Goal: Contribute content: Contribute content

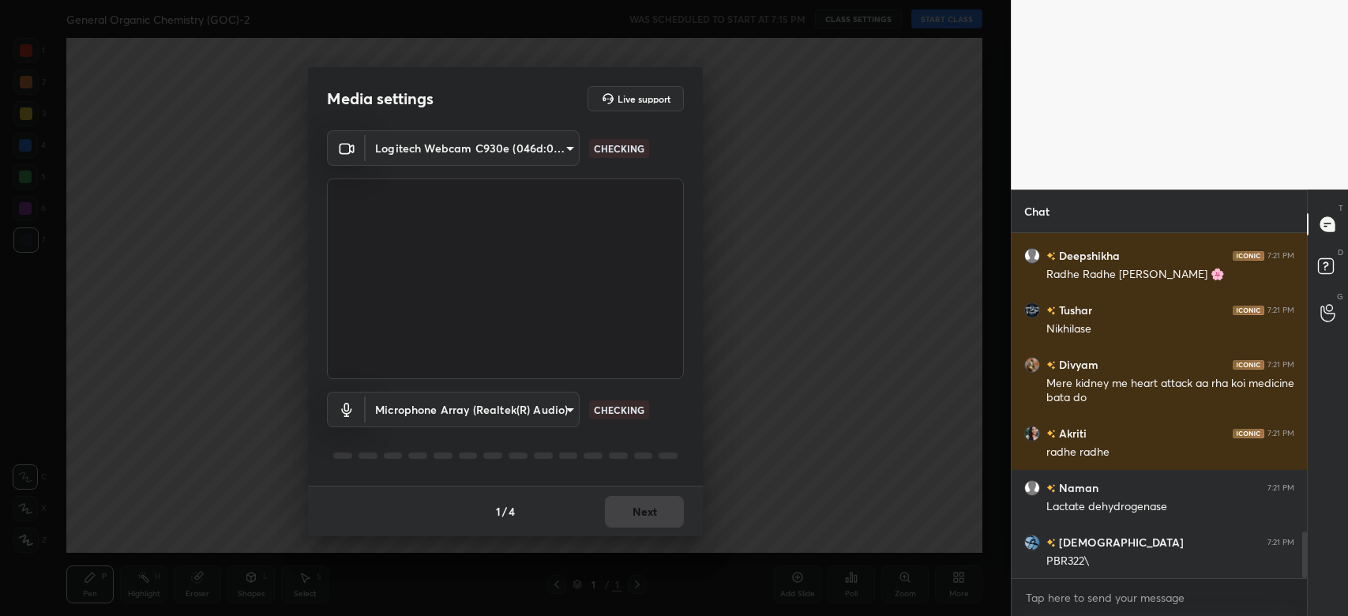
scroll to position [2255, 0]
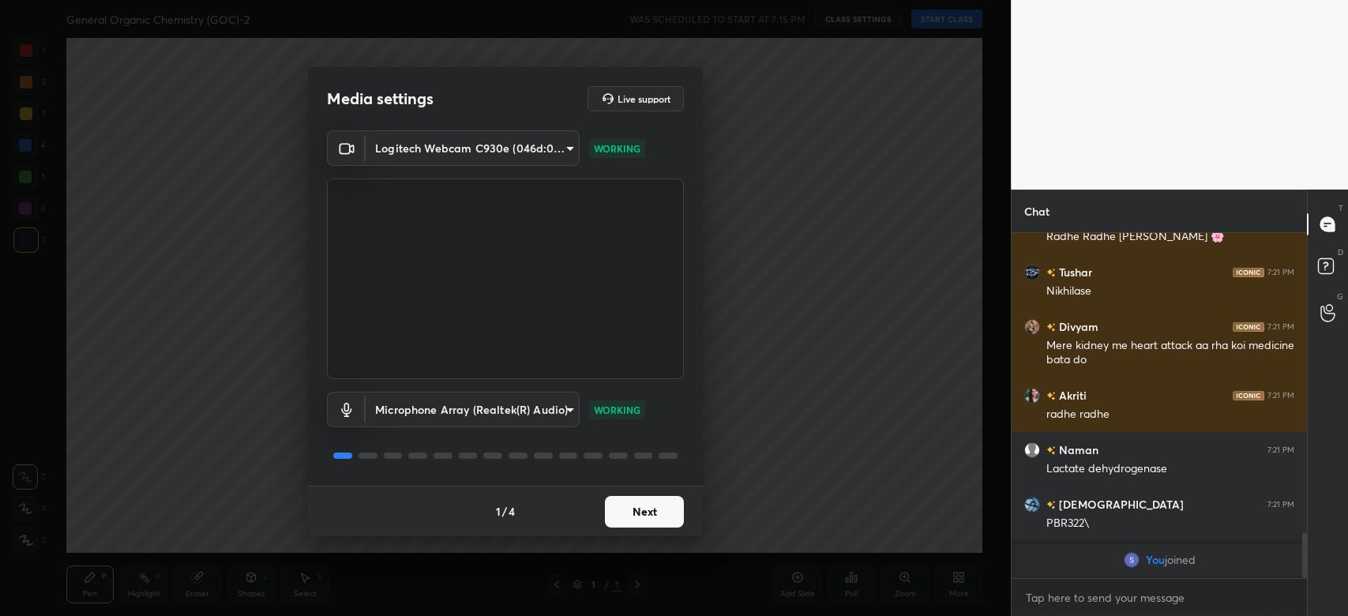
click at [642, 505] on button "Next" at bounding box center [644, 512] width 79 height 32
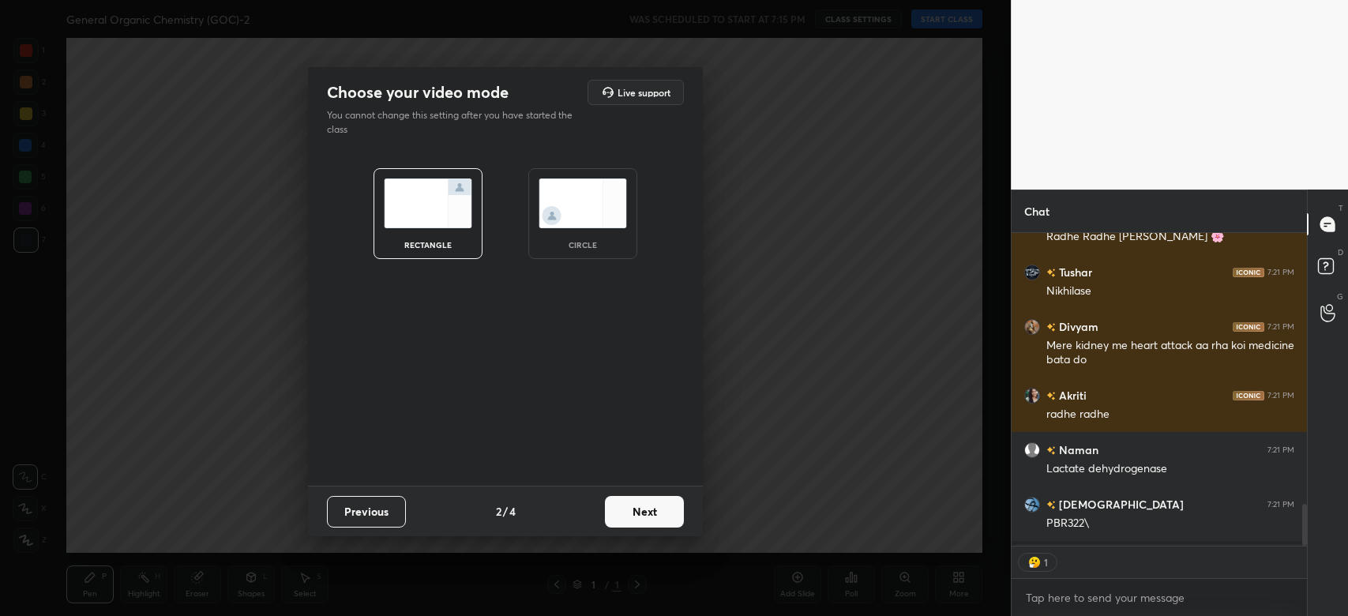
scroll to position [6, 5]
click at [642, 505] on button "Next" at bounding box center [644, 512] width 79 height 32
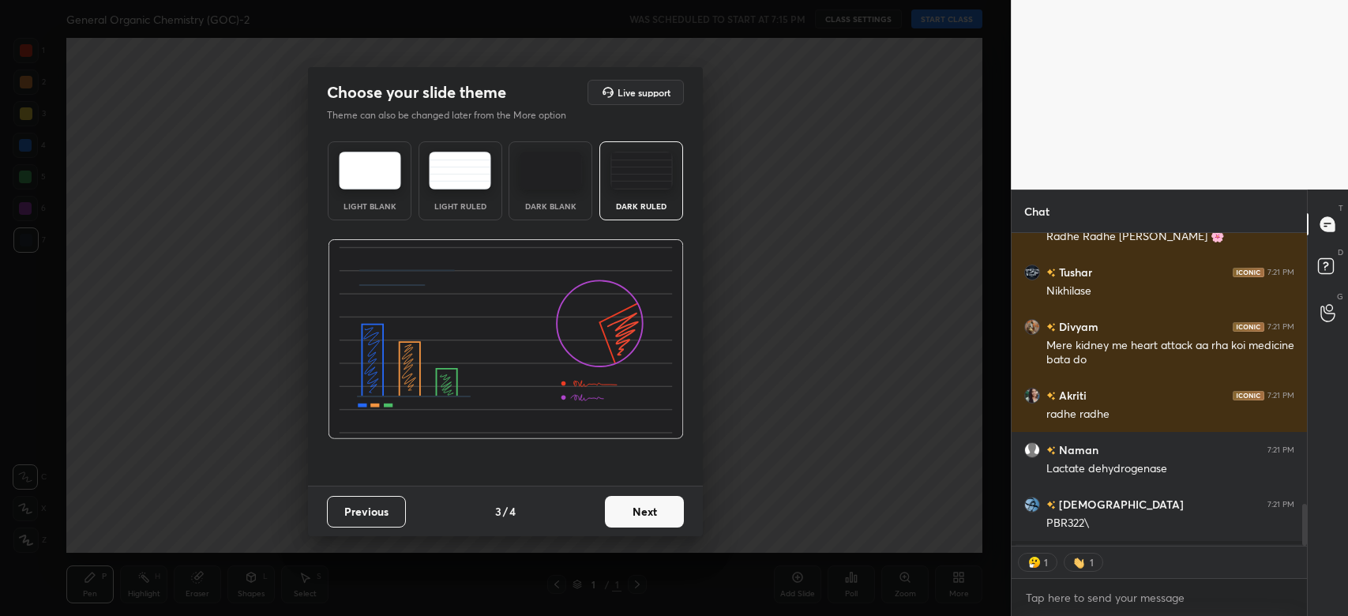
scroll to position [1984, 0]
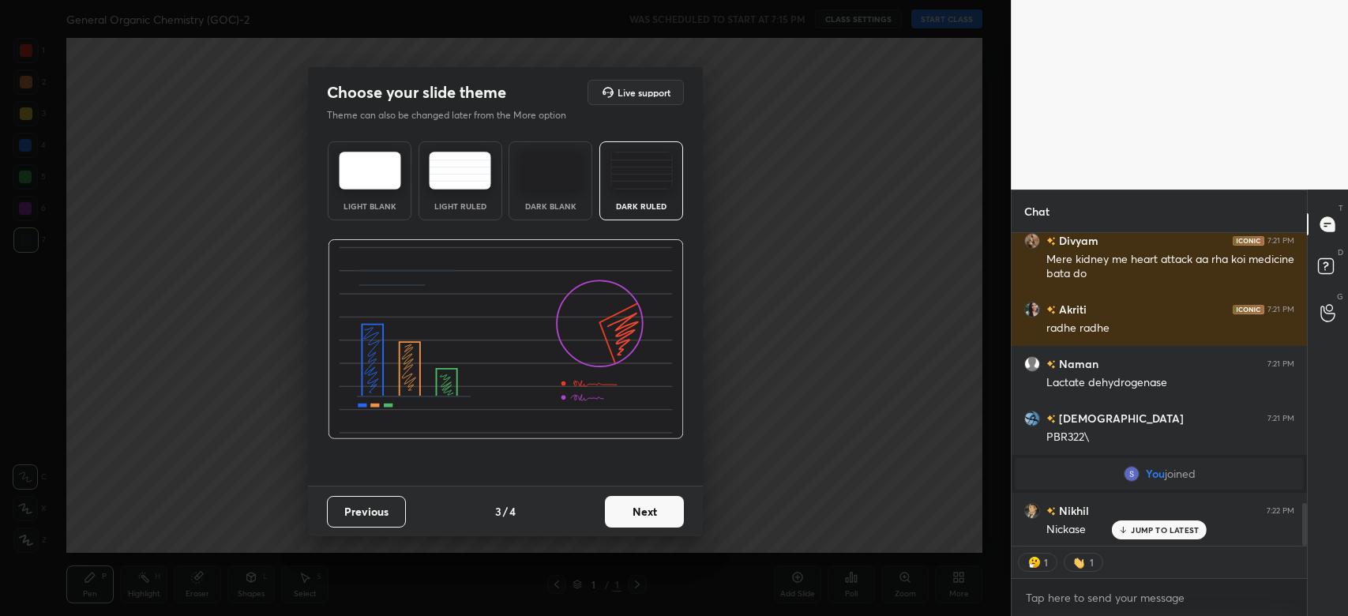
click at [642, 505] on button "Next" at bounding box center [644, 512] width 79 height 32
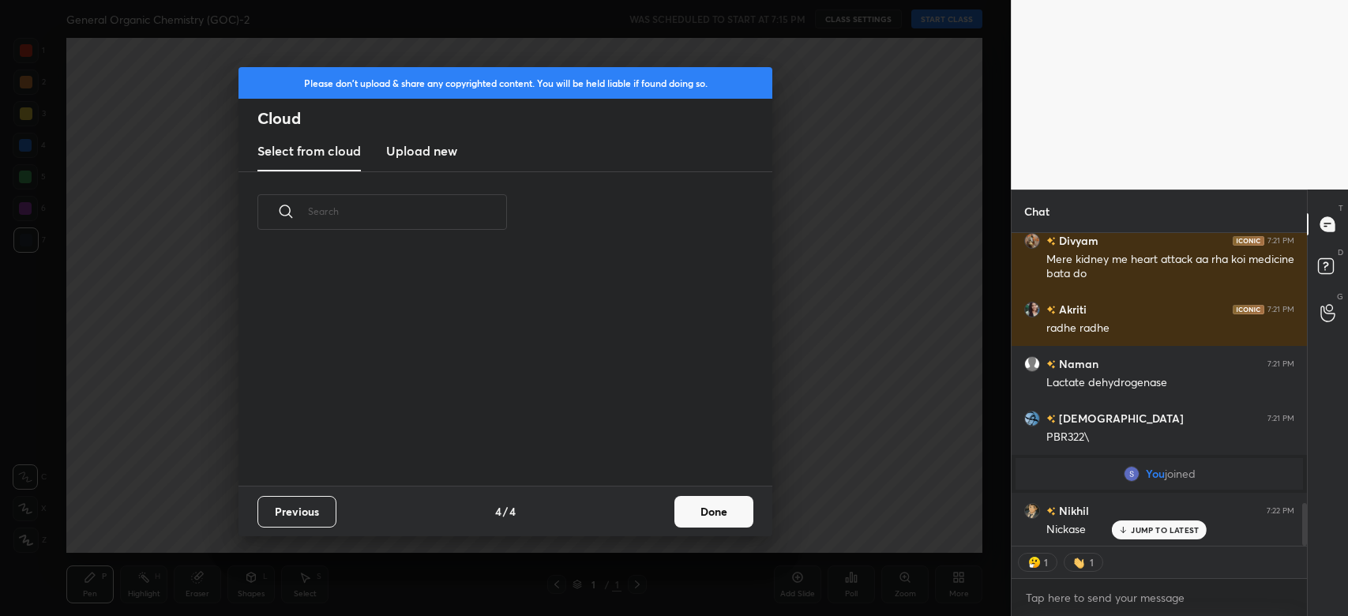
scroll to position [2053, 0]
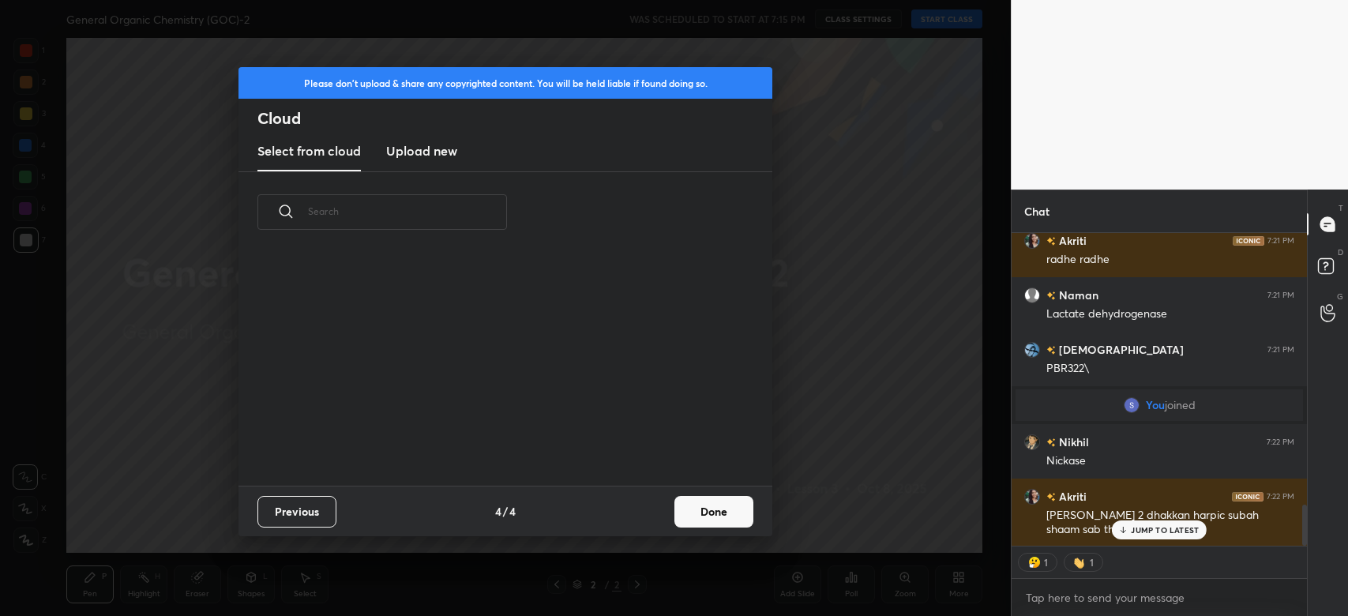
click at [693, 504] on button "Done" at bounding box center [713, 512] width 79 height 32
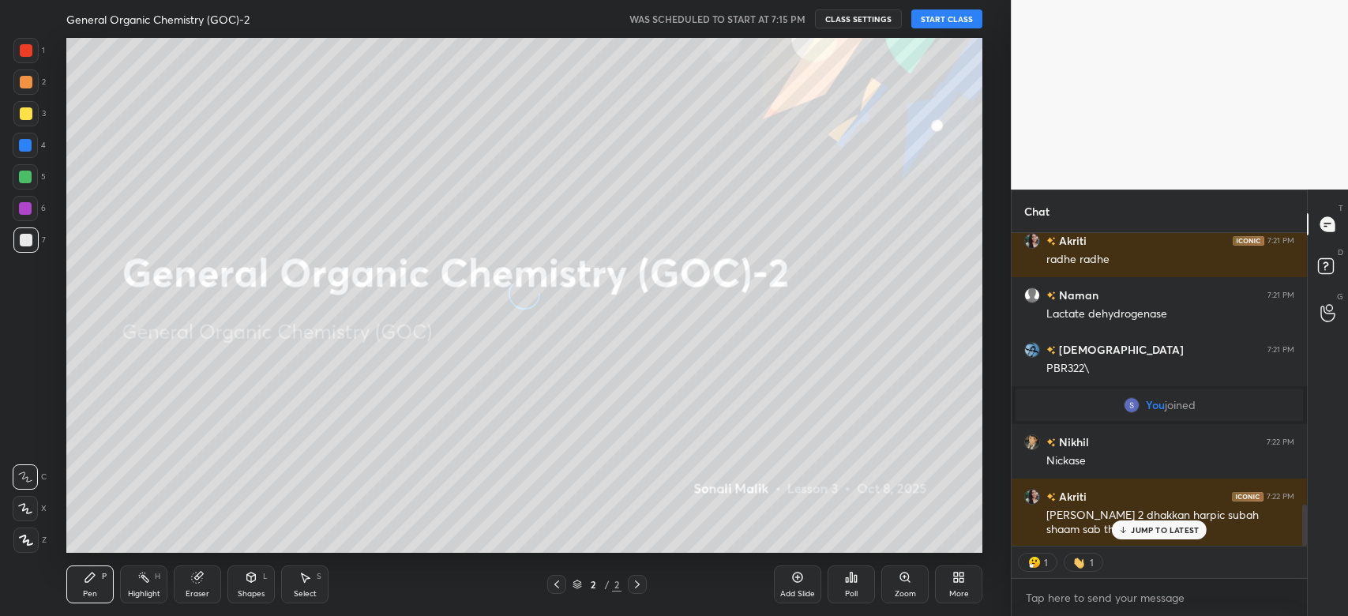
click at [956, 23] on button "START CLASS" at bounding box center [946, 18] width 71 height 19
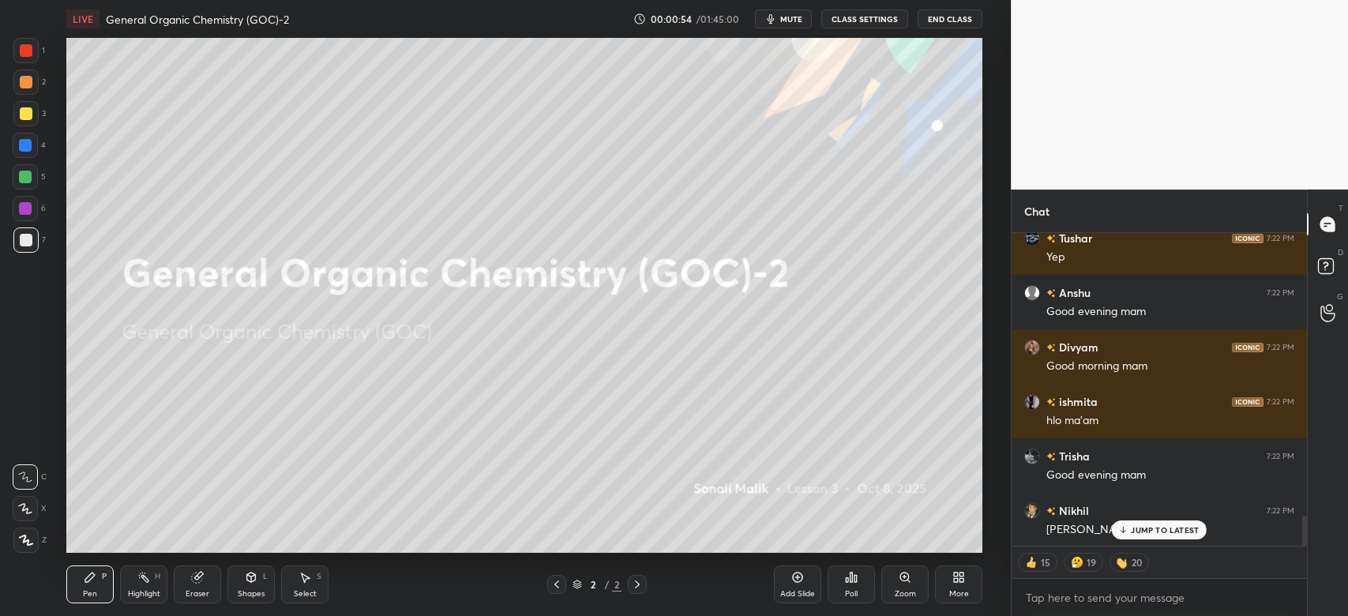
scroll to position [2976, 0]
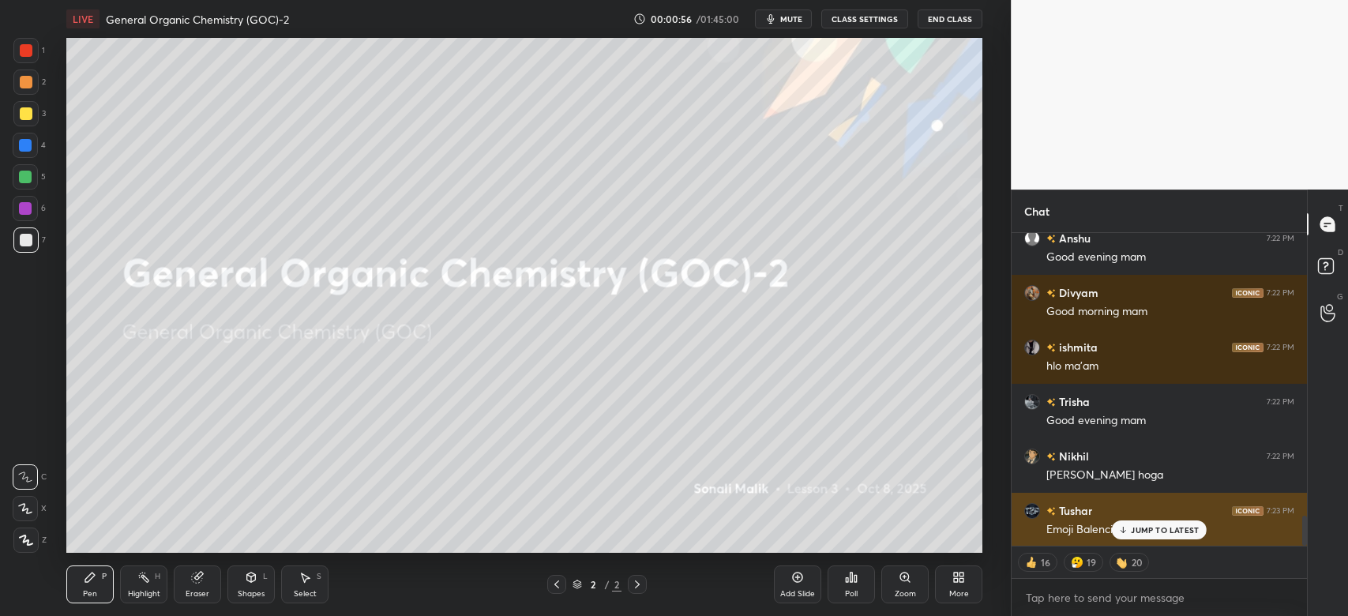
click at [1153, 527] on p "JUMP TO LATEST" at bounding box center [1164, 529] width 68 height 9
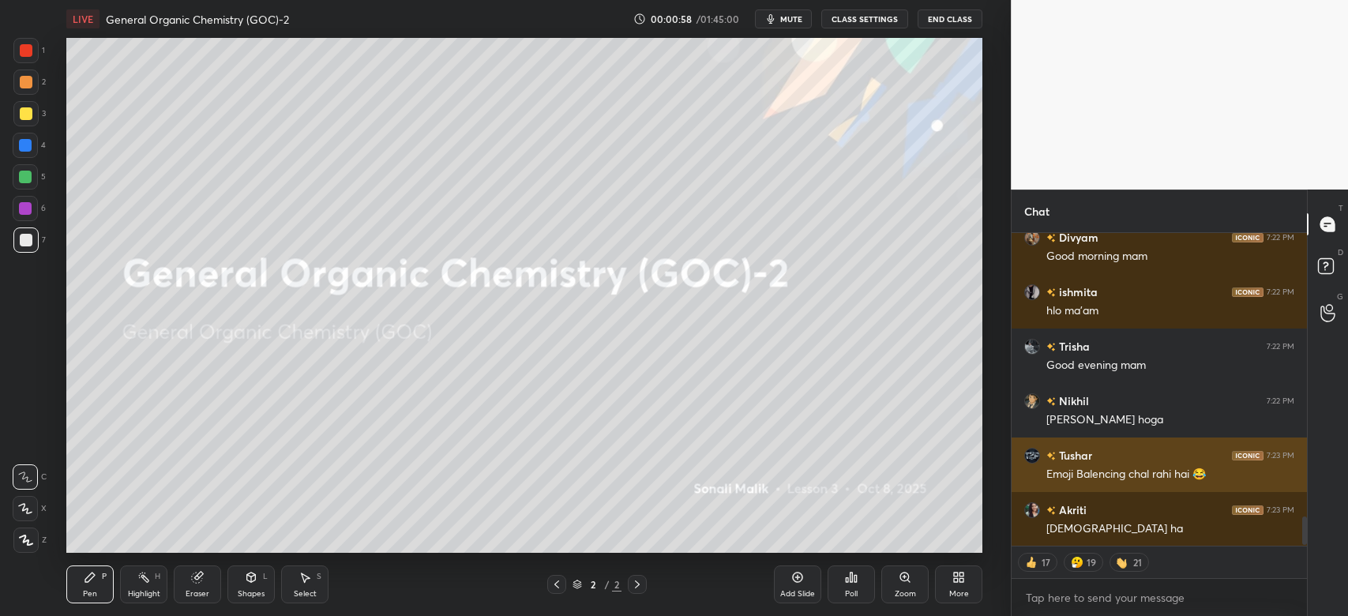
scroll to position [3085, 0]
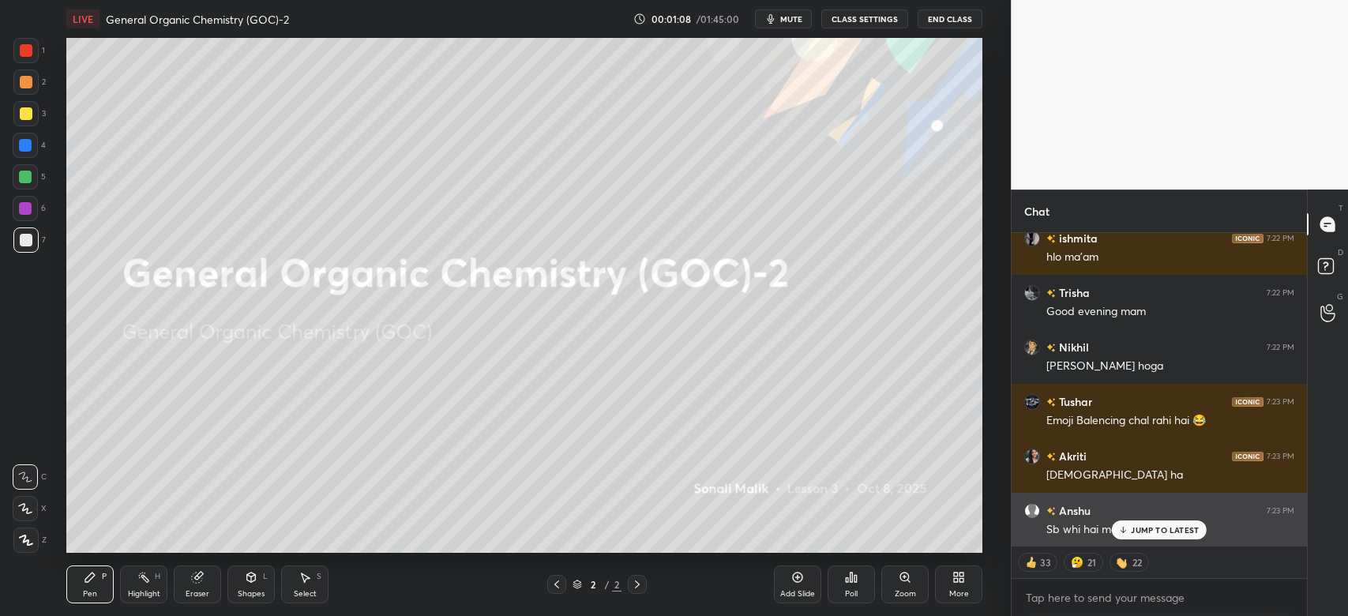
click at [1145, 525] on p "JUMP TO LATEST" at bounding box center [1164, 529] width 68 height 9
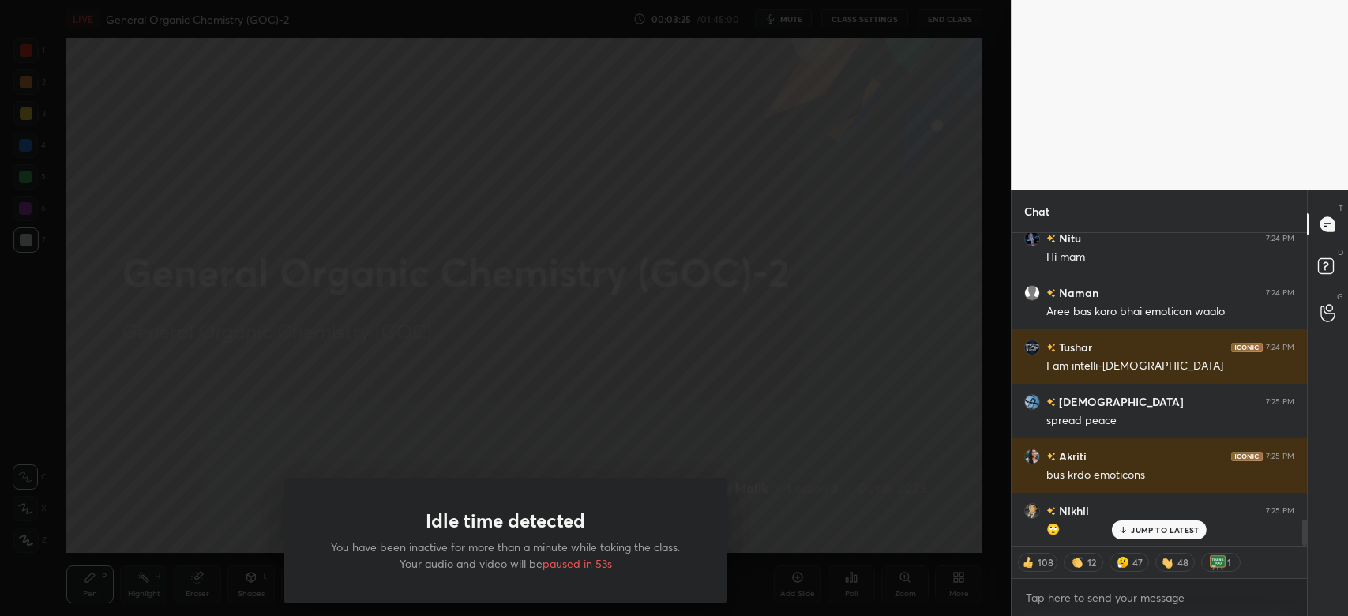
scroll to position [3517, 0]
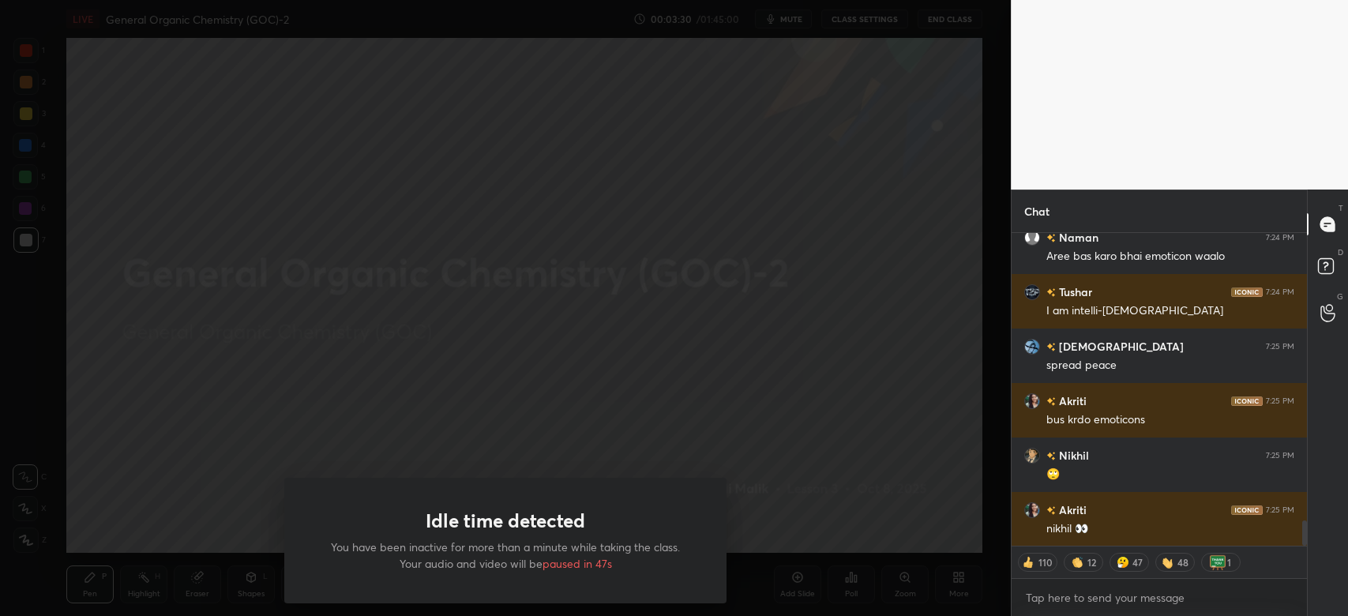
click at [614, 399] on div "Idle time detected You have been inactive for more than a minute while taking t…" at bounding box center [505, 308] width 1010 height 616
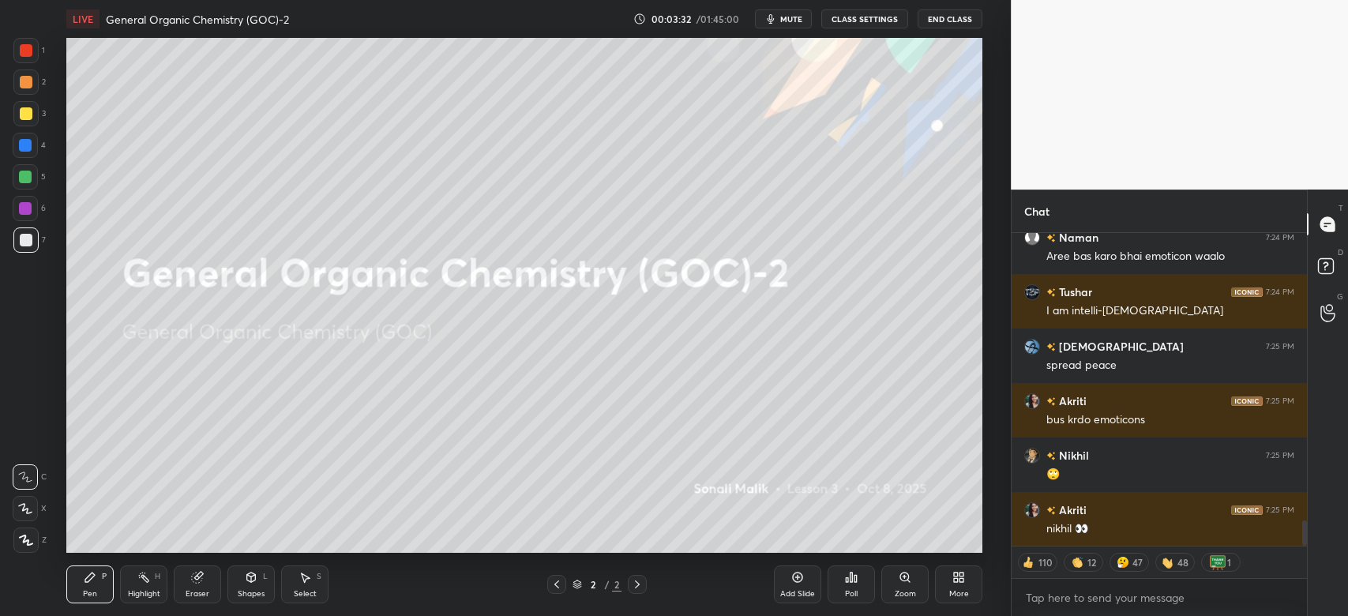
click at [954, 585] on div "More" at bounding box center [958, 584] width 47 height 38
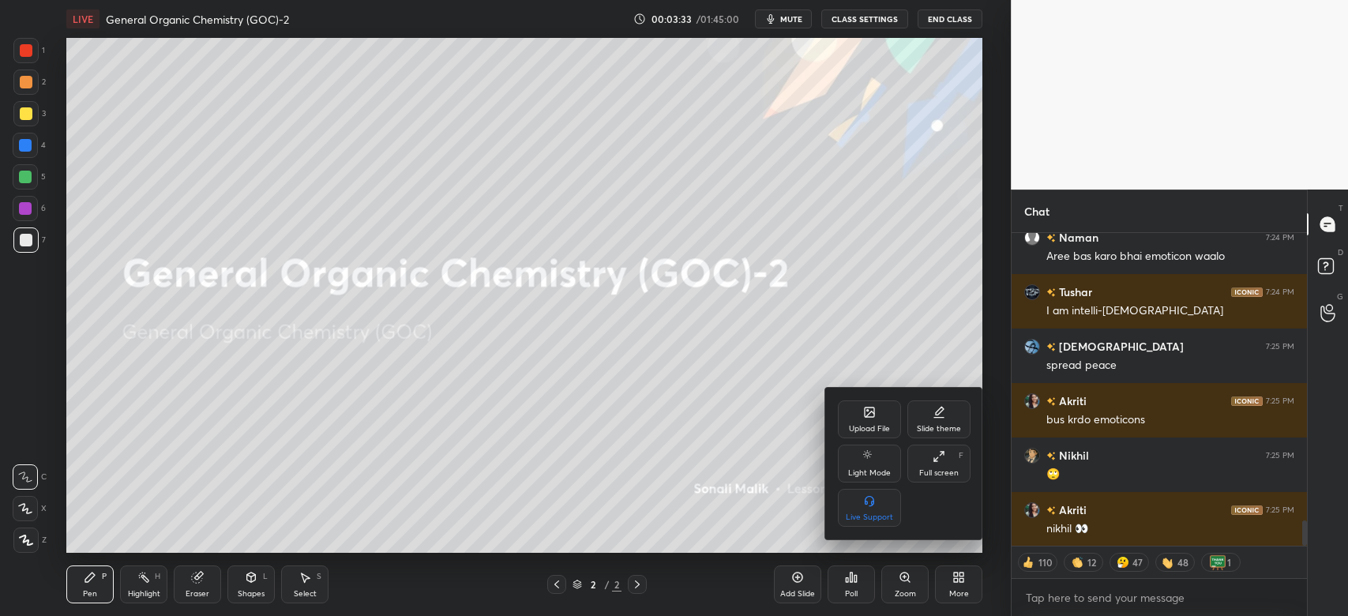
click at [857, 415] on div "Upload File" at bounding box center [869, 419] width 63 height 38
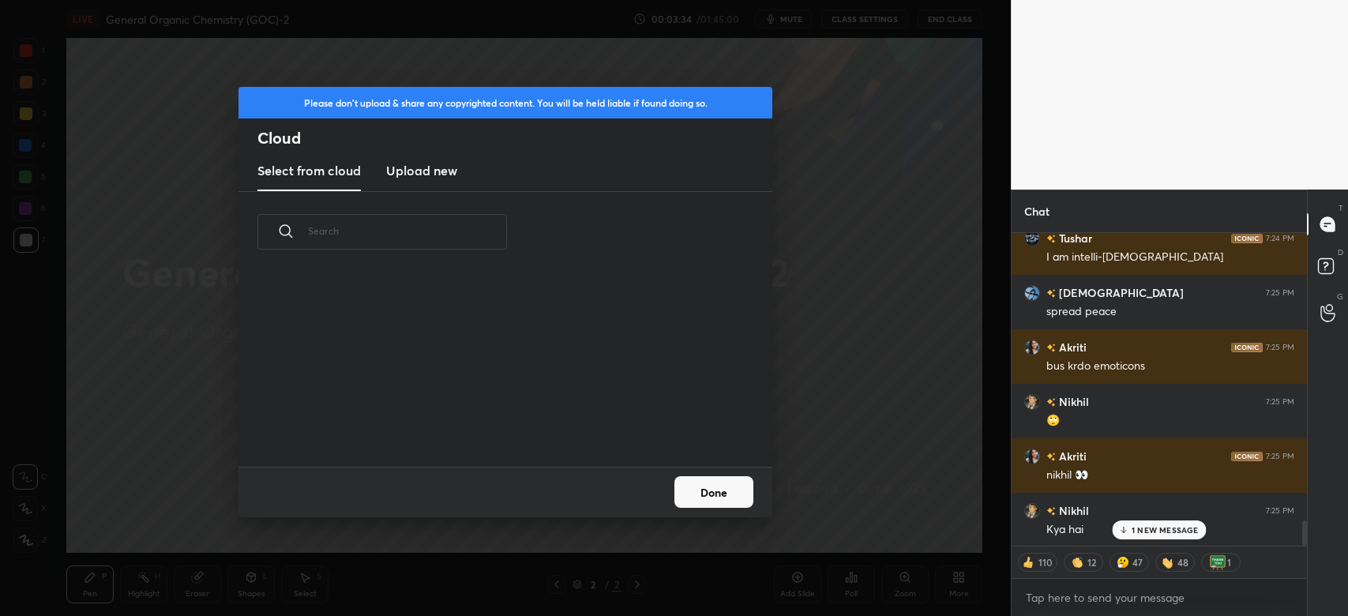
scroll to position [3625, 0]
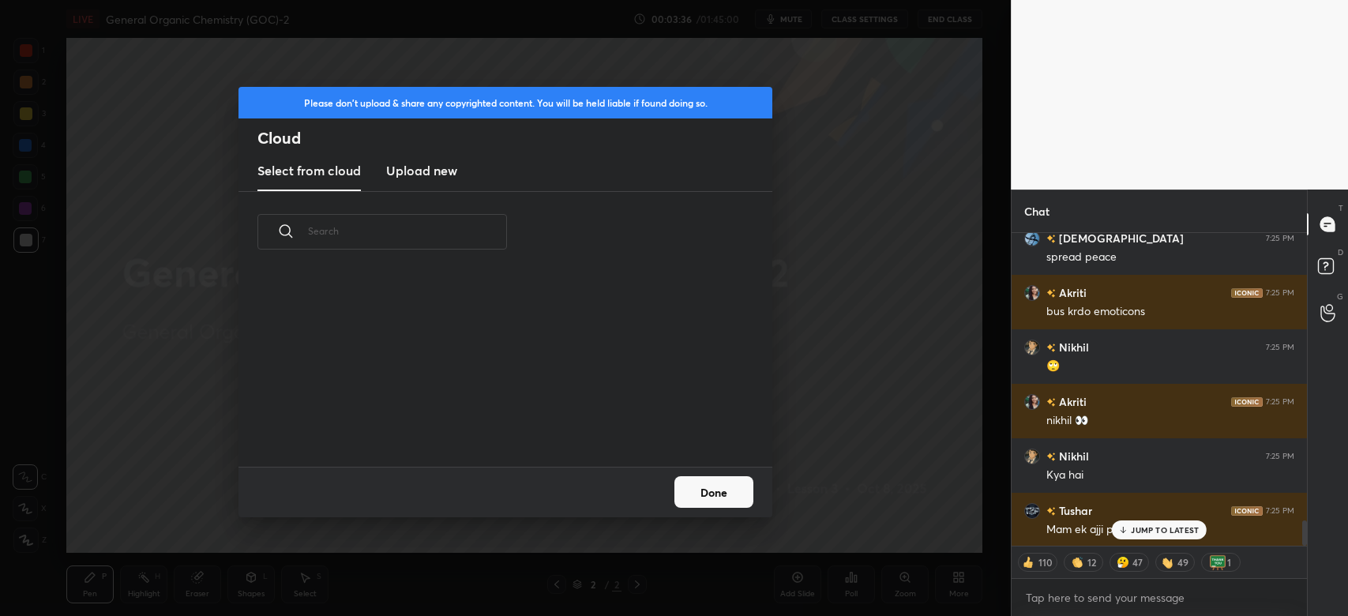
click at [414, 174] on h3 "Upload new" at bounding box center [421, 170] width 71 height 19
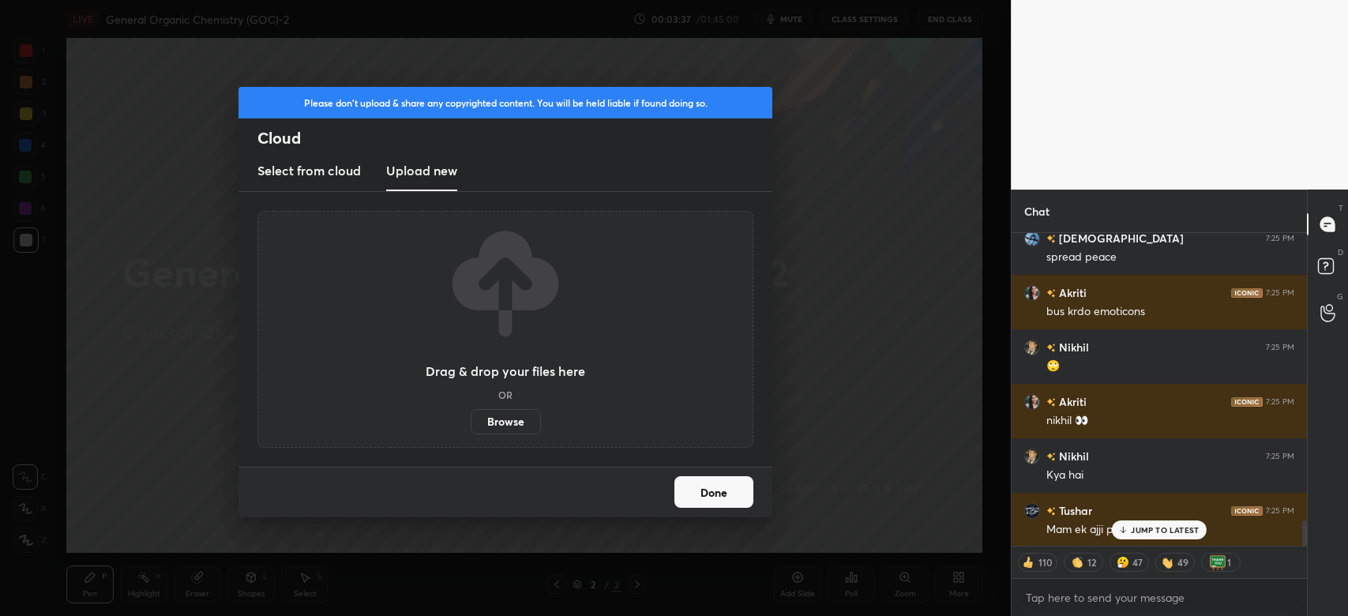
click at [512, 422] on label "Browse" at bounding box center [506, 421] width 70 height 25
click at [471, 422] on input "Browse" at bounding box center [471, 421] width 0 height 25
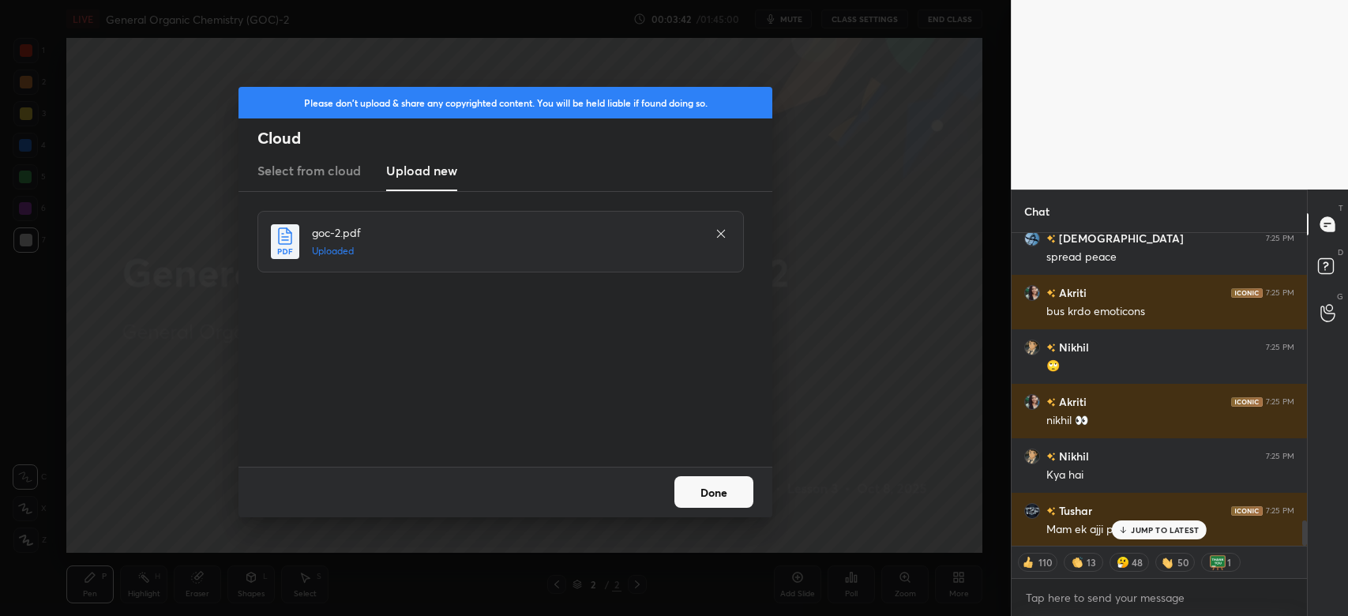
click at [720, 499] on button "Done" at bounding box center [713, 492] width 79 height 32
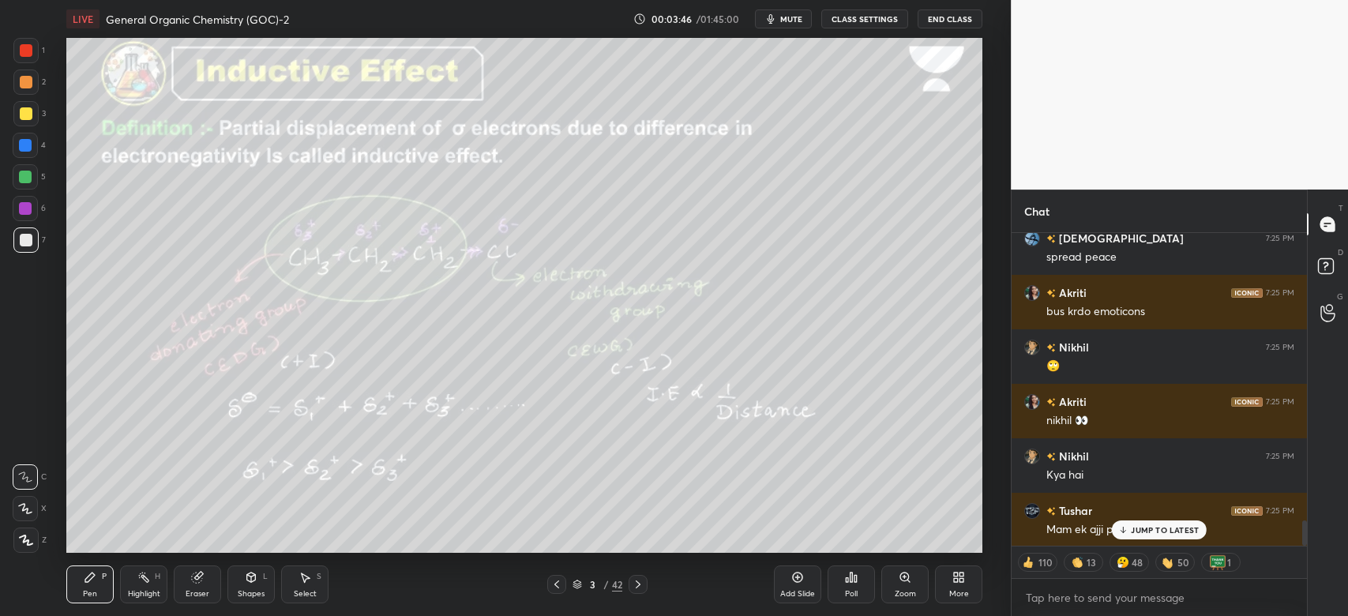
click at [555, 584] on icon at bounding box center [556, 584] width 13 height 13
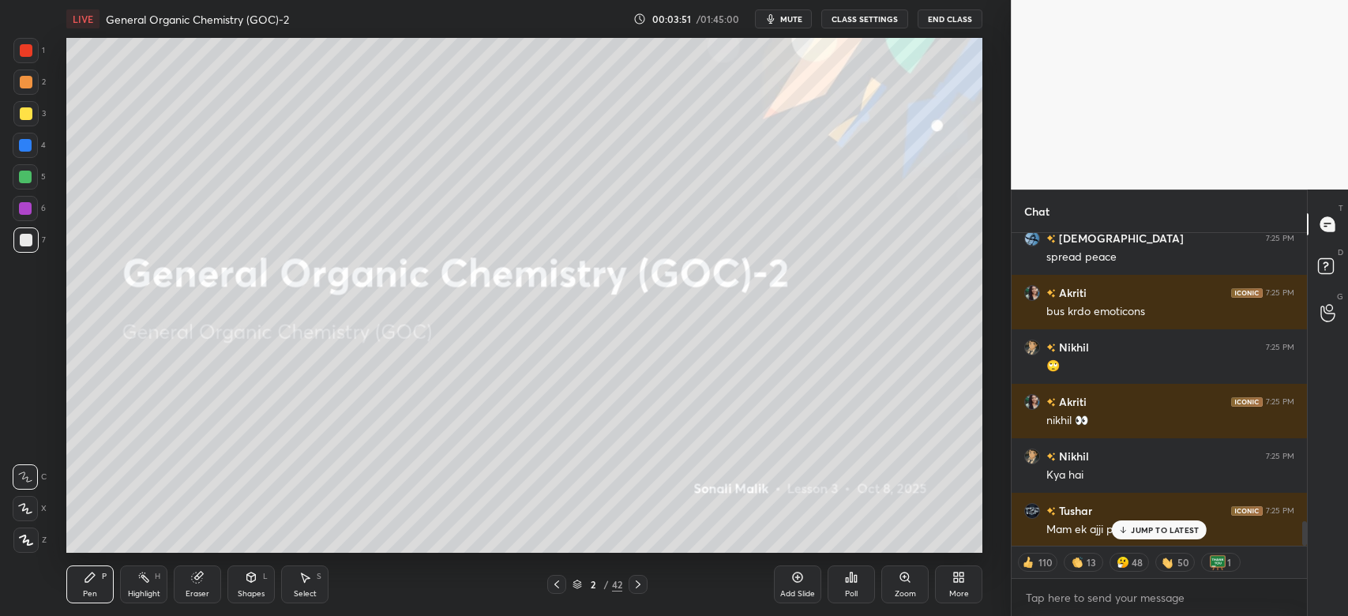
scroll to position [3680, 0]
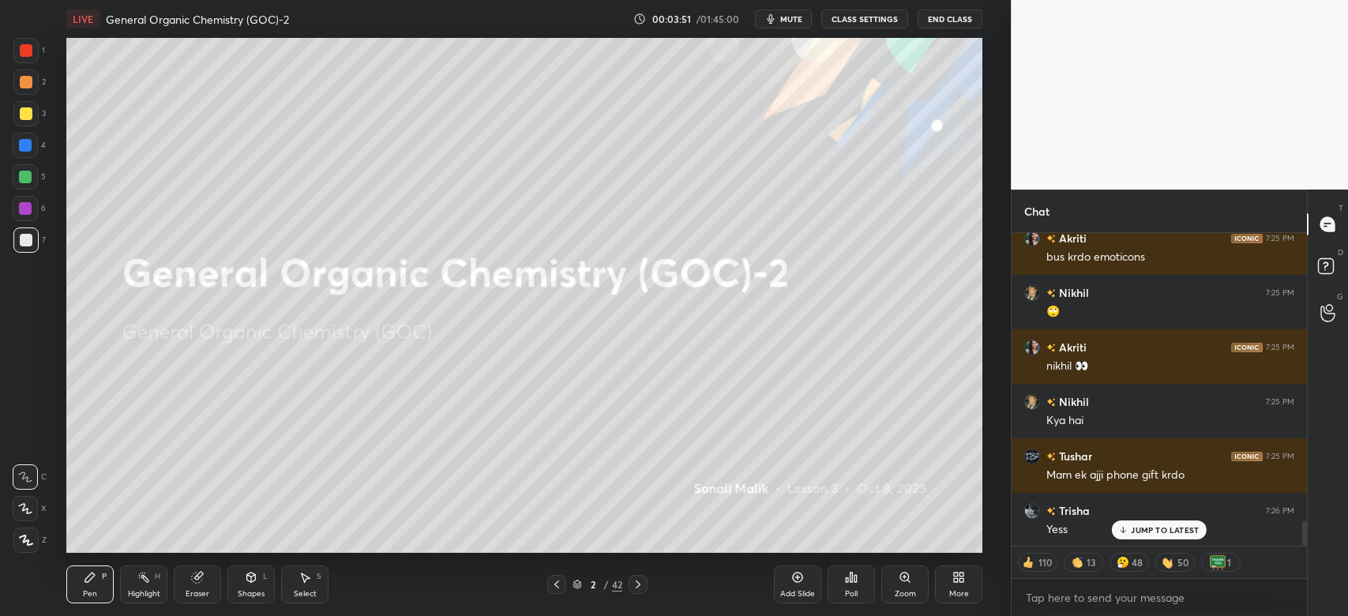
type textarea "x"
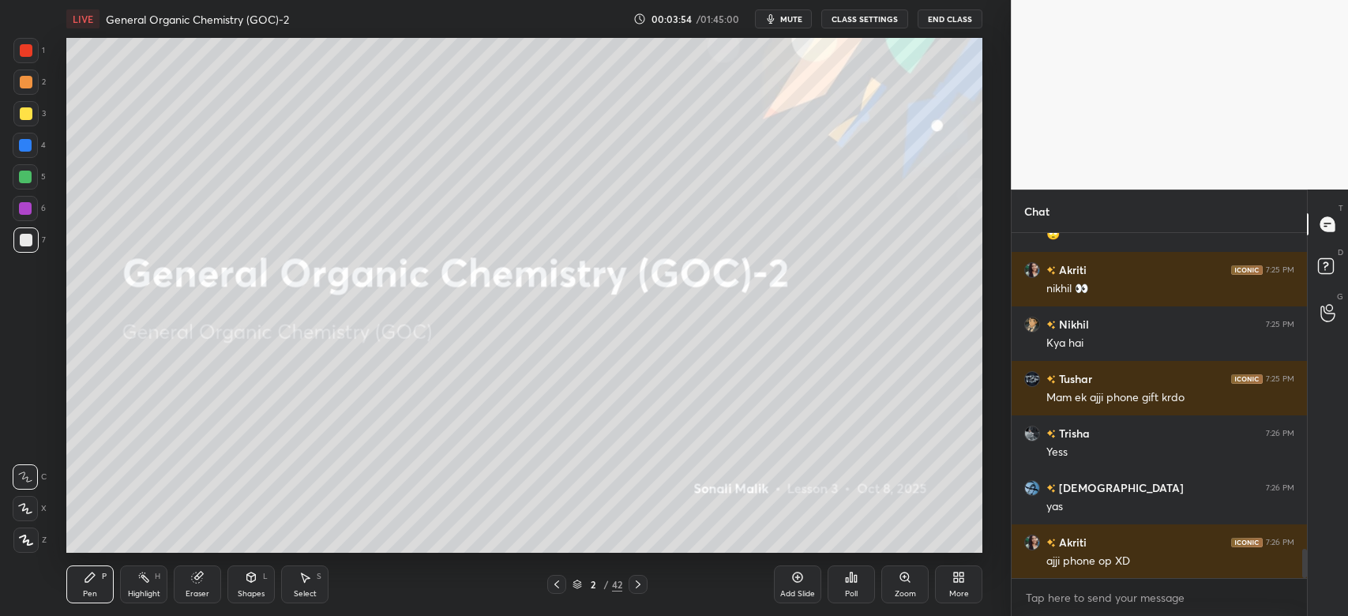
scroll to position [3811, 0]
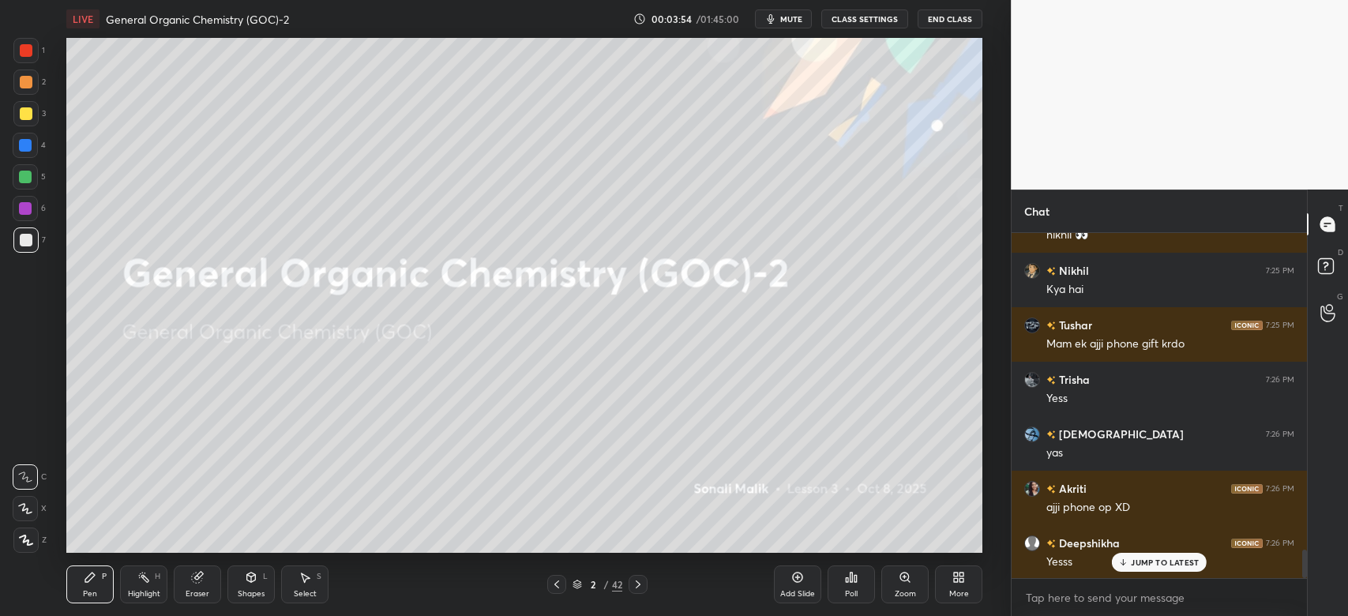
click at [640, 584] on icon at bounding box center [638, 584] width 13 height 13
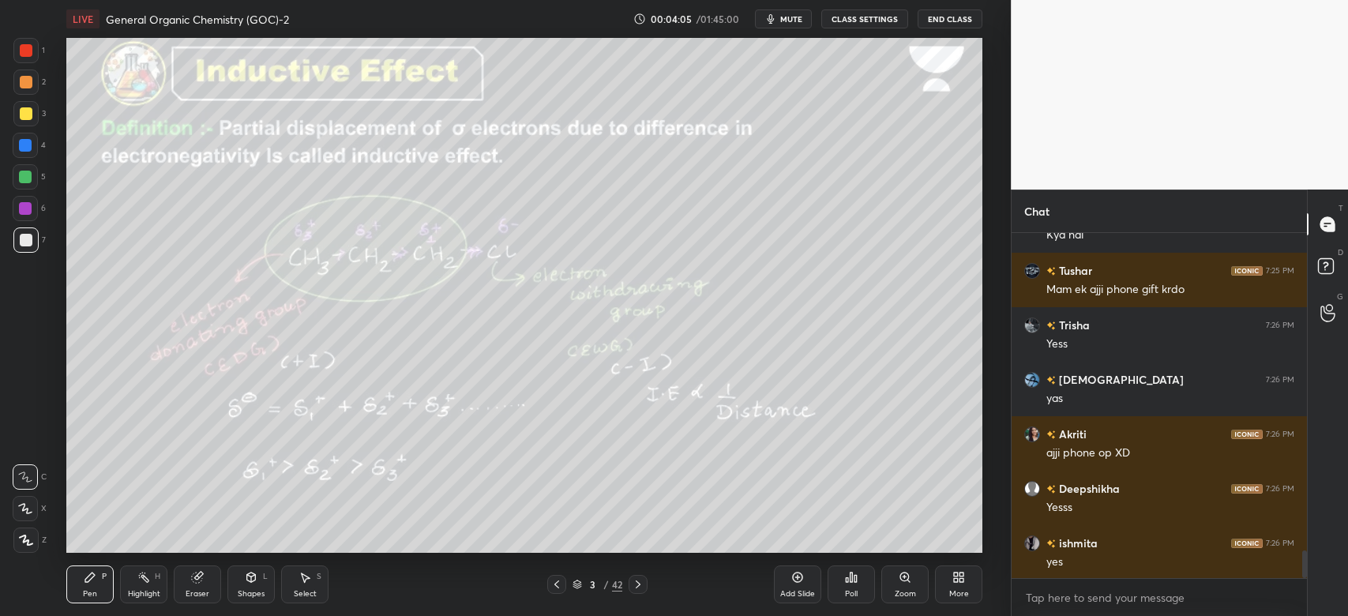
scroll to position [3920, 0]
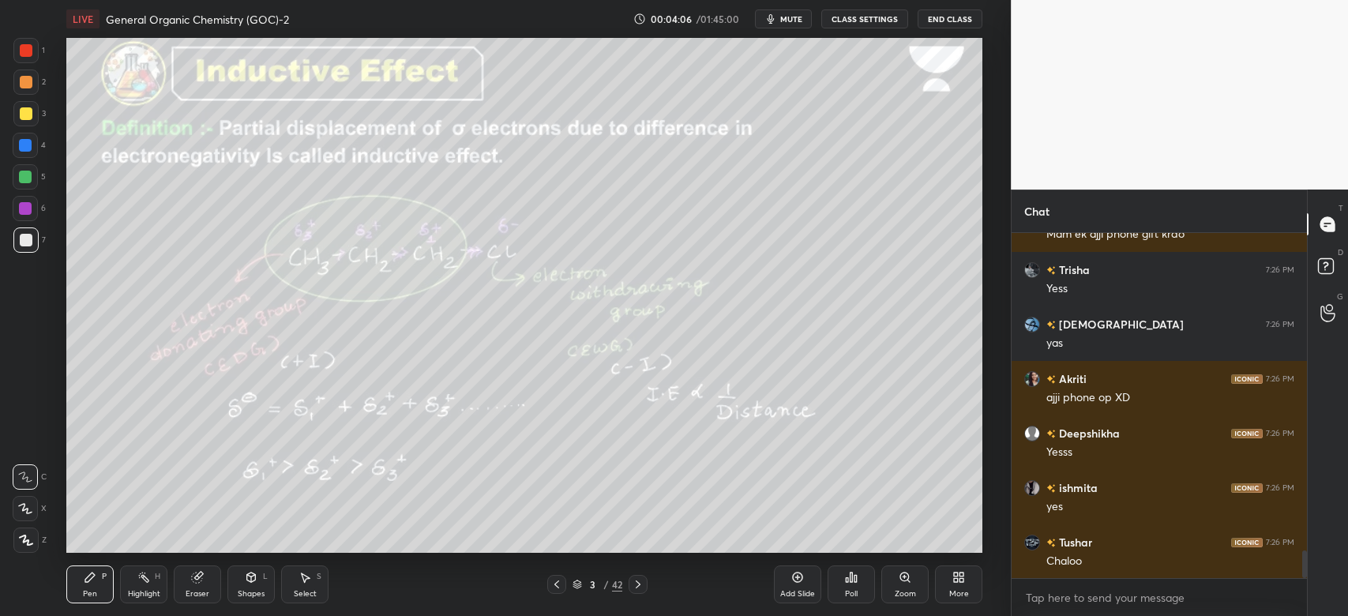
click at [265, 587] on div "Shapes L" at bounding box center [250, 584] width 47 height 38
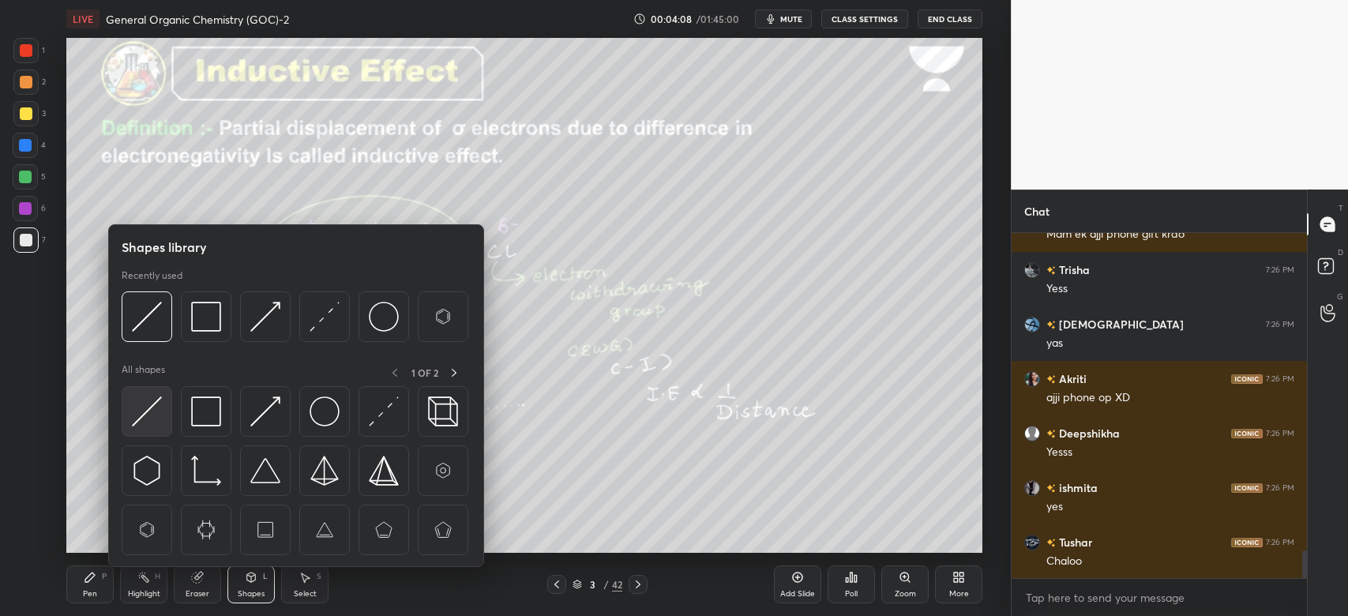
click at [148, 416] on img at bounding box center [147, 411] width 30 height 30
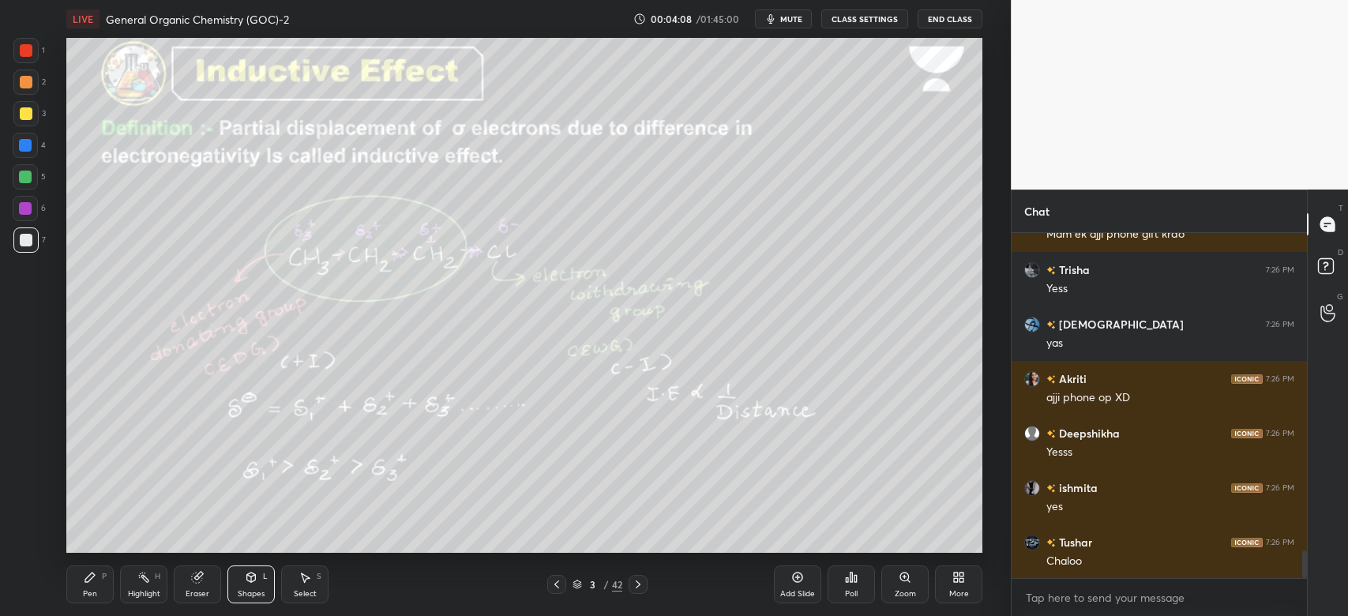
click at [26, 233] on div at bounding box center [25, 239] width 25 height 25
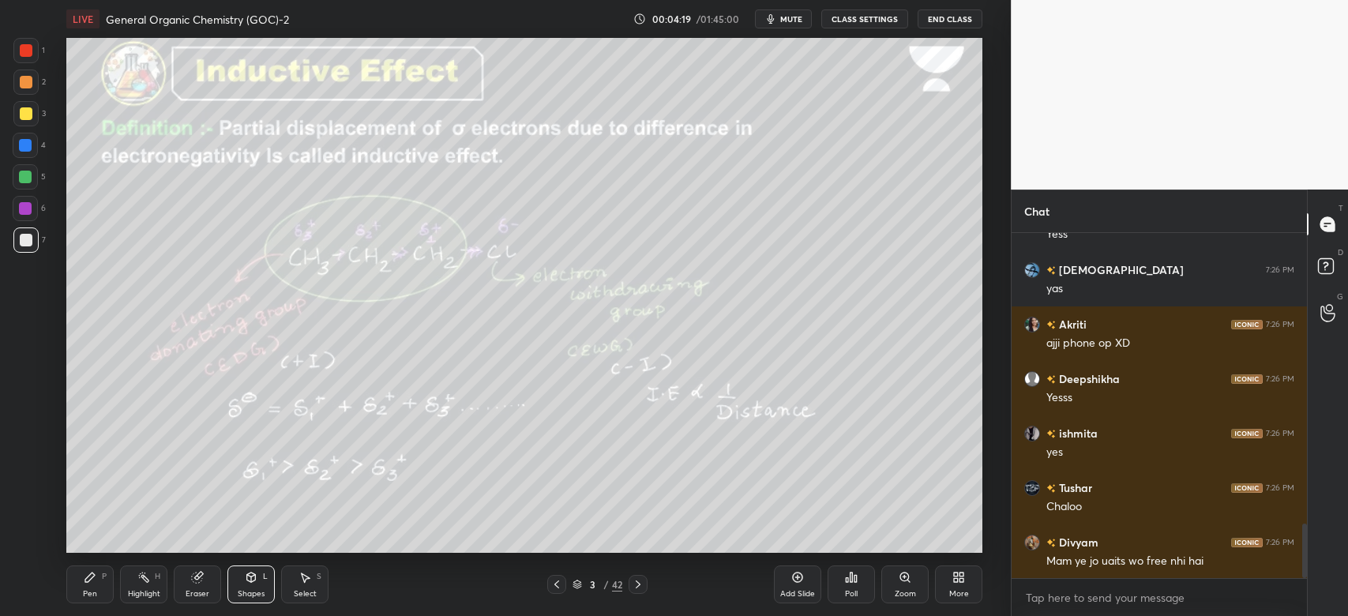
scroll to position [78428, 77996]
click at [22, 117] on div at bounding box center [26, 113] width 13 height 13
click at [97, 590] on div "Pen P" at bounding box center [89, 584] width 47 height 38
click at [148, 580] on rect at bounding box center [145, 579] width 8 height 8
click at [246, 574] on icon at bounding box center [251, 577] width 13 height 13
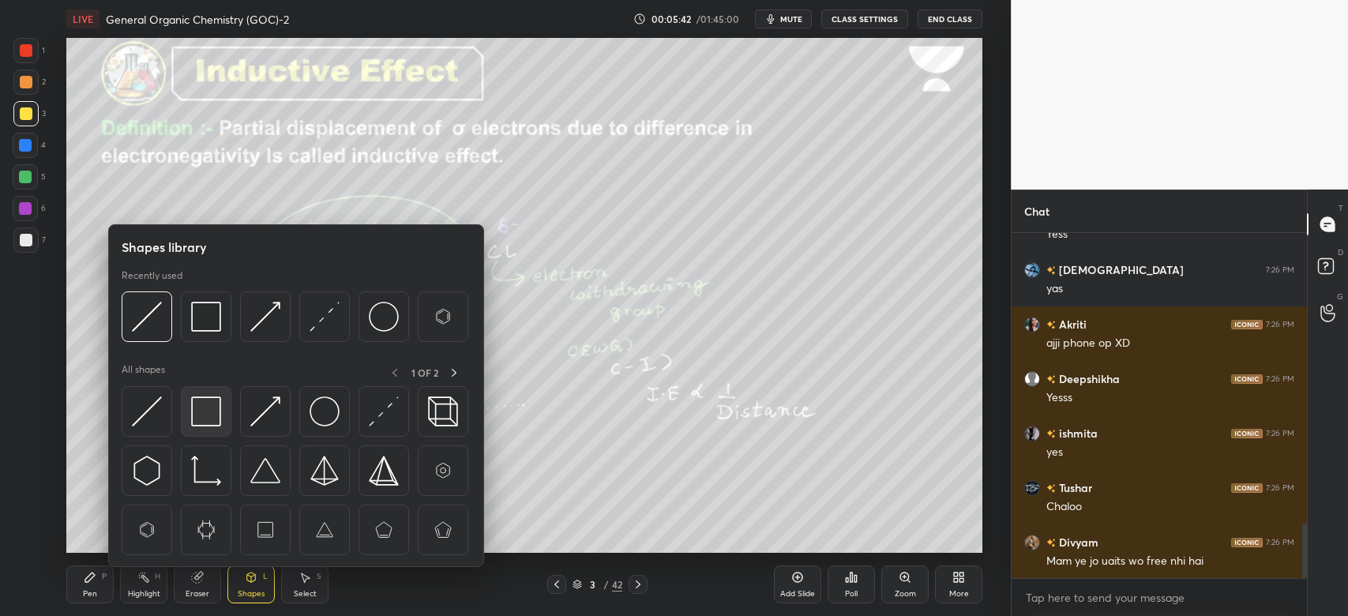
click at [205, 412] on img at bounding box center [206, 411] width 30 height 30
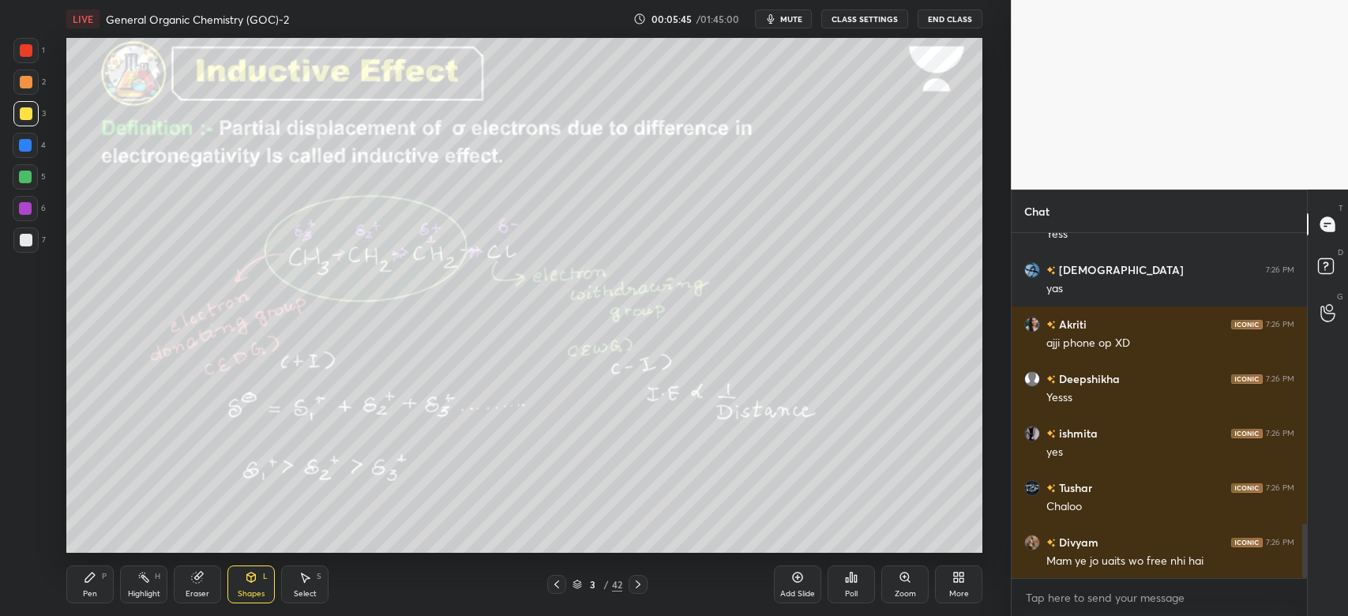
click at [96, 587] on div "Pen P" at bounding box center [89, 584] width 47 height 38
click at [148, 580] on rect at bounding box center [145, 579] width 8 height 8
click at [98, 585] on div "Pen P" at bounding box center [89, 584] width 47 height 38
click at [637, 580] on icon at bounding box center [638, 584] width 13 height 13
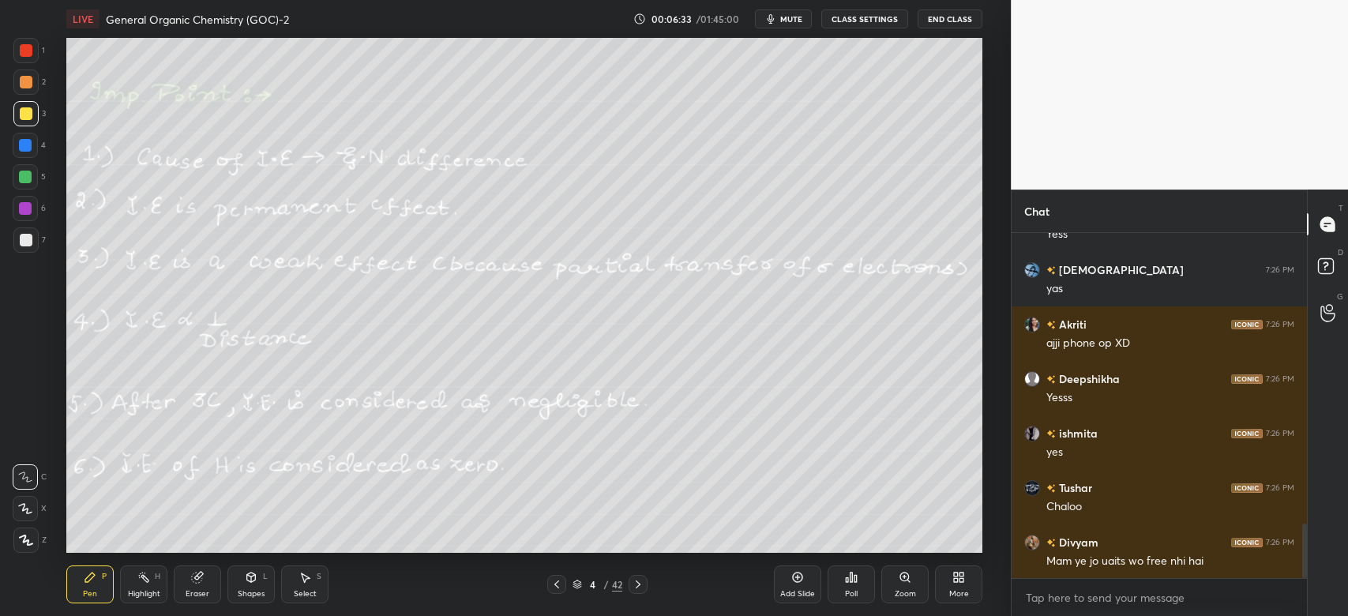
click at [261, 577] on div "Shapes L" at bounding box center [250, 584] width 47 height 38
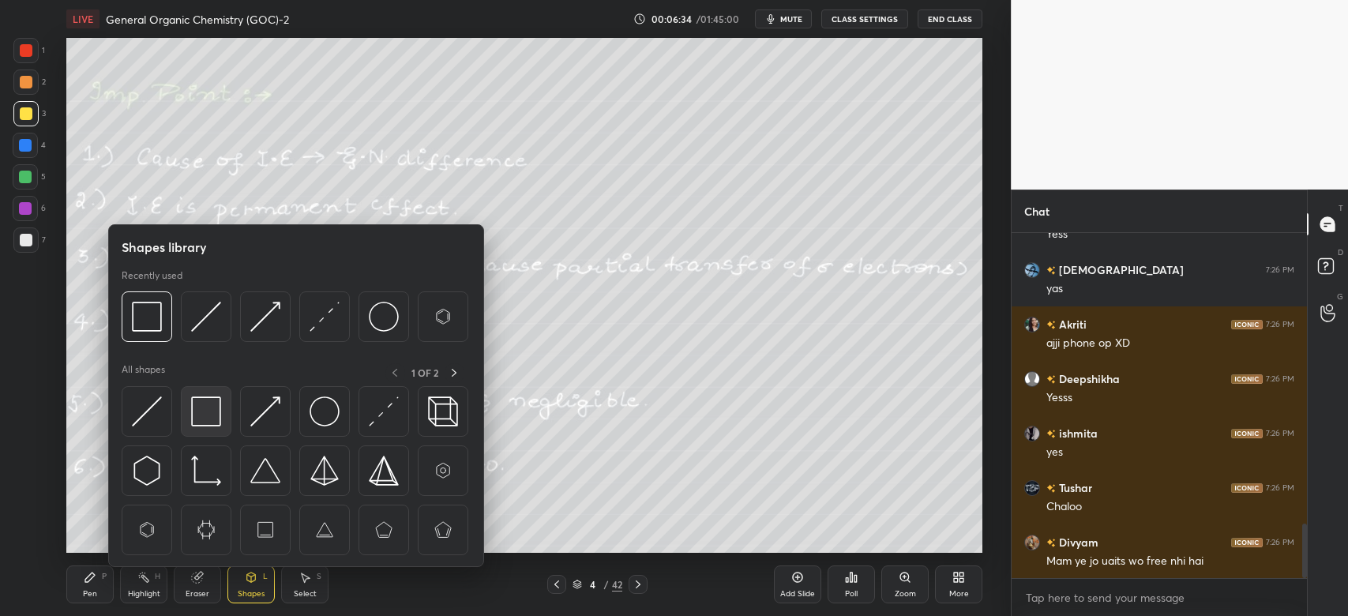
click at [200, 411] on img at bounding box center [206, 411] width 30 height 30
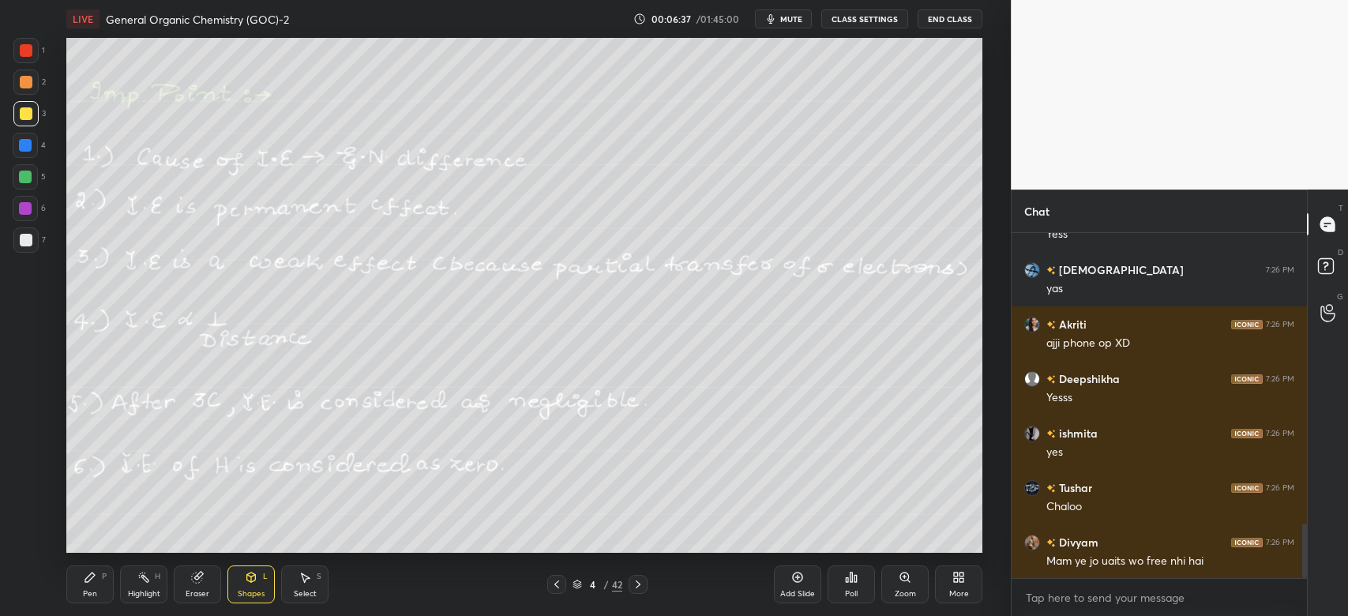
click at [95, 576] on icon at bounding box center [90, 577] width 13 height 13
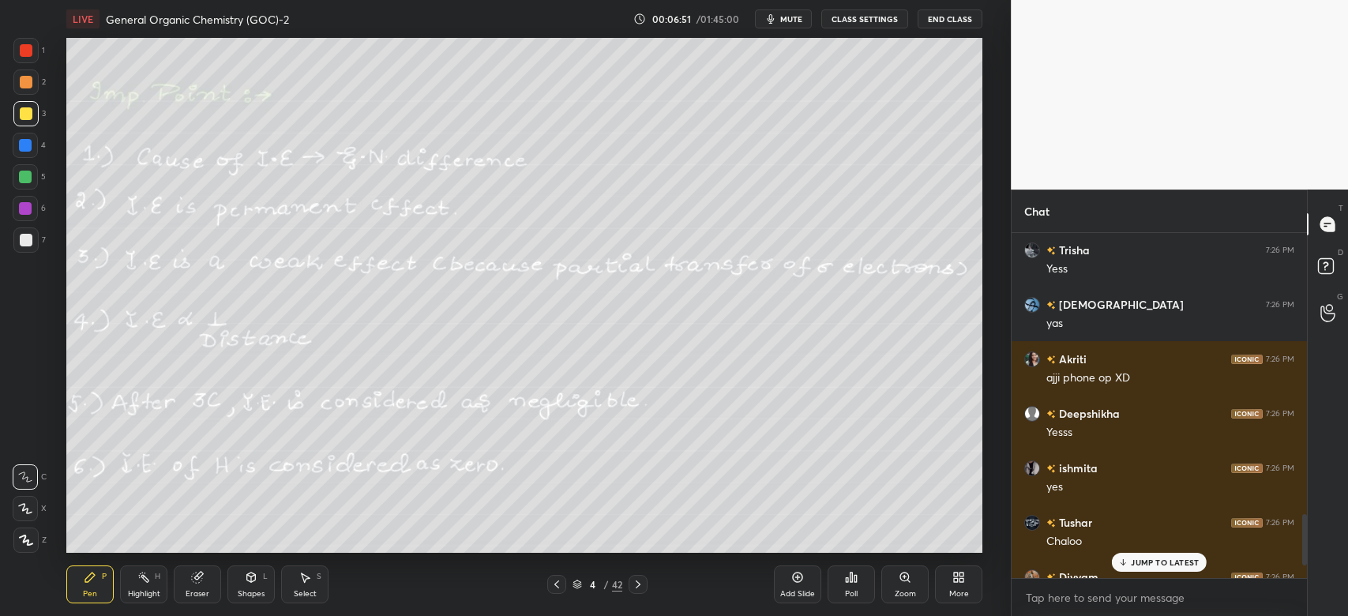
click at [1150, 559] on p "JUMP TO LATEST" at bounding box center [1164, 561] width 68 height 9
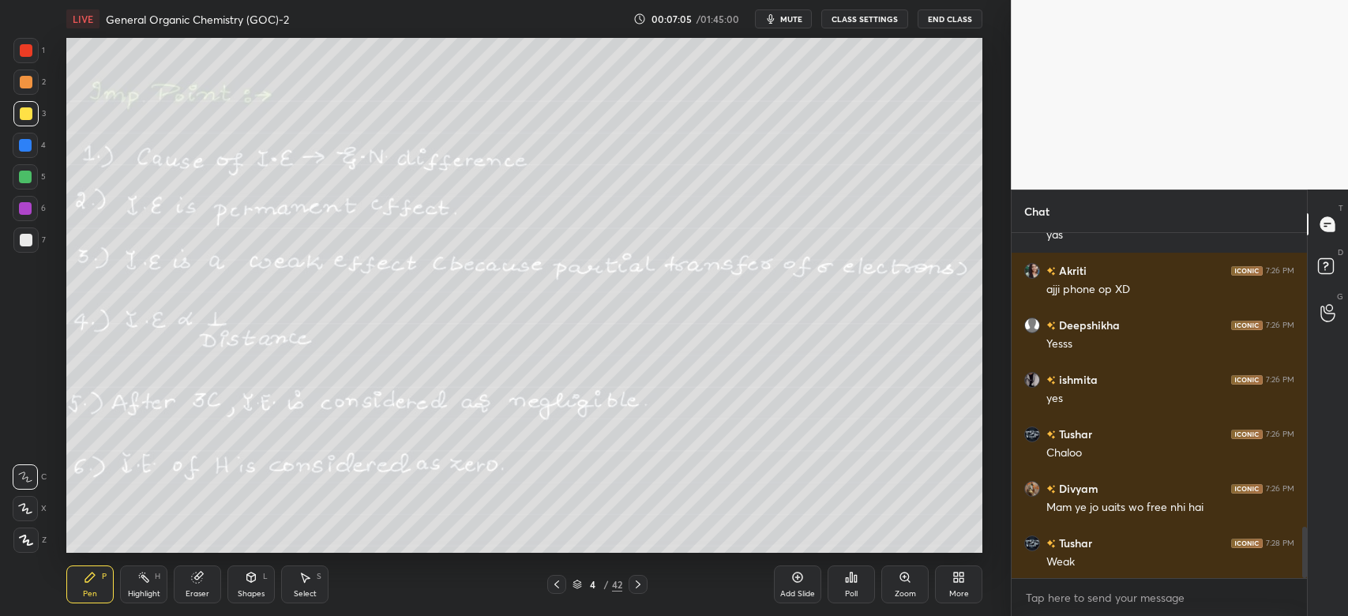
scroll to position [2053, 0]
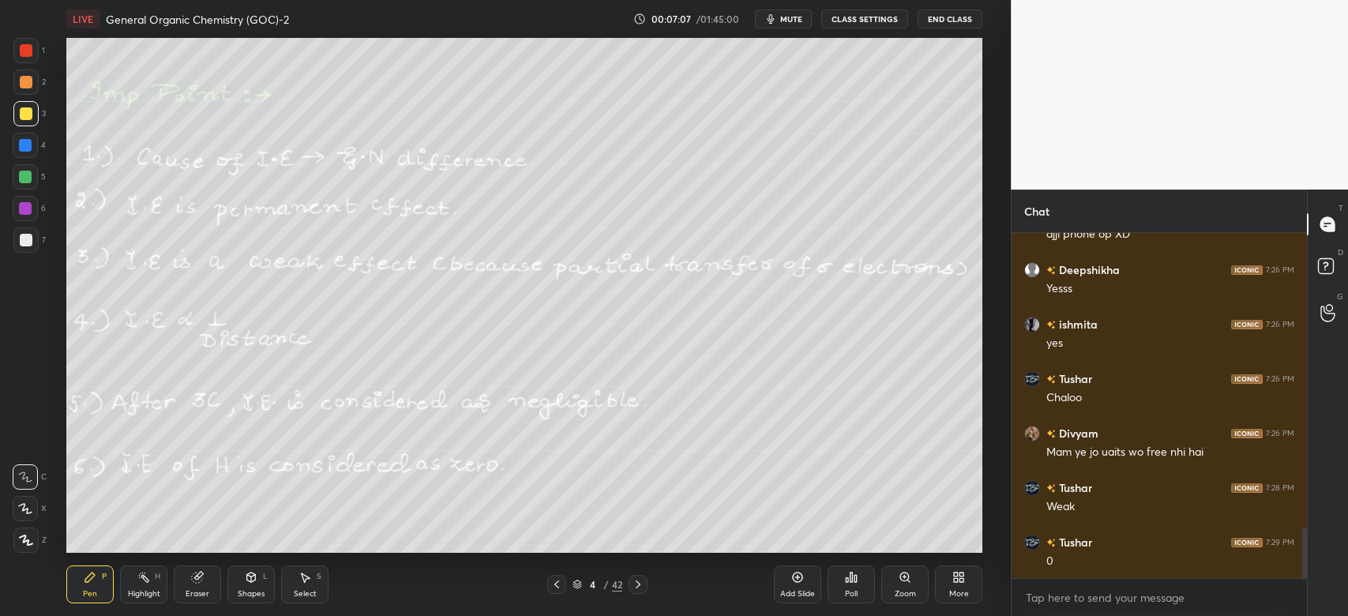
click at [632, 583] on icon at bounding box center [638, 584] width 13 height 13
click at [558, 582] on icon at bounding box center [556, 584] width 13 height 13
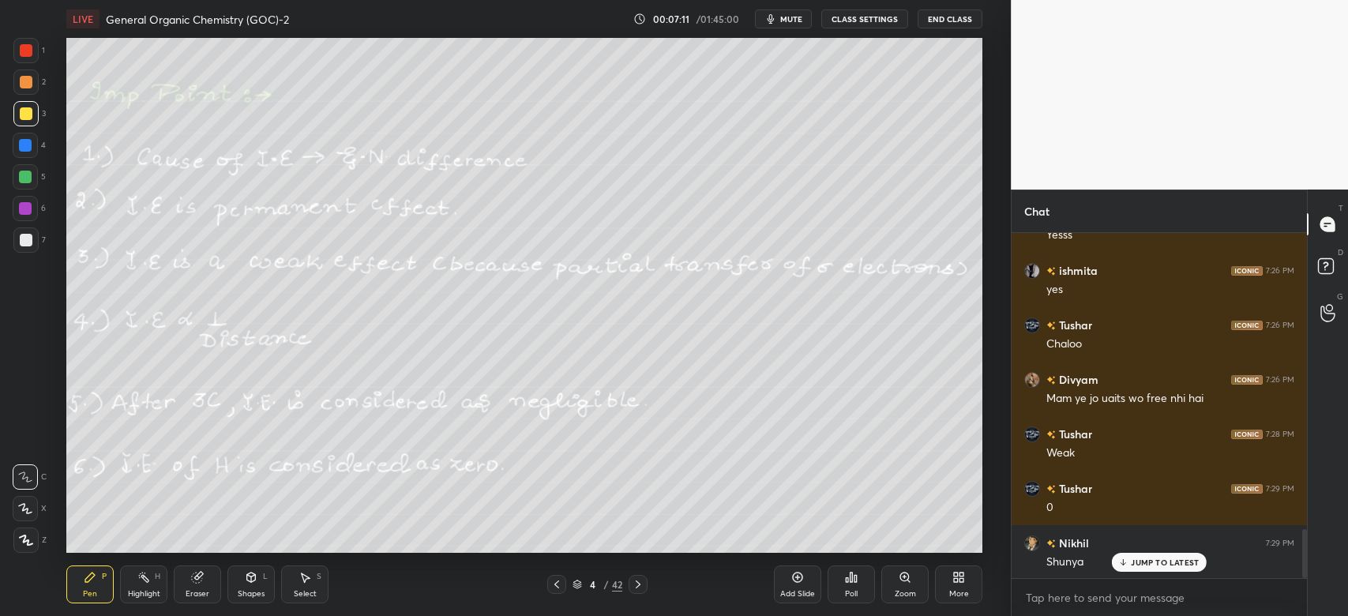
click at [562, 581] on div at bounding box center [556, 584] width 19 height 19
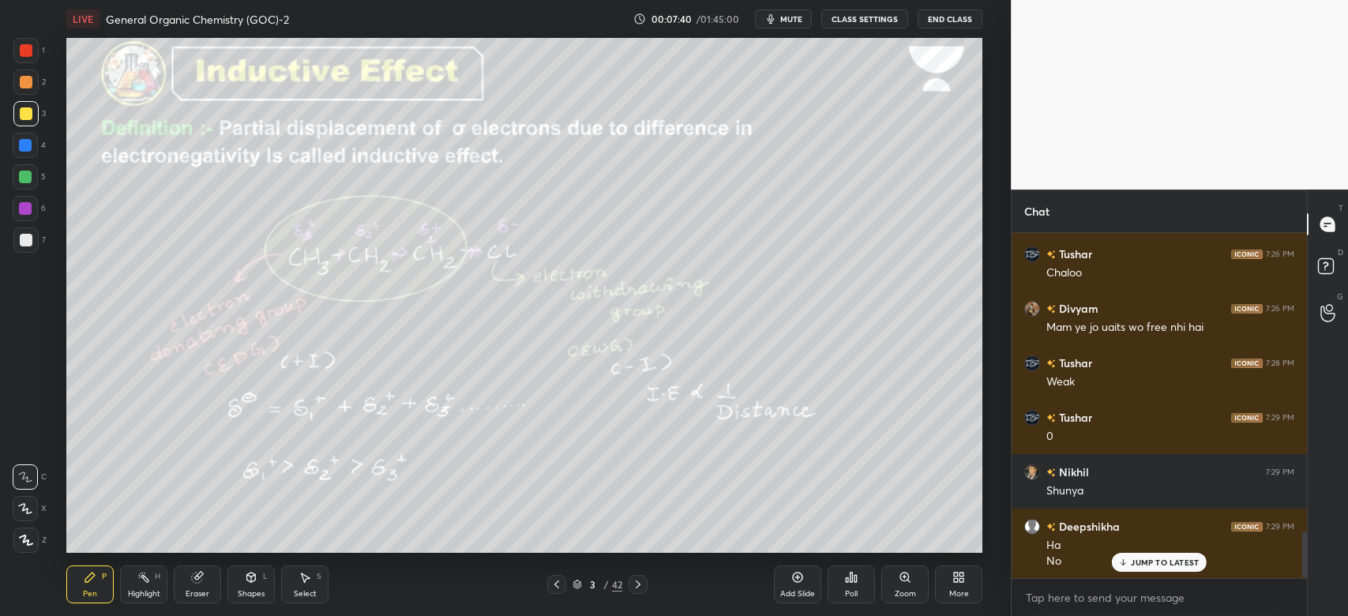
scroll to position [2231, 0]
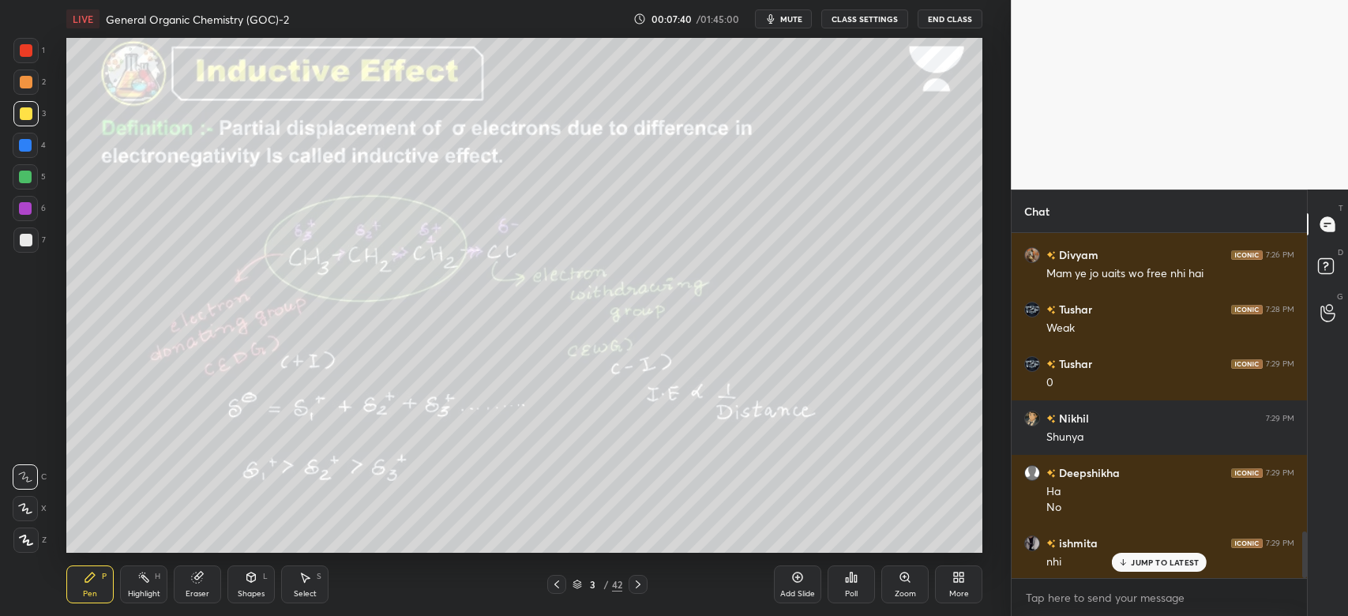
click at [642, 583] on icon at bounding box center [638, 584] width 13 height 13
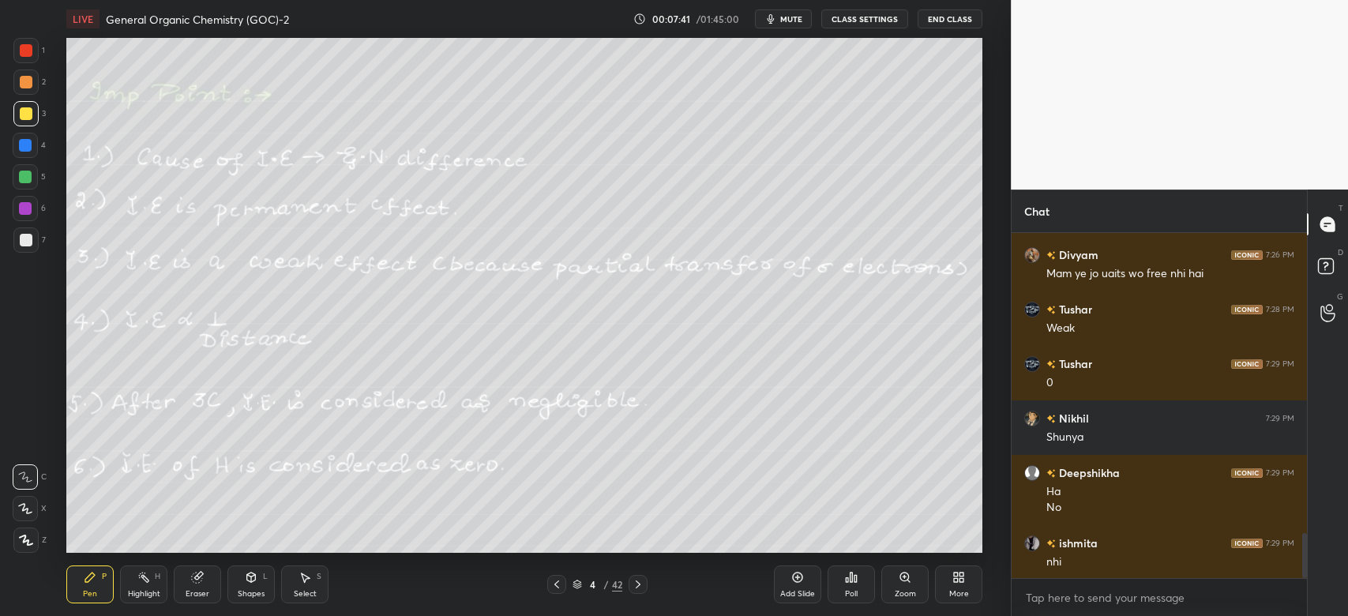
scroll to position [2286, 0]
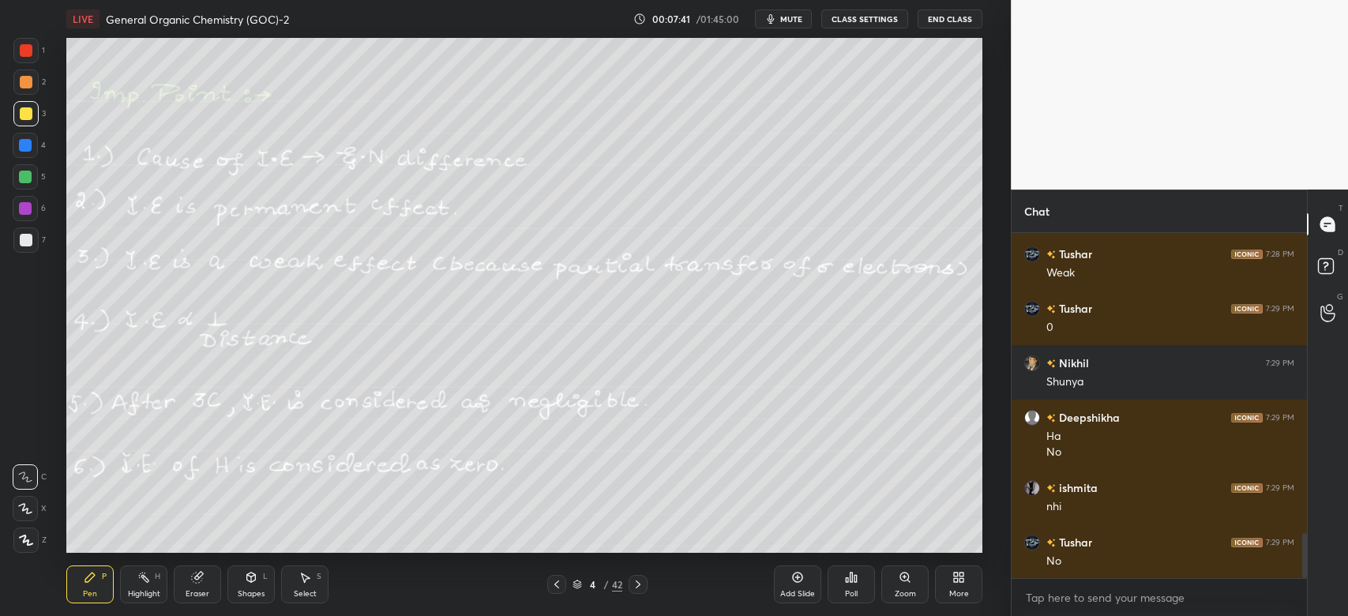
click at [643, 584] on icon at bounding box center [638, 584] width 13 height 13
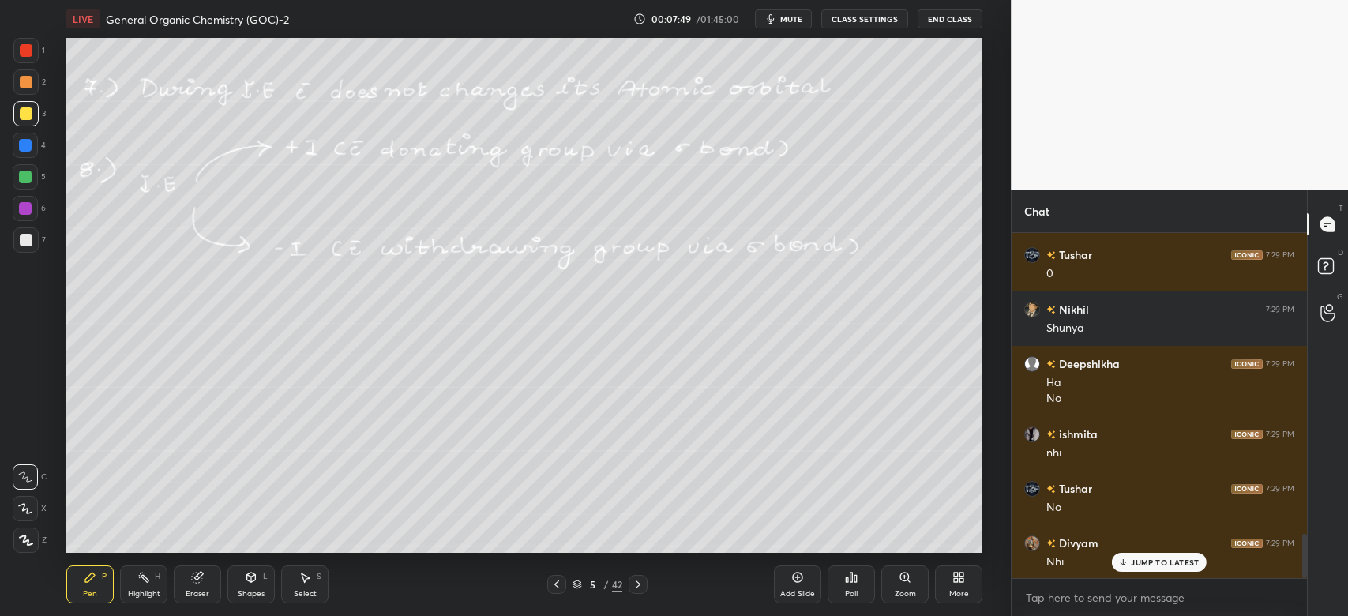
click at [271, 572] on div "Shapes L" at bounding box center [250, 584] width 47 height 38
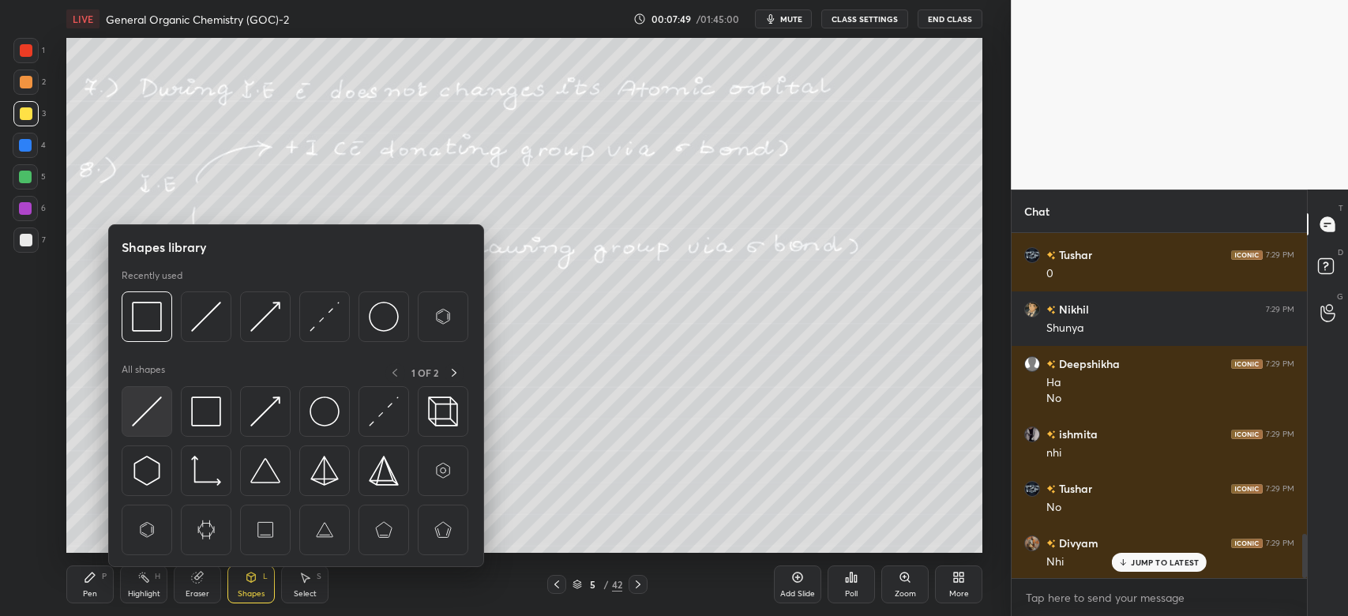
click at [145, 414] on img at bounding box center [147, 411] width 30 height 30
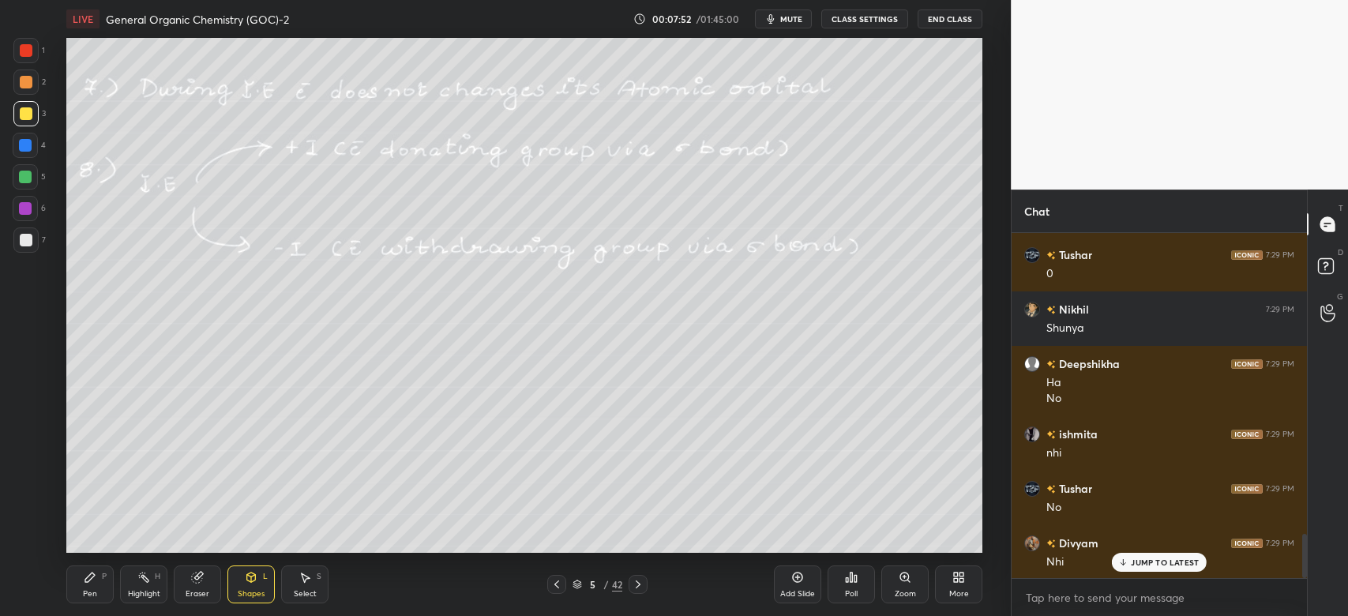
click at [103, 583] on div "Pen P" at bounding box center [89, 584] width 47 height 38
click at [262, 587] on div "Shapes L" at bounding box center [250, 584] width 47 height 38
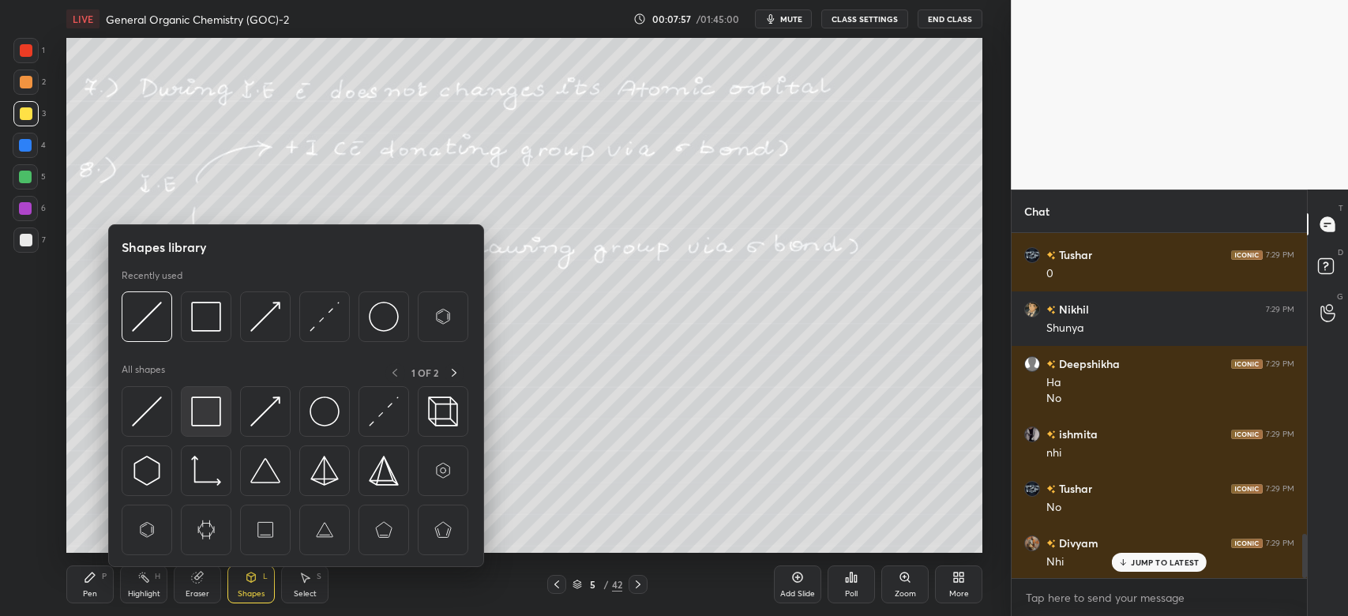
click at [208, 417] on img at bounding box center [206, 411] width 30 height 30
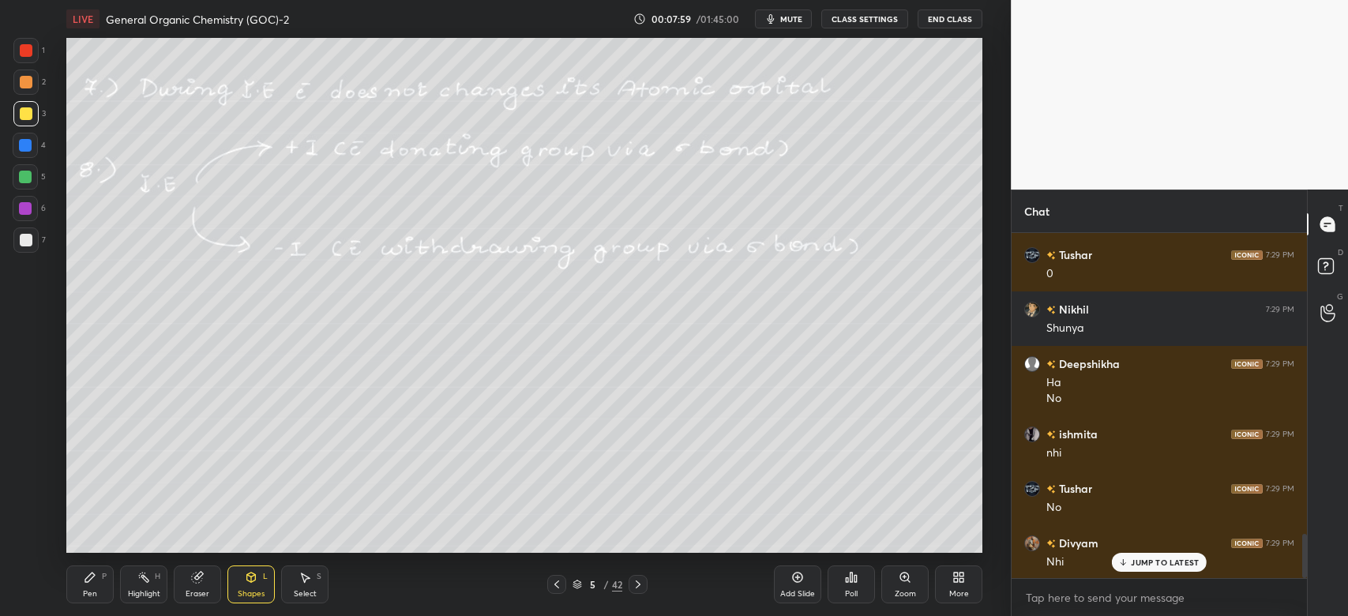
click at [256, 578] on icon at bounding box center [251, 577] width 13 height 13
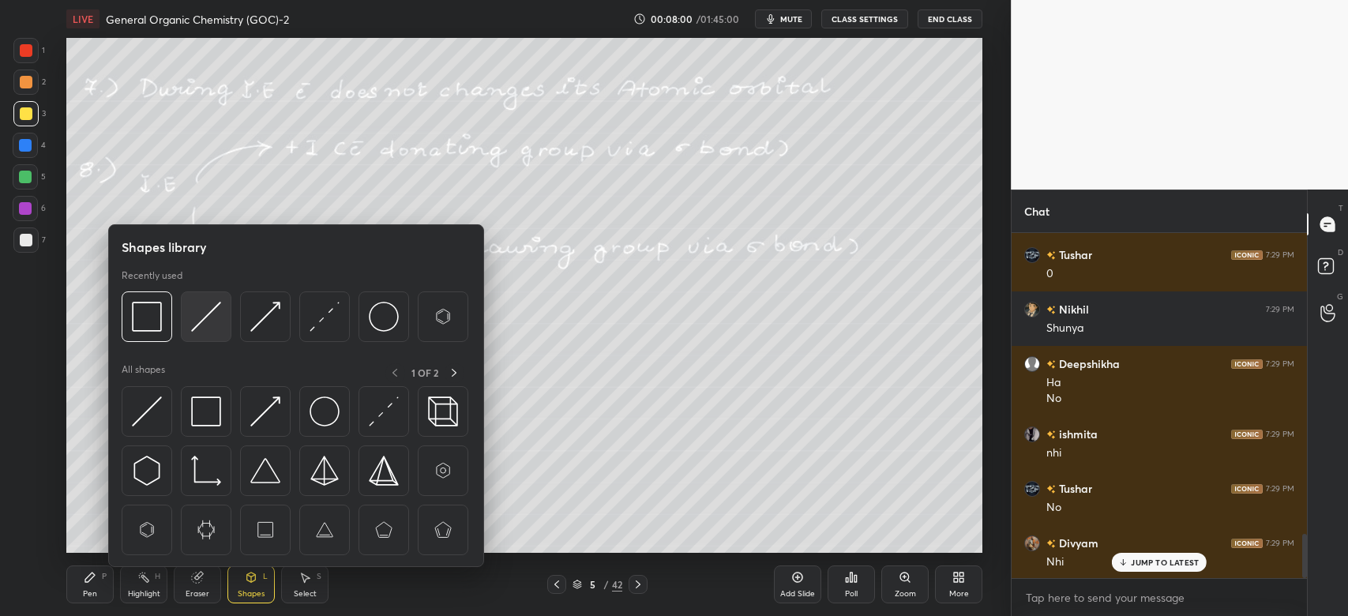
click at [208, 319] on img at bounding box center [206, 317] width 30 height 30
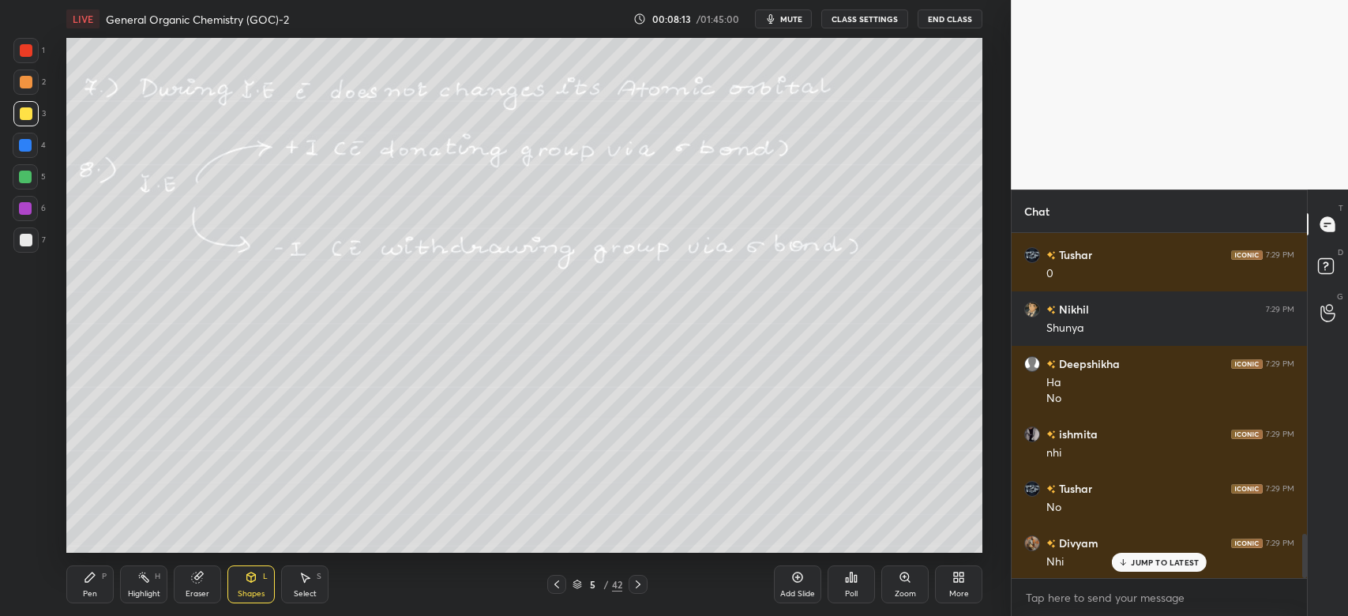
click at [641, 578] on div at bounding box center [637, 584] width 19 height 19
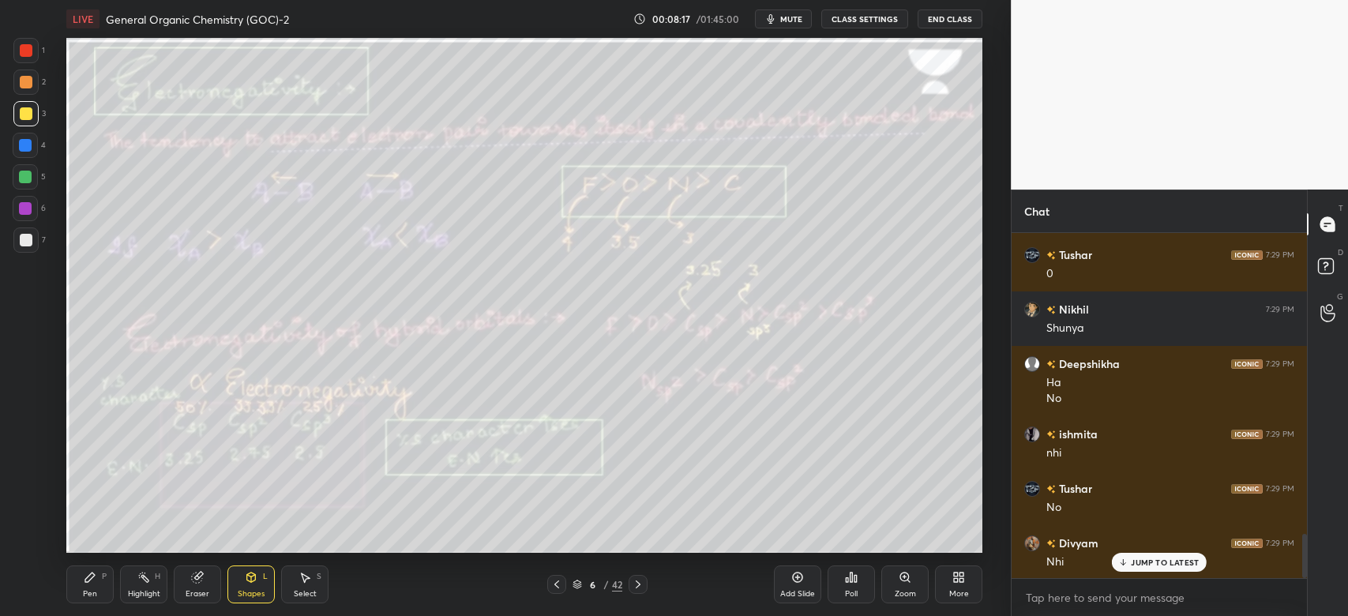
scroll to position [6, 5]
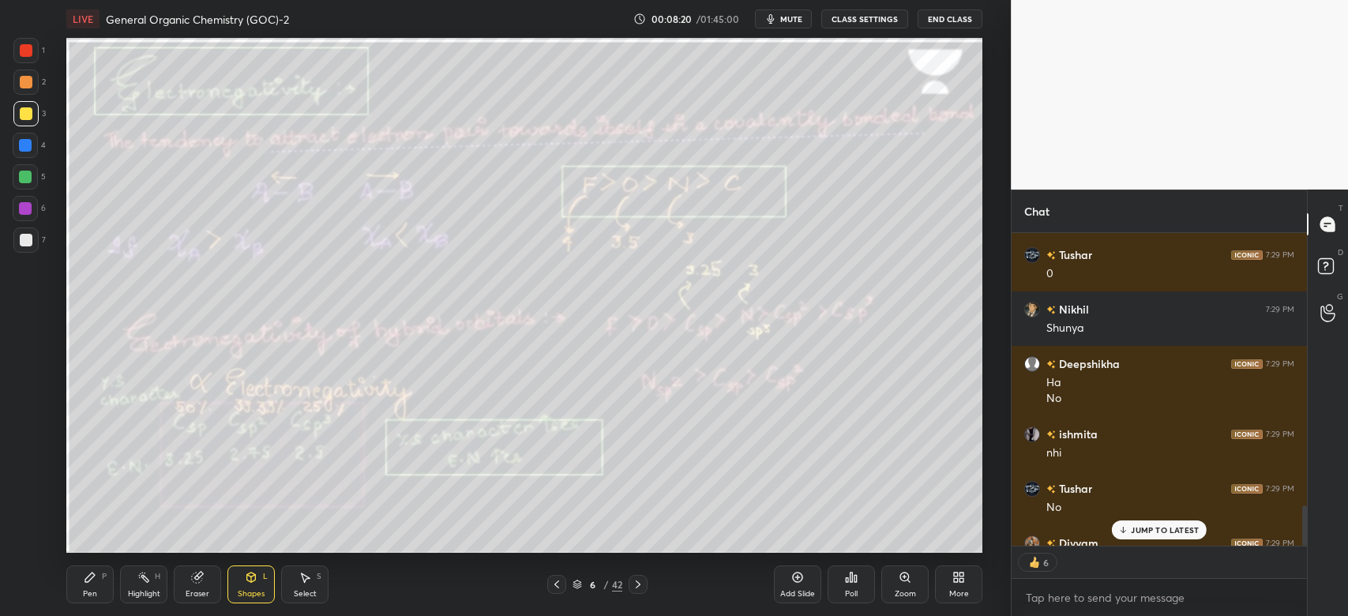
click at [1156, 527] on p "JUMP TO LATEST" at bounding box center [1164, 529] width 68 height 9
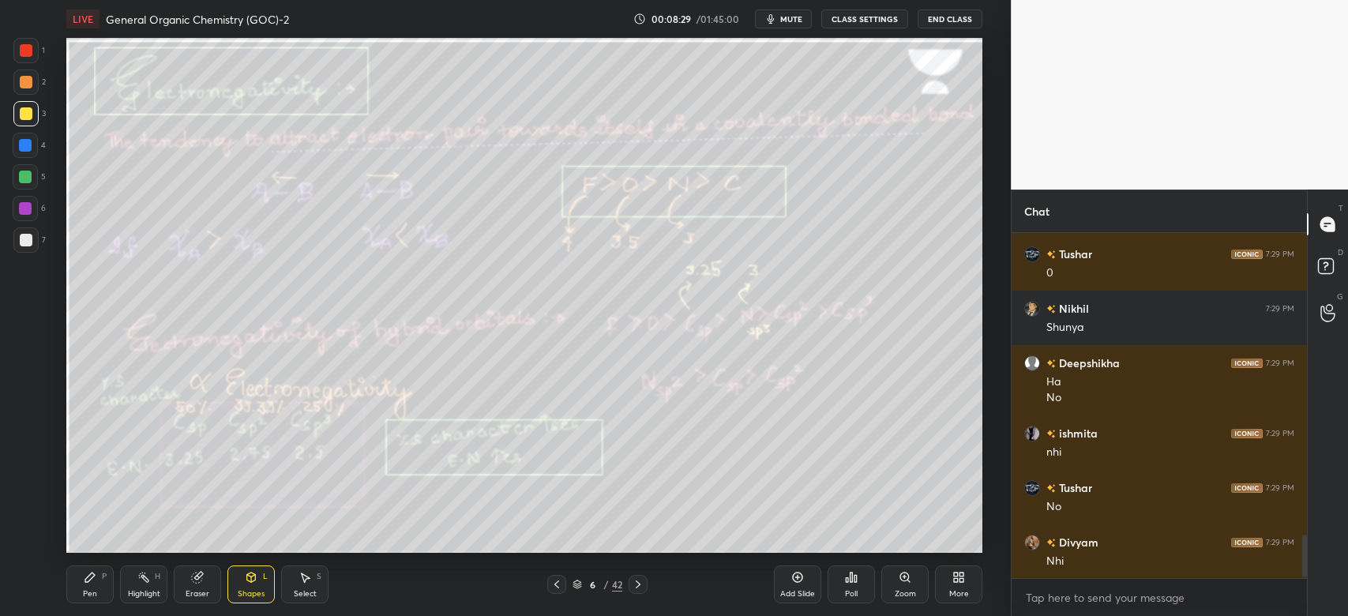
scroll to position [2340, 0]
click at [146, 587] on div "Highlight H" at bounding box center [143, 584] width 47 height 38
click at [88, 585] on div "Pen P" at bounding box center [89, 584] width 47 height 38
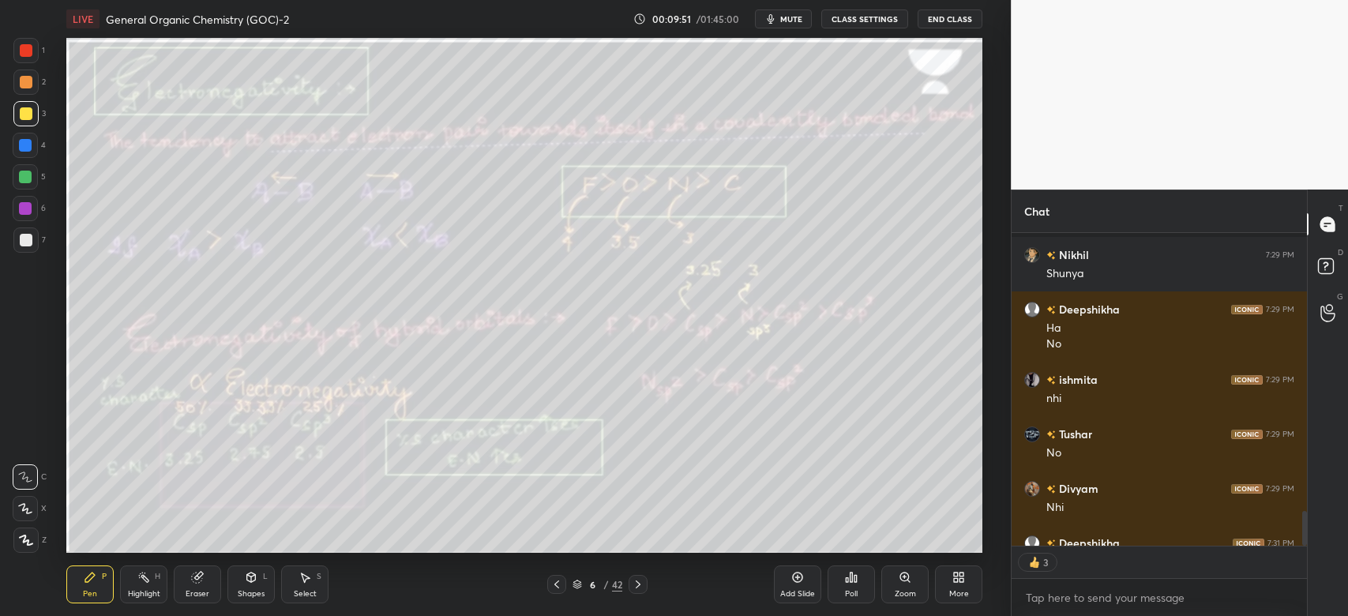
scroll to position [2482, 0]
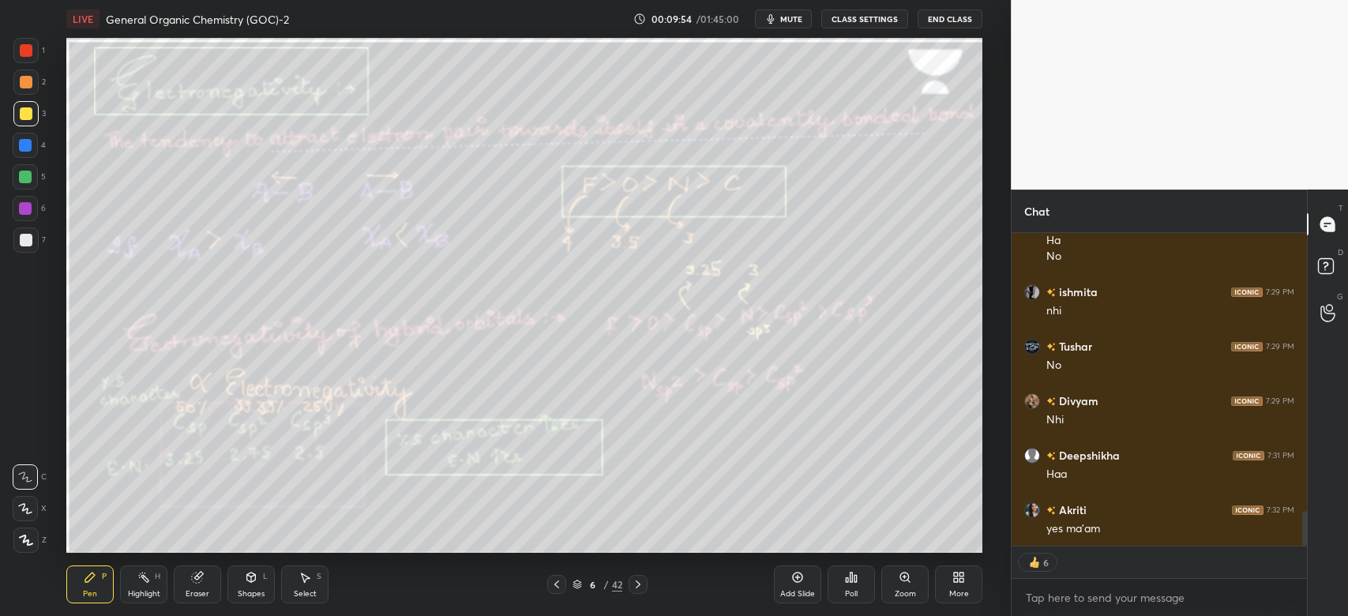
click at [638, 584] on icon at bounding box center [638, 584] width 13 height 13
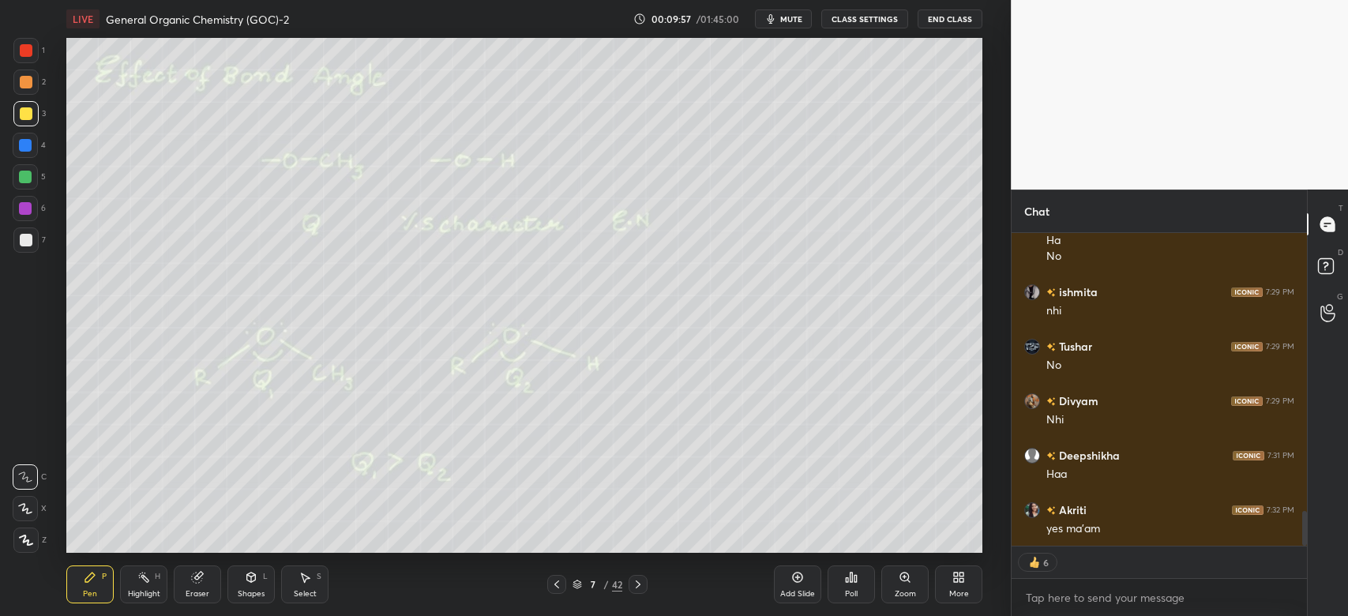
click at [557, 587] on icon at bounding box center [556, 584] width 13 height 13
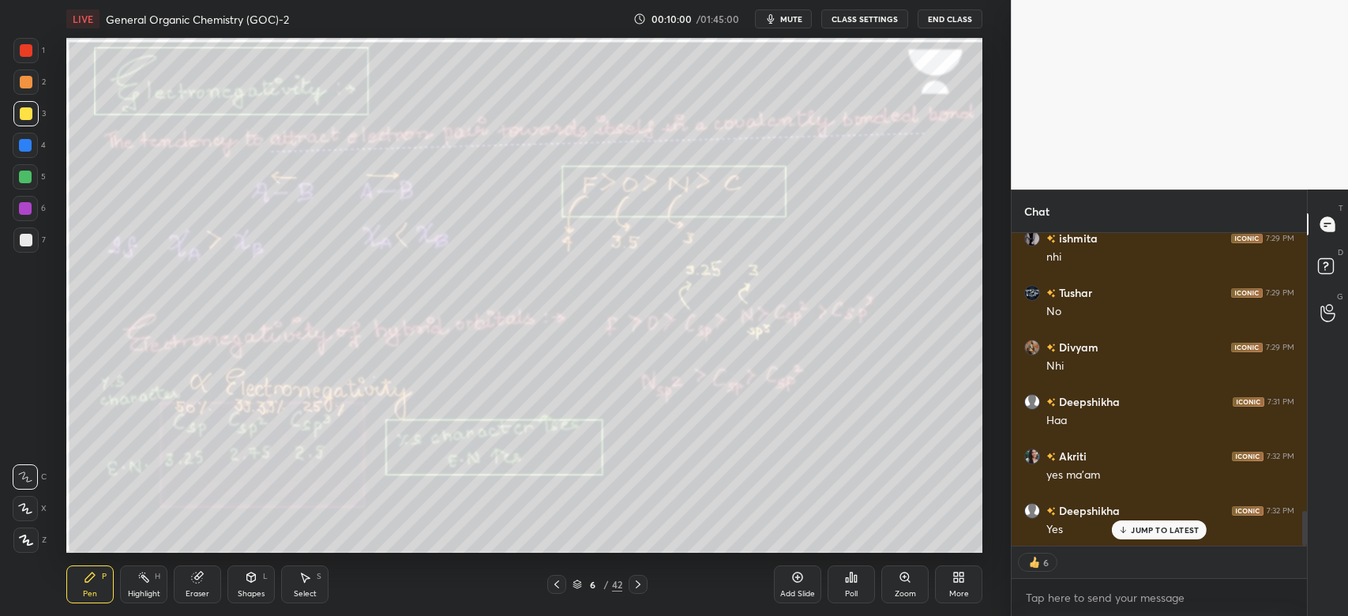
scroll to position [2590, 0]
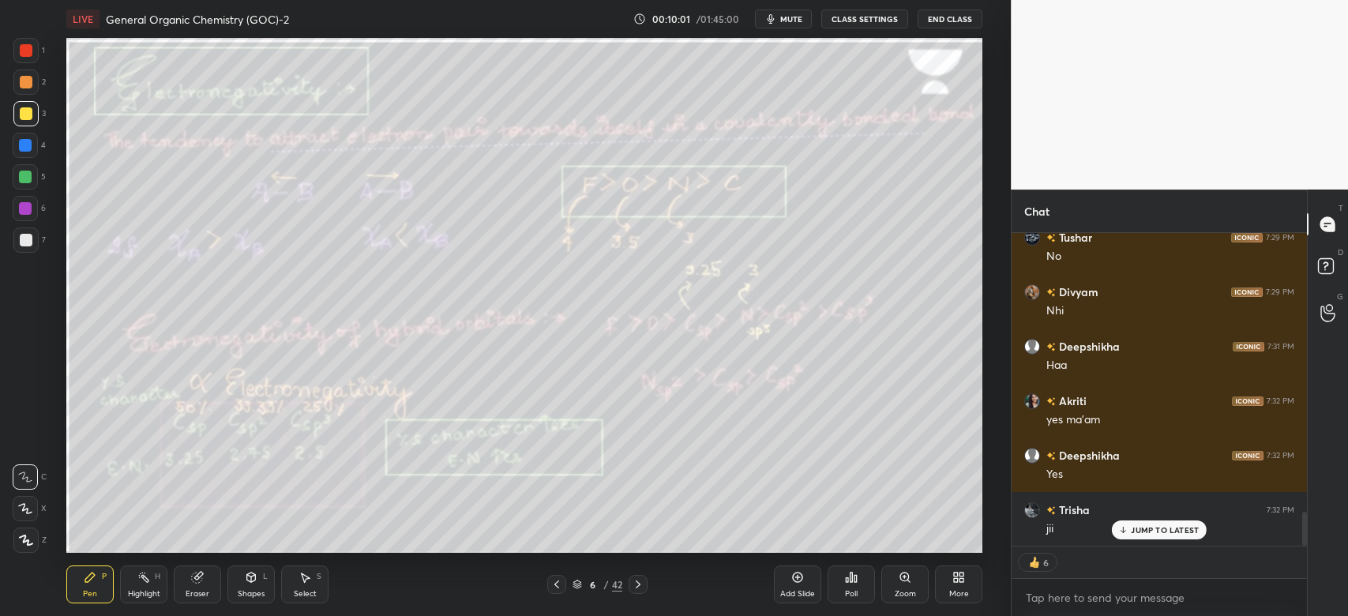
click at [642, 584] on icon at bounding box center [638, 584] width 13 height 13
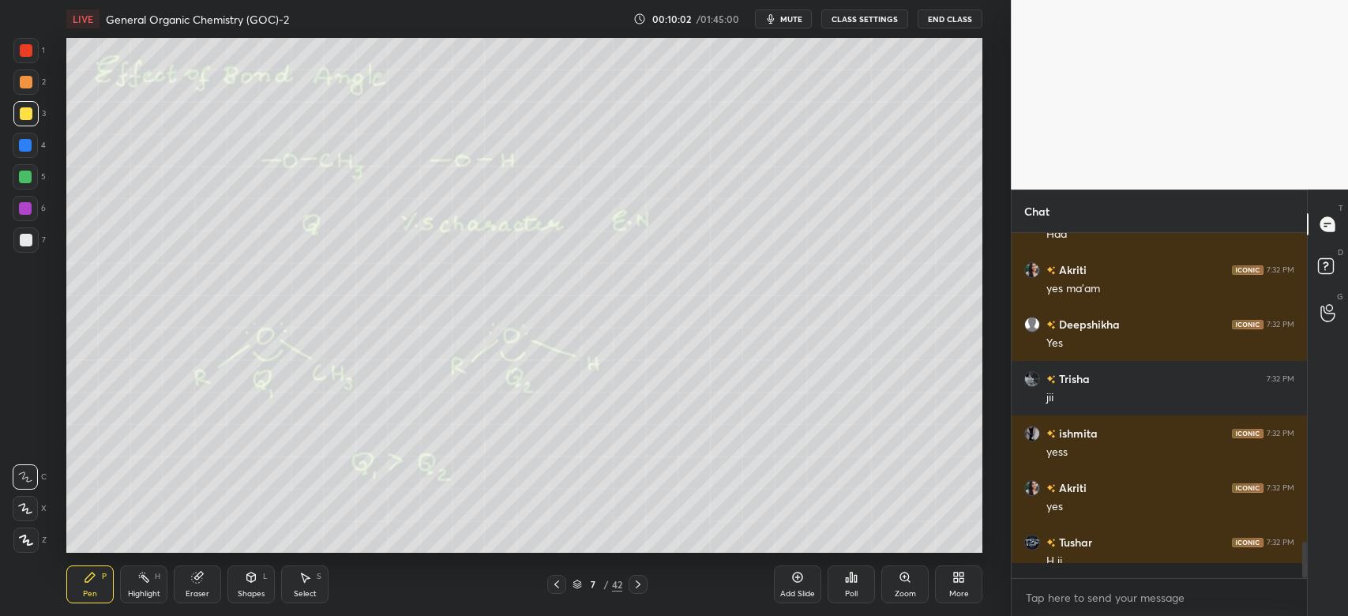
scroll to position [6, 5]
click at [556, 584] on icon at bounding box center [556, 584] width 13 height 13
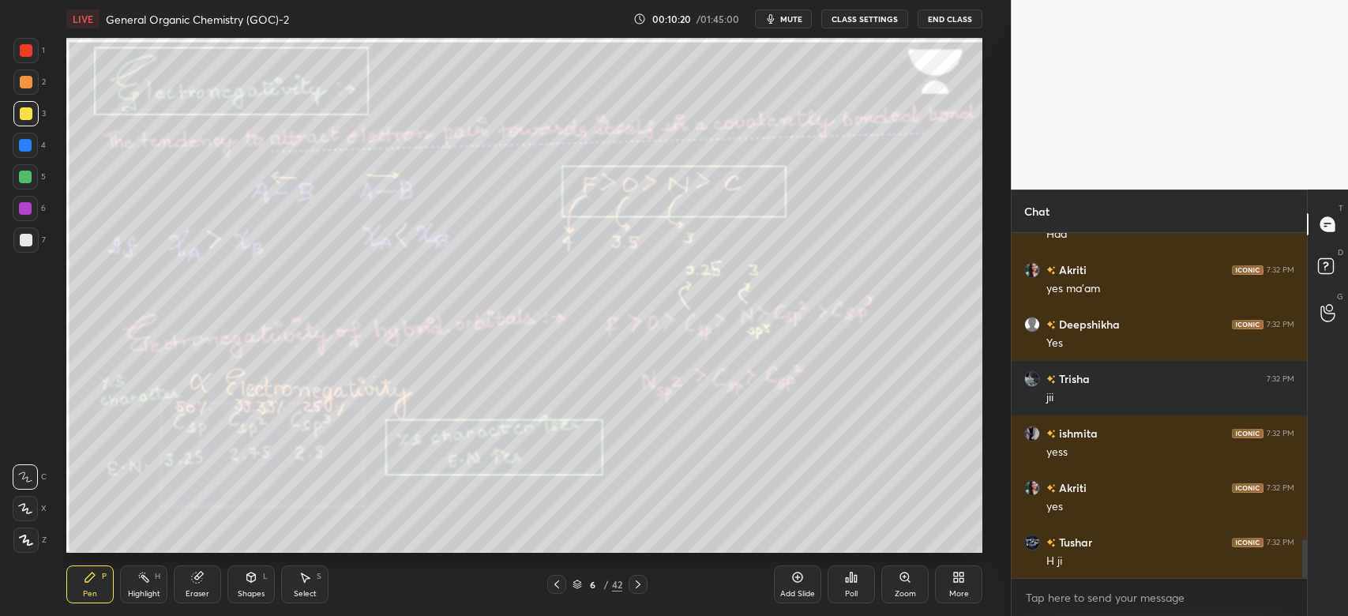
click at [636, 582] on icon at bounding box center [637, 584] width 5 height 8
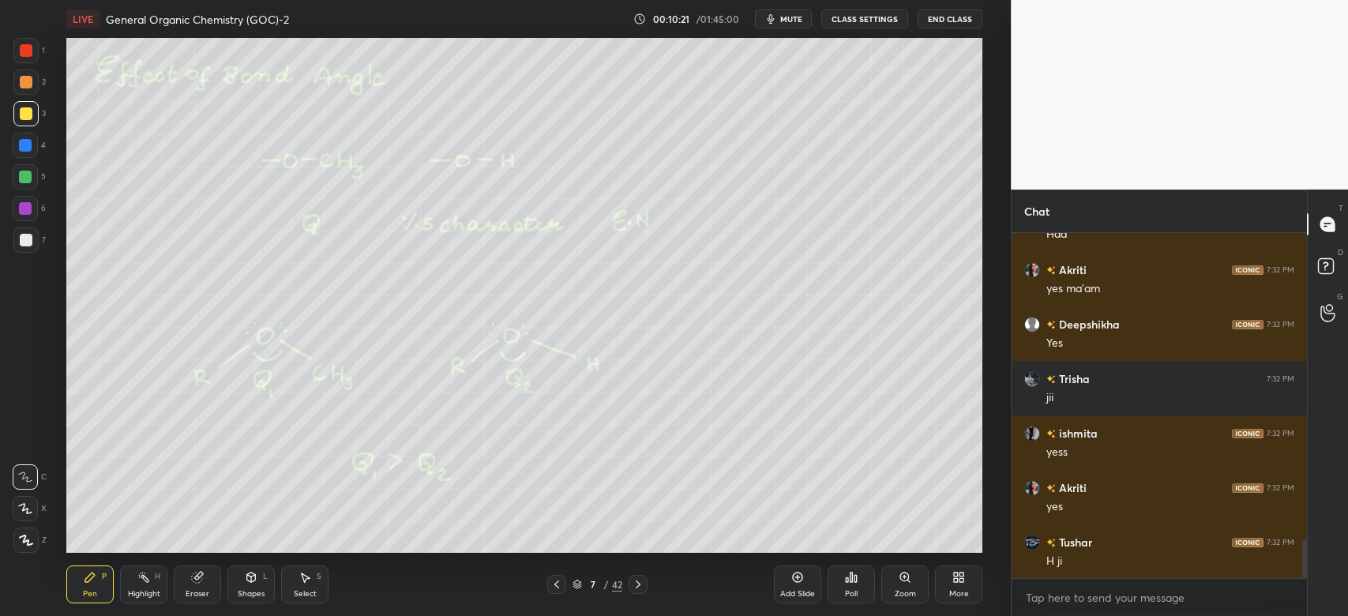
click at [261, 583] on div "Shapes L" at bounding box center [250, 584] width 47 height 38
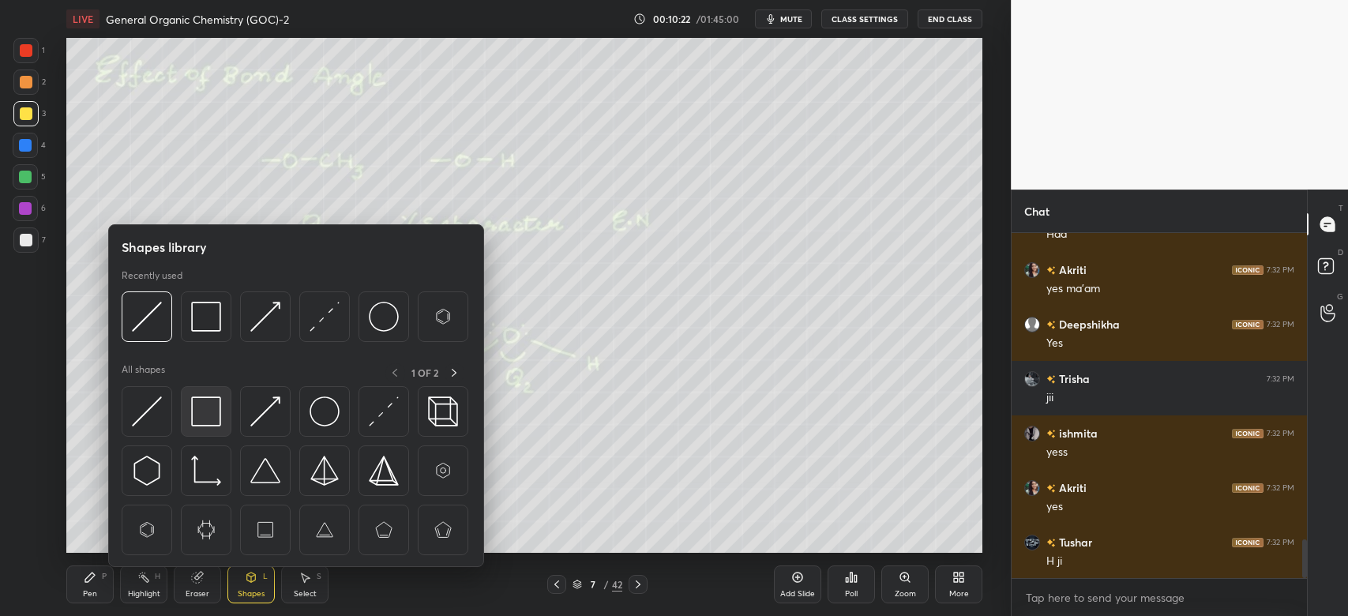
click at [204, 418] on img at bounding box center [206, 411] width 30 height 30
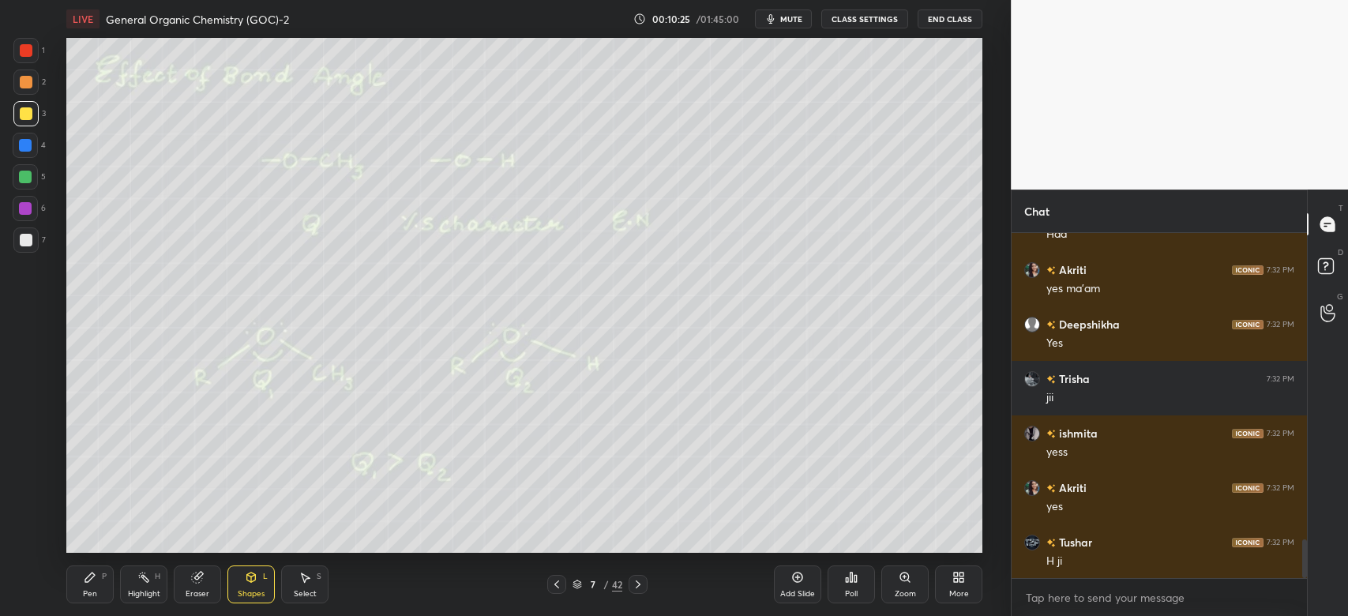
click at [107, 587] on div "Pen P" at bounding box center [89, 584] width 47 height 38
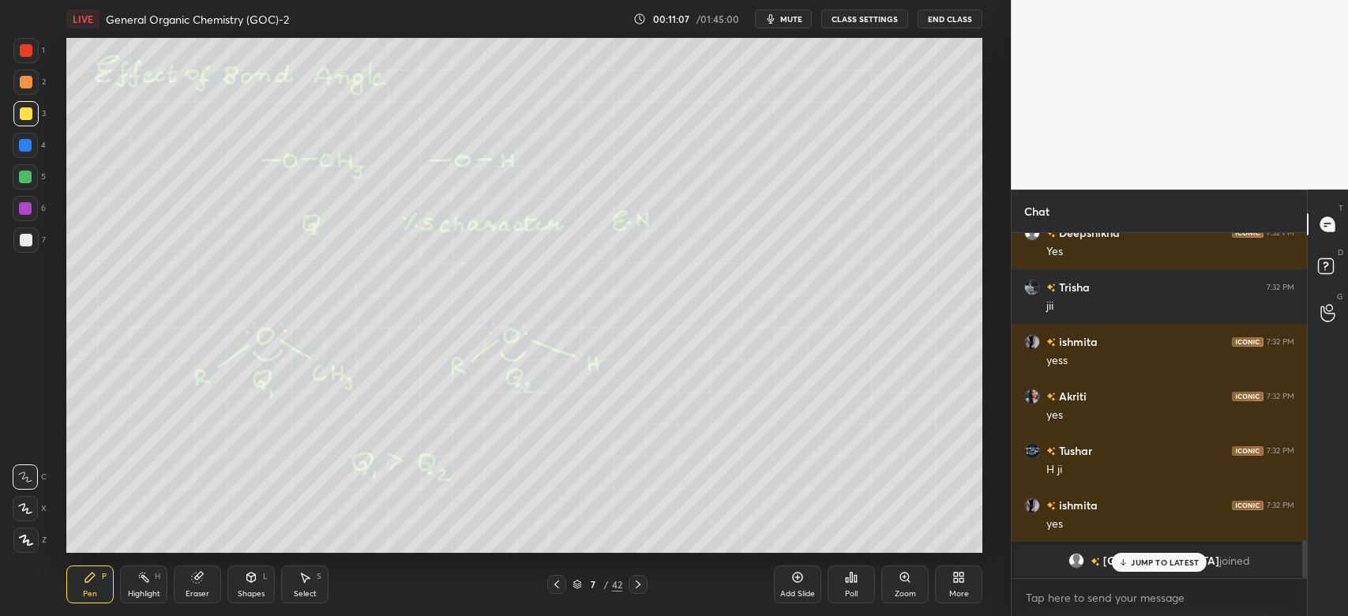
scroll to position [2868, 0]
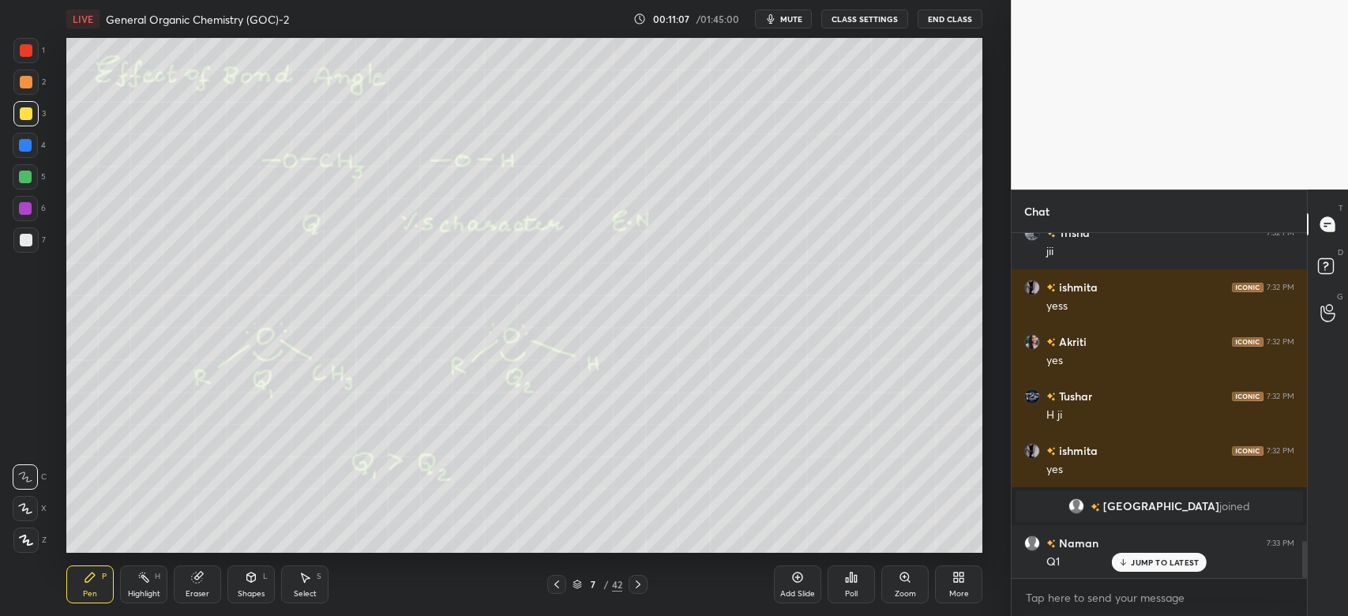
click at [1142, 563] on p "JUMP TO LATEST" at bounding box center [1164, 561] width 68 height 9
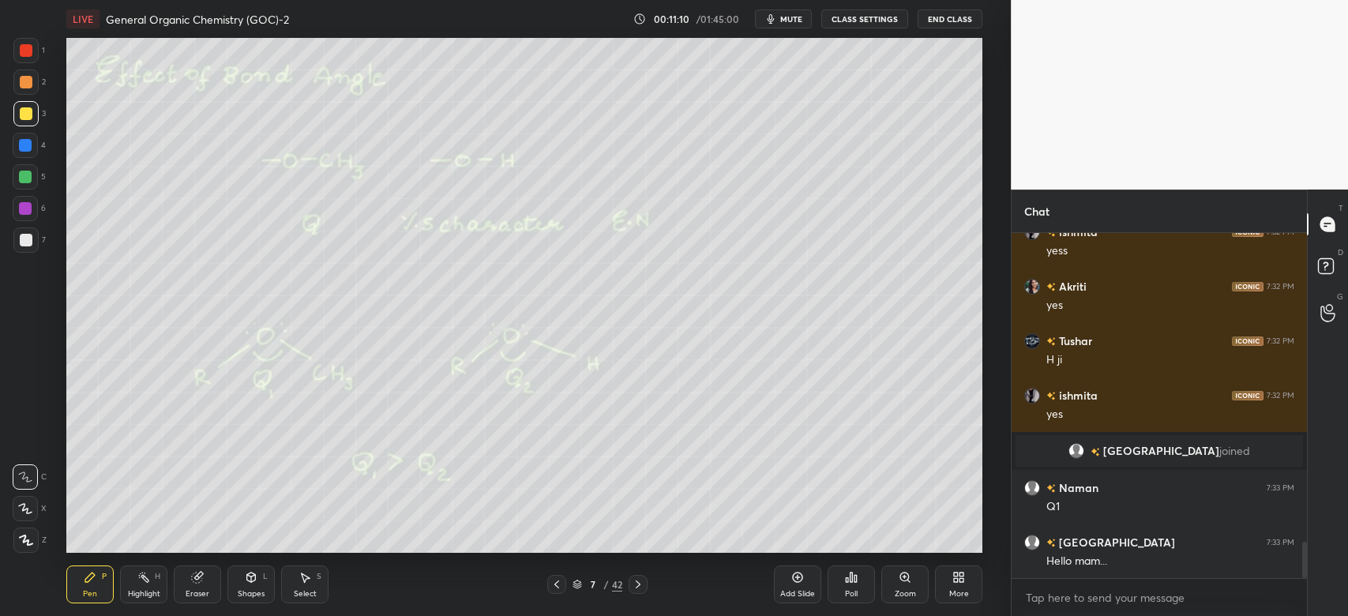
click at [28, 143] on div at bounding box center [25, 145] width 13 height 13
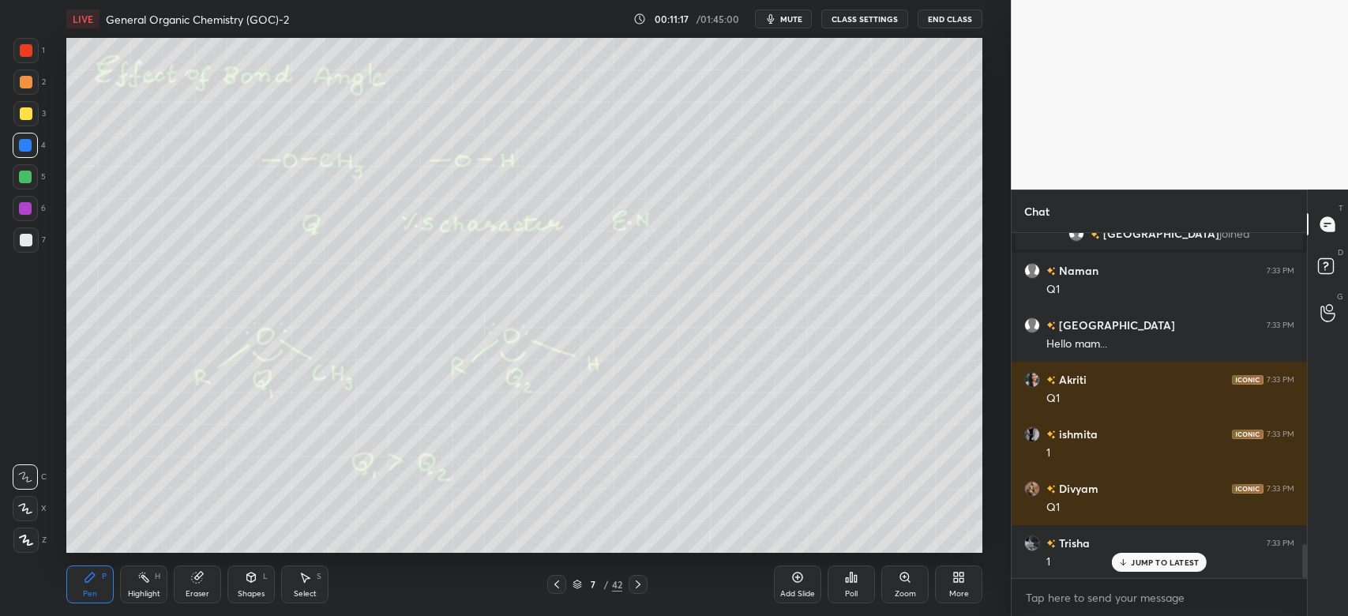
scroll to position [3196, 0]
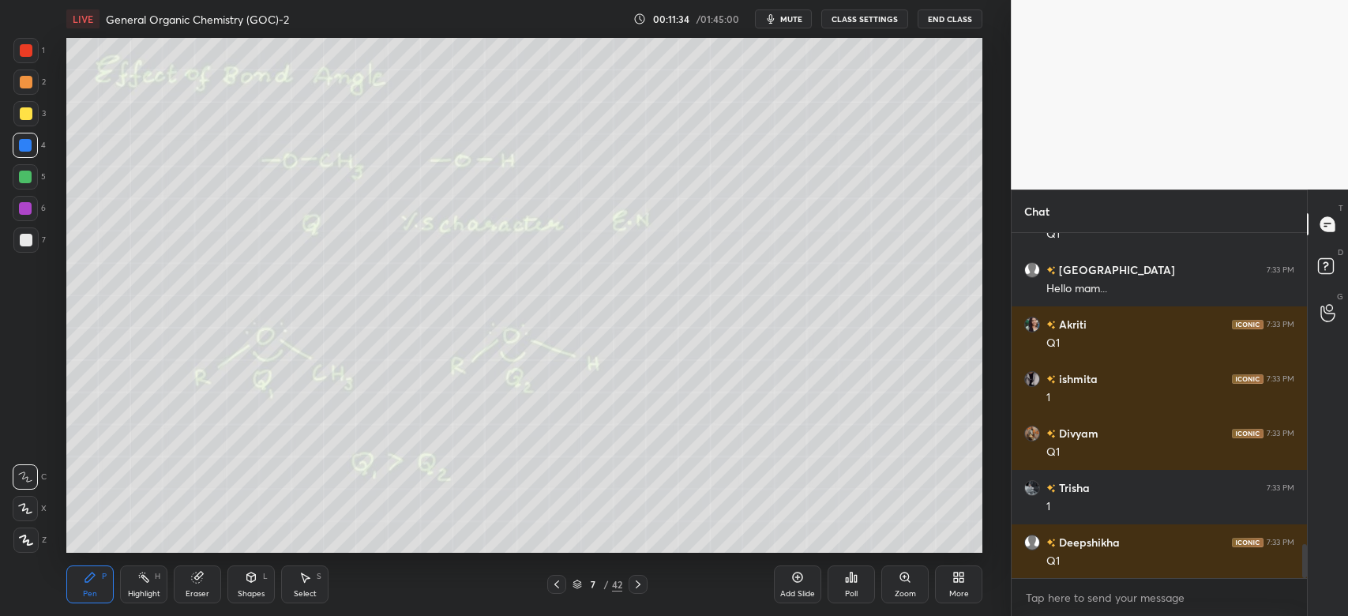
click at [250, 578] on icon at bounding box center [251, 576] width 9 height 9
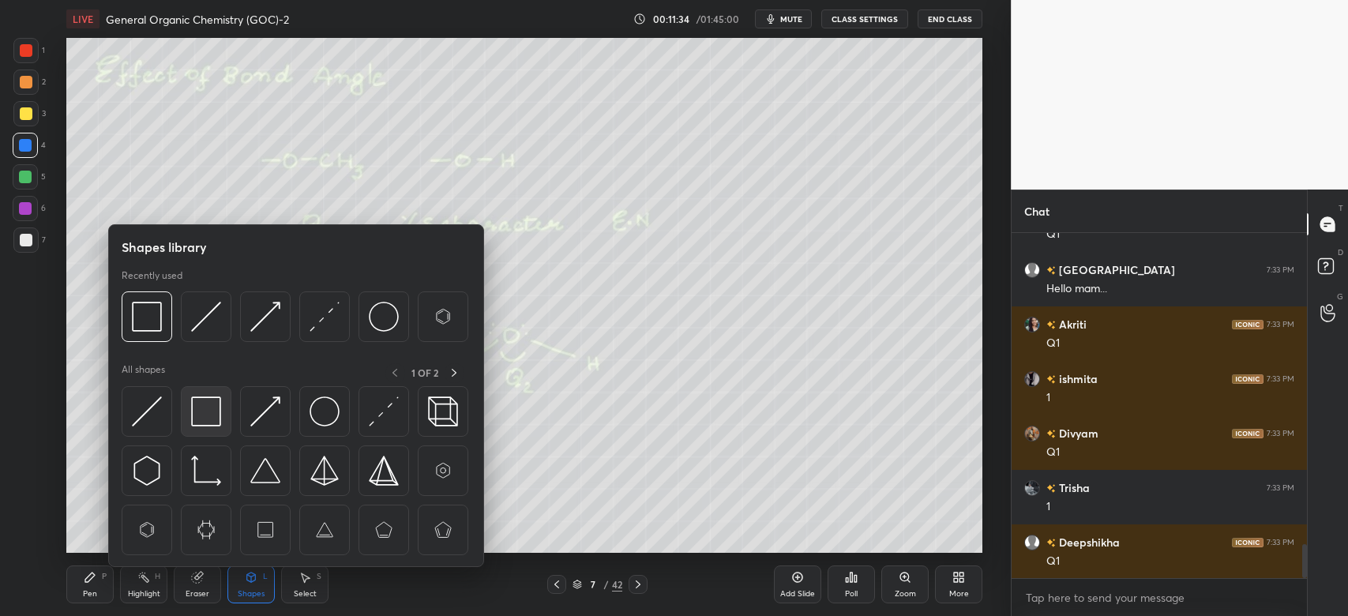
click at [201, 405] on img at bounding box center [206, 411] width 30 height 30
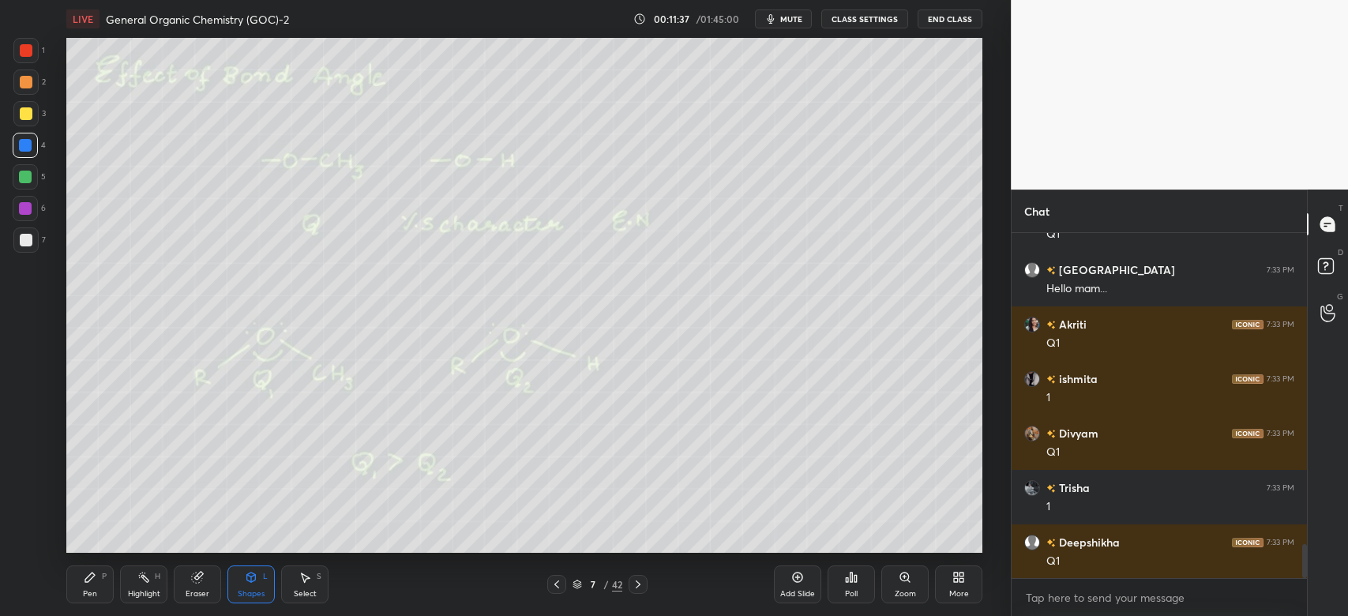
click at [96, 590] on div "Pen" at bounding box center [90, 594] width 14 height 8
click at [36, 238] on div at bounding box center [25, 239] width 25 height 25
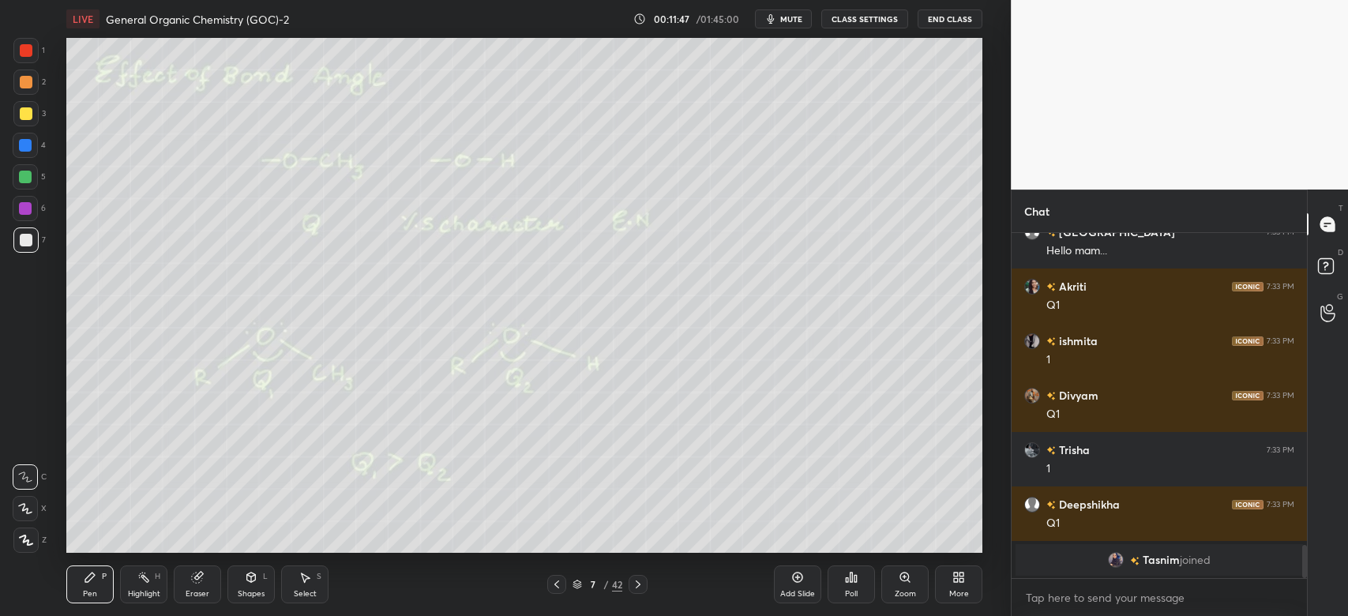
scroll to position [3252, 0]
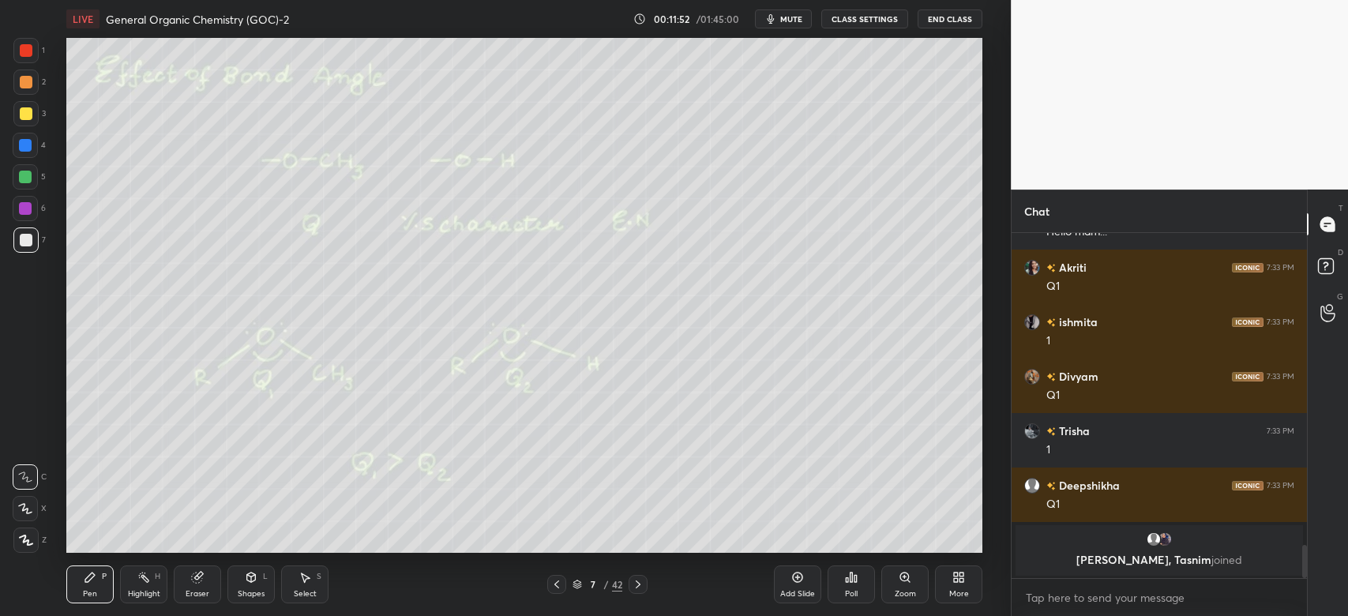
click at [36, 114] on div at bounding box center [25, 113] width 25 height 25
click at [39, 534] on div "Z" at bounding box center [29, 539] width 33 height 25
click at [95, 579] on icon at bounding box center [90, 577] width 13 height 13
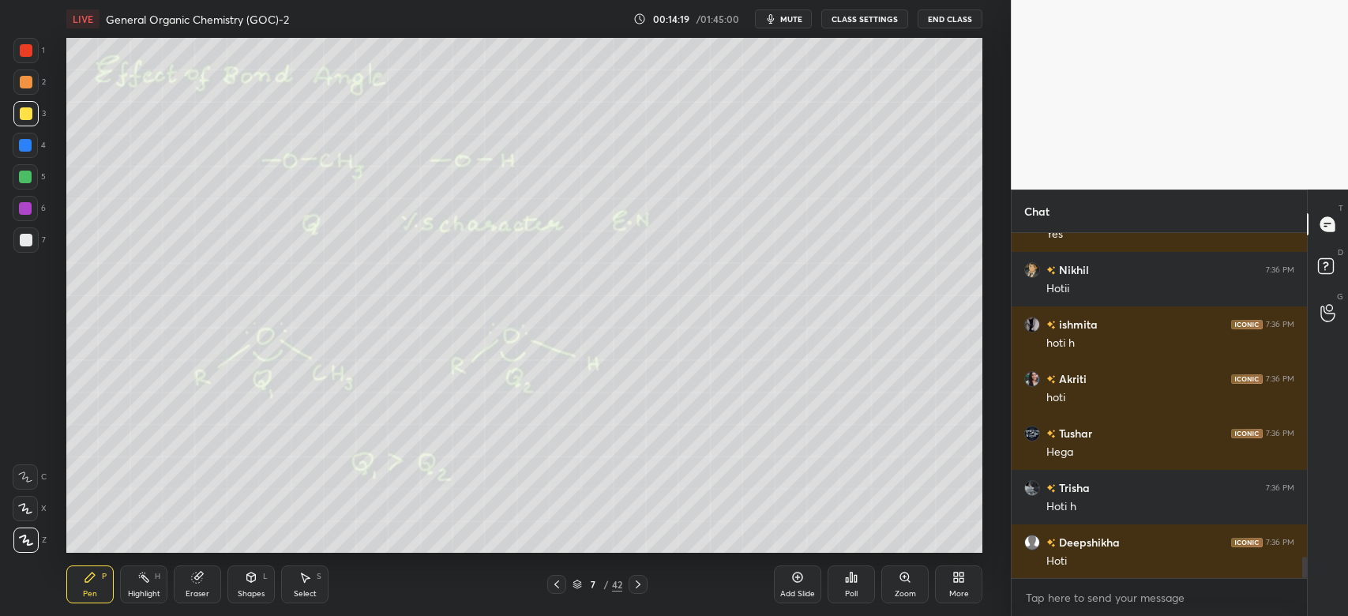
scroll to position [5370, 0]
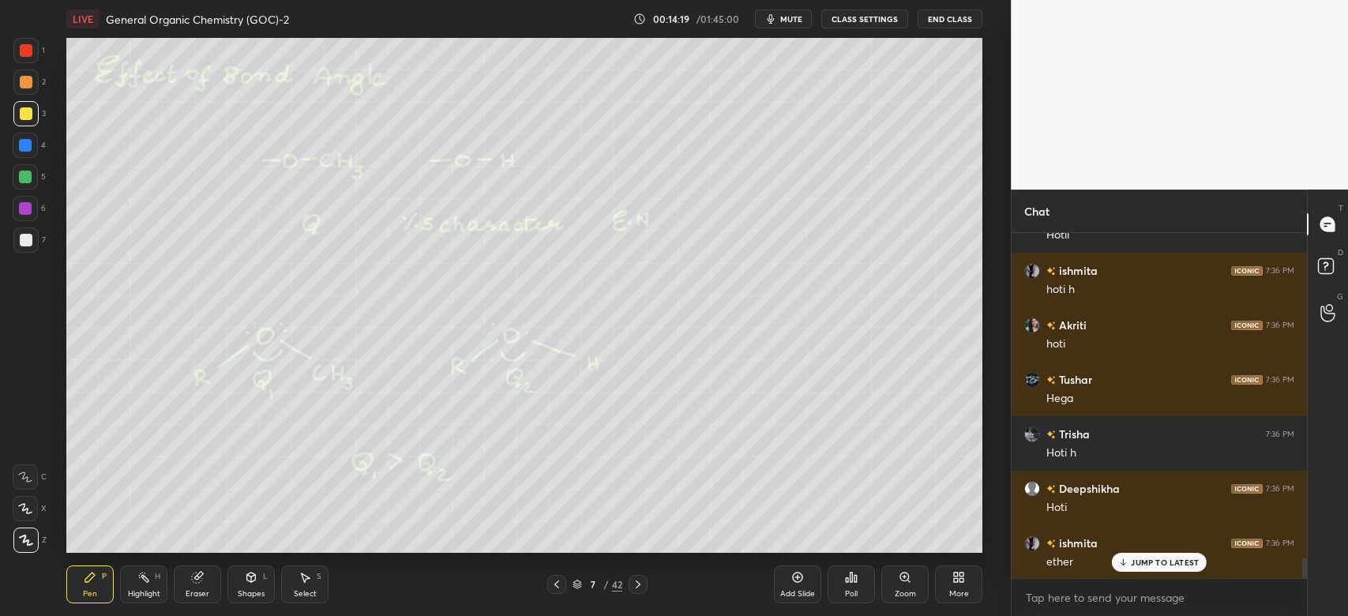
click at [22, 137] on div at bounding box center [25, 145] width 25 height 25
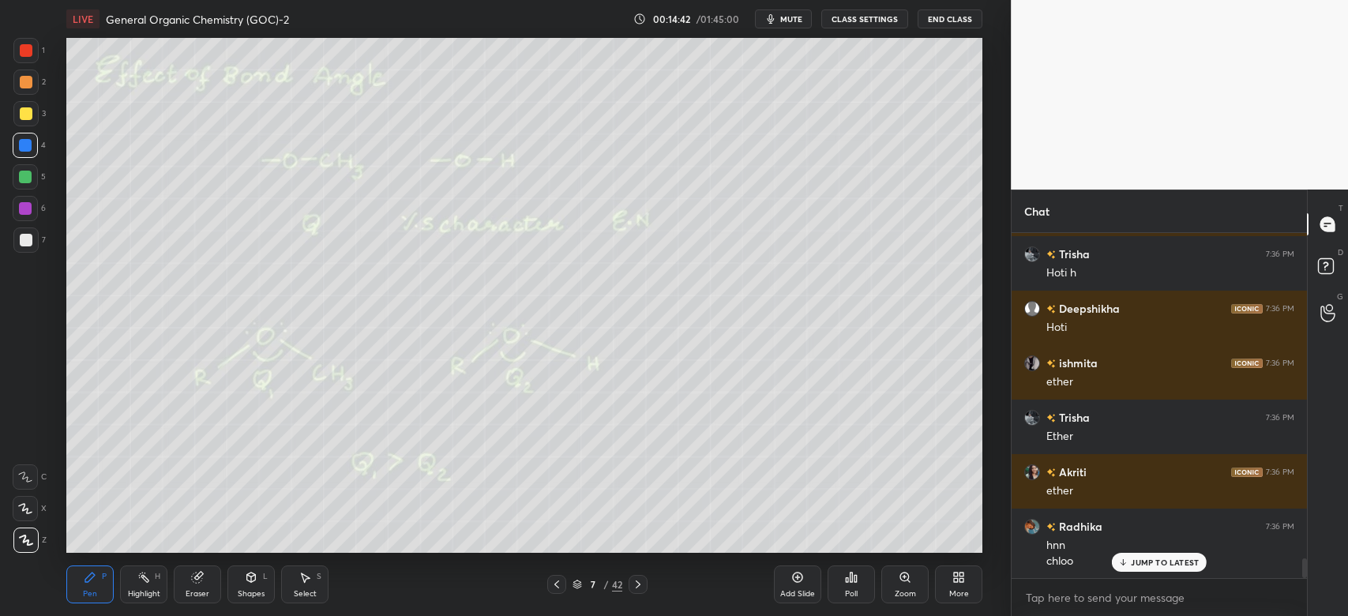
scroll to position [5603, 0]
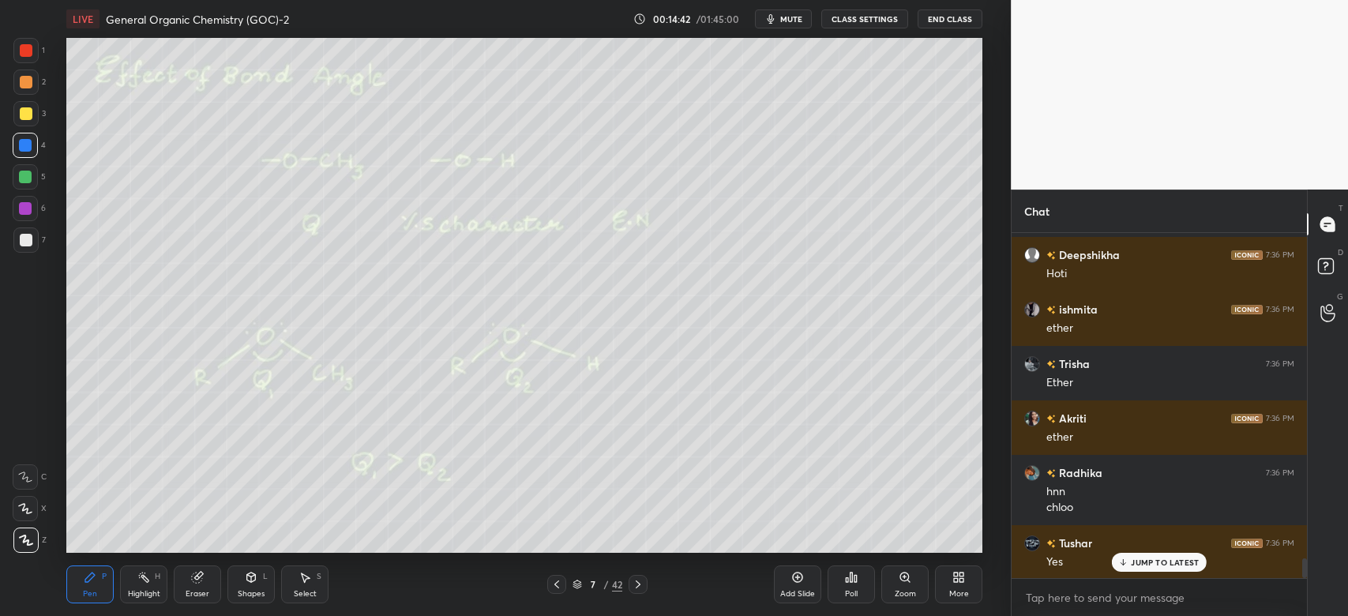
click at [645, 578] on div at bounding box center [637, 584] width 19 height 19
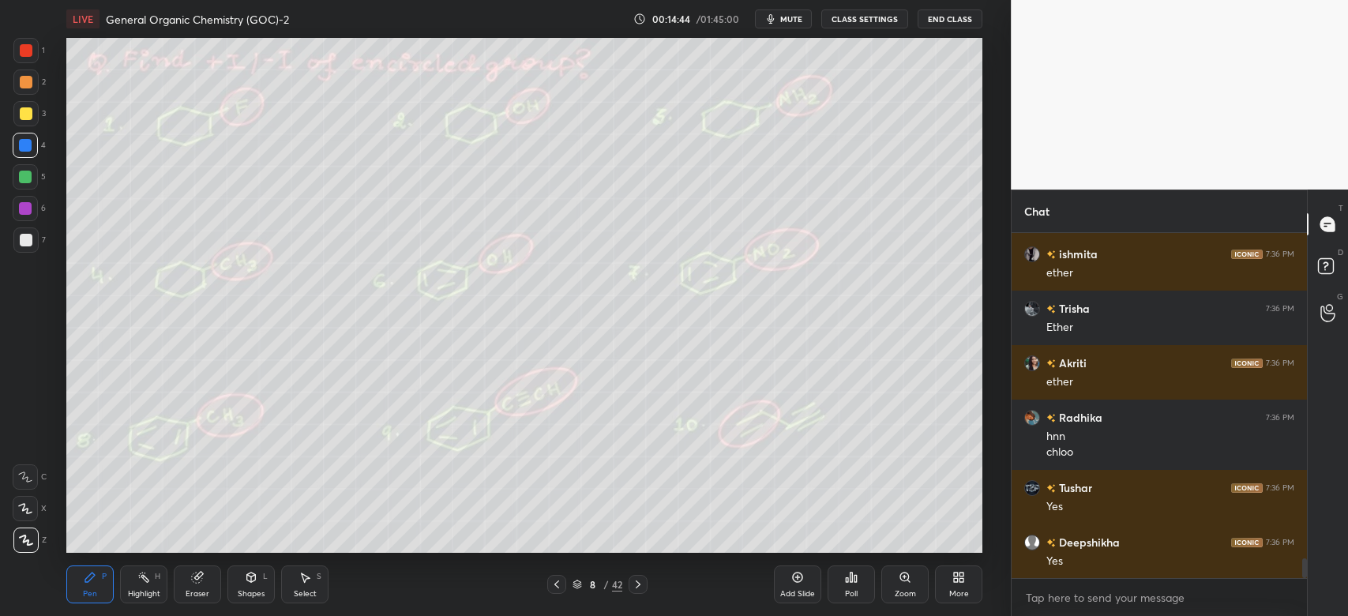
scroll to position [5712, 0]
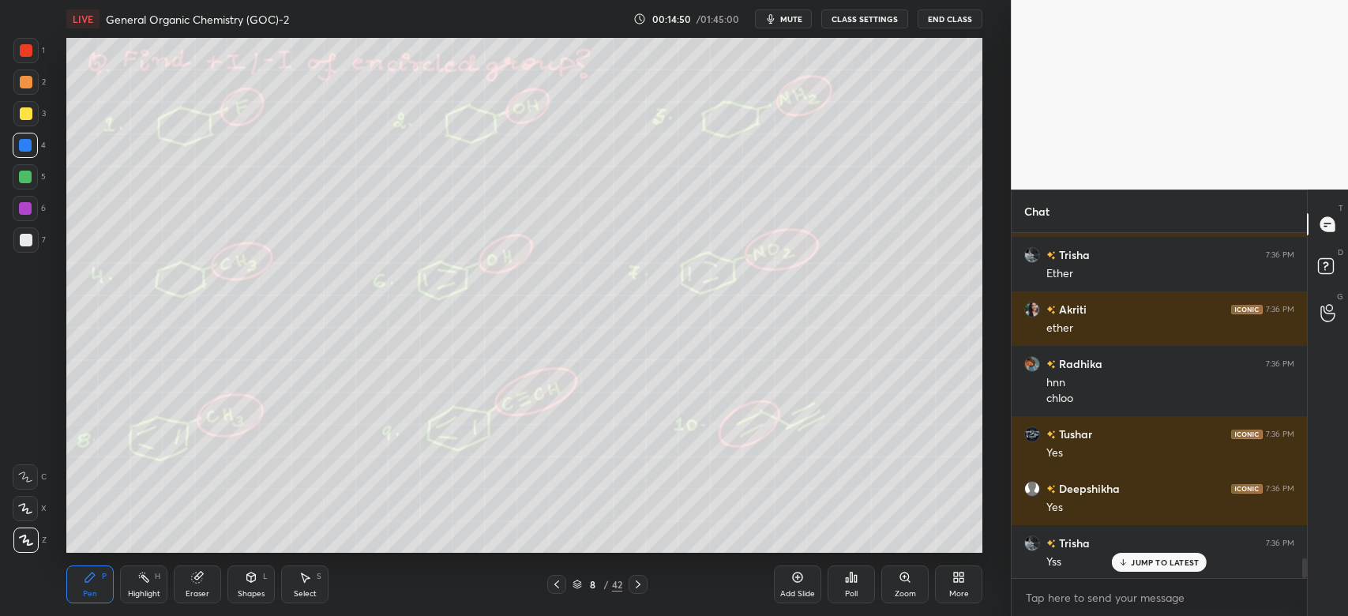
click at [255, 581] on icon at bounding box center [251, 577] width 13 height 13
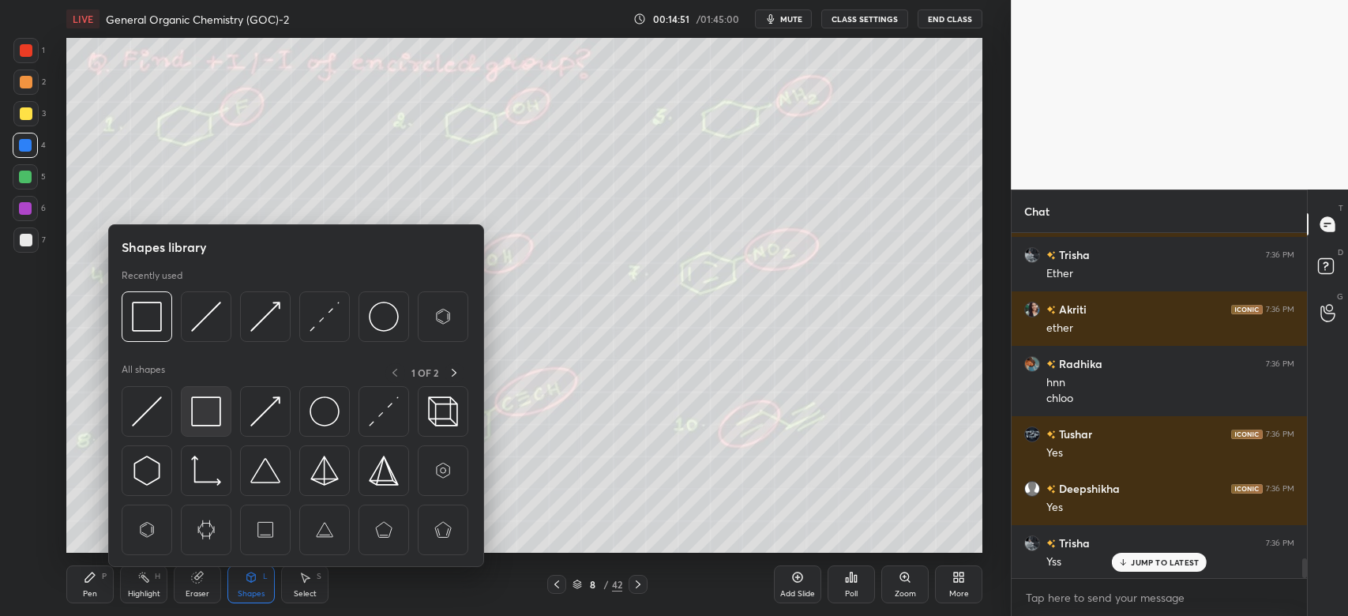
click at [211, 407] on img at bounding box center [206, 411] width 30 height 30
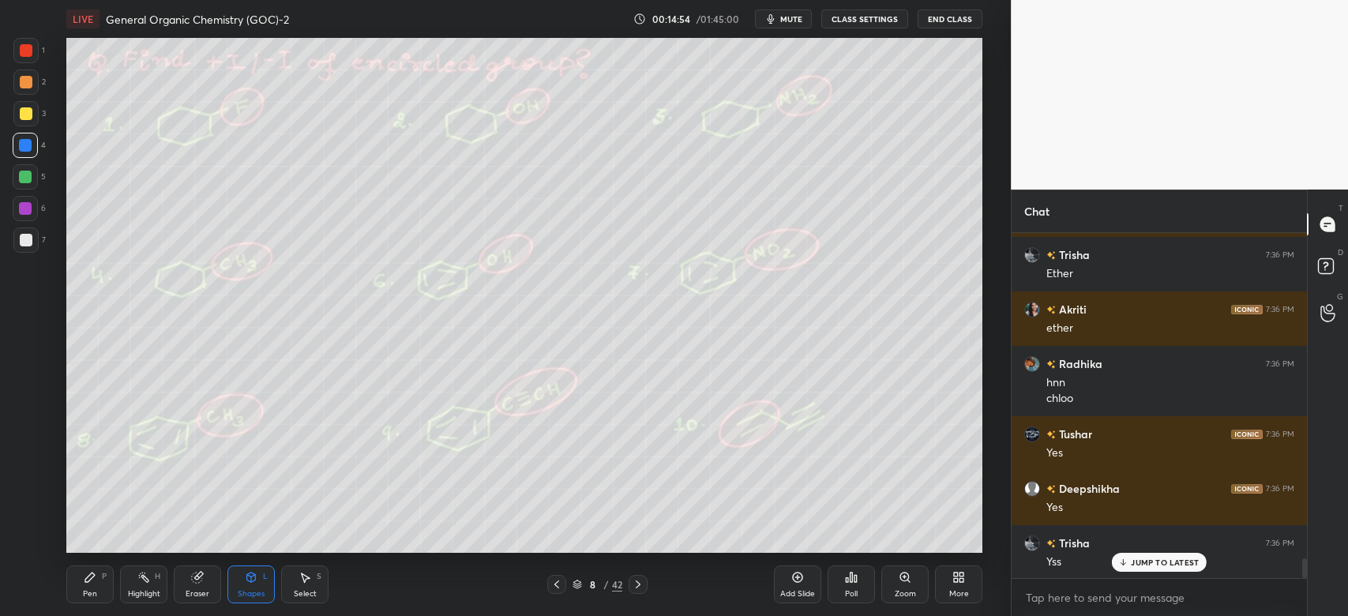
click at [111, 584] on div "Pen P" at bounding box center [89, 584] width 47 height 38
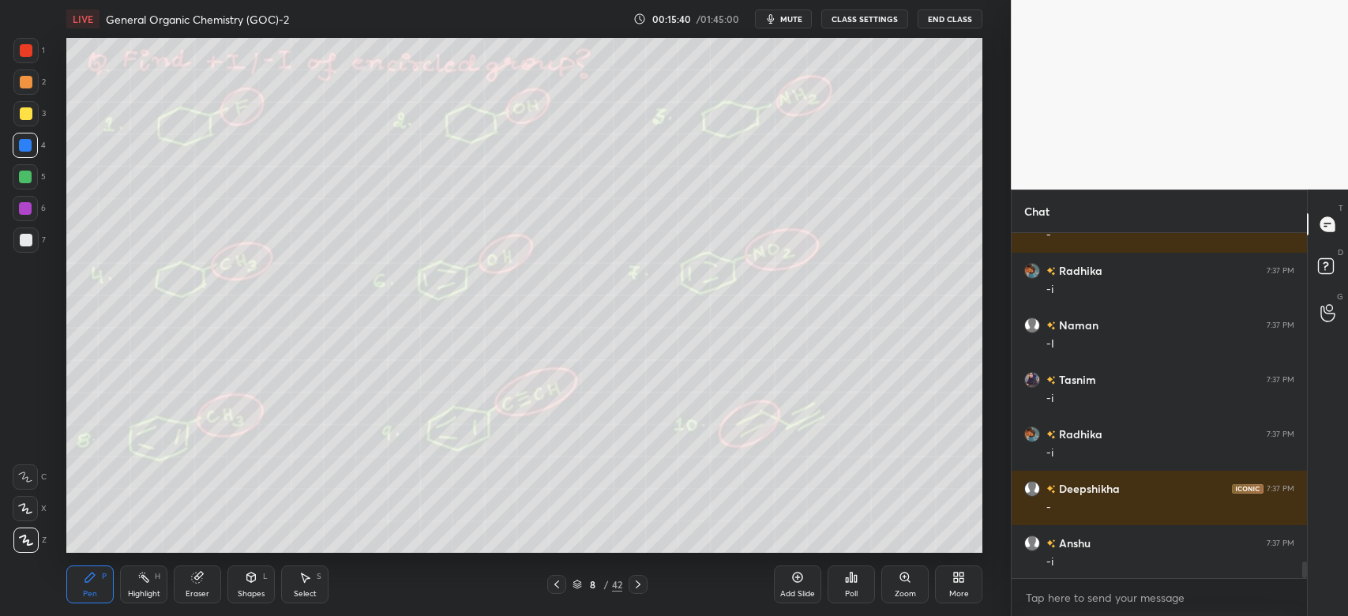
scroll to position [6802, 0]
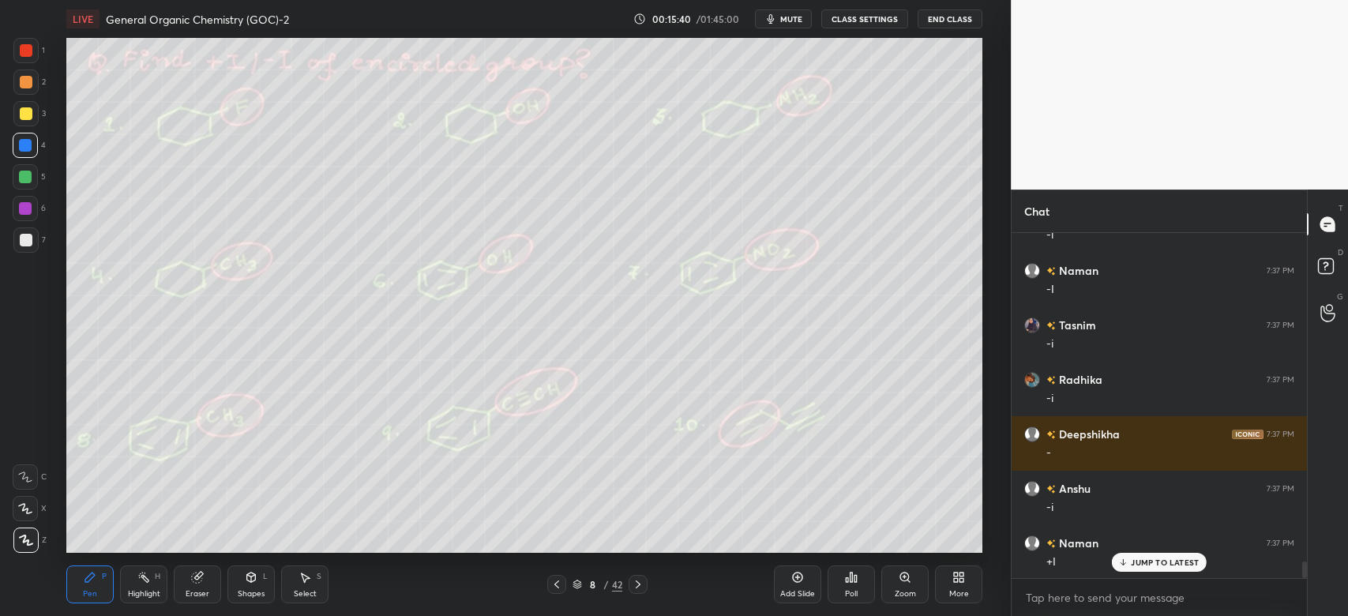
click at [28, 110] on div at bounding box center [26, 113] width 13 height 13
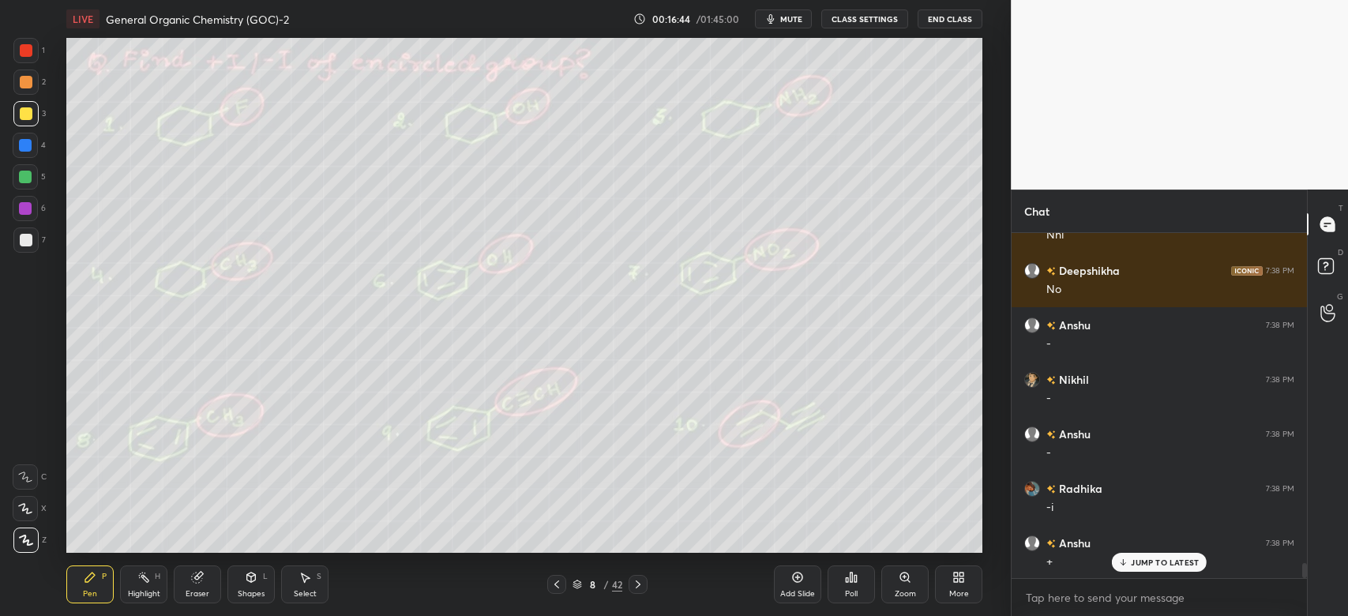
scroll to position [7711, 0]
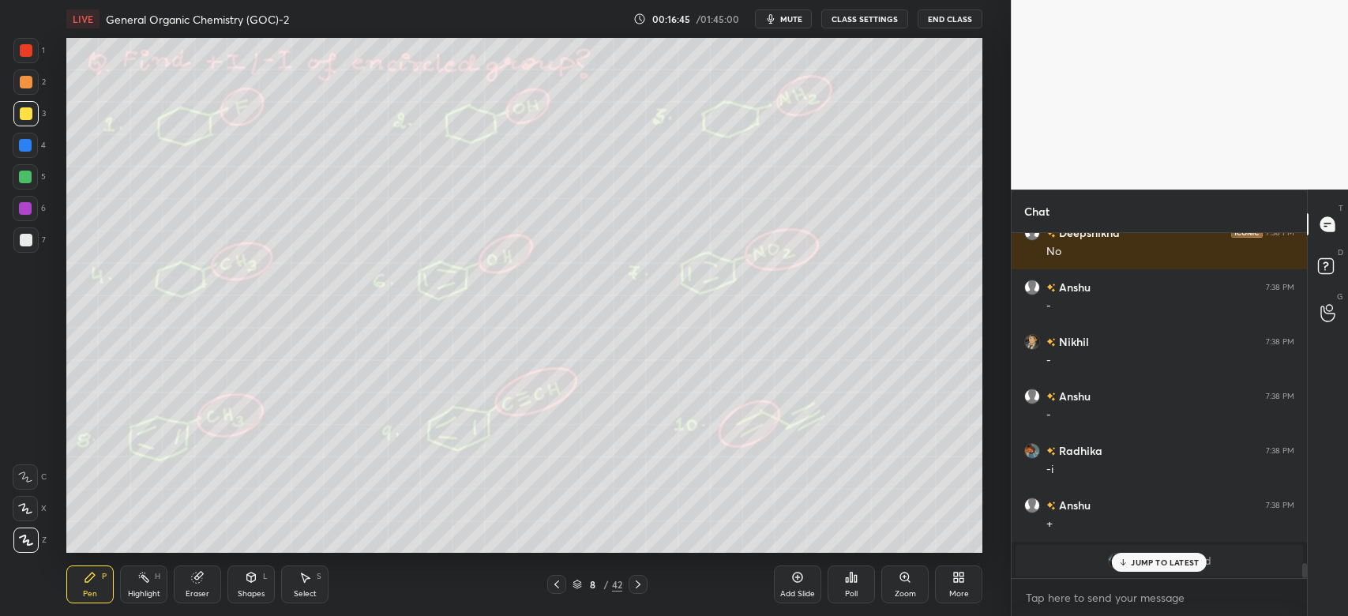
click at [1138, 563] on p "JUMP TO LATEST" at bounding box center [1164, 561] width 68 height 9
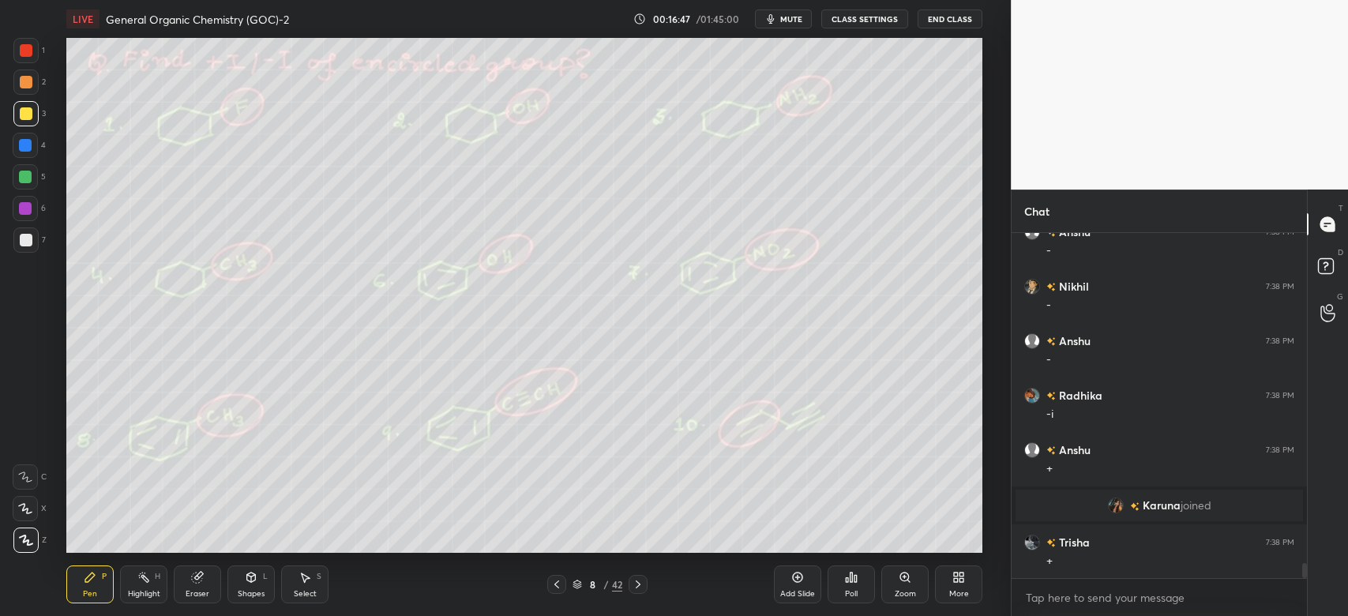
click at [26, 238] on div at bounding box center [26, 240] width 13 height 13
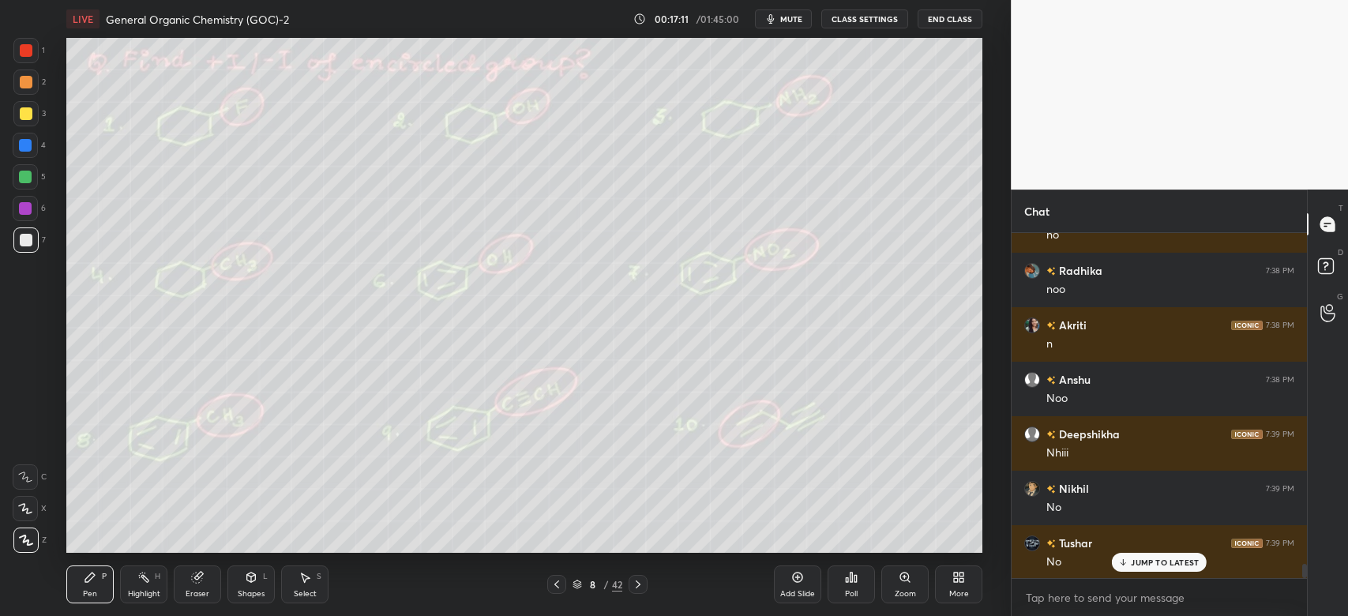
scroll to position [8185, 0]
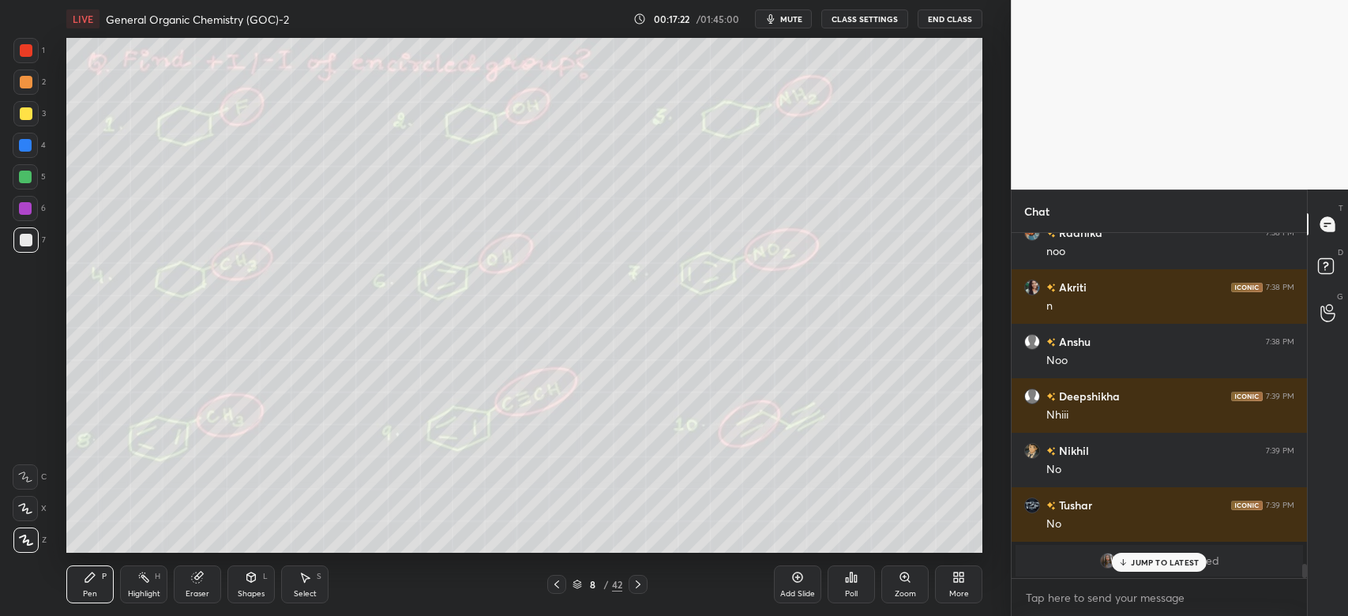
click at [1145, 570] on div "JUMP TO LATEST" at bounding box center [1159, 562] width 95 height 19
click at [34, 180] on div at bounding box center [25, 176] width 25 height 25
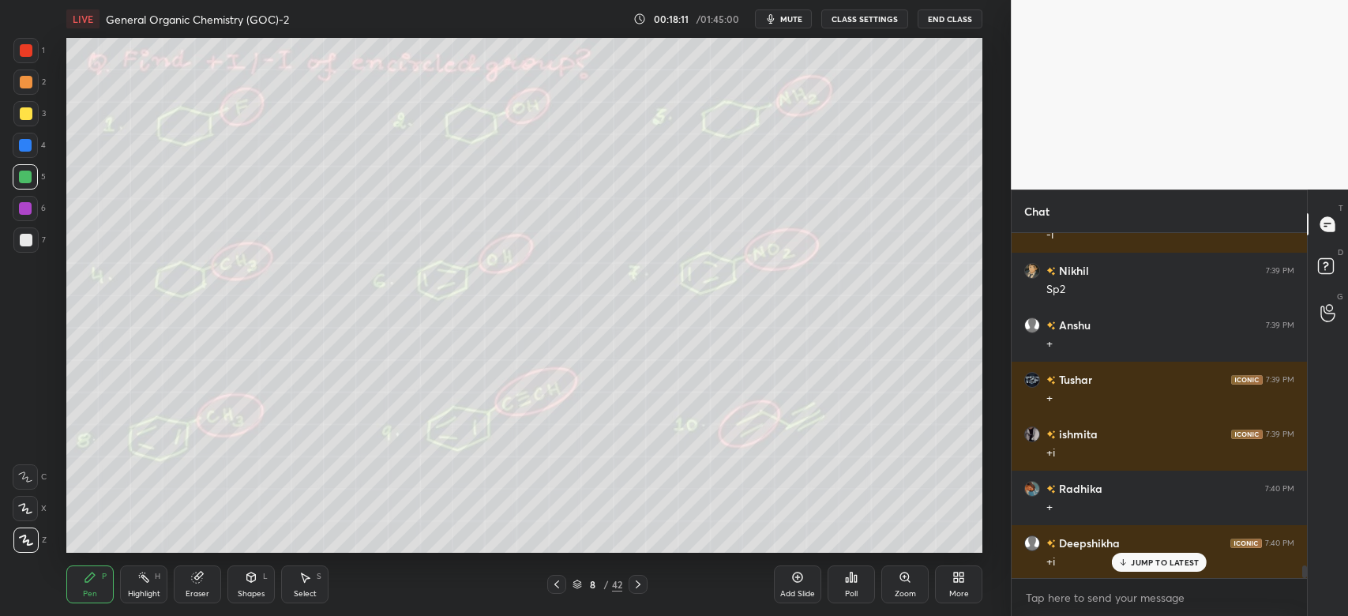
scroll to position [8854, 0]
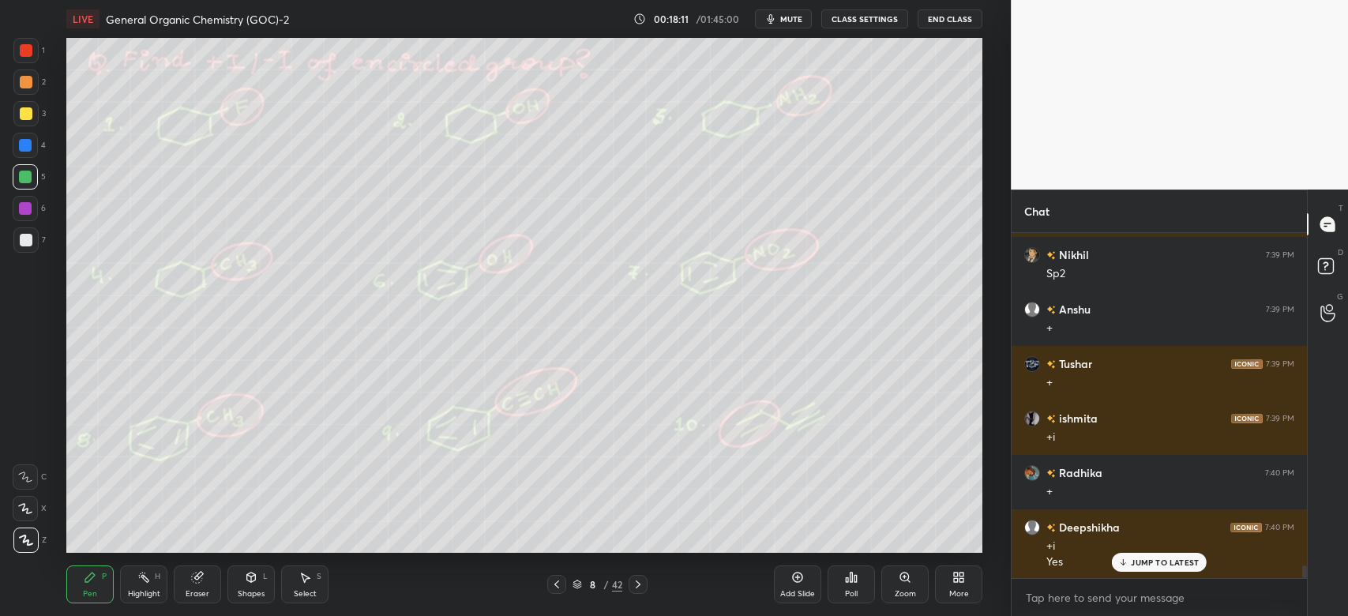
click at [27, 238] on div at bounding box center [26, 240] width 13 height 13
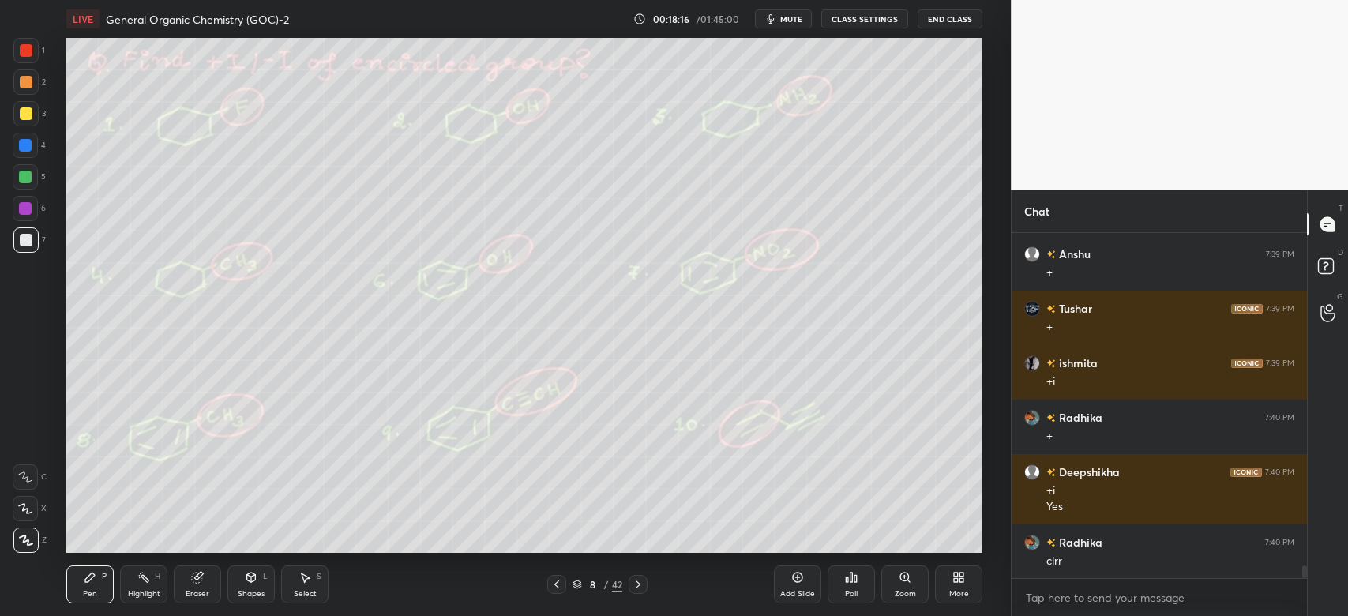
scroll to position [8963, 0]
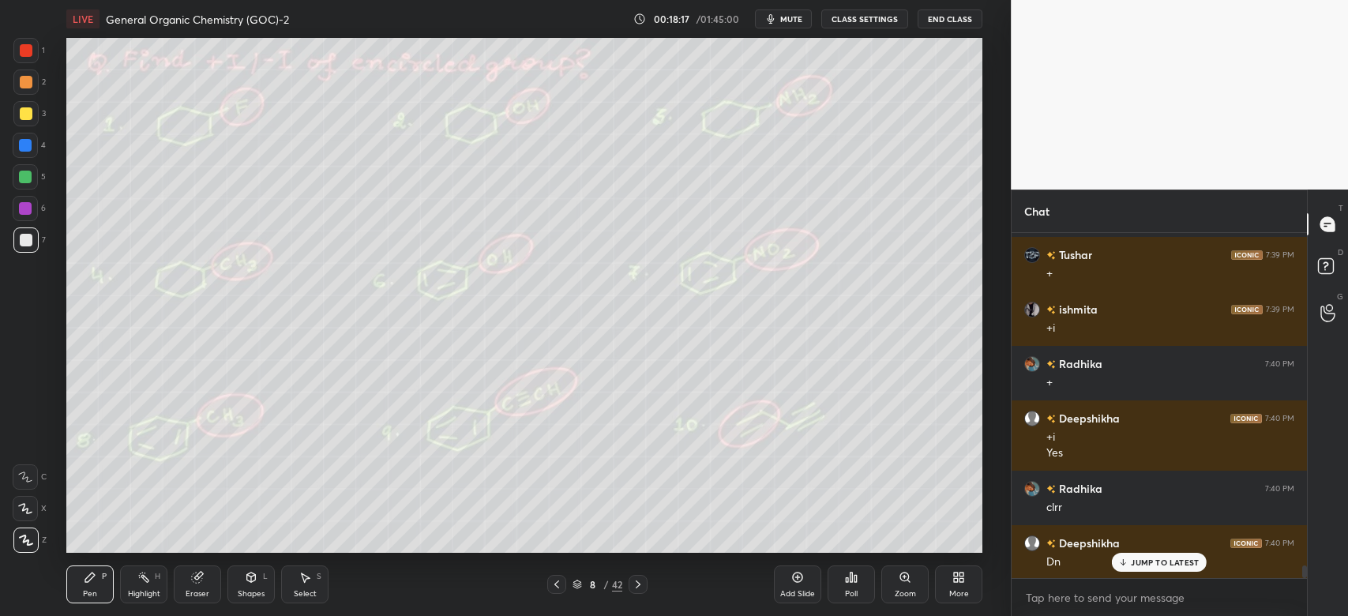
click at [642, 582] on icon at bounding box center [638, 584] width 13 height 13
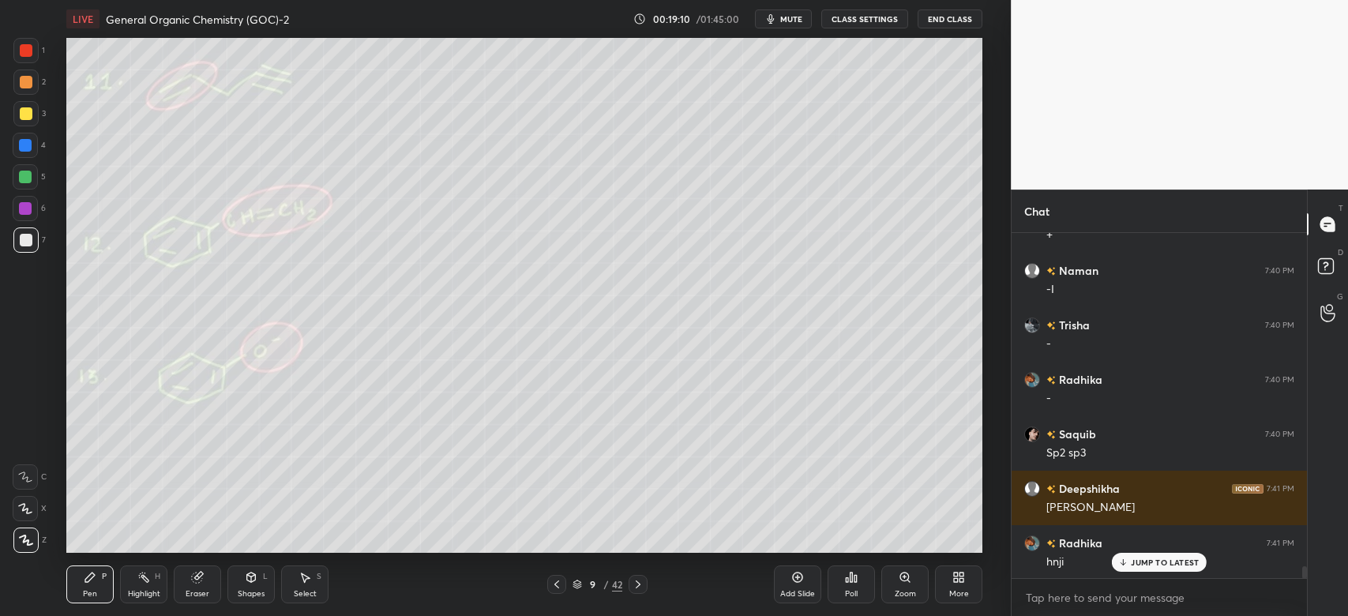
scroll to position [9796, 0]
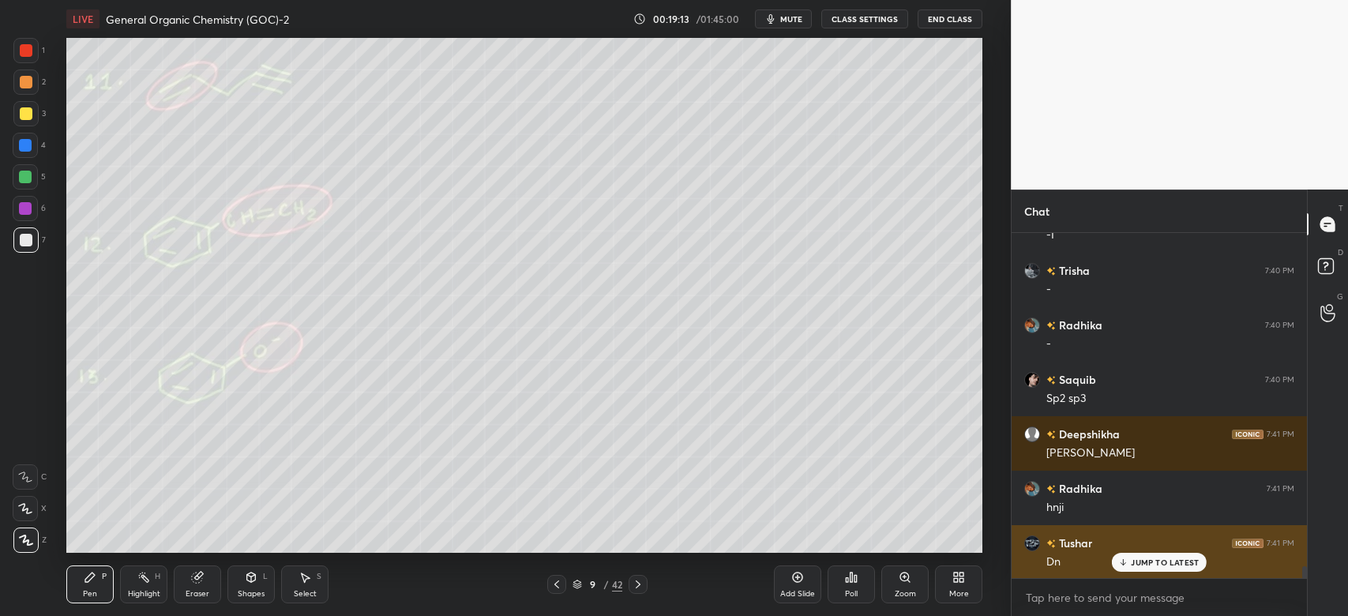
click at [1127, 562] on icon at bounding box center [1123, 561] width 10 height 9
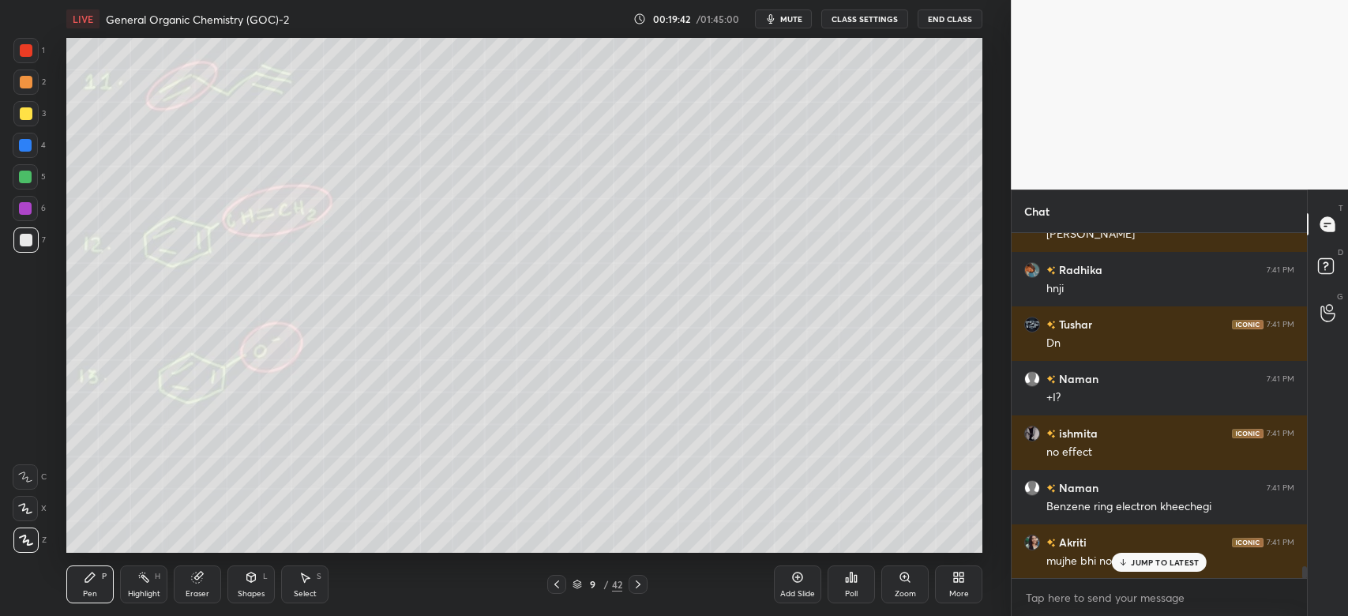
scroll to position [10068, 0]
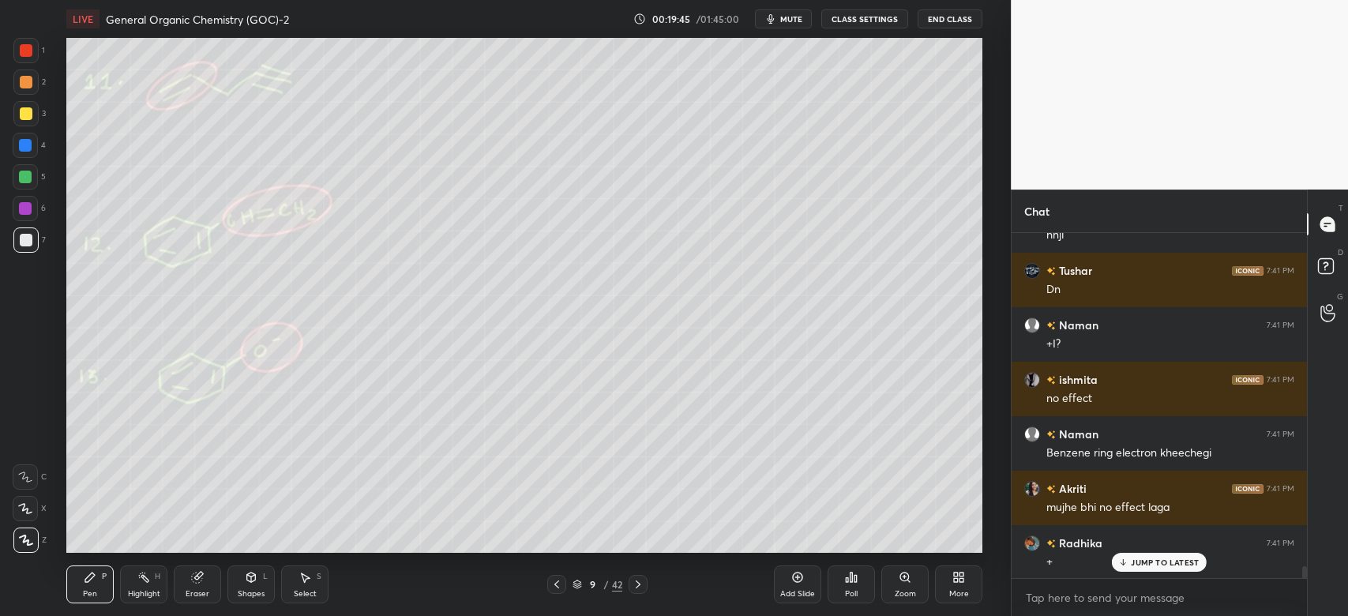
click at [24, 146] on div at bounding box center [25, 145] width 13 height 13
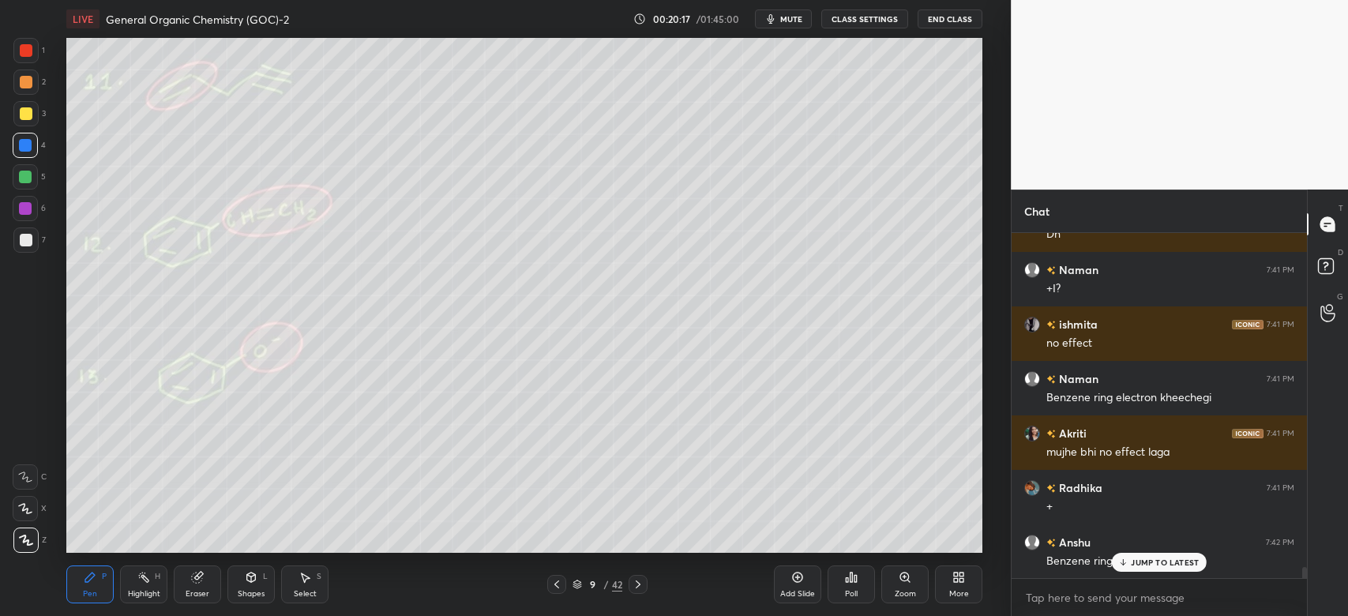
scroll to position [10177, 0]
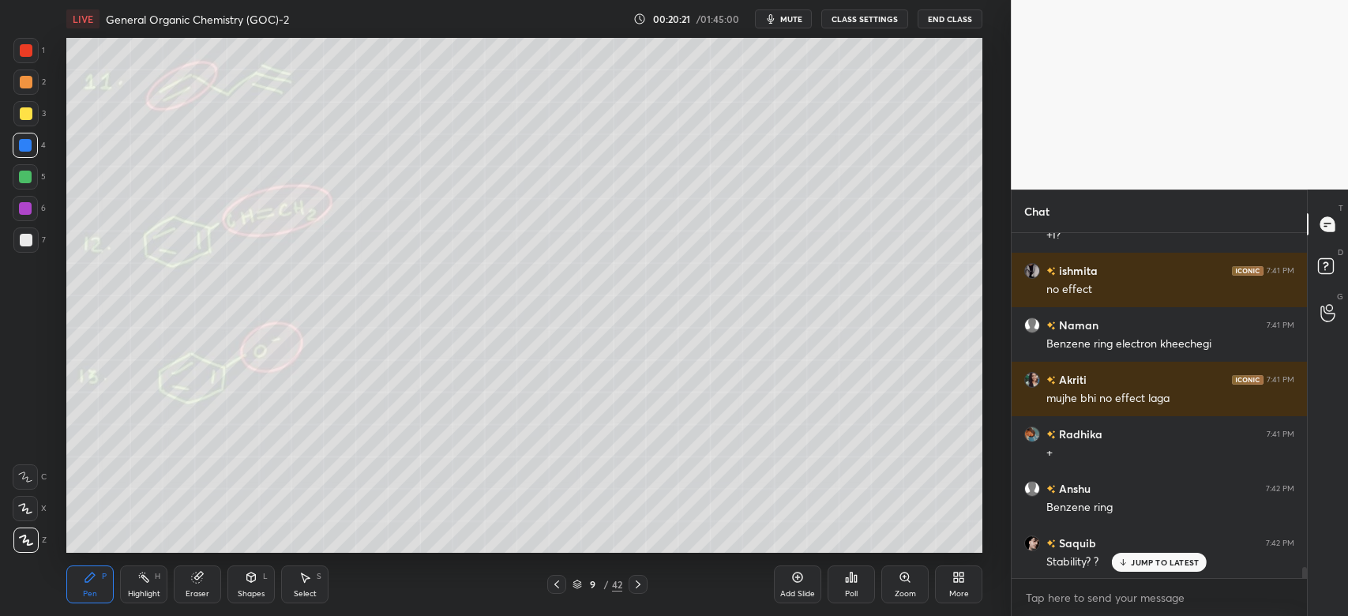
click at [22, 109] on div at bounding box center [26, 113] width 13 height 13
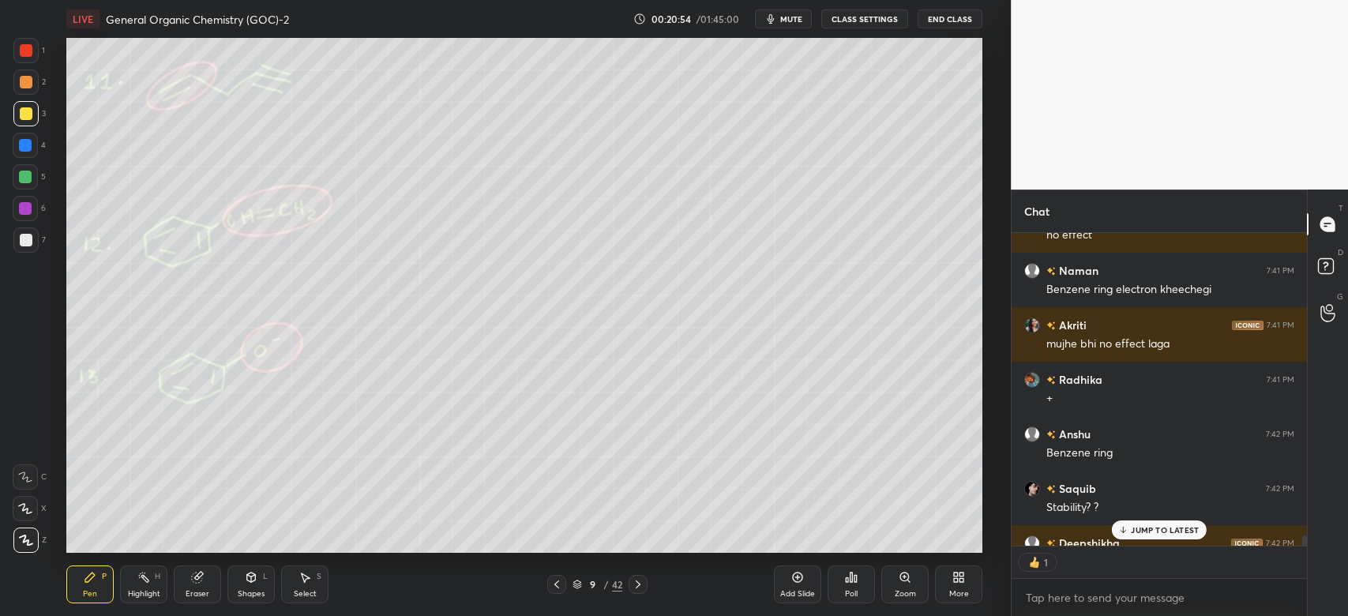
scroll to position [309, 291]
click at [1130, 521] on div "JUMP TO LATEST" at bounding box center [1159, 529] width 95 height 19
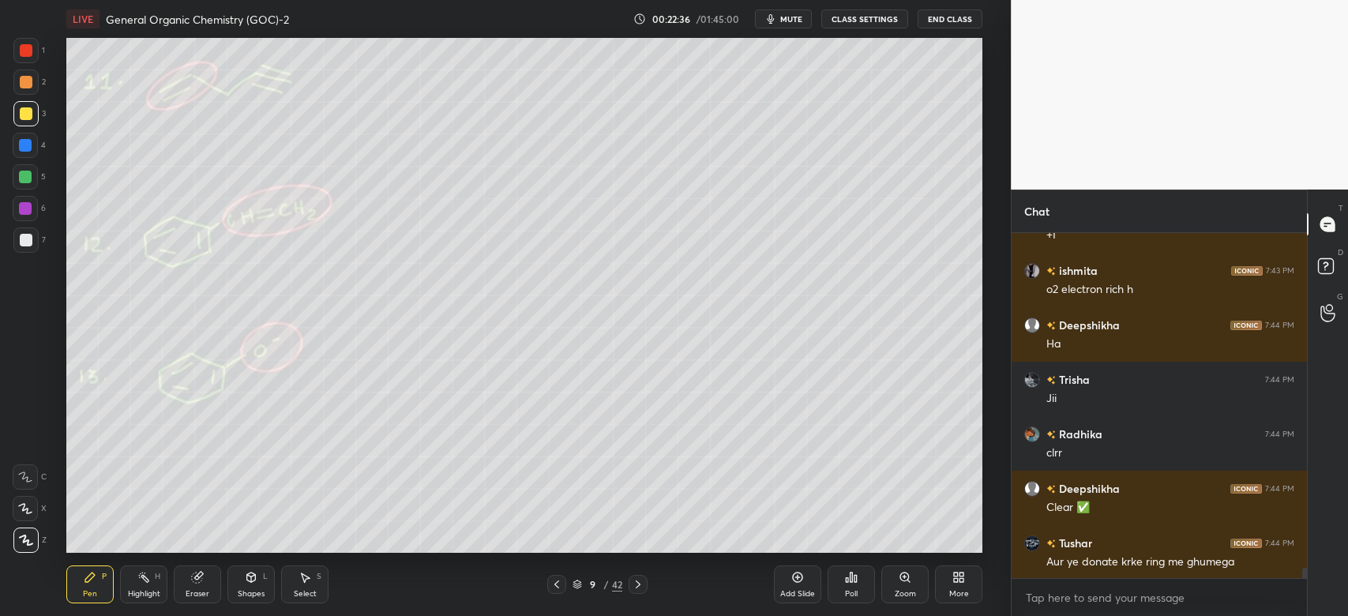
scroll to position [10995, 0]
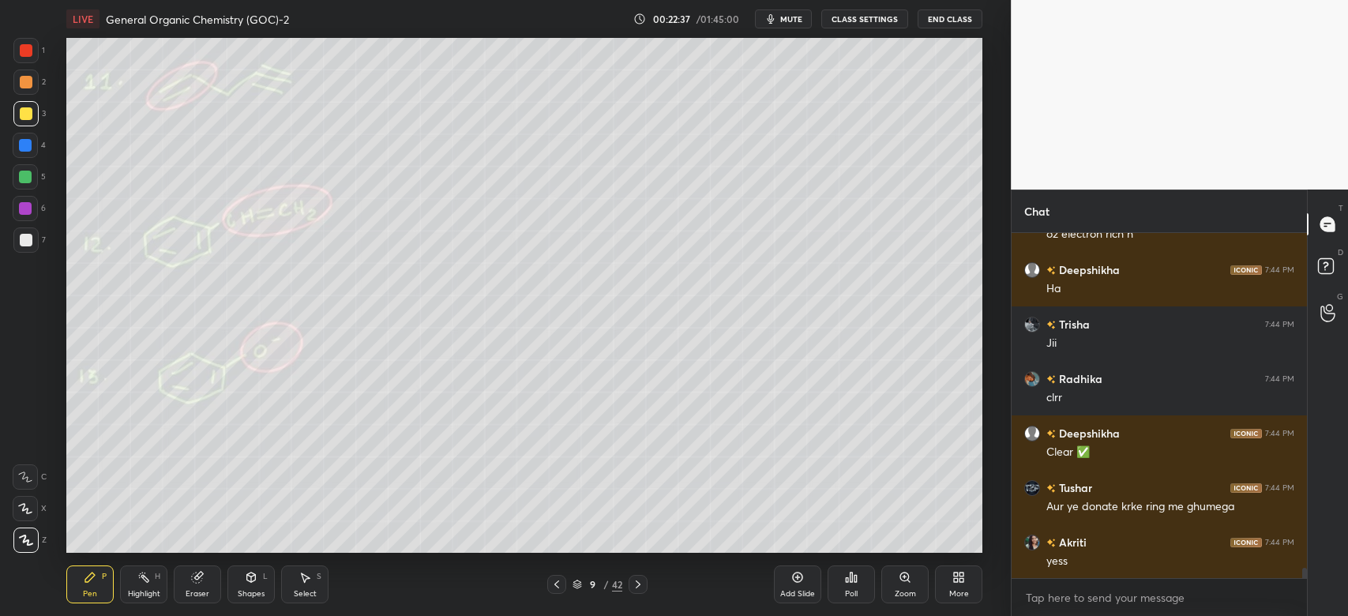
click at [638, 584] on icon at bounding box center [638, 584] width 13 height 13
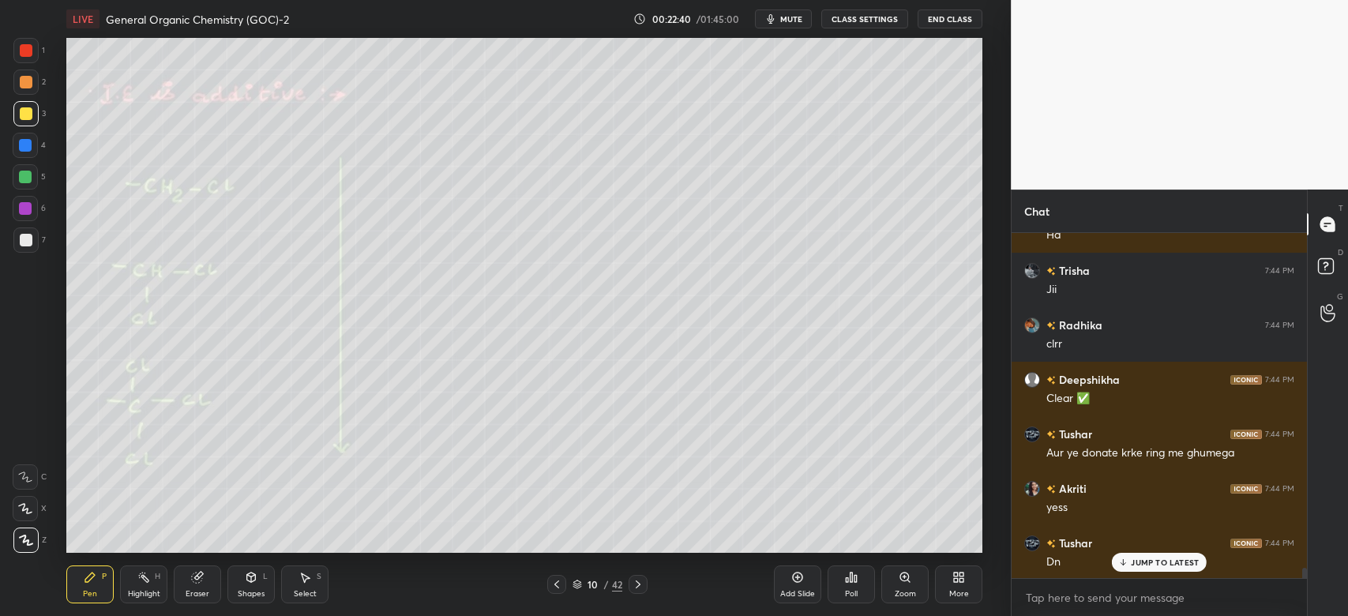
click at [264, 578] on div "L" at bounding box center [265, 576] width 5 height 8
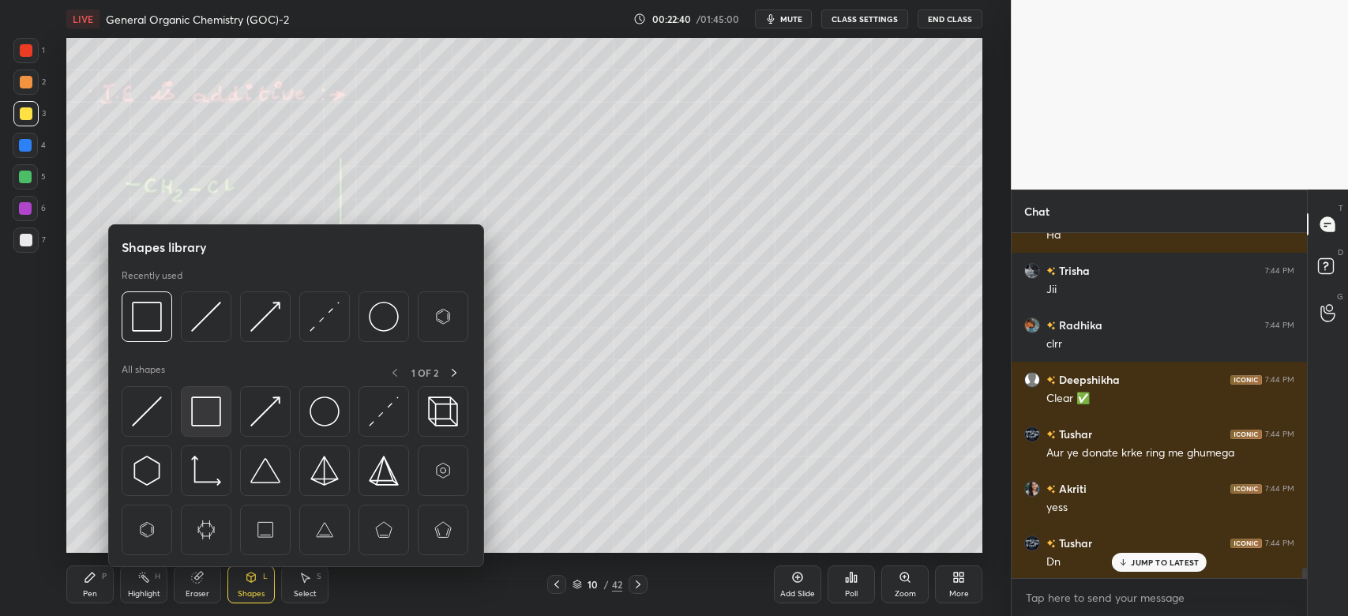
click at [218, 418] on img at bounding box center [206, 411] width 30 height 30
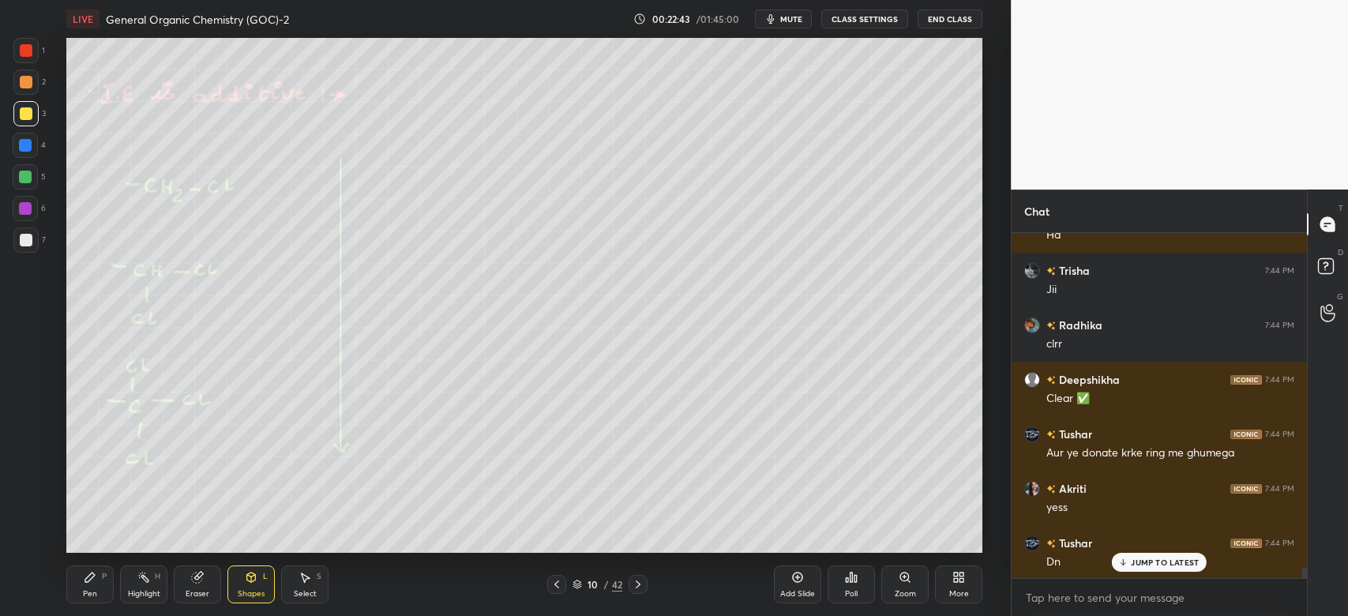
click at [99, 578] on div "Pen P" at bounding box center [89, 584] width 47 height 38
click at [22, 177] on div at bounding box center [25, 177] width 13 height 13
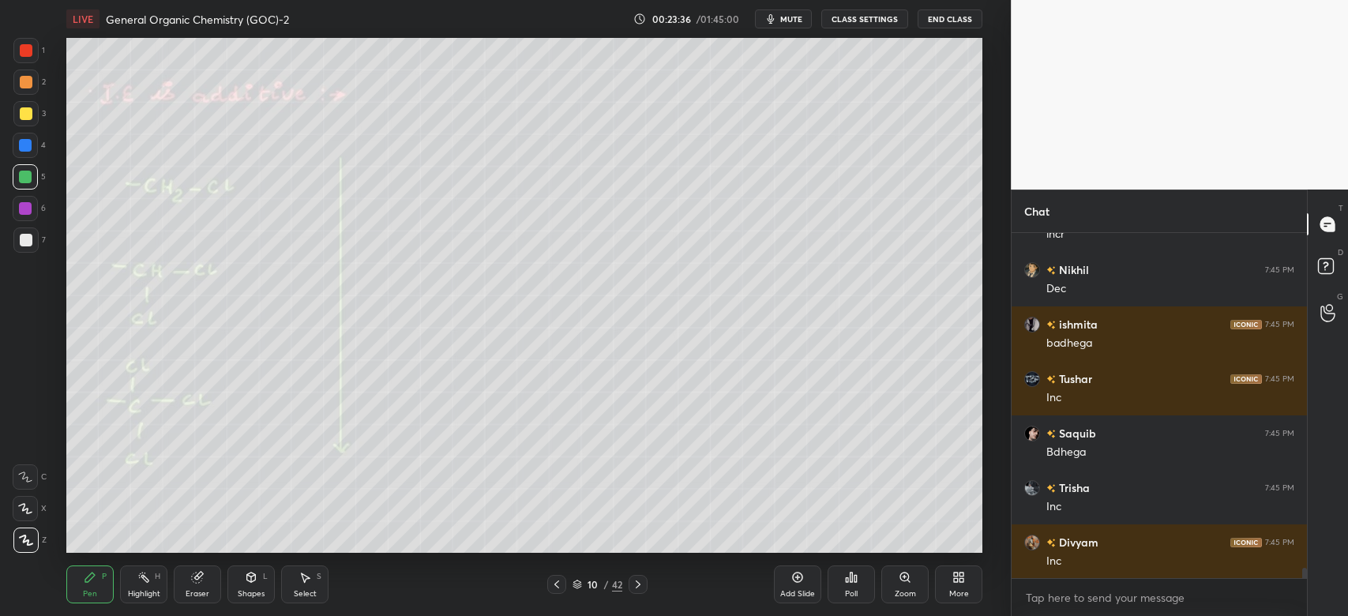
scroll to position [11469, 0]
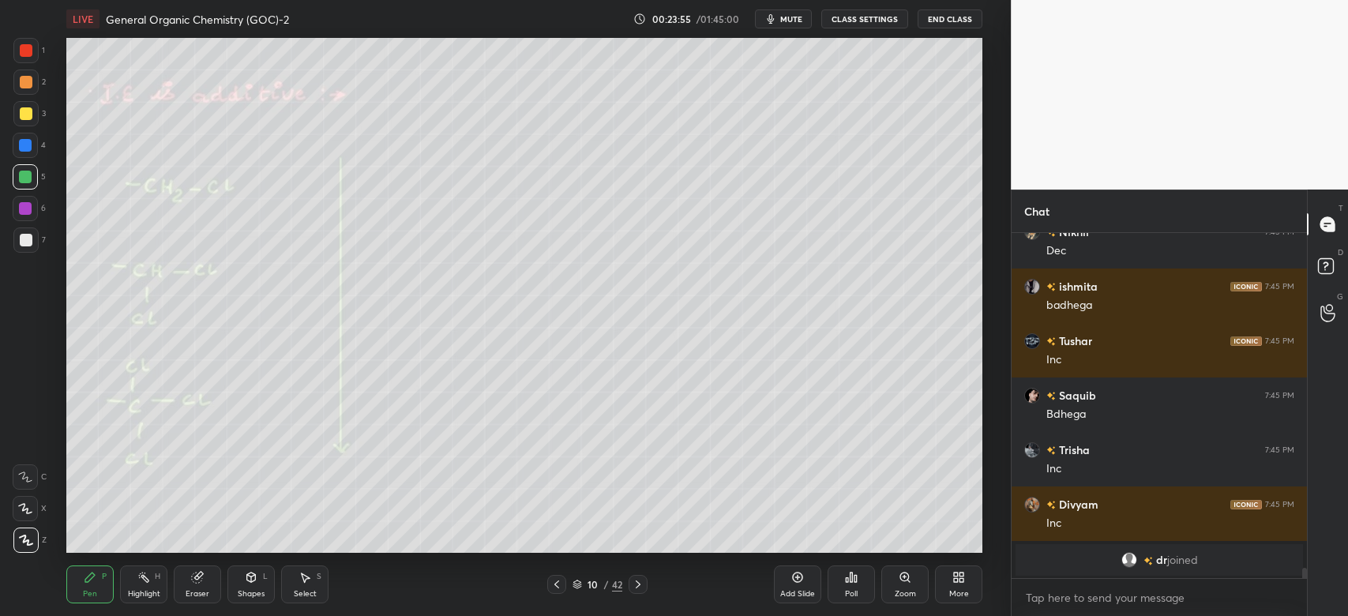
click at [28, 117] on div at bounding box center [26, 113] width 13 height 13
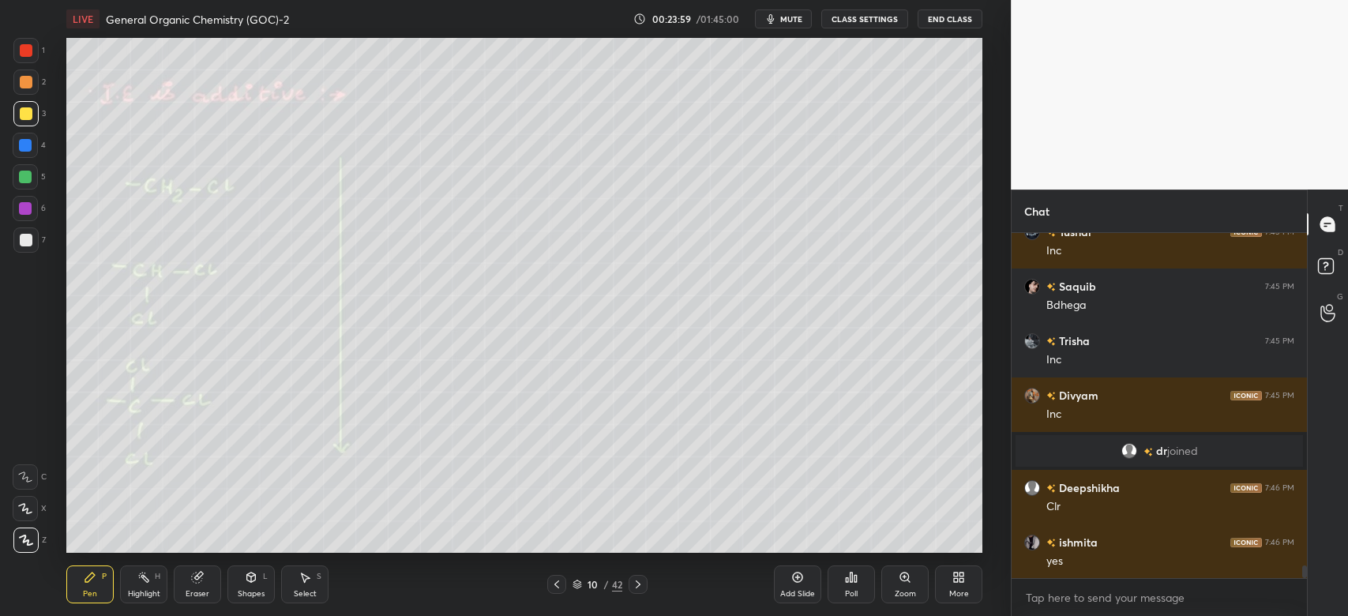
scroll to position [6, 5]
click at [638, 585] on icon at bounding box center [638, 584] width 13 height 13
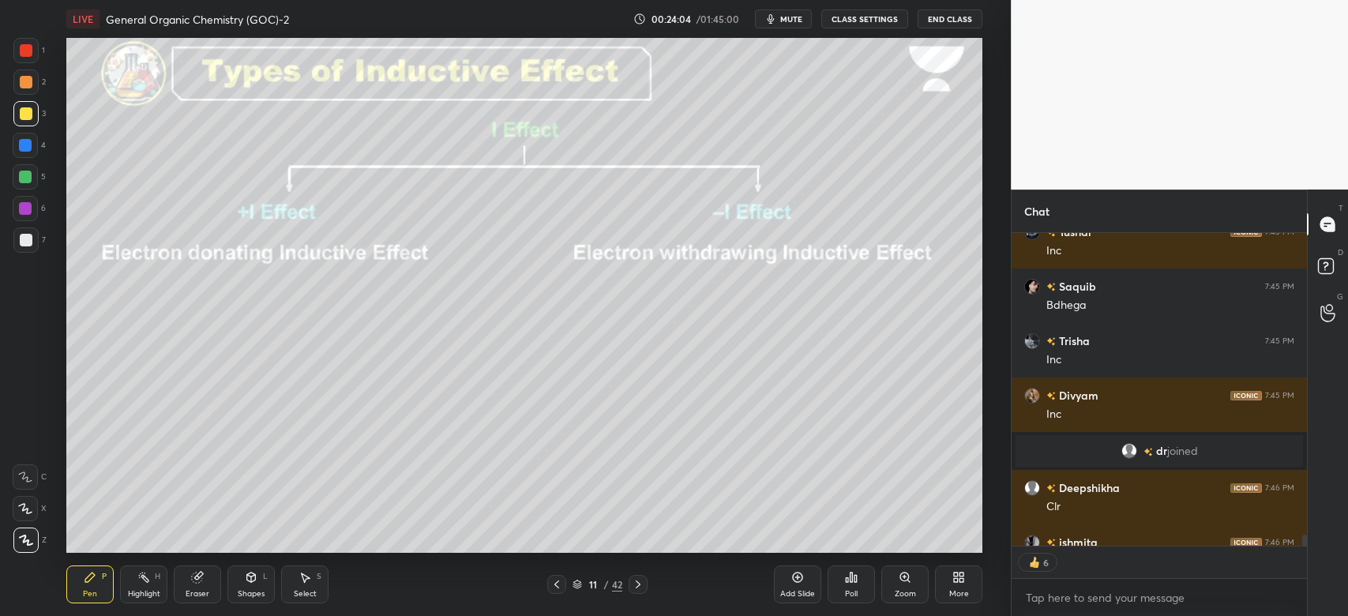
click at [254, 577] on icon at bounding box center [251, 576] width 9 height 9
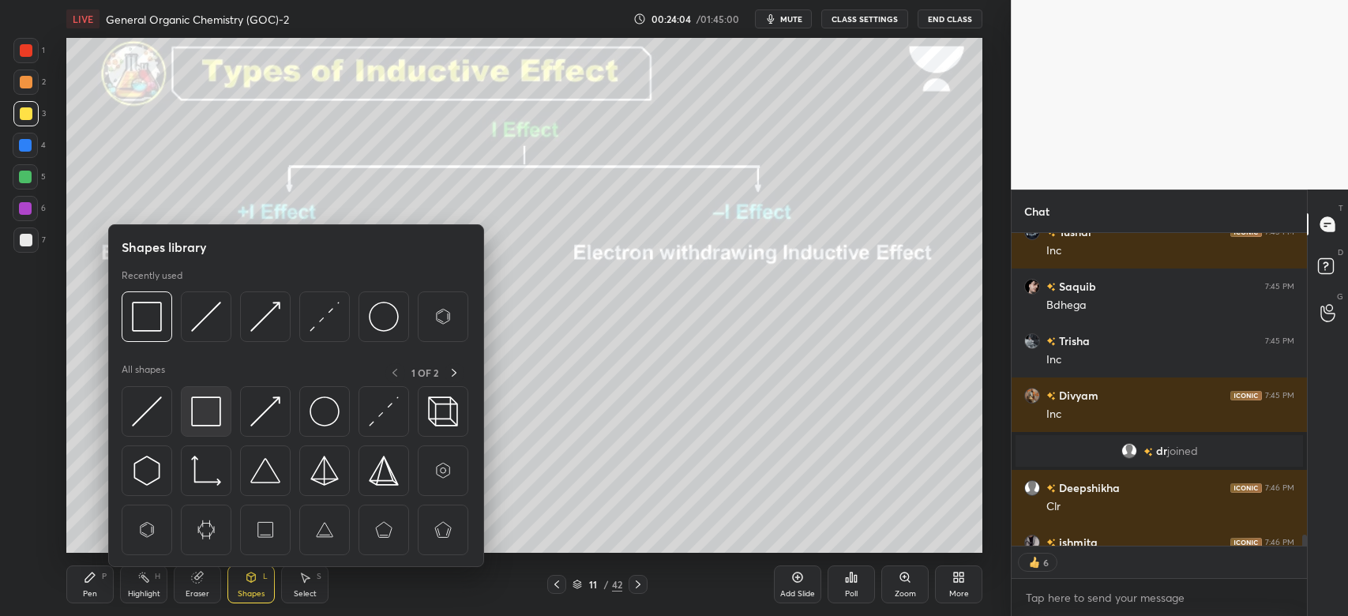
click at [205, 419] on img at bounding box center [206, 411] width 30 height 30
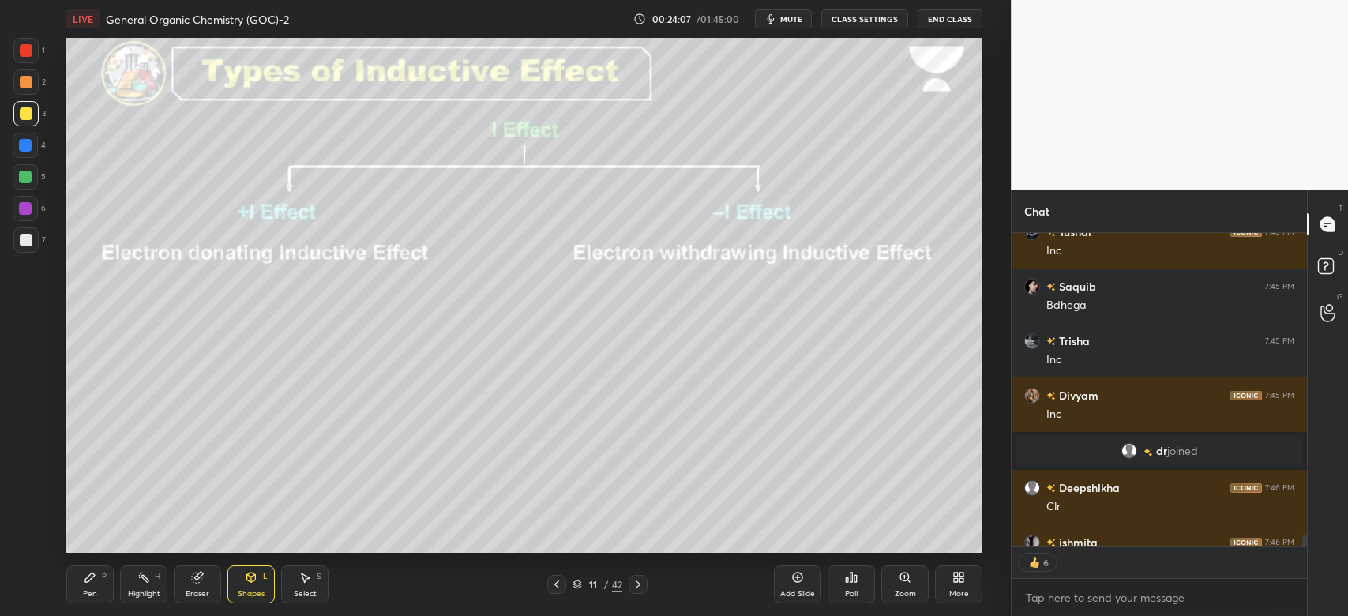
click at [99, 575] on div "Pen P" at bounding box center [89, 584] width 47 height 38
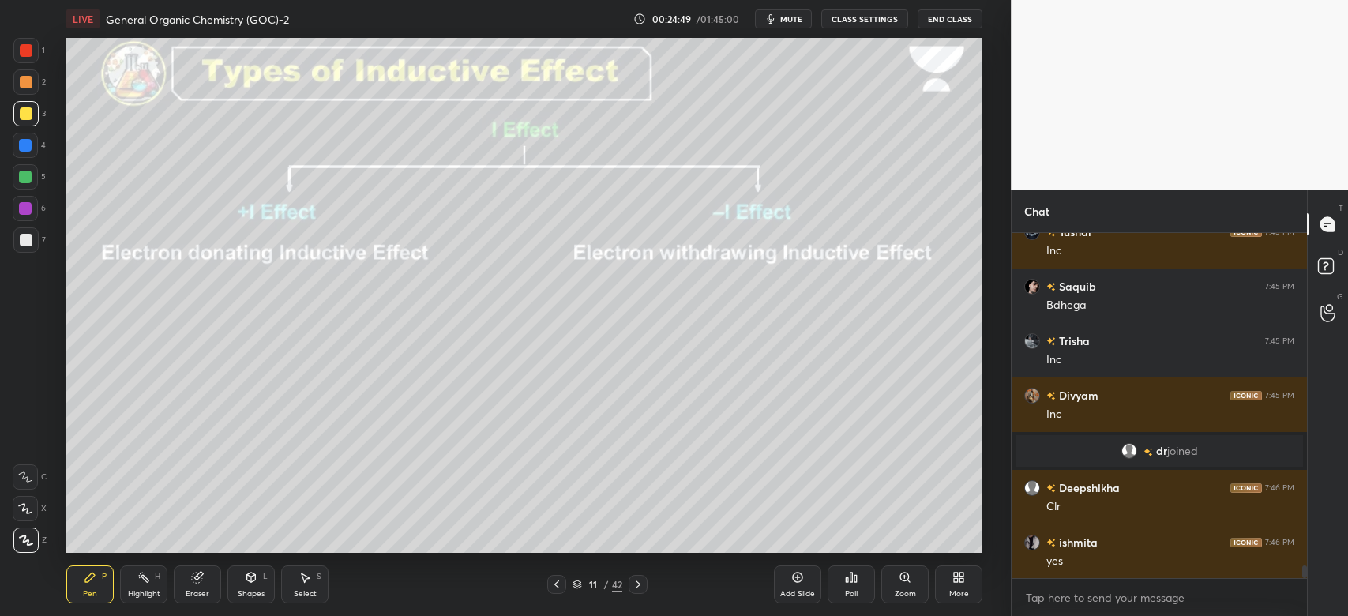
click at [642, 578] on icon at bounding box center [638, 584] width 13 height 13
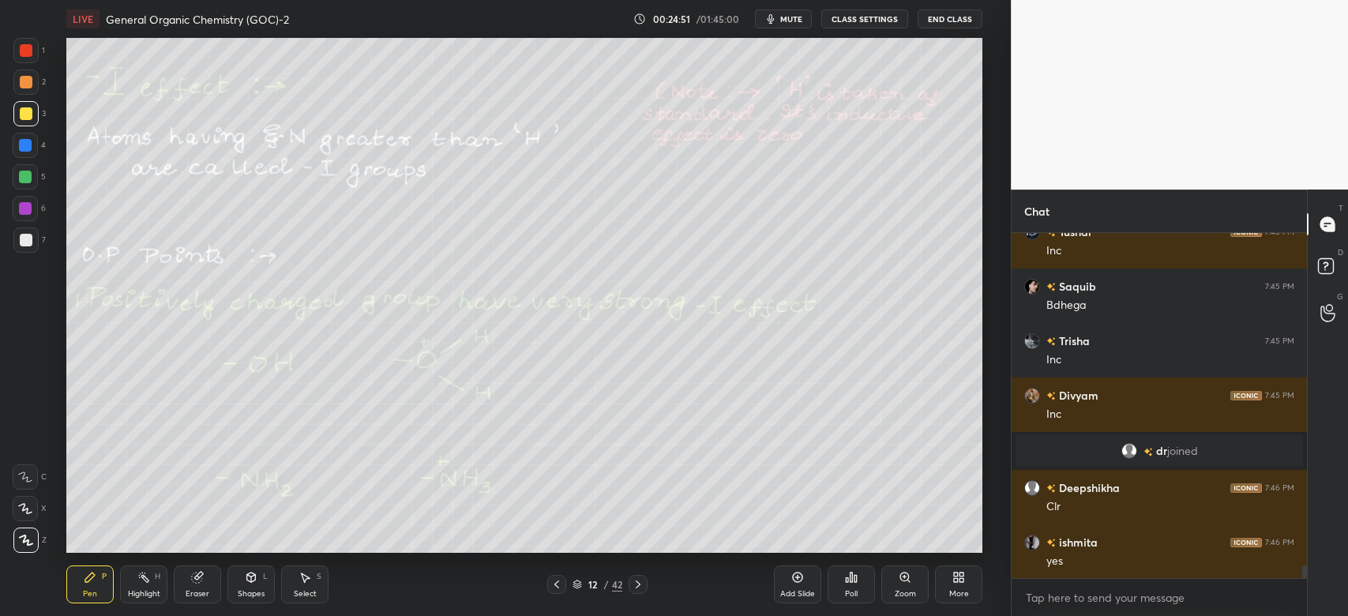
scroll to position [9203, 0]
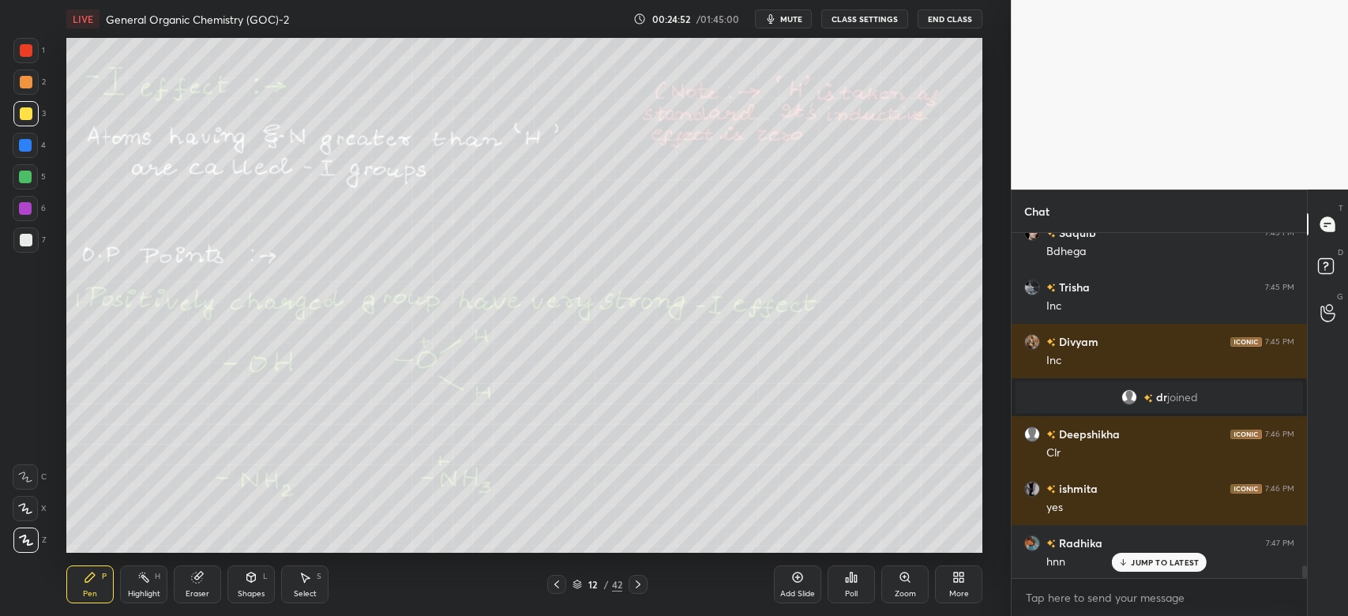
click at [260, 579] on div "Shapes L" at bounding box center [250, 584] width 47 height 38
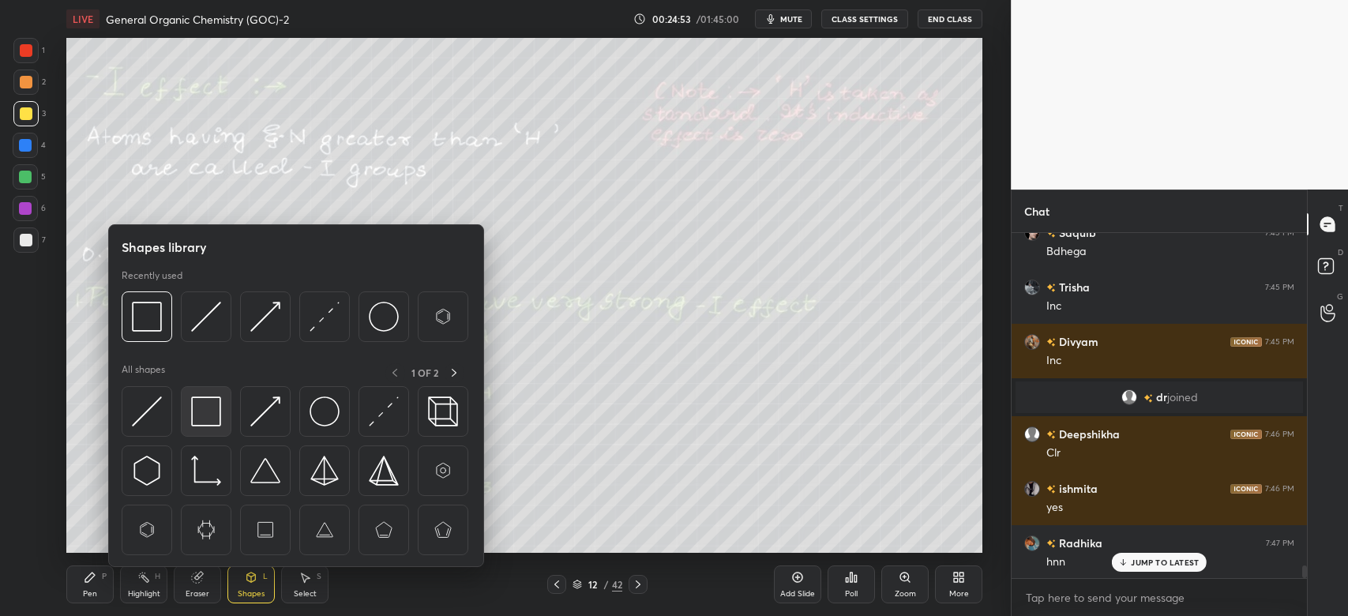
click at [208, 410] on img at bounding box center [206, 411] width 30 height 30
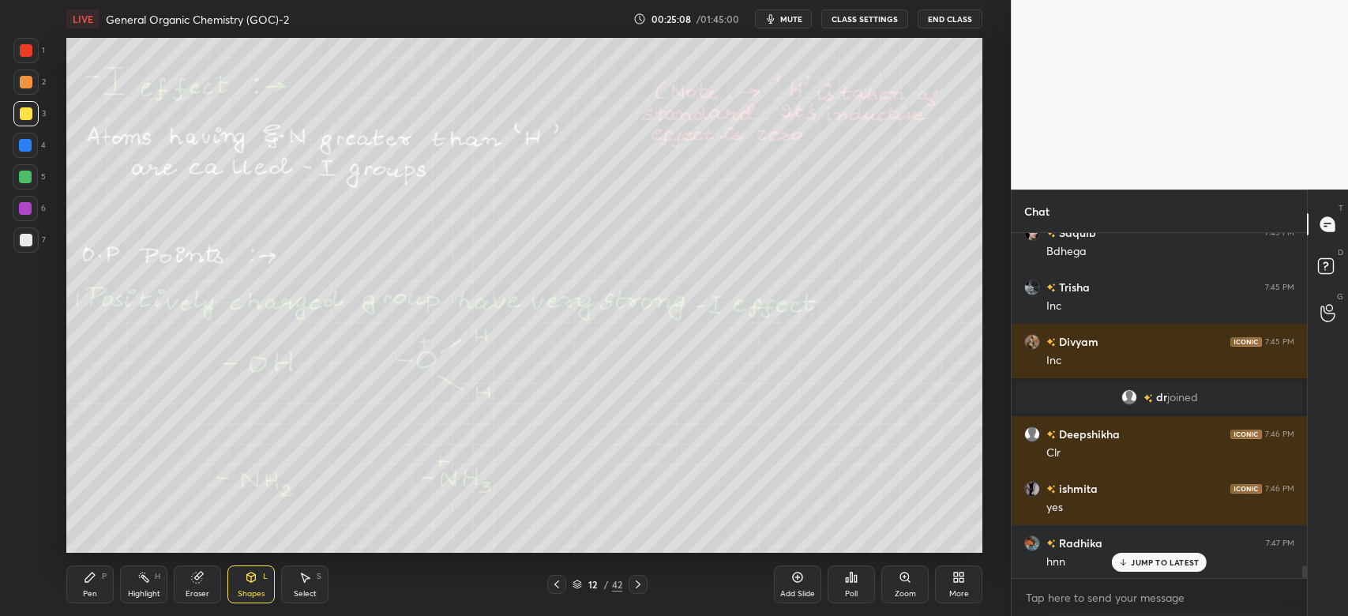
click at [98, 580] on div "Pen P" at bounding box center [89, 584] width 47 height 38
click at [256, 572] on icon at bounding box center [251, 577] width 13 height 13
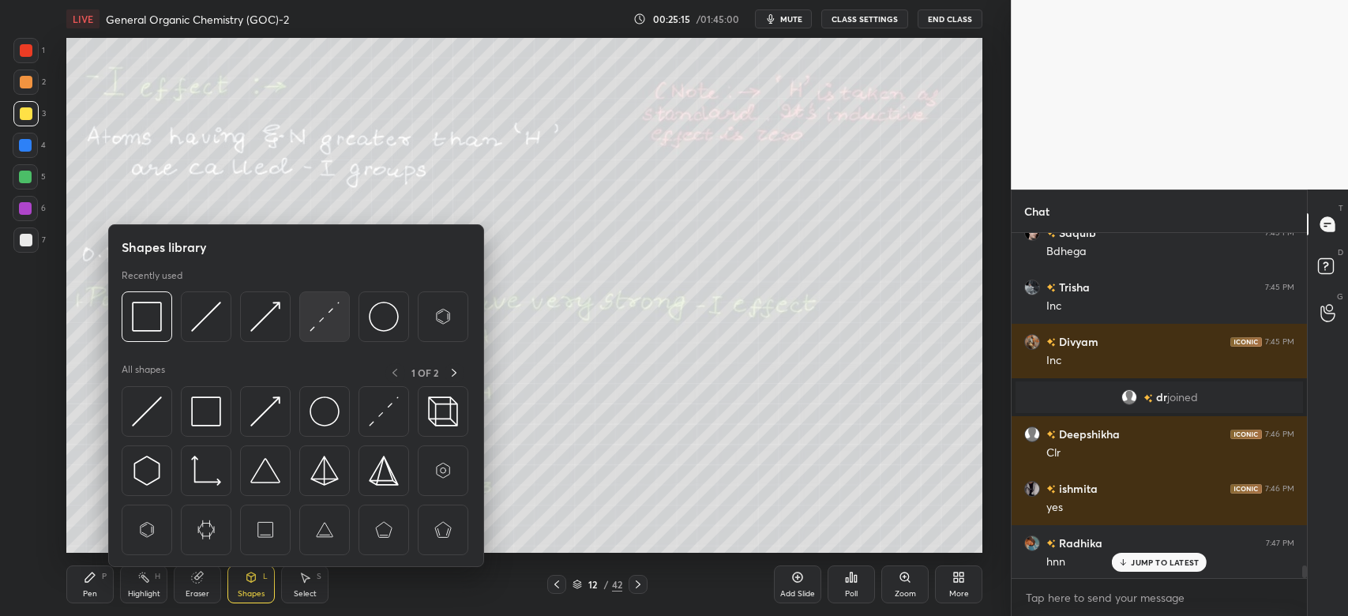
click at [325, 327] on img at bounding box center [324, 317] width 30 height 30
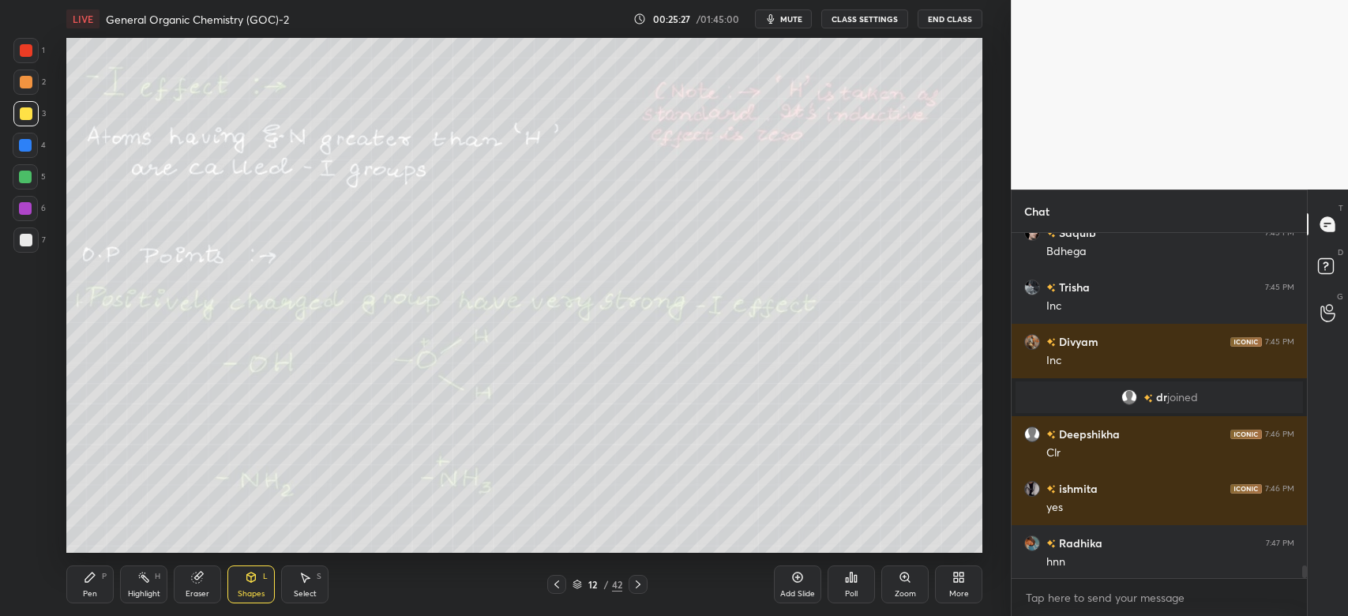
scroll to position [9258, 0]
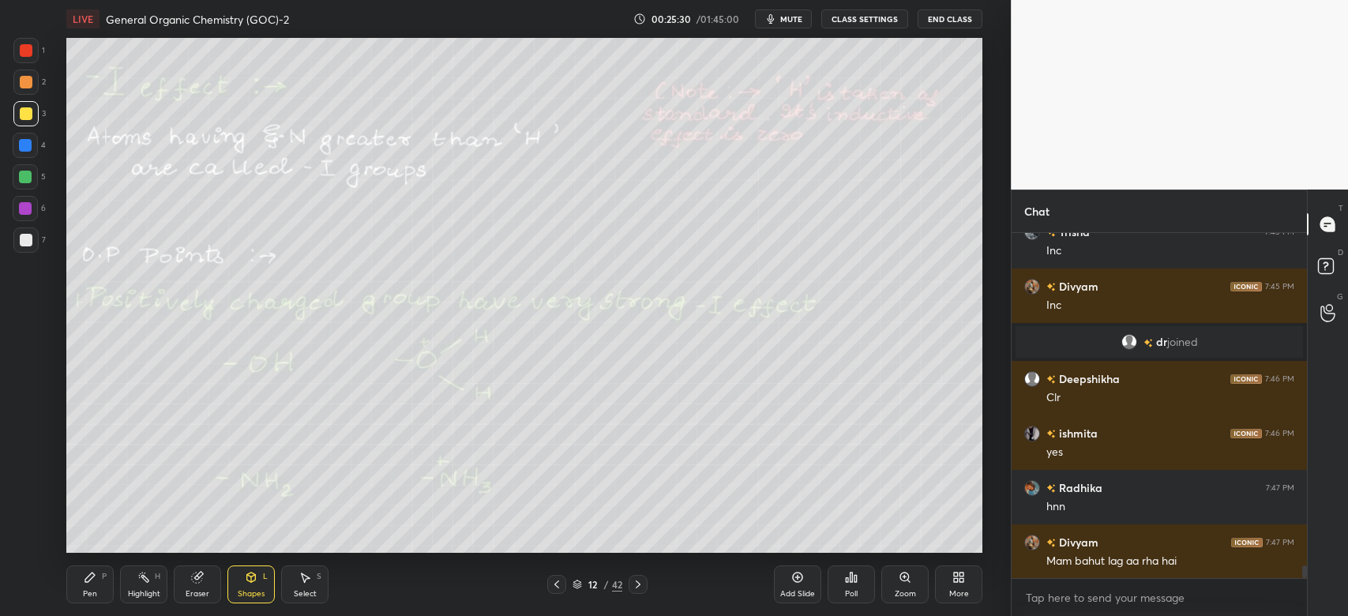
click at [96, 578] on icon at bounding box center [90, 577] width 13 height 13
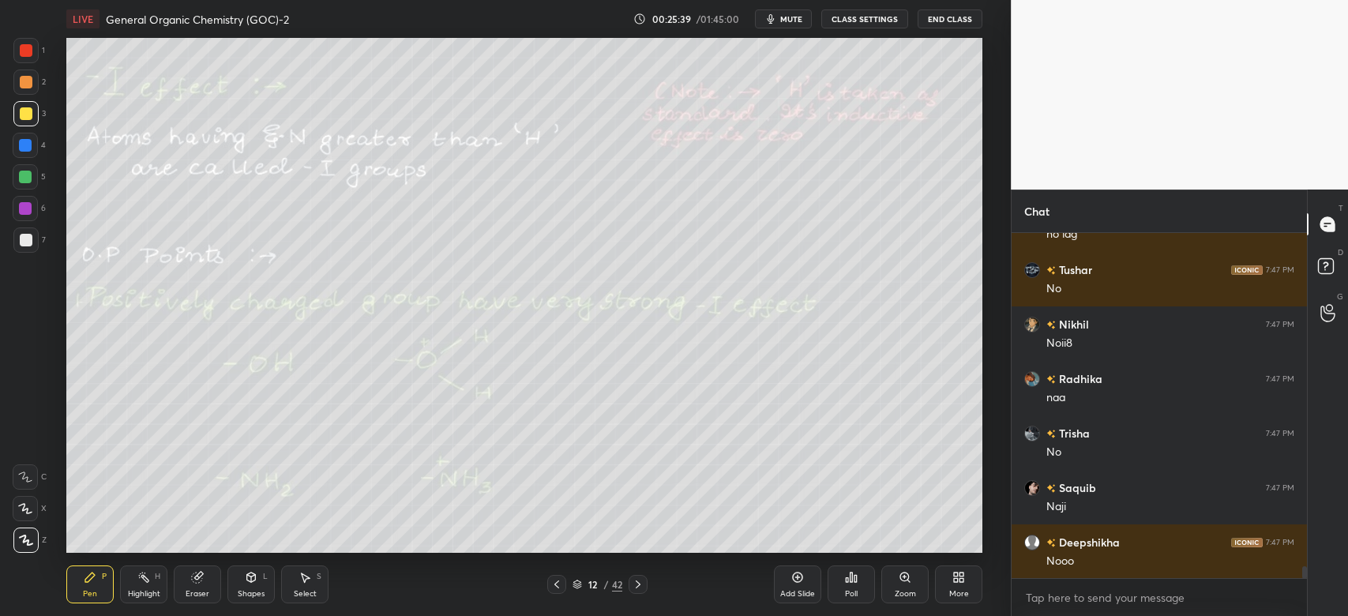
scroll to position [9748, 0]
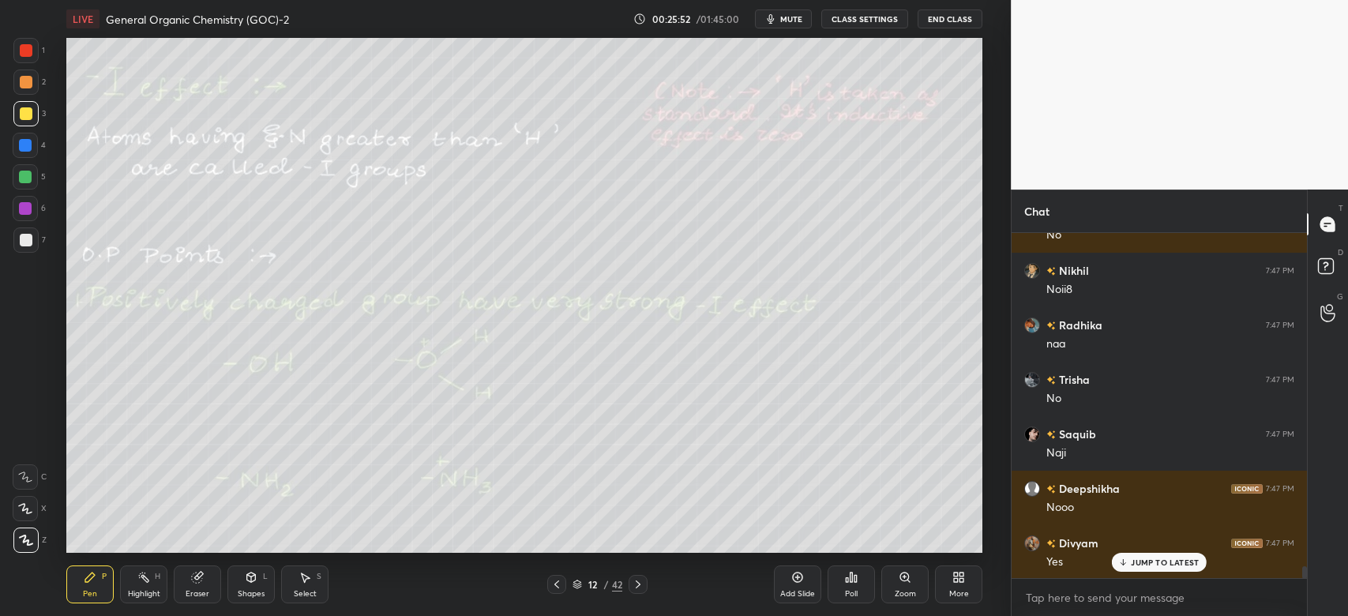
click at [264, 590] on div "Shapes" at bounding box center [251, 594] width 27 height 8
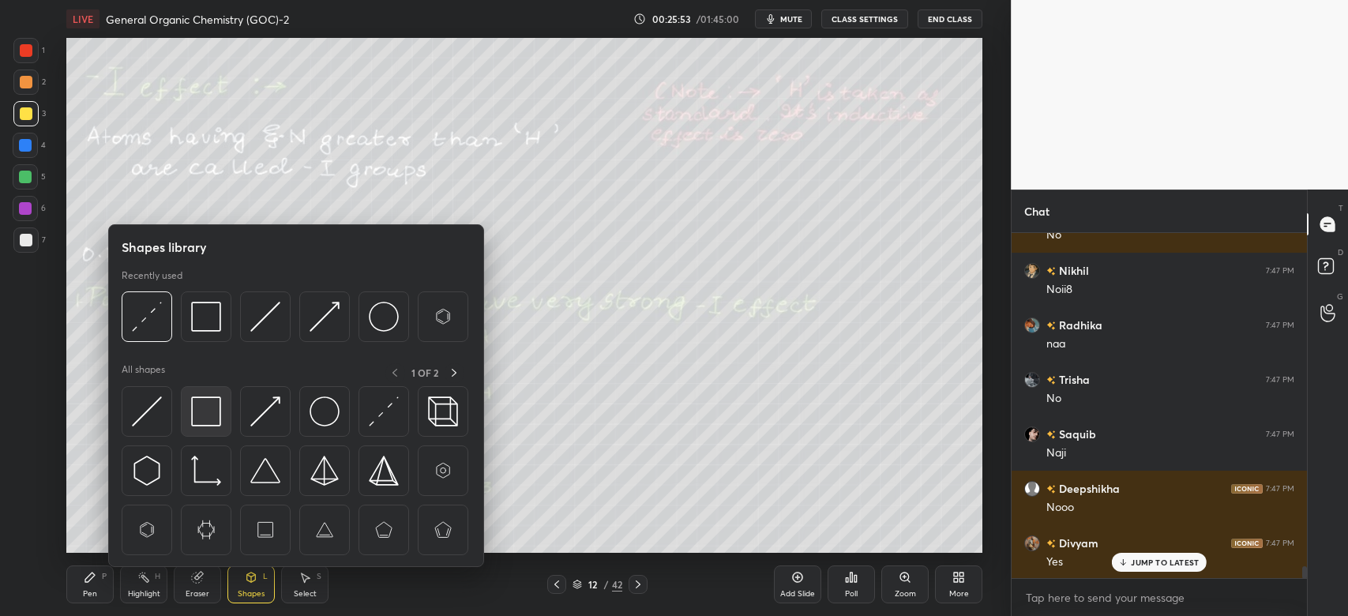
scroll to position [9802, 0]
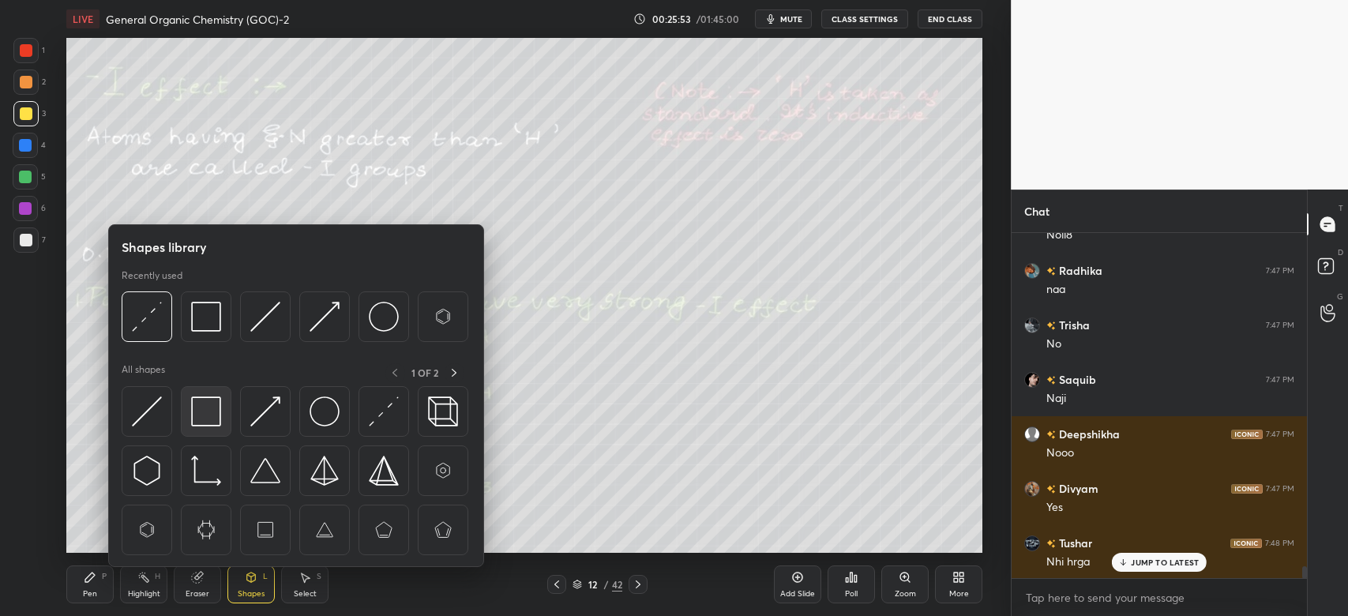
click at [215, 403] on img at bounding box center [206, 411] width 30 height 30
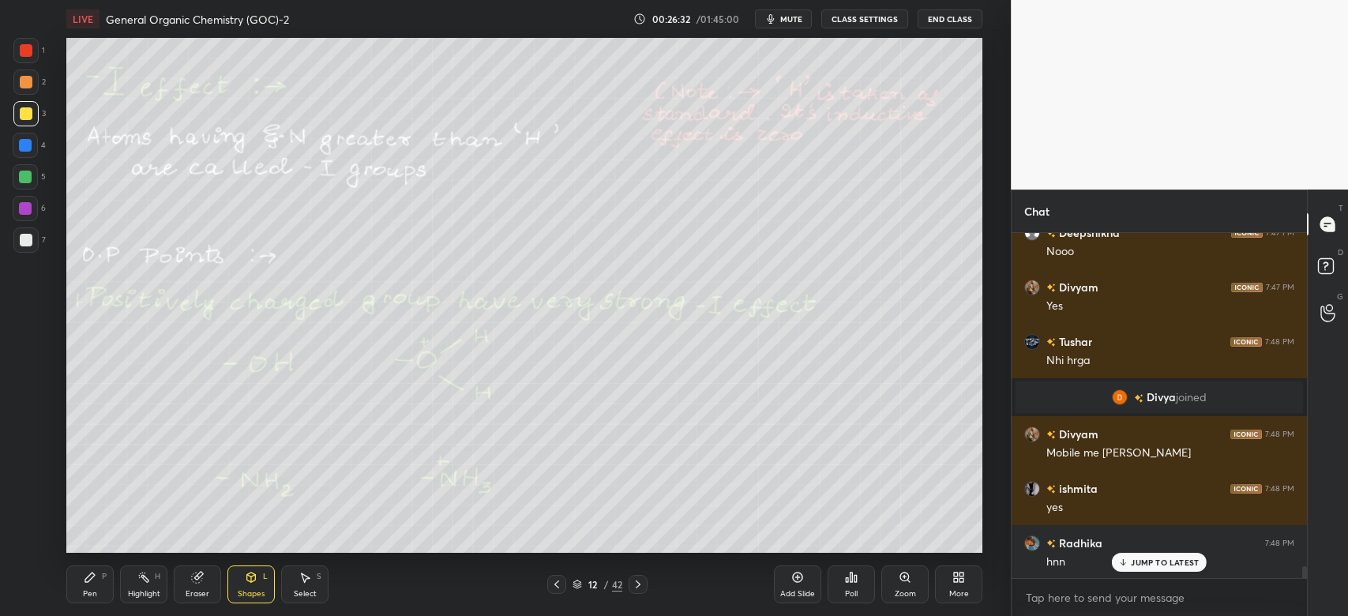
scroll to position [10059, 0]
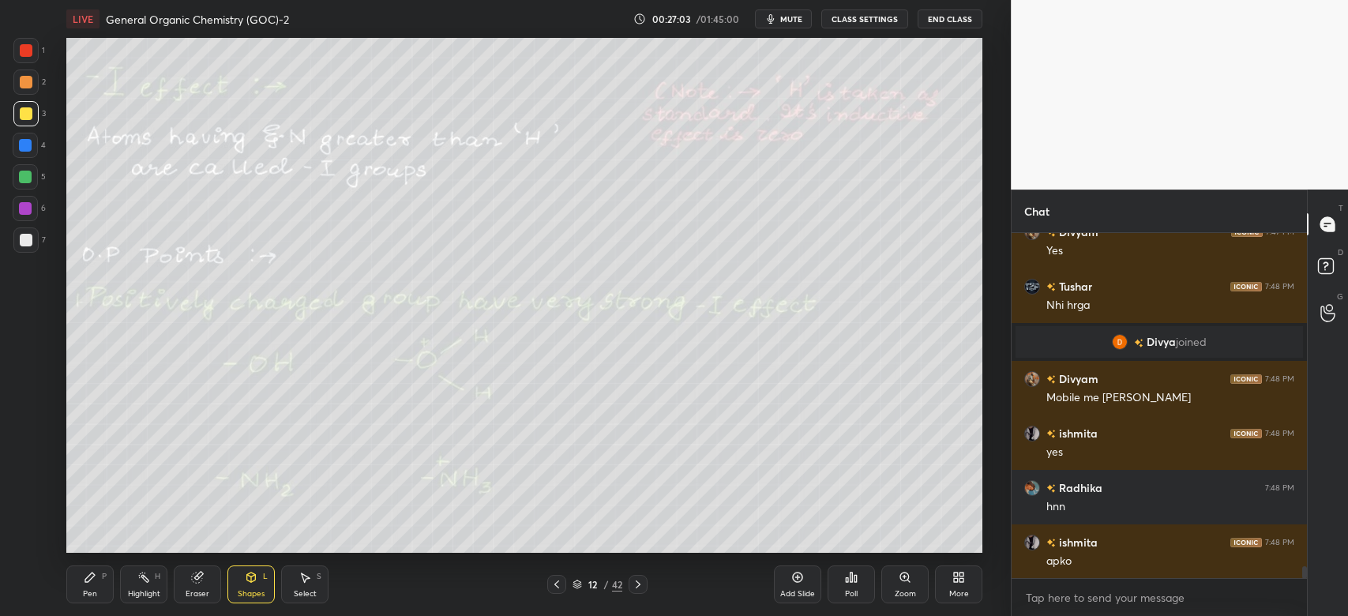
click at [35, 130] on div "3" at bounding box center [29, 117] width 32 height 32
click at [28, 142] on div at bounding box center [25, 145] width 13 height 13
click at [94, 581] on icon at bounding box center [90, 577] width 13 height 13
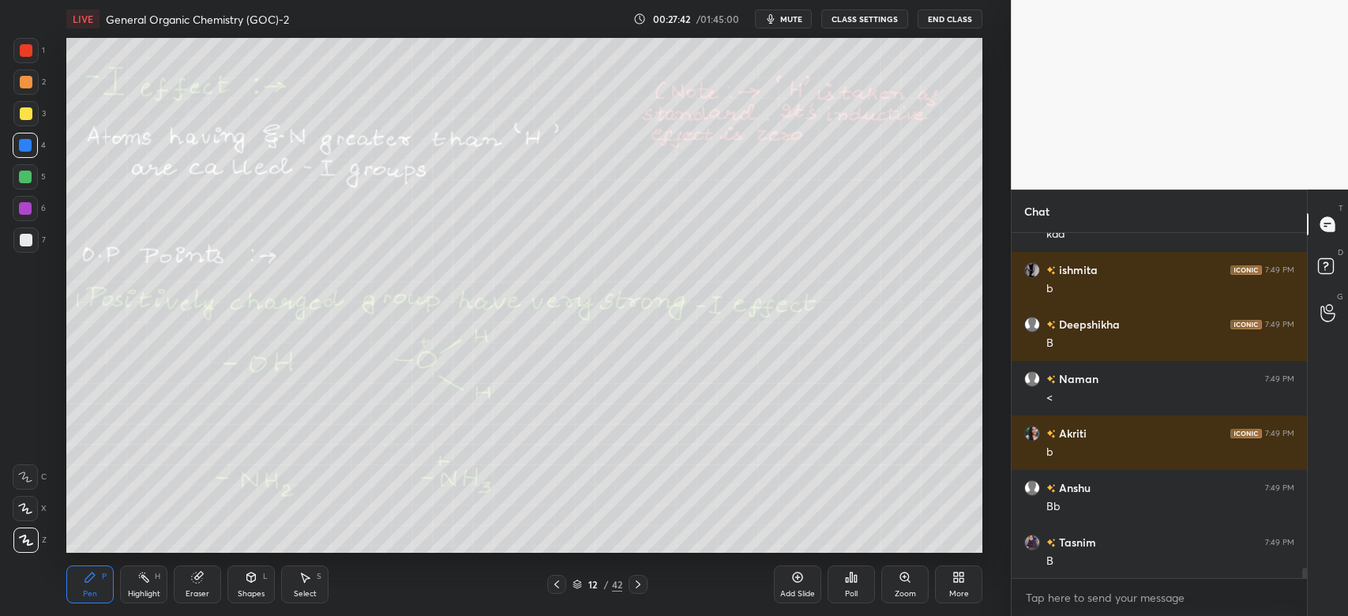
scroll to position [11054, 0]
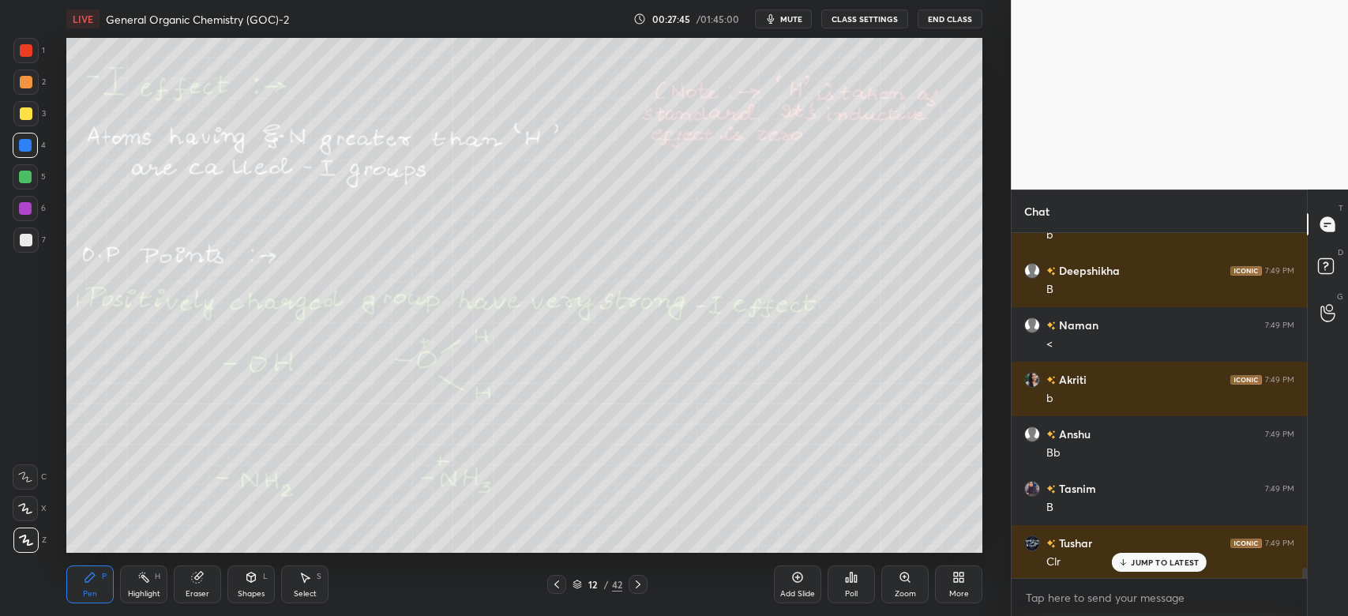
click at [636, 584] on icon at bounding box center [638, 584] width 13 height 13
click at [554, 585] on icon at bounding box center [556, 584] width 5 height 8
click at [643, 586] on icon at bounding box center [638, 584] width 13 height 13
click at [556, 584] on icon at bounding box center [556, 584] width 13 height 13
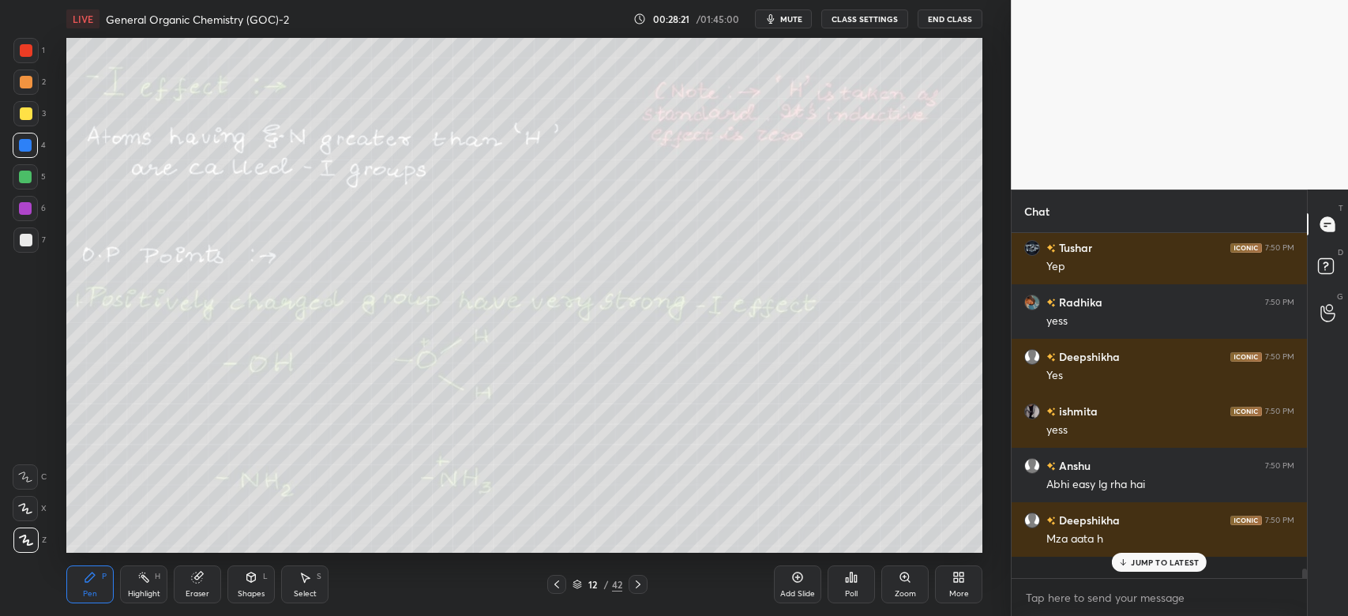
scroll to position [11709, 0]
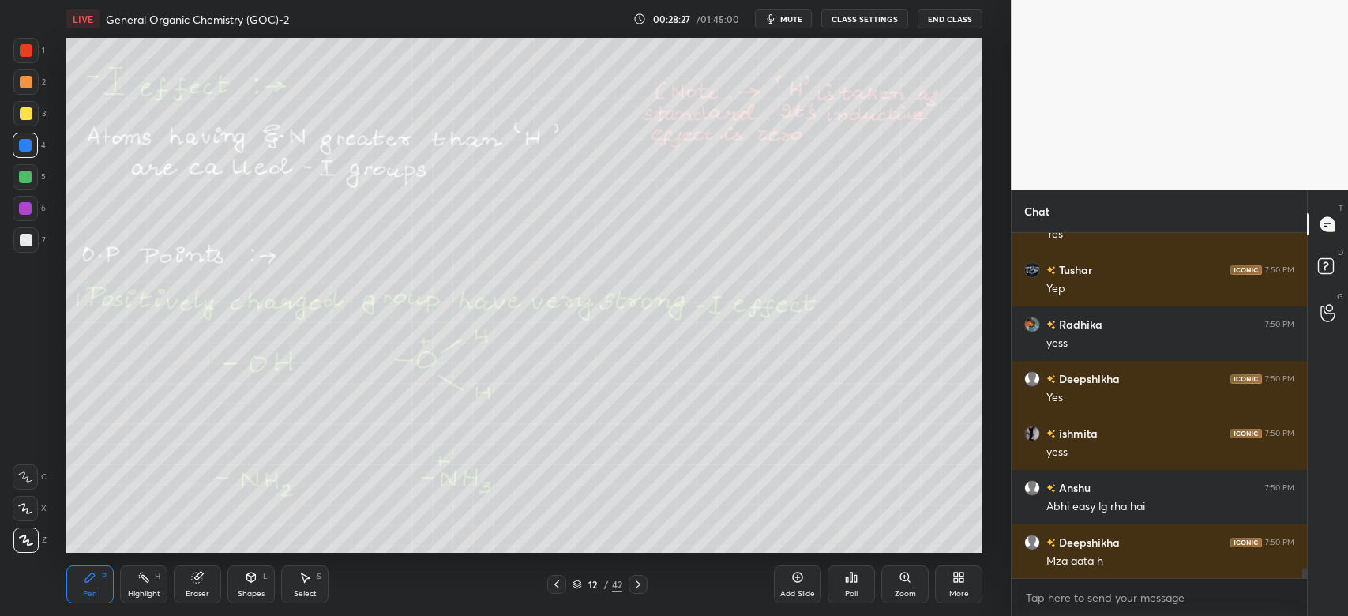
click at [34, 171] on div at bounding box center [25, 176] width 25 height 25
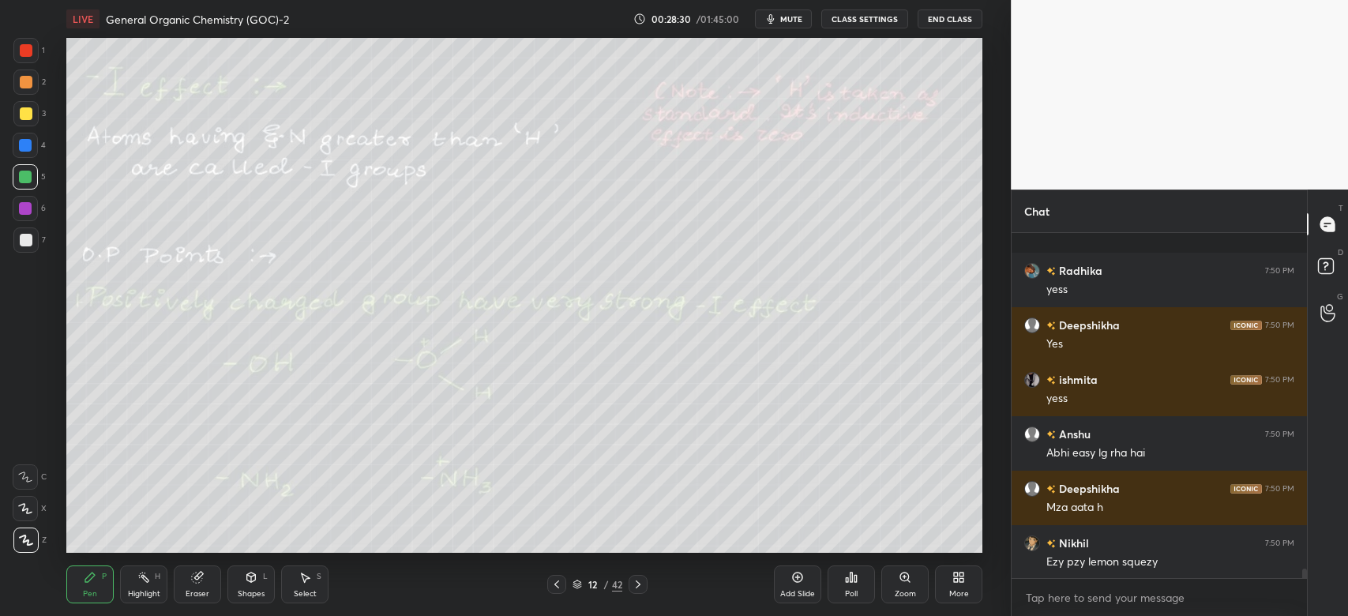
scroll to position [11872, 0]
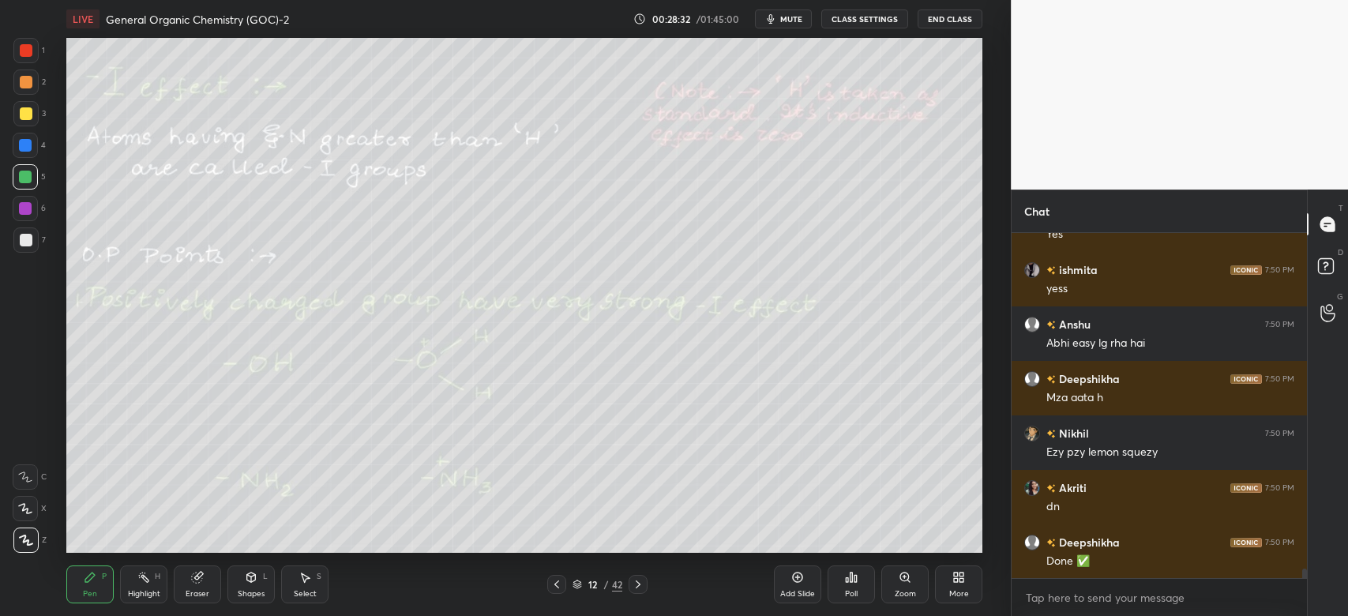
click at [630, 582] on div at bounding box center [637, 584] width 19 height 19
click at [152, 584] on div "Highlight H" at bounding box center [143, 584] width 47 height 38
click at [29, 543] on icon at bounding box center [25, 540] width 13 height 13
click at [196, 577] on icon at bounding box center [197, 577] width 10 height 10
click at [19, 512] on icon at bounding box center [25, 508] width 13 height 13
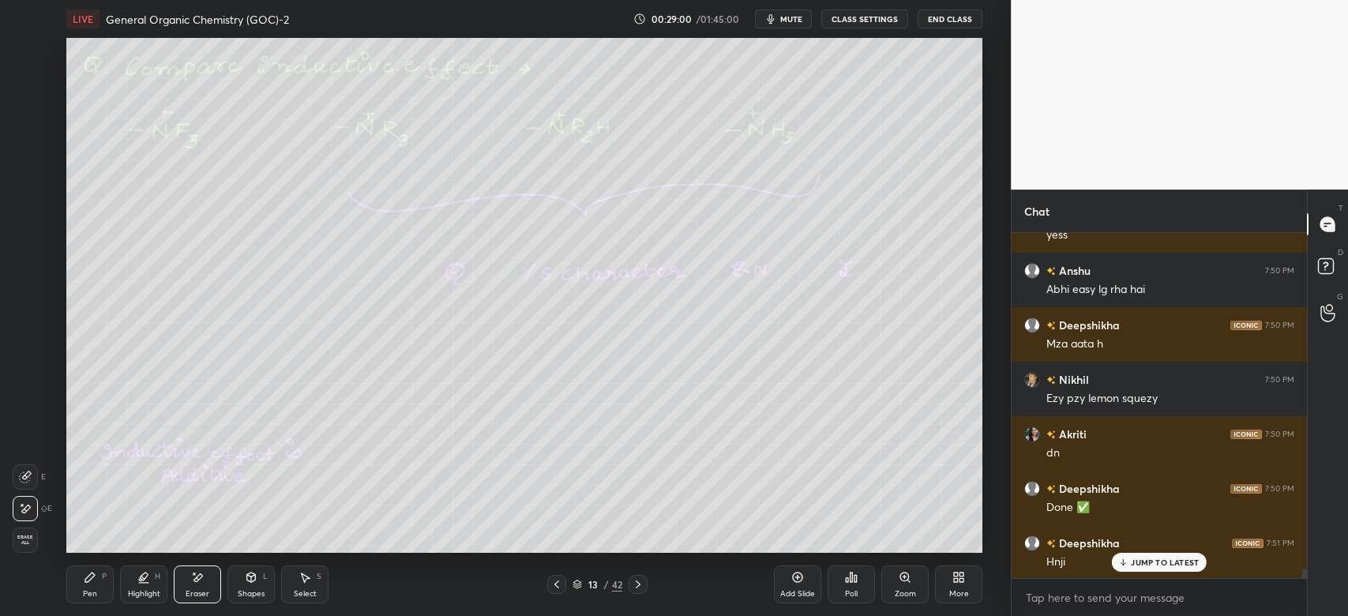
click at [98, 587] on div "Pen P" at bounding box center [89, 584] width 47 height 38
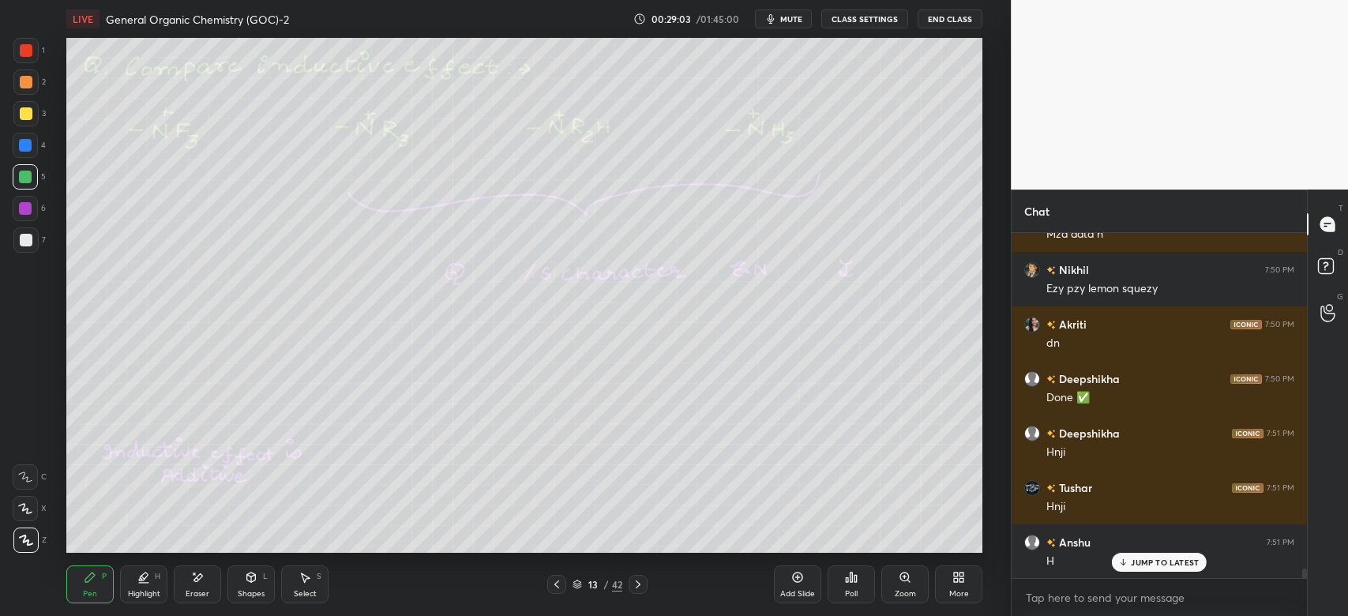
scroll to position [12089, 0]
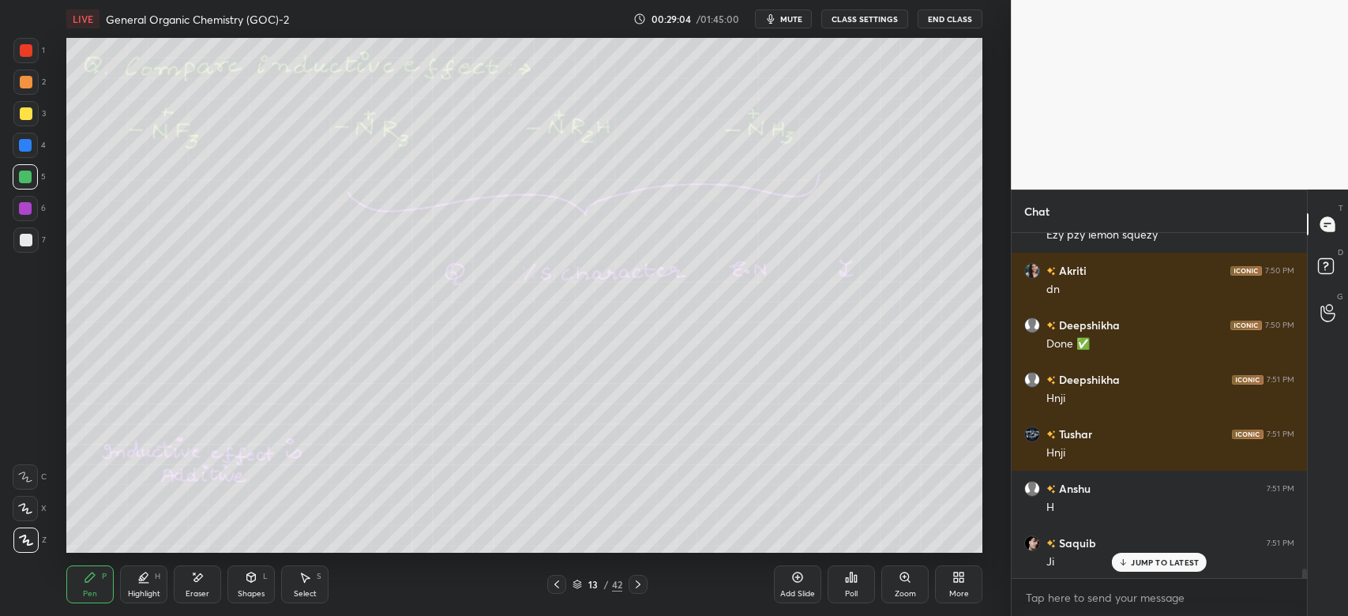
click at [144, 584] on div "Highlight H" at bounding box center [143, 584] width 47 height 38
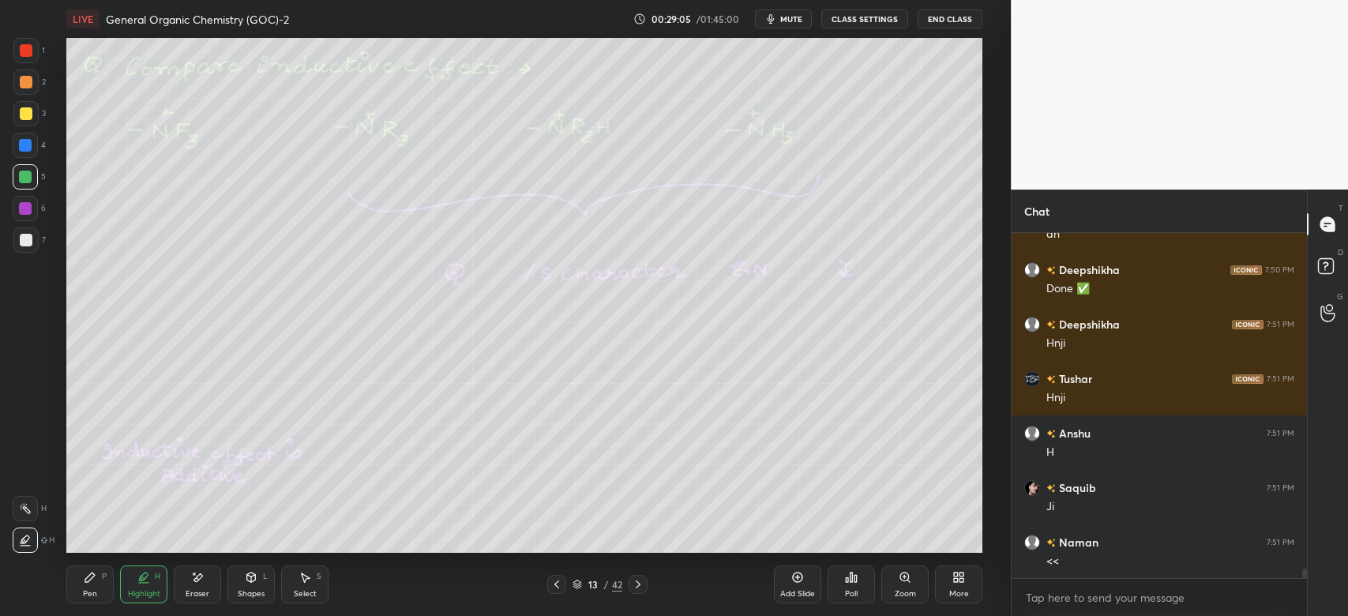
click at [31, 113] on div at bounding box center [26, 113] width 13 height 13
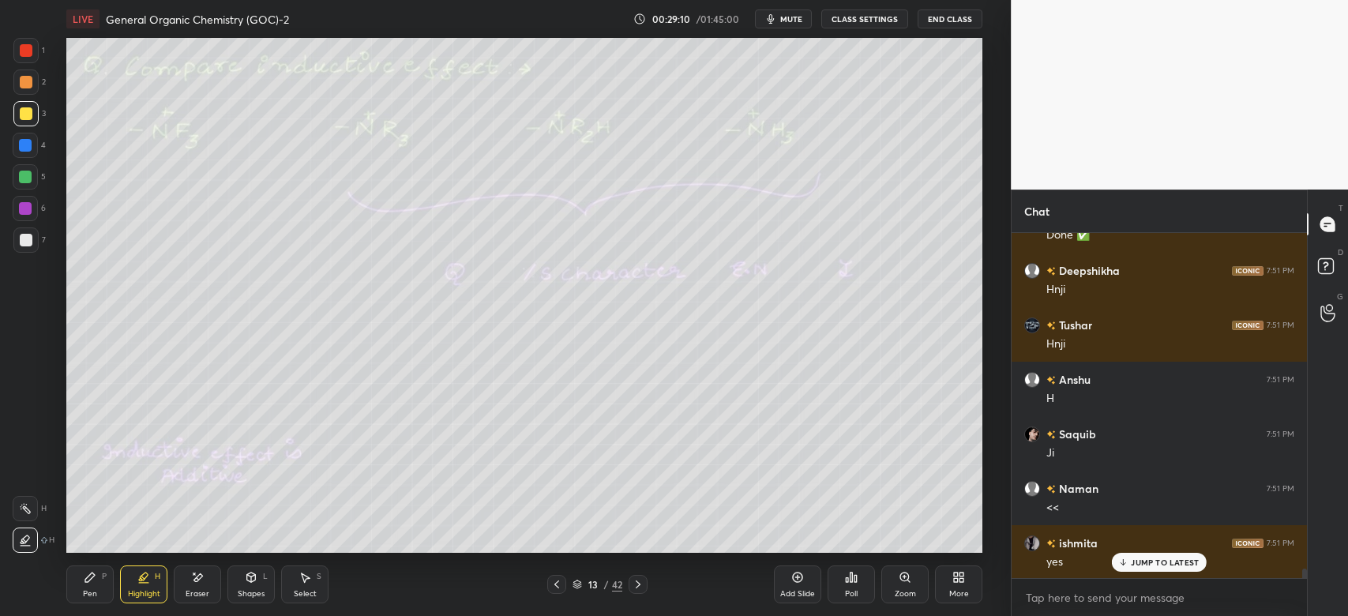
scroll to position [12253, 0]
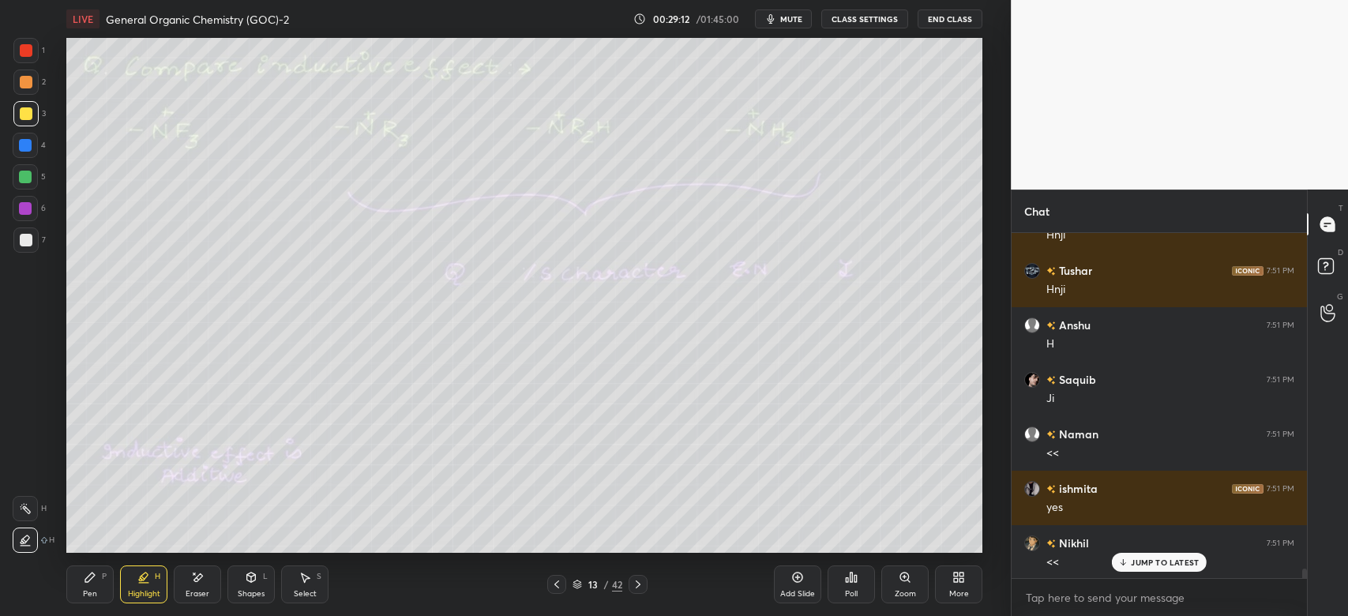
click at [86, 581] on icon at bounding box center [89, 576] width 9 height 9
click at [32, 77] on div at bounding box center [25, 81] width 25 height 25
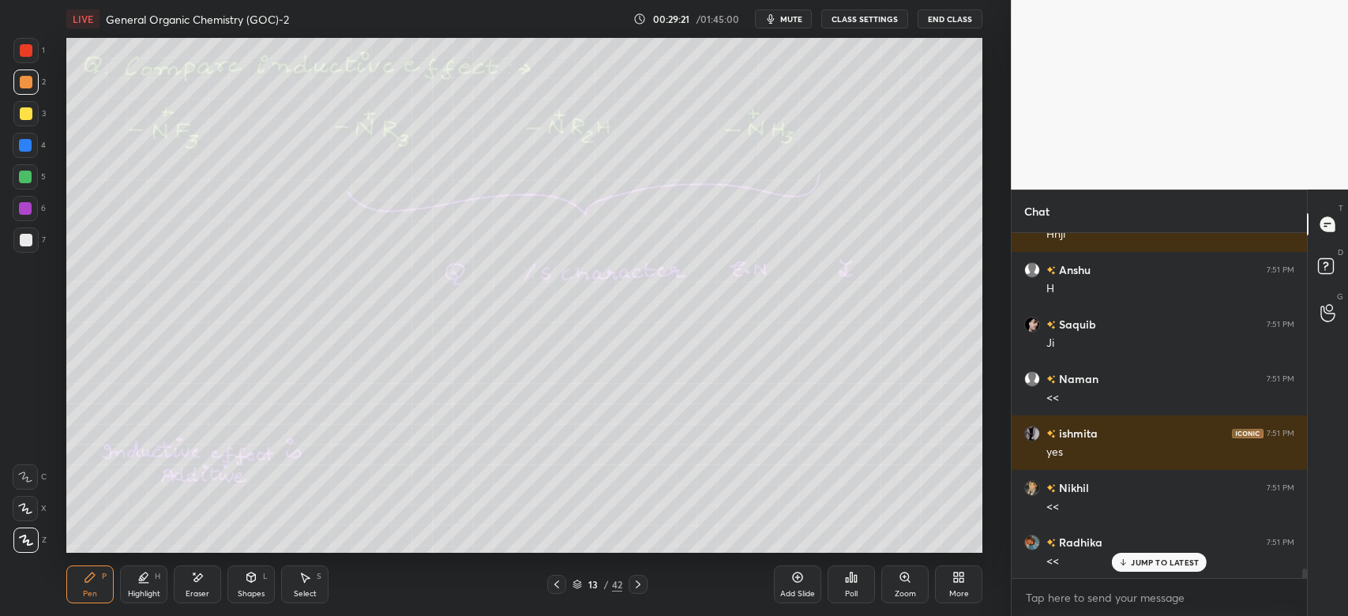
scroll to position [12362, 0]
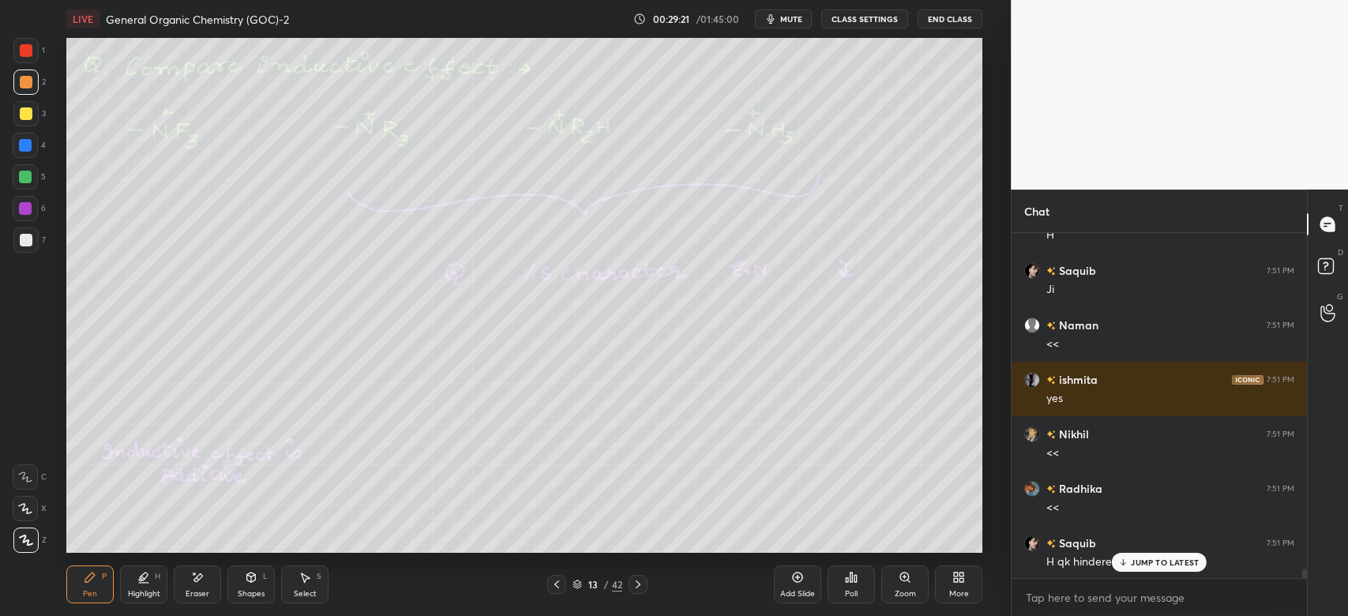
click at [29, 238] on div at bounding box center [26, 240] width 13 height 13
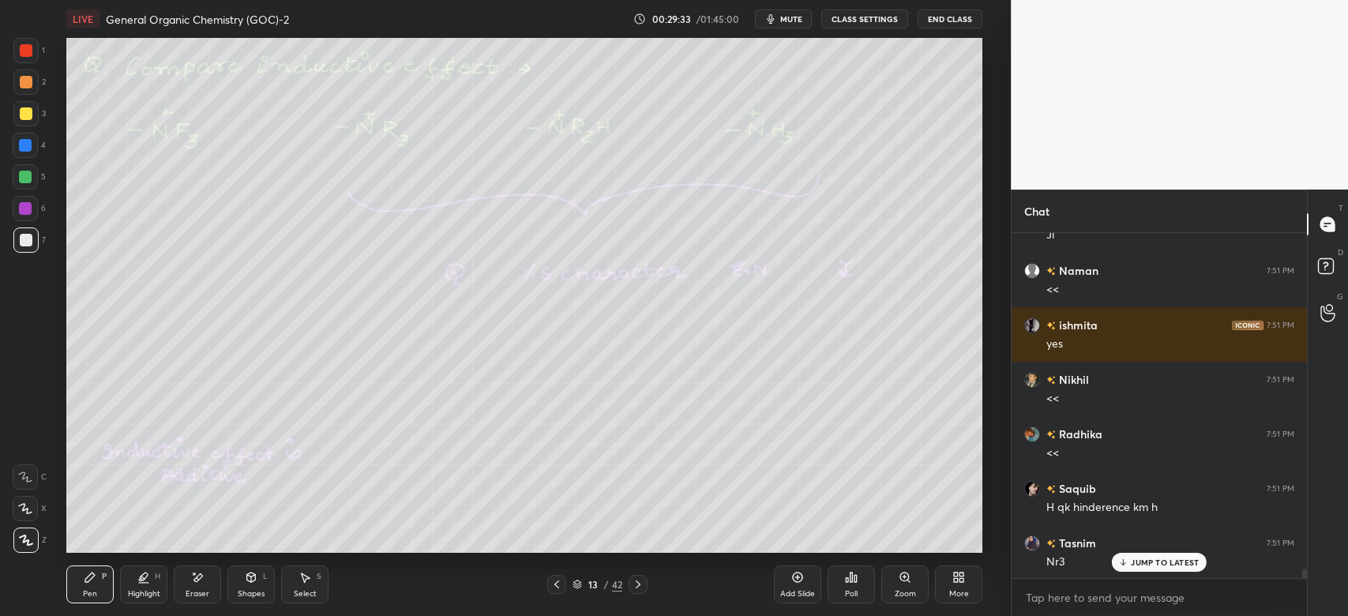
click at [247, 590] on div "Shapes" at bounding box center [251, 594] width 27 height 8
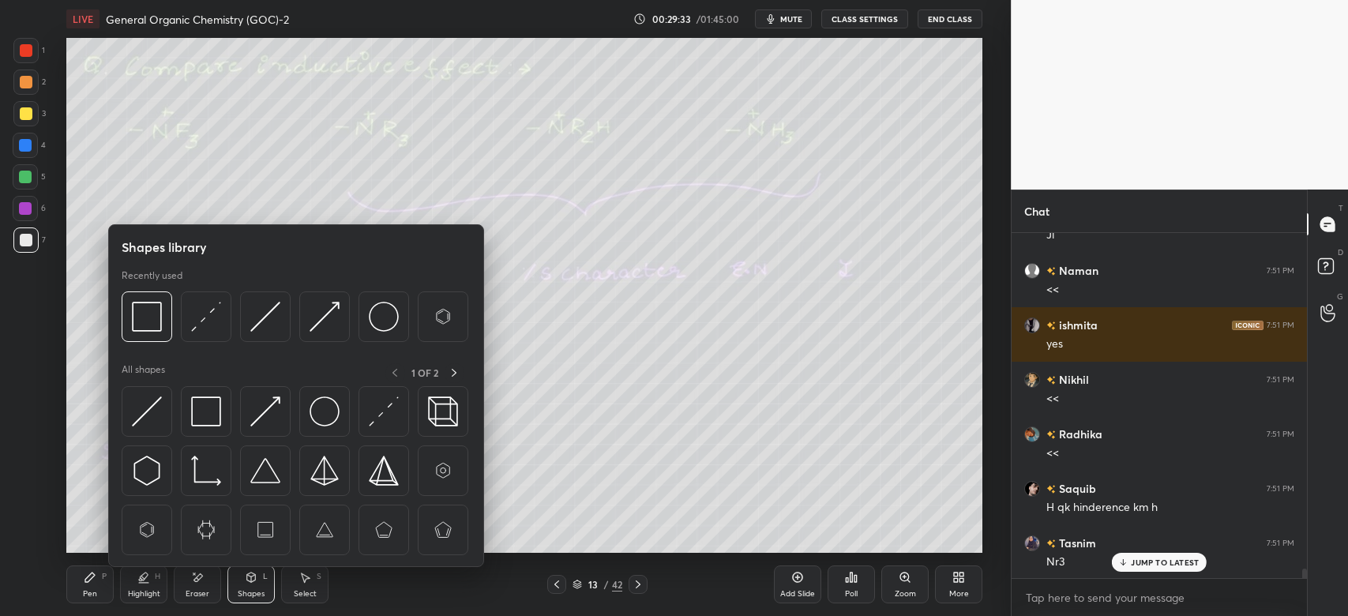
click at [306, 585] on div "Select S" at bounding box center [304, 584] width 47 height 38
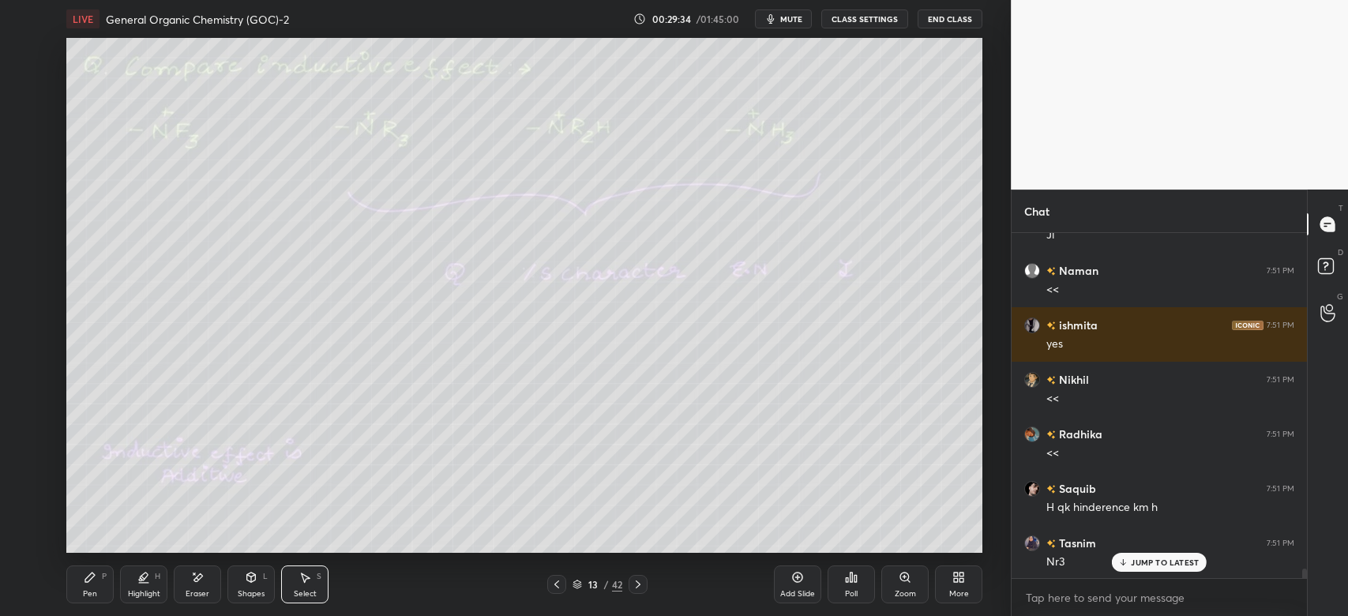
scroll to position [12471, 0]
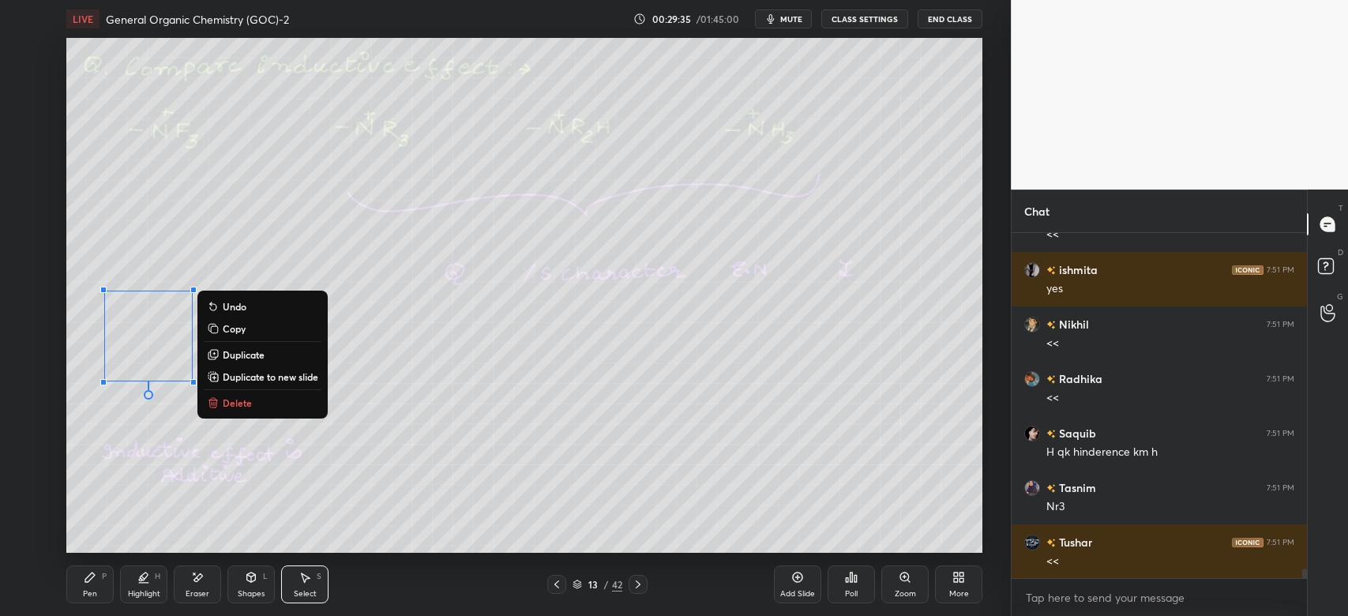
click at [257, 350] on p "Duplicate" at bounding box center [244, 354] width 42 height 13
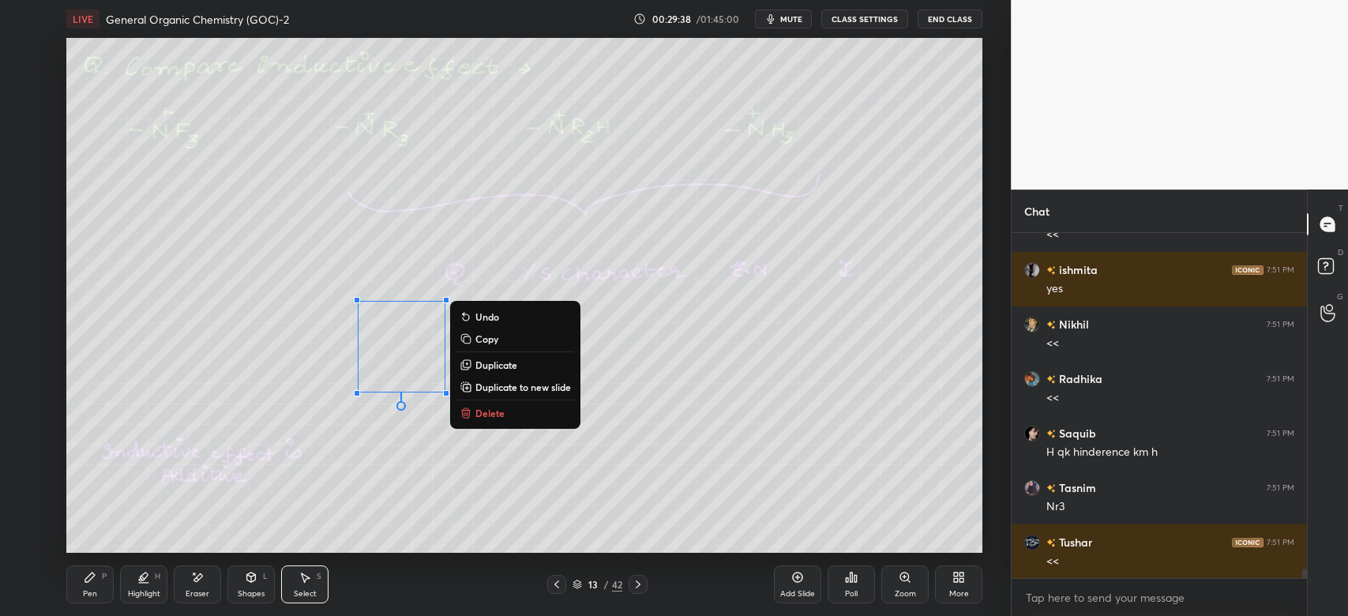
click at [197, 578] on icon at bounding box center [198, 577] width 9 height 8
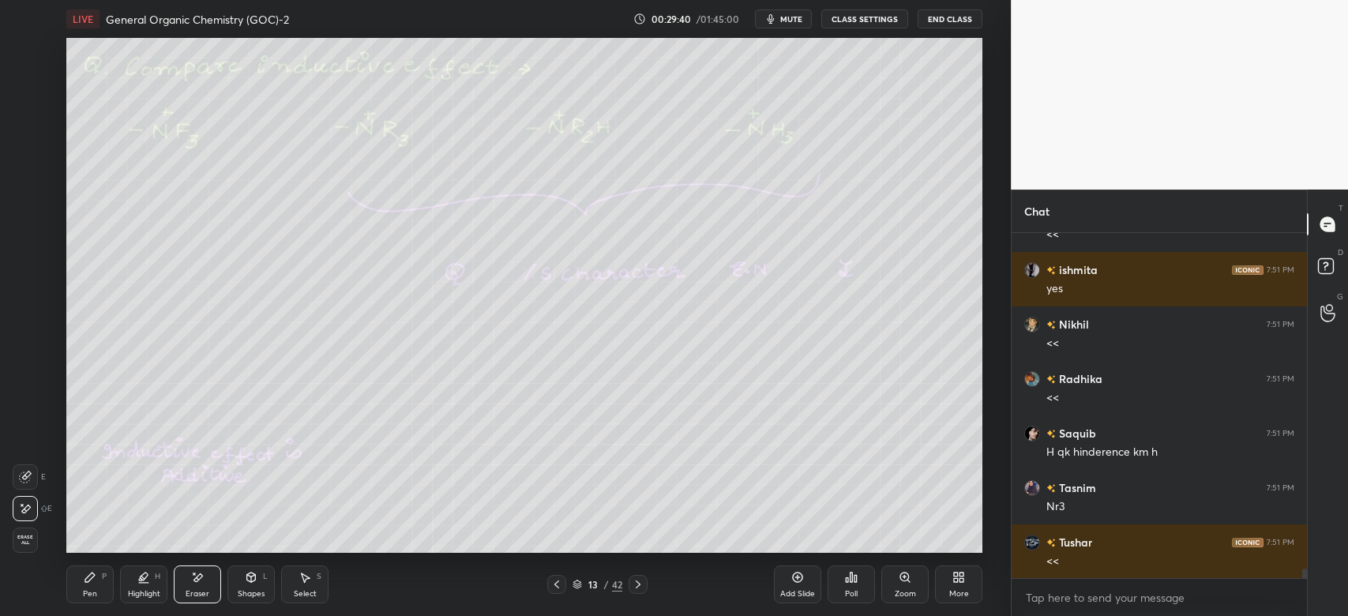
click at [96, 577] on icon at bounding box center [90, 577] width 13 height 13
click at [309, 580] on icon at bounding box center [304, 577] width 13 height 13
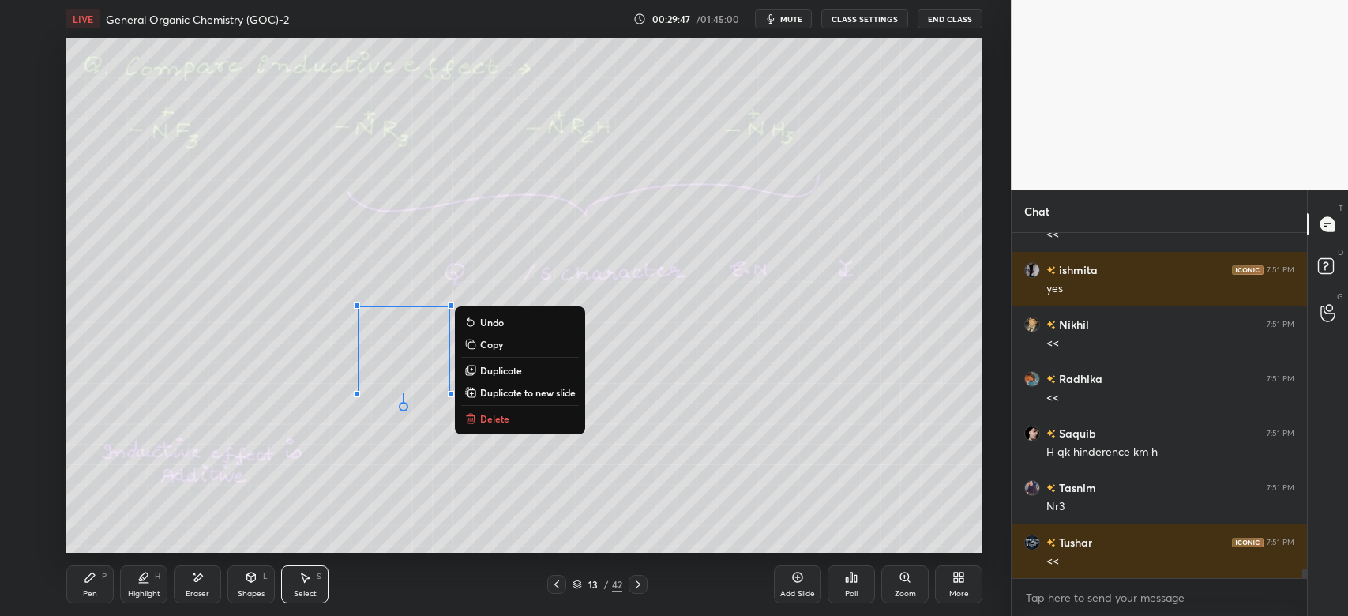
click at [499, 368] on p "Duplicate" at bounding box center [501, 370] width 42 height 13
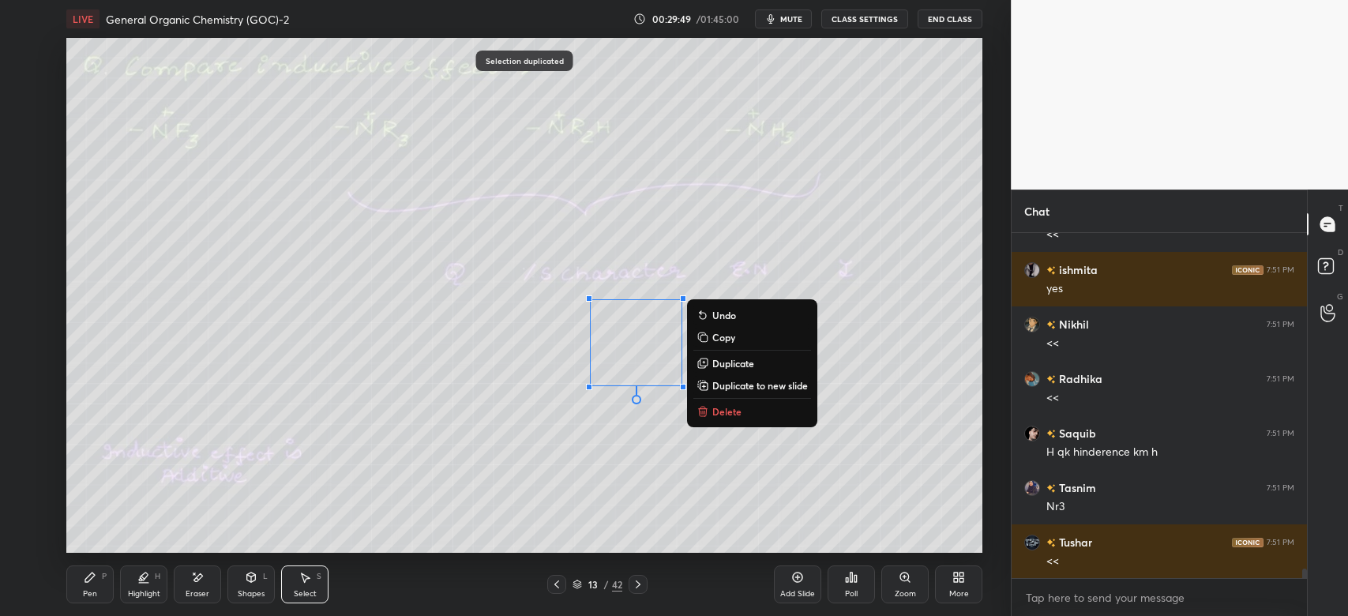
click at [202, 580] on icon at bounding box center [197, 577] width 13 height 13
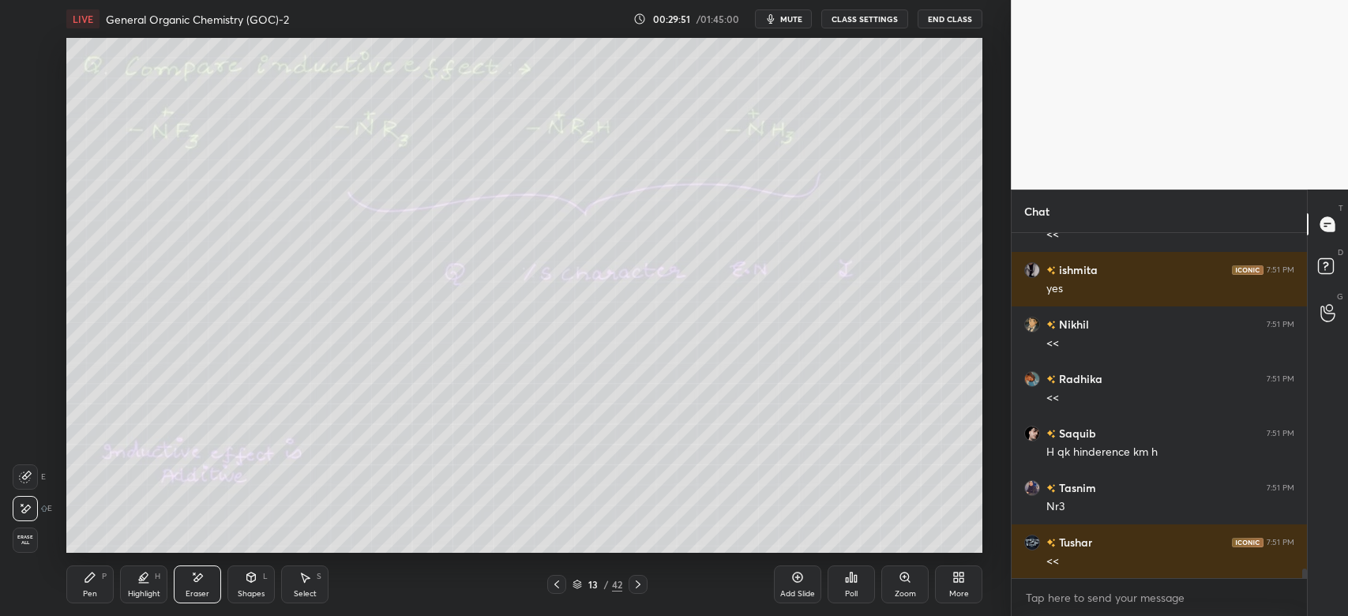
click at [107, 579] on div "P" at bounding box center [104, 576] width 5 height 8
click at [307, 583] on icon at bounding box center [304, 577] width 13 height 13
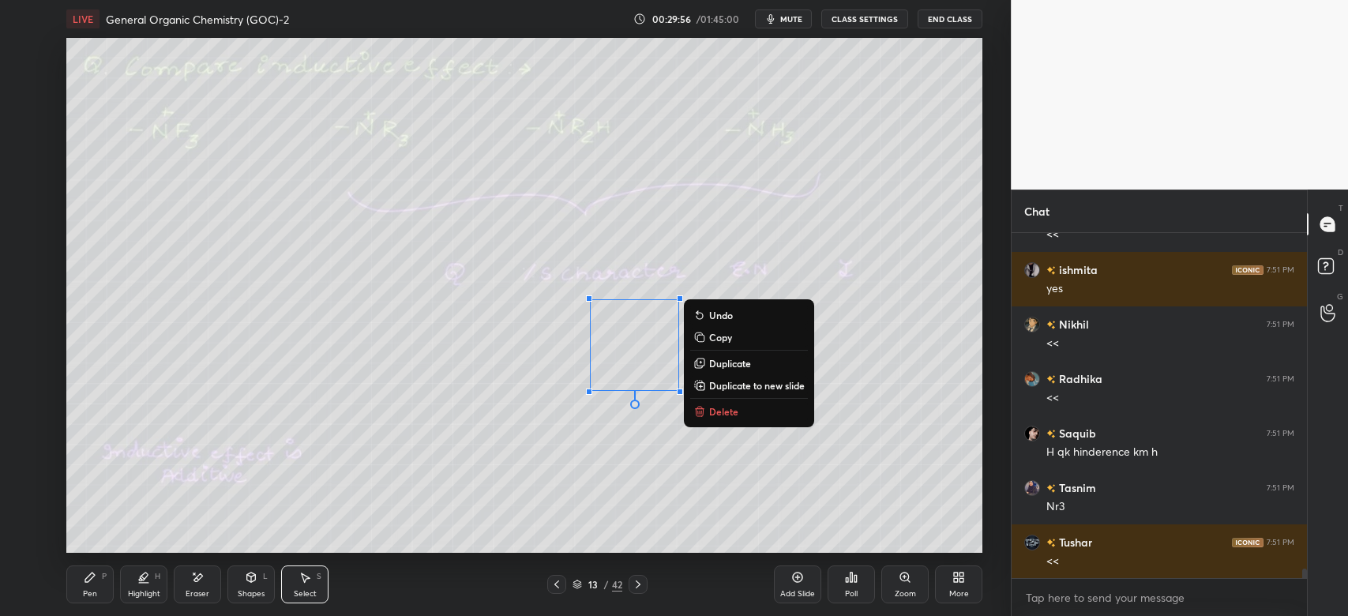
click at [744, 361] on p "Duplicate" at bounding box center [730, 363] width 42 height 13
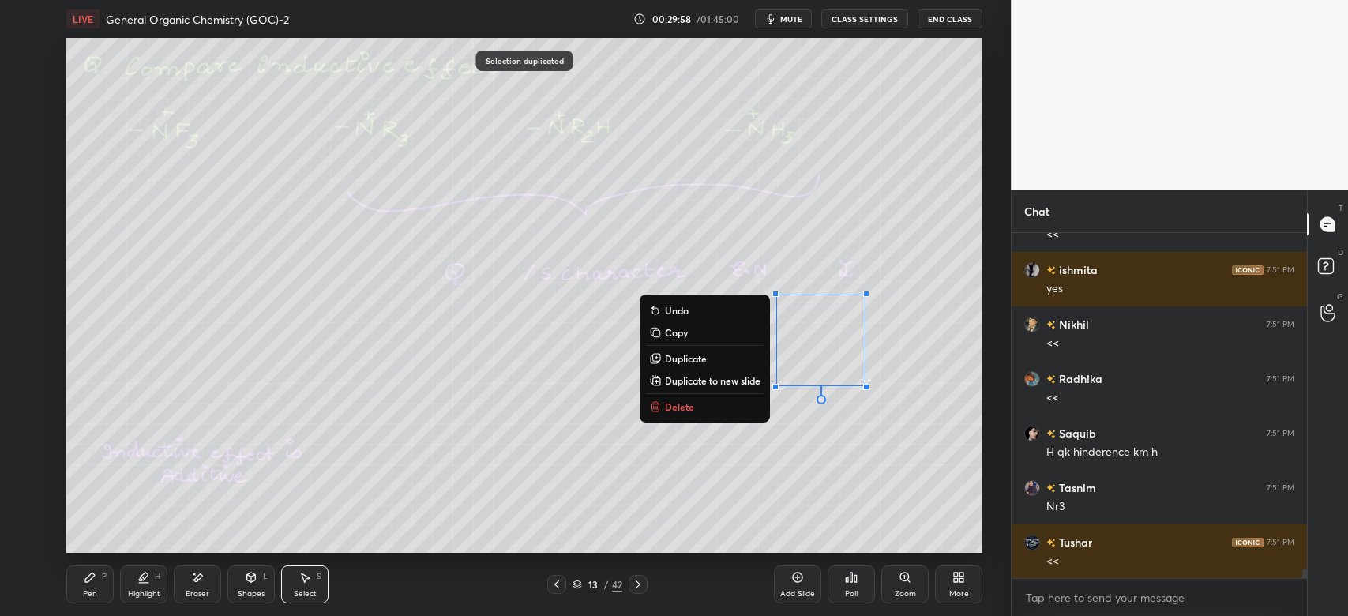
click at [96, 581] on icon at bounding box center [90, 577] width 13 height 13
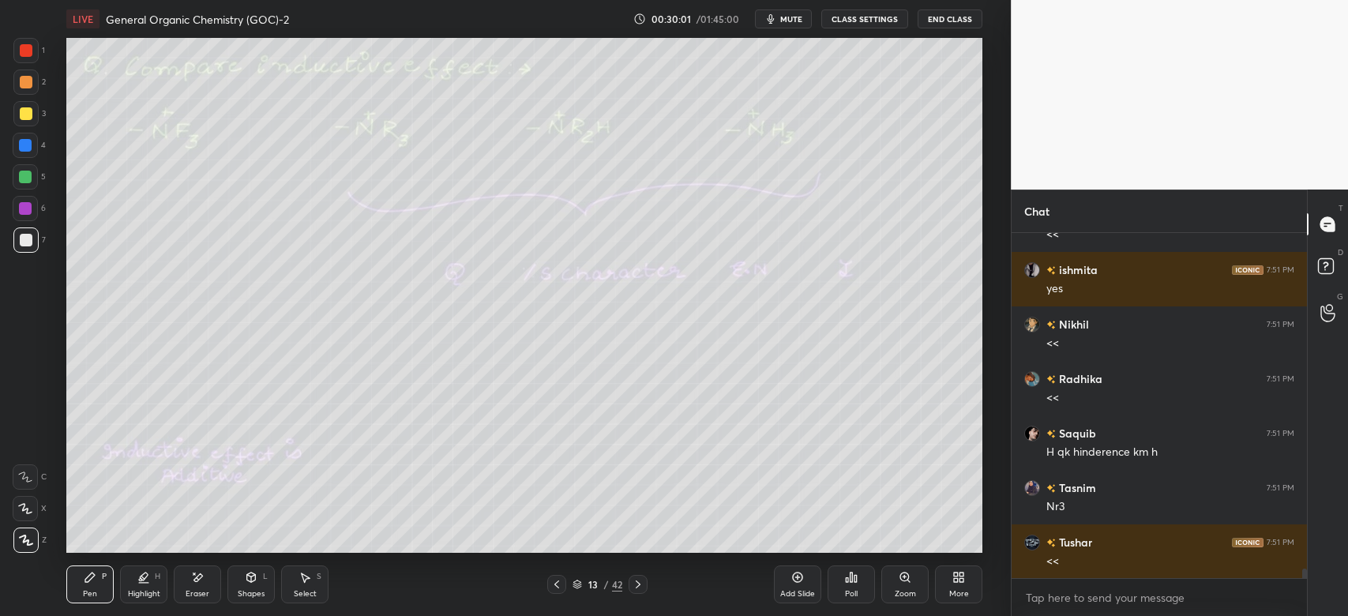
click at [201, 572] on icon at bounding box center [197, 577] width 13 height 13
click at [101, 583] on div "Pen P" at bounding box center [89, 584] width 47 height 38
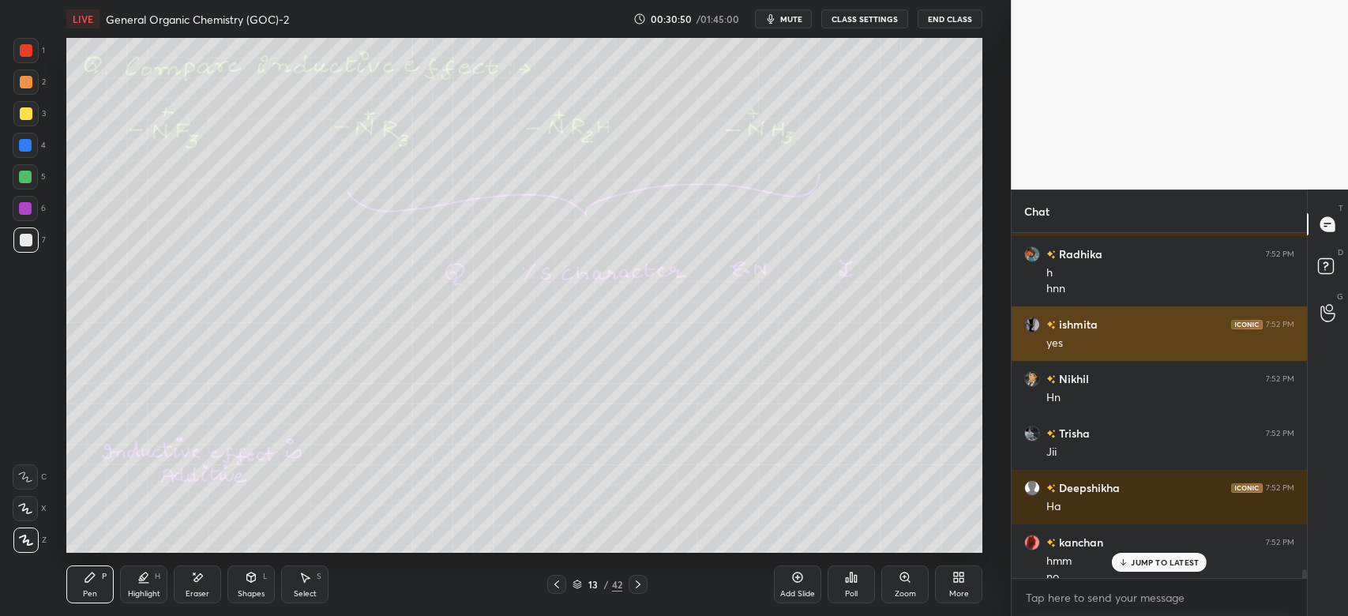
scroll to position [12829, 0]
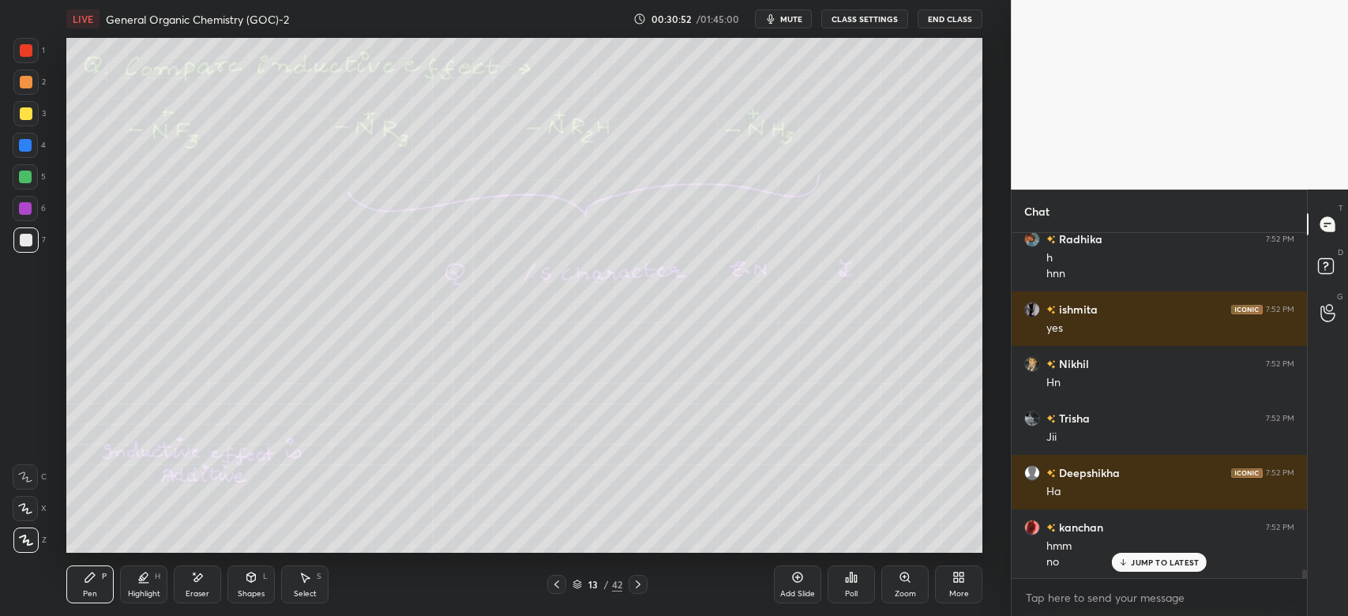
click at [34, 149] on div at bounding box center [25, 145] width 25 height 25
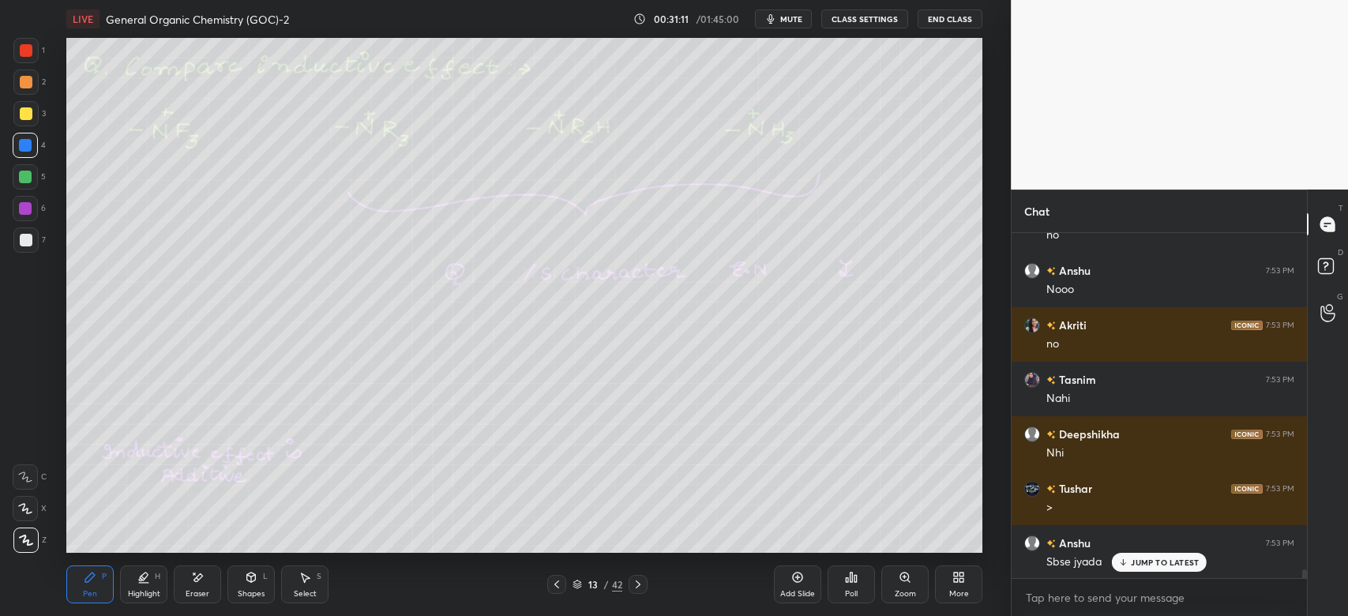
scroll to position [13211, 0]
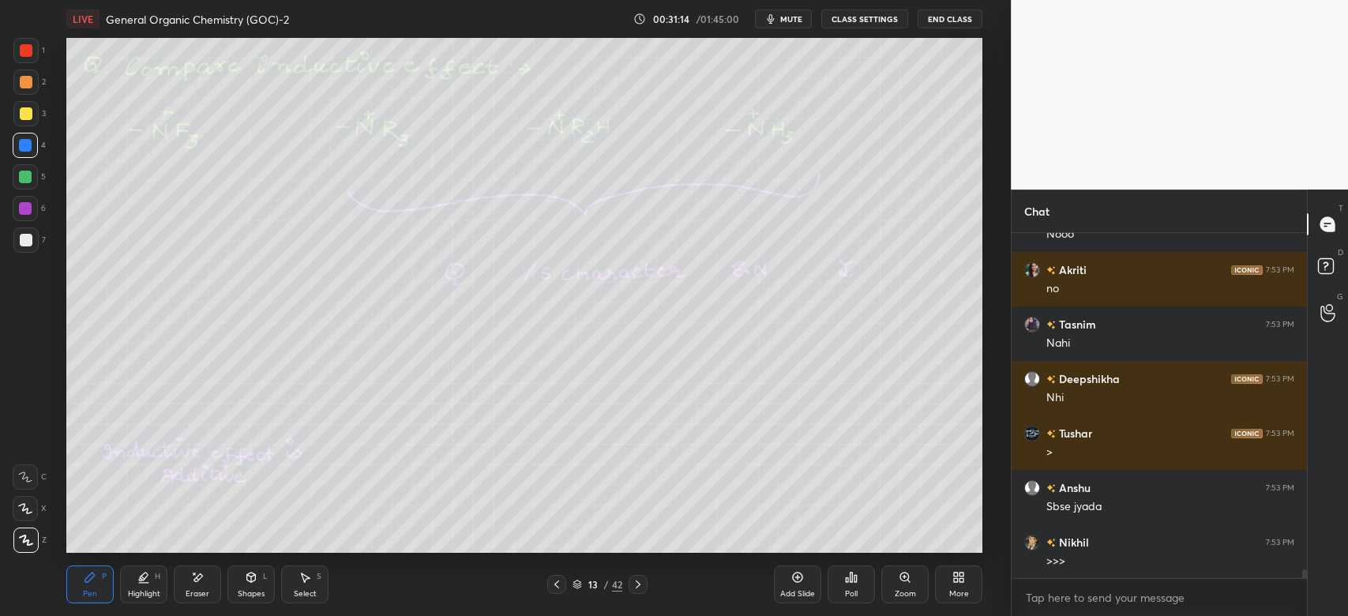
click at [38, 115] on div "3" at bounding box center [29, 113] width 32 height 25
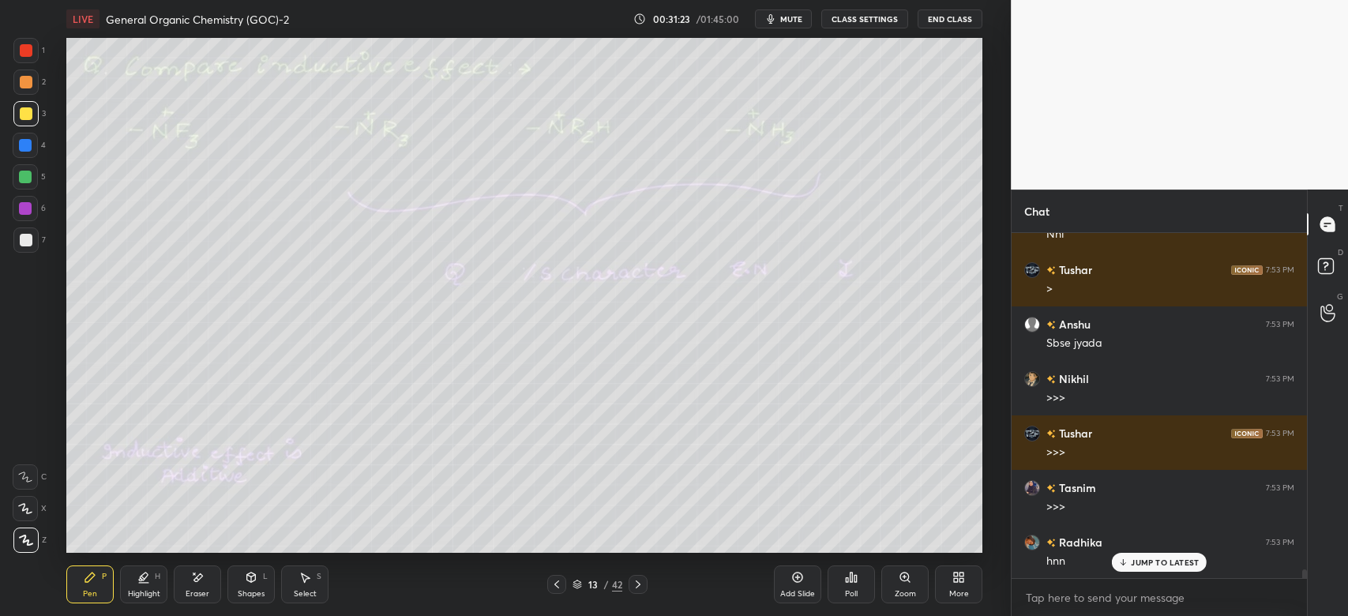
scroll to position [13428, 0]
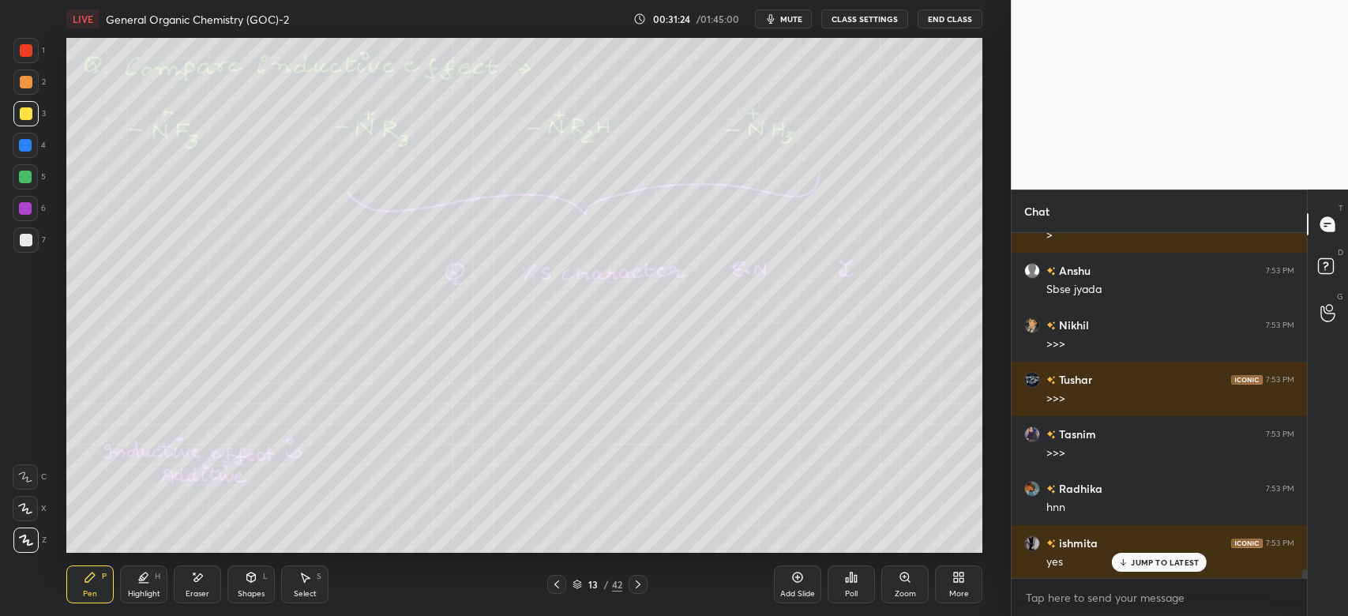
click at [28, 238] on div at bounding box center [26, 240] width 13 height 13
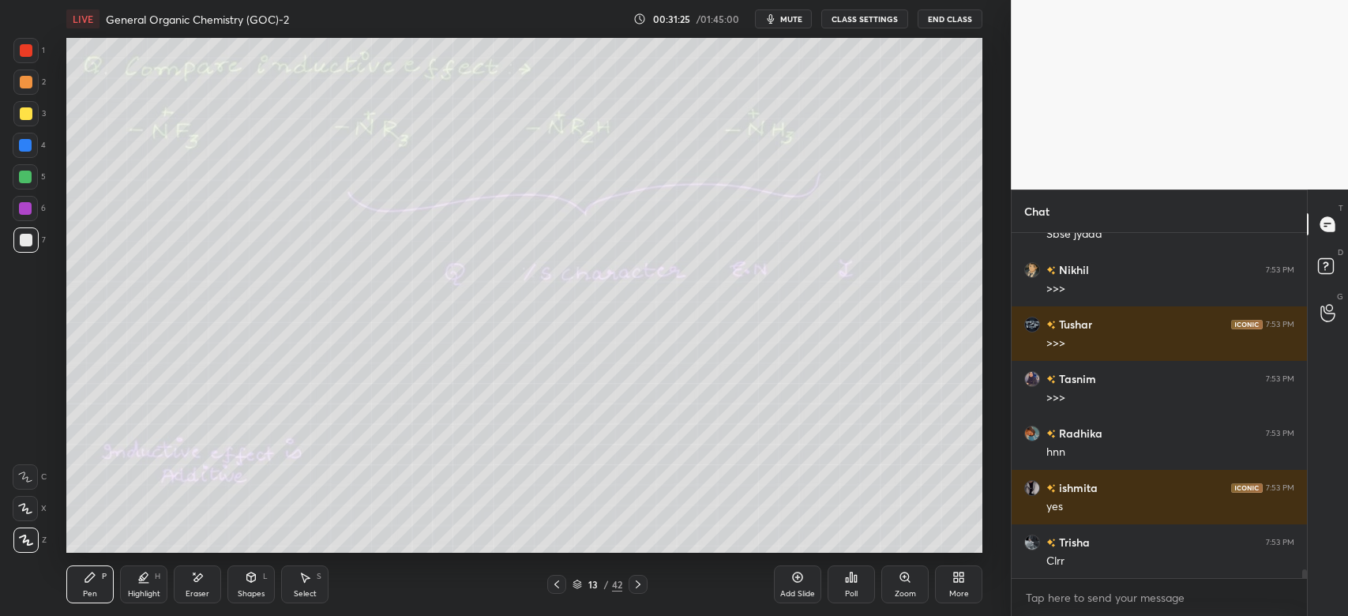
scroll to position [13537, 0]
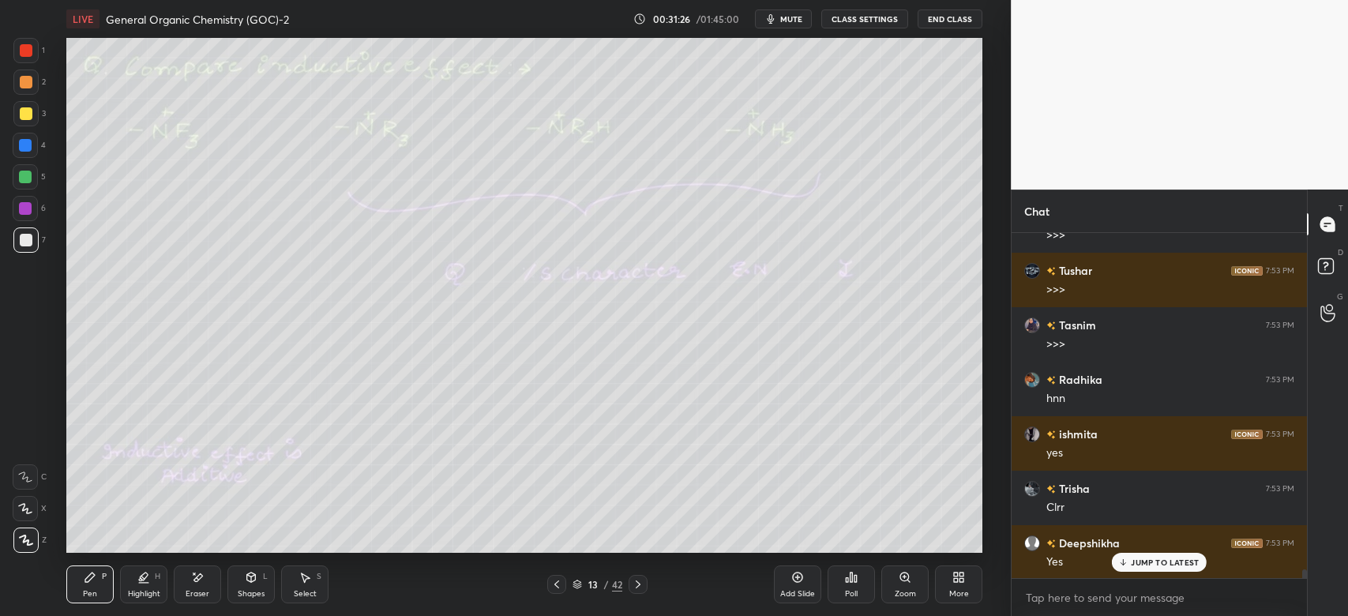
click at [643, 584] on icon at bounding box center [638, 584] width 13 height 13
click at [558, 584] on icon at bounding box center [556, 584] width 13 height 13
click at [639, 588] on icon at bounding box center [638, 584] width 13 height 13
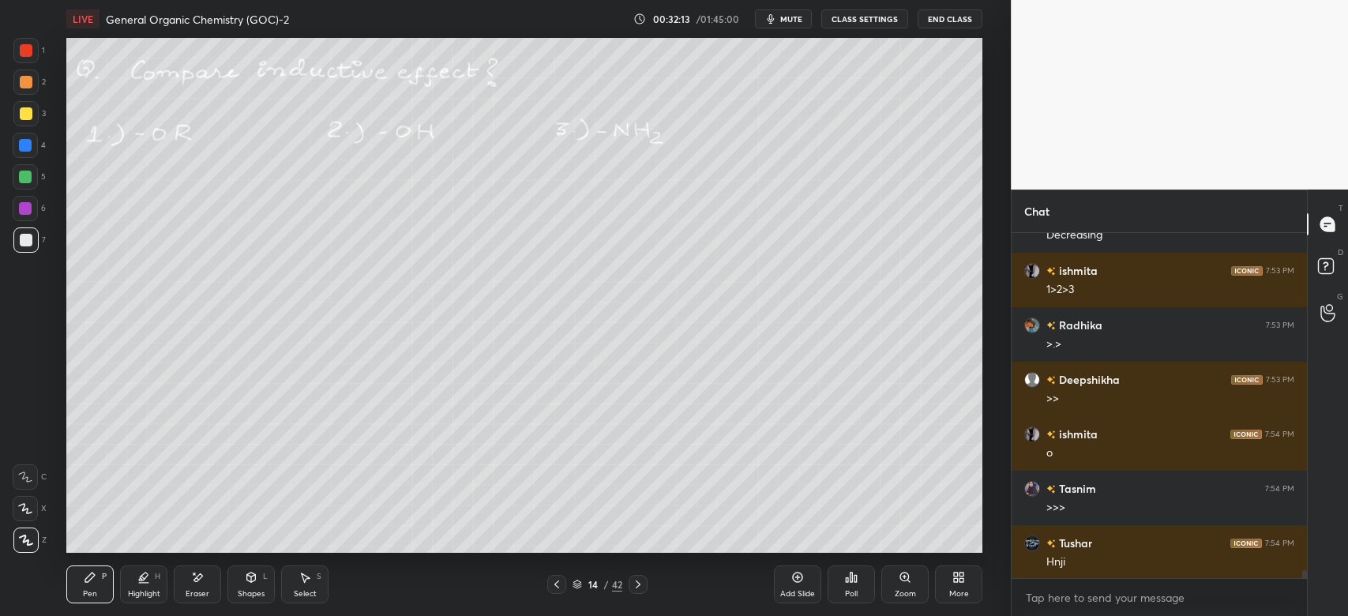
scroll to position [14246, 0]
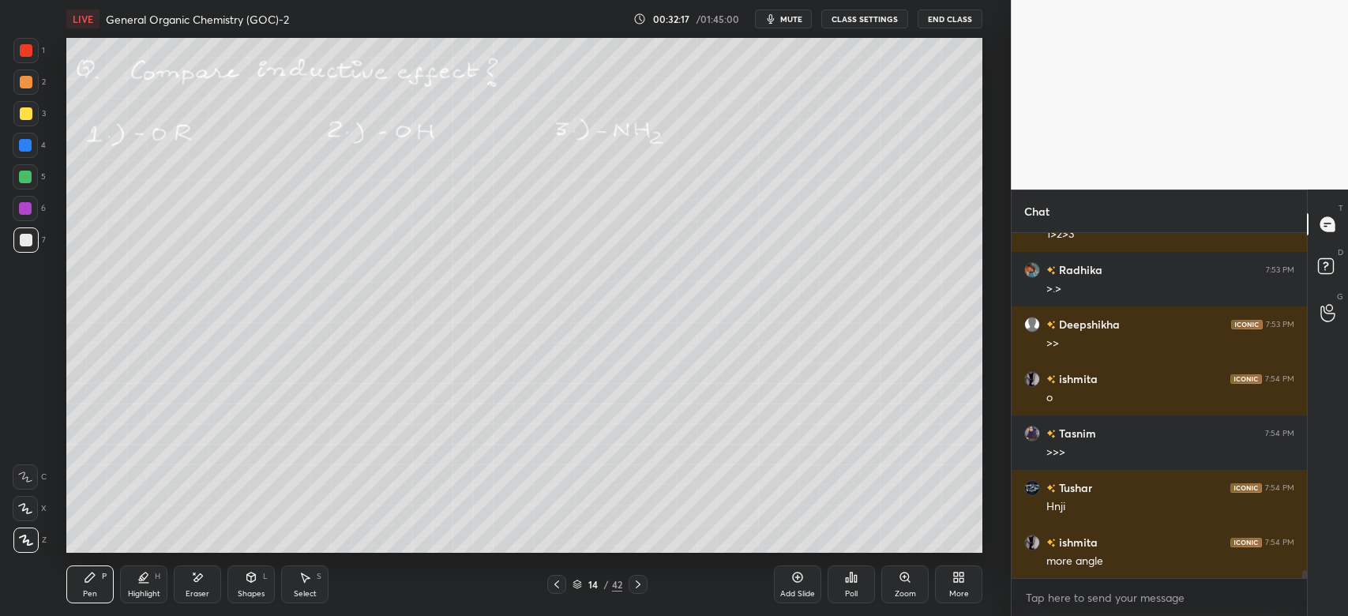
click at [257, 587] on div "Shapes L" at bounding box center [250, 584] width 47 height 38
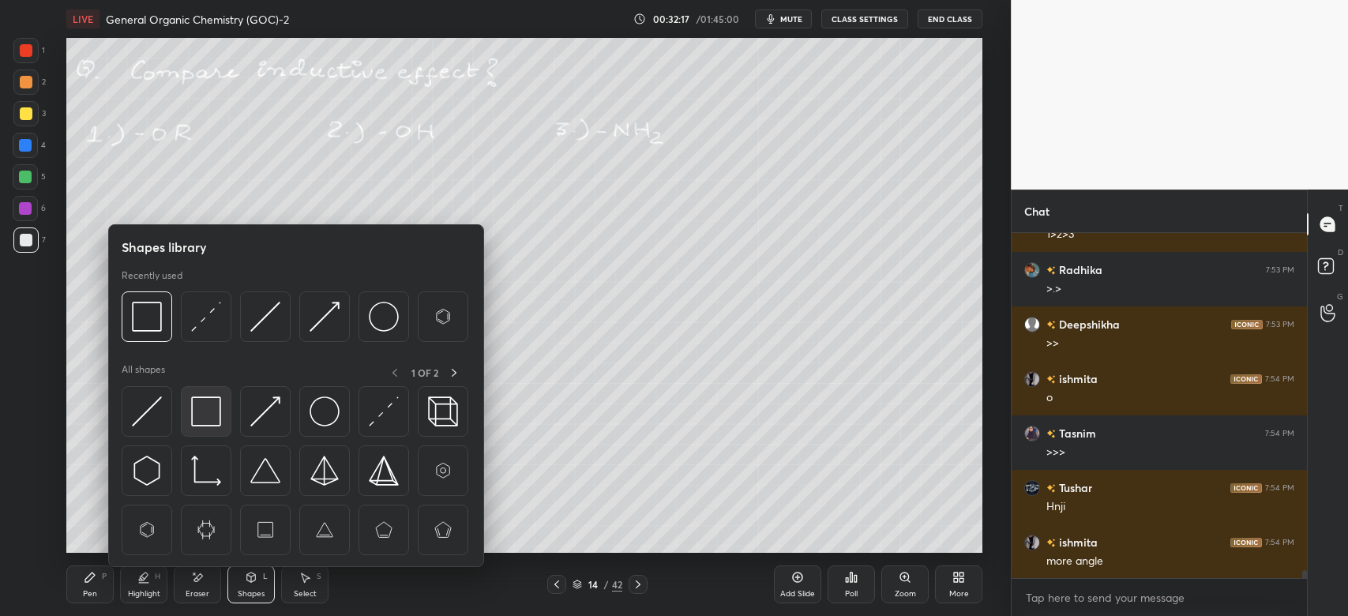
click at [204, 409] on img at bounding box center [206, 411] width 30 height 30
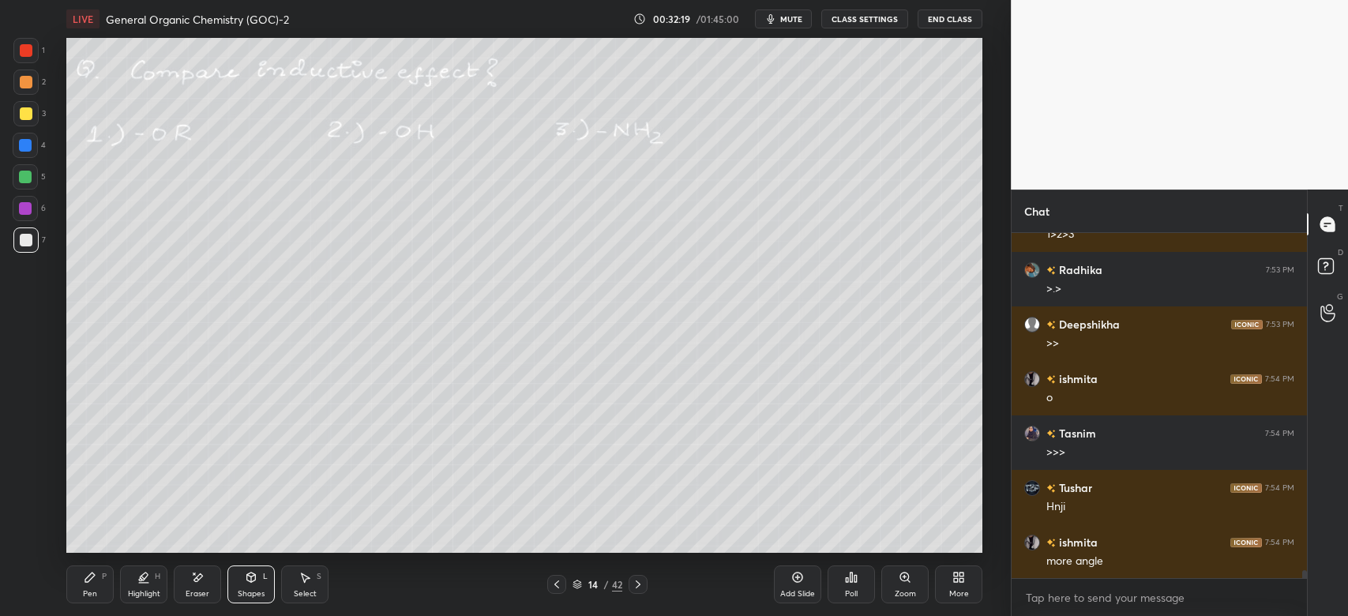
click at [99, 594] on div "Pen P" at bounding box center [89, 584] width 47 height 38
click at [24, 116] on div at bounding box center [26, 113] width 13 height 13
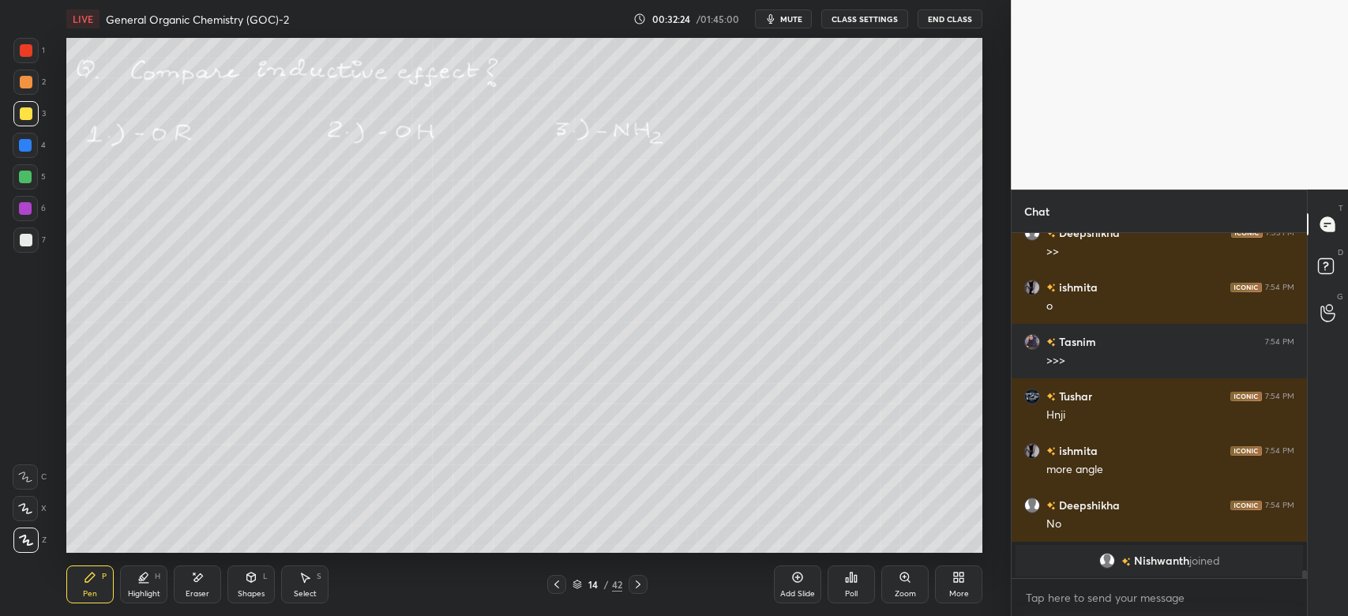
scroll to position [14393, 0]
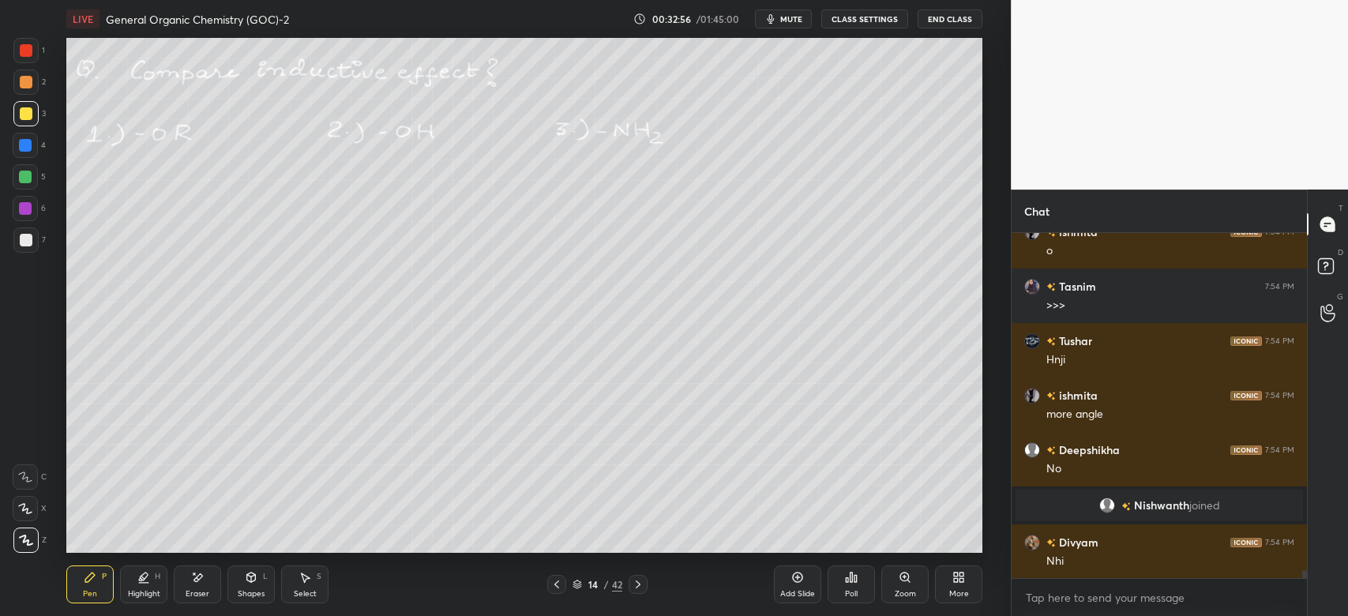
click at [26, 84] on div at bounding box center [26, 82] width 13 height 13
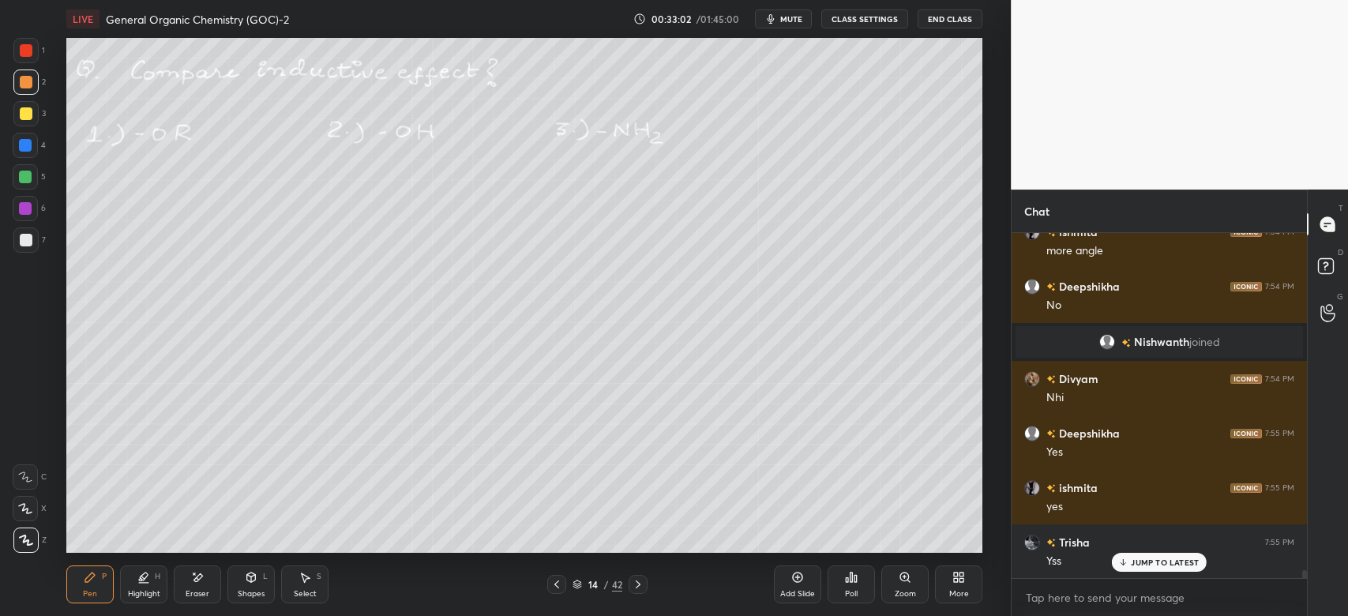
scroll to position [14610, 0]
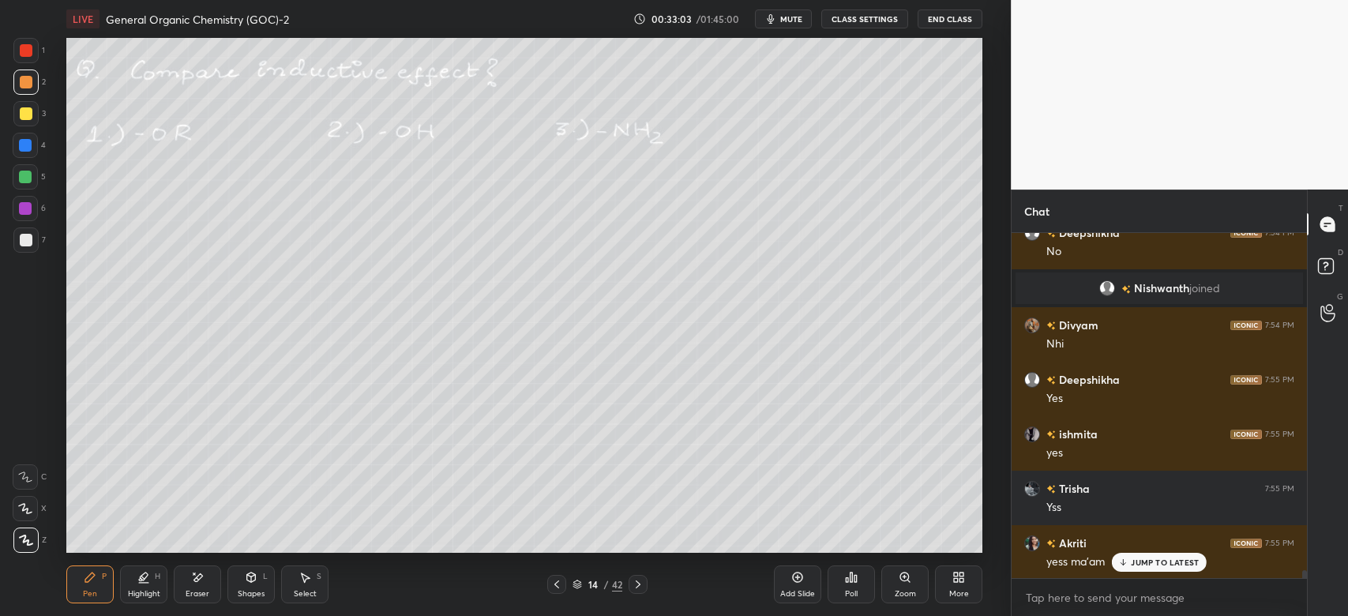
click at [635, 588] on icon at bounding box center [637, 584] width 5 height 8
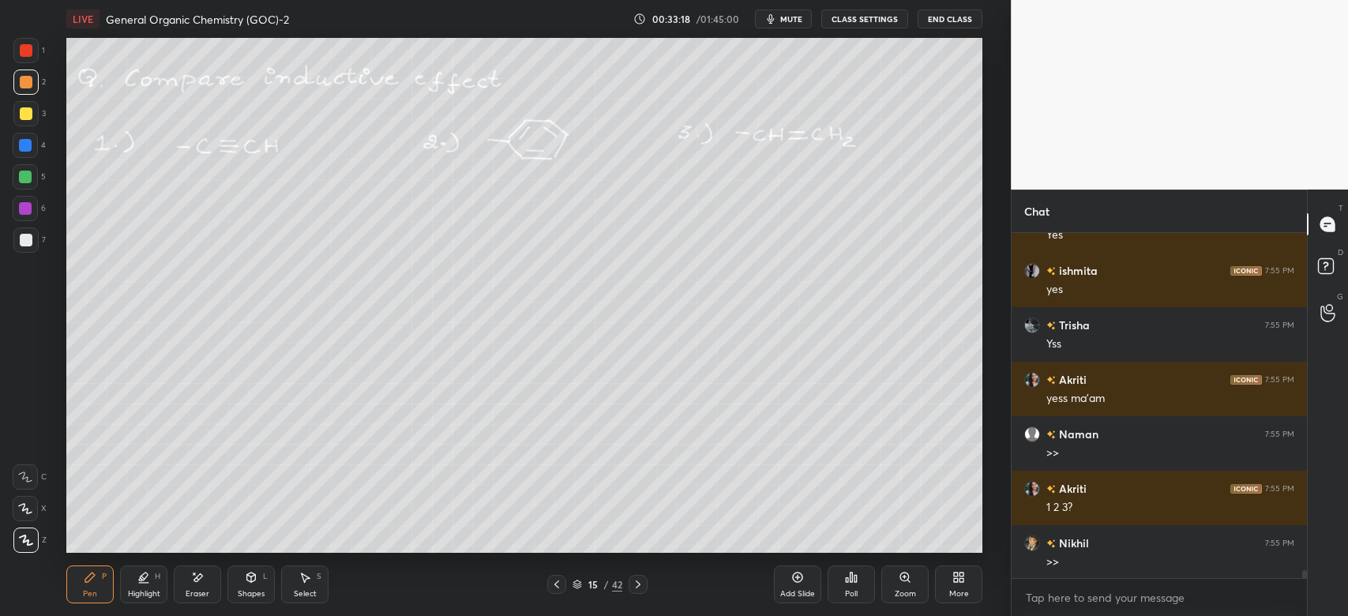
scroll to position [14829, 0]
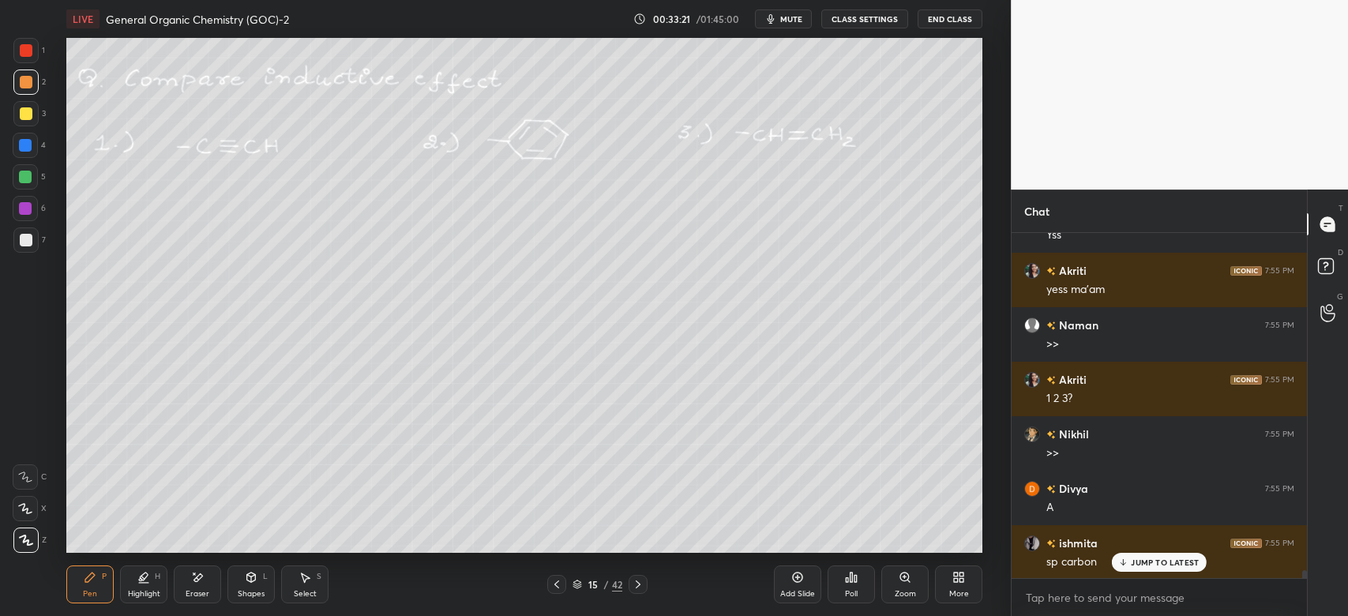
click at [200, 581] on icon at bounding box center [197, 577] width 13 height 13
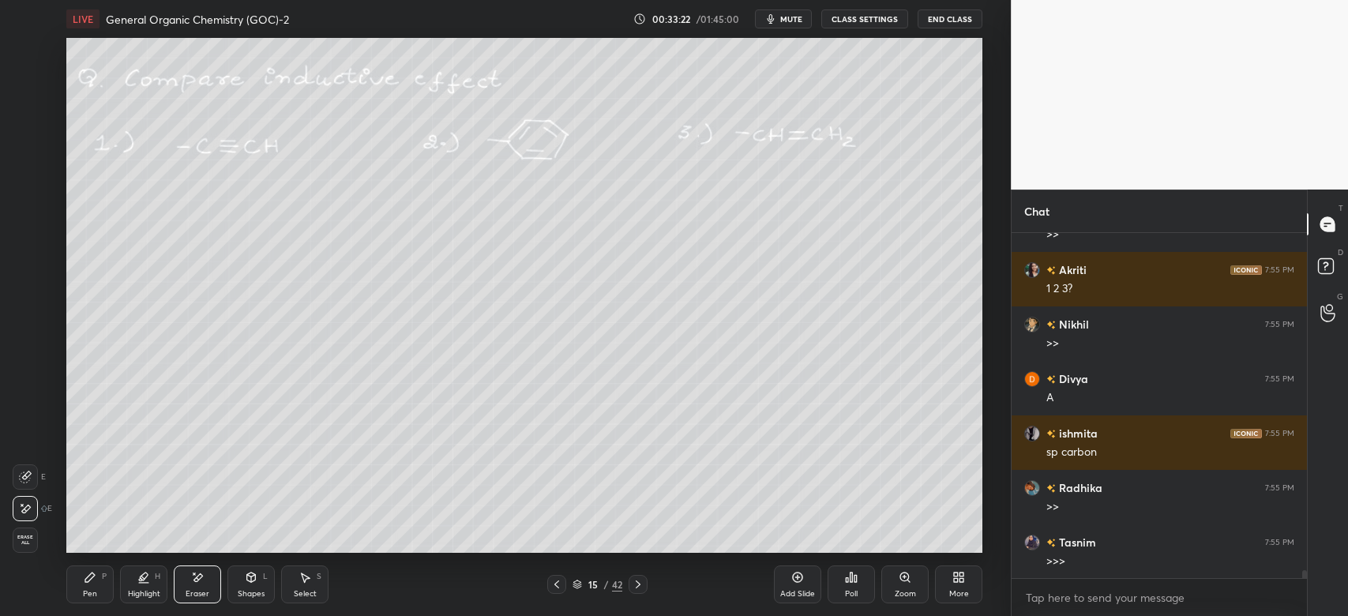
click at [89, 584] on div "Pen P" at bounding box center [89, 584] width 47 height 38
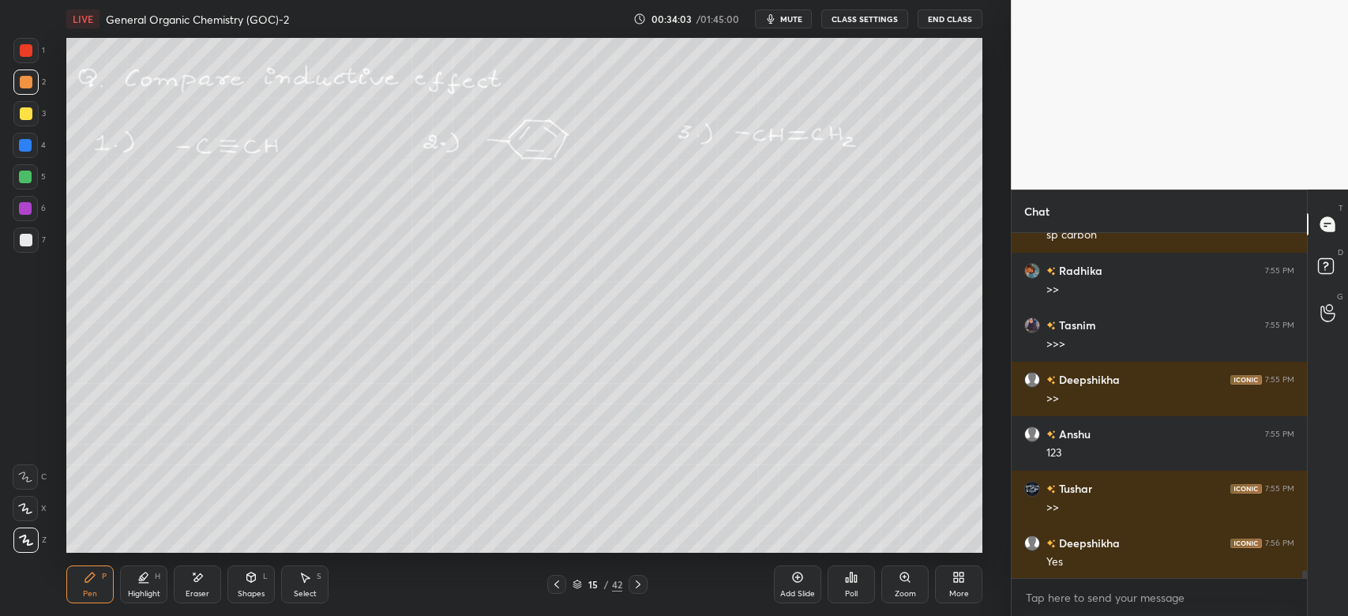
scroll to position [15264, 0]
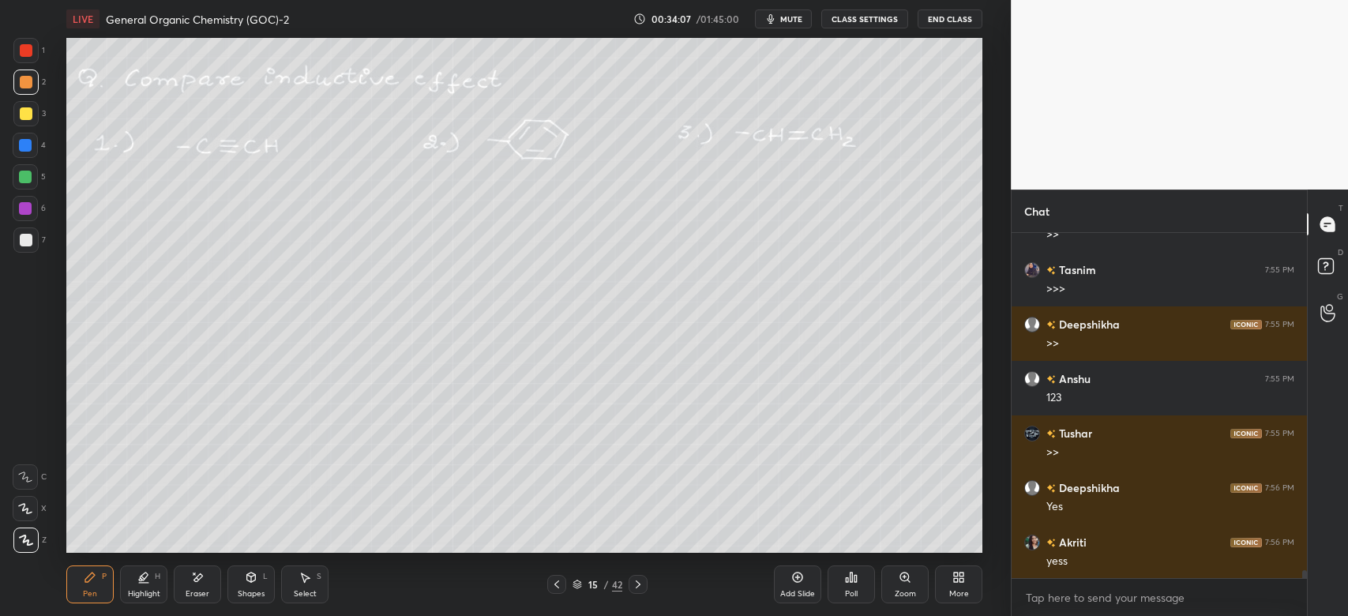
click at [636, 585] on icon at bounding box center [638, 584] width 13 height 13
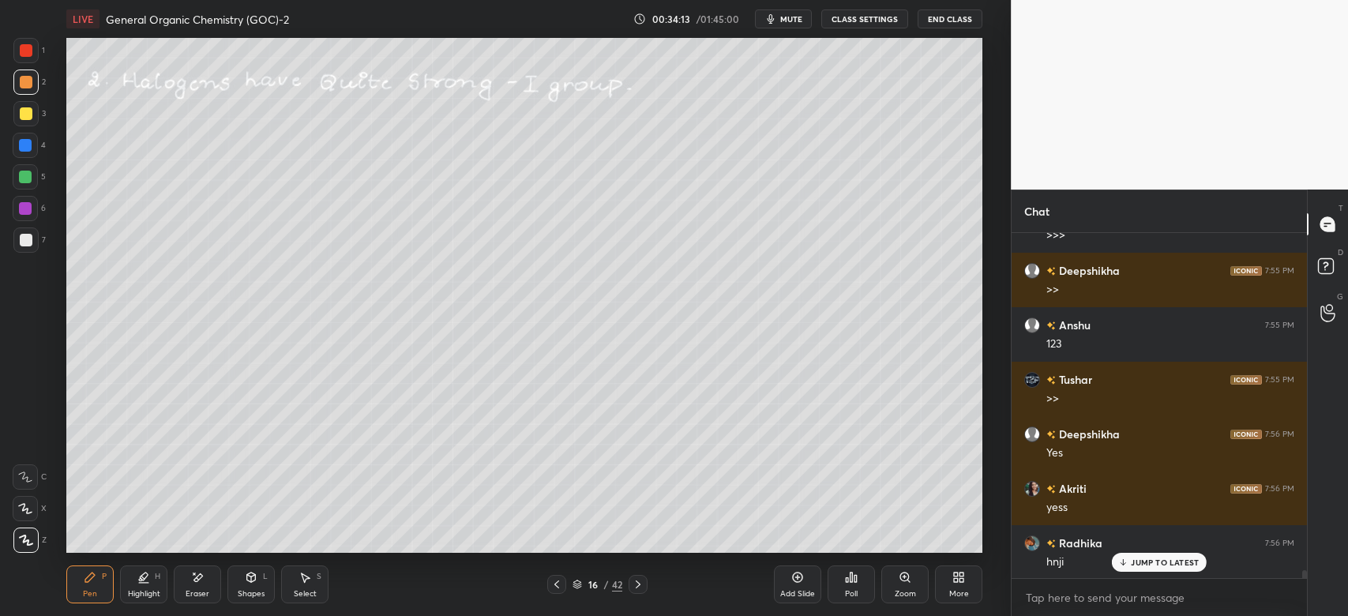
click at [21, 122] on div at bounding box center [25, 113] width 25 height 25
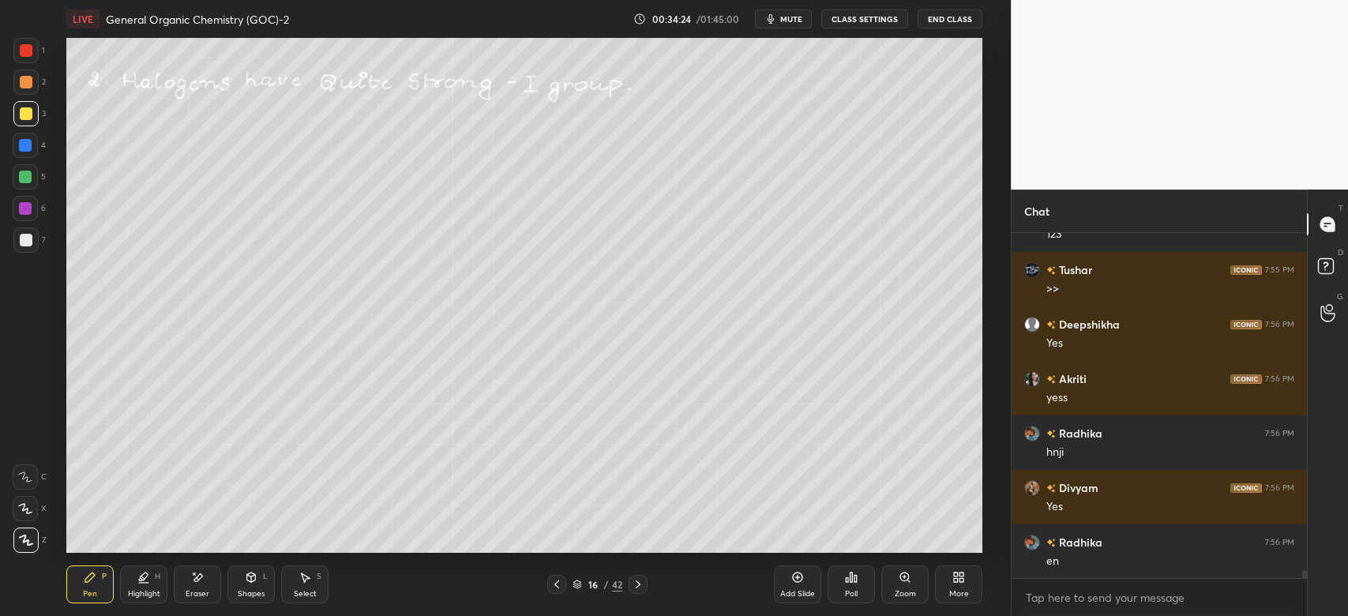
scroll to position [15482, 0]
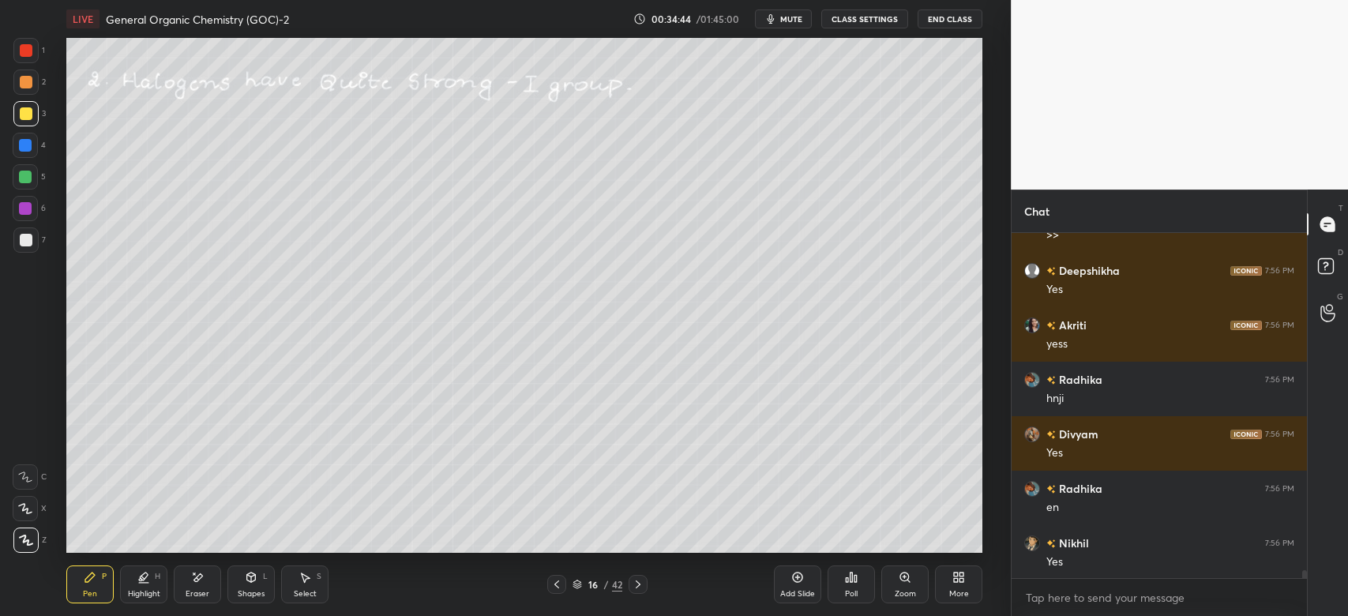
click at [254, 570] on div "Shapes L" at bounding box center [250, 584] width 47 height 38
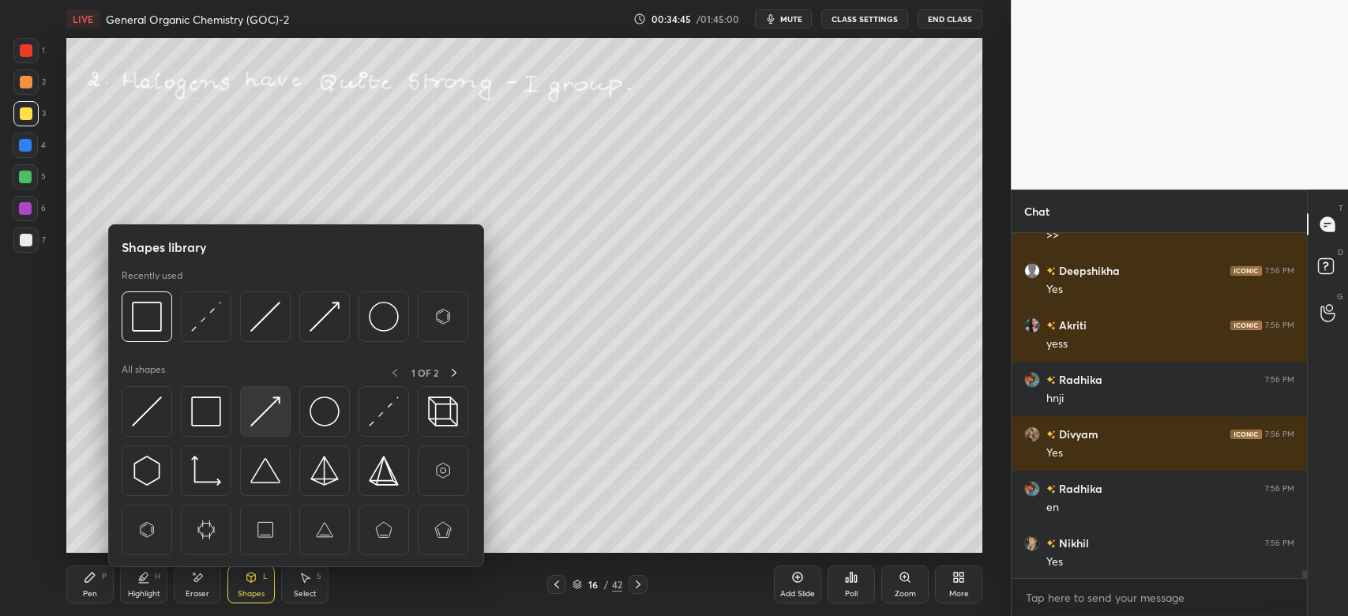
click at [276, 402] on img at bounding box center [265, 411] width 30 height 30
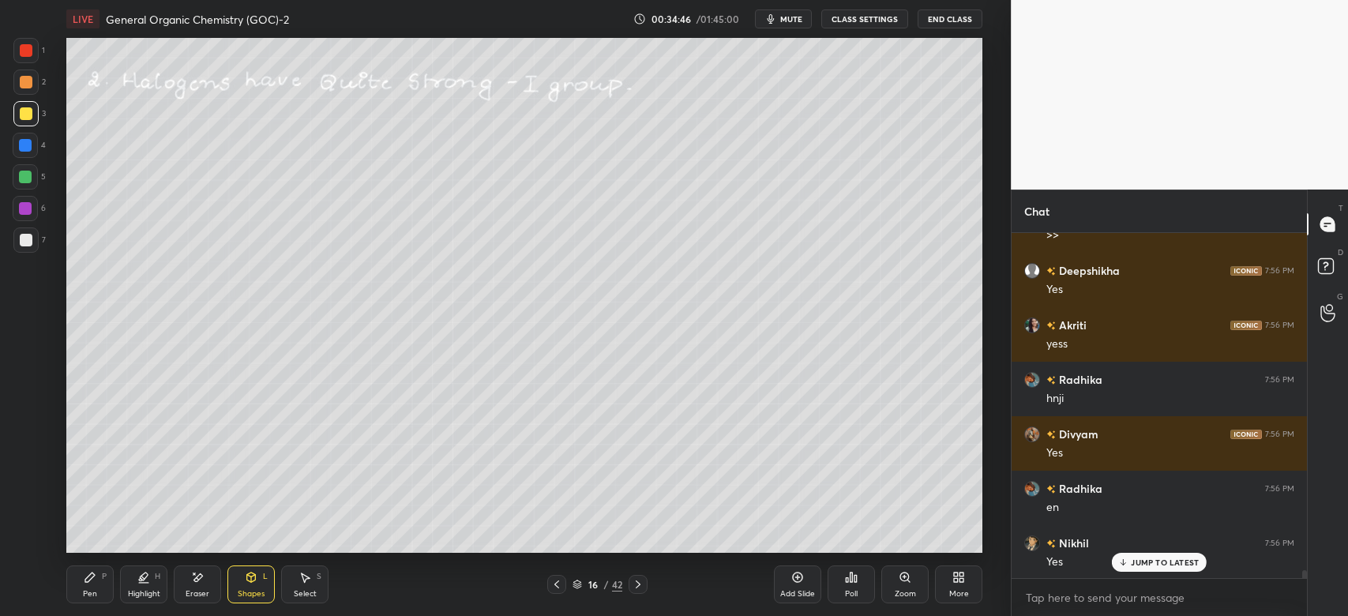
scroll to position [15536, 0]
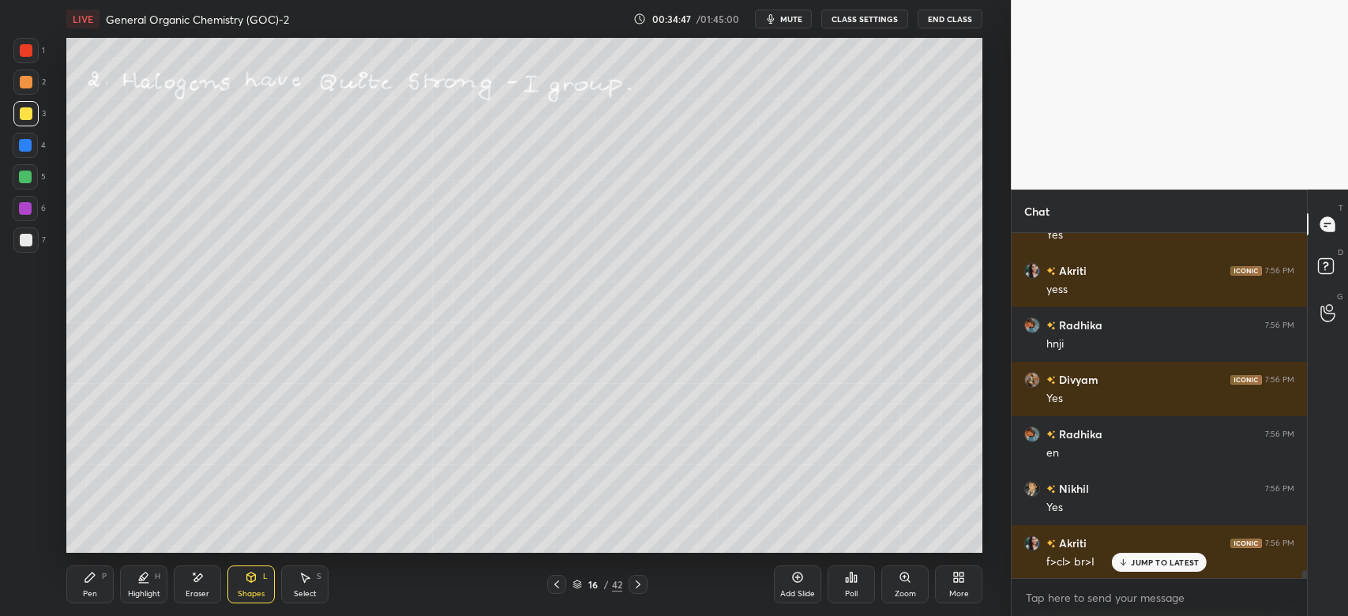
click at [111, 572] on div "Pen P" at bounding box center [89, 584] width 47 height 38
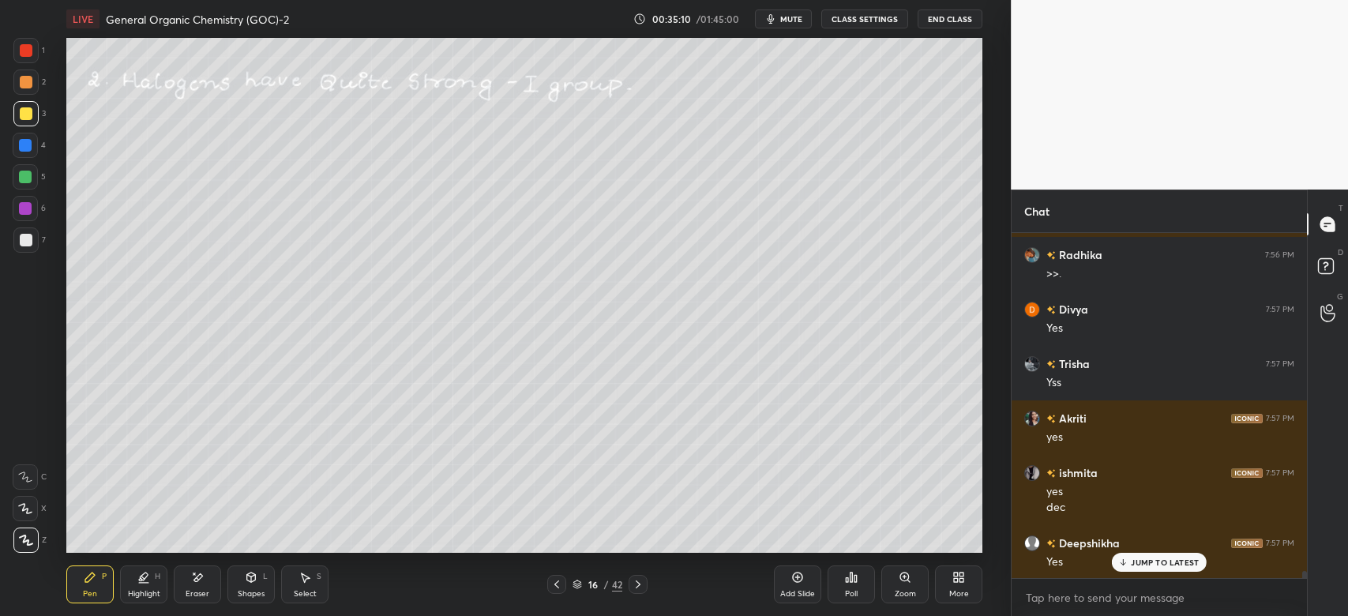
scroll to position [15934, 0]
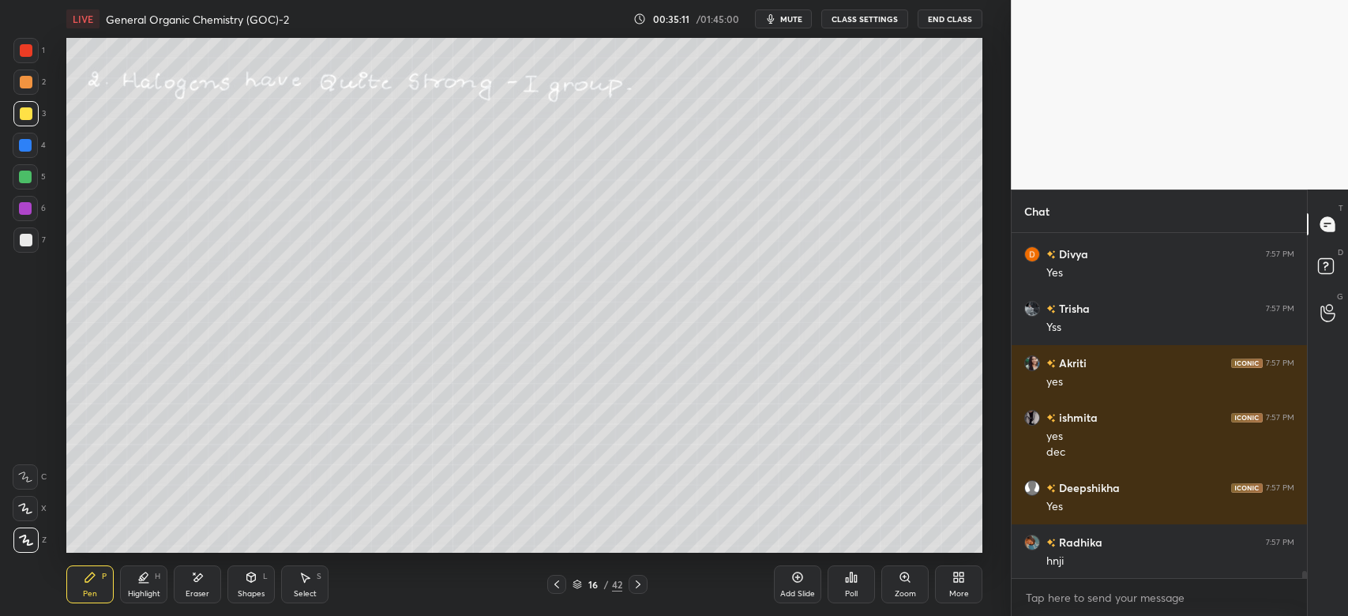
click at [633, 583] on icon at bounding box center [638, 584] width 13 height 13
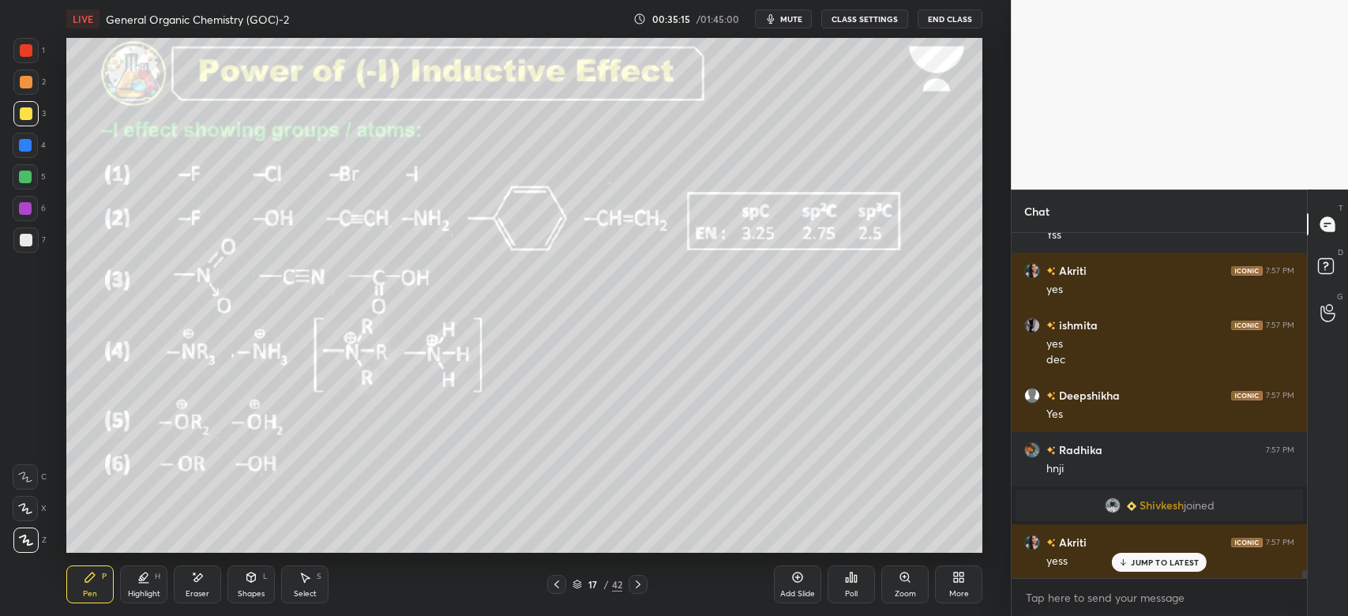
scroll to position [14162, 0]
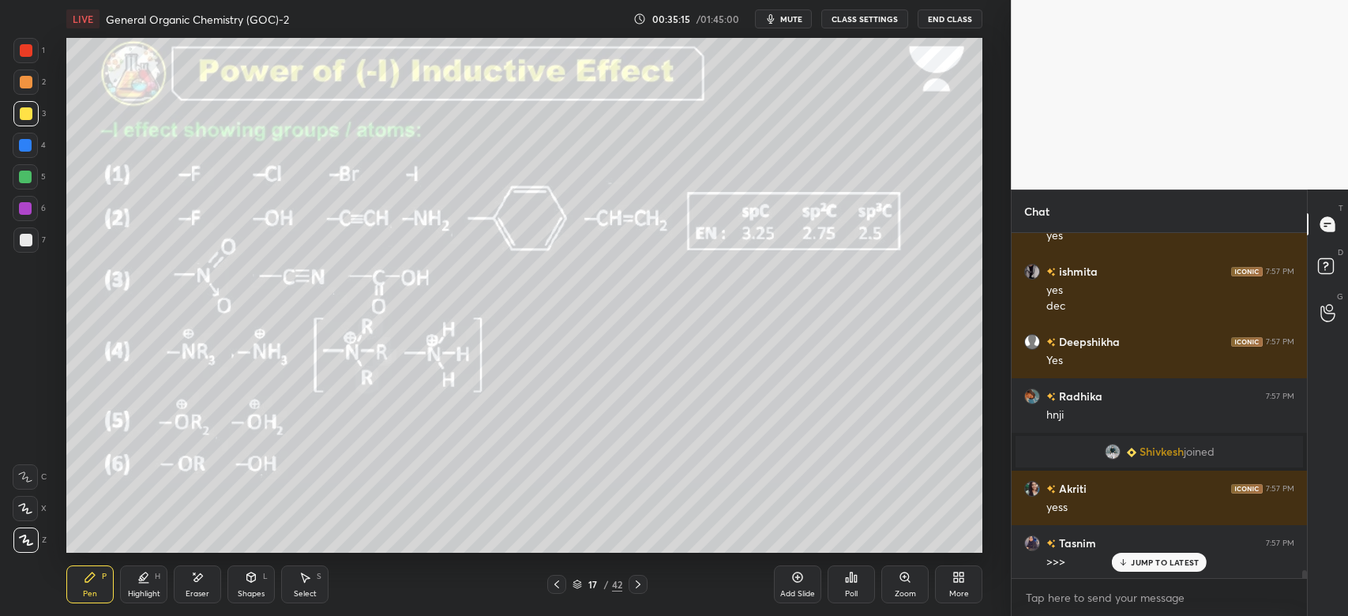
click at [636, 590] on icon at bounding box center [638, 584] width 13 height 13
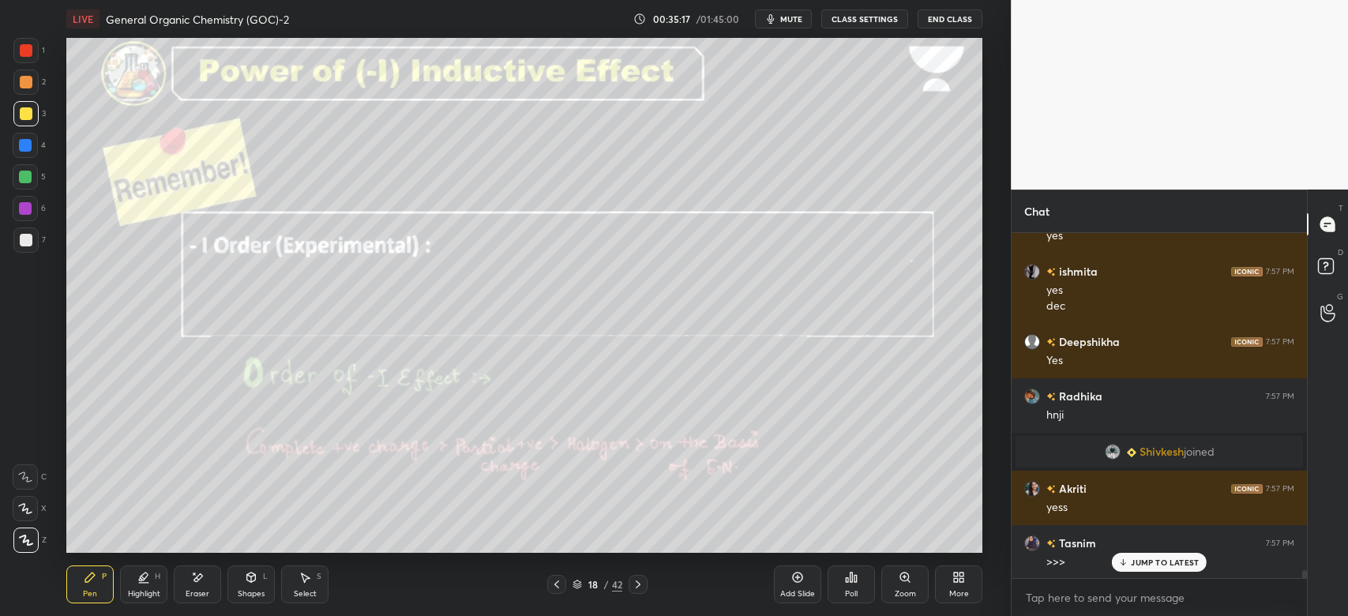
click at [561, 586] on icon at bounding box center [556, 584] width 13 height 13
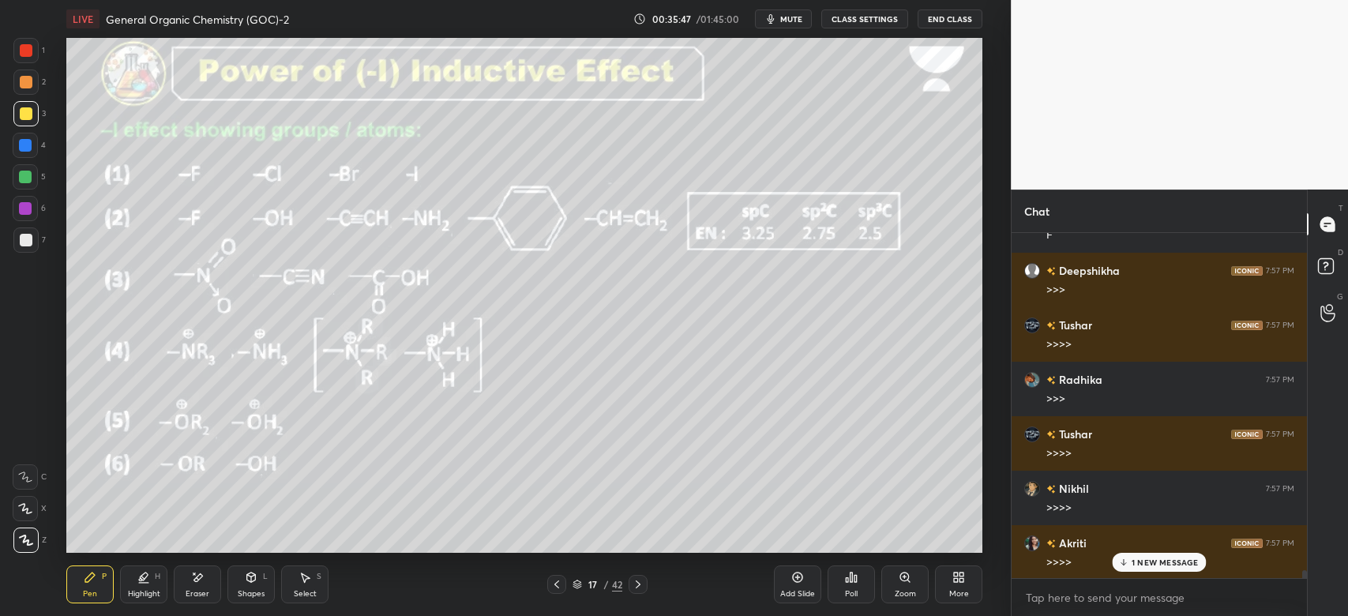
scroll to position [14871, 0]
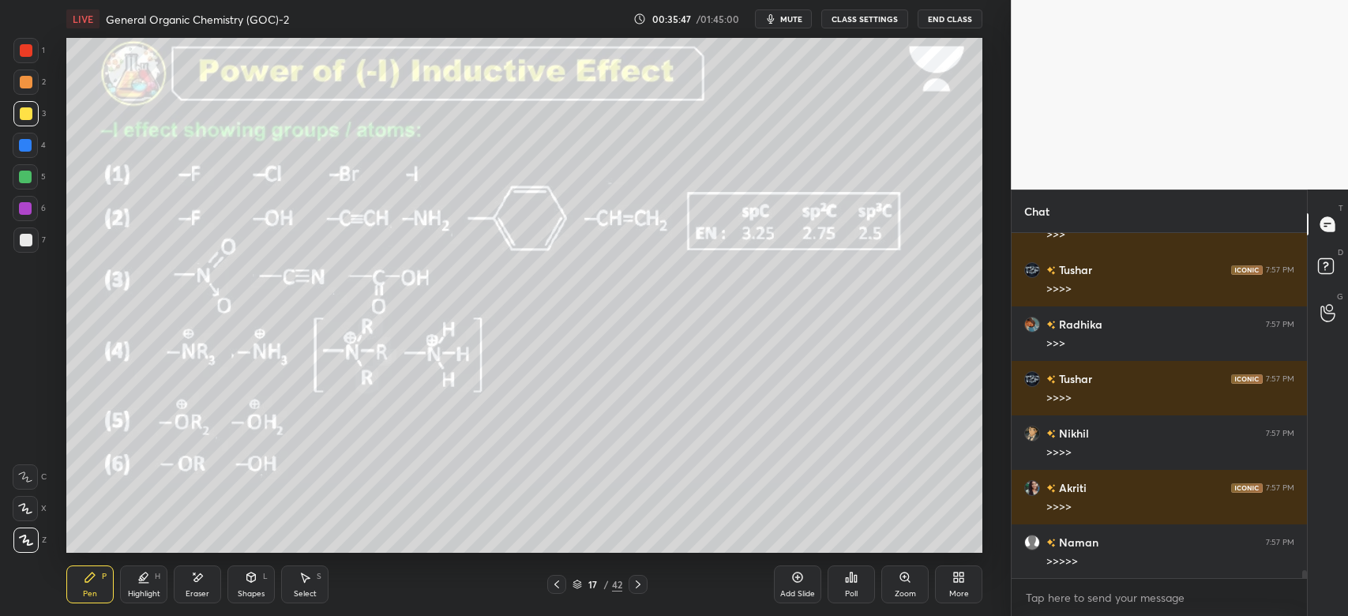
click at [25, 166] on div at bounding box center [25, 176] width 25 height 25
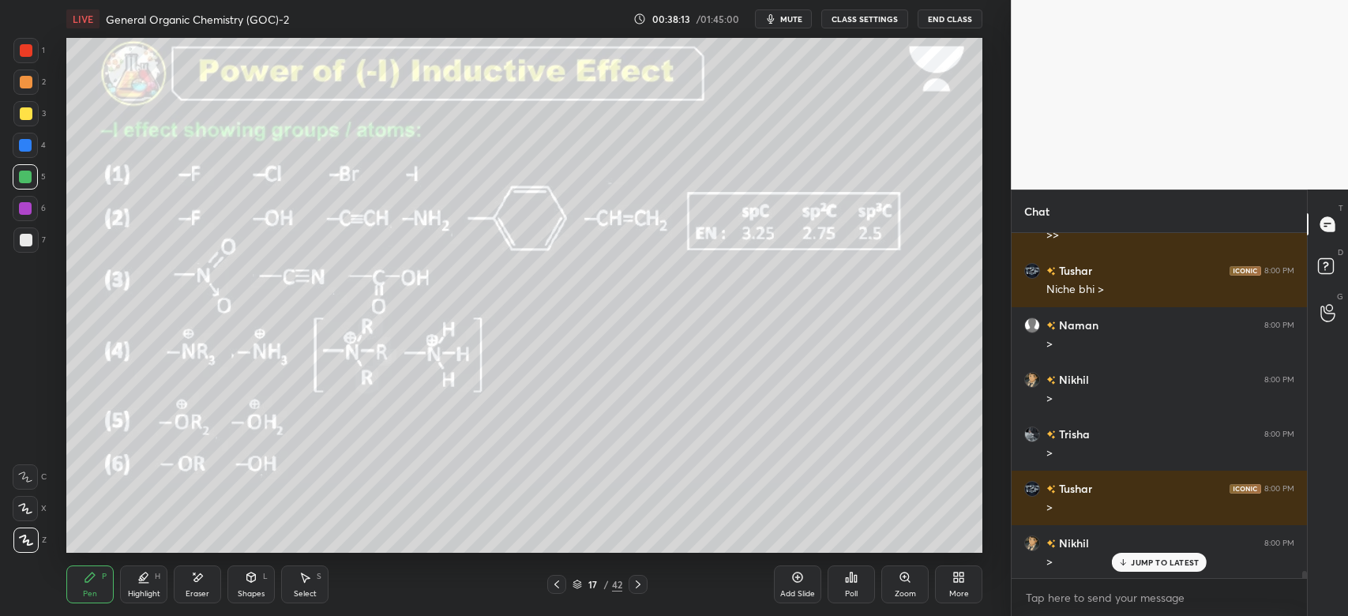
scroll to position [16123, 0]
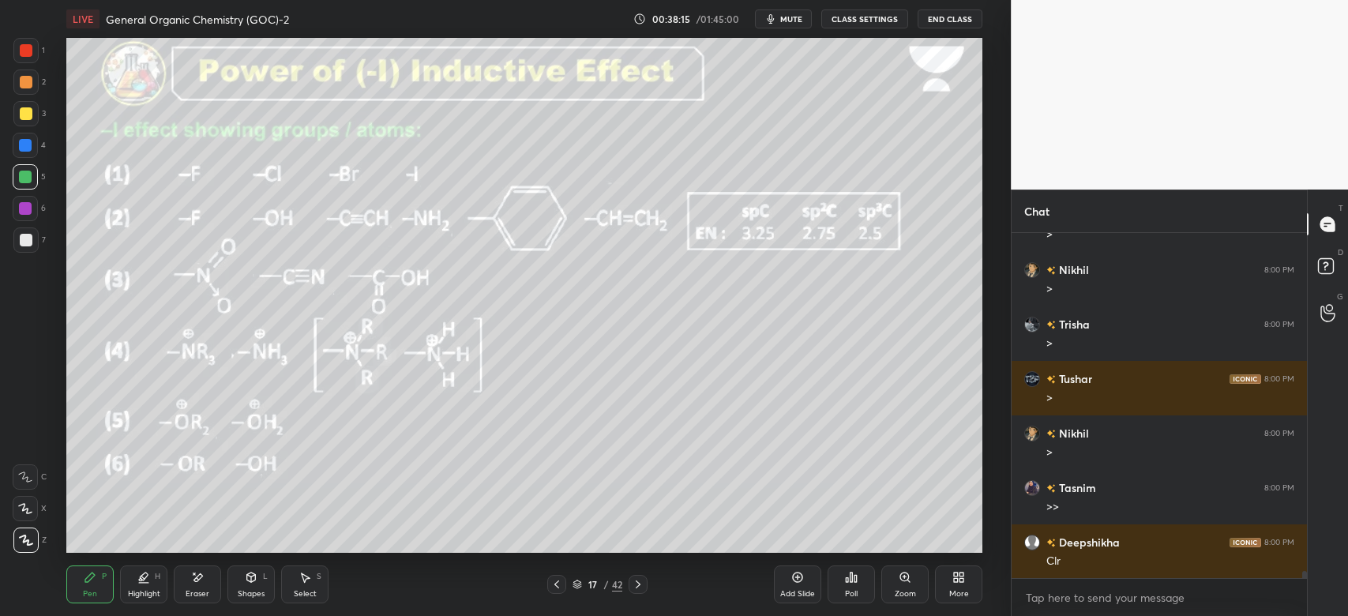
click at [31, 114] on div at bounding box center [26, 113] width 13 height 13
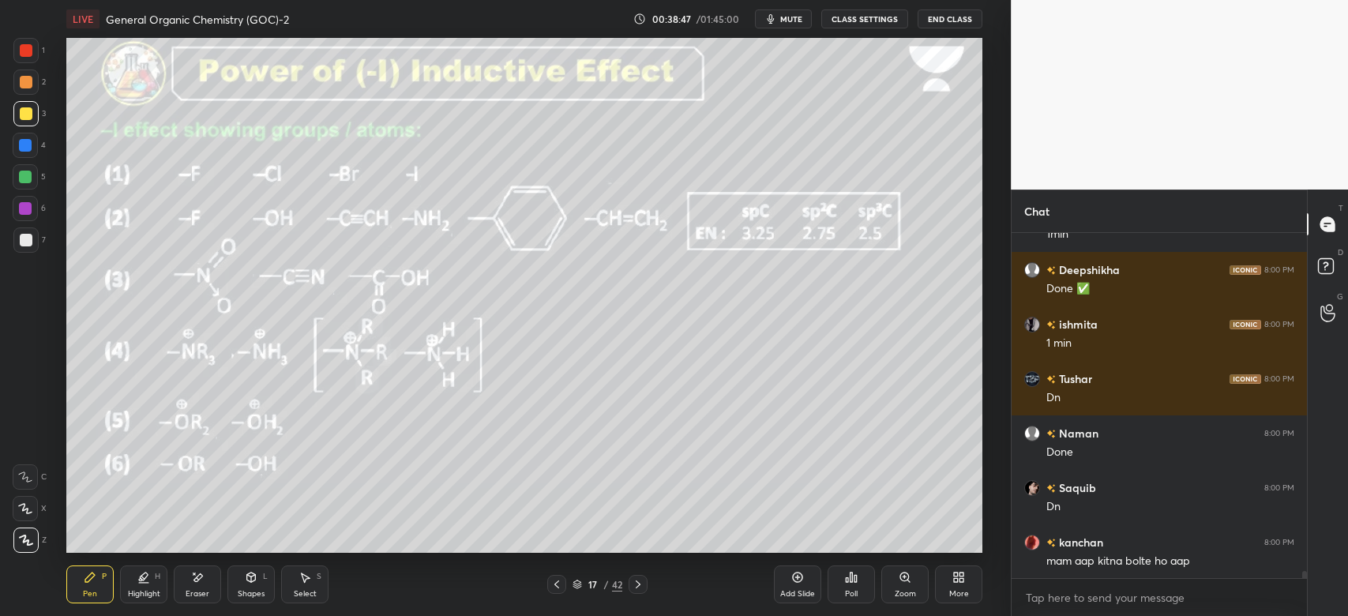
scroll to position [16629, 0]
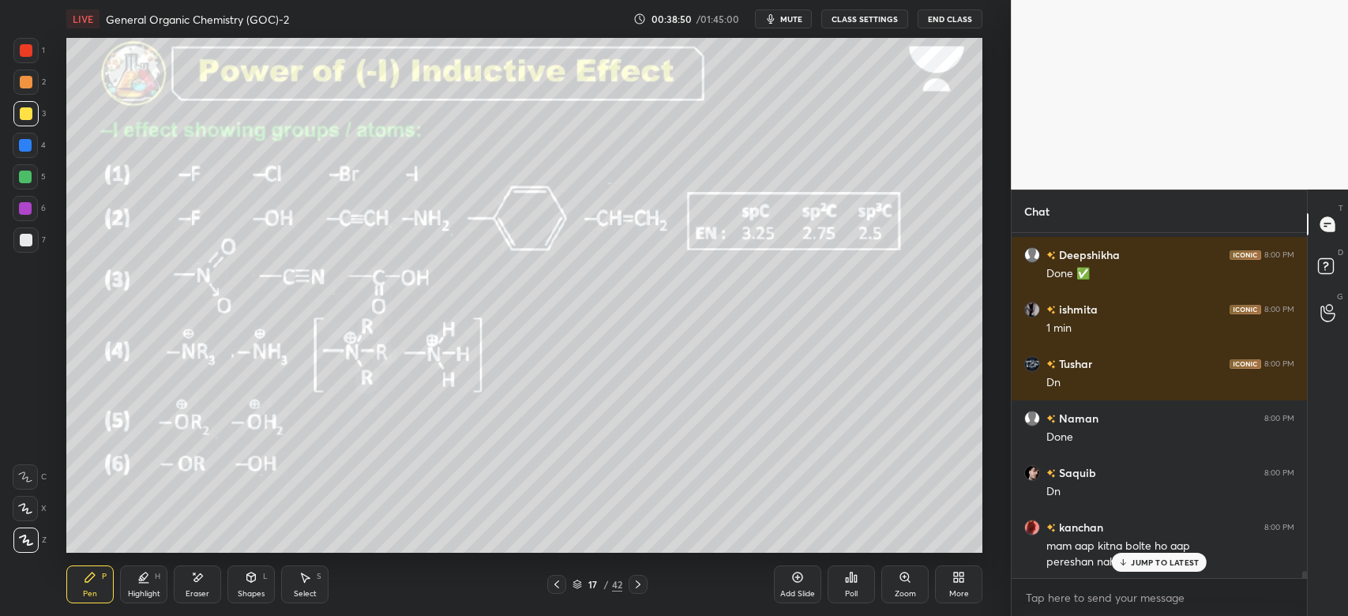
click at [1149, 567] on div "Deepshikha 8:00 PM >> Tushar 8:00 PM Niche bhi > Naman 8:00 PM > [GEOGRAPHIC_DA…" at bounding box center [1158, 406] width 295 height 346
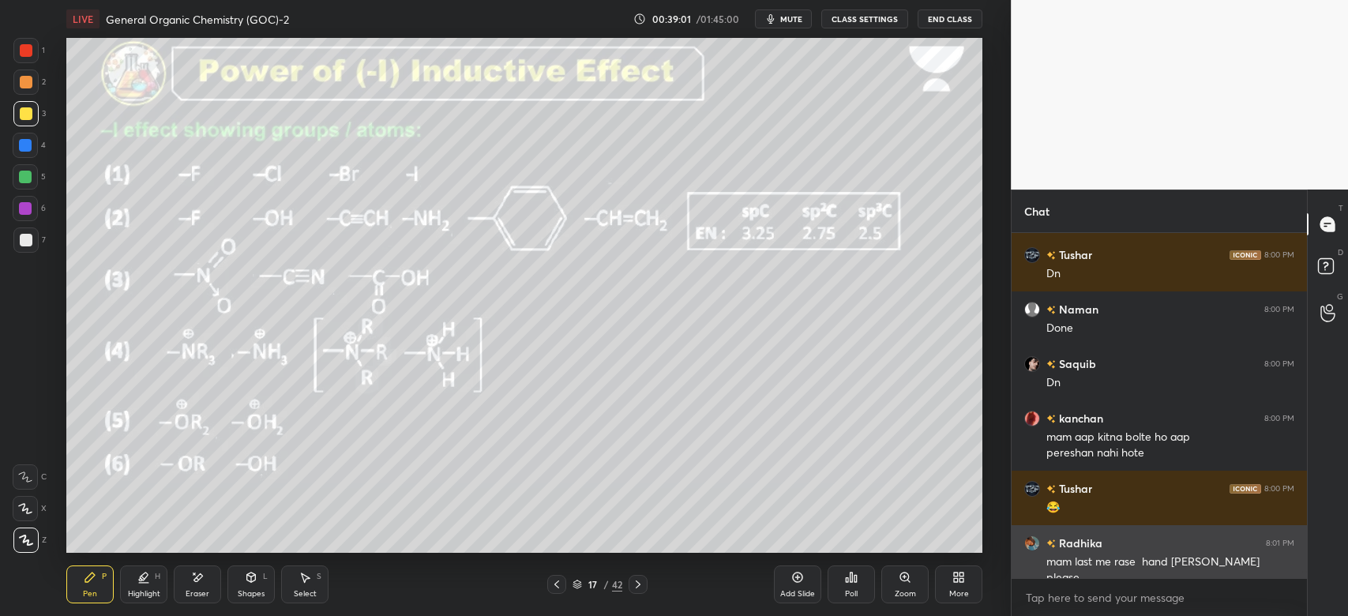
scroll to position [16755, 0]
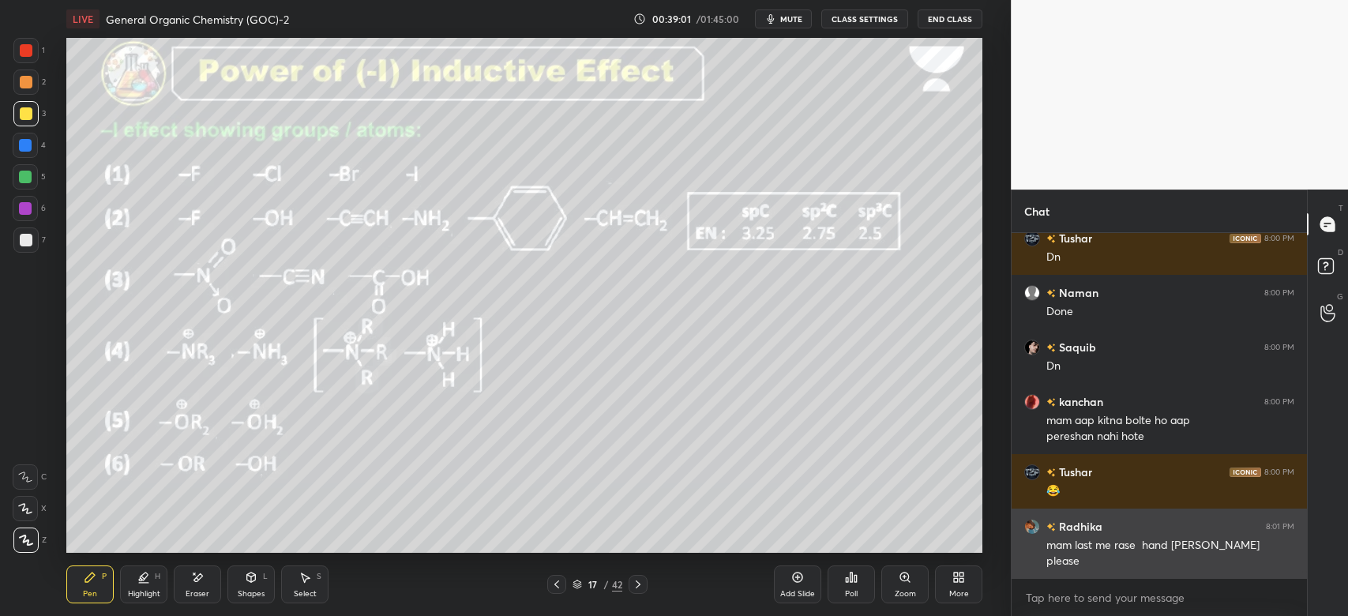
click at [1142, 557] on div "please" at bounding box center [1170, 561] width 248 height 16
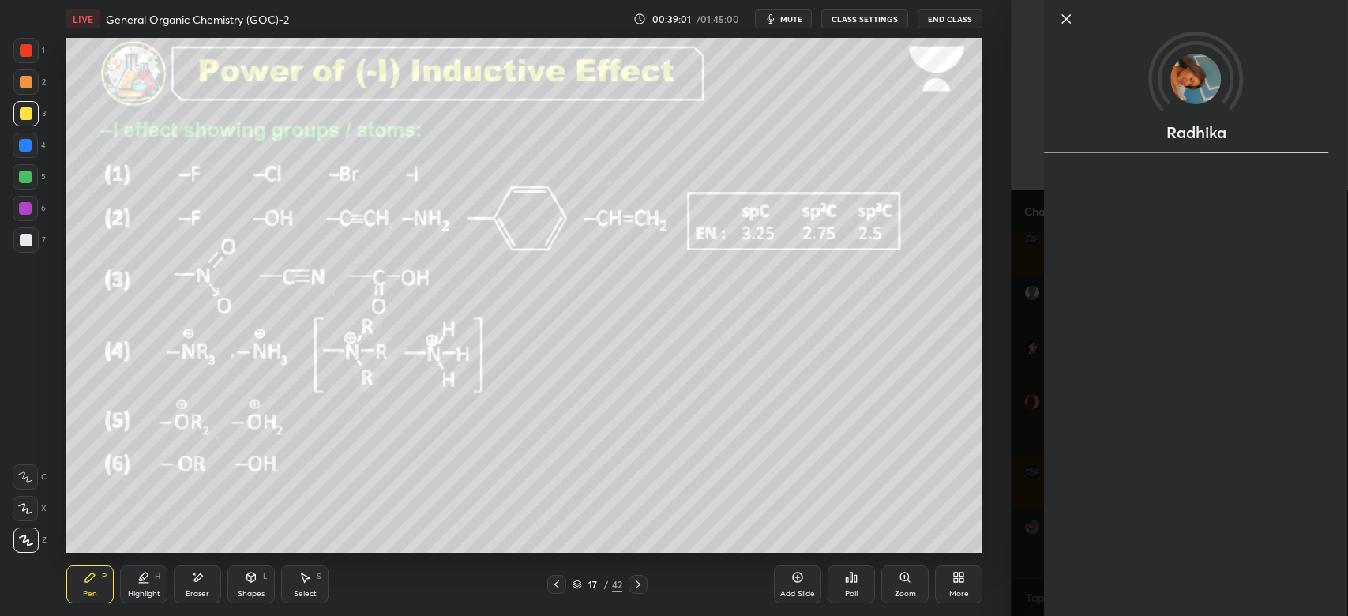
click at [1045, 546] on div "Radhika" at bounding box center [1195, 308] width 303 height 616
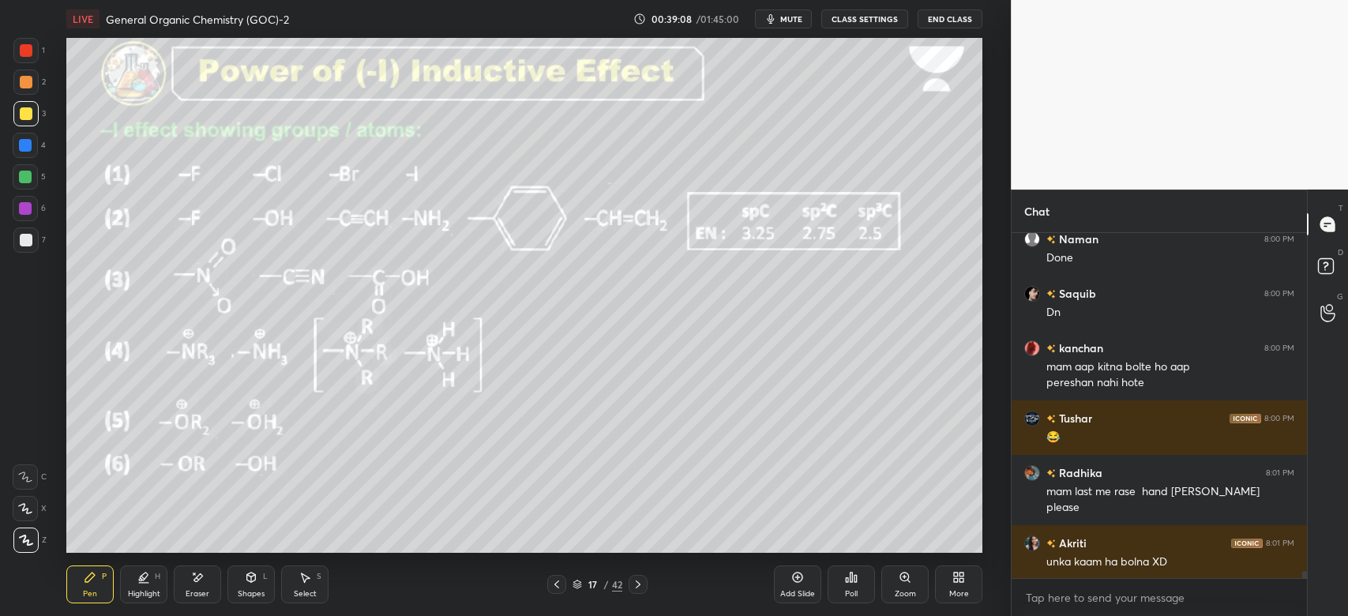
scroll to position [16863, 0]
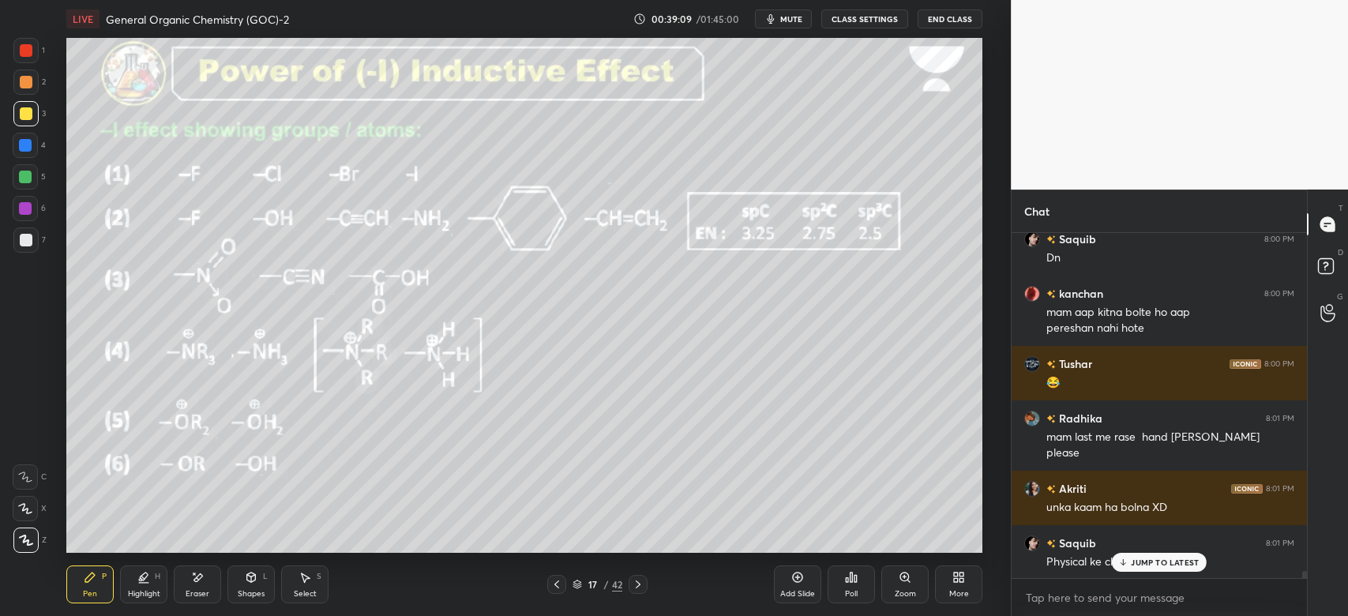
click at [1141, 564] on p "JUMP TO LATEST" at bounding box center [1164, 561] width 68 height 9
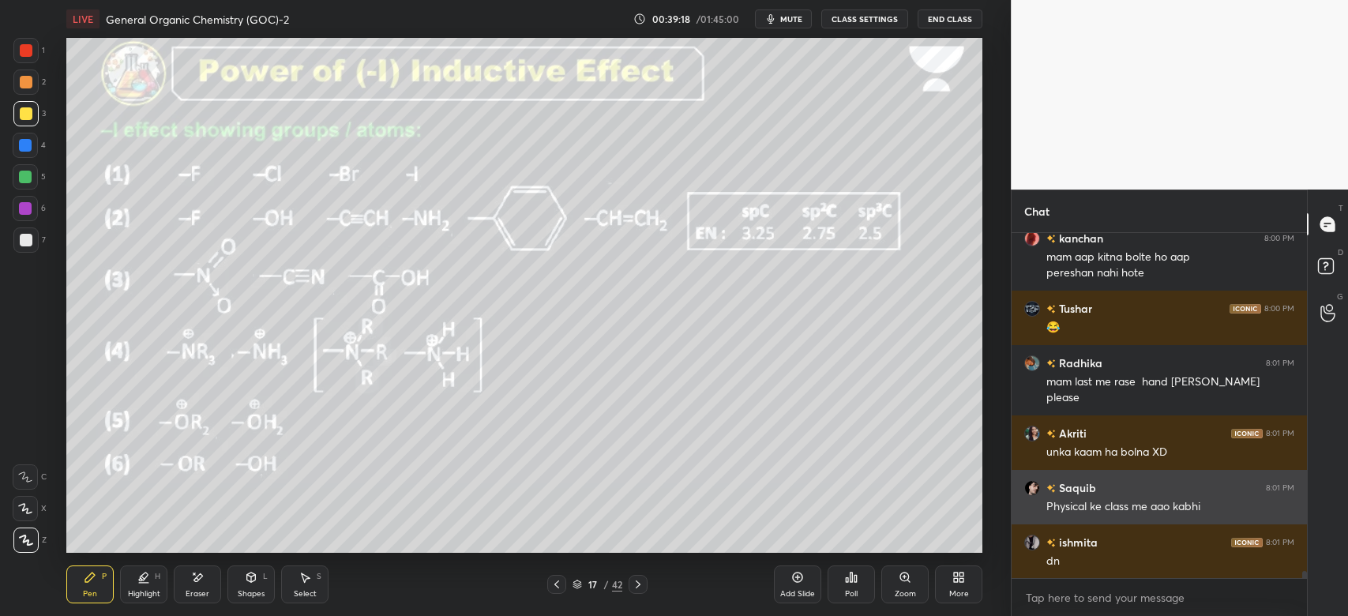
scroll to position [16972, 0]
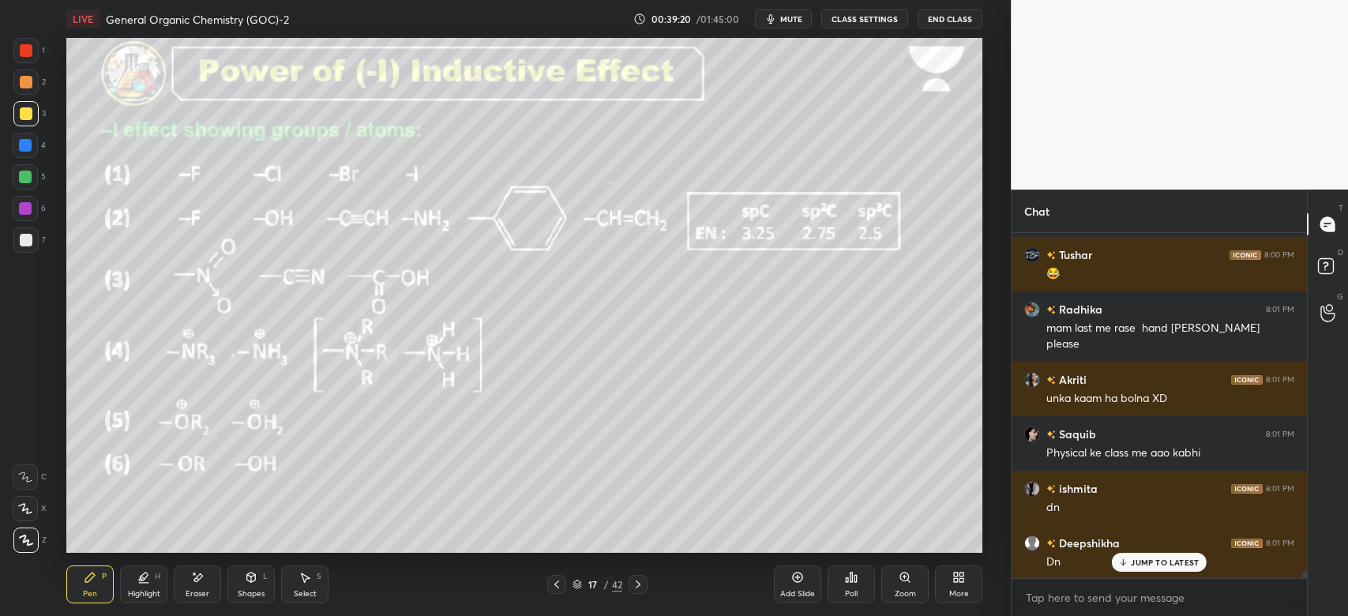
click at [636, 585] on icon at bounding box center [638, 584] width 13 height 13
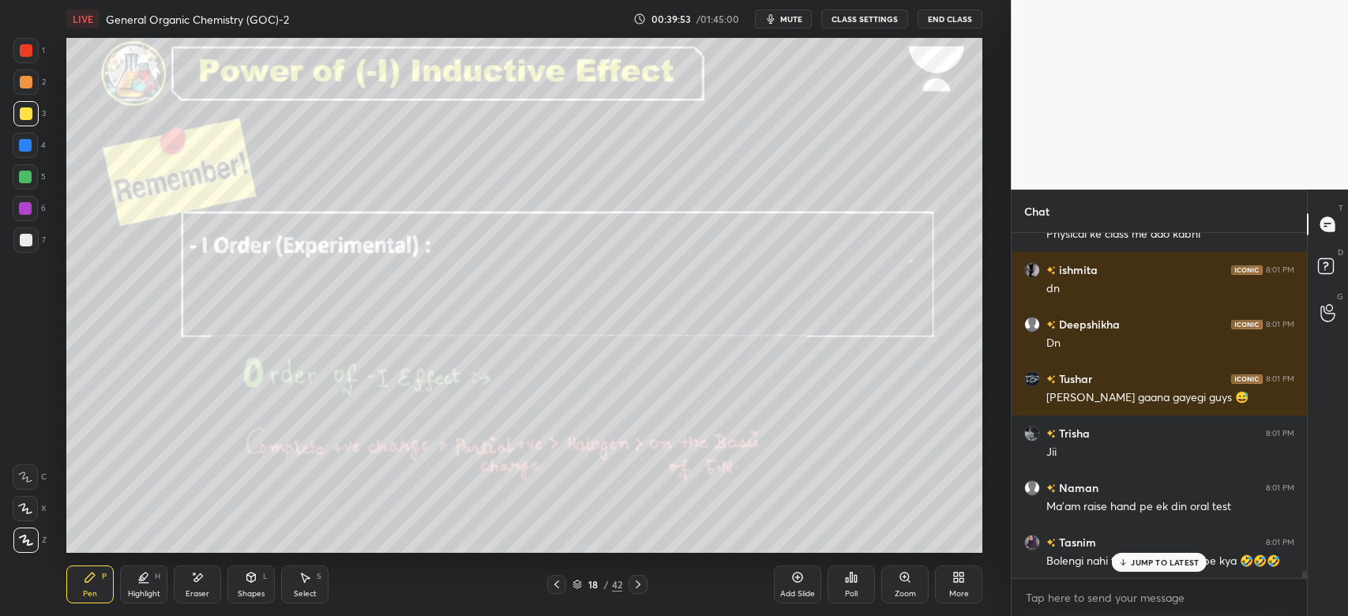
scroll to position [17244, 0]
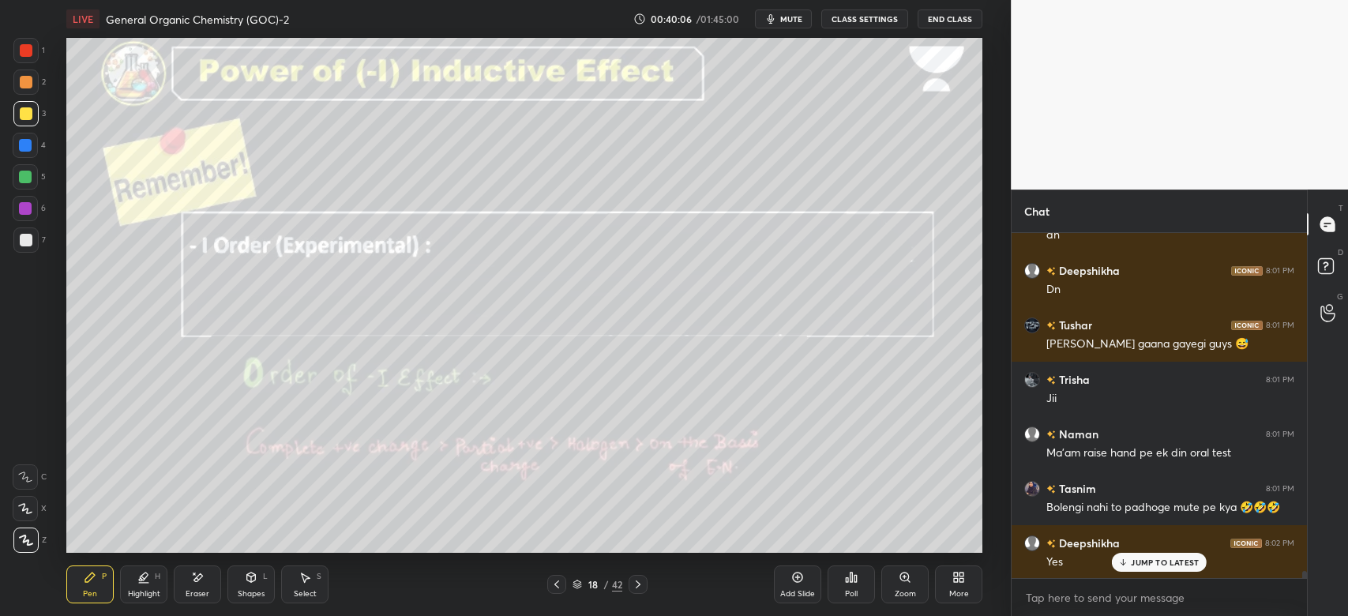
click at [254, 587] on div "Shapes L" at bounding box center [250, 584] width 47 height 38
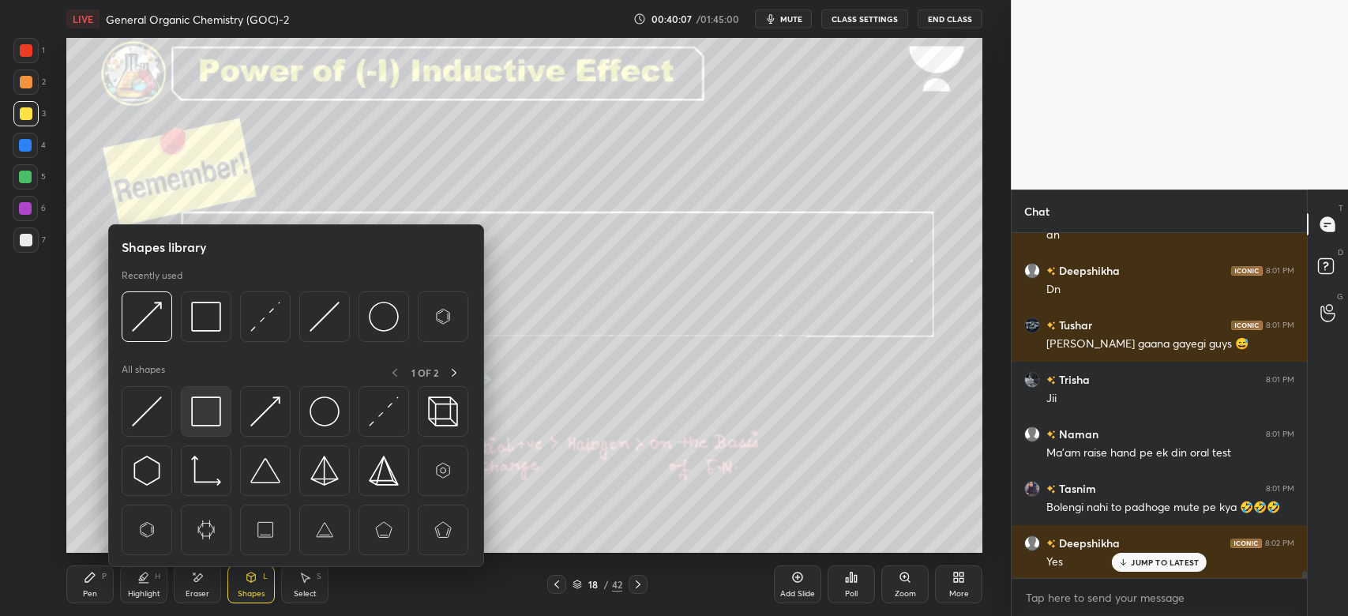
click at [210, 407] on img at bounding box center [206, 411] width 30 height 30
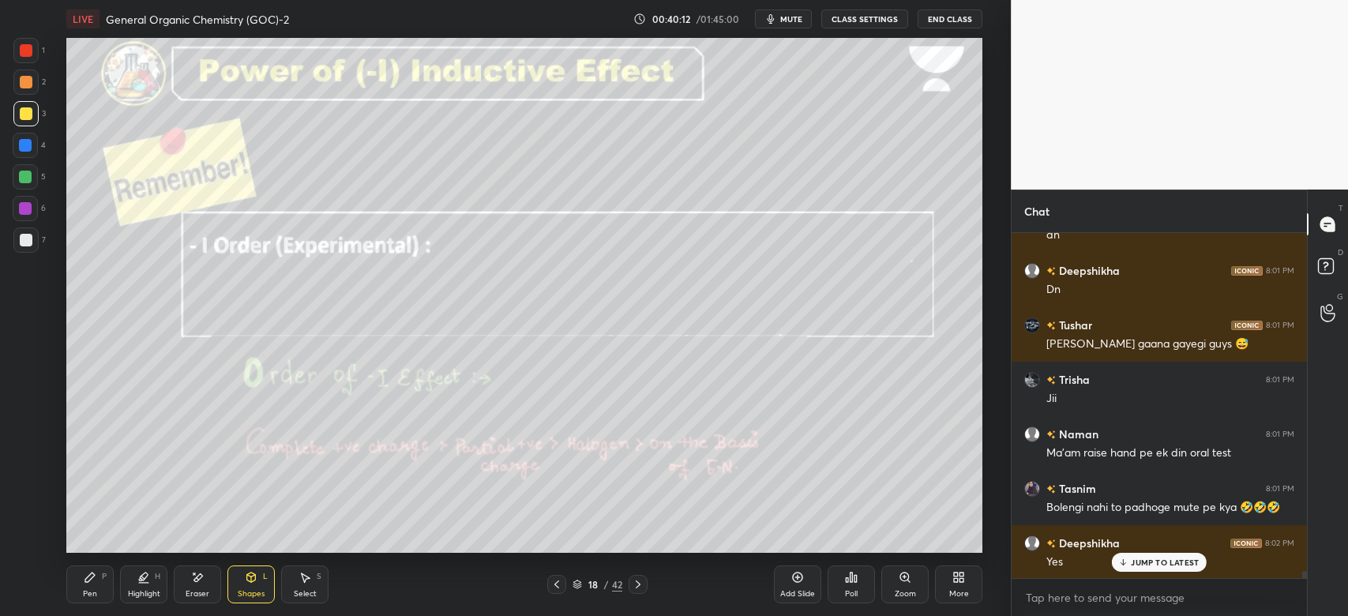
click at [96, 578] on div "Pen P" at bounding box center [89, 584] width 47 height 38
click at [253, 586] on div "Shapes L" at bounding box center [250, 584] width 47 height 38
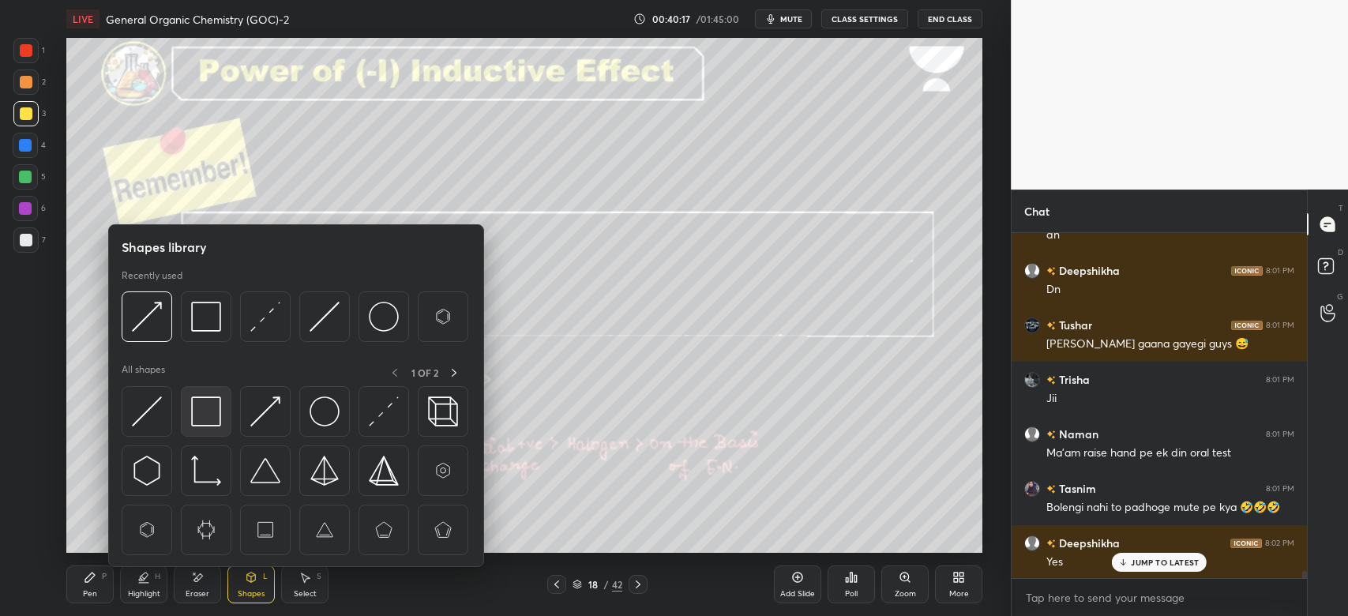
click at [210, 409] on img at bounding box center [206, 411] width 30 height 30
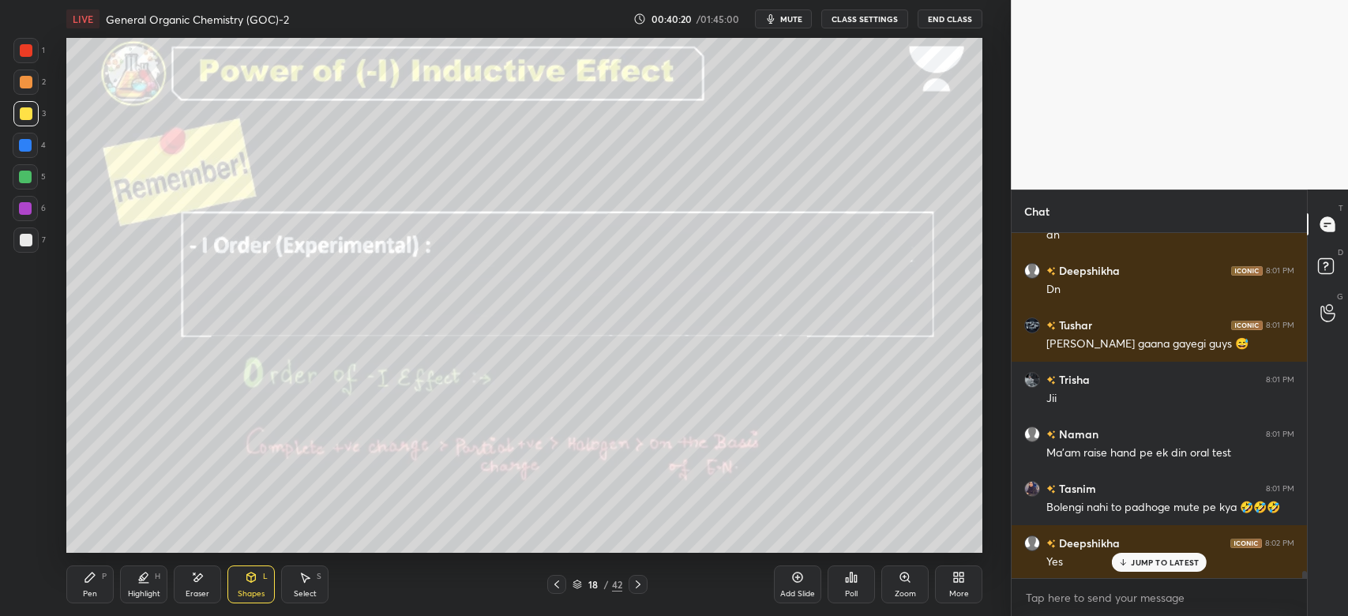
click at [107, 587] on div "Pen P" at bounding box center [89, 584] width 47 height 38
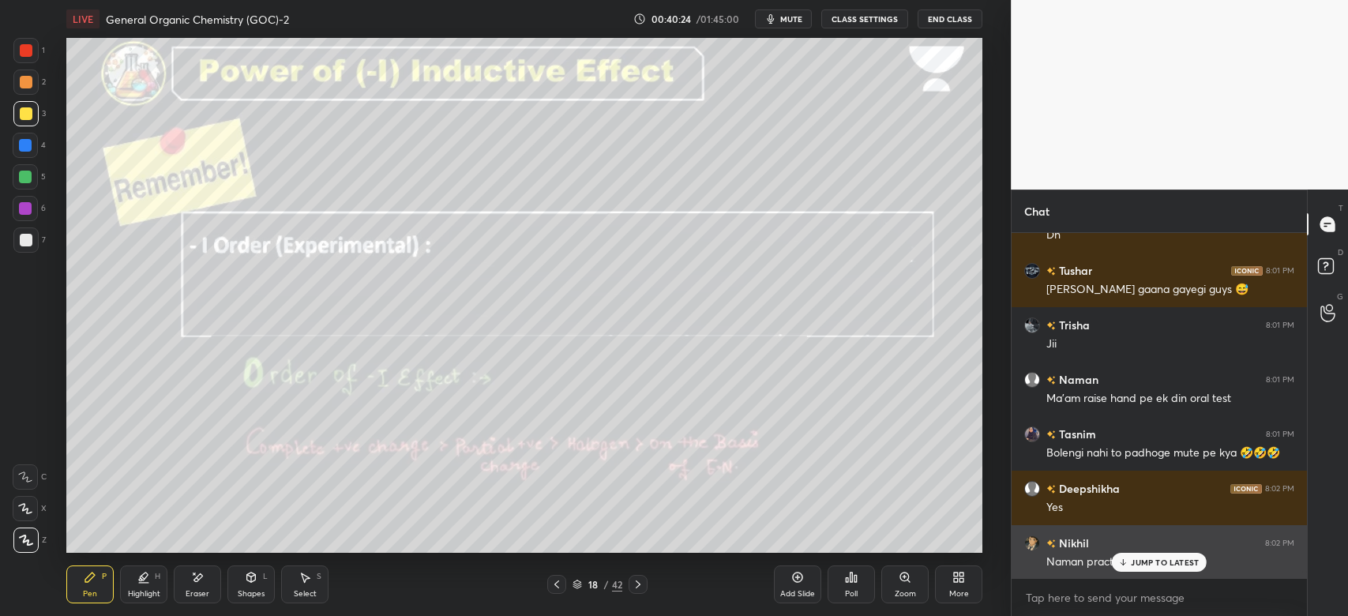
click at [1145, 553] on div "JUMP TO LATEST" at bounding box center [1159, 562] width 95 height 19
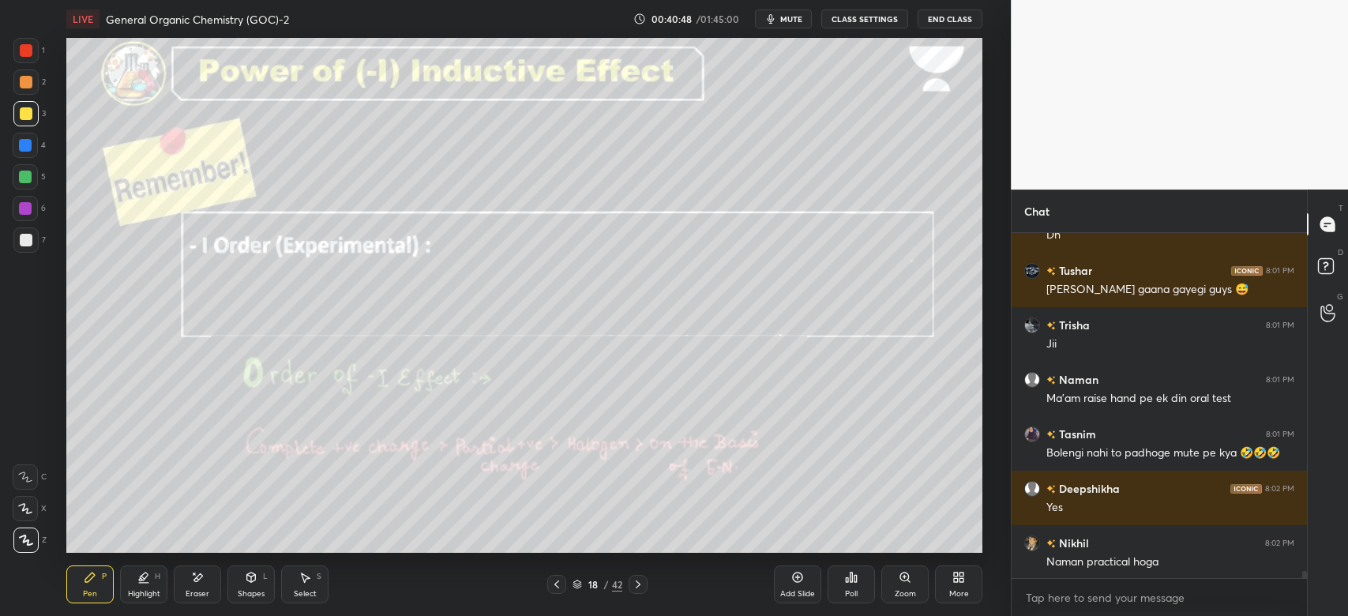
click at [562, 583] on div at bounding box center [556, 584] width 19 height 19
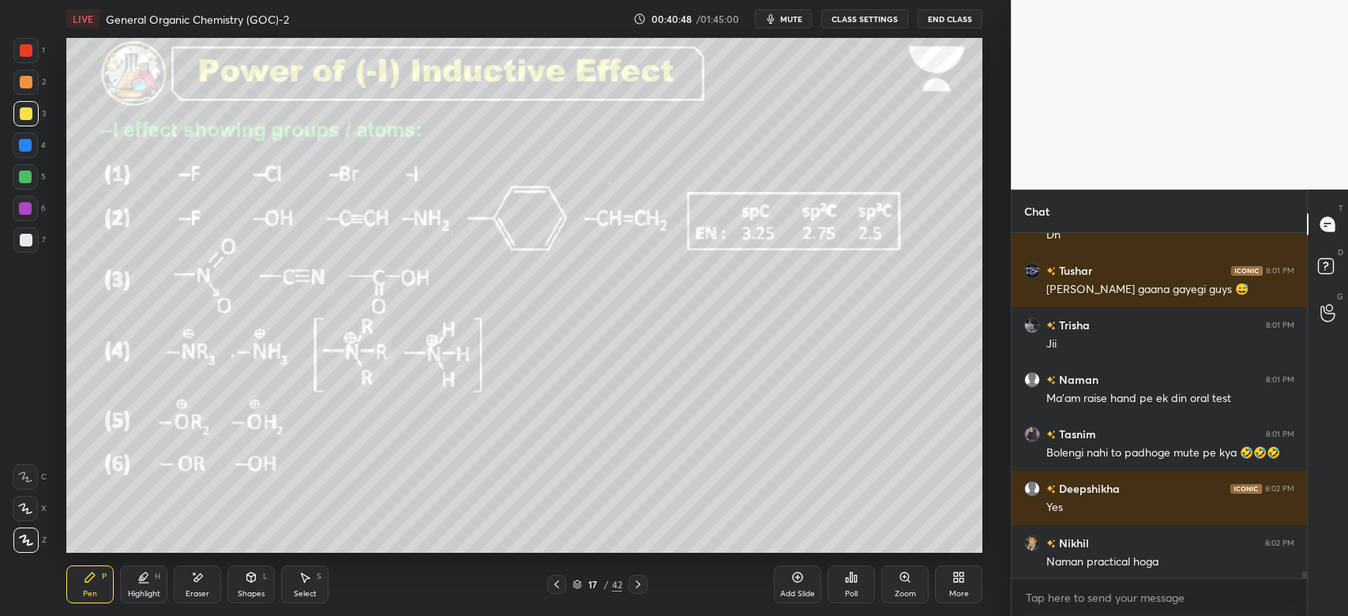
click at [557, 584] on icon at bounding box center [556, 584] width 13 height 13
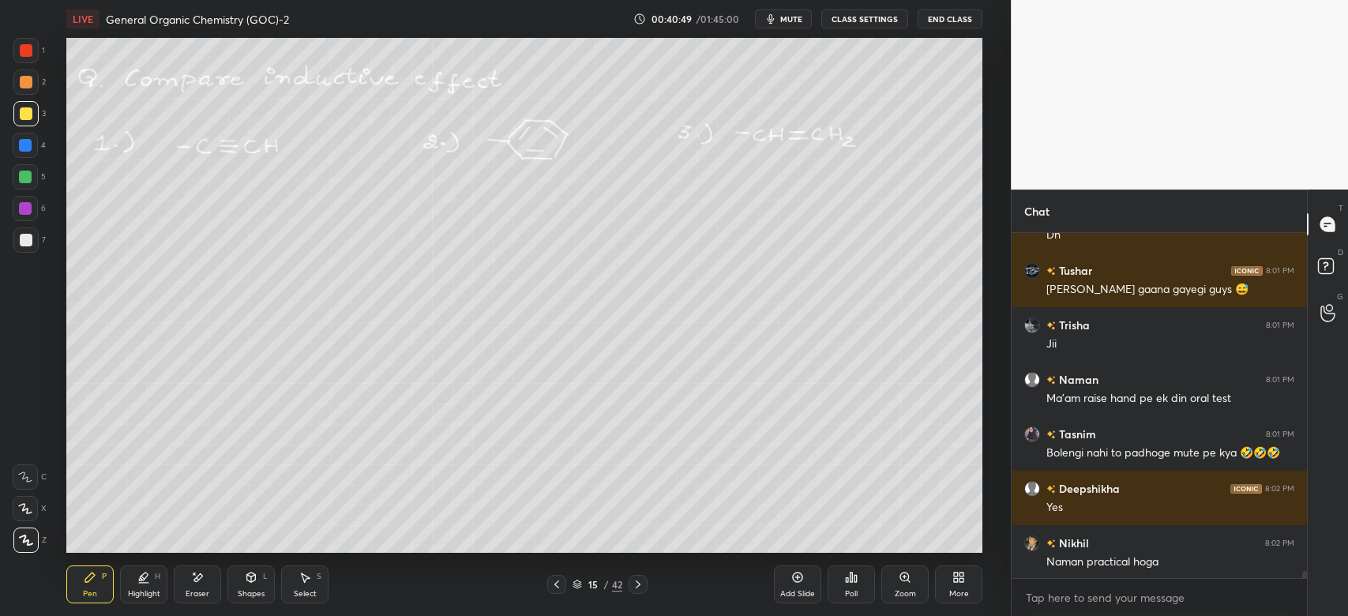
click at [556, 584] on icon at bounding box center [556, 584] width 13 height 13
click at [554, 584] on icon at bounding box center [556, 584] width 5 height 8
click at [643, 581] on icon at bounding box center [638, 584] width 13 height 13
click at [641, 582] on icon at bounding box center [638, 584] width 13 height 13
click at [641, 583] on icon at bounding box center [638, 584] width 13 height 13
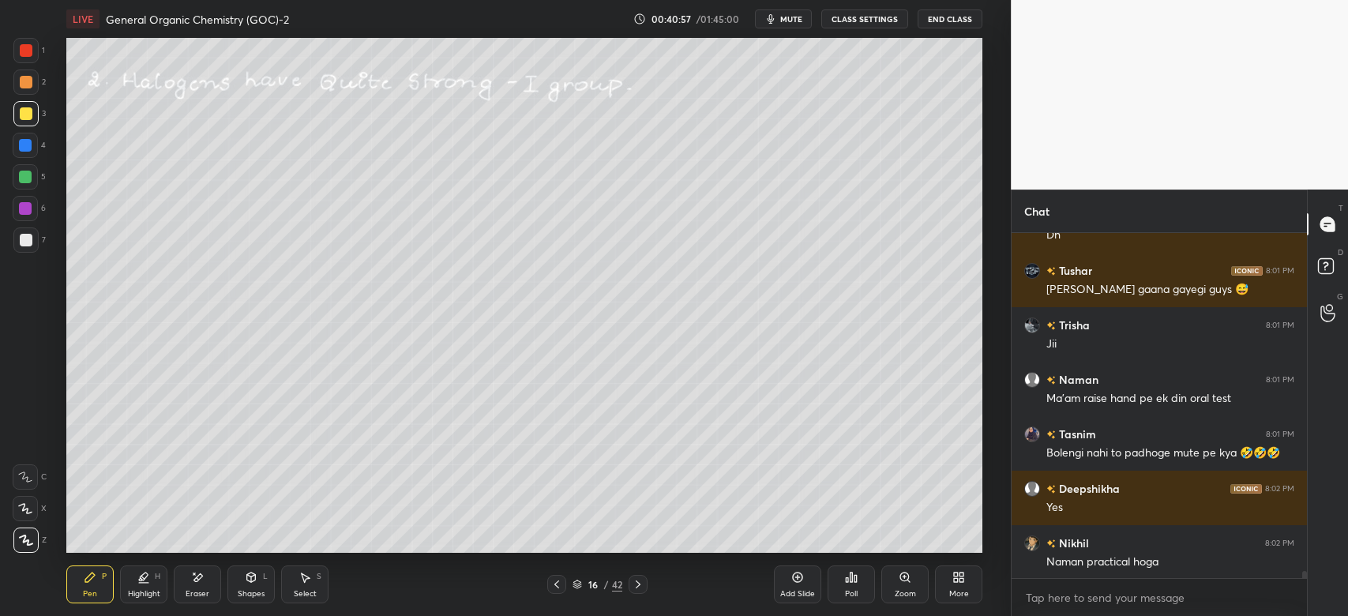
click at [643, 582] on icon at bounding box center [638, 584] width 13 height 13
click at [642, 581] on icon at bounding box center [638, 584] width 13 height 13
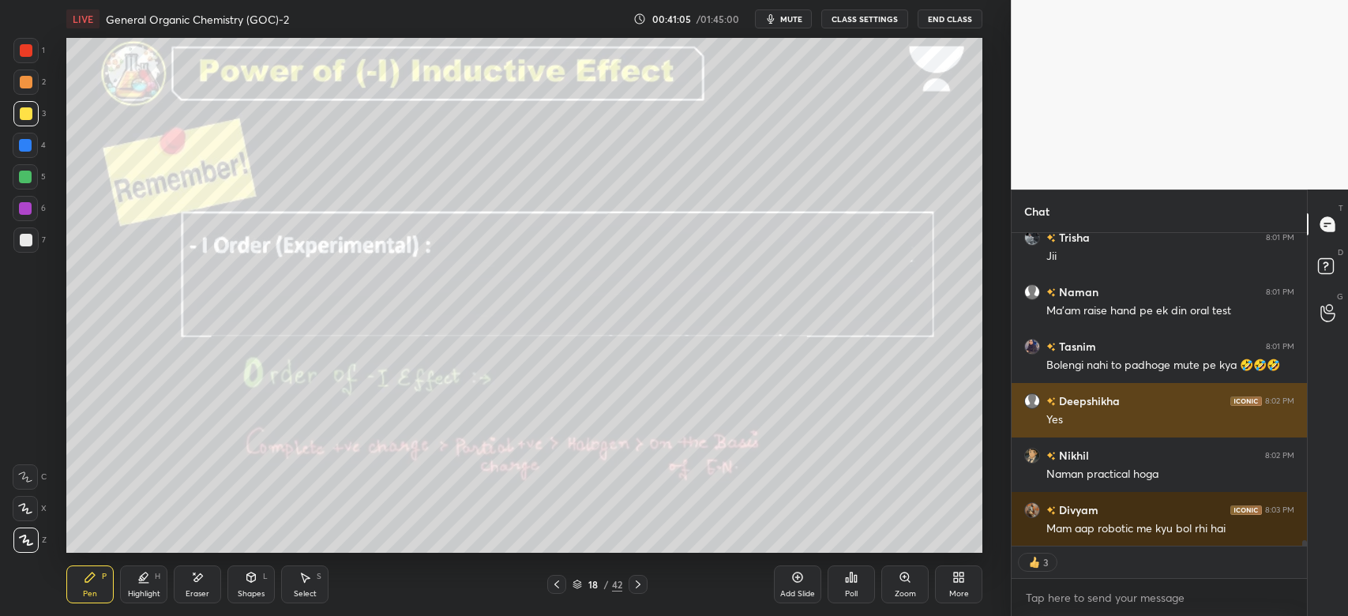
scroll to position [17440, 0]
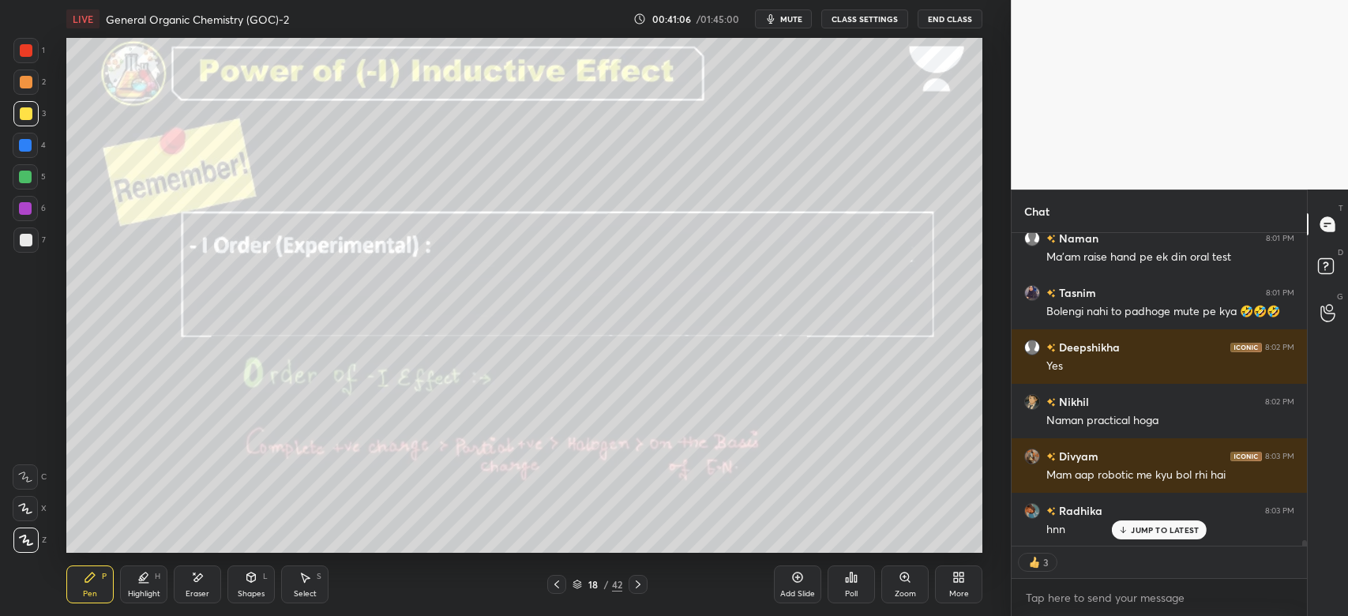
click at [1138, 527] on p "JUMP TO LATEST" at bounding box center [1164, 529] width 68 height 9
click at [27, 174] on div at bounding box center [25, 177] width 13 height 13
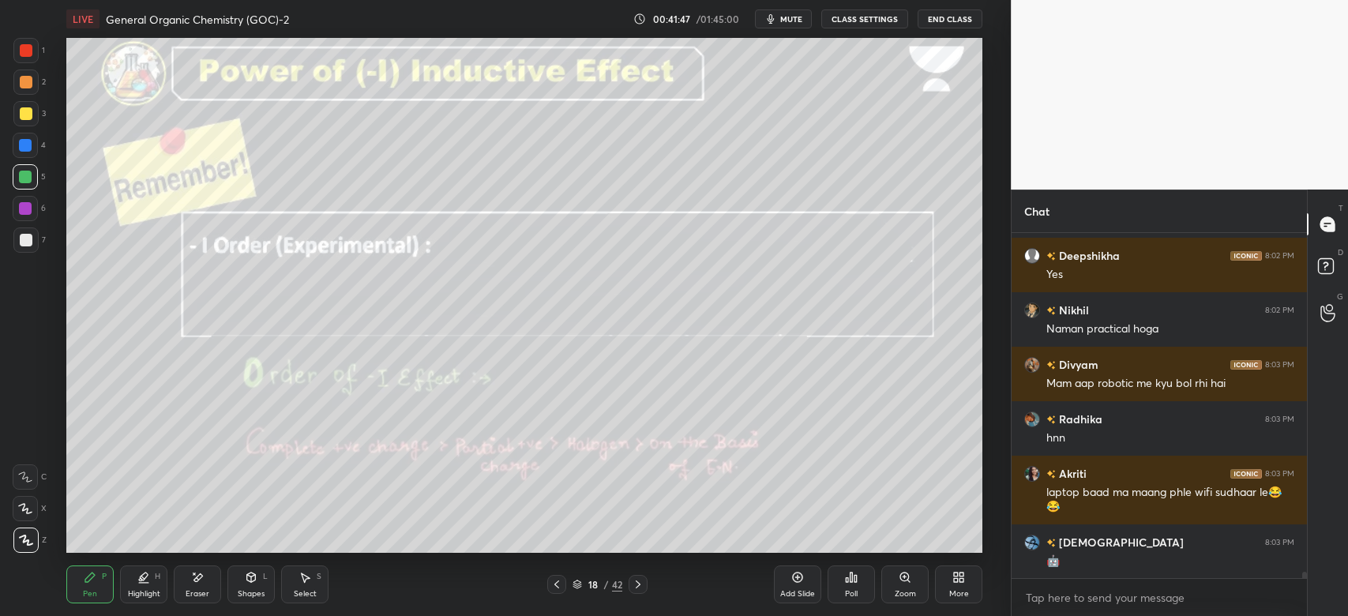
scroll to position [17585, 0]
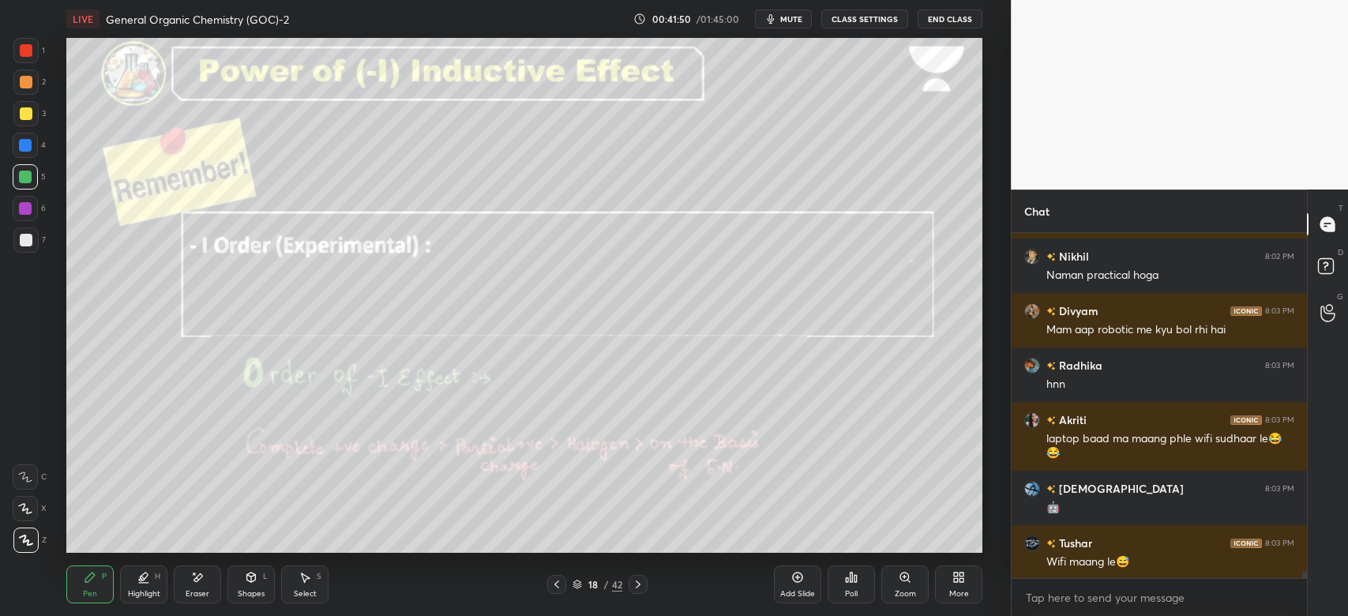
click at [560, 583] on icon at bounding box center [556, 584] width 13 height 13
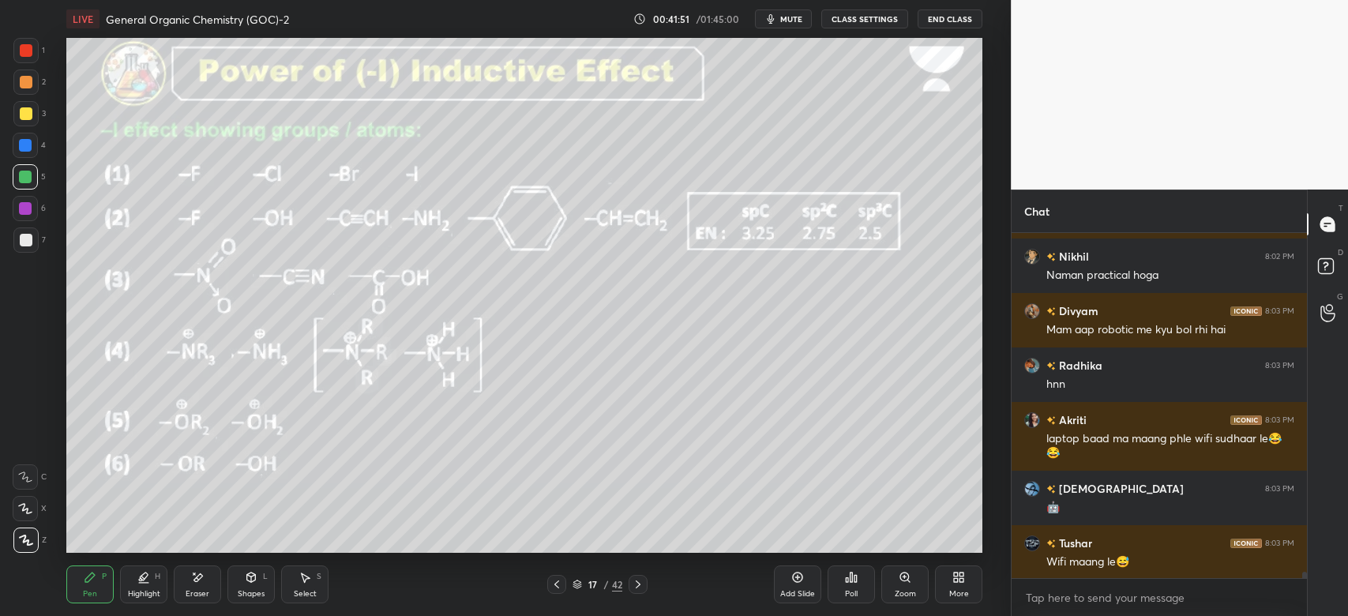
click at [145, 583] on icon at bounding box center [143, 583] width 9 height 0
click at [36, 503] on div at bounding box center [25, 508] width 25 height 25
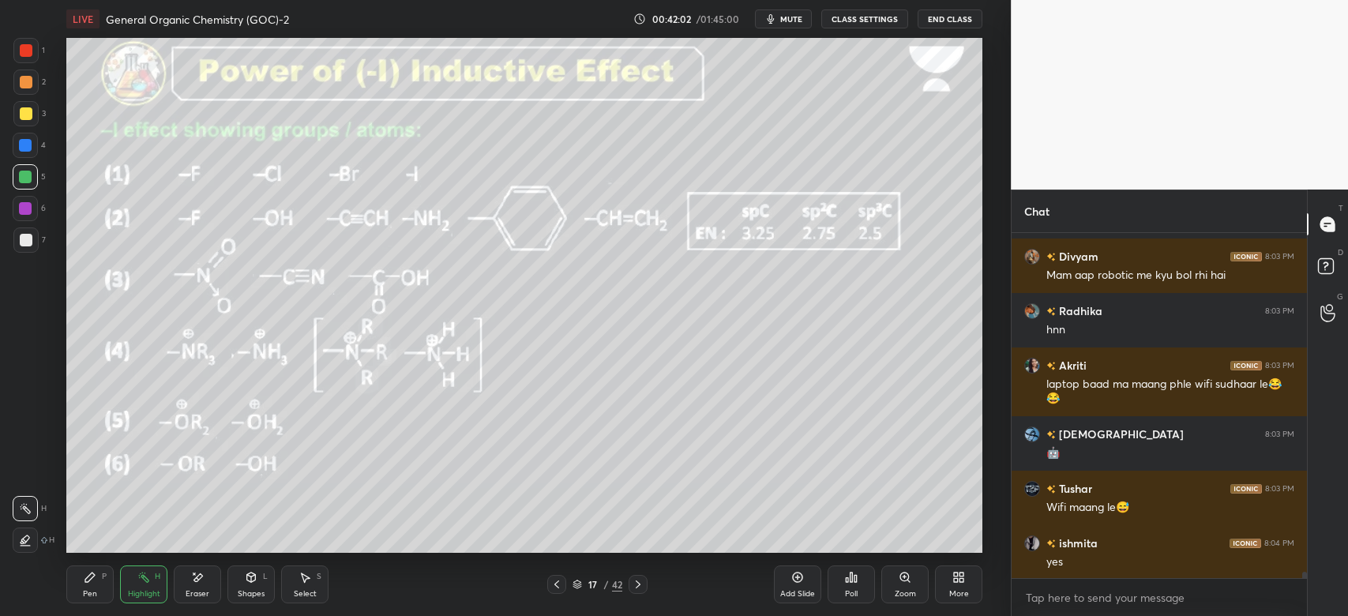
click at [92, 584] on div "Pen P" at bounding box center [89, 584] width 47 height 38
click at [640, 588] on icon at bounding box center [638, 584] width 13 height 13
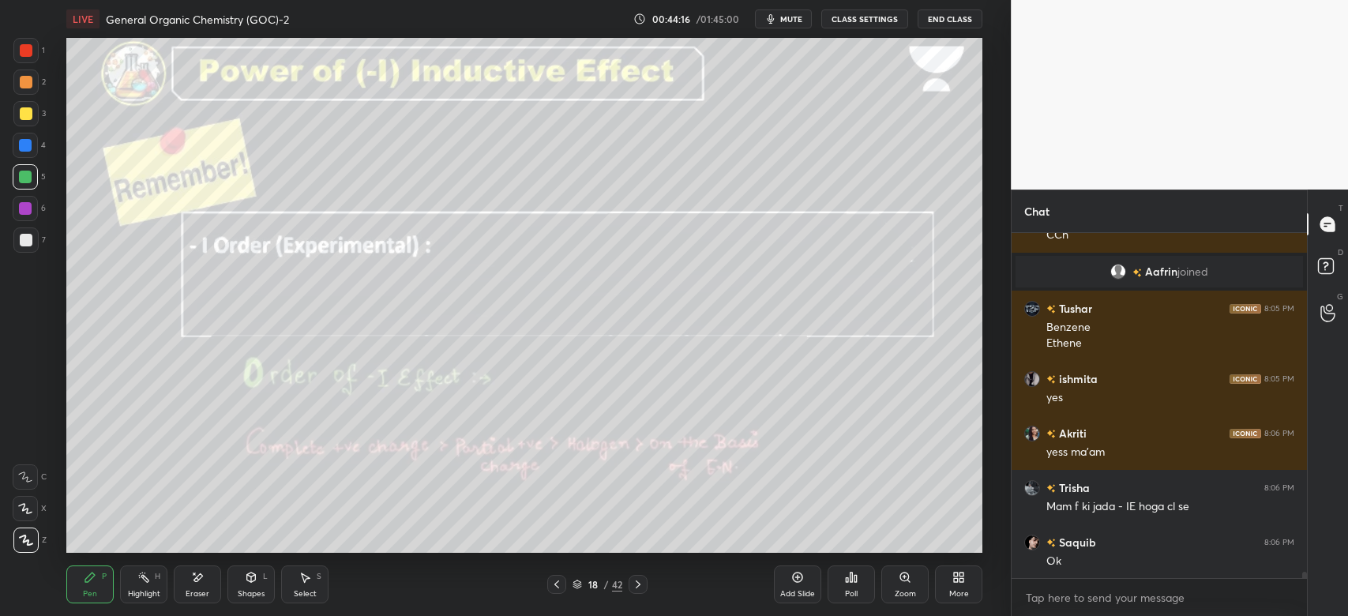
scroll to position [17521, 0]
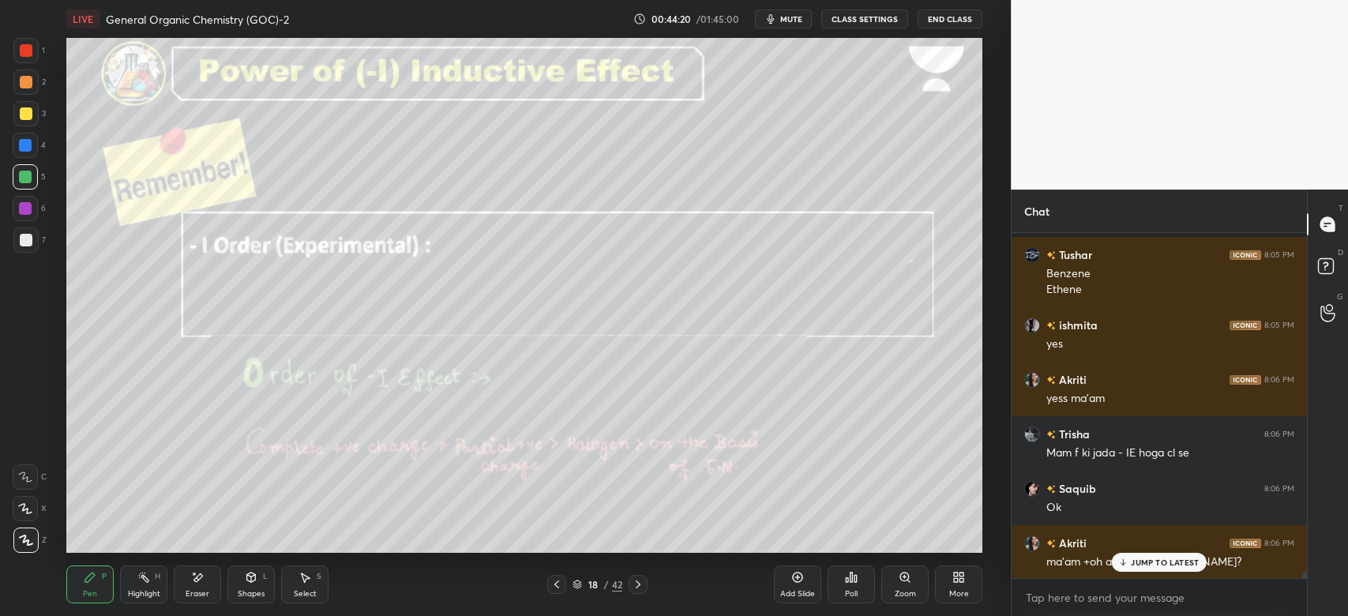
click at [1149, 566] on p "JUMP TO LATEST" at bounding box center [1164, 561] width 68 height 9
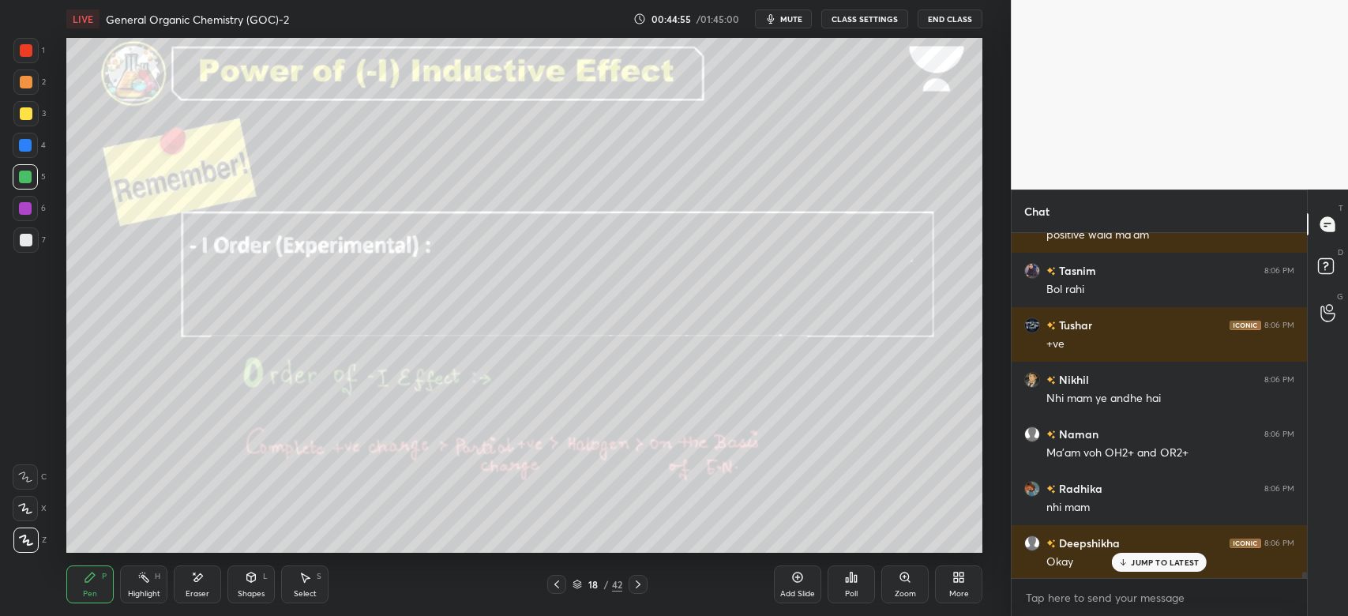
scroll to position [18012, 0]
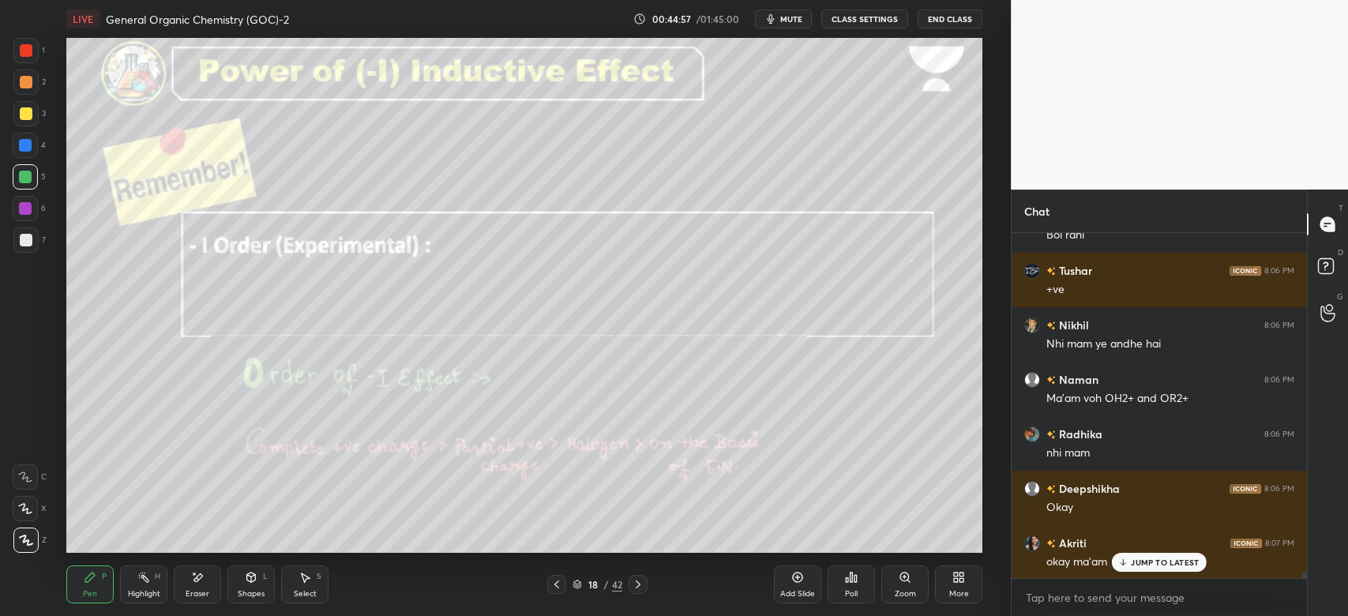
click at [33, 147] on div at bounding box center [25, 145] width 25 height 25
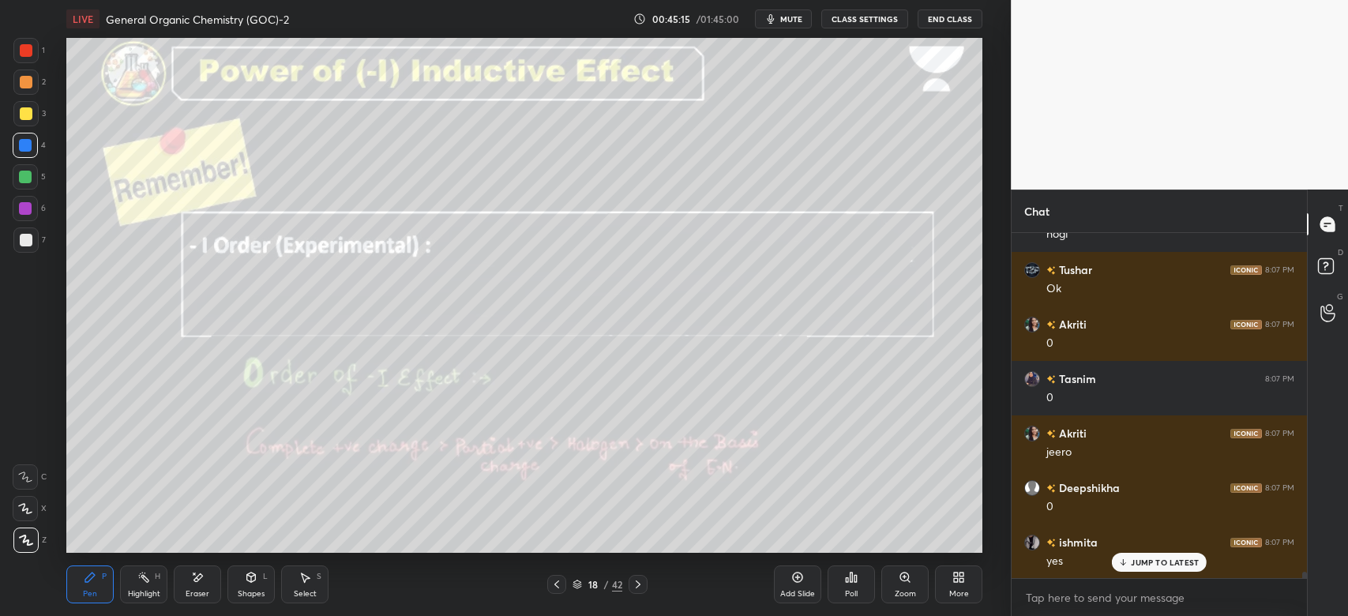
scroll to position [18462, 0]
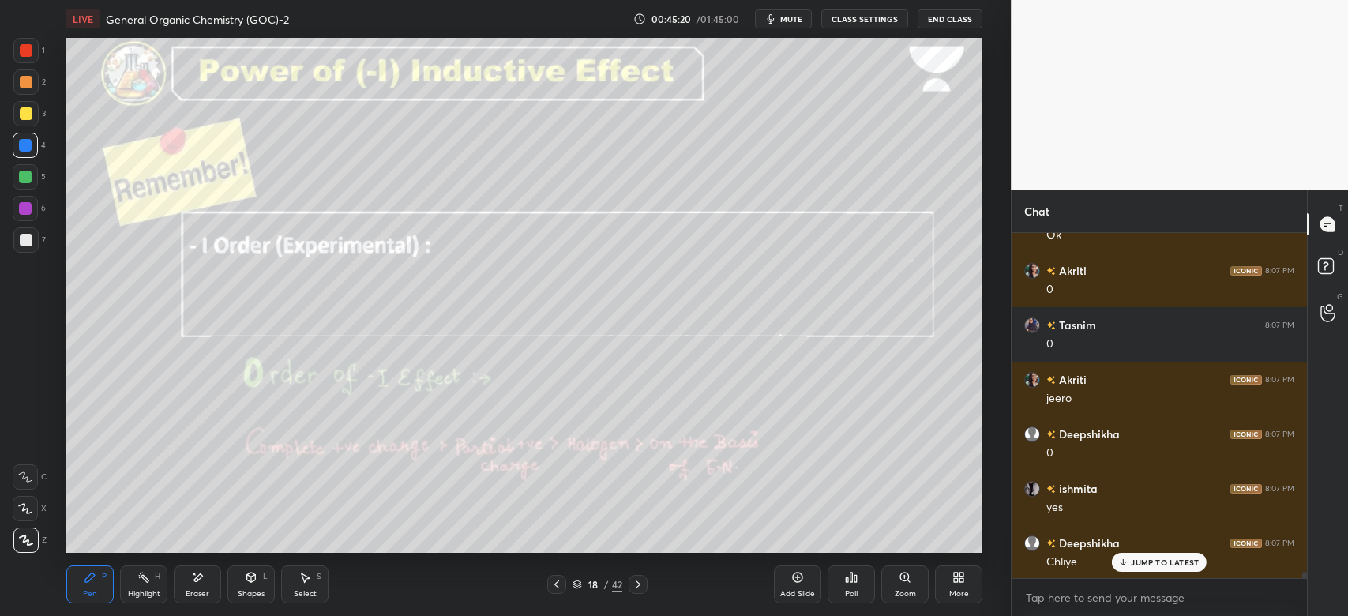
click at [636, 583] on icon at bounding box center [638, 584] width 13 height 13
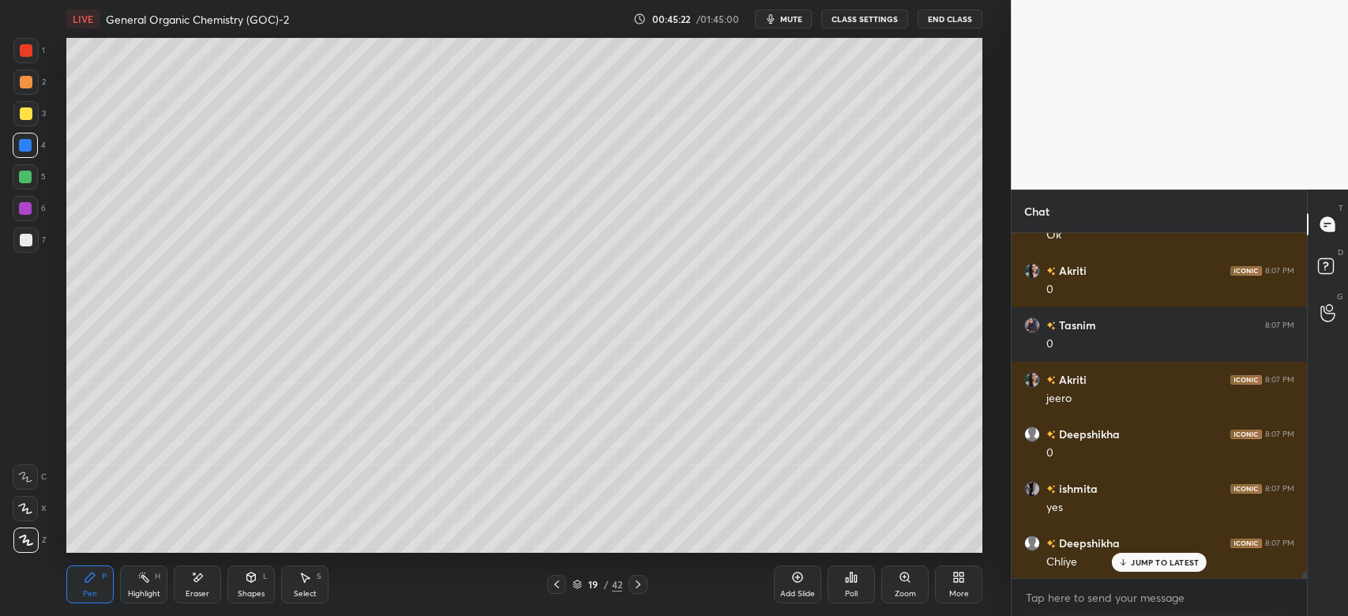
click at [635, 590] on icon at bounding box center [638, 584] width 13 height 13
click at [557, 584] on icon at bounding box center [556, 584] width 13 height 13
click at [643, 590] on icon at bounding box center [638, 584] width 13 height 13
click at [264, 584] on div "Shapes L" at bounding box center [250, 584] width 47 height 38
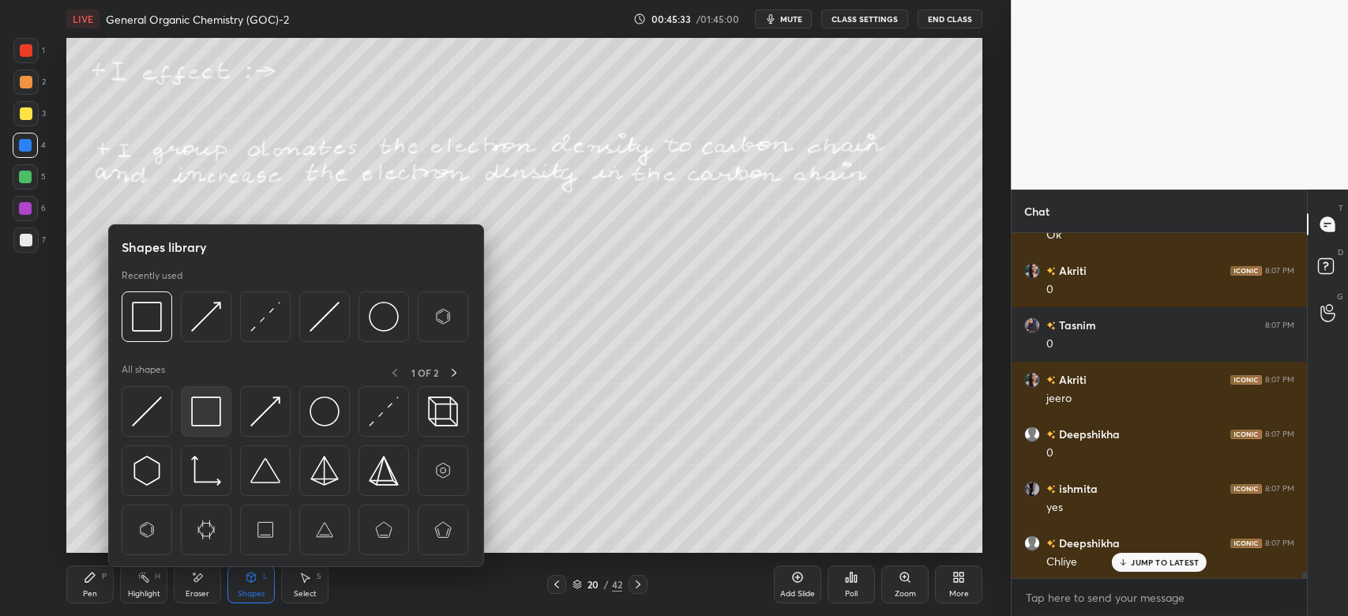
click at [211, 425] on img at bounding box center [206, 411] width 30 height 30
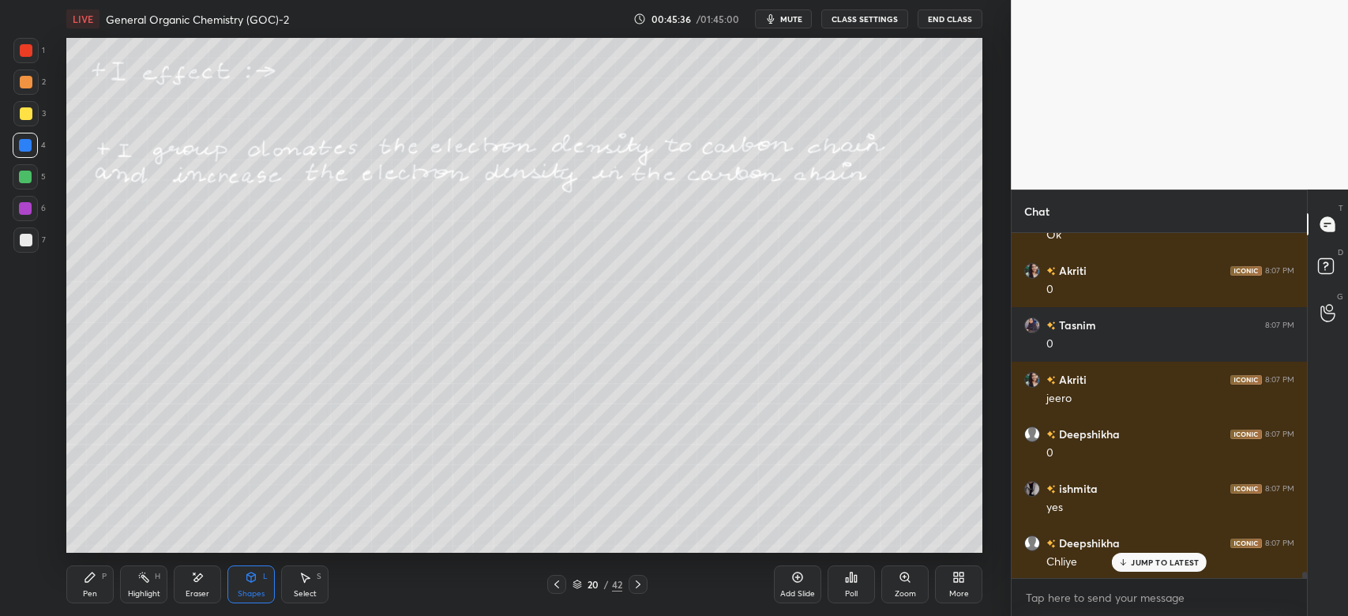
click at [95, 577] on icon at bounding box center [90, 577] width 13 height 13
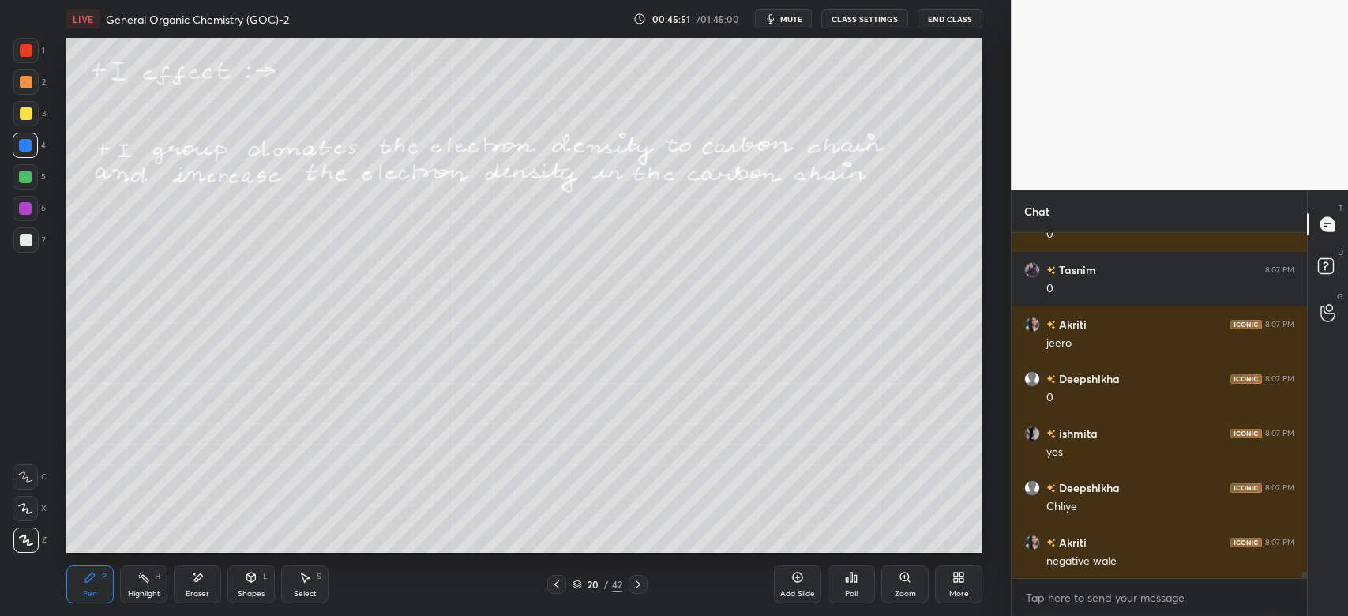
click at [244, 590] on div "Shapes" at bounding box center [251, 594] width 27 height 8
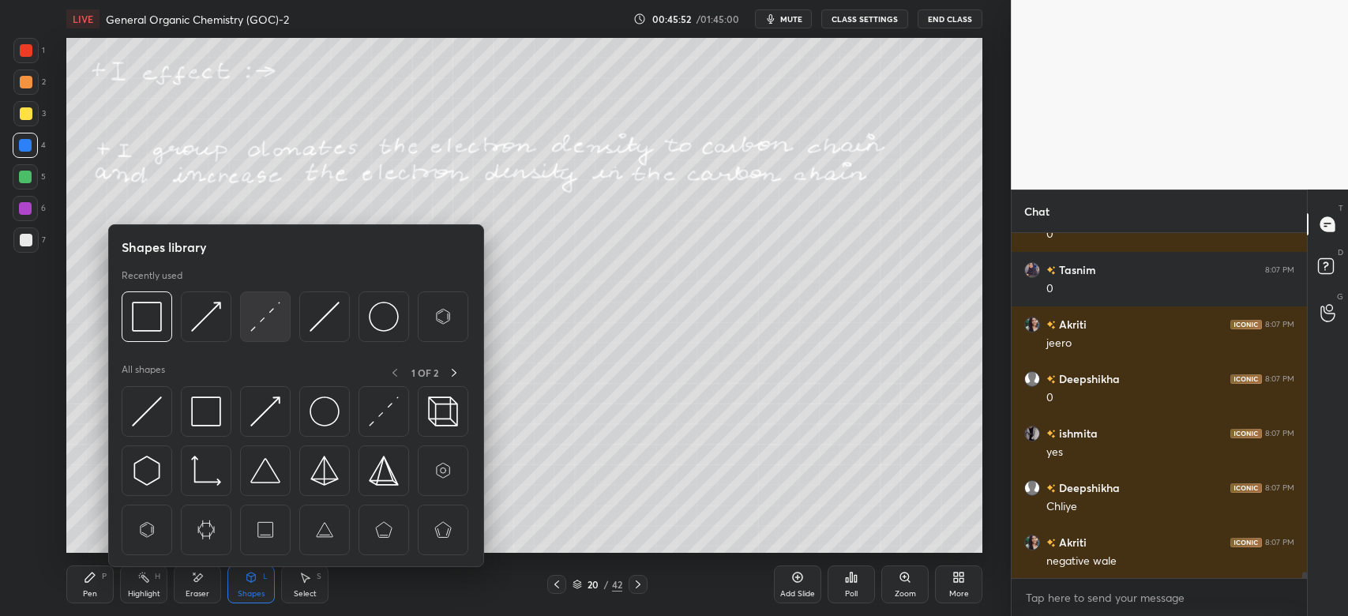
click at [246, 328] on div at bounding box center [265, 316] width 51 height 51
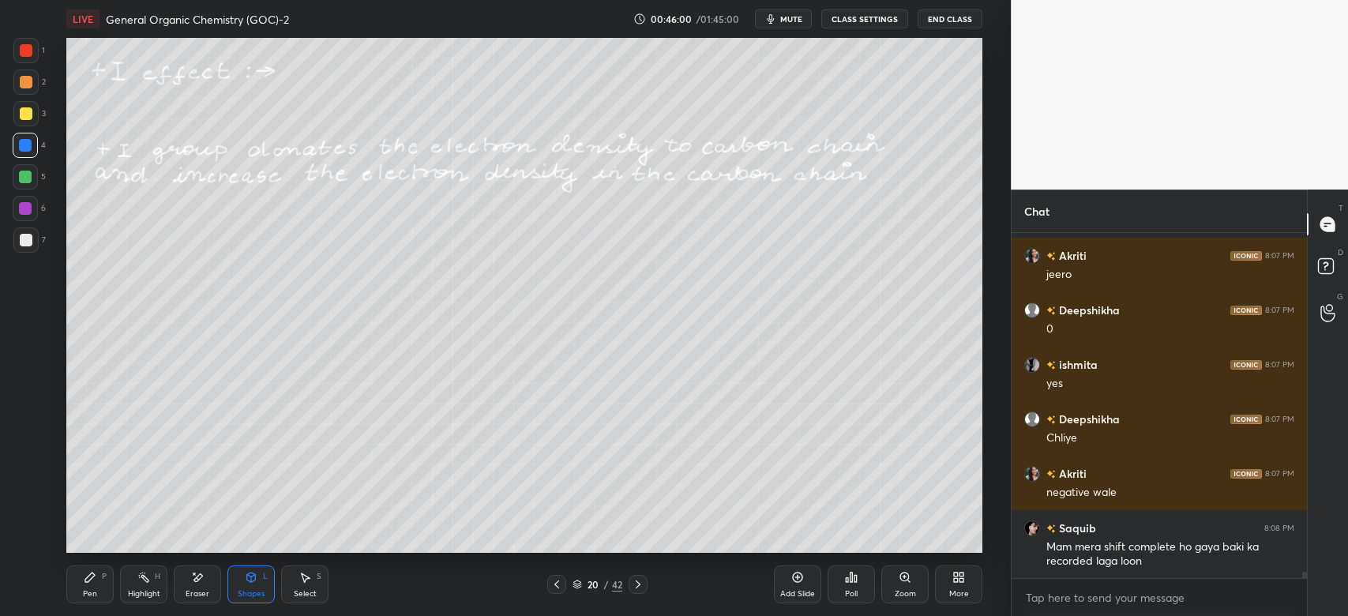
scroll to position [18639, 0]
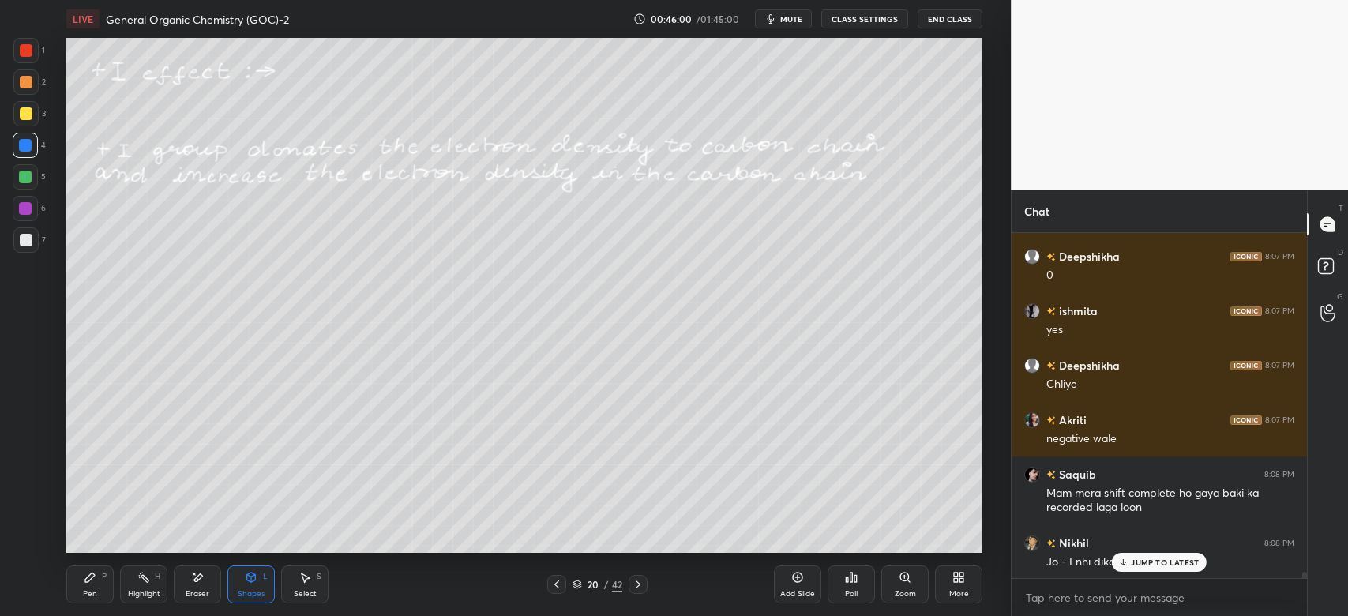
click at [92, 580] on icon at bounding box center [90, 577] width 13 height 13
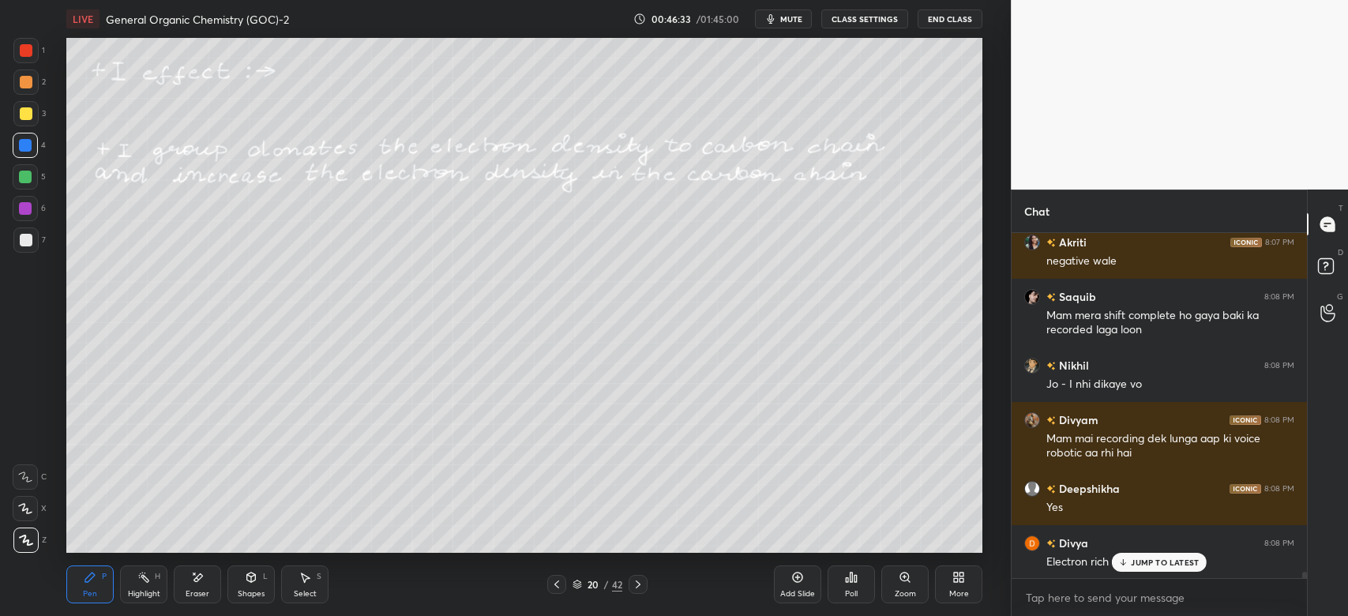
scroll to position [18871, 0]
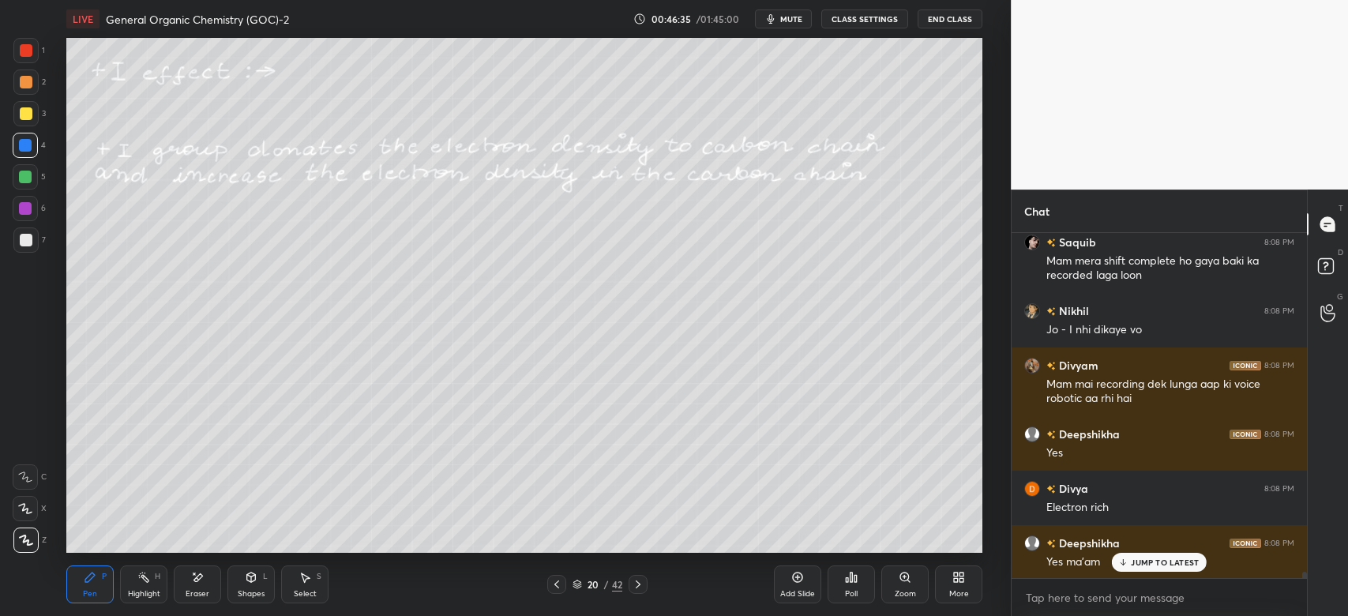
click at [642, 584] on icon at bounding box center [638, 584] width 13 height 13
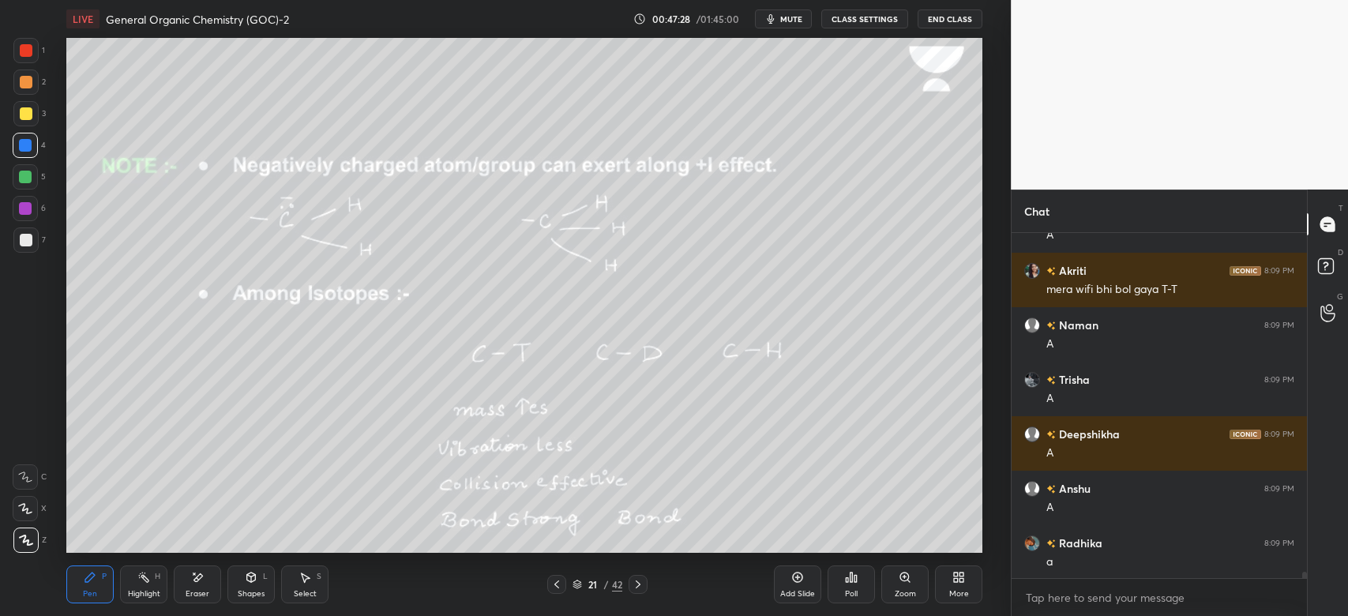
scroll to position [19362, 0]
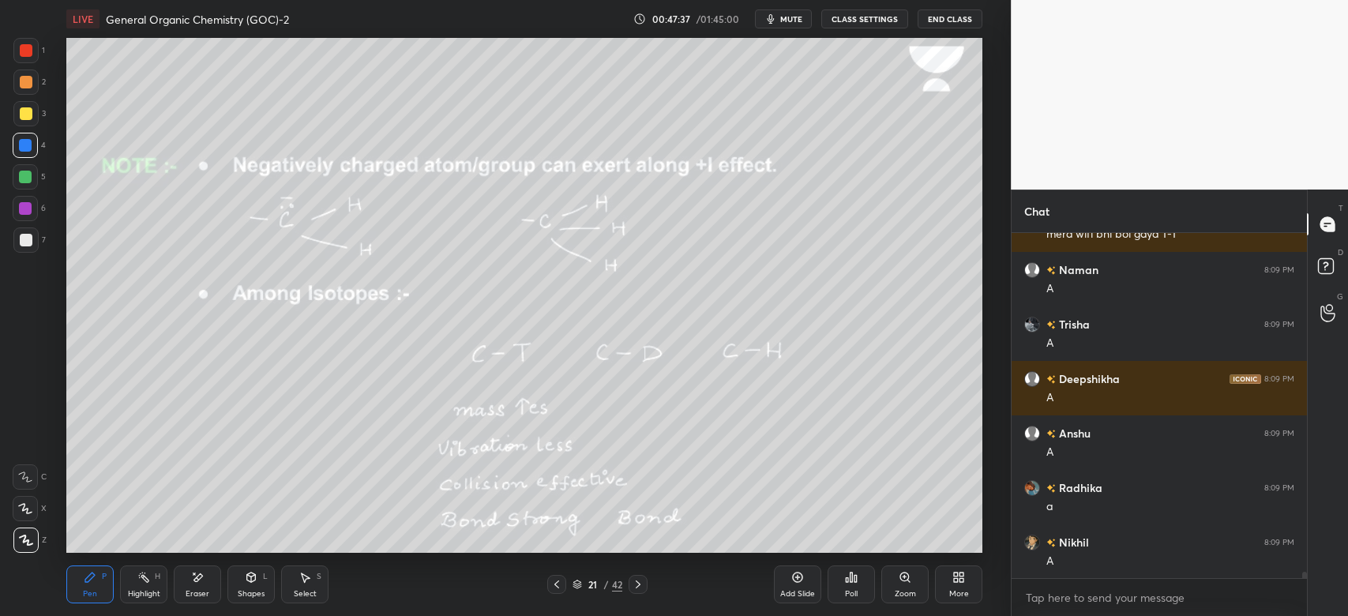
click at [247, 579] on icon at bounding box center [251, 576] width 9 height 9
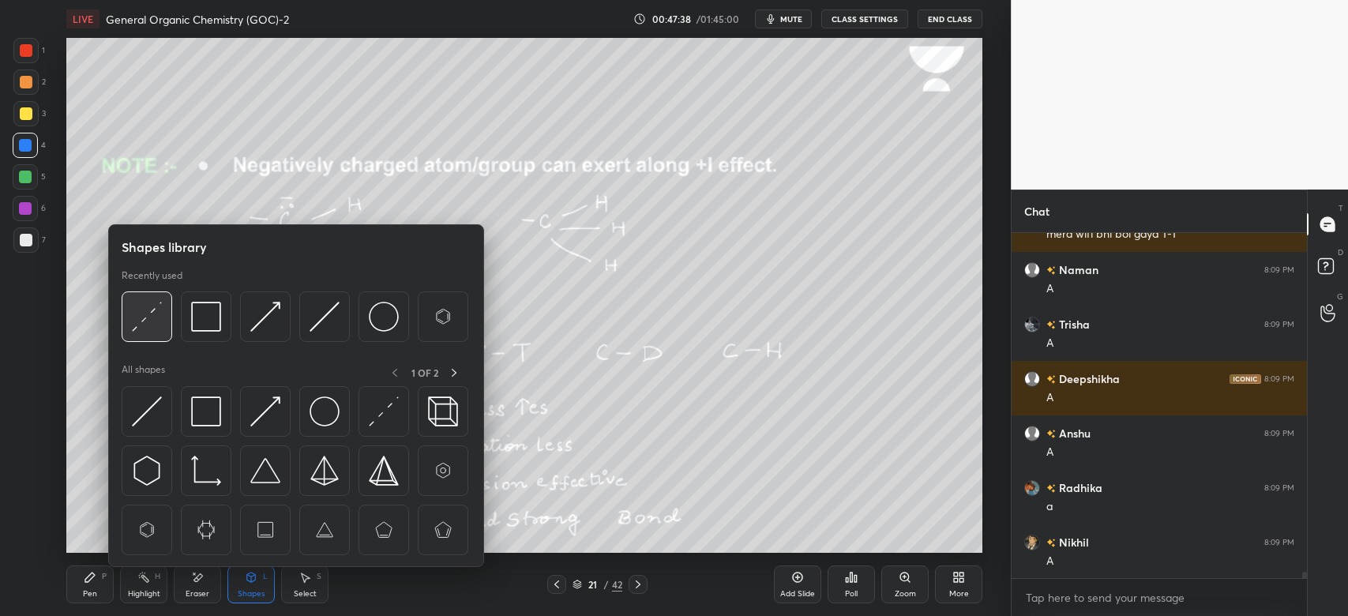
click at [150, 319] on img at bounding box center [147, 317] width 30 height 30
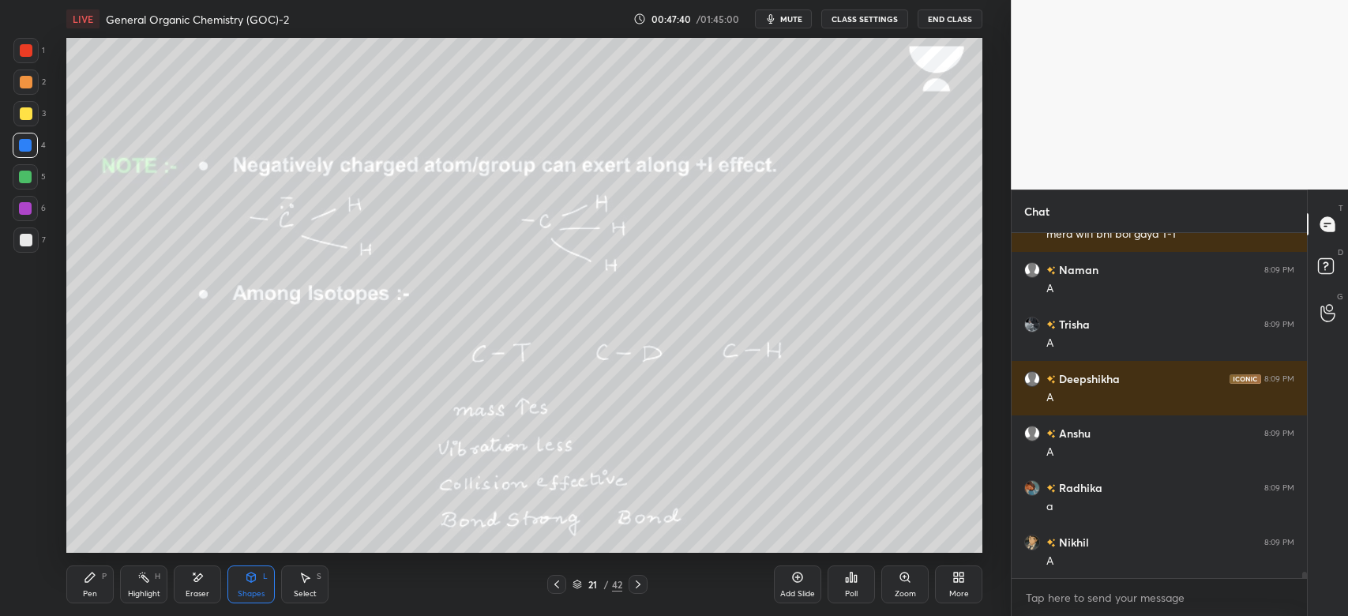
click at [93, 579] on icon at bounding box center [90, 577] width 13 height 13
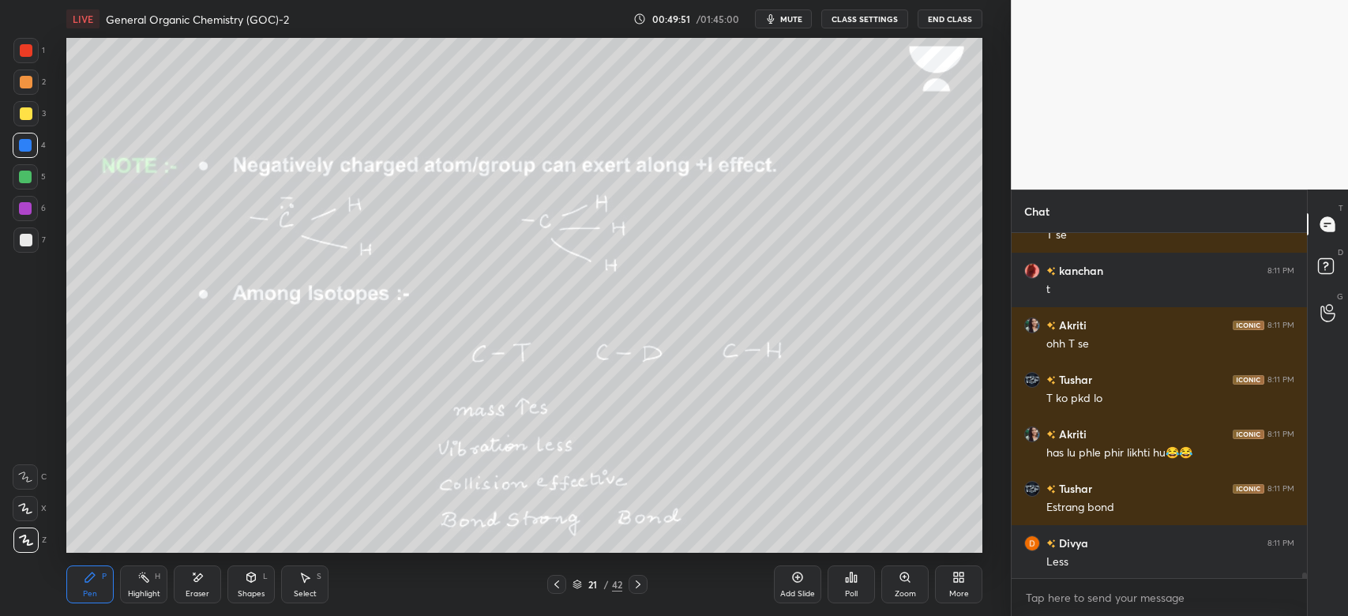
scroll to position [20833, 0]
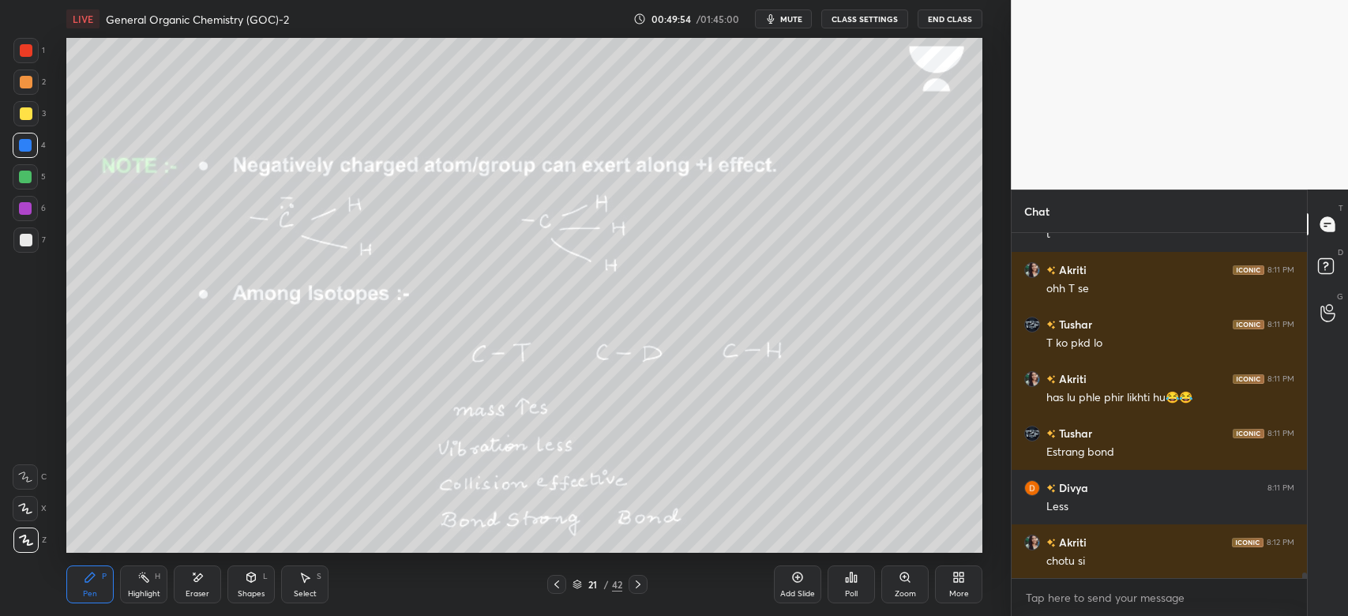
click at [197, 579] on icon at bounding box center [198, 577] width 9 height 8
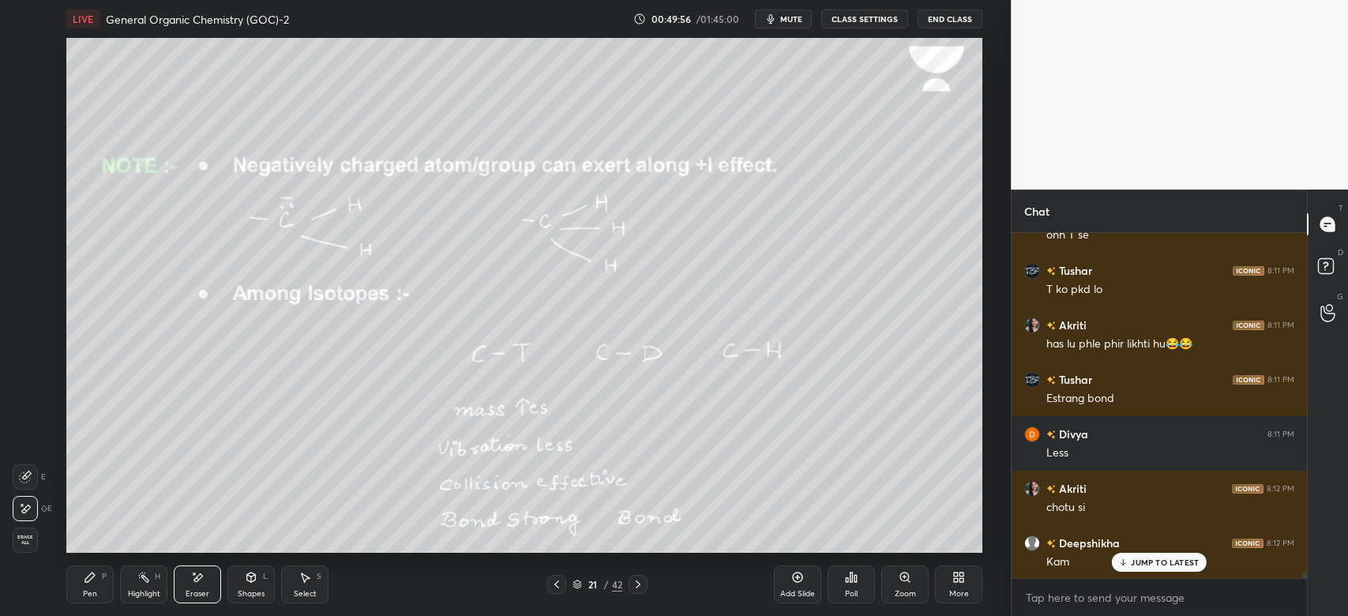
click at [99, 584] on div "Pen P" at bounding box center [89, 584] width 47 height 38
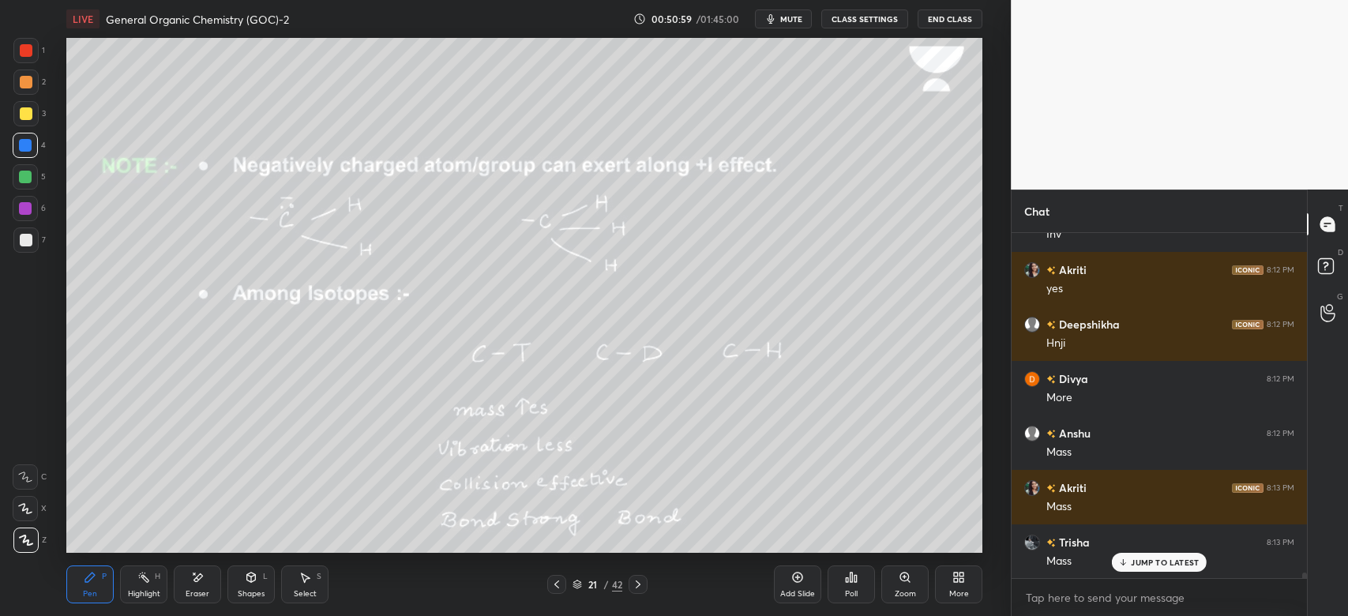
scroll to position [21393, 0]
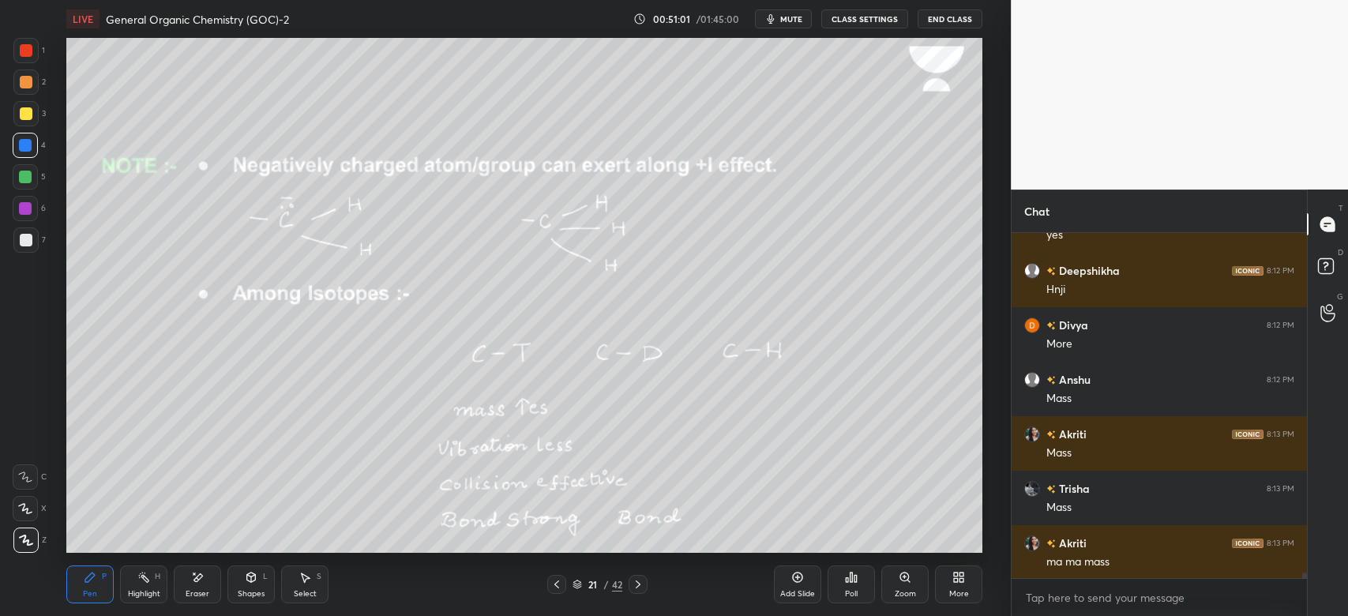
click at [246, 586] on div "Shapes L" at bounding box center [250, 584] width 47 height 38
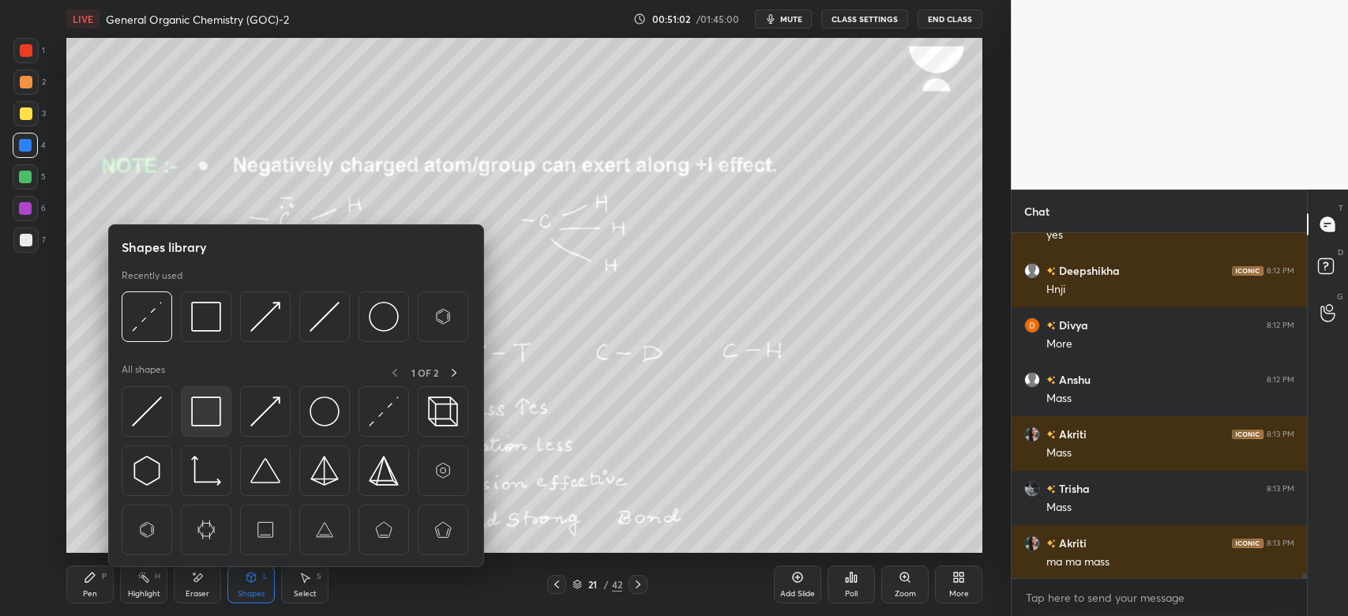
click at [191, 403] on img at bounding box center [206, 411] width 30 height 30
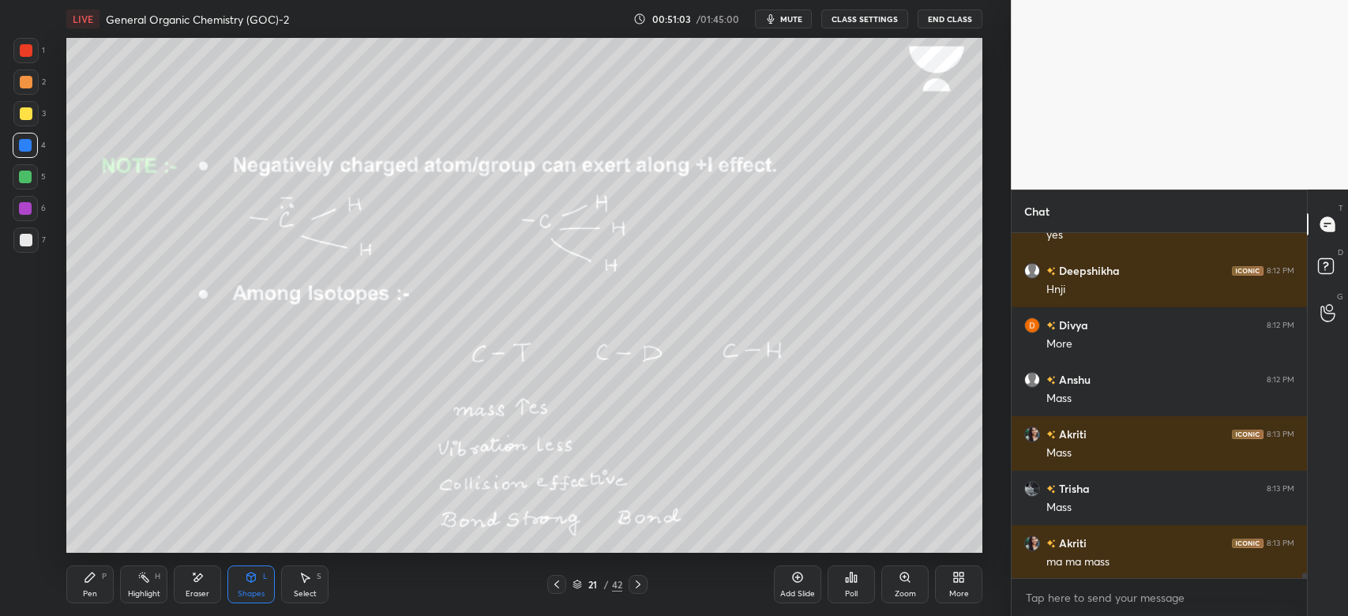
click at [25, 118] on div at bounding box center [26, 113] width 13 height 13
click at [104, 572] on div "P" at bounding box center [104, 576] width 5 height 8
click at [37, 184] on div at bounding box center [25, 176] width 25 height 25
click at [789, 576] on div "Add Slide" at bounding box center [797, 584] width 47 height 38
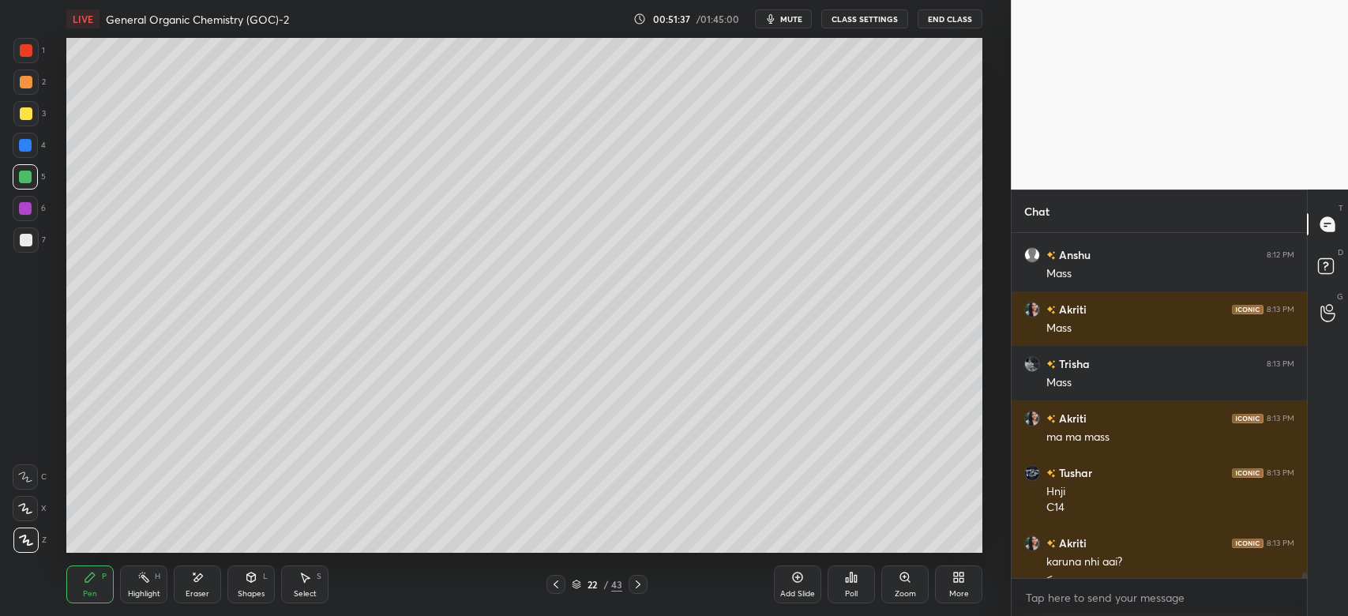
scroll to position [21534, 0]
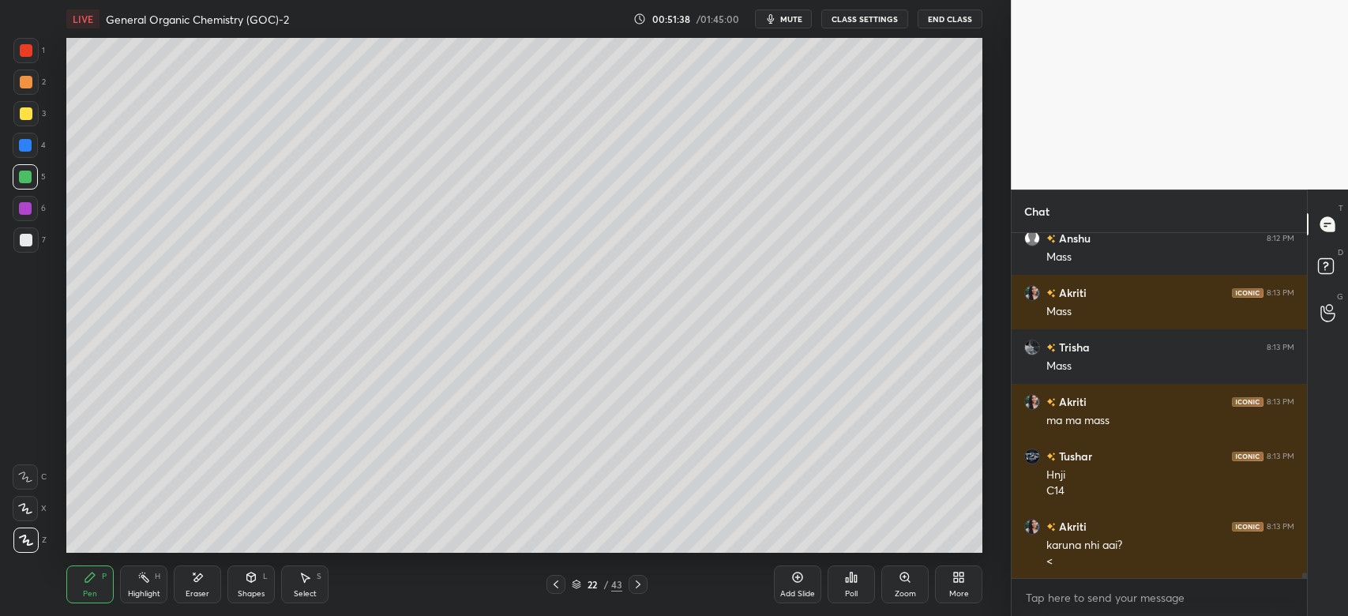
click at [30, 115] on div at bounding box center [26, 113] width 13 height 13
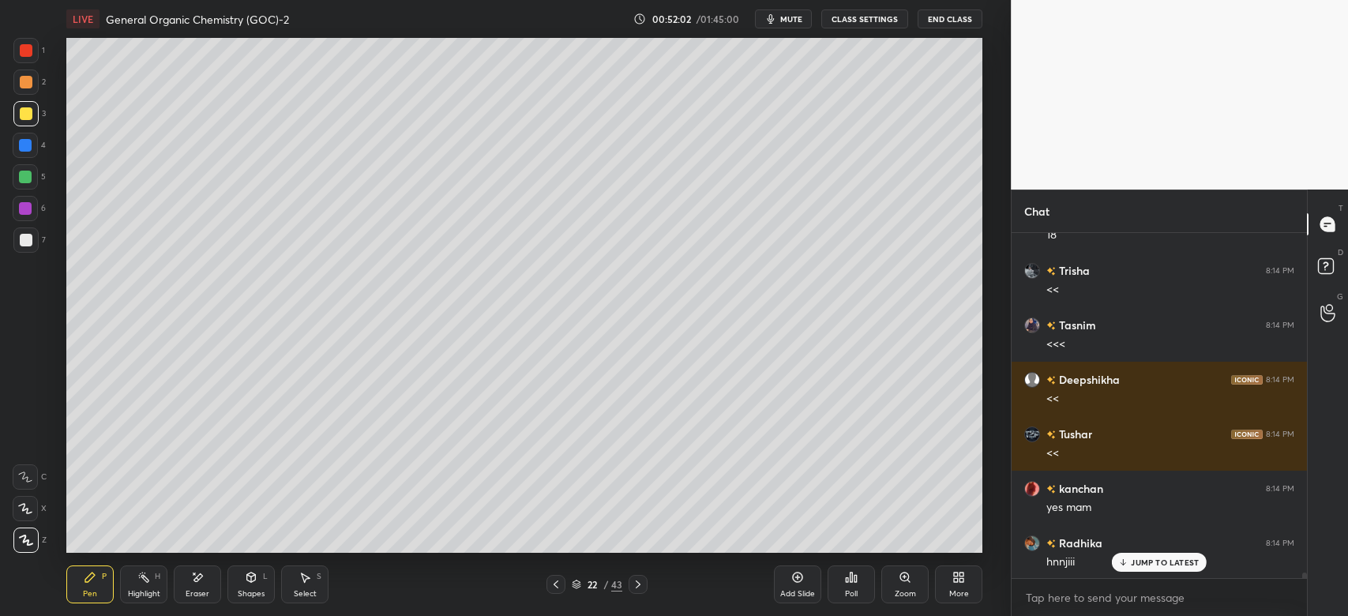
scroll to position [22623, 0]
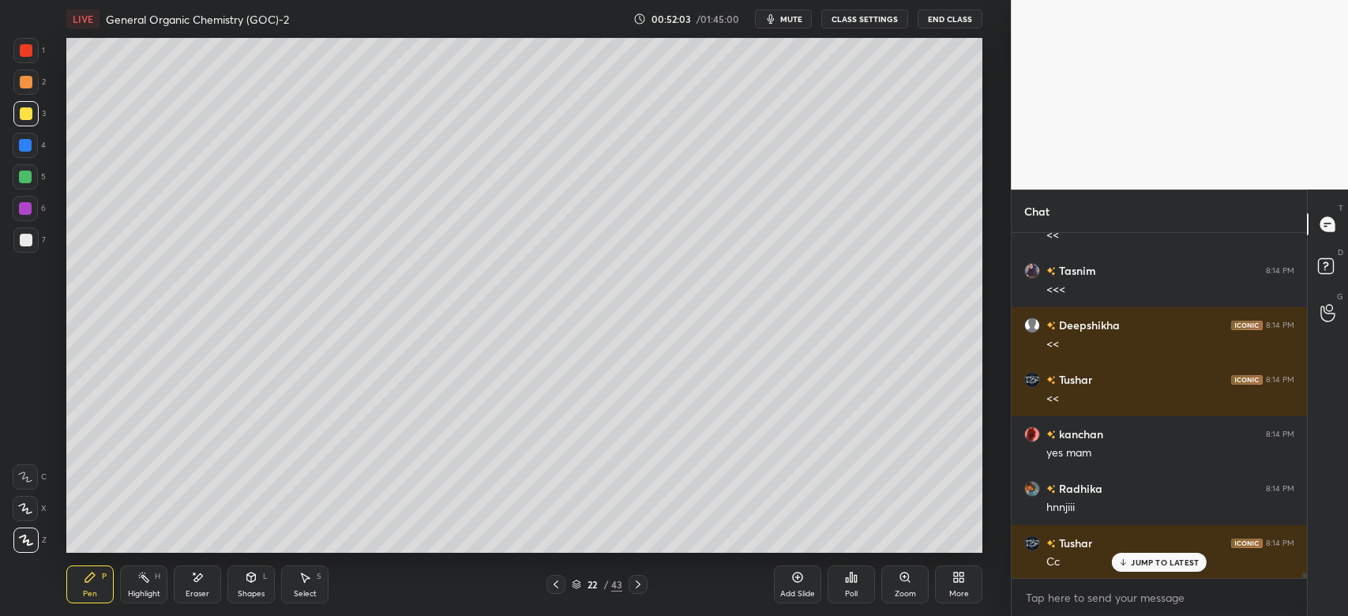
click at [643, 583] on icon at bounding box center [638, 584] width 13 height 13
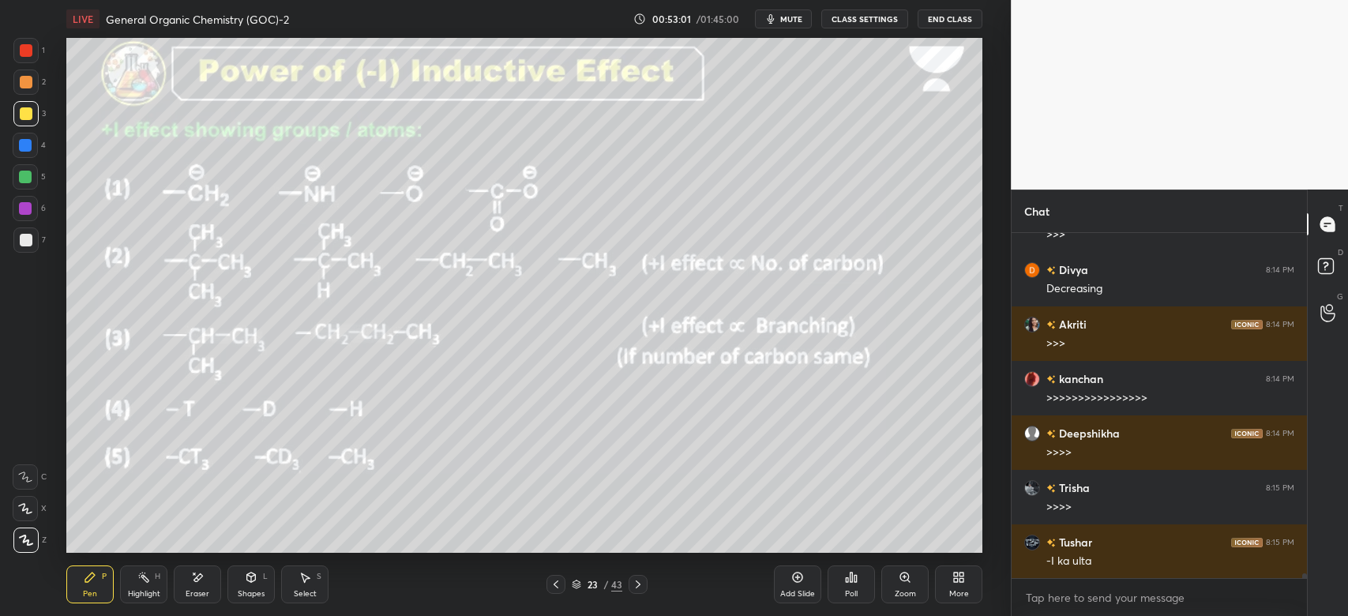
scroll to position [23603, 0]
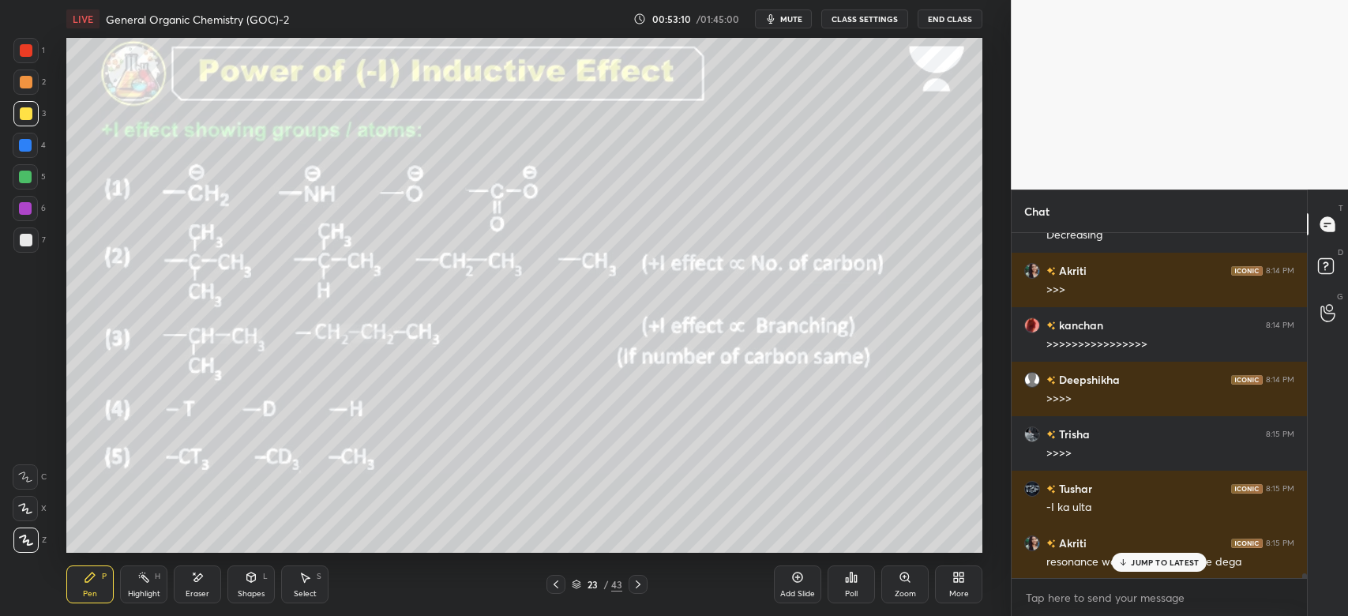
click at [1149, 559] on p "JUMP TO LATEST" at bounding box center [1164, 561] width 68 height 9
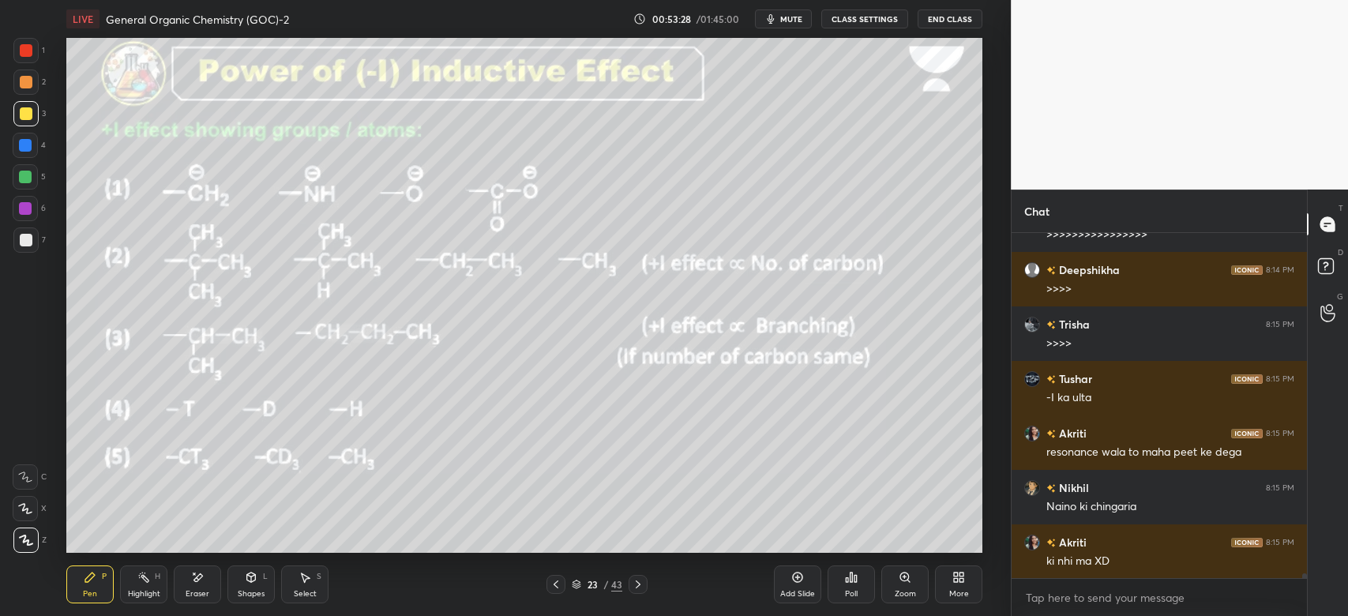
scroll to position [23767, 0]
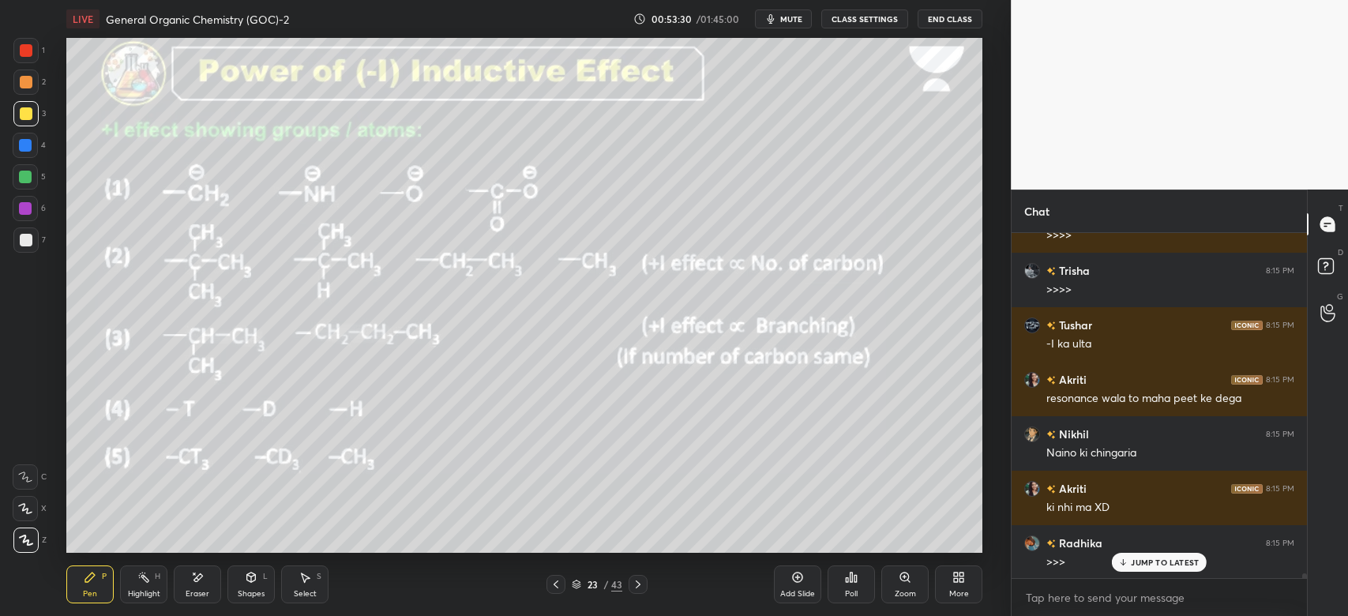
click at [240, 571] on div "Shapes L" at bounding box center [250, 584] width 47 height 38
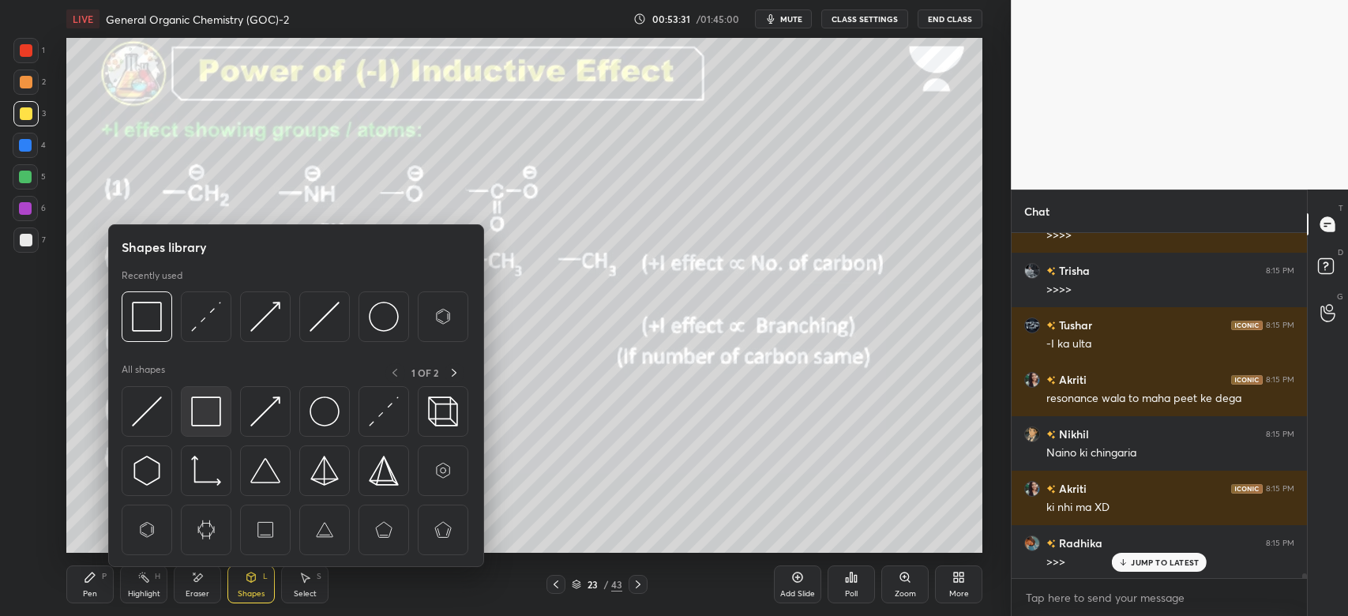
click at [204, 407] on img at bounding box center [206, 411] width 30 height 30
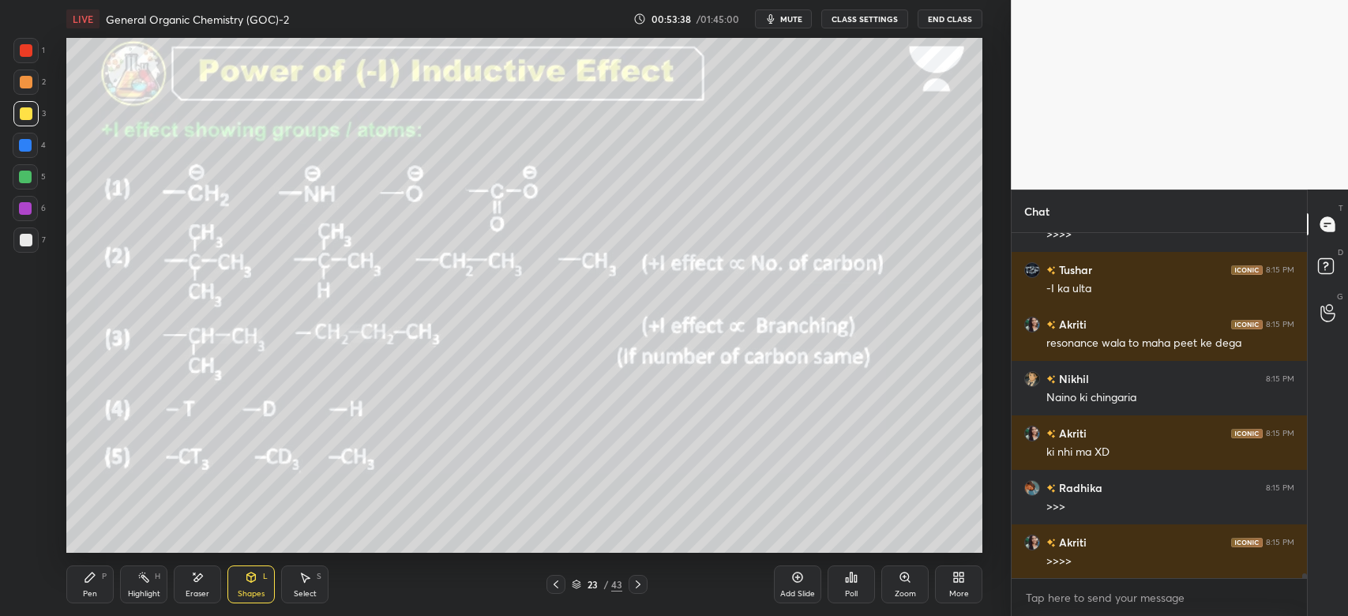
scroll to position [23876, 0]
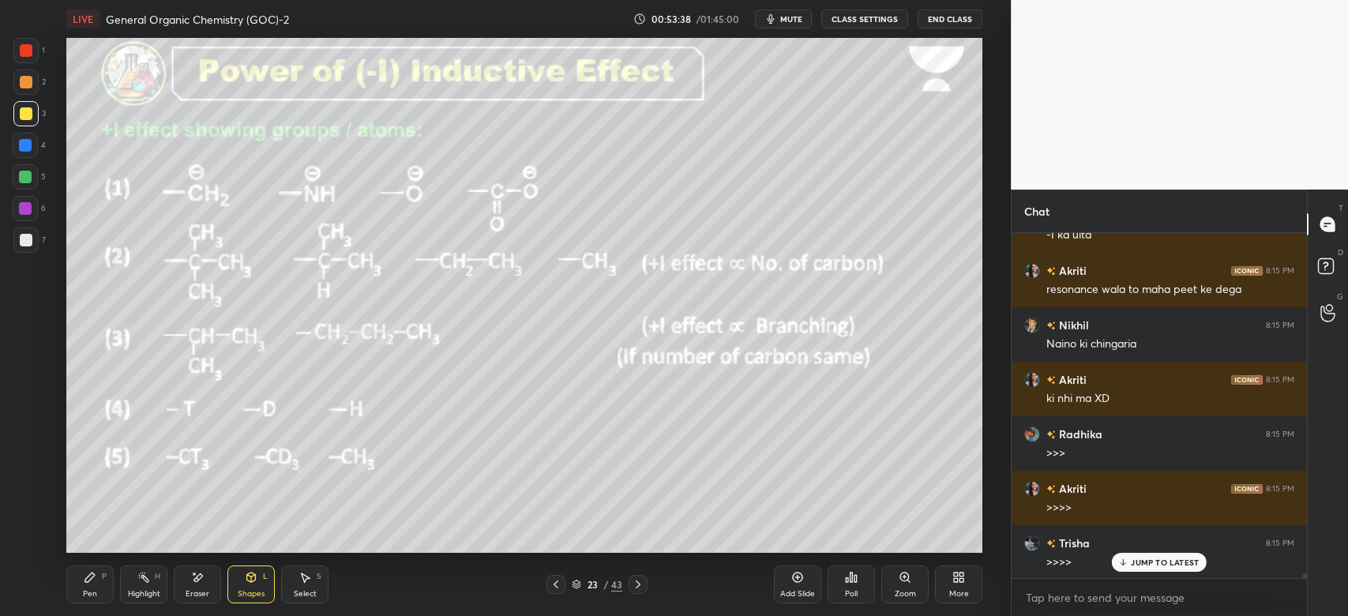
click at [103, 585] on div "Pen P" at bounding box center [89, 584] width 47 height 38
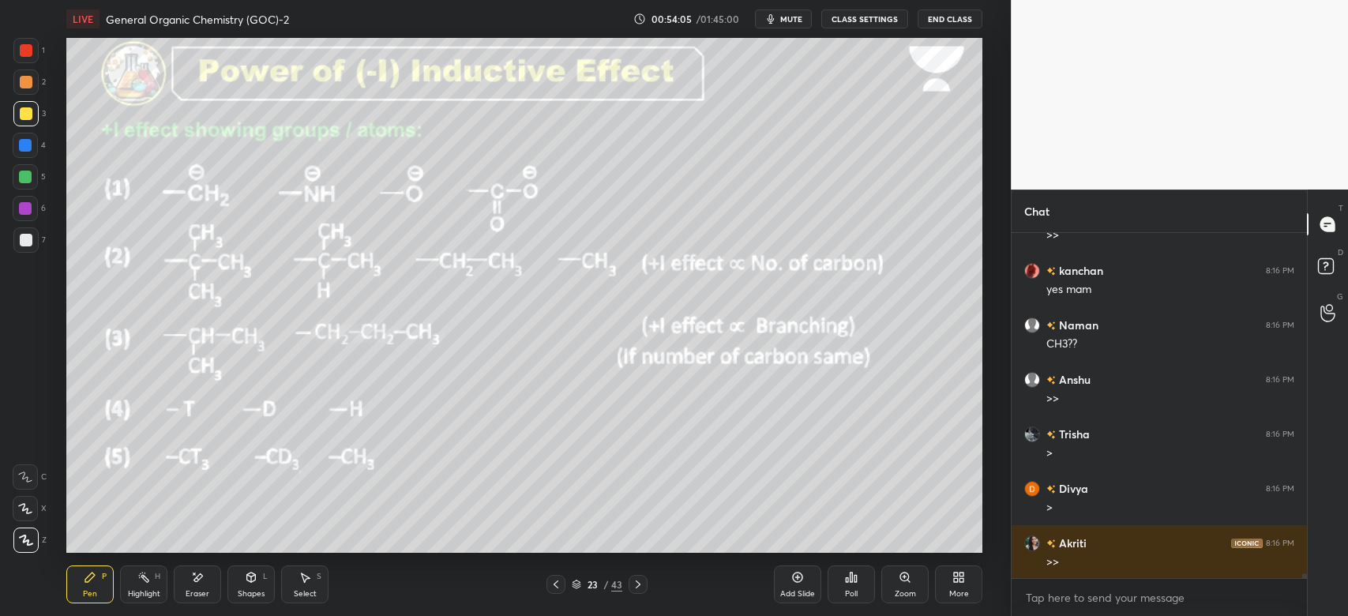
scroll to position [24421, 0]
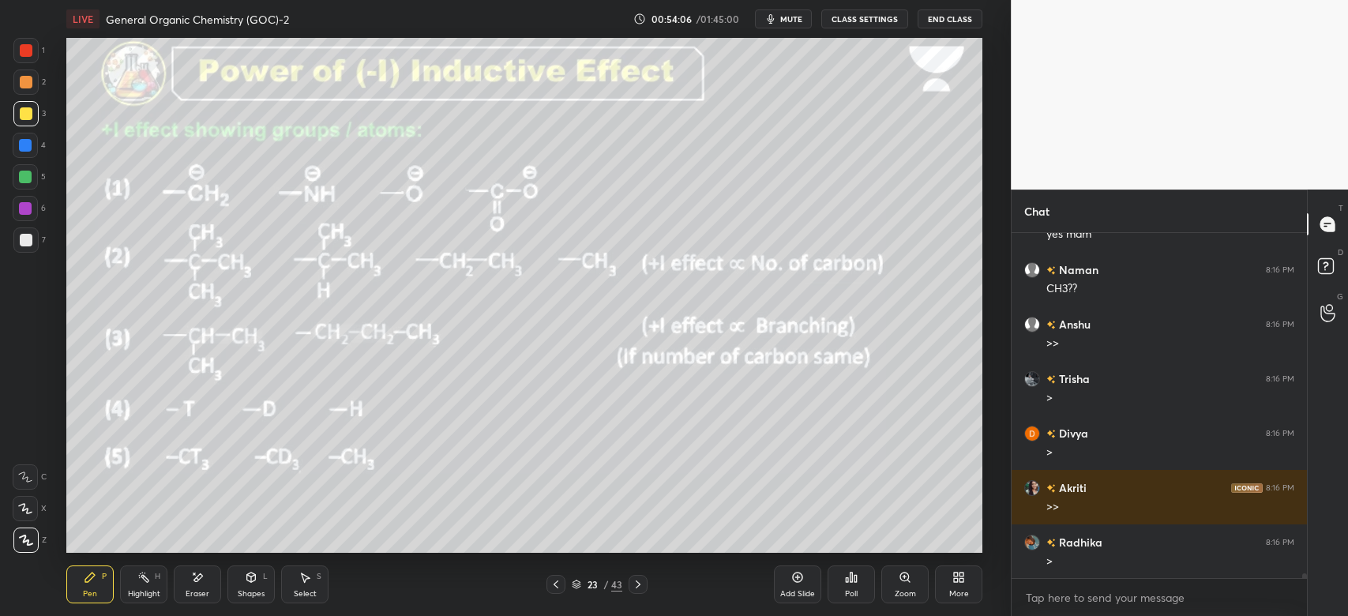
click at [258, 590] on div "Shapes" at bounding box center [251, 594] width 27 height 8
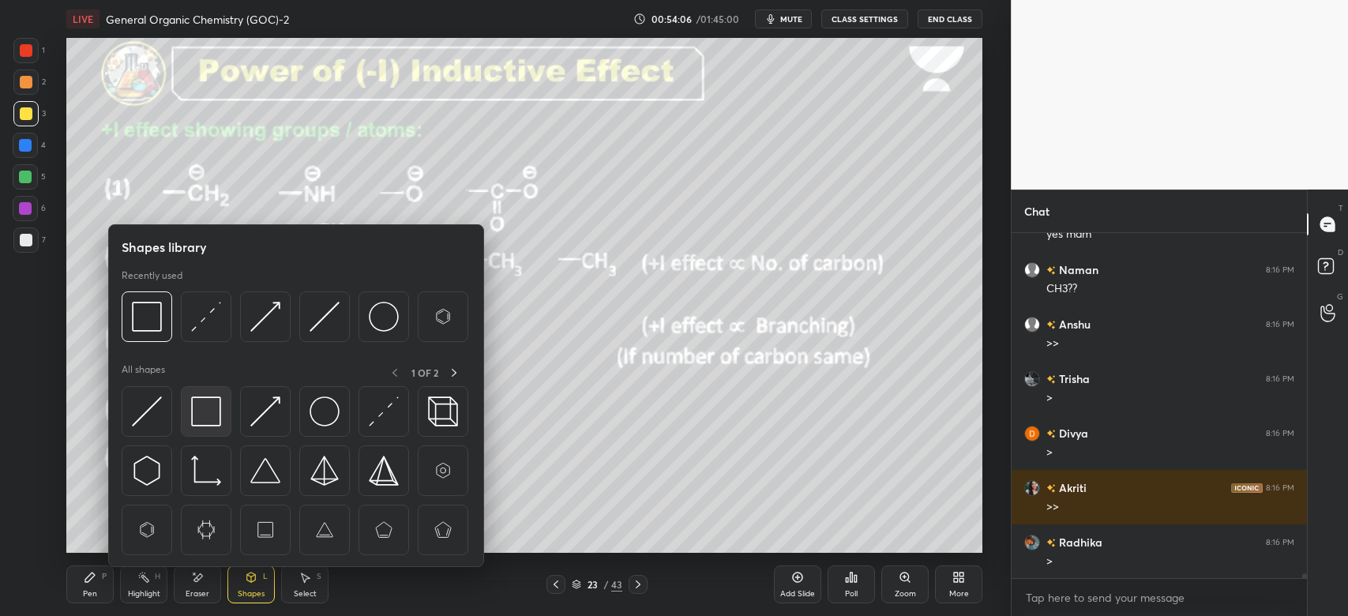
click at [221, 414] on div at bounding box center [206, 411] width 51 height 51
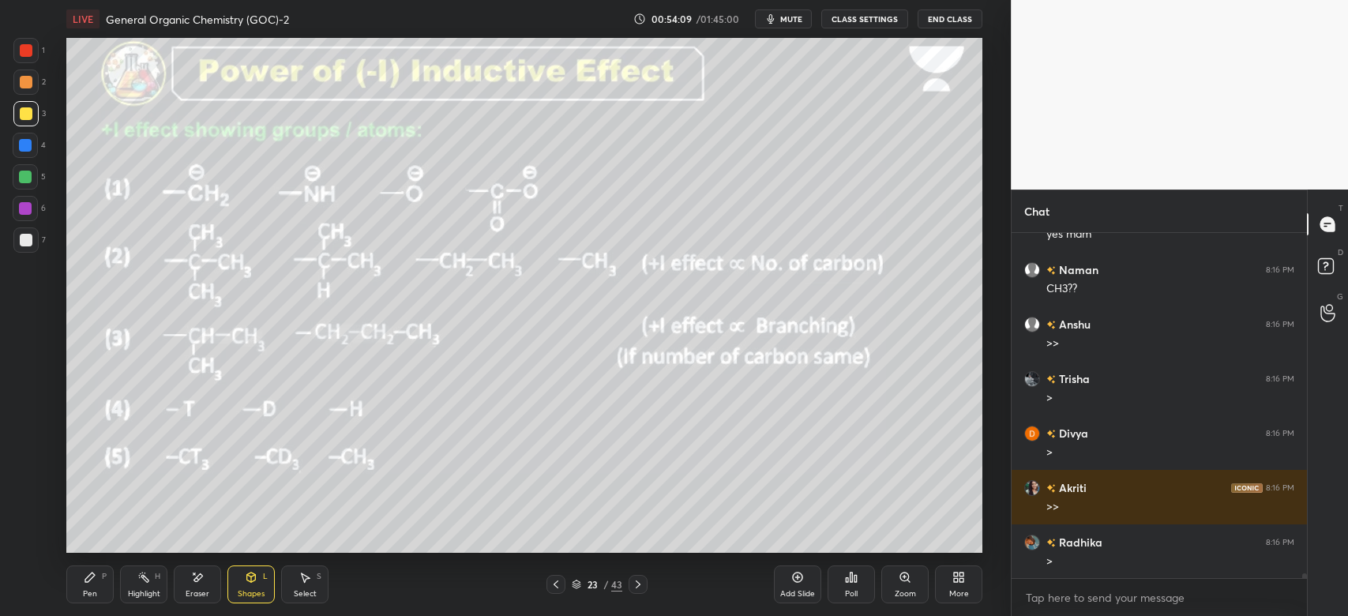
click at [102, 580] on div "P" at bounding box center [104, 576] width 5 height 8
click at [208, 577] on div "Eraser" at bounding box center [197, 584] width 47 height 38
click at [90, 581] on icon at bounding box center [90, 577] width 13 height 13
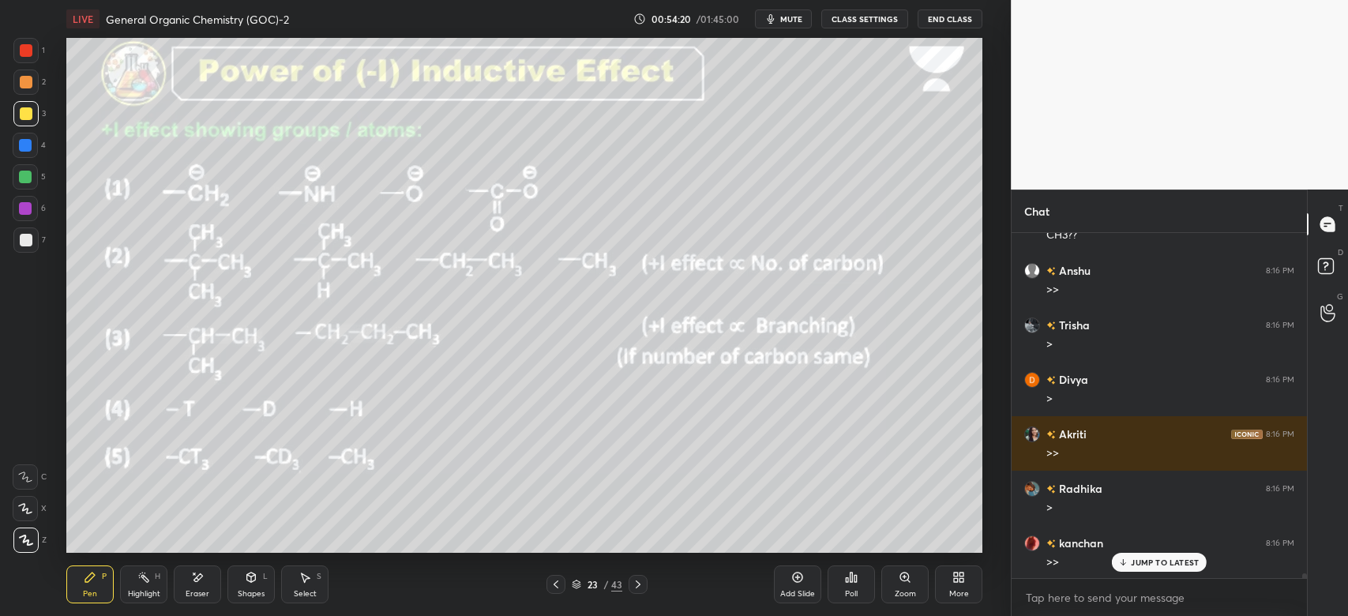
click at [253, 585] on div "Shapes L" at bounding box center [250, 584] width 47 height 38
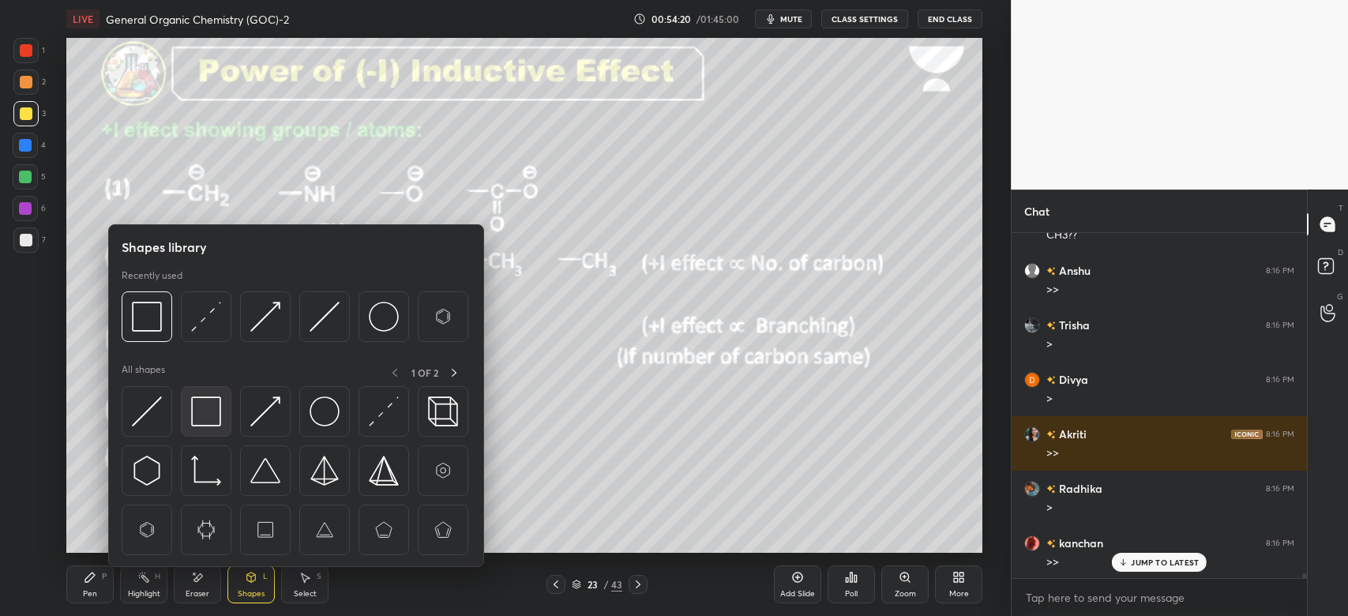
click at [210, 411] on img at bounding box center [206, 411] width 30 height 30
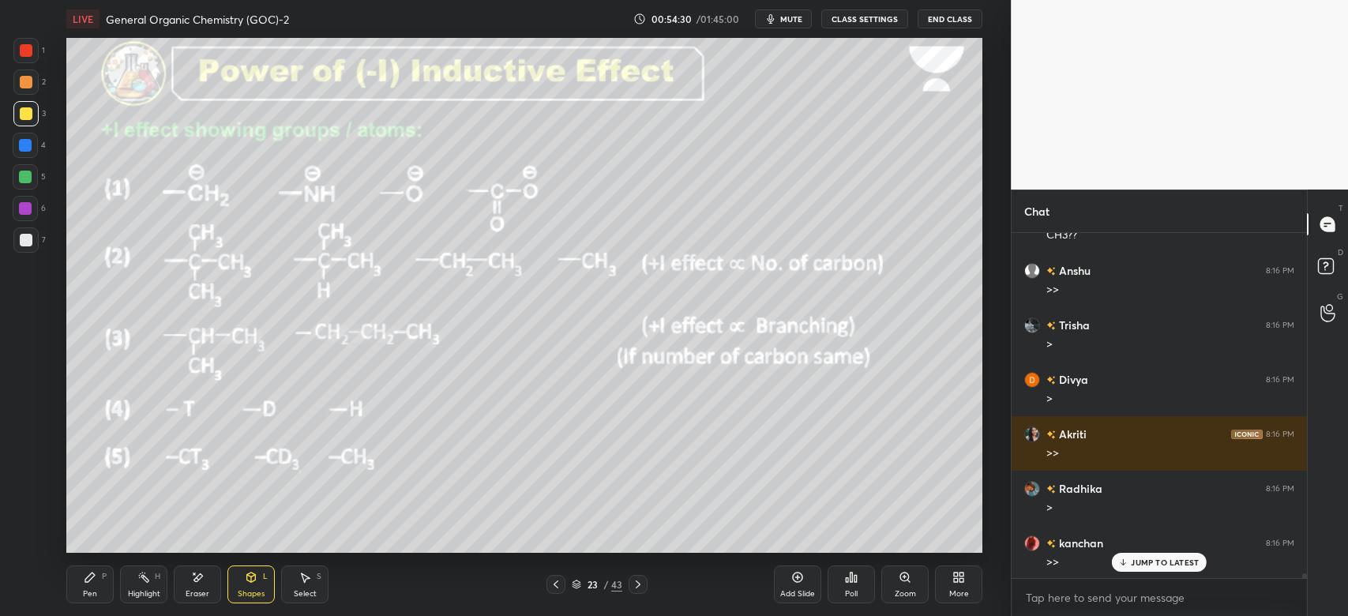
click at [99, 587] on div "Pen P" at bounding box center [89, 584] width 47 height 38
click at [17, 146] on div at bounding box center [25, 145] width 25 height 25
click at [242, 584] on div "Shapes L" at bounding box center [250, 584] width 47 height 38
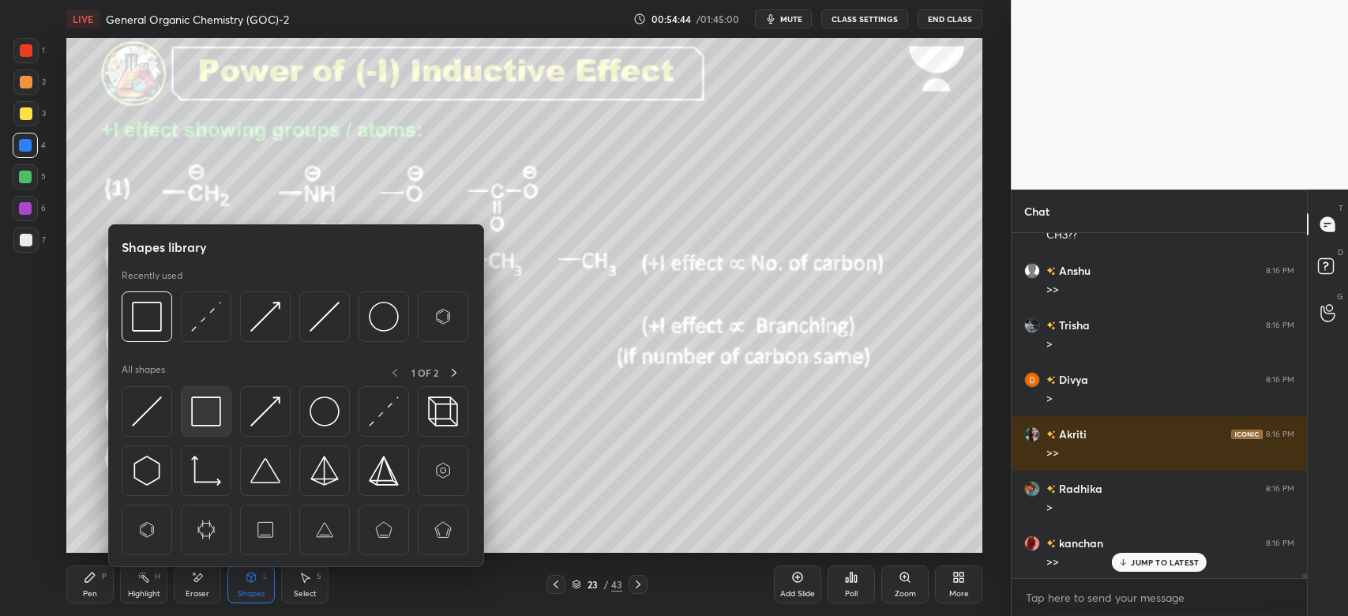
click at [209, 397] on img at bounding box center [206, 411] width 30 height 30
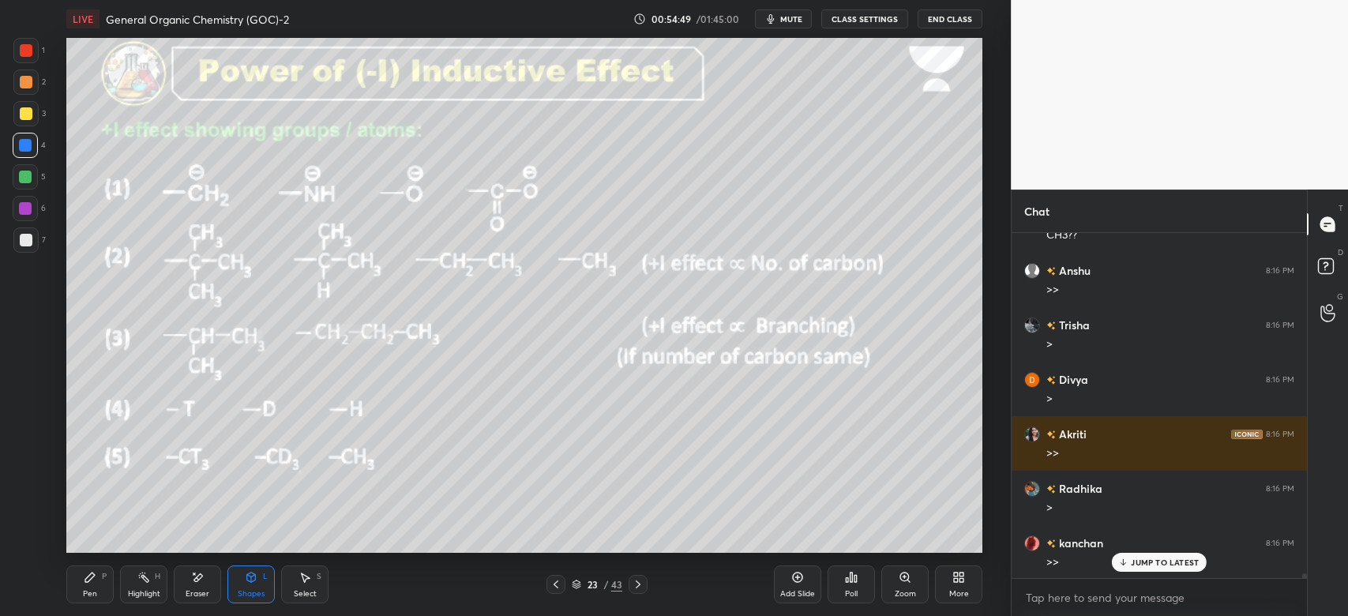
click at [87, 582] on icon at bounding box center [89, 576] width 9 height 9
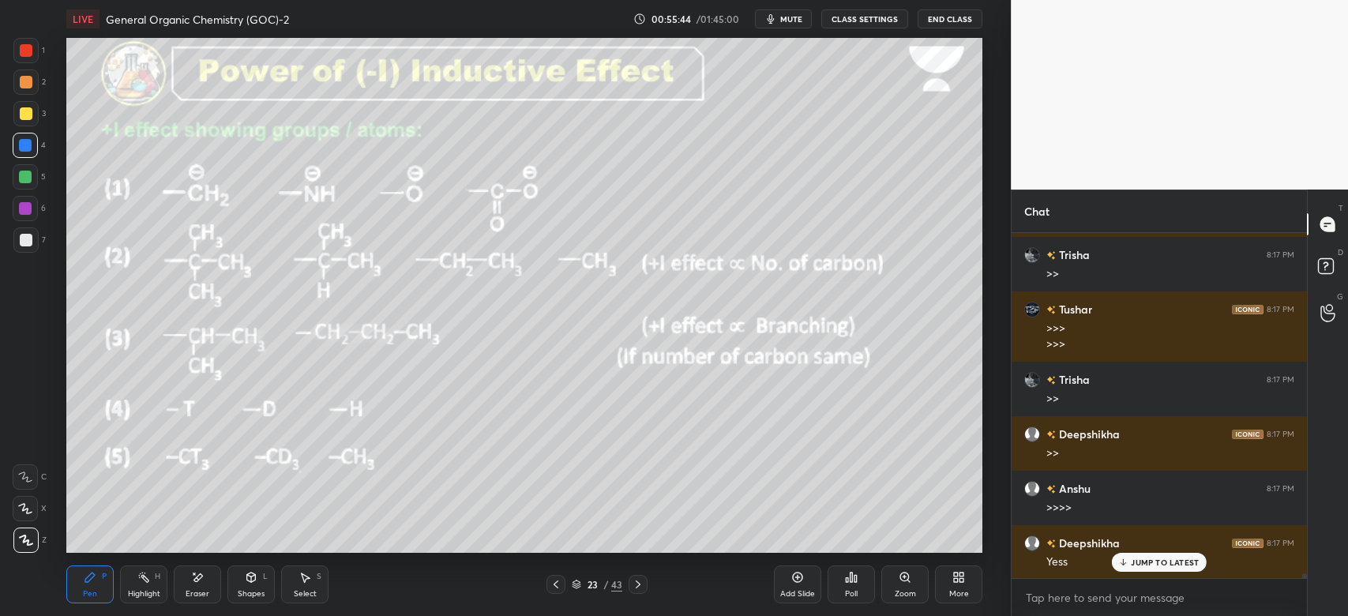
scroll to position [25269, 0]
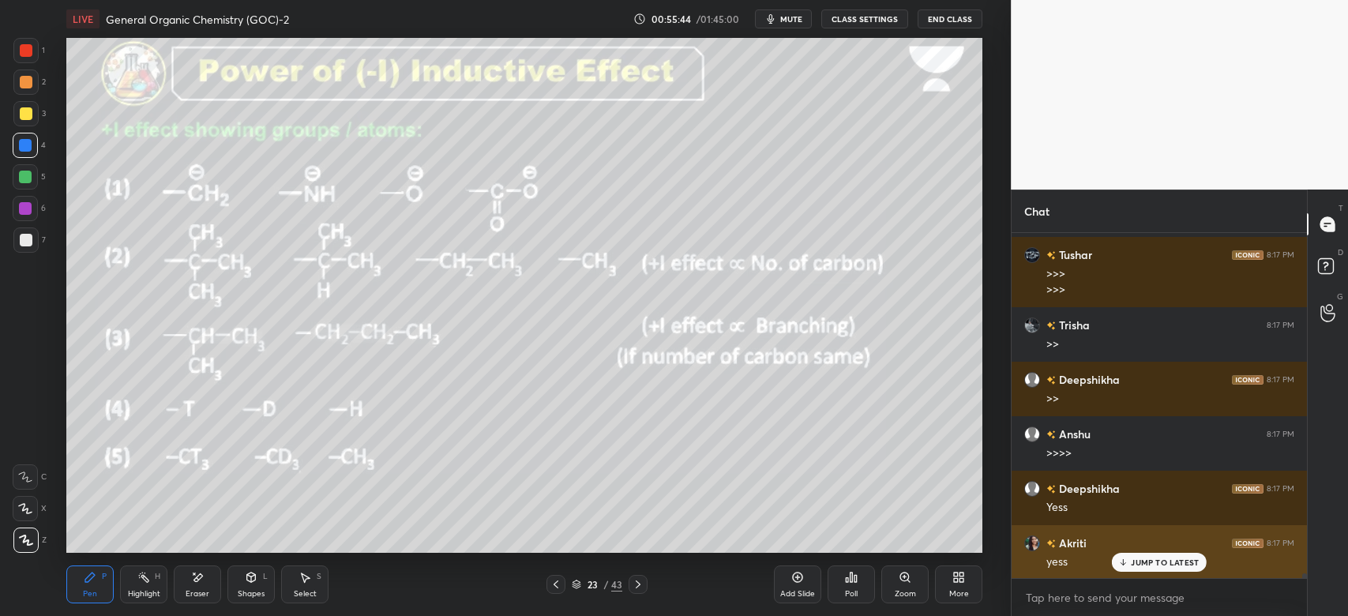
click at [1134, 560] on p "JUMP TO LATEST" at bounding box center [1164, 561] width 68 height 9
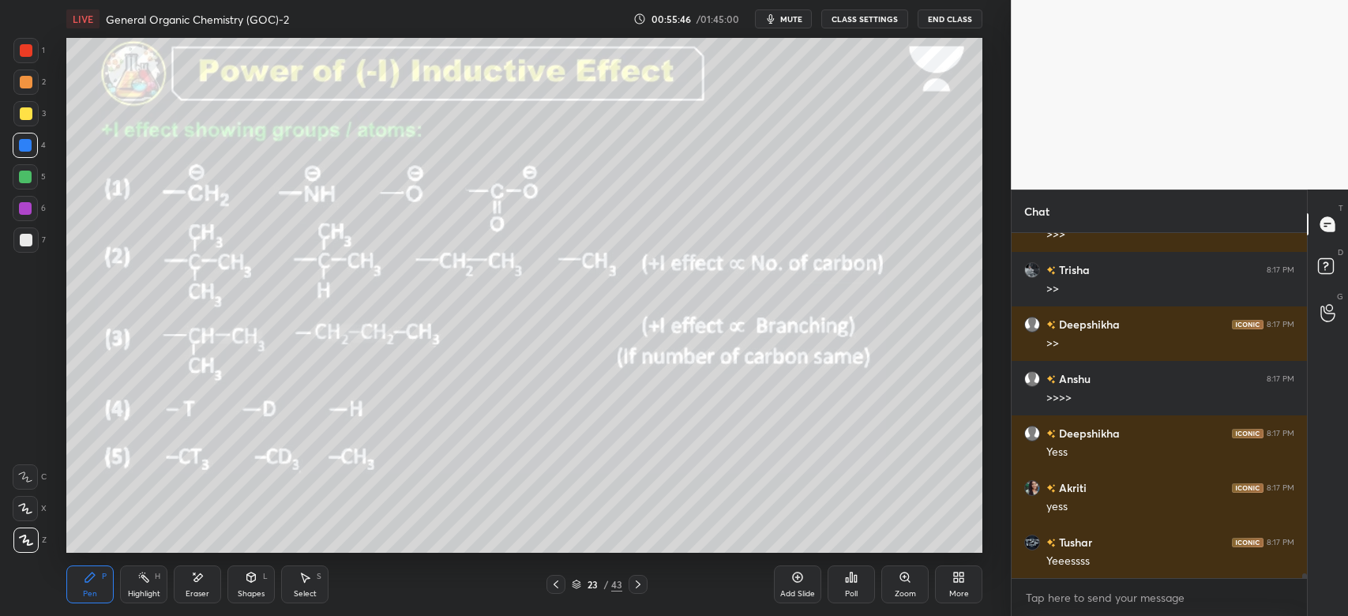
scroll to position [25378, 0]
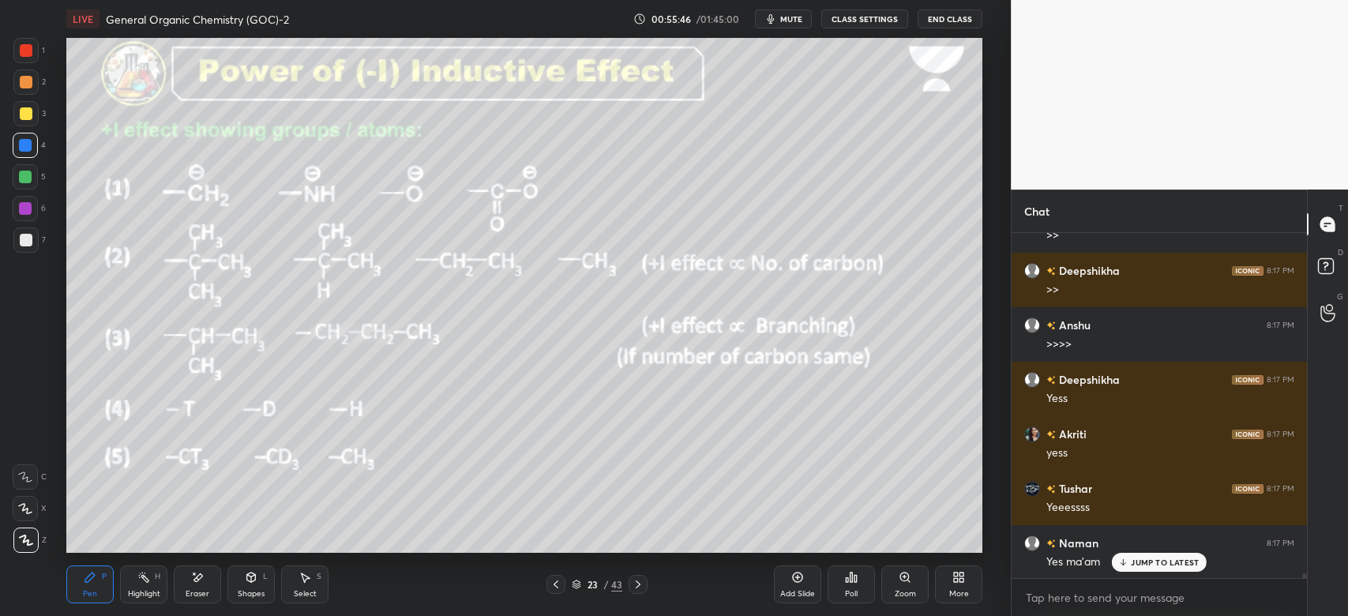
click at [644, 583] on div at bounding box center [637, 584] width 19 height 19
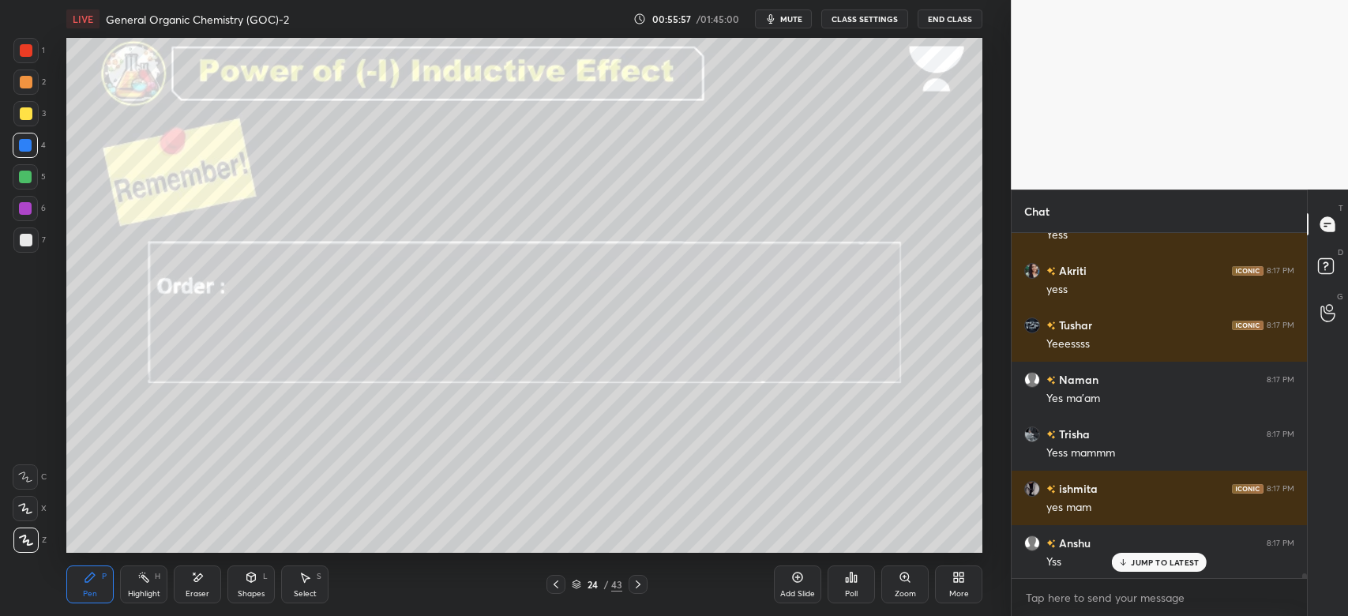
scroll to position [25597, 0]
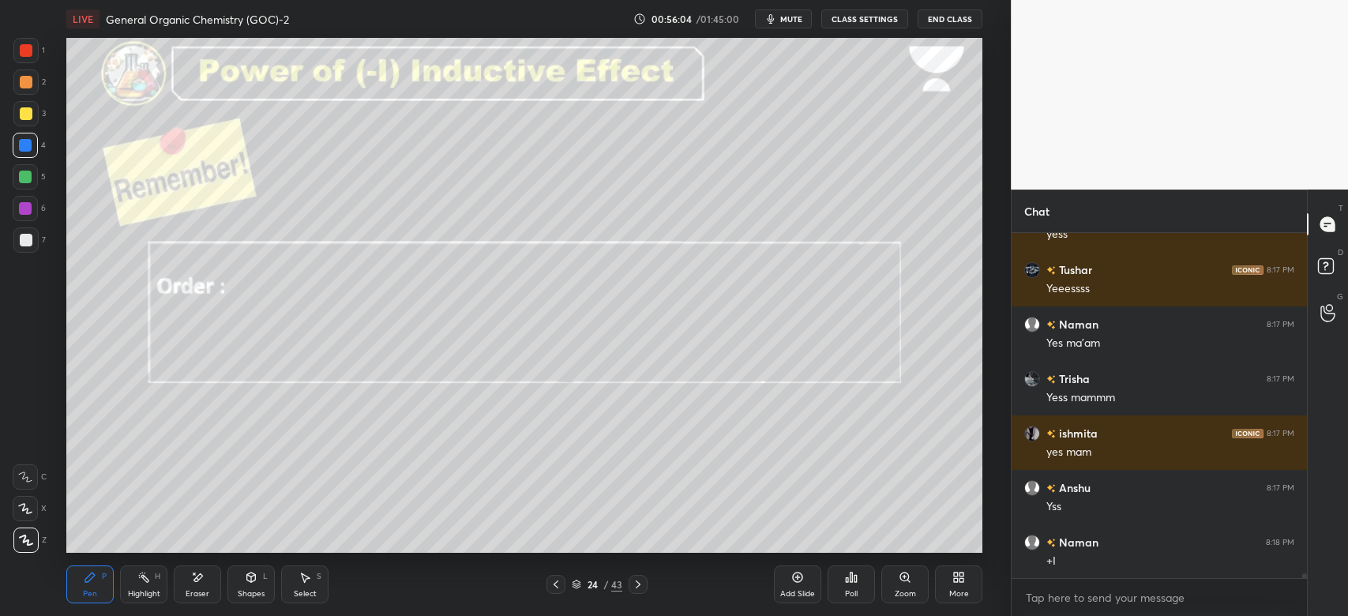
click at [564, 579] on div at bounding box center [555, 584] width 19 height 19
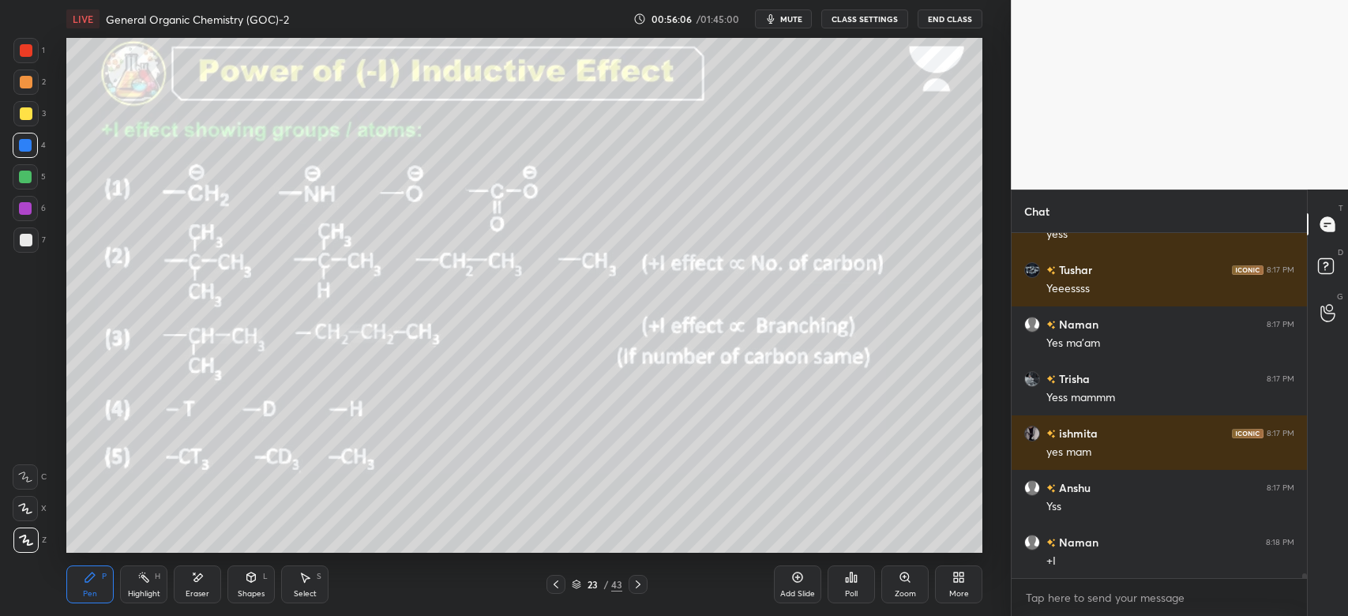
click at [642, 584] on icon at bounding box center [638, 584] width 13 height 13
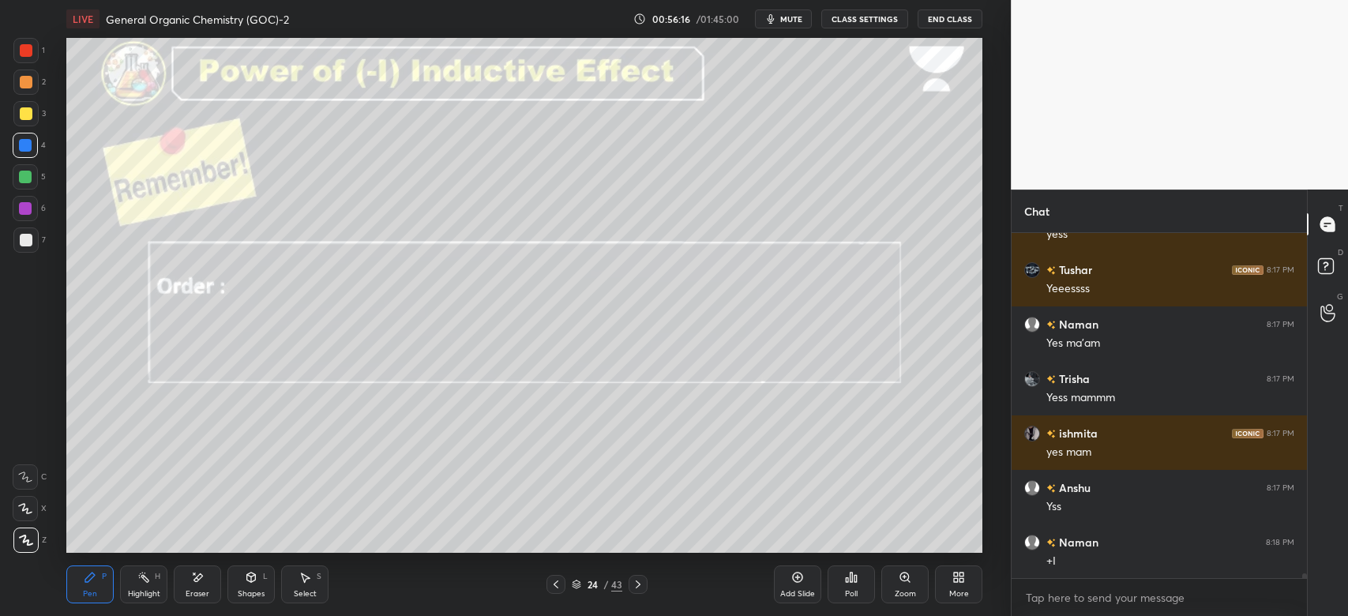
click at [556, 586] on icon at bounding box center [555, 584] width 13 height 13
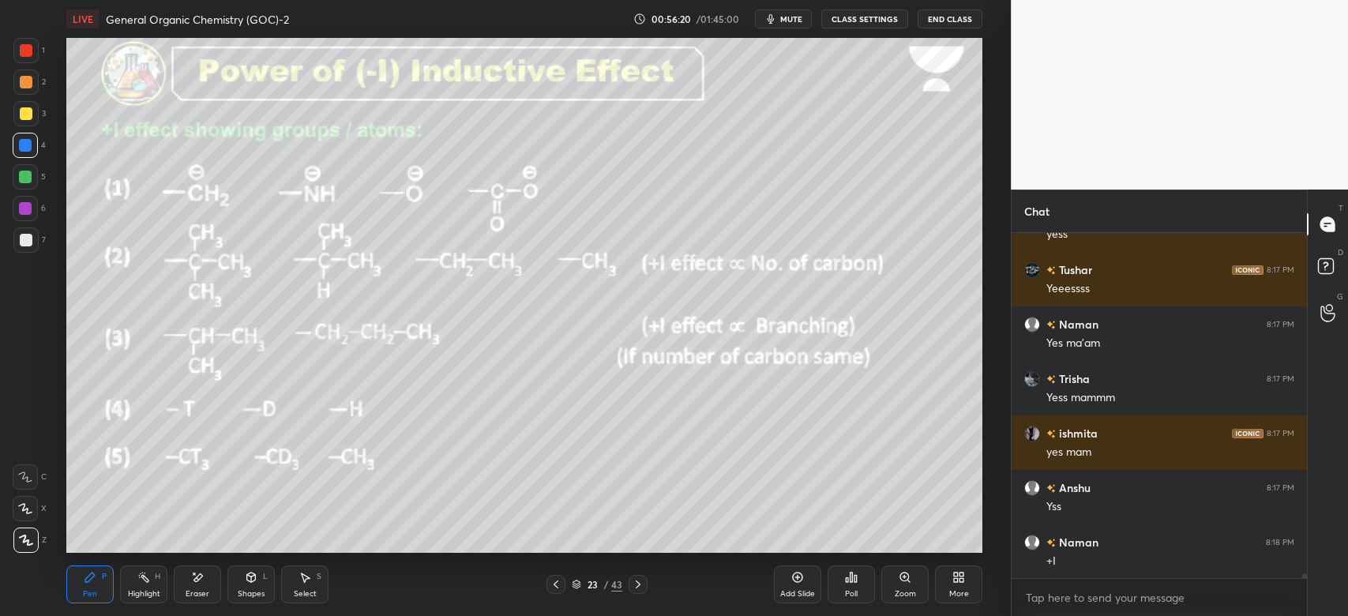
click at [639, 585] on icon at bounding box center [637, 584] width 5 height 8
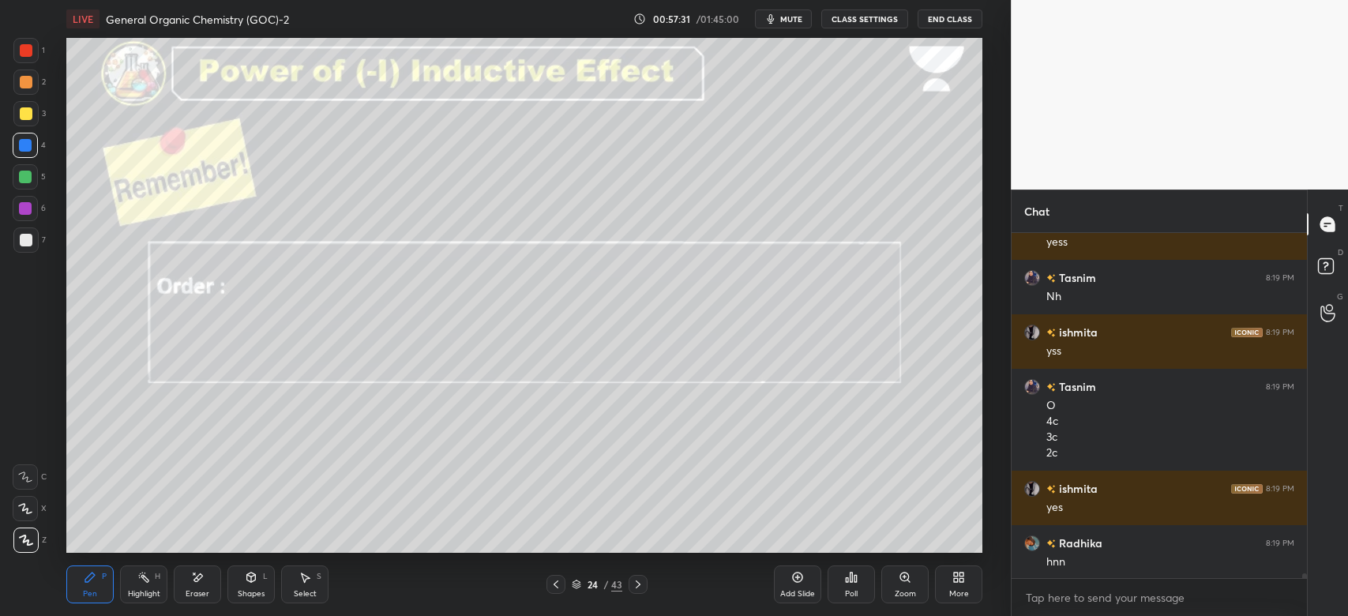
scroll to position [26203, 0]
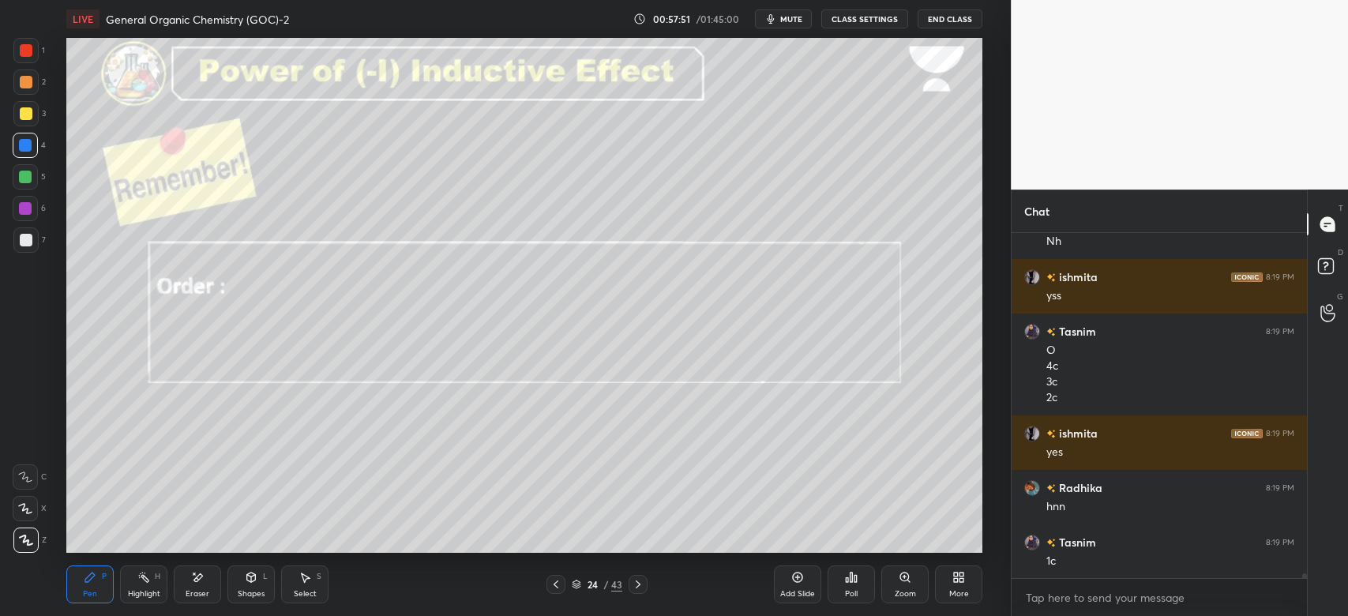
click at [200, 581] on icon at bounding box center [197, 577] width 13 height 13
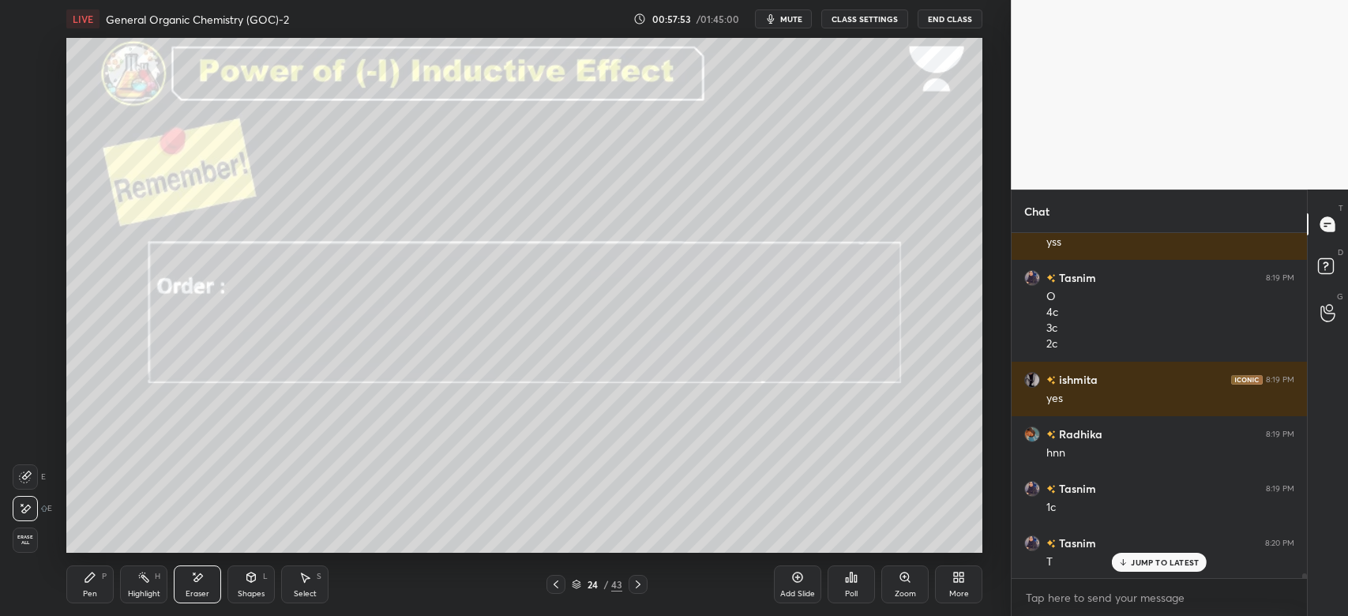
click at [86, 584] on div "Pen P" at bounding box center [89, 584] width 47 height 38
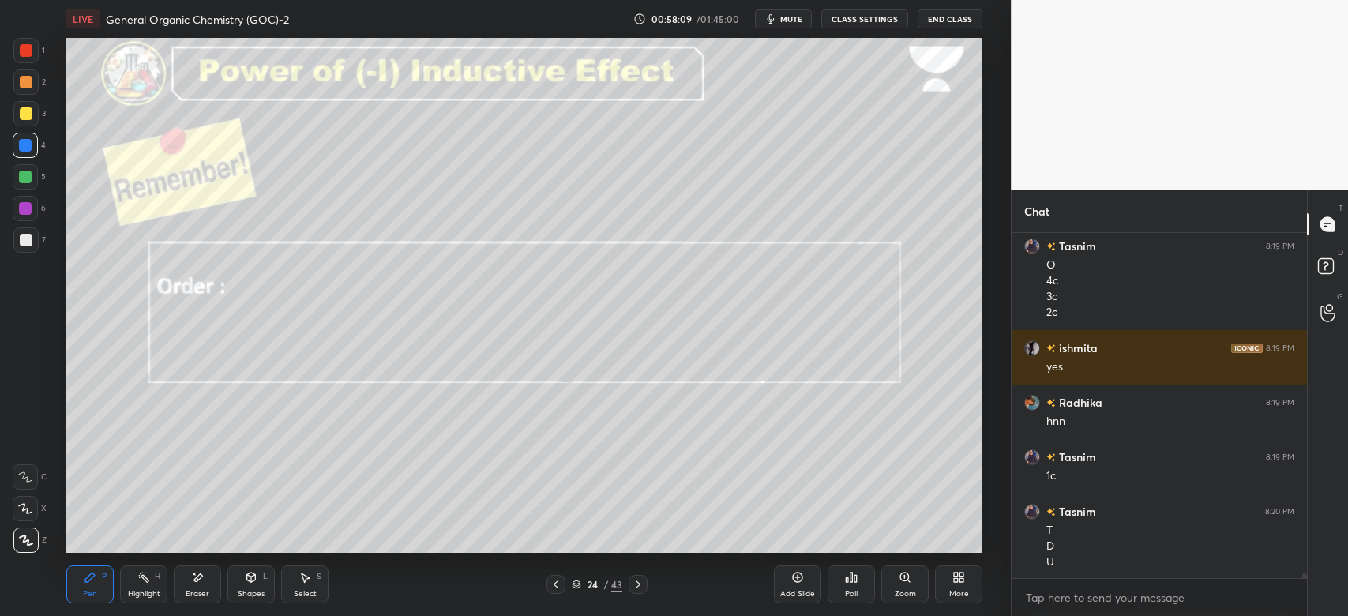
scroll to position [26304, 0]
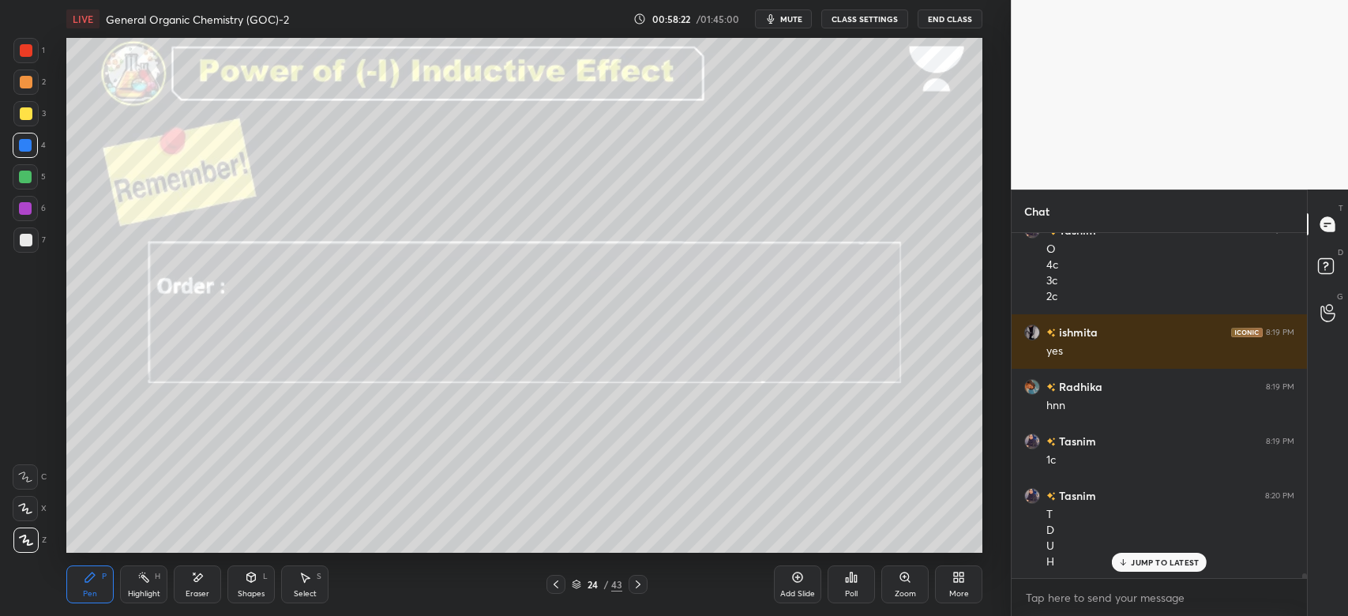
click at [261, 586] on div "Shapes L" at bounding box center [250, 584] width 47 height 38
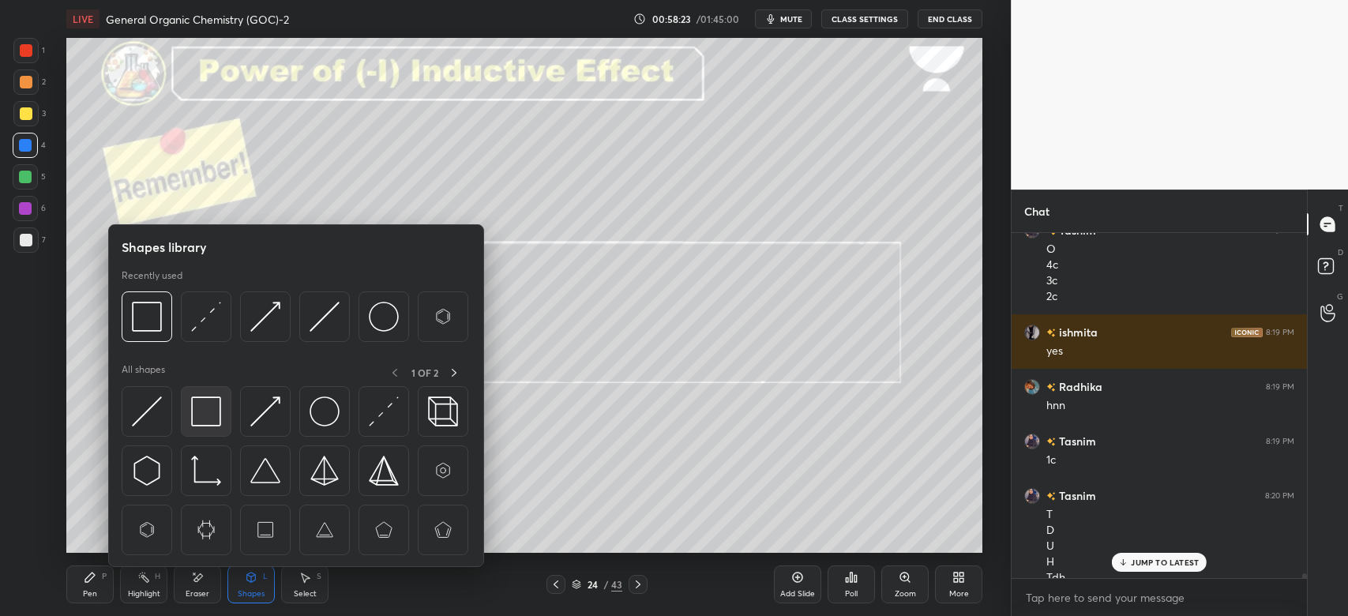
click at [215, 411] on img at bounding box center [206, 411] width 30 height 30
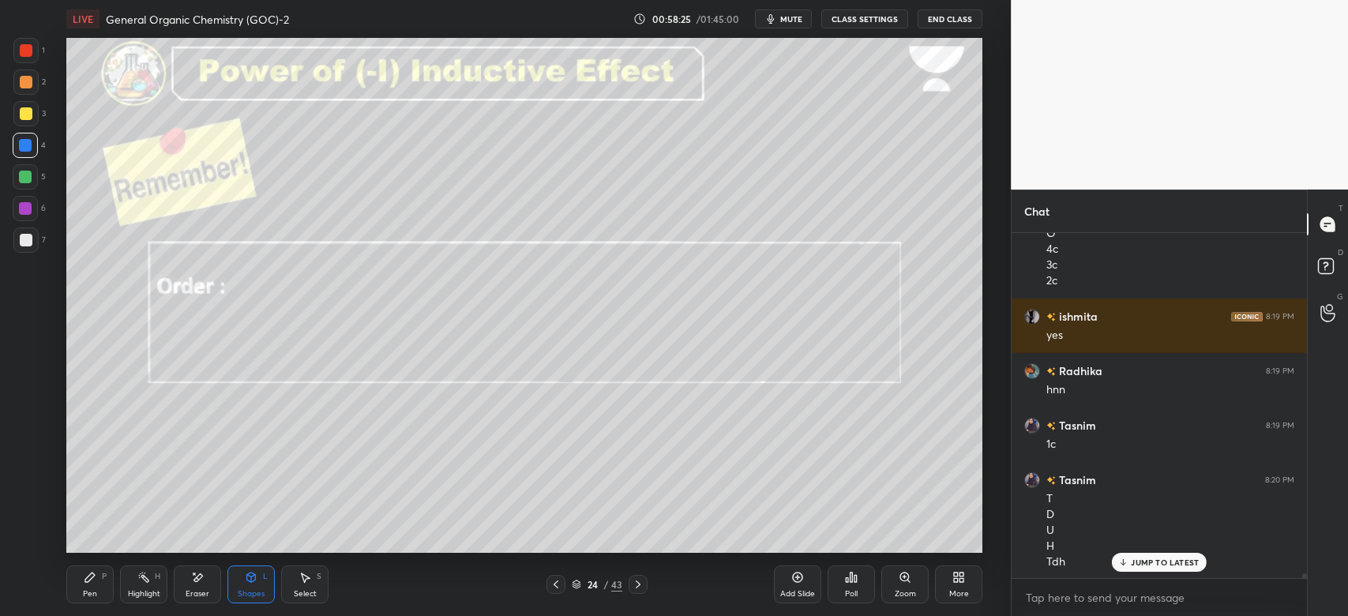
click at [18, 245] on div at bounding box center [25, 239] width 25 height 25
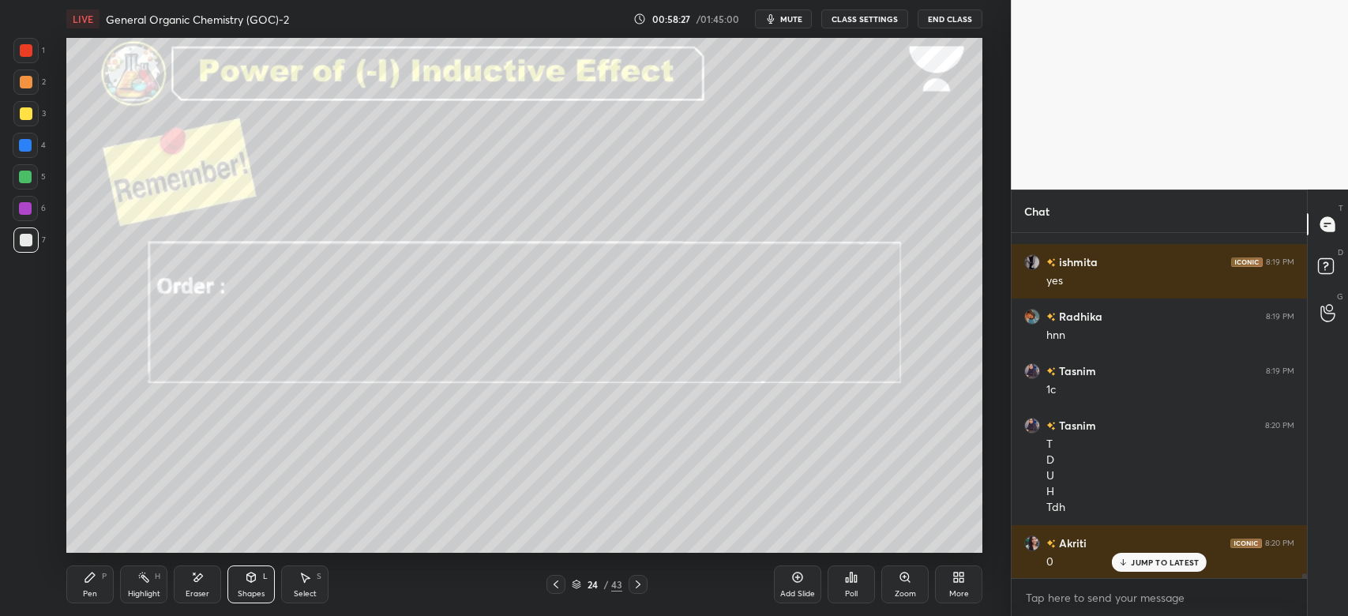
click at [95, 590] on div "Pen" at bounding box center [90, 594] width 14 height 8
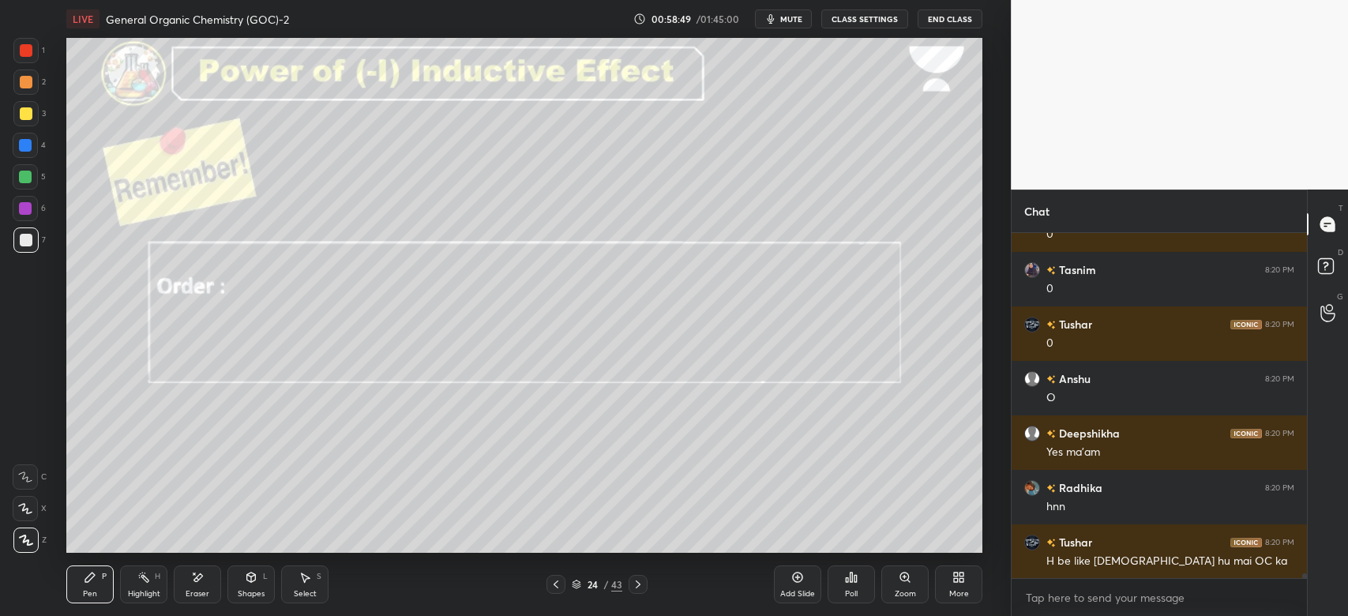
scroll to position [26755, 0]
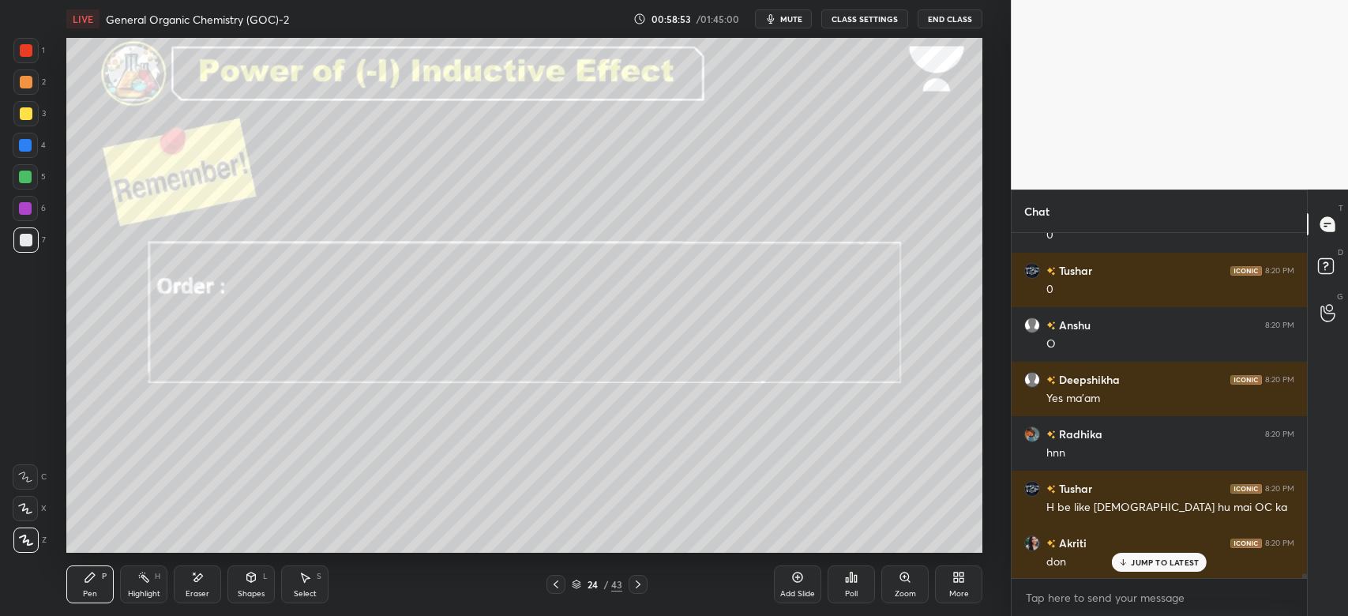
click at [641, 586] on icon at bounding box center [638, 584] width 13 height 13
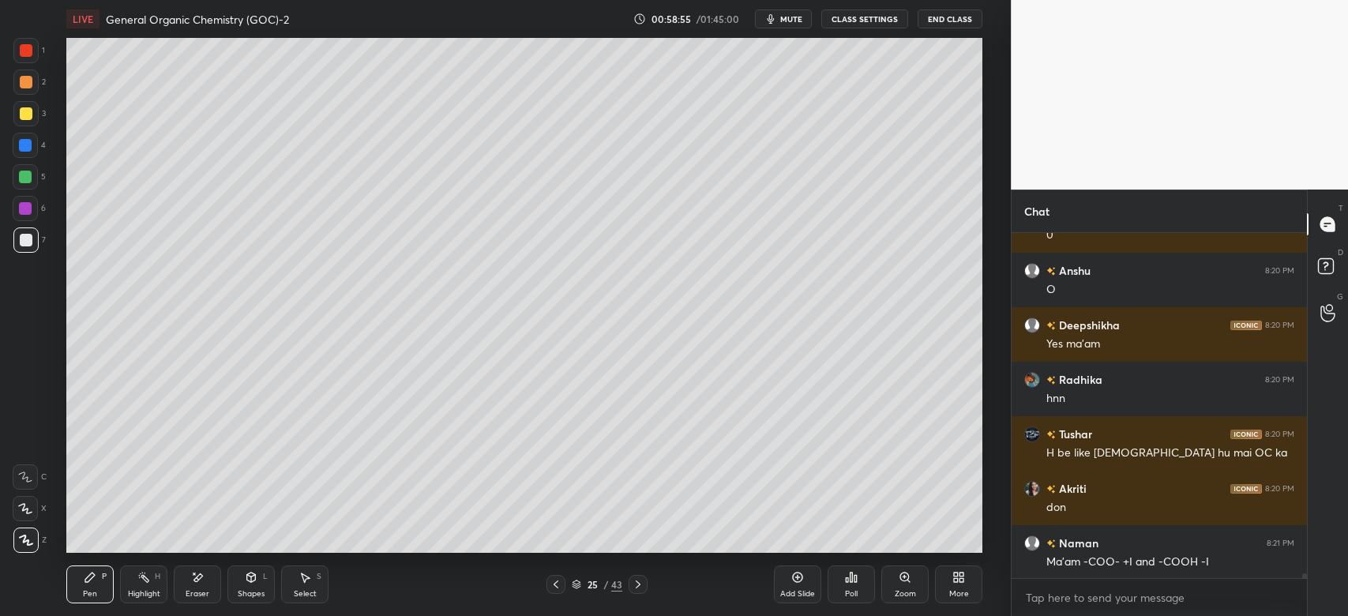
click at [643, 583] on icon at bounding box center [638, 584] width 13 height 13
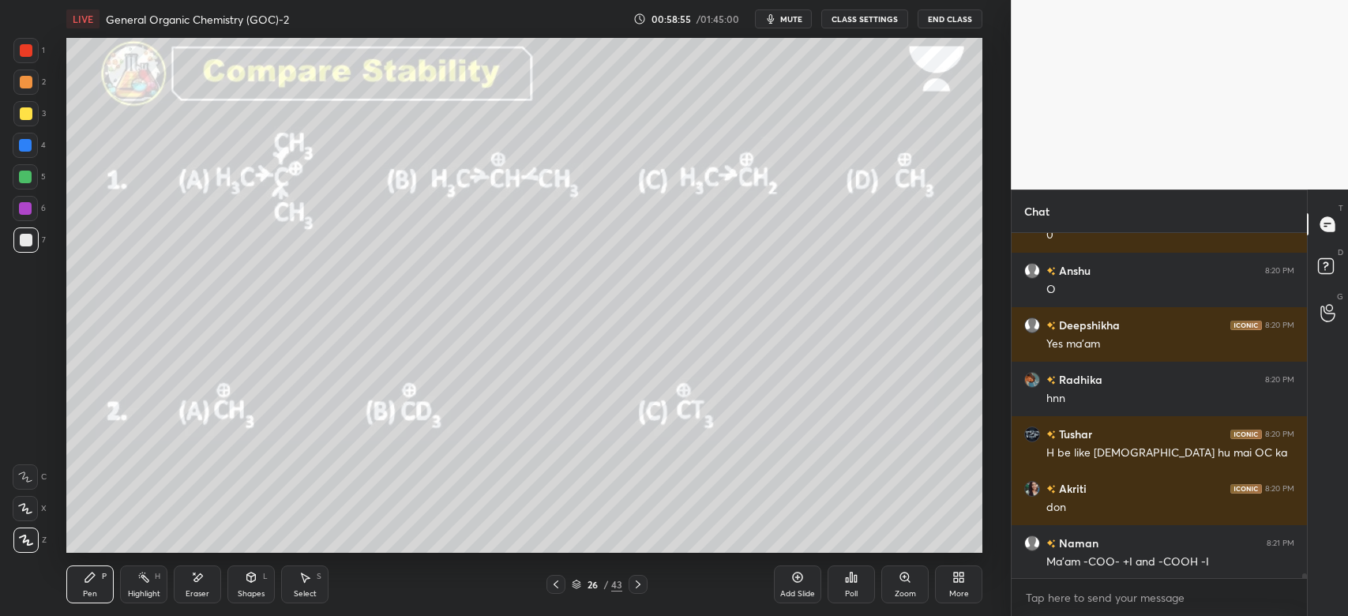
scroll to position [26865, 0]
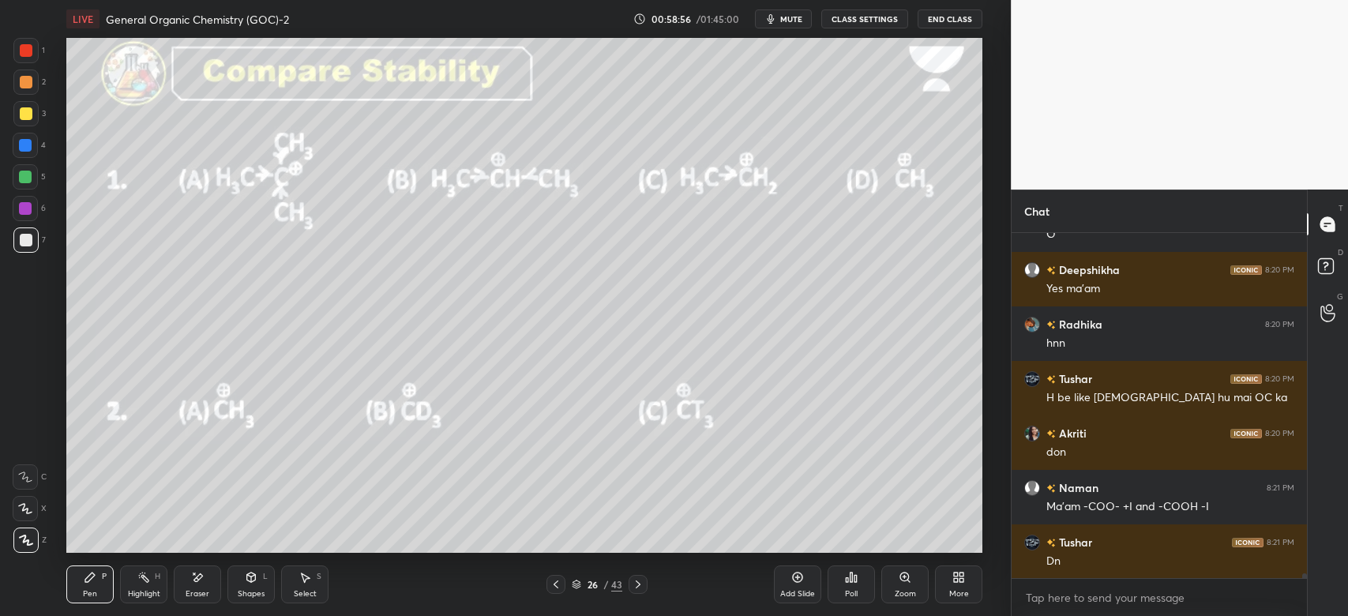
click at [549, 583] on icon at bounding box center [555, 584] width 13 height 13
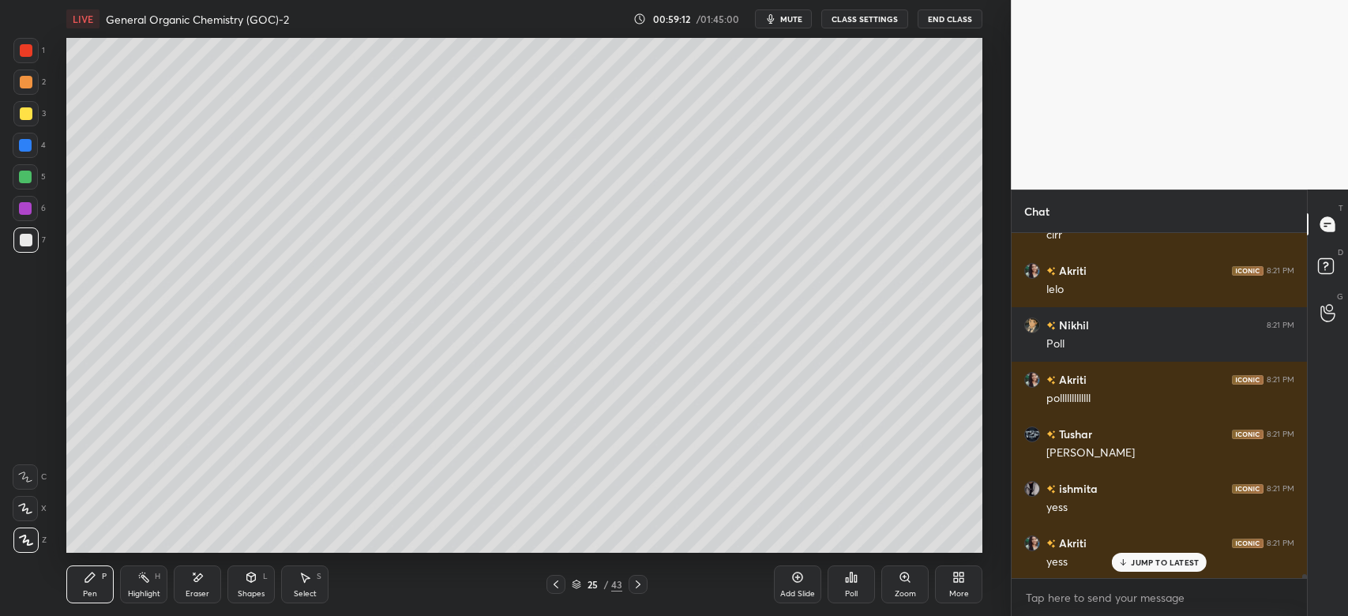
scroll to position [27301, 0]
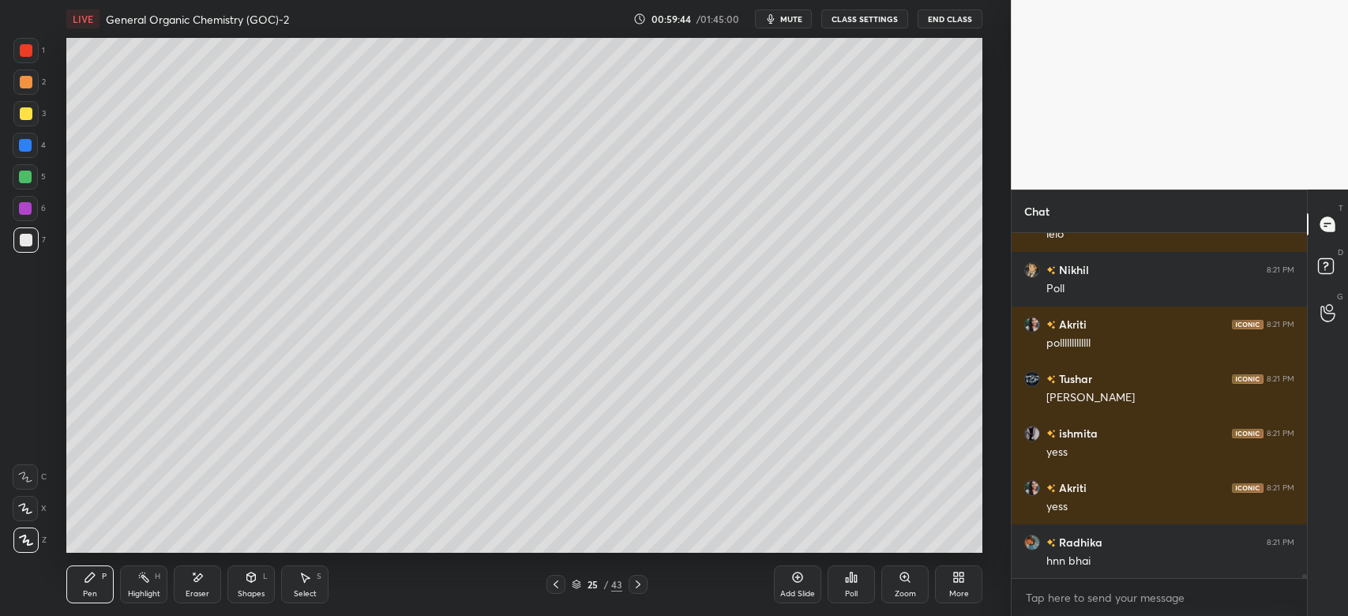
click at [26, 105] on div at bounding box center [25, 113] width 25 height 25
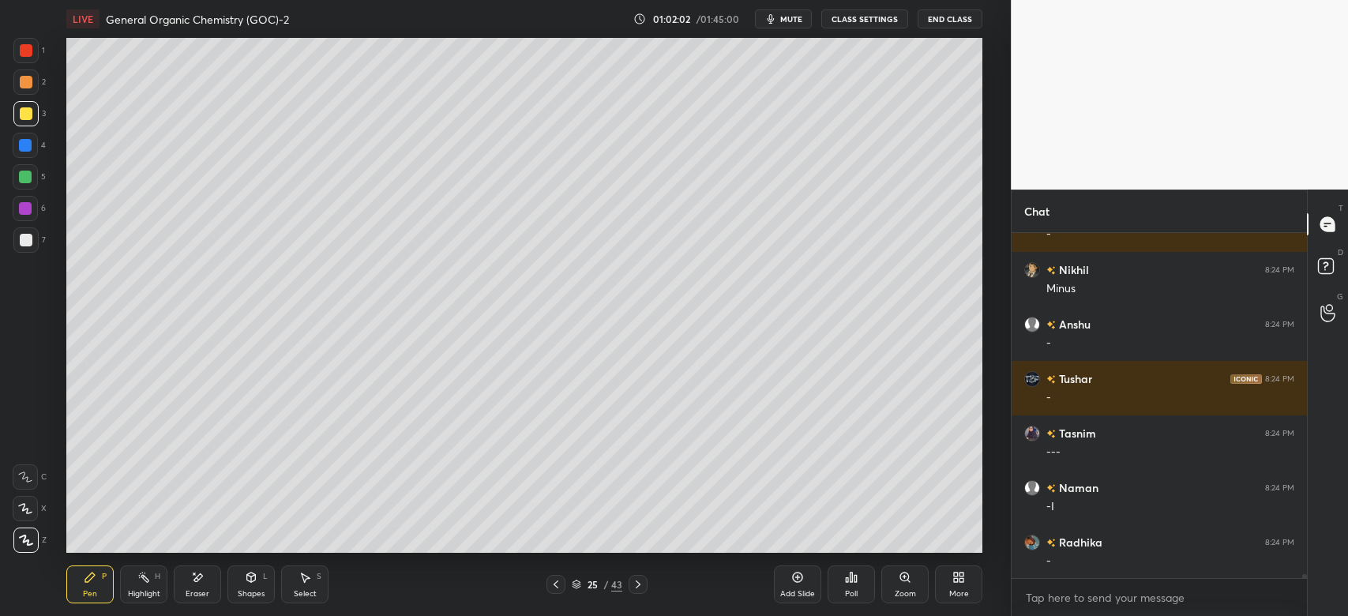
scroll to position [31946, 0]
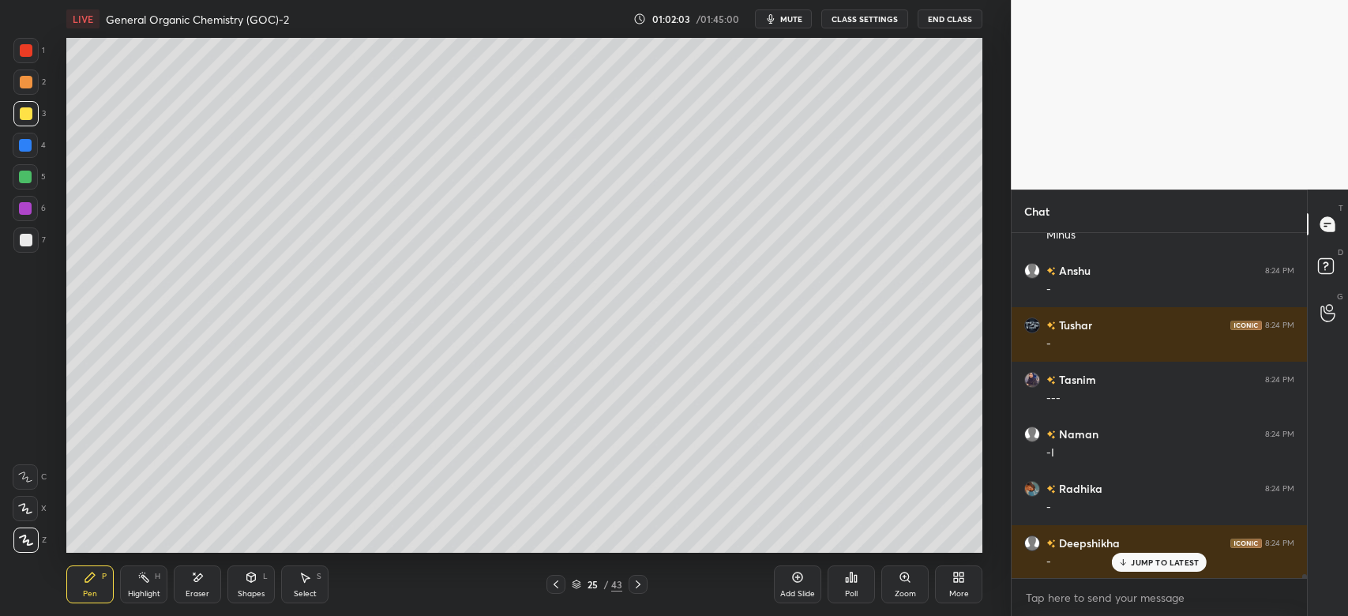
click at [32, 77] on div at bounding box center [25, 81] width 25 height 25
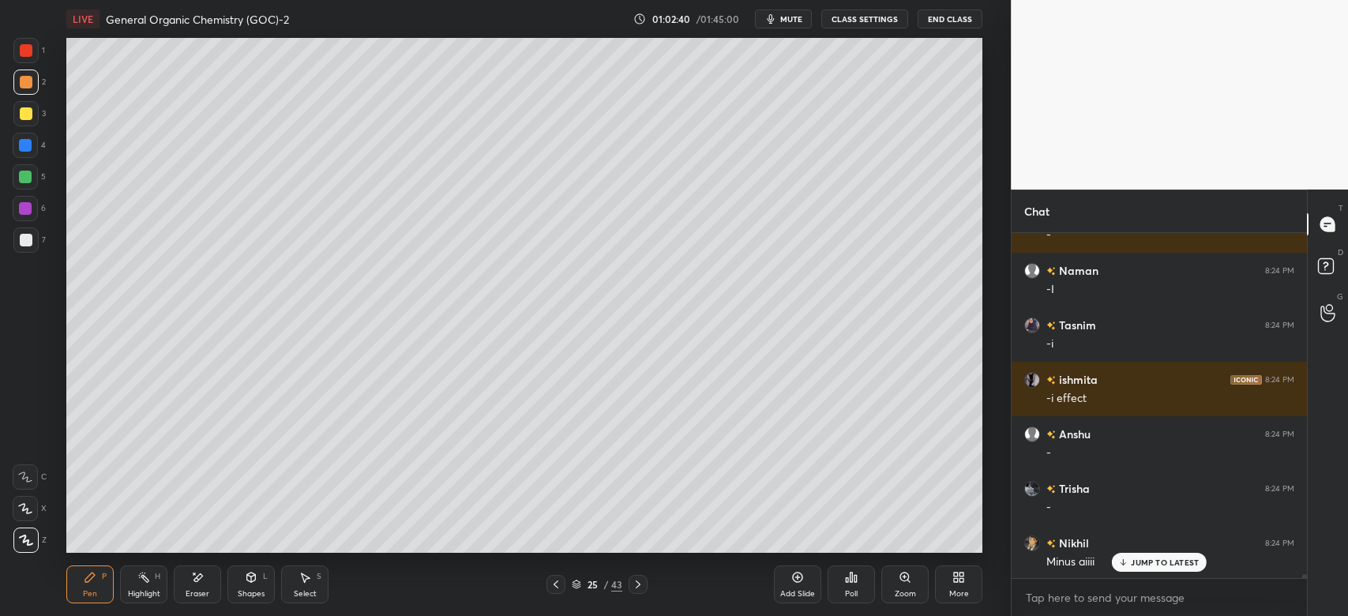
scroll to position [32709, 0]
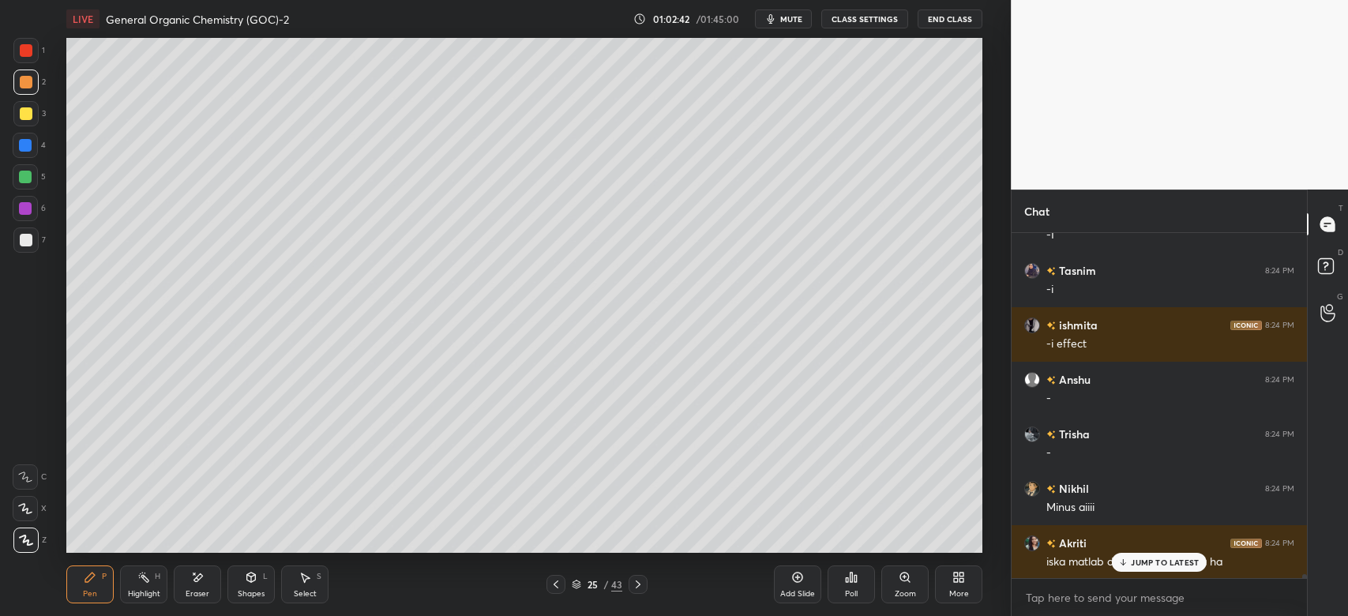
click at [1124, 569] on div "JUMP TO LATEST" at bounding box center [1159, 562] width 95 height 19
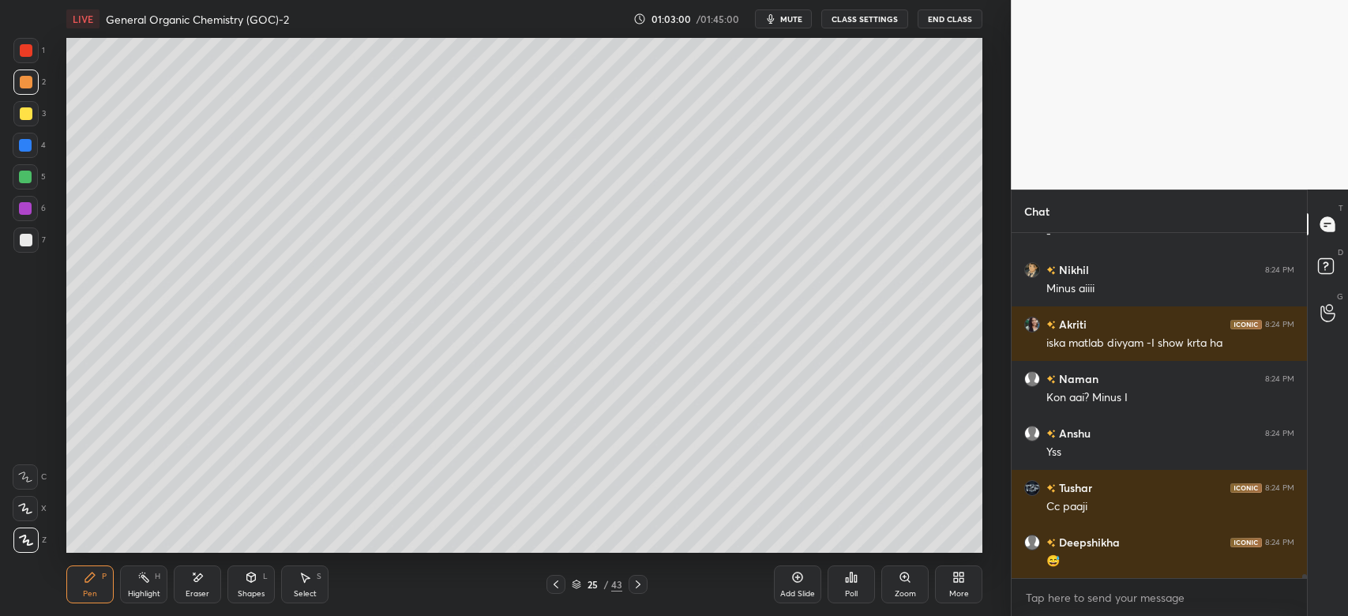
scroll to position [32981, 0]
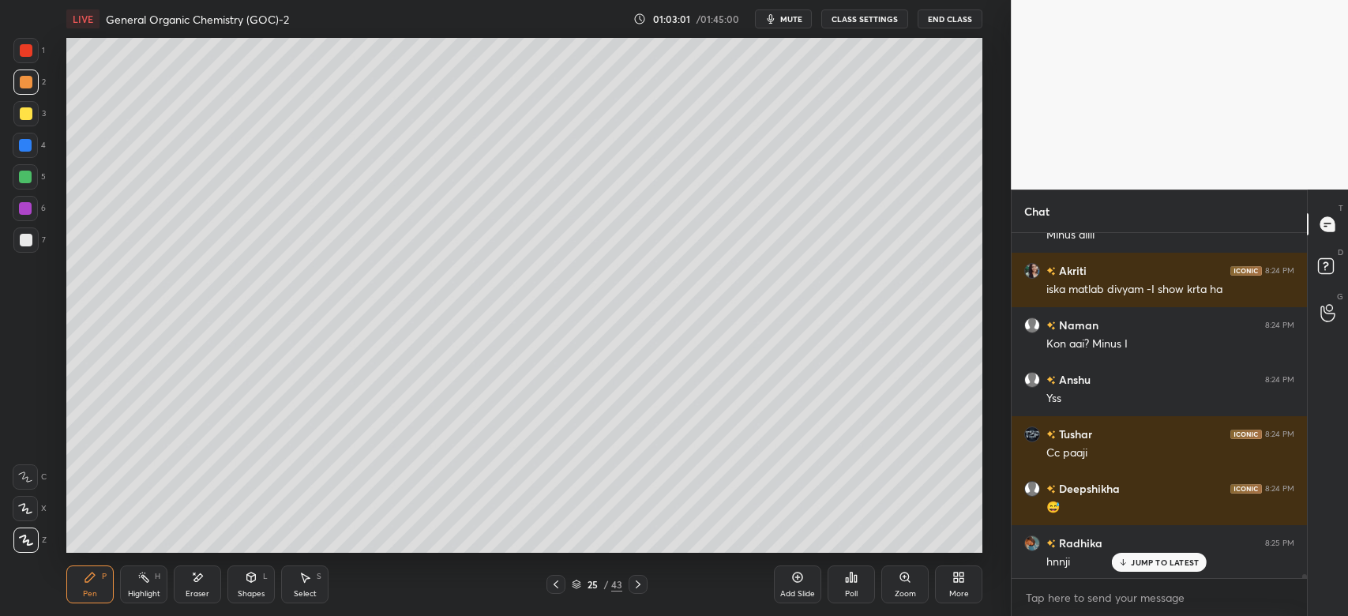
click at [638, 584] on icon at bounding box center [638, 584] width 13 height 13
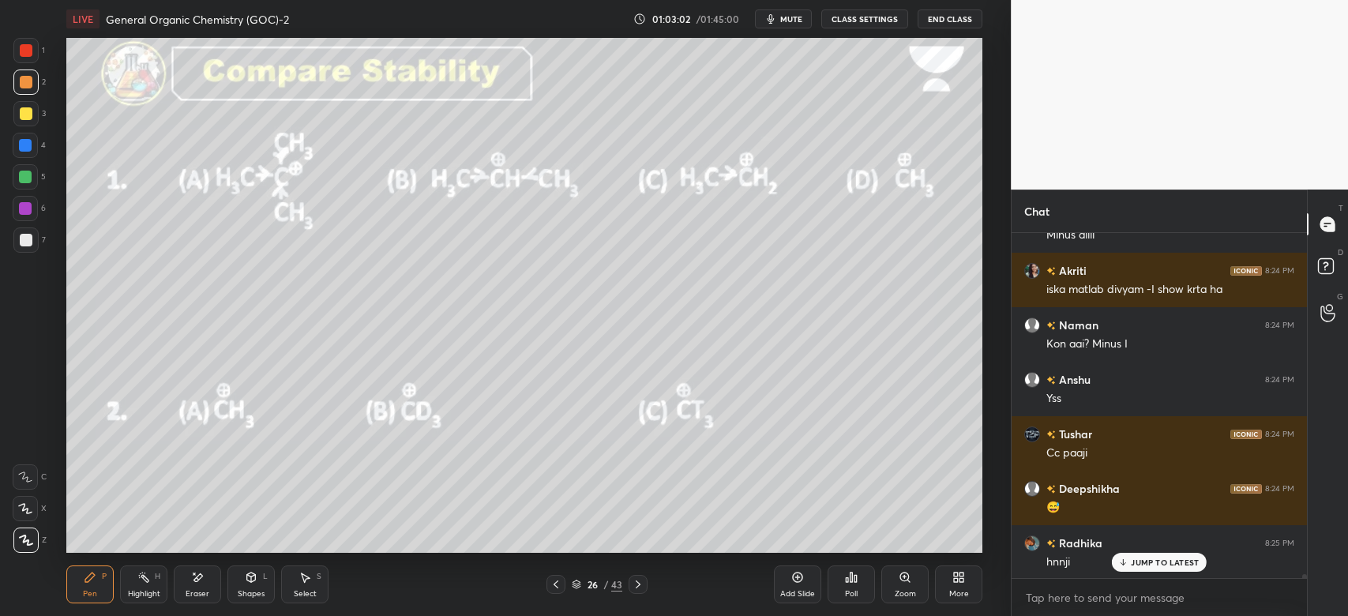
click at [555, 584] on icon at bounding box center [555, 584] width 5 height 8
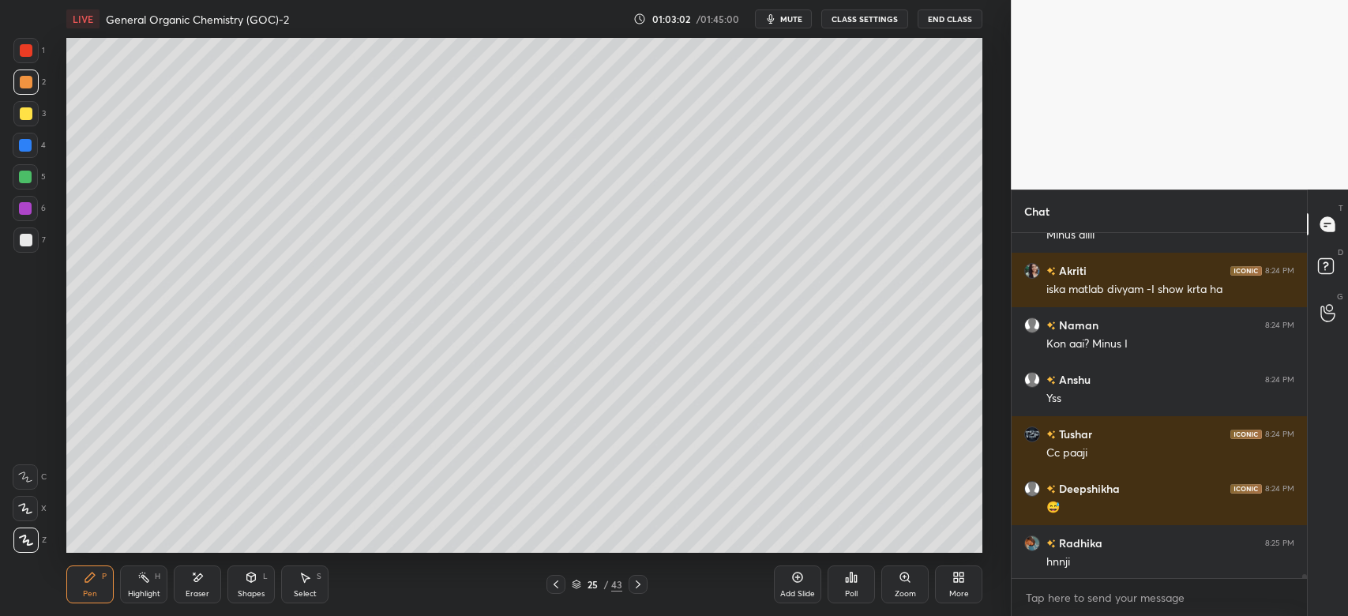
scroll to position [33036, 0]
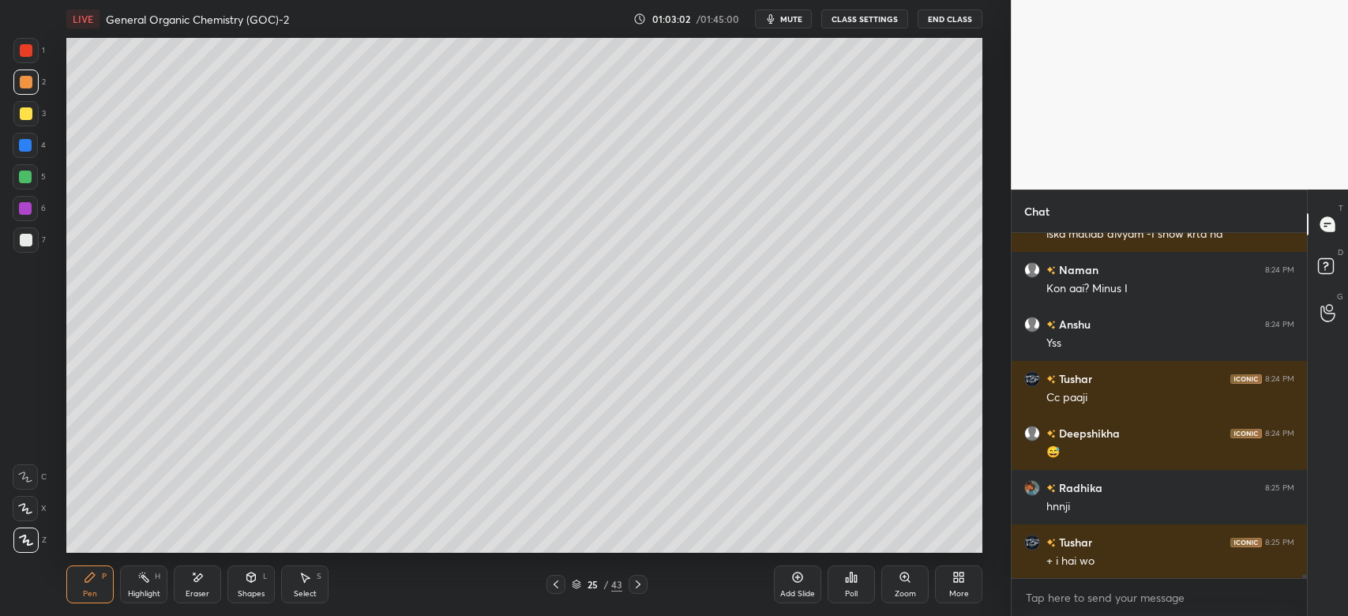
click at [797, 591] on div "Add Slide" at bounding box center [797, 594] width 35 height 8
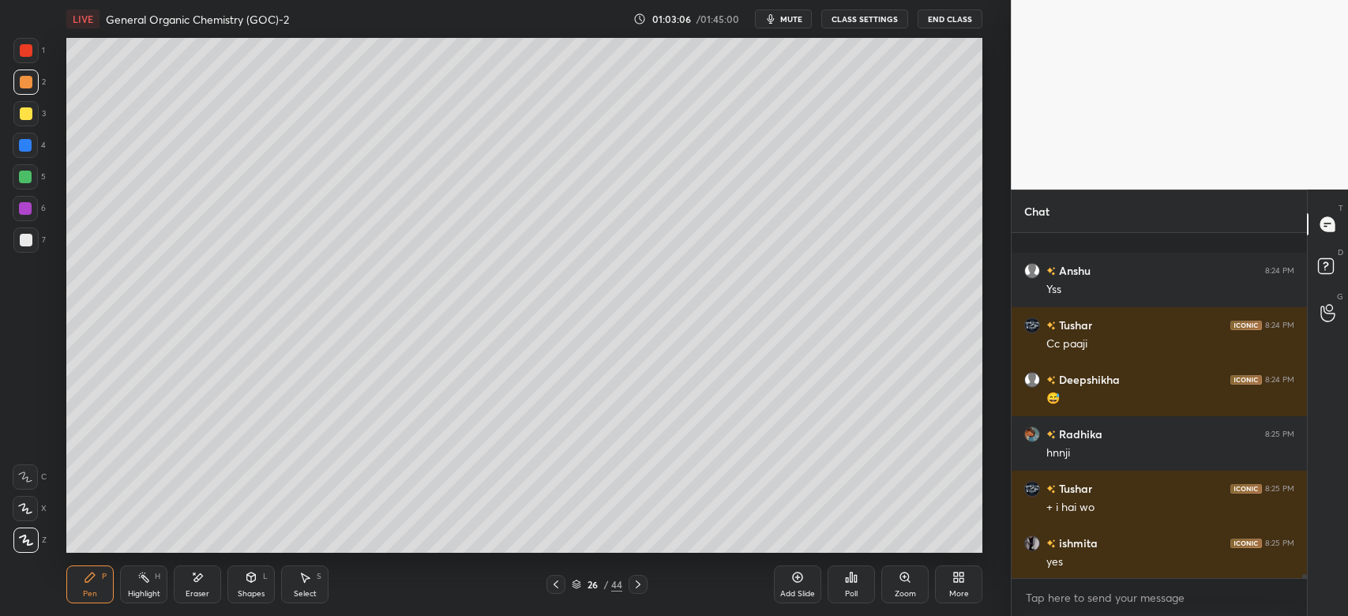
scroll to position [33200, 0]
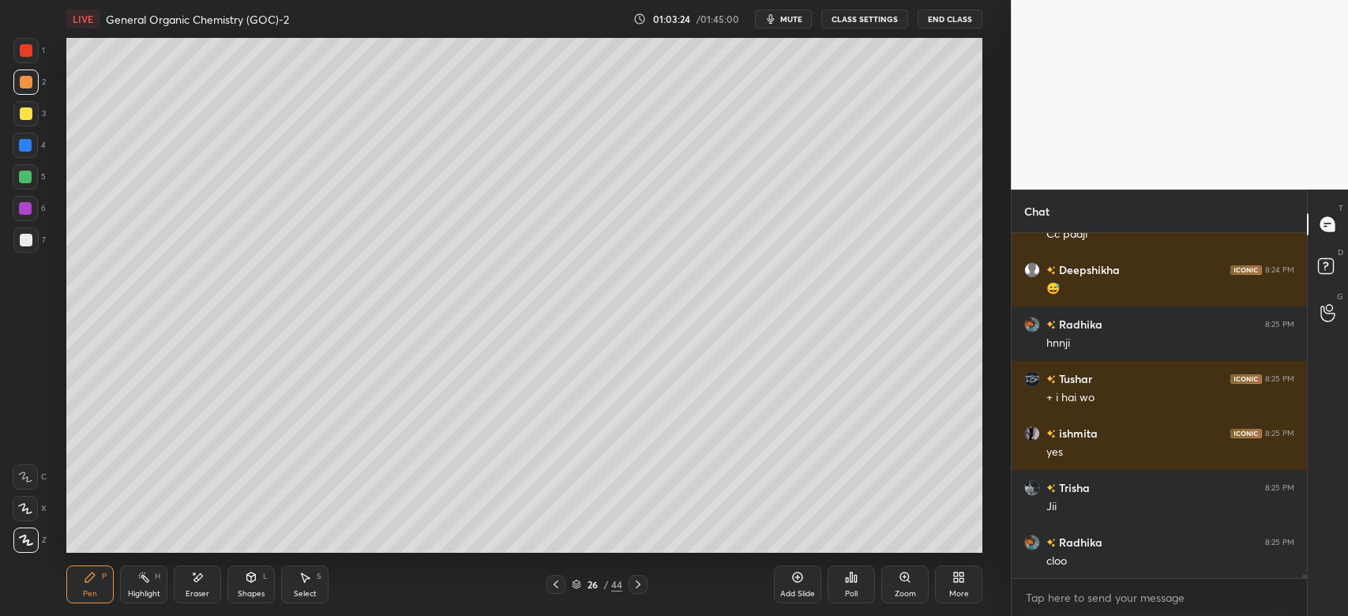
click at [253, 579] on icon at bounding box center [251, 576] width 9 height 9
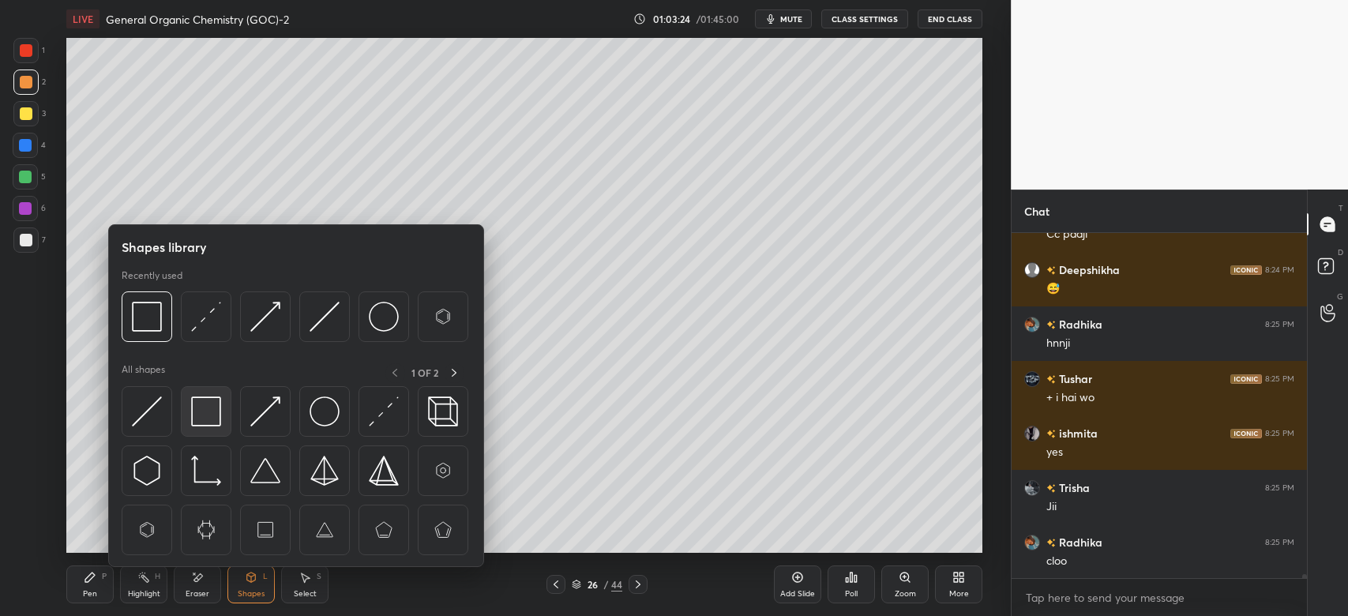
click at [203, 412] on img at bounding box center [206, 411] width 30 height 30
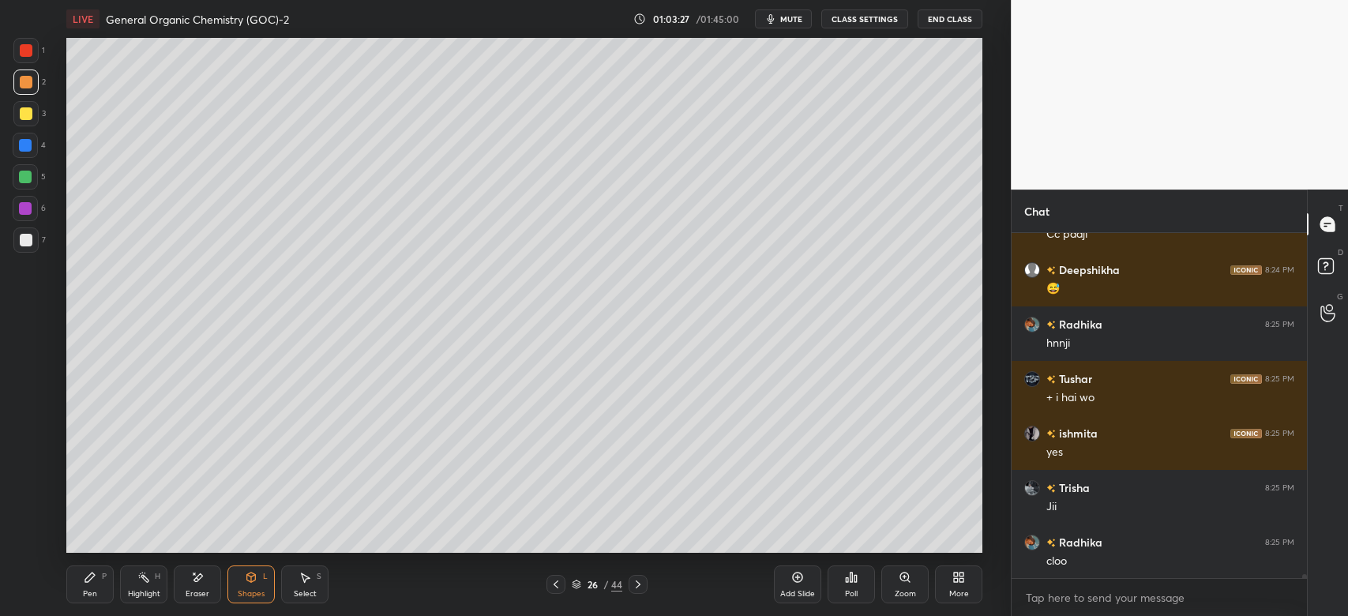
click at [95, 581] on icon at bounding box center [90, 577] width 13 height 13
click at [26, 111] on div at bounding box center [26, 113] width 13 height 13
click at [251, 575] on icon at bounding box center [251, 576] width 9 height 9
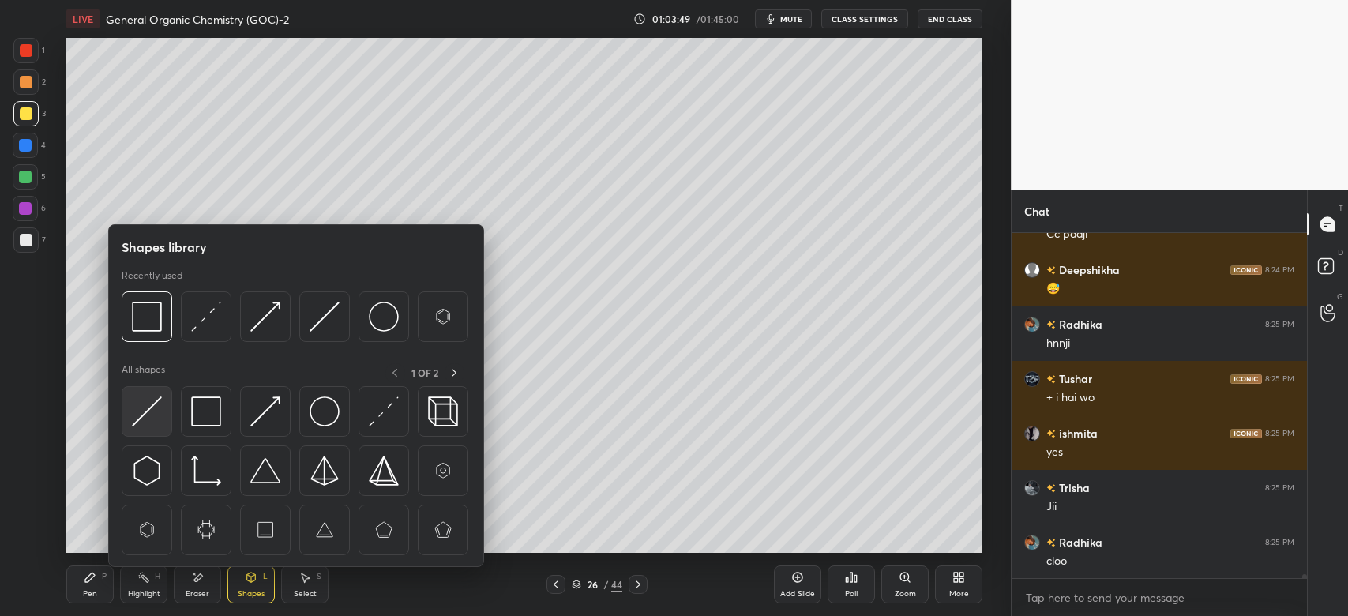
click at [143, 396] on img at bounding box center [147, 411] width 30 height 30
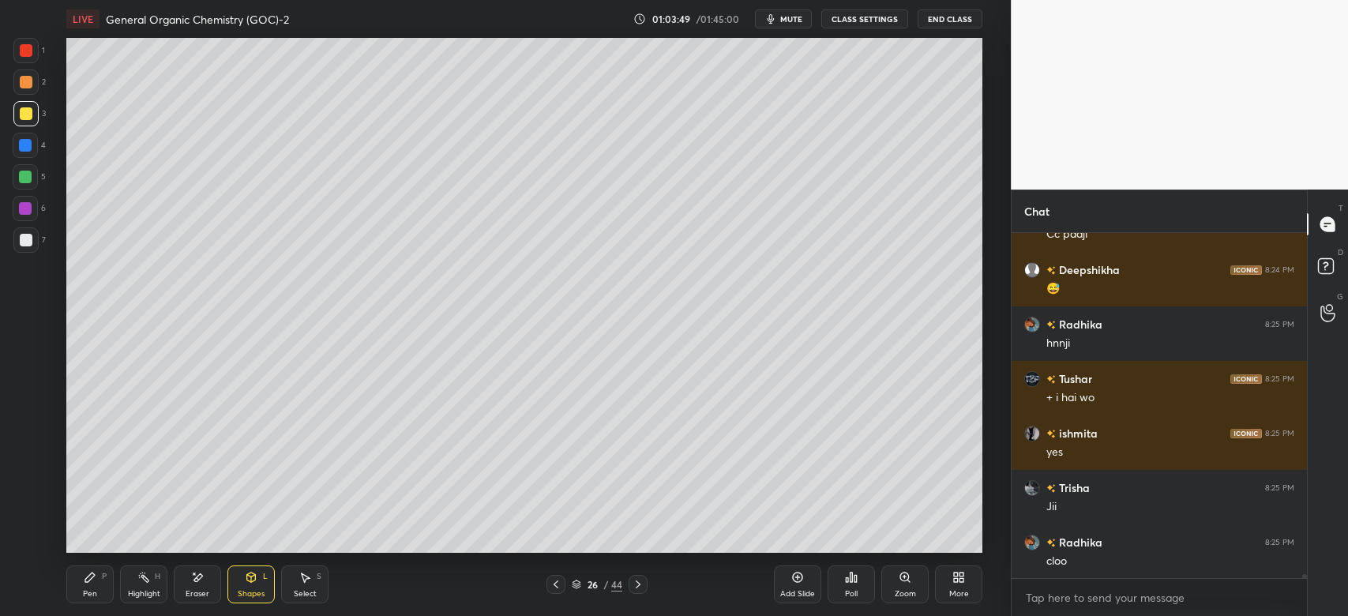
scroll to position [33253, 0]
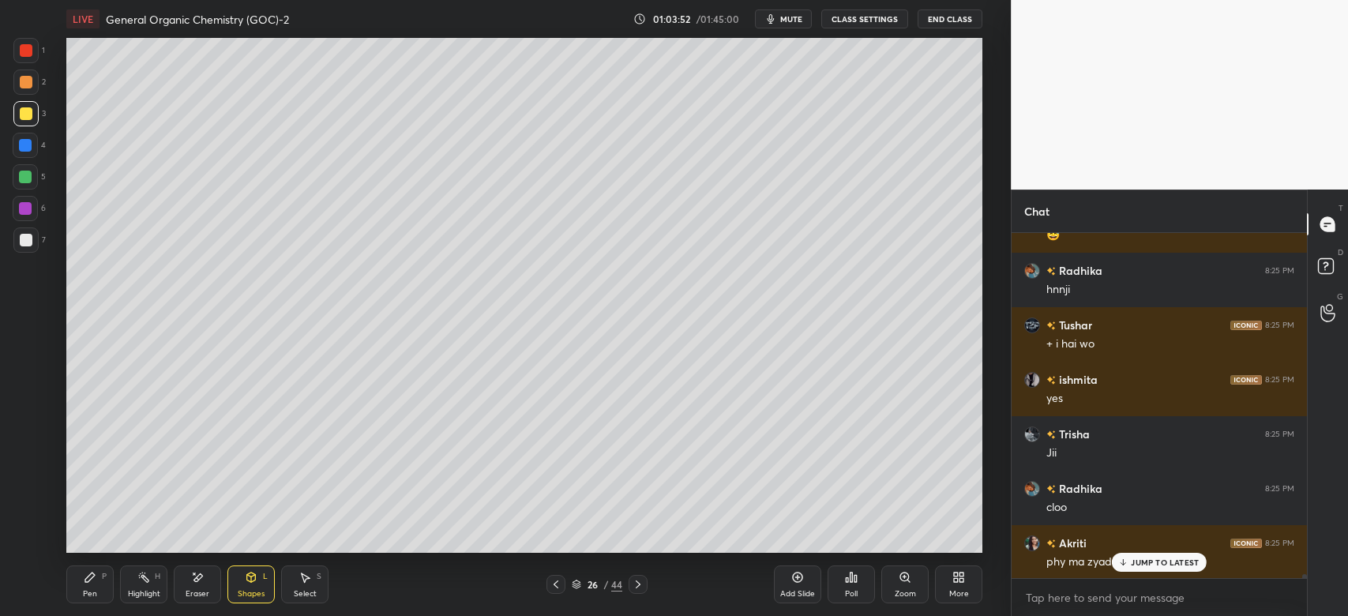
click at [100, 581] on div "Pen P" at bounding box center [89, 584] width 47 height 38
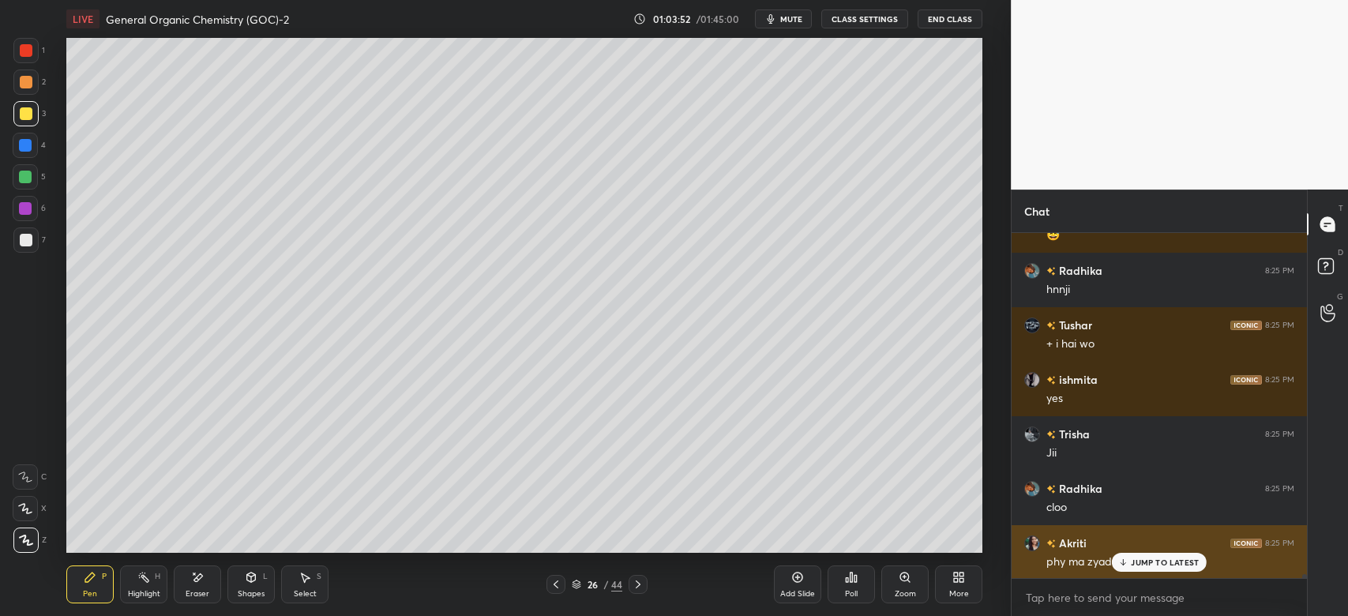
click at [1128, 564] on icon at bounding box center [1123, 561] width 10 height 9
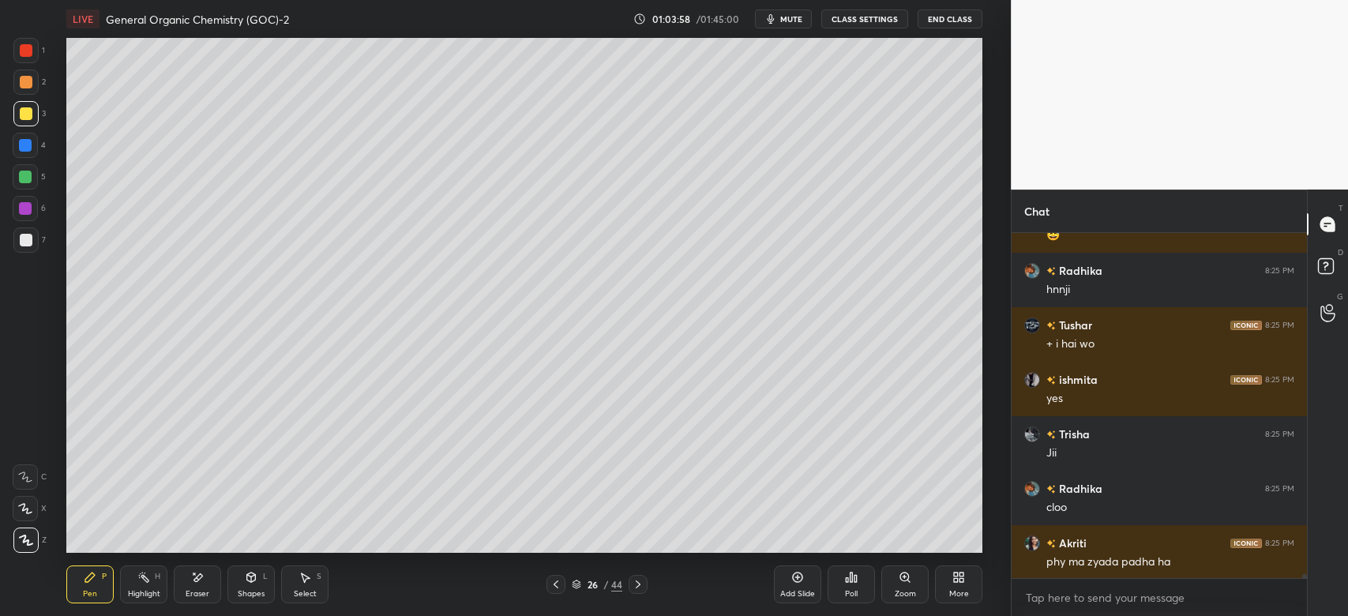
click at [26, 146] on div at bounding box center [25, 145] width 13 height 13
click at [247, 584] on div "Shapes L" at bounding box center [250, 584] width 47 height 38
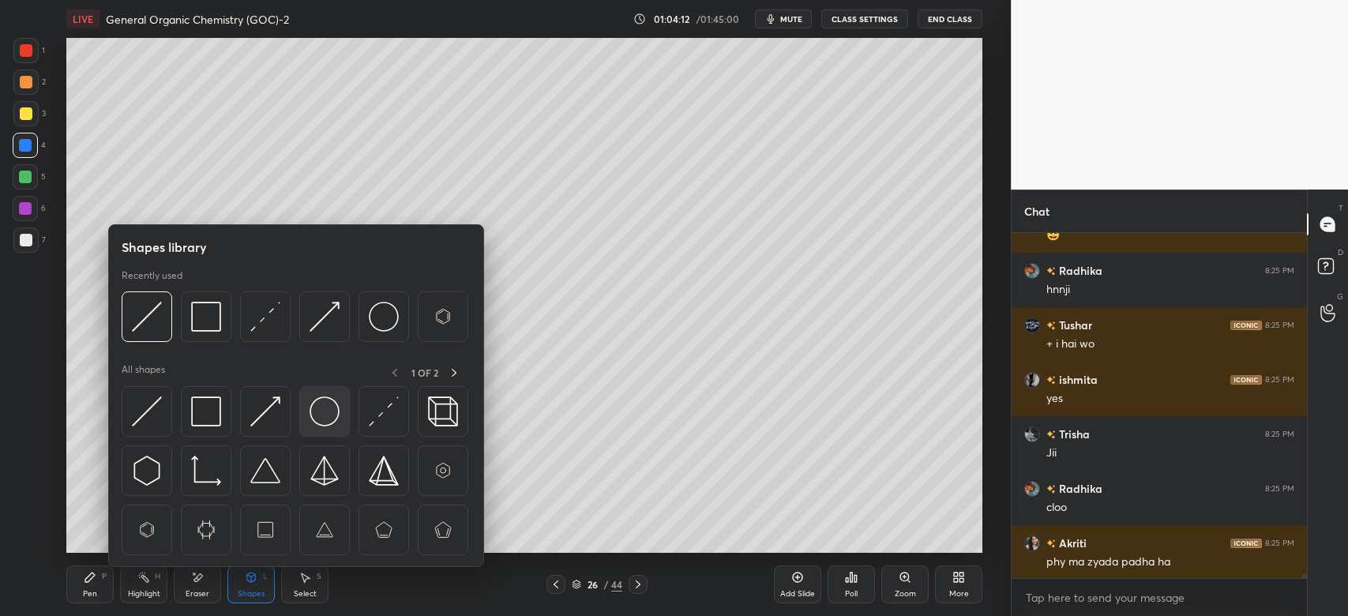
click at [328, 407] on img at bounding box center [324, 411] width 30 height 30
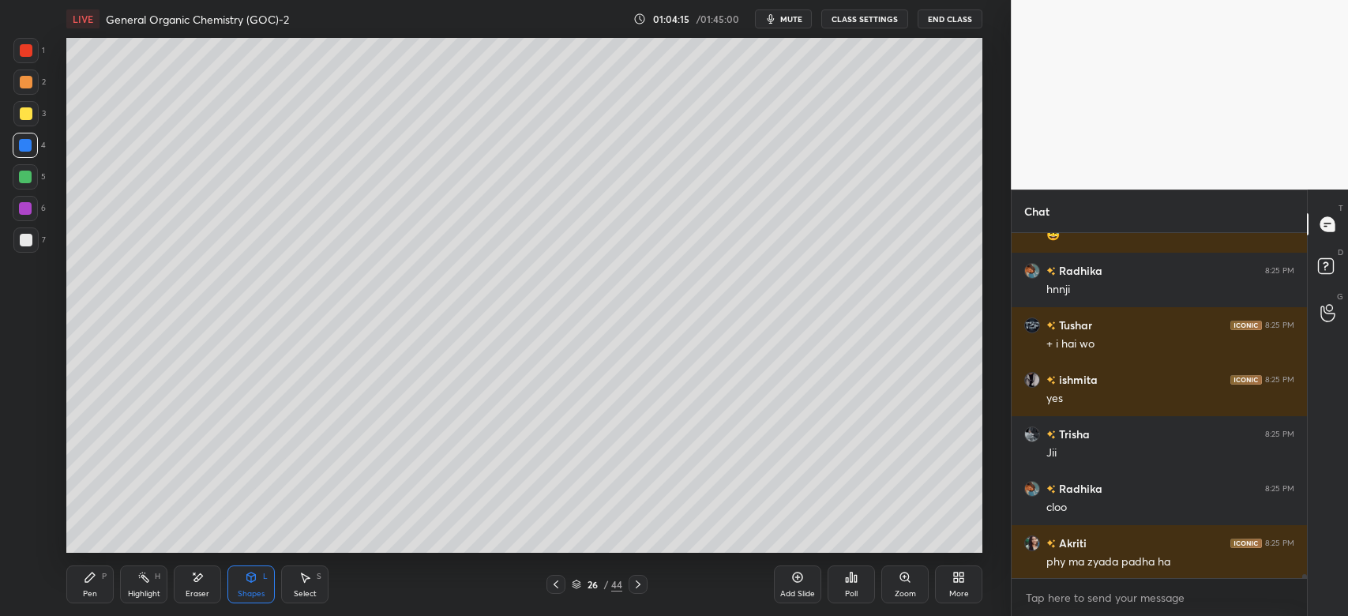
click at [24, 178] on div at bounding box center [25, 177] width 13 height 13
click at [96, 581] on div "Pen P" at bounding box center [89, 584] width 47 height 38
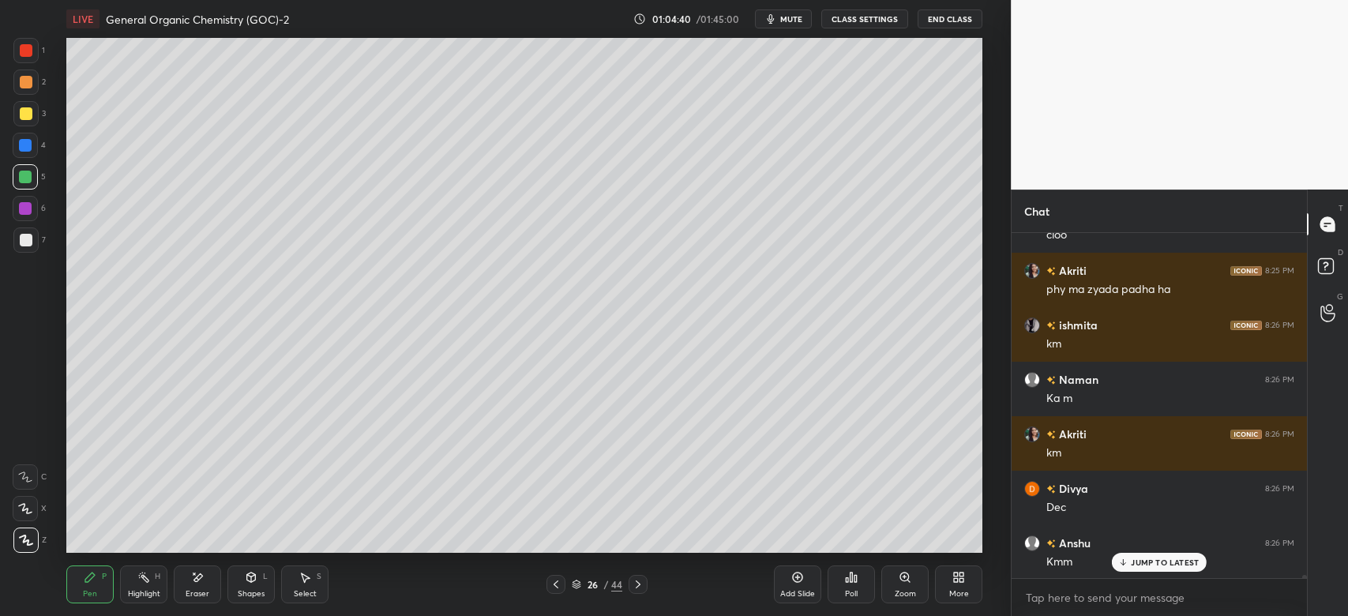
scroll to position [33580, 0]
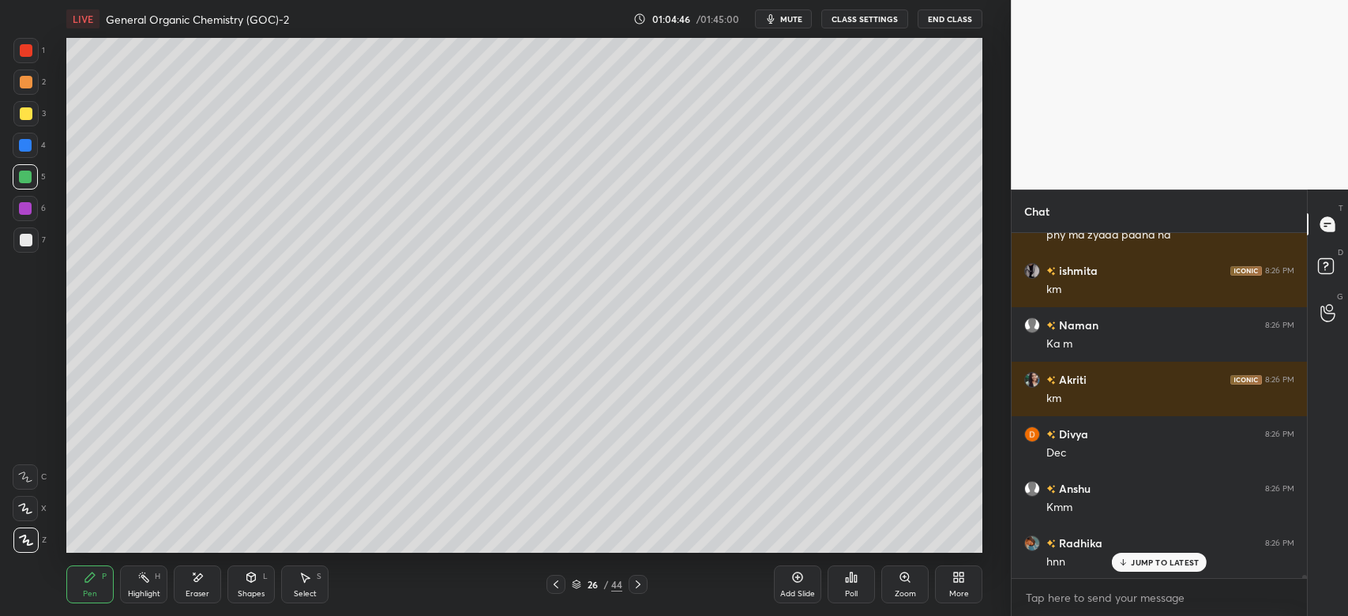
click at [25, 240] on div at bounding box center [26, 240] width 13 height 13
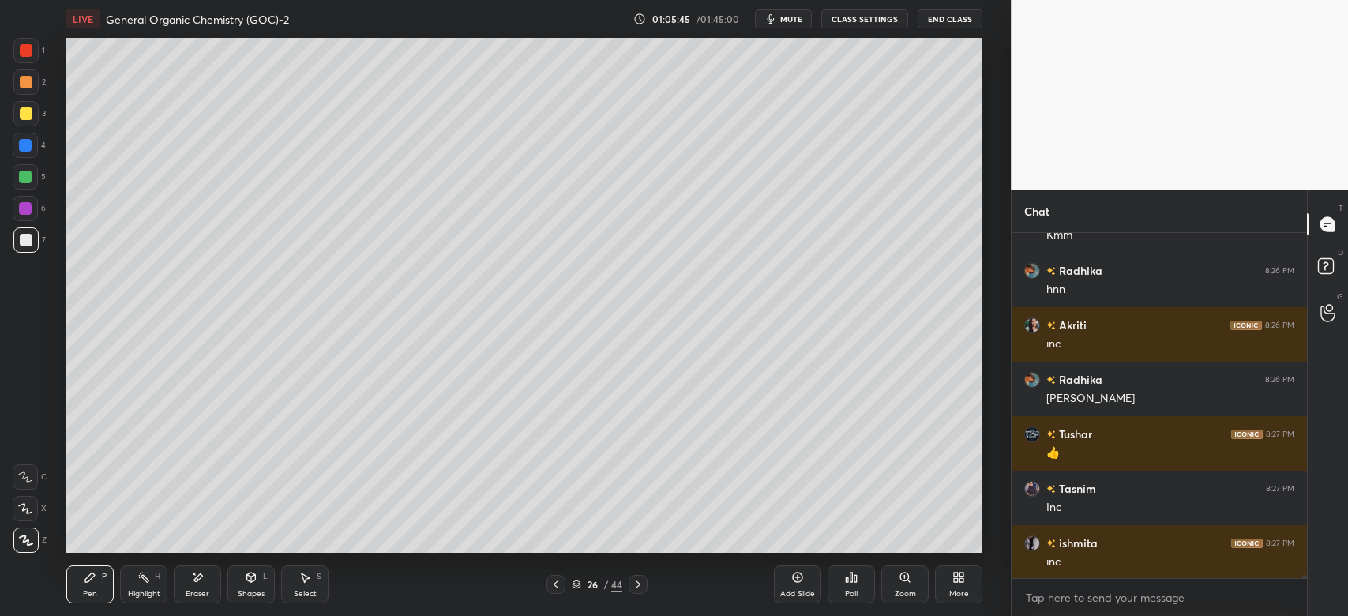
scroll to position [33908, 0]
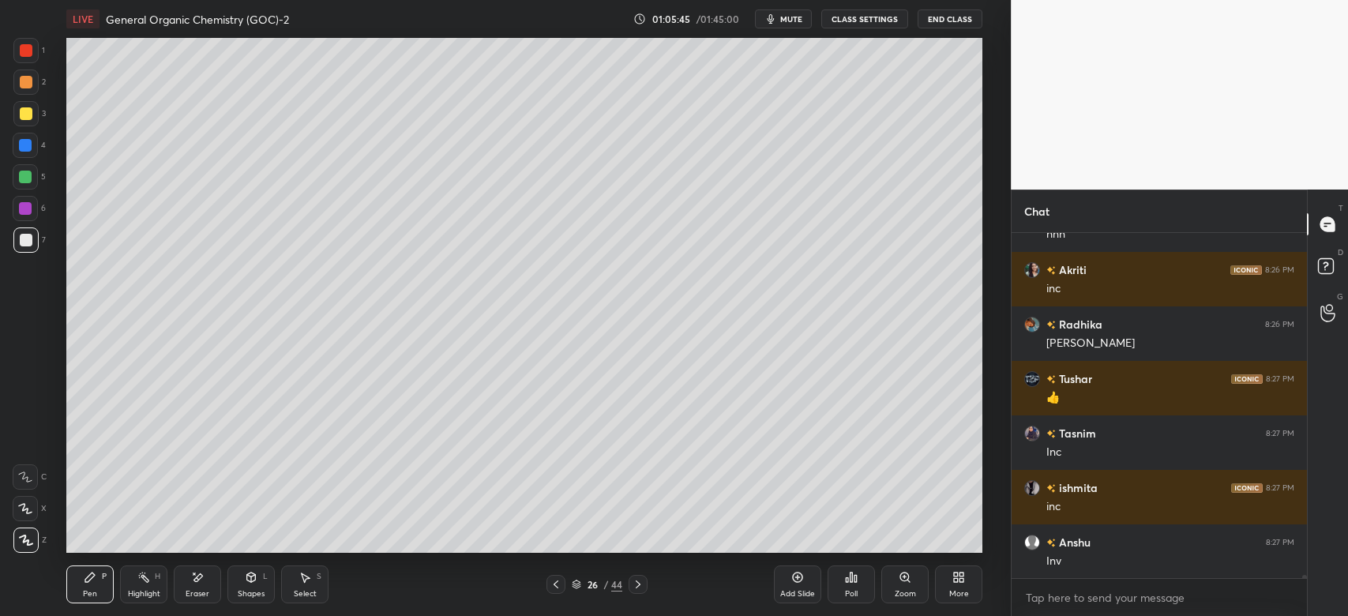
click at [24, 114] on div at bounding box center [26, 113] width 13 height 13
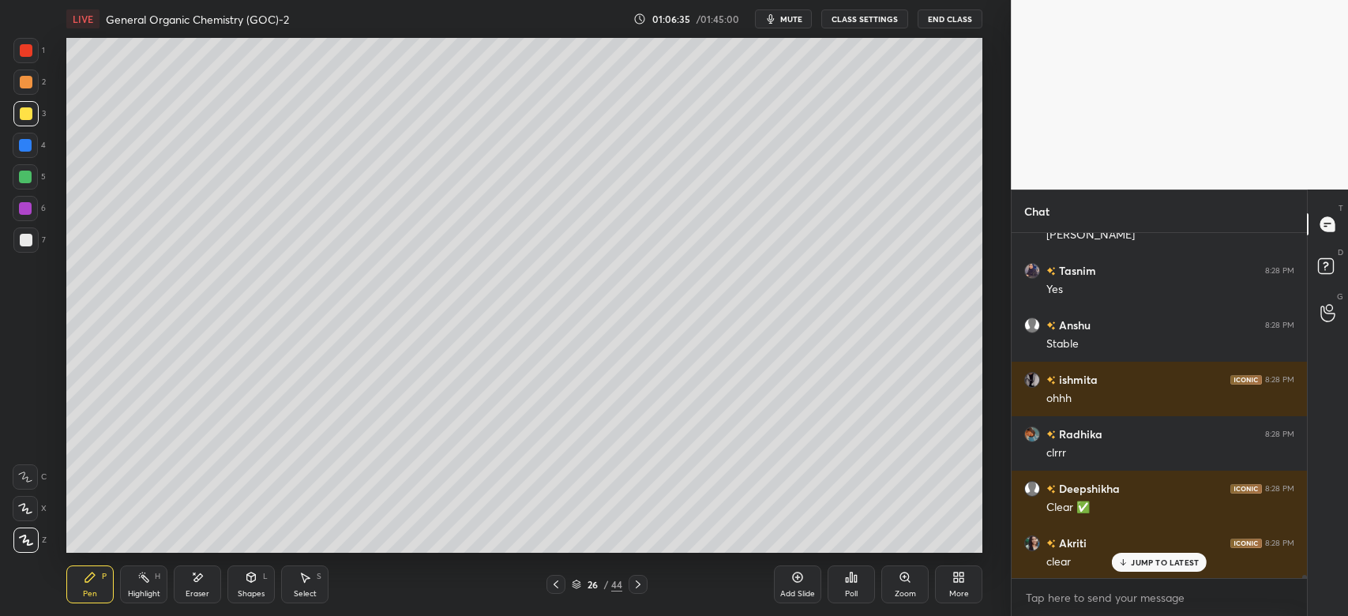
scroll to position [34904, 0]
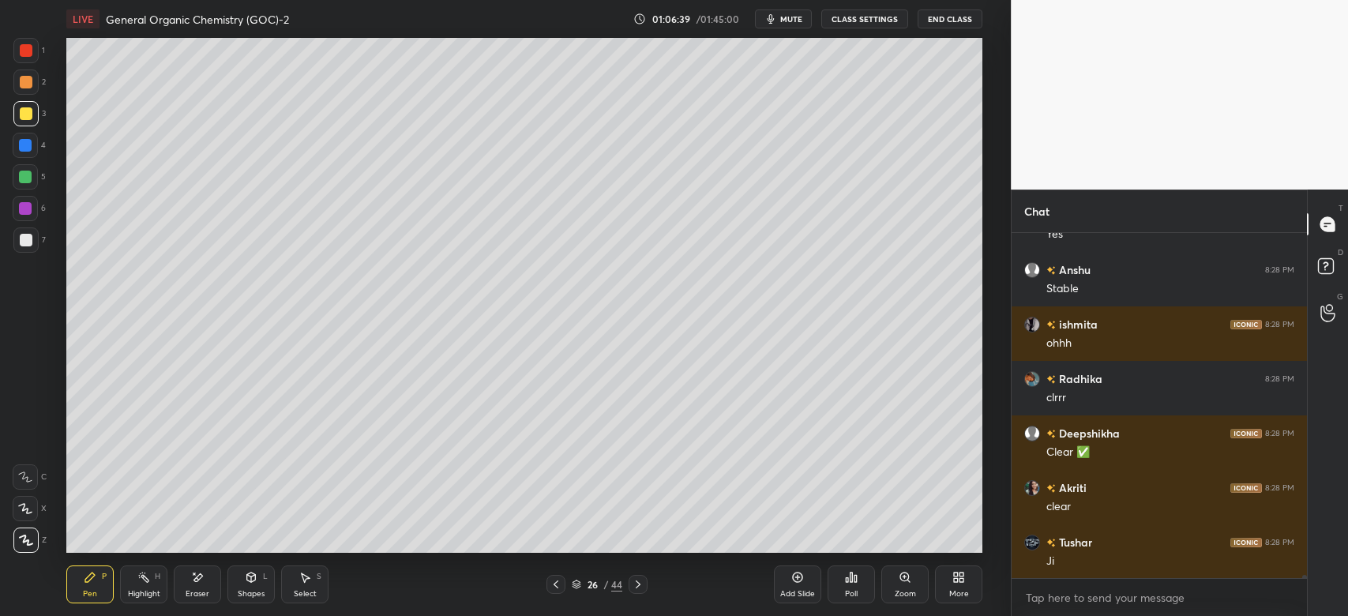
click at [640, 585] on icon at bounding box center [638, 584] width 13 height 13
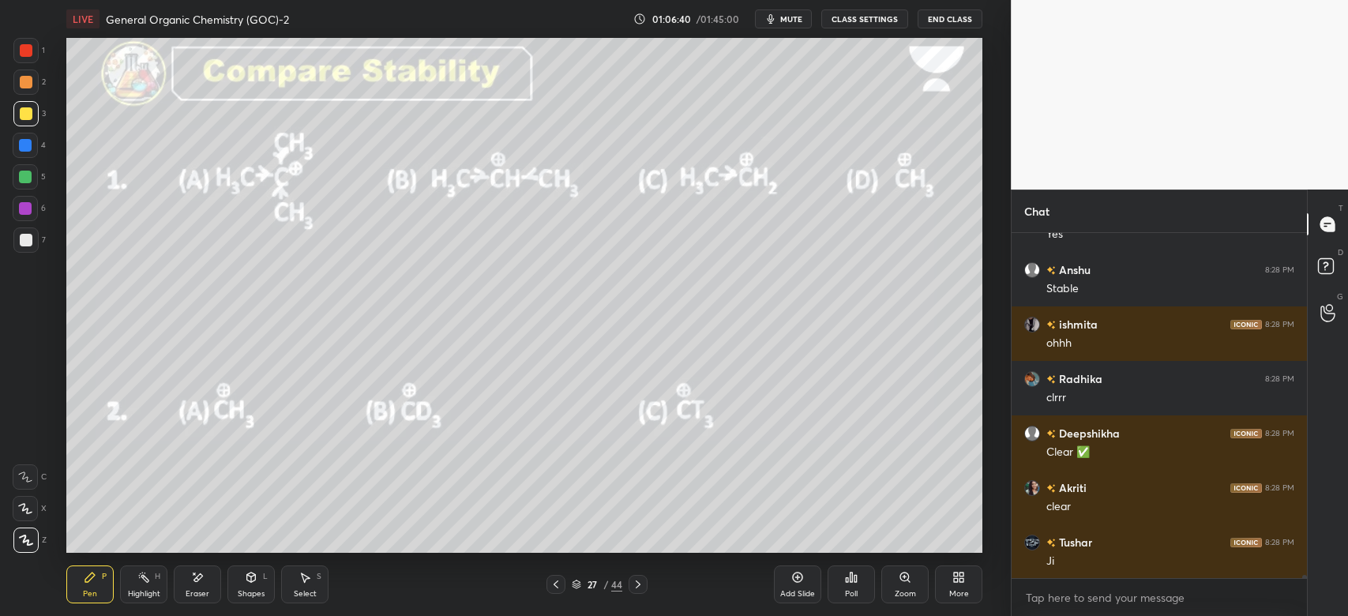
click at [553, 583] on icon at bounding box center [555, 584] width 13 height 13
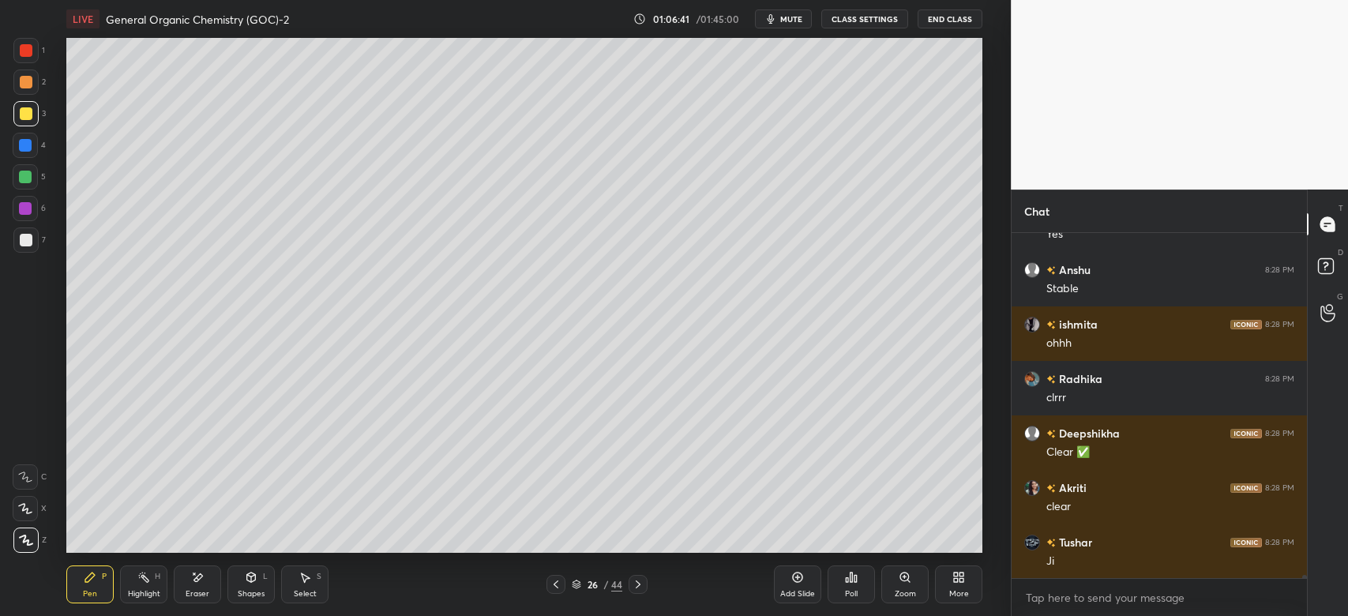
click at [804, 586] on div "Add Slide" at bounding box center [797, 584] width 47 height 38
click at [25, 116] on div at bounding box center [26, 113] width 13 height 13
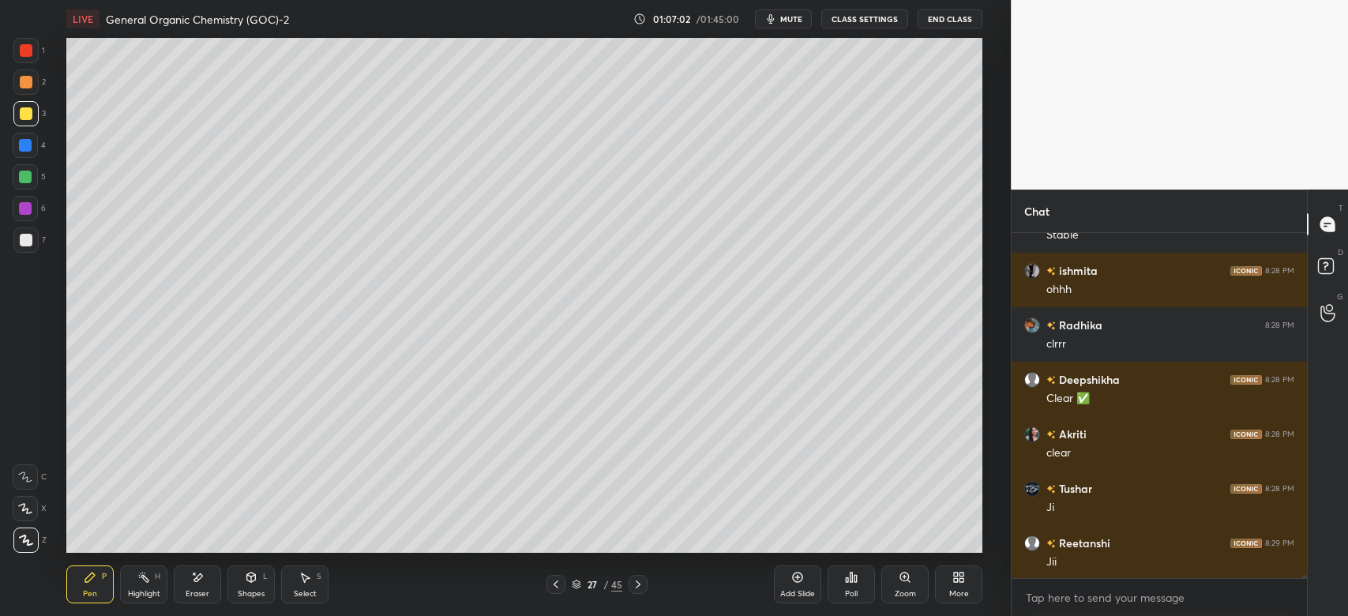
click at [193, 578] on icon at bounding box center [197, 577] width 13 height 13
click at [88, 590] on div "Pen" at bounding box center [90, 594] width 14 height 8
click at [95, 586] on div "Pen P" at bounding box center [89, 584] width 47 height 38
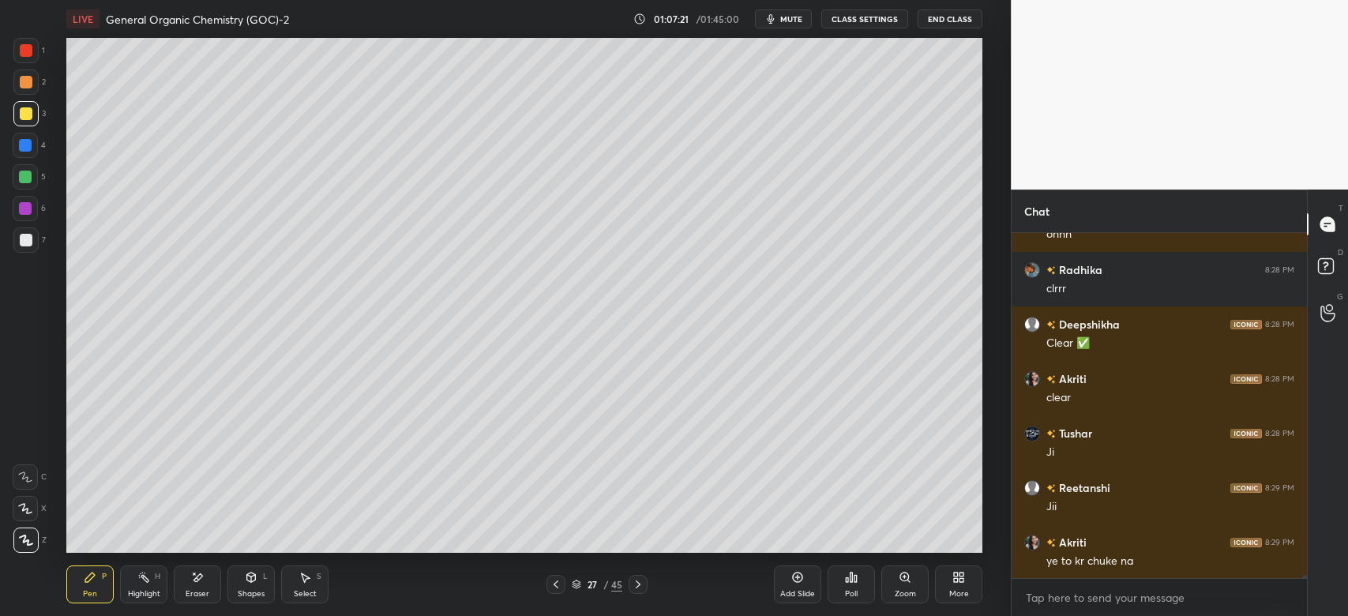
scroll to position [35028, 0]
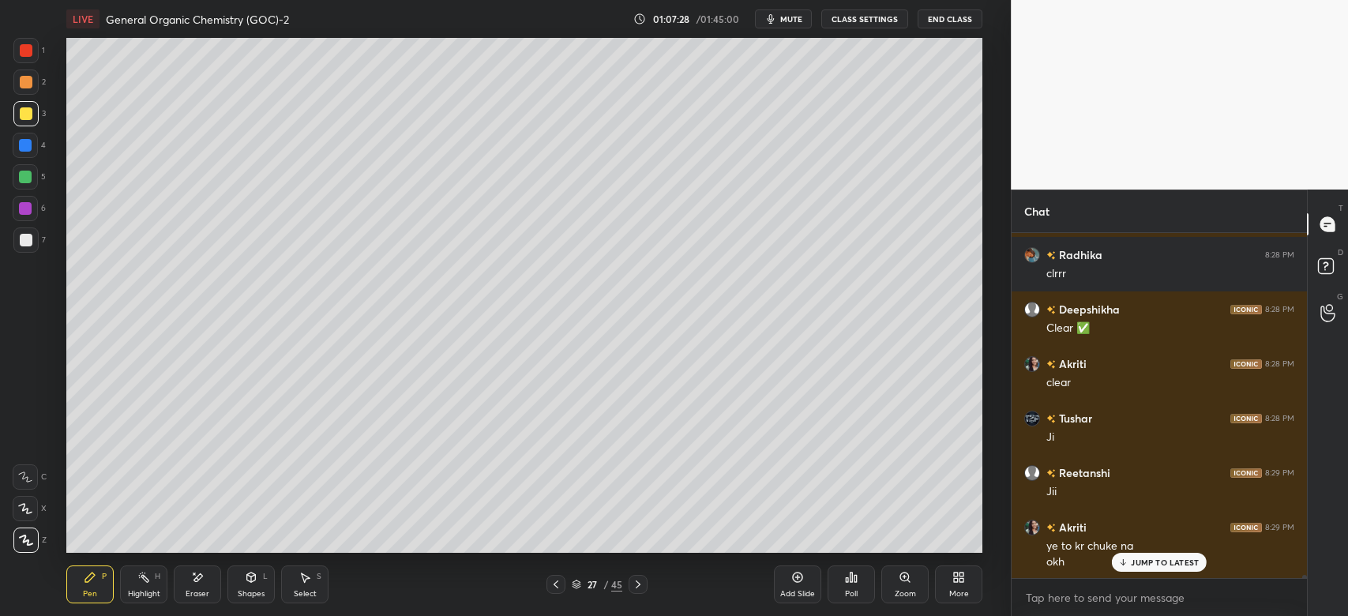
click at [253, 573] on icon at bounding box center [251, 577] width 13 height 13
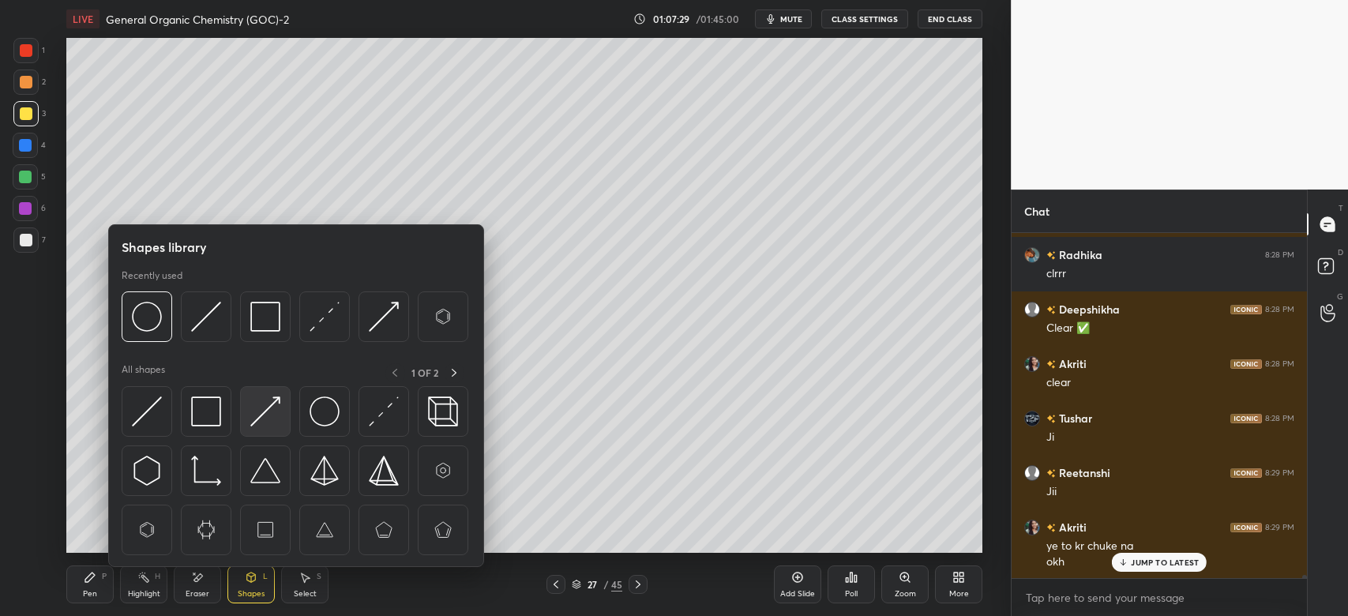
click at [265, 411] on img at bounding box center [265, 411] width 30 height 30
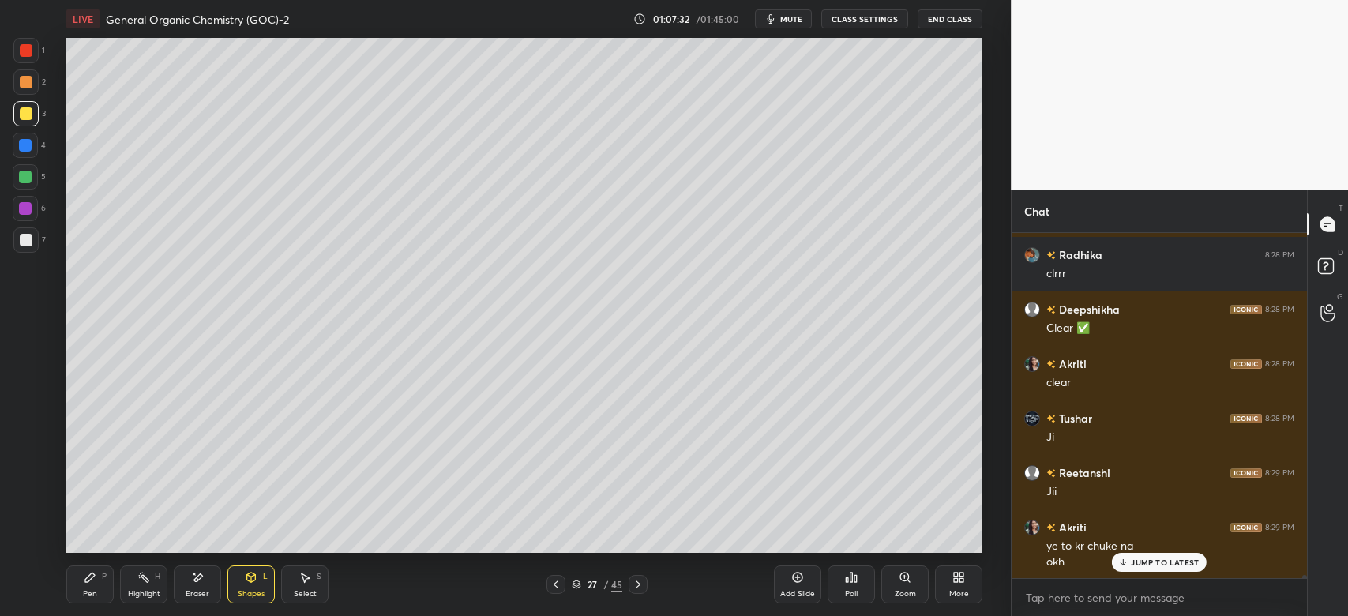
click at [102, 578] on div "P" at bounding box center [104, 576] width 5 height 8
click at [29, 115] on div at bounding box center [26, 113] width 13 height 13
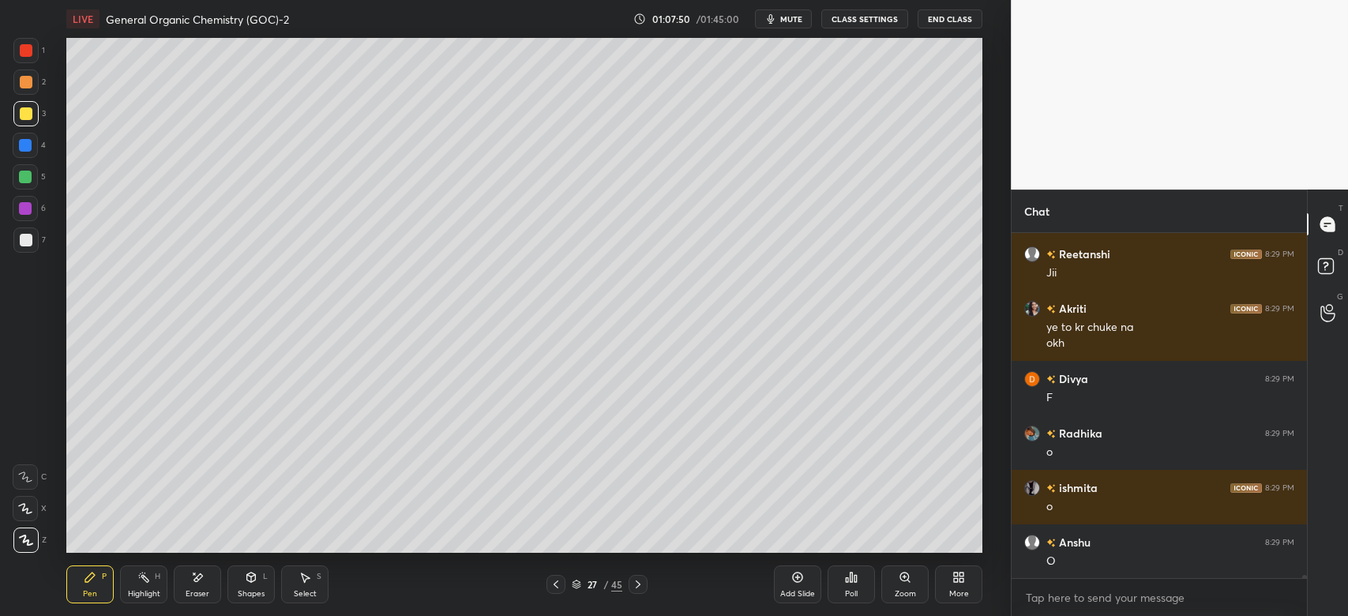
scroll to position [35300, 0]
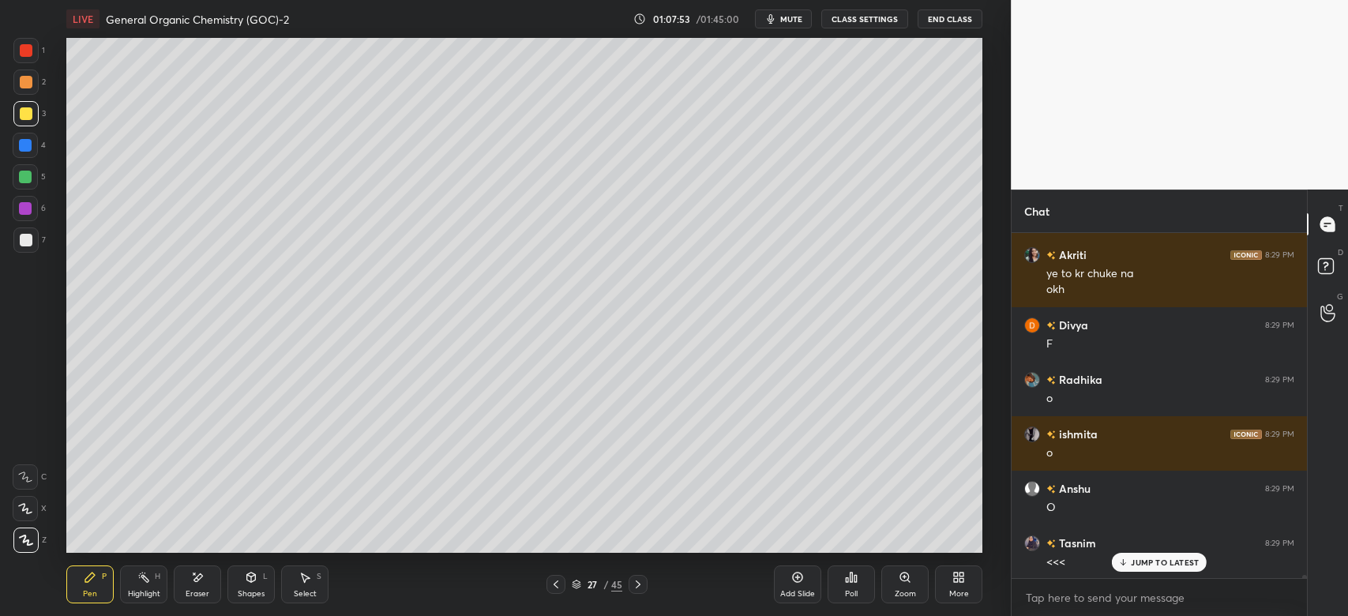
click at [31, 90] on div at bounding box center [25, 81] width 25 height 25
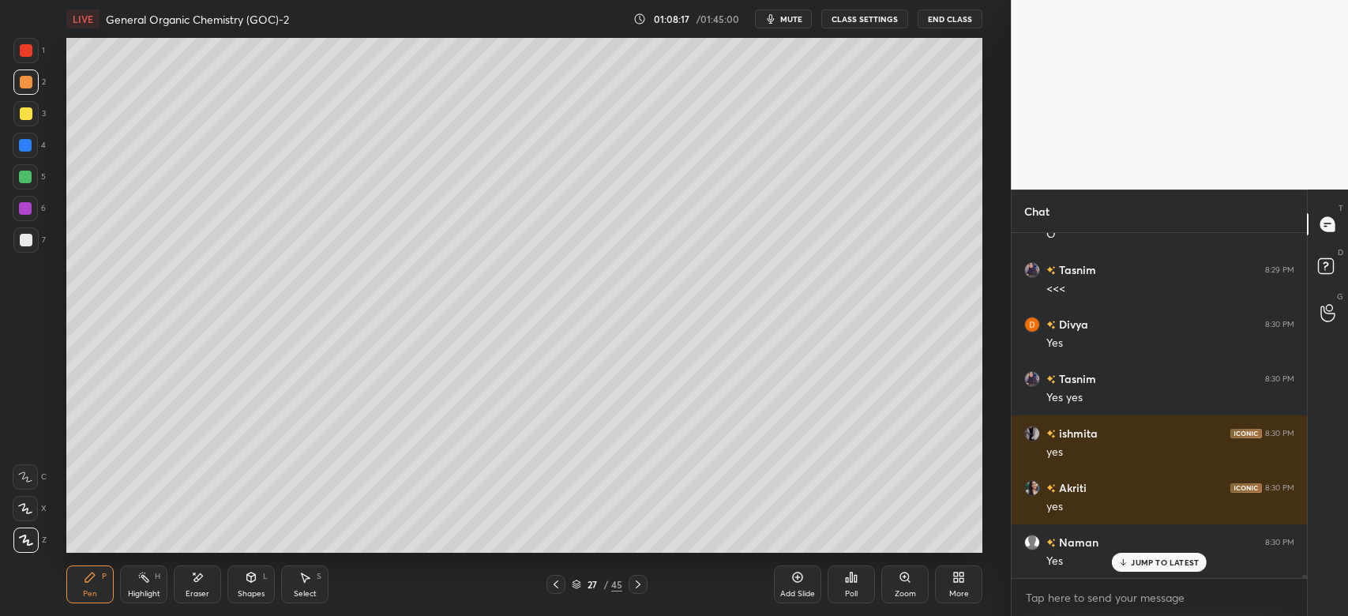
scroll to position [35627, 0]
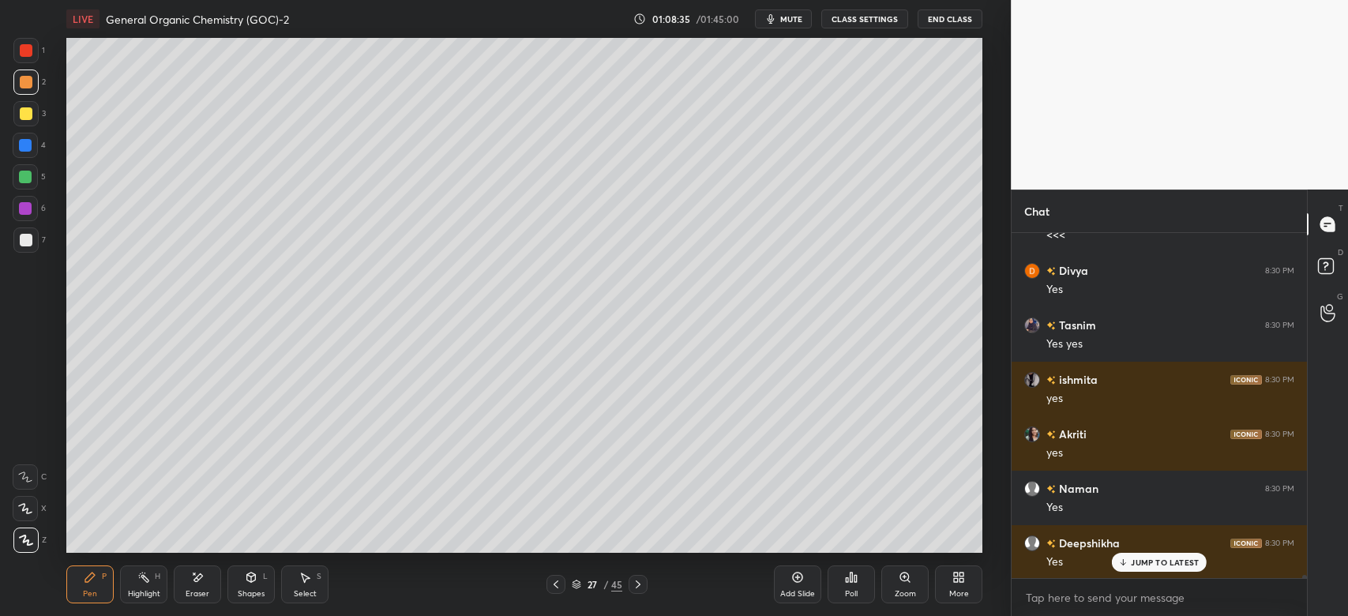
click at [249, 578] on icon at bounding box center [251, 576] width 9 height 9
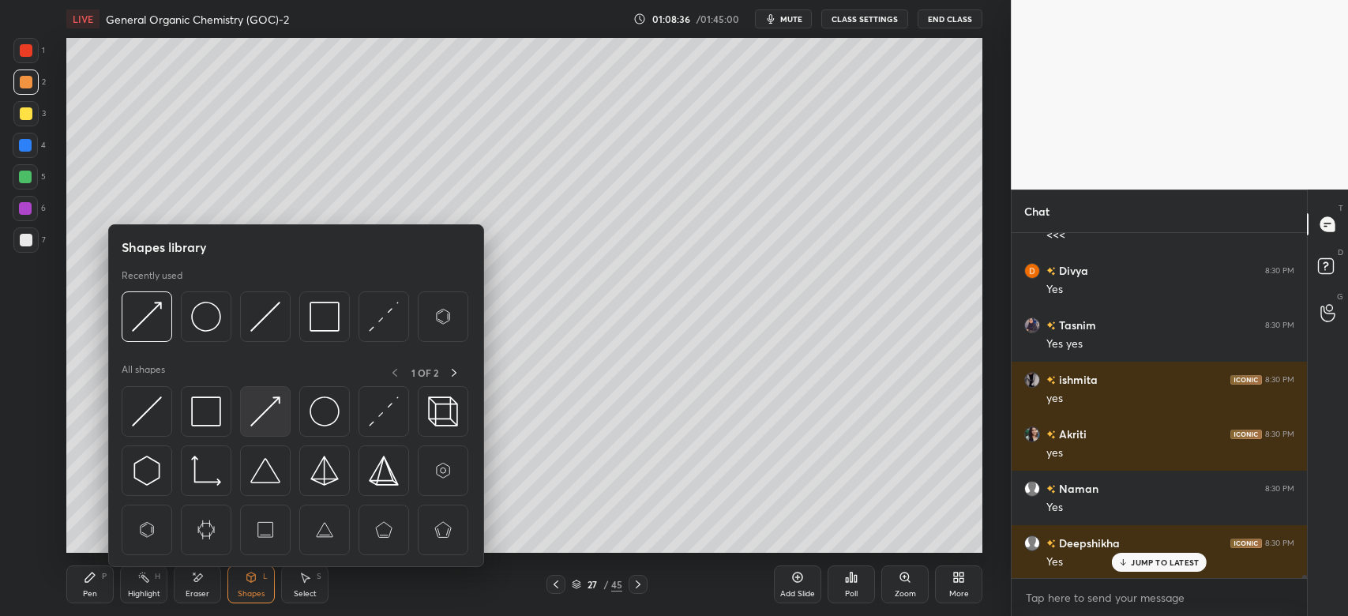
click at [272, 408] on img at bounding box center [265, 411] width 30 height 30
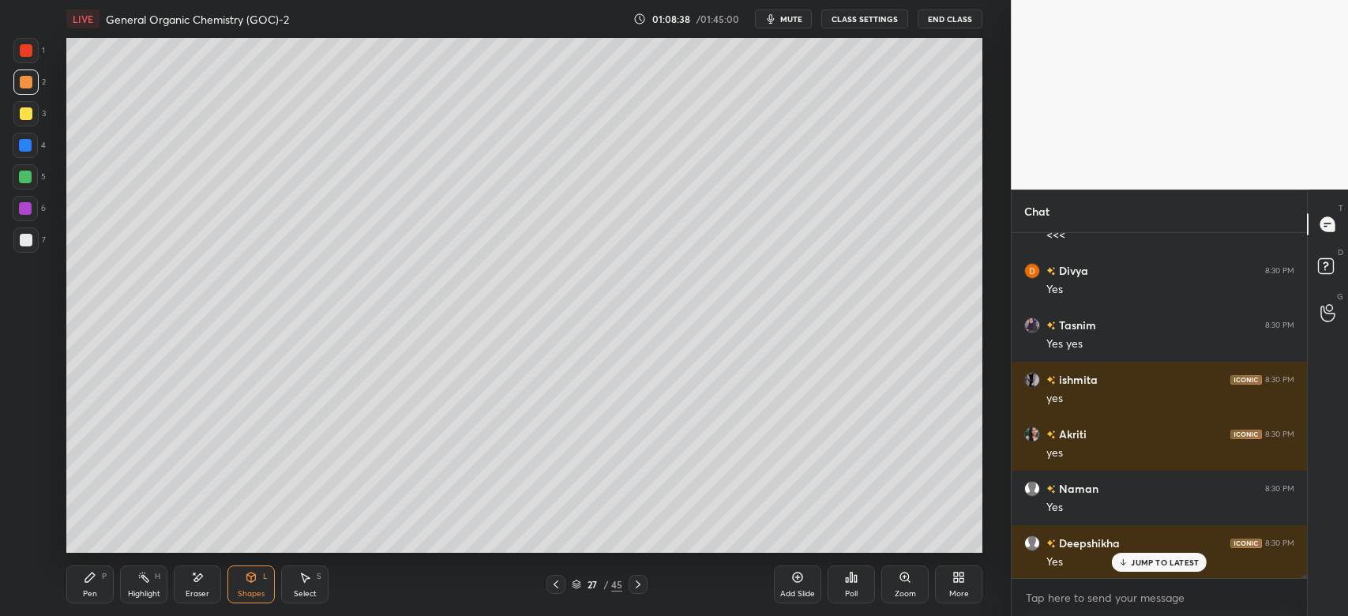
click at [114, 570] on div "Pen P Highlight H Eraser Shapes L Select S" at bounding box center [243, 584] width 354 height 38
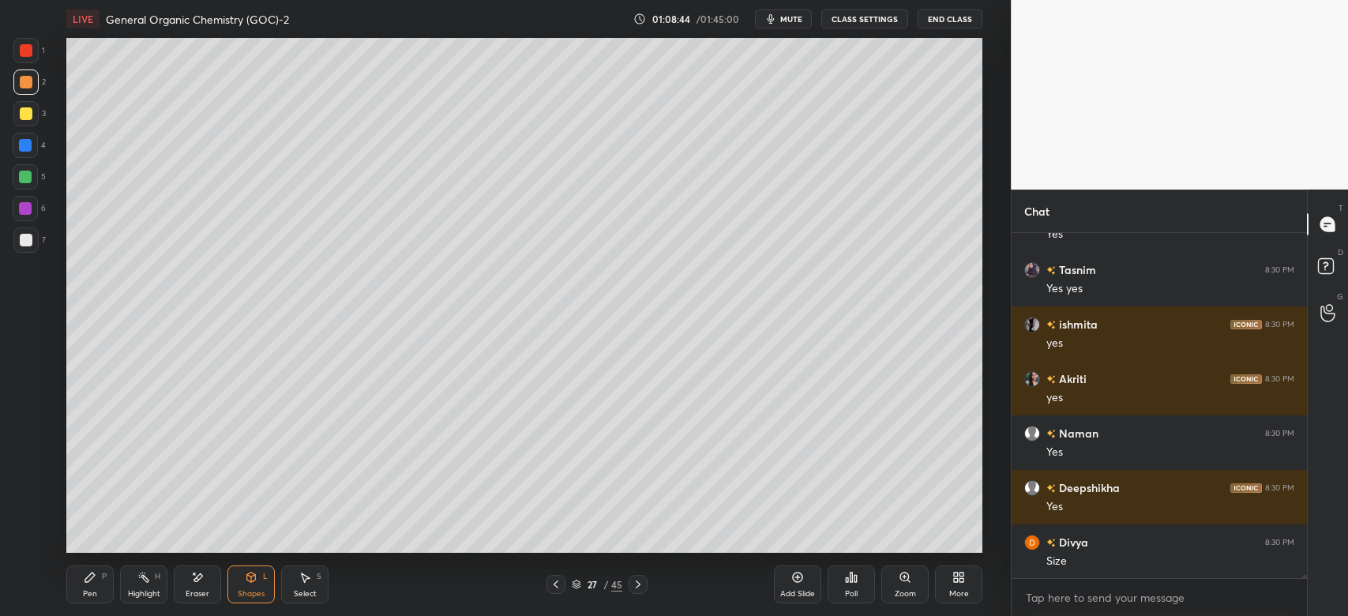
click at [103, 574] on div "P" at bounding box center [104, 576] width 5 height 8
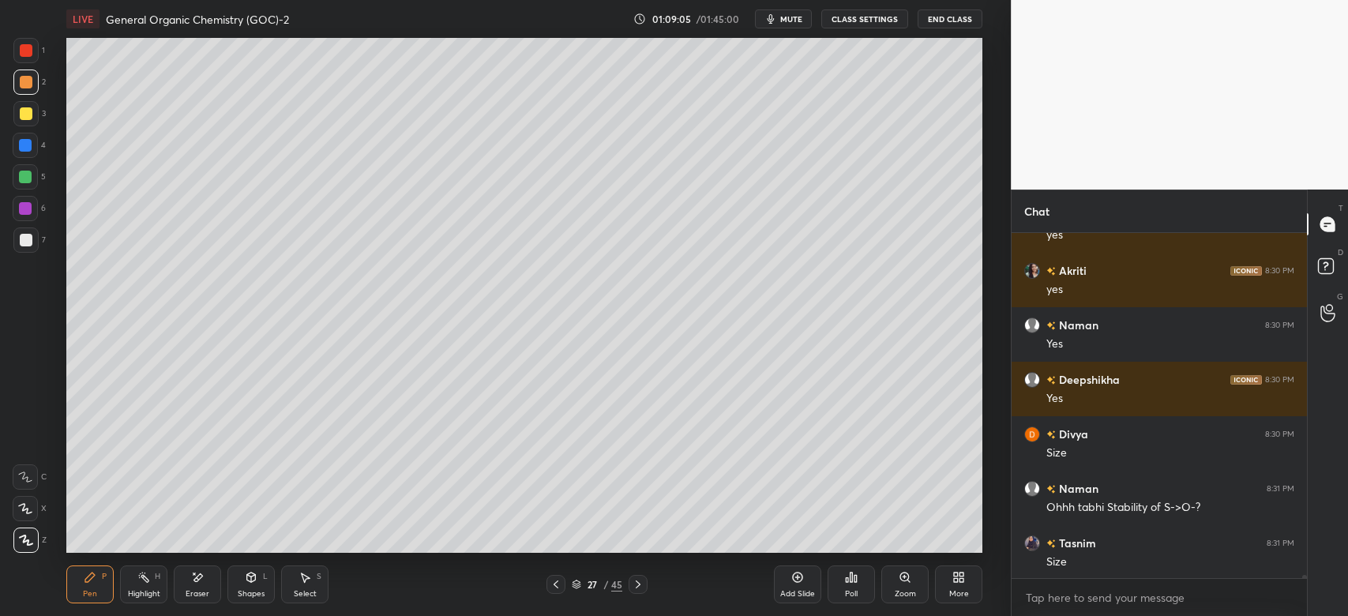
scroll to position [35859, 0]
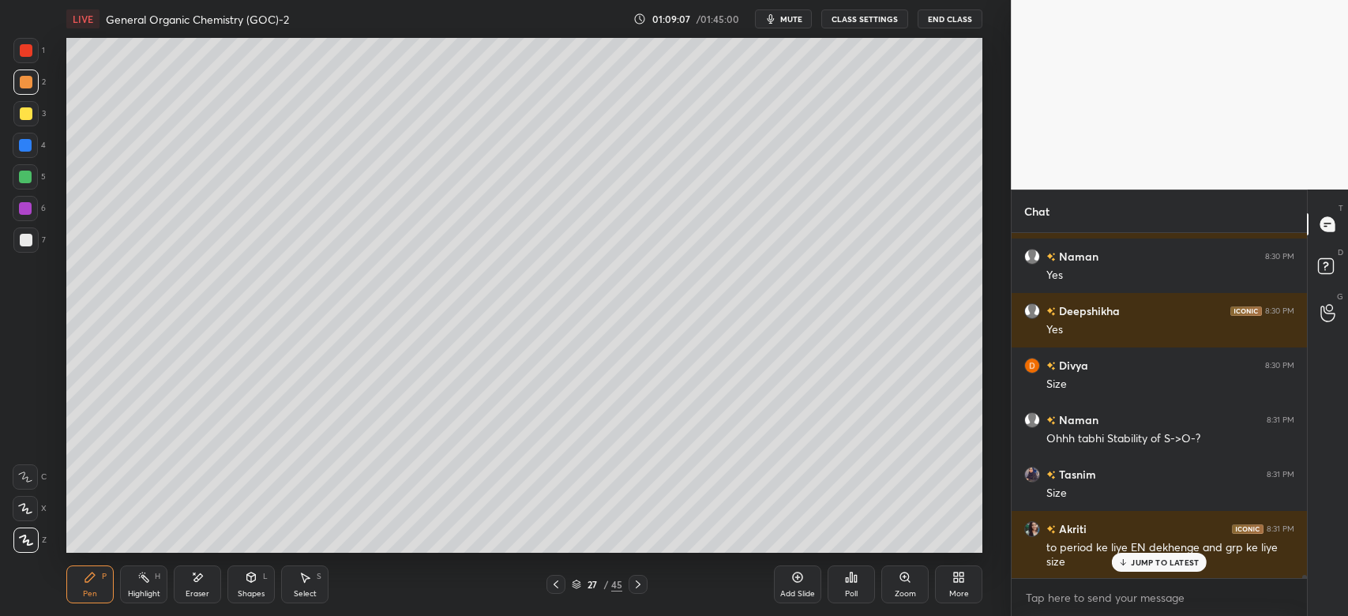
click at [29, 246] on div at bounding box center [26, 240] width 13 height 13
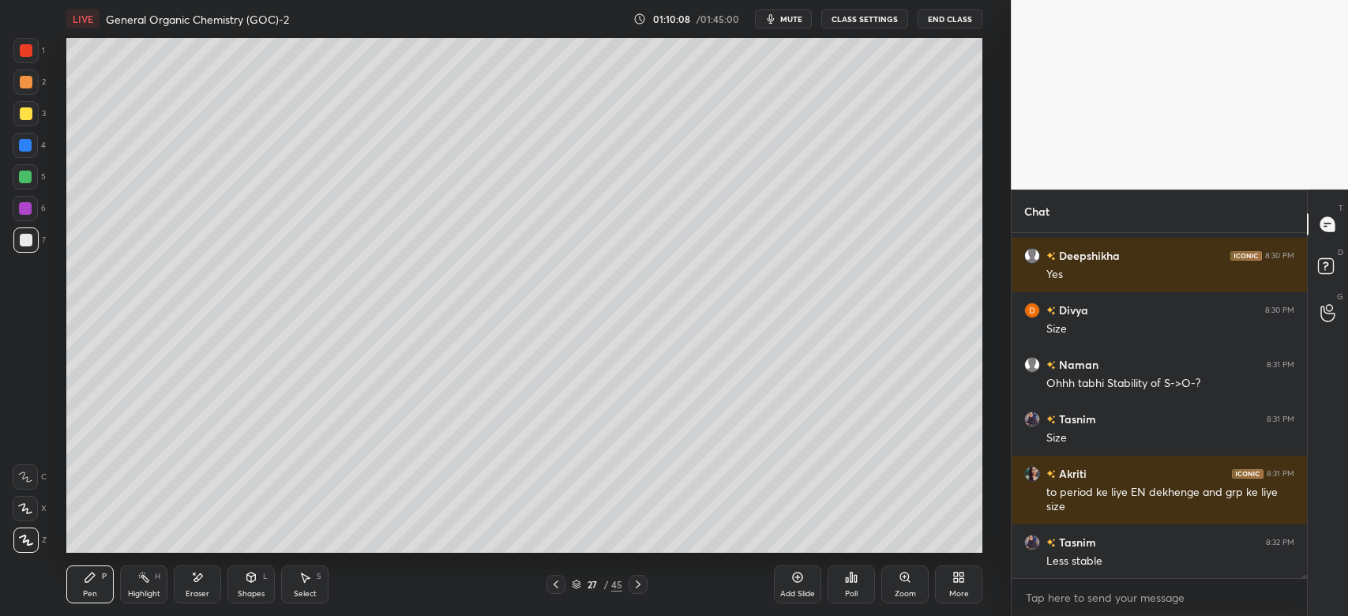
click at [24, 178] on div at bounding box center [25, 177] width 13 height 13
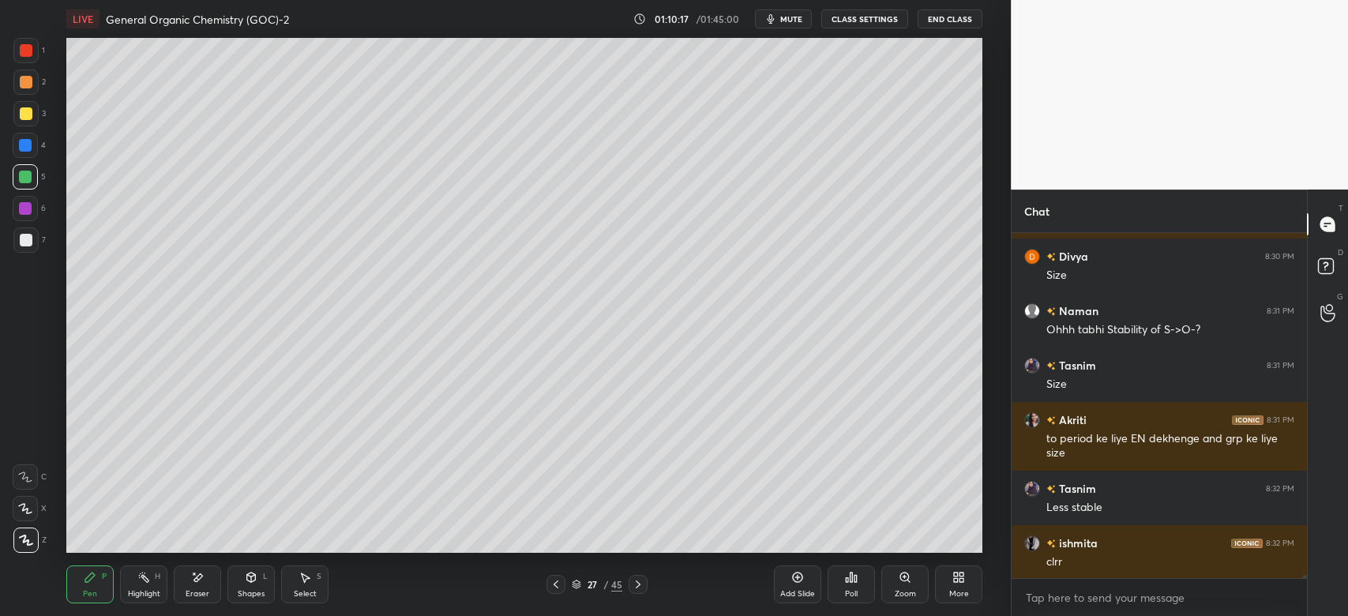
click at [189, 575] on div "Eraser" at bounding box center [197, 584] width 47 height 38
click at [86, 577] on icon at bounding box center [90, 577] width 13 height 13
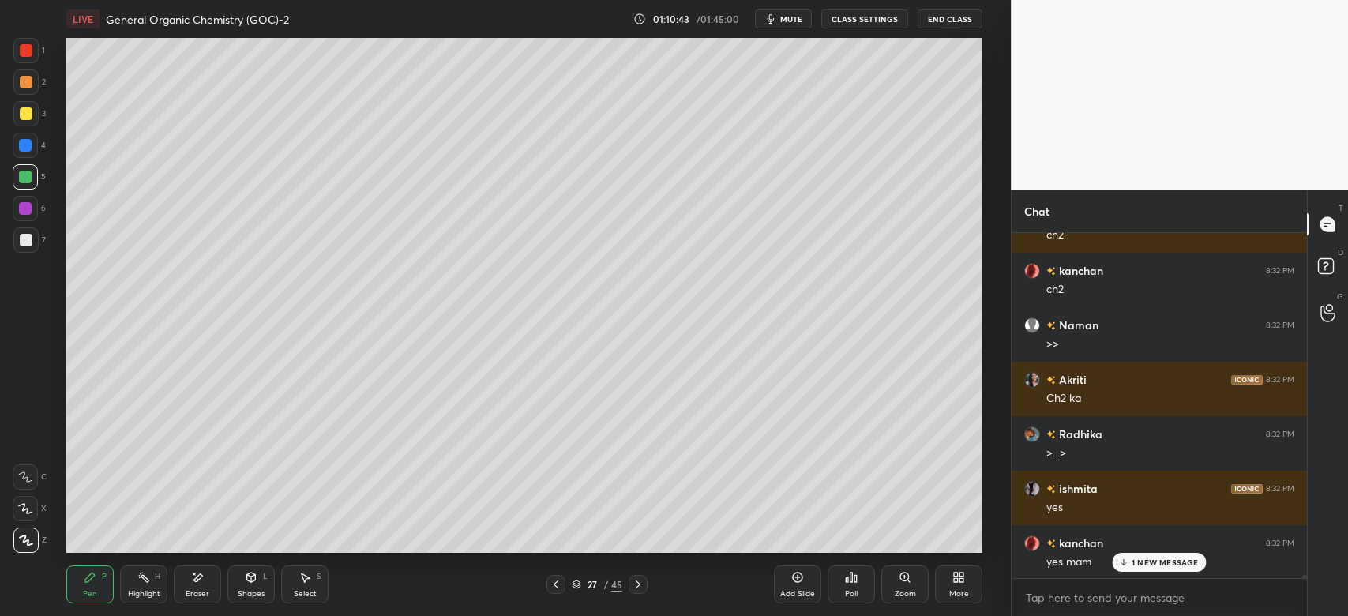
scroll to position [36459, 0]
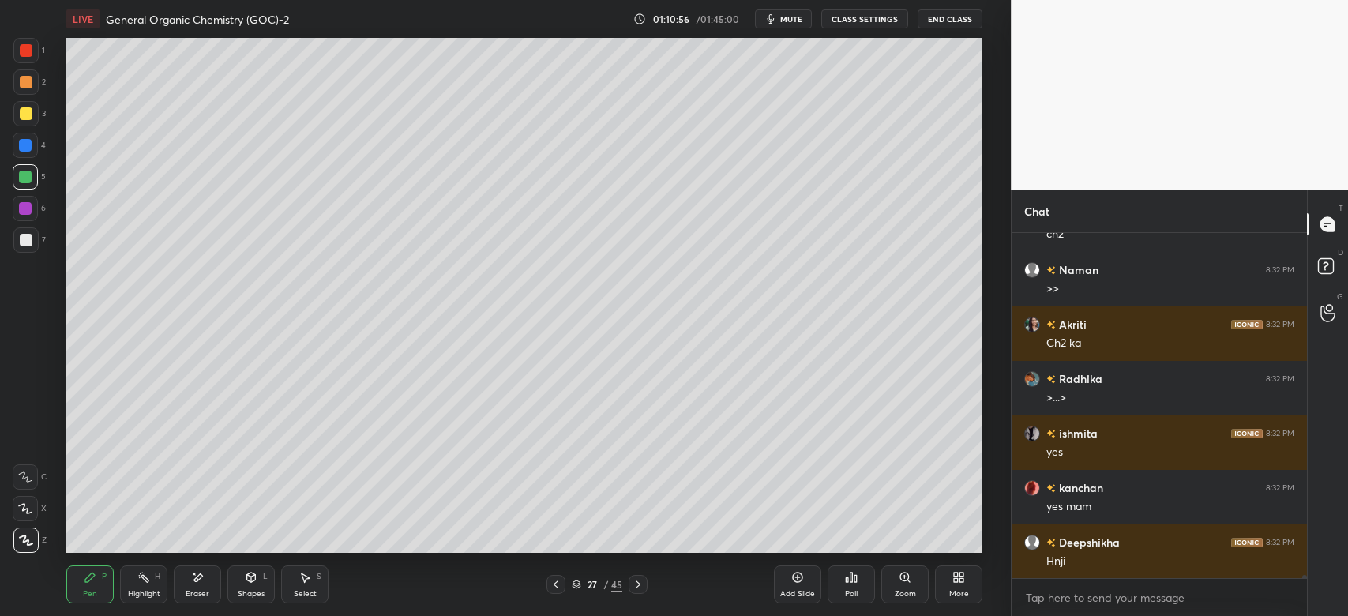
click at [25, 249] on div at bounding box center [25, 239] width 25 height 25
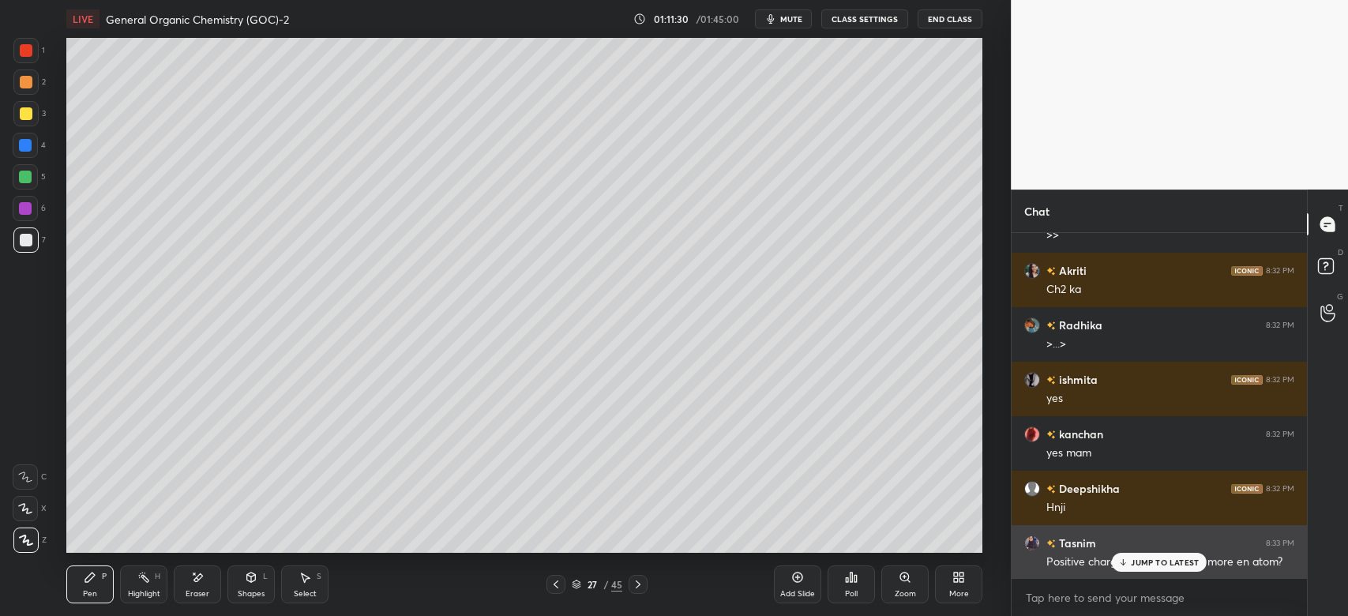
click at [1142, 565] on p "JUMP TO LATEST" at bounding box center [1164, 561] width 68 height 9
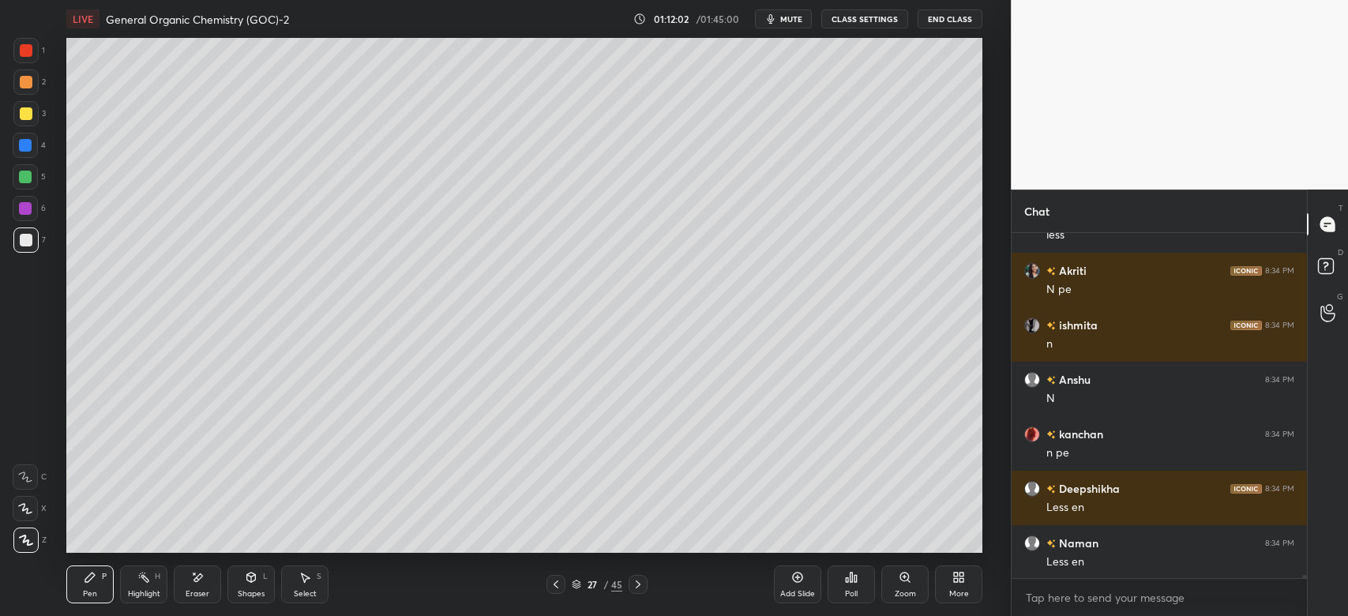
scroll to position [37058, 0]
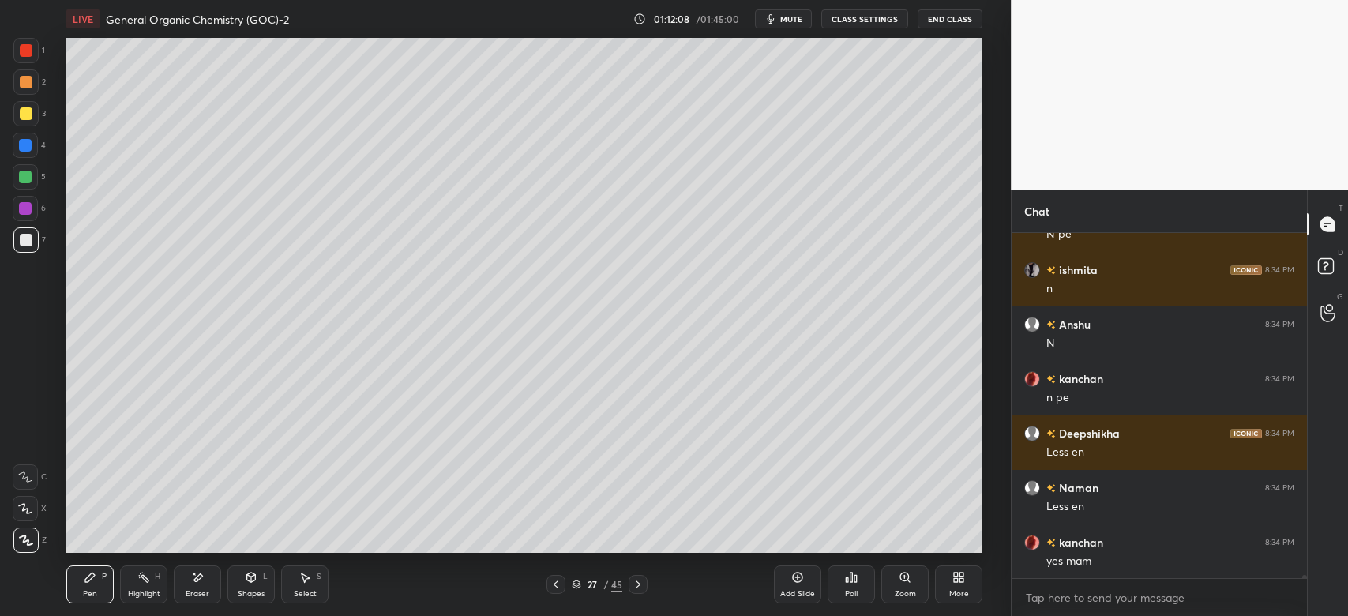
click at [555, 581] on icon at bounding box center [555, 584] width 13 height 13
click at [644, 589] on div at bounding box center [637, 584] width 19 height 19
click at [641, 587] on icon at bounding box center [638, 584] width 13 height 13
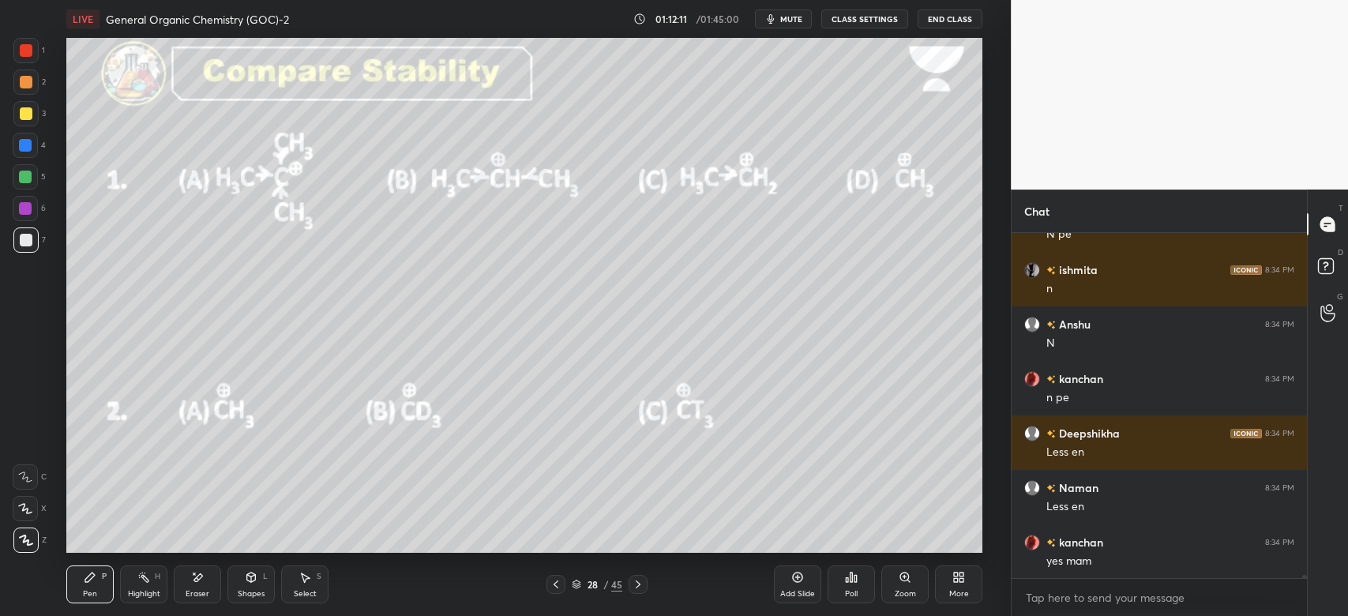
click at [556, 584] on icon at bounding box center [555, 584] width 13 height 13
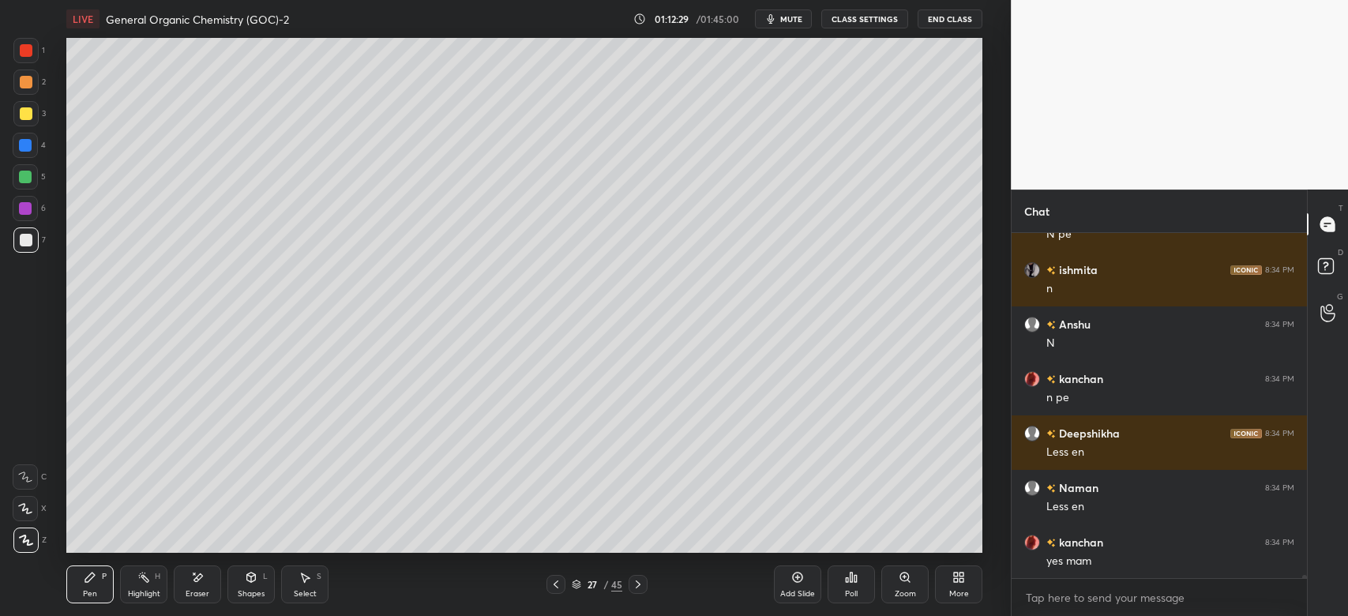
scroll to position [37073, 0]
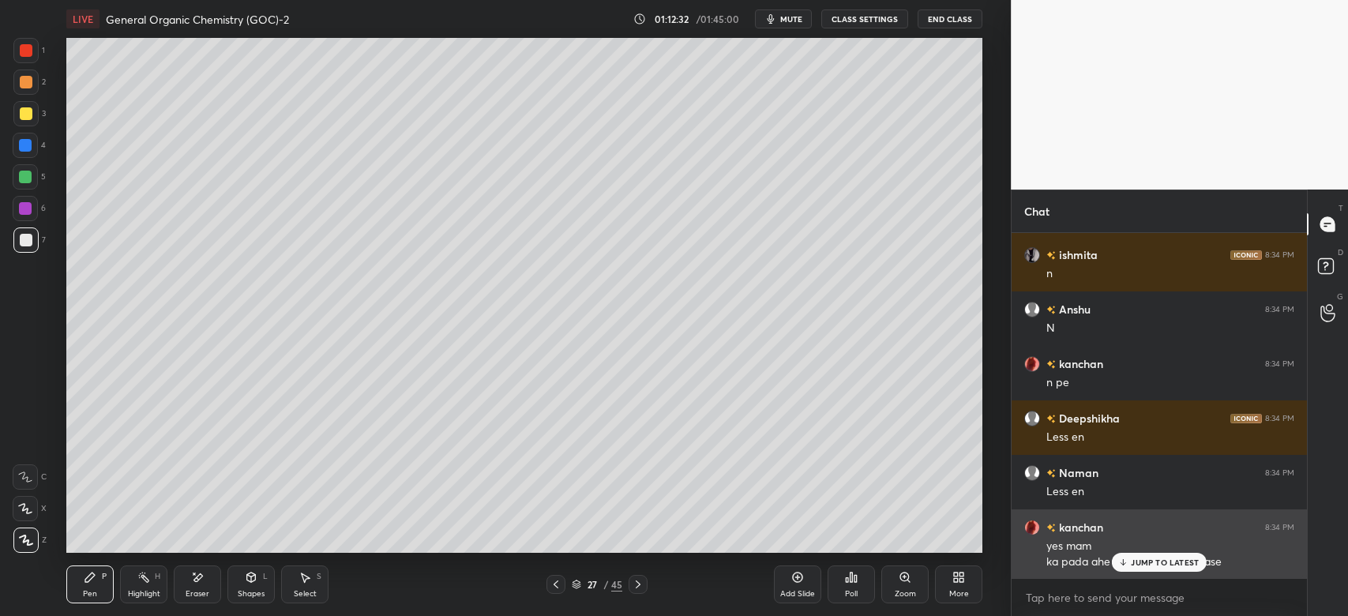
click at [1159, 572] on div "JUMP TO LATEST" at bounding box center [1159, 562] width 95 height 19
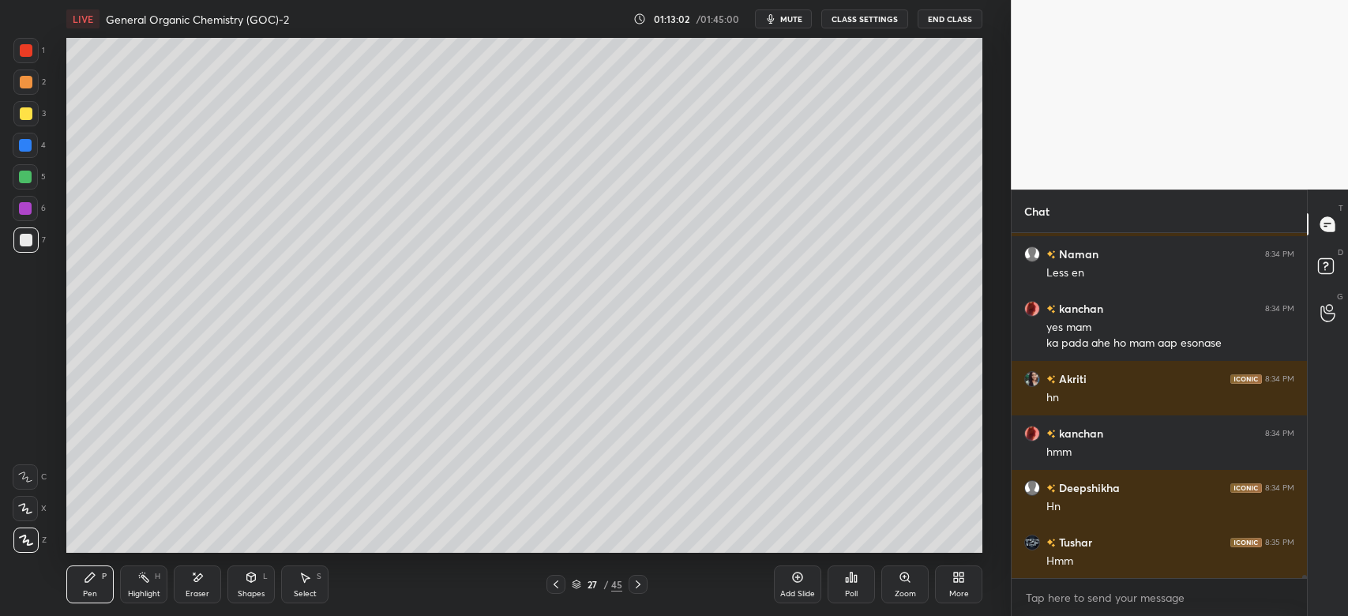
scroll to position [37346, 0]
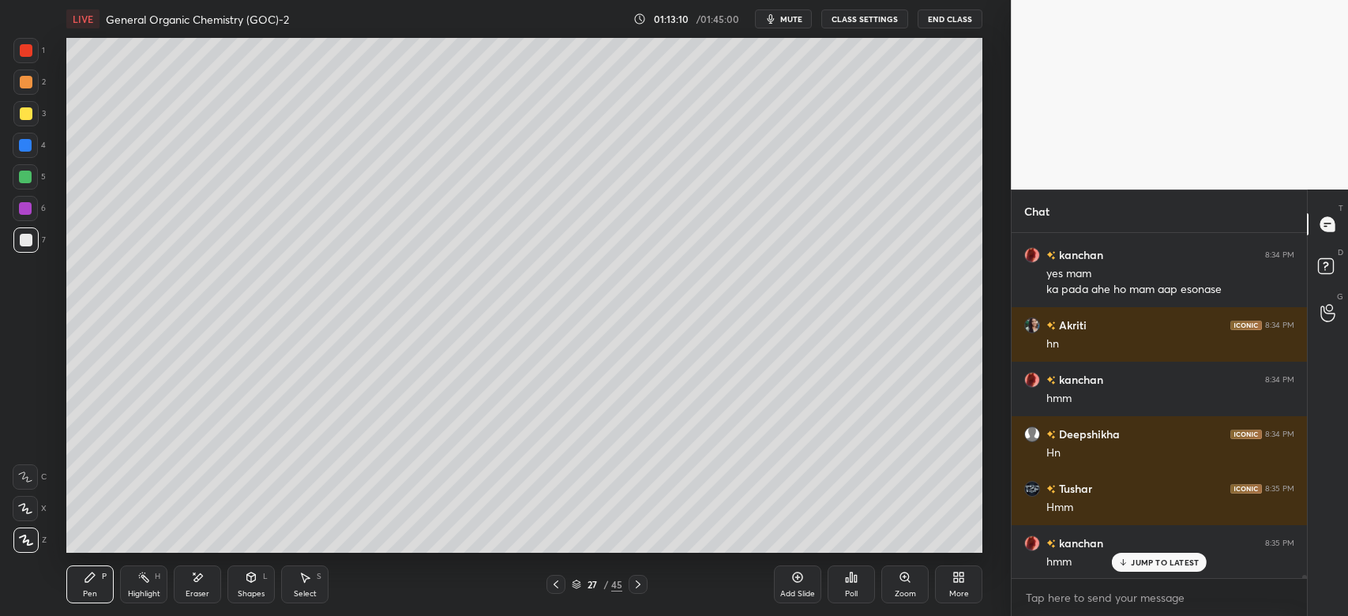
click at [643, 584] on icon at bounding box center [638, 584] width 13 height 13
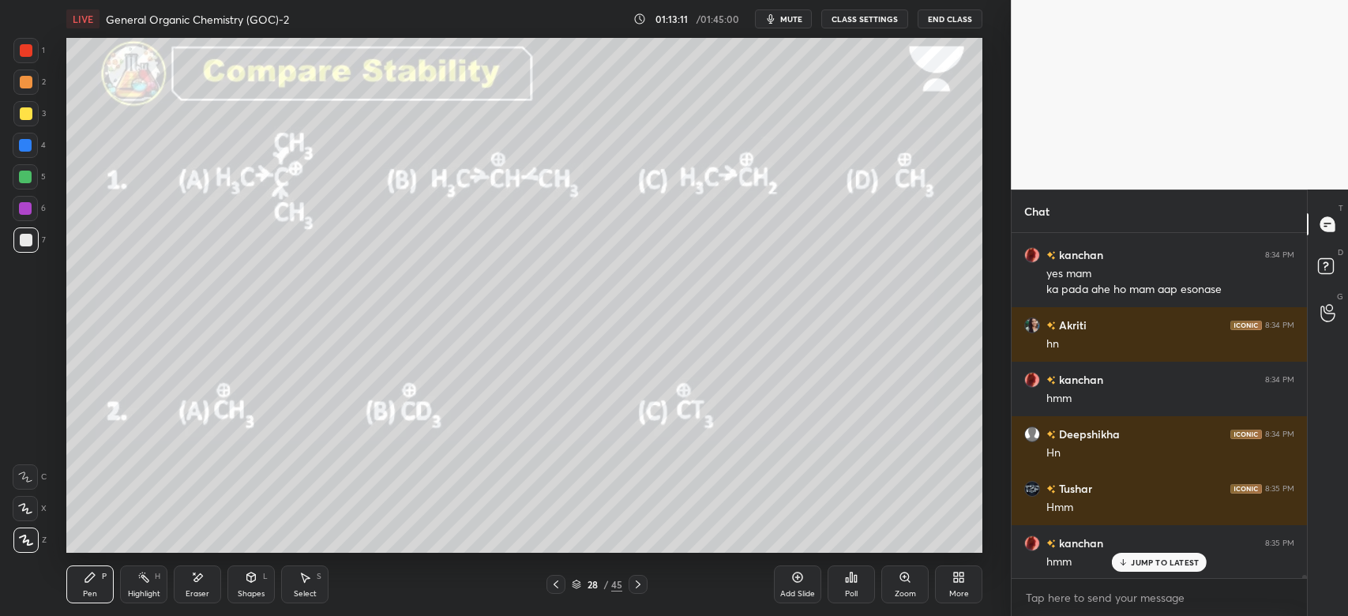
click at [556, 588] on icon at bounding box center [555, 584] width 13 height 13
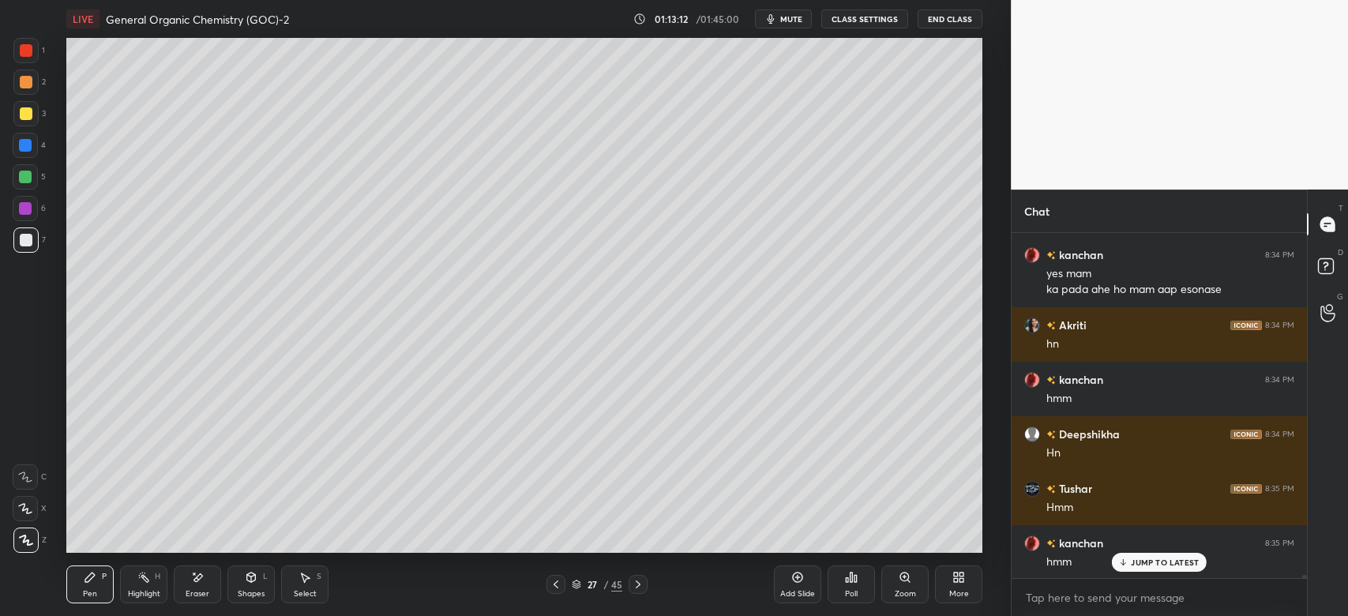
click at [789, 587] on div "Add Slide" at bounding box center [797, 584] width 47 height 38
click at [247, 579] on icon at bounding box center [251, 576] width 9 height 9
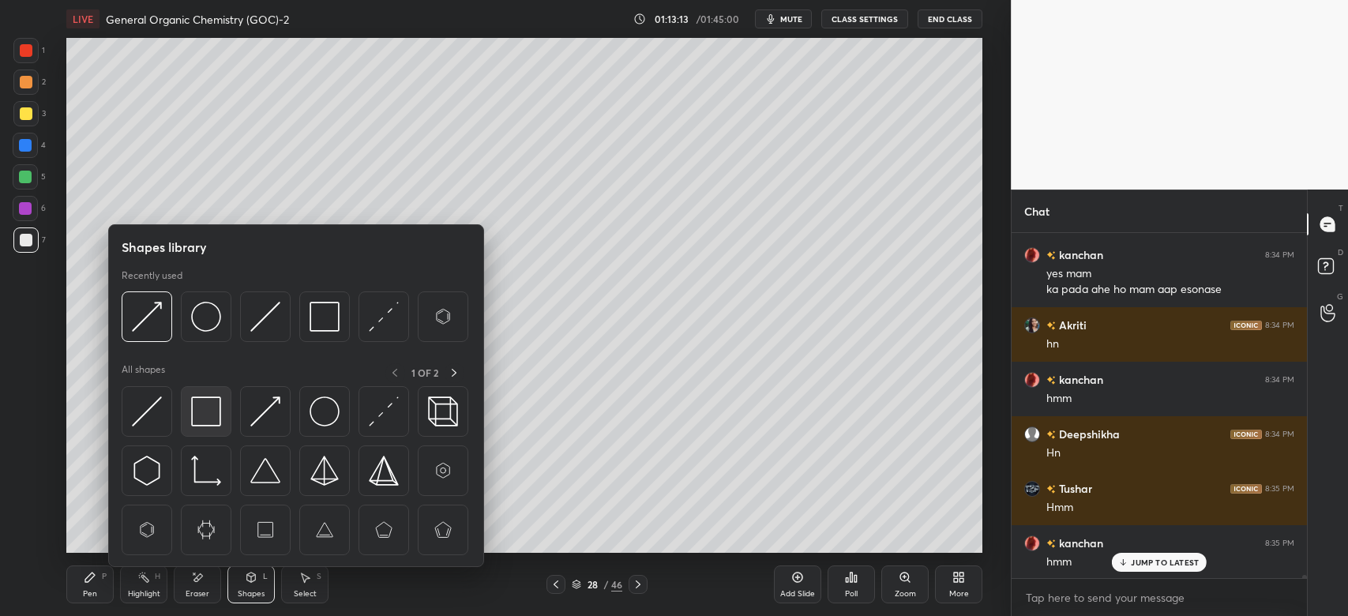
click at [208, 407] on img at bounding box center [206, 411] width 30 height 30
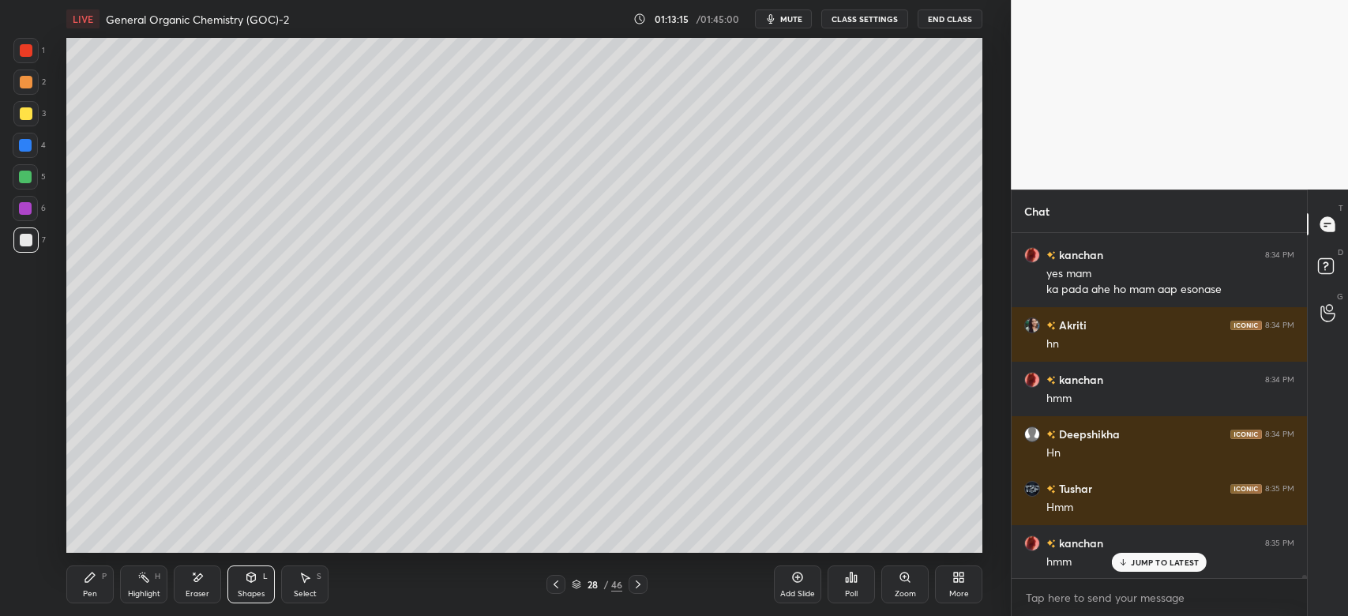
click at [82, 578] on div "Pen P" at bounding box center [89, 584] width 47 height 38
click at [25, 110] on div at bounding box center [26, 113] width 13 height 13
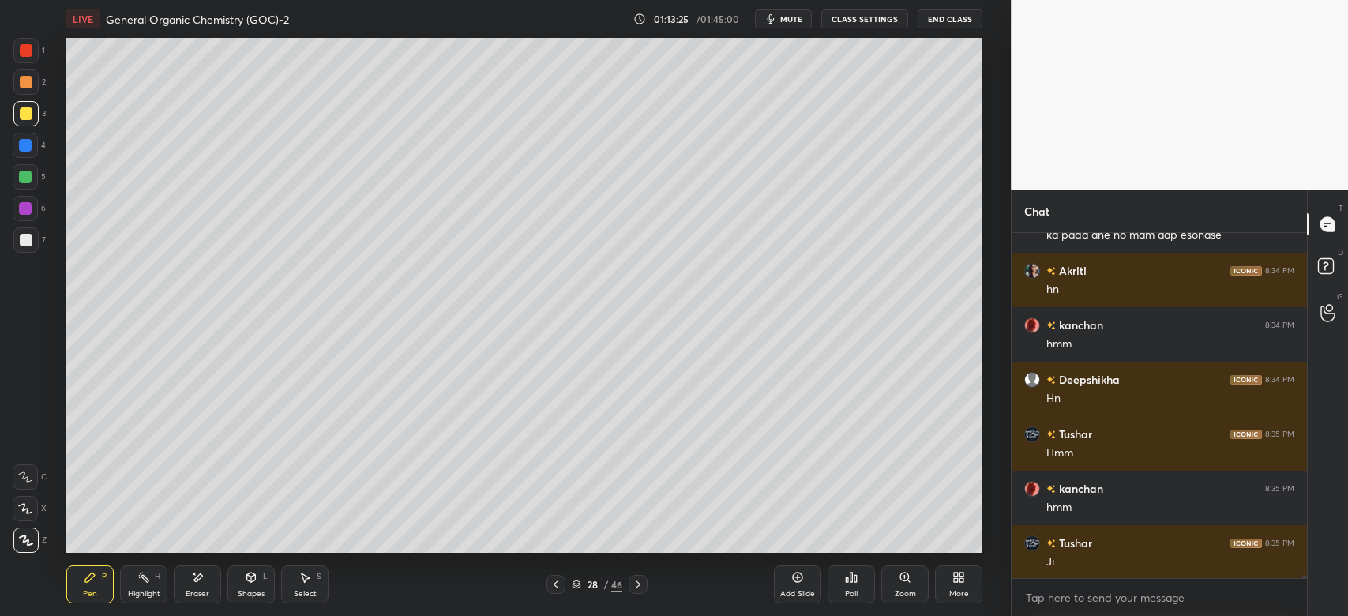
scroll to position [37455, 0]
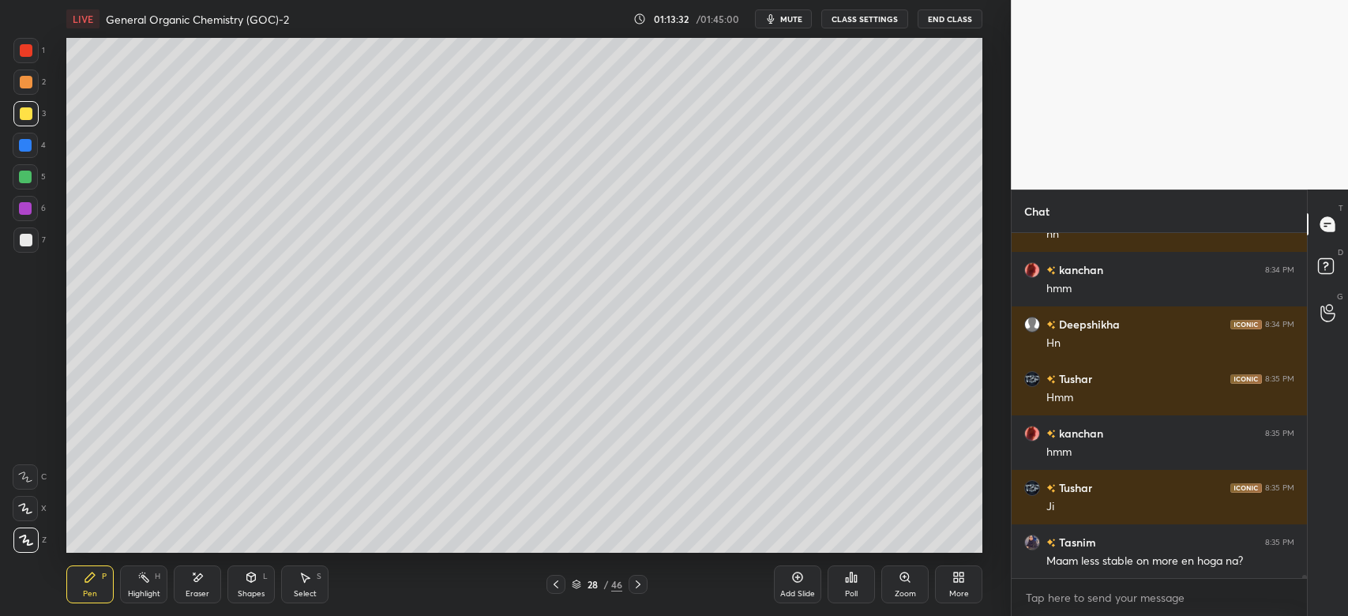
click at [557, 582] on icon at bounding box center [555, 584] width 13 height 13
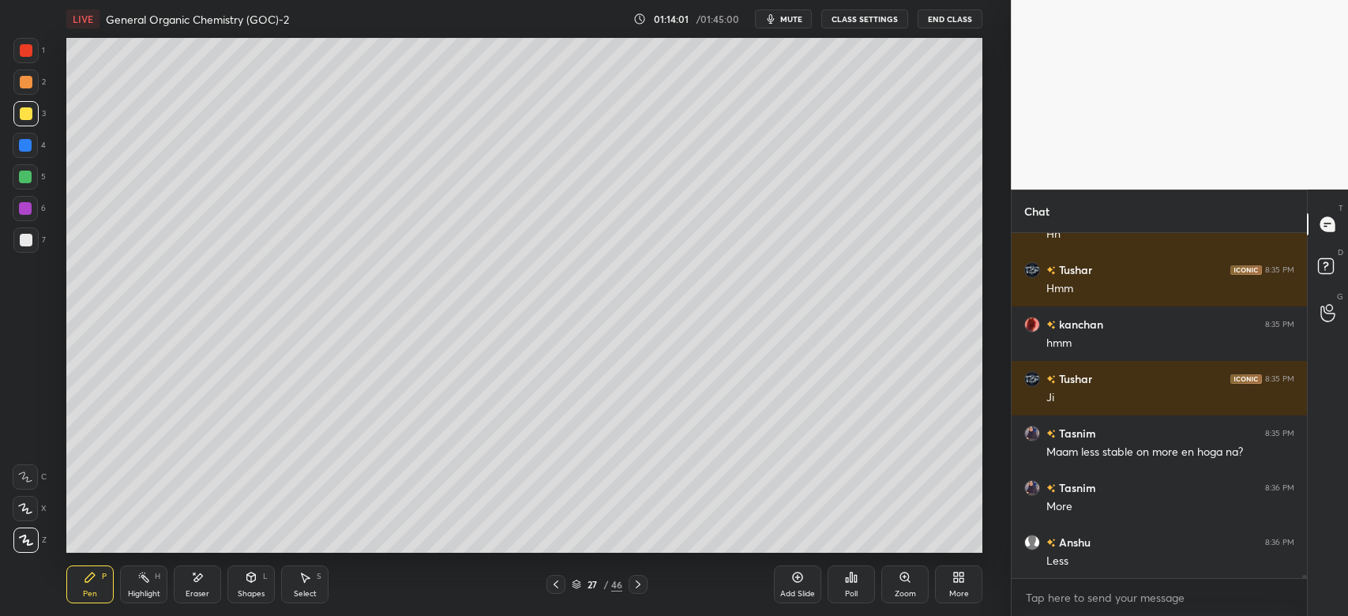
scroll to position [37618, 0]
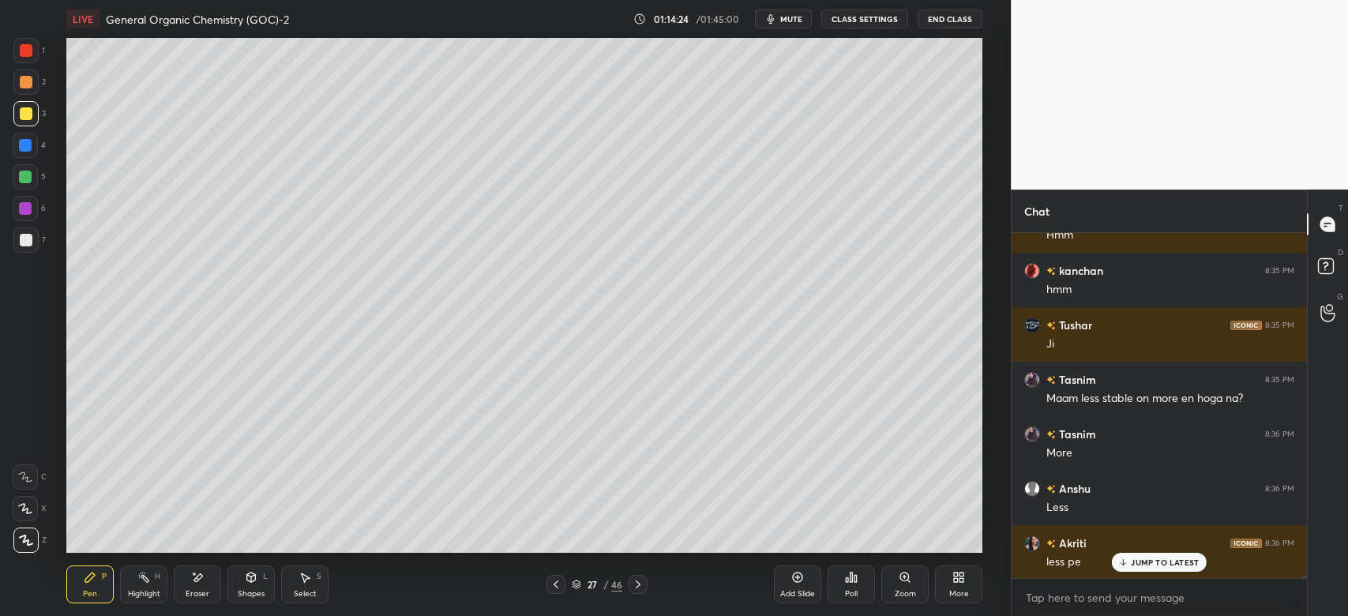
click at [647, 584] on div "27 / 46" at bounding box center [597, 584] width 354 height 19
click at [642, 584] on icon at bounding box center [638, 584] width 13 height 13
click at [249, 579] on icon at bounding box center [251, 576] width 9 height 9
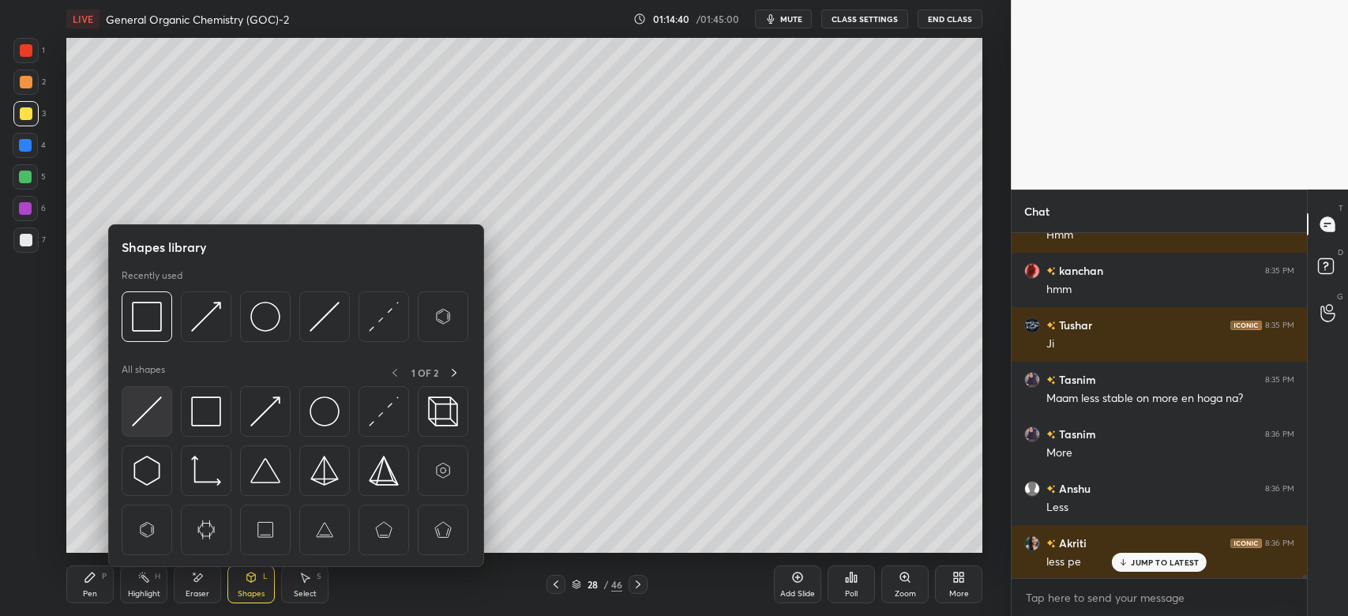
click at [159, 411] on img at bounding box center [147, 411] width 30 height 30
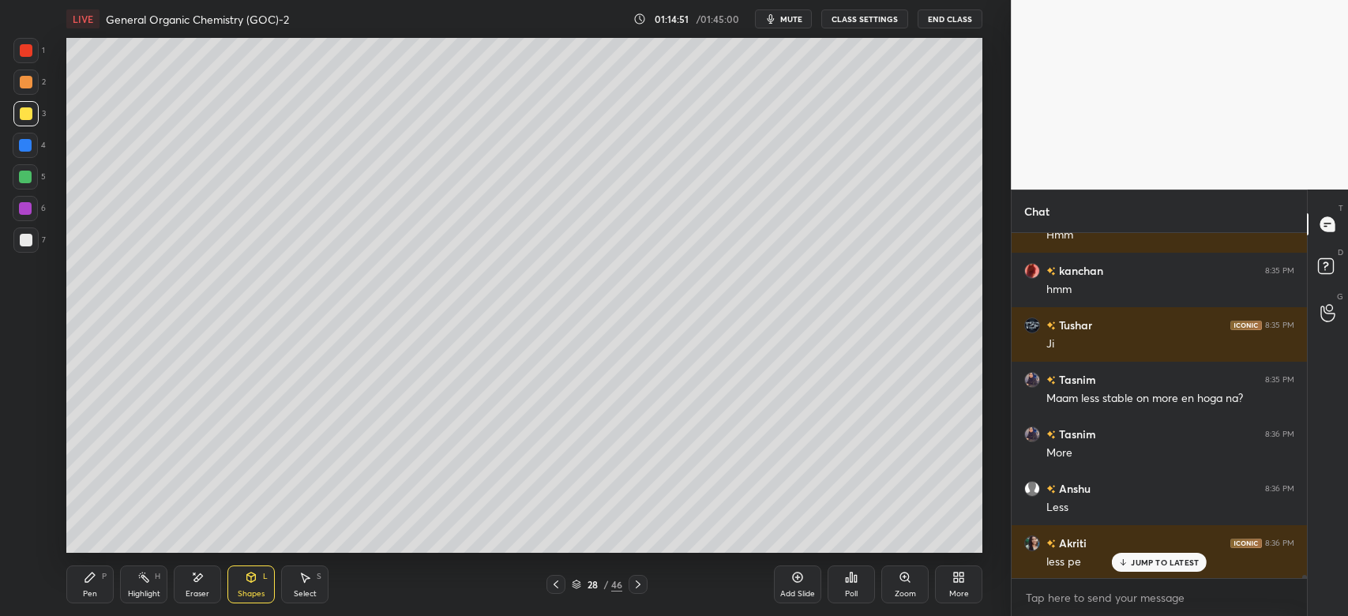
click at [110, 579] on div "Pen P" at bounding box center [89, 584] width 47 height 38
click at [27, 212] on div at bounding box center [25, 208] width 13 height 13
click at [32, 236] on div at bounding box center [25, 239] width 25 height 25
click at [30, 177] on div at bounding box center [25, 177] width 13 height 13
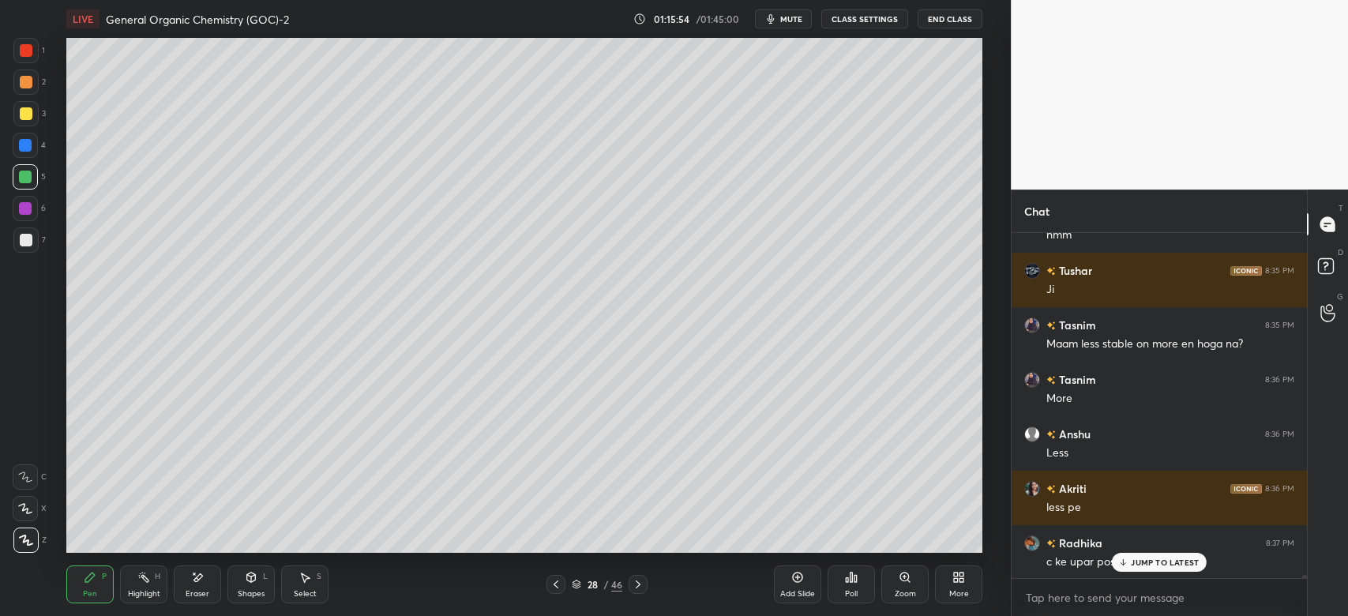
click at [28, 238] on div at bounding box center [26, 240] width 13 height 13
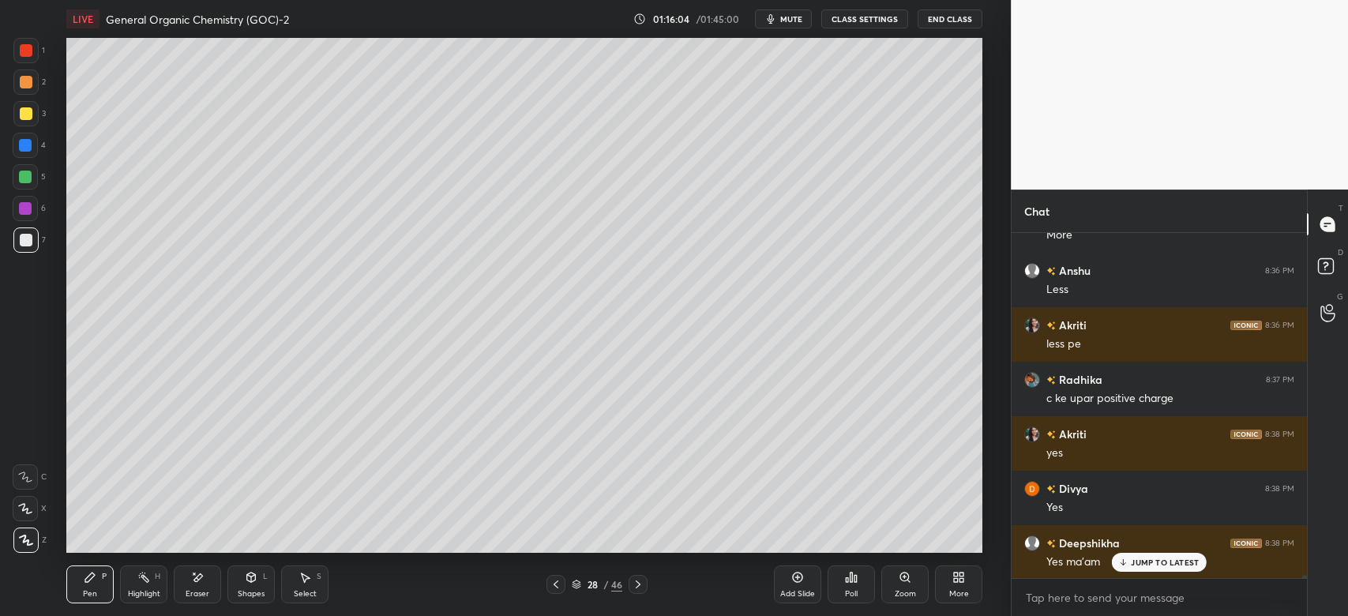
scroll to position [37891, 0]
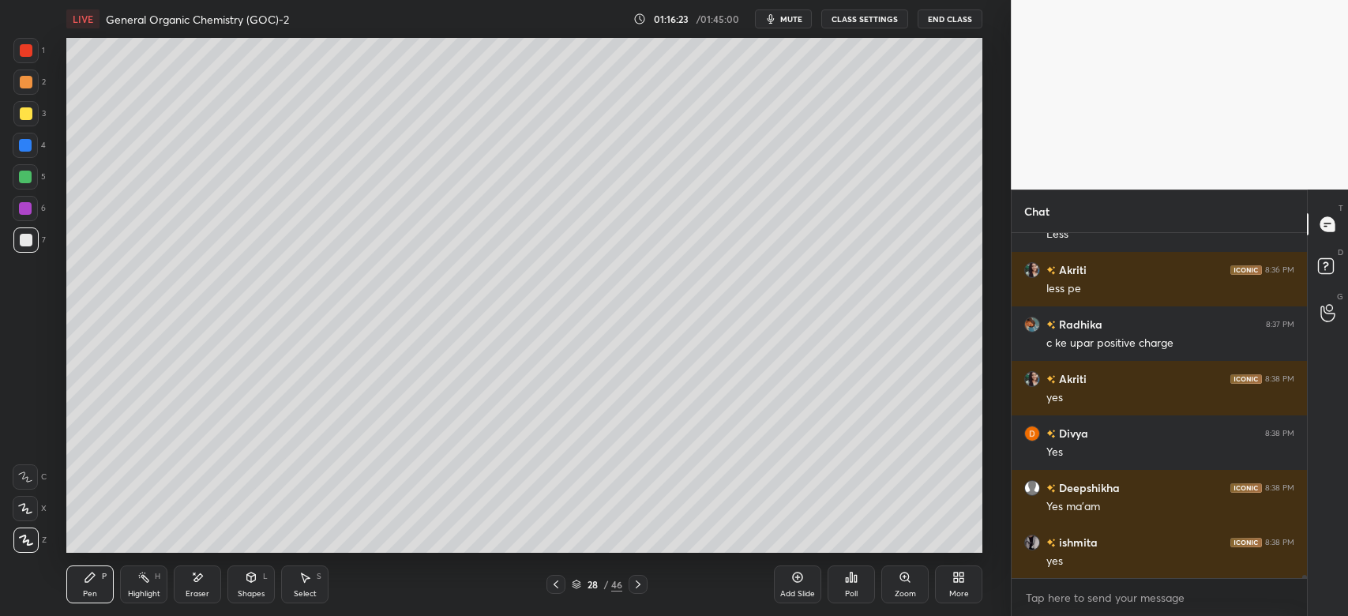
click at [27, 203] on div at bounding box center [25, 208] width 13 height 13
click at [28, 141] on div at bounding box center [25, 145] width 13 height 13
click at [24, 205] on div at bounding box center [25, 208] width 13 height 13
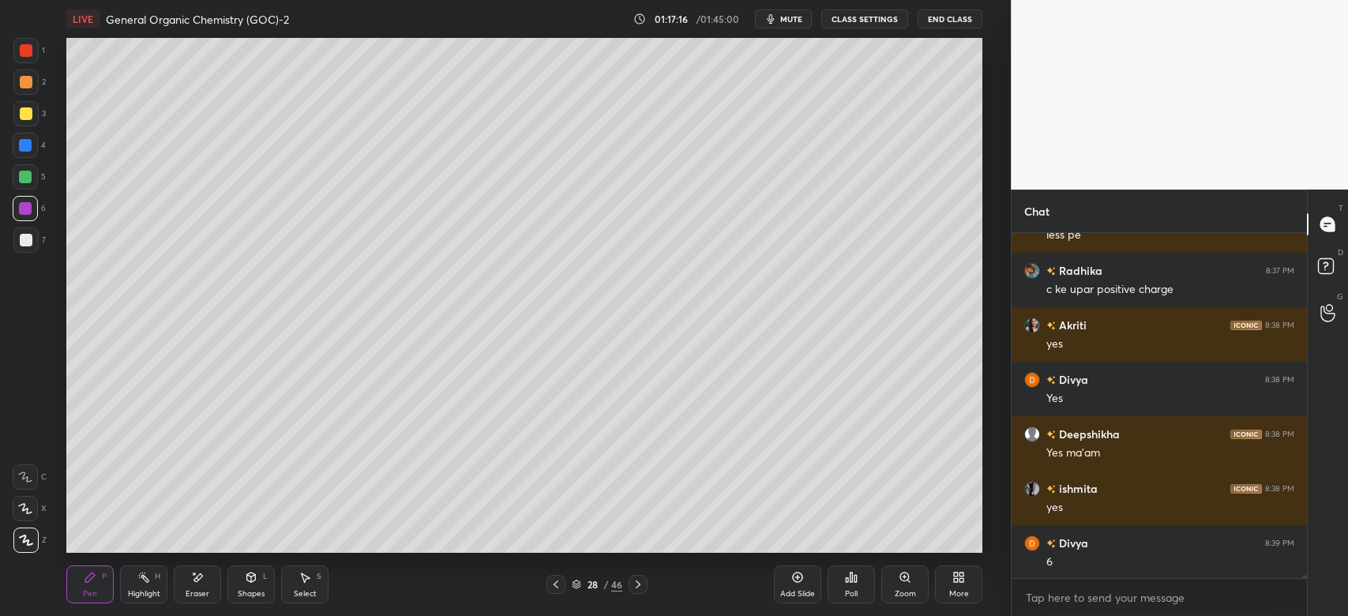
click at [31, 176] on div at bounding box center [25, 177] width 13 height 13
click at [27, 114] on div at bounding box center [26, 113] width 13 height 13
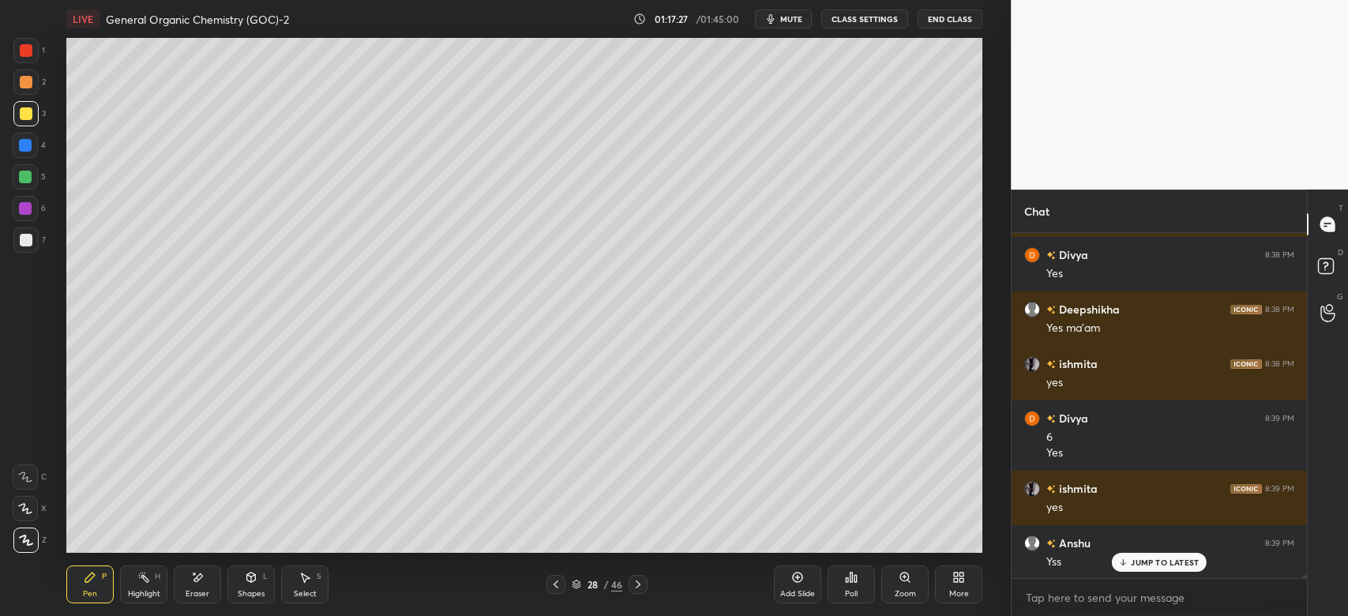
scroll to position [38125, 0]
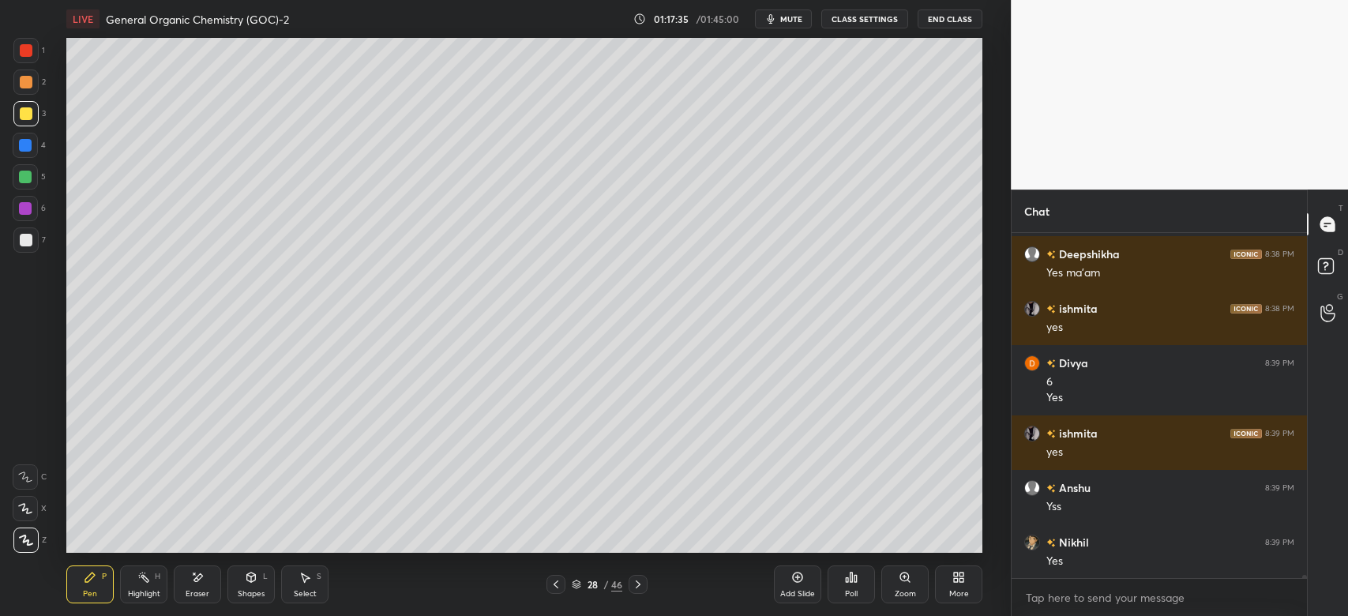
click at [33, 234] on div at bounding box center [25, 239] width 25 height 25
click at [264, 586] on div "Shapes L" at bounding box center [250, 584] width 47 height 38
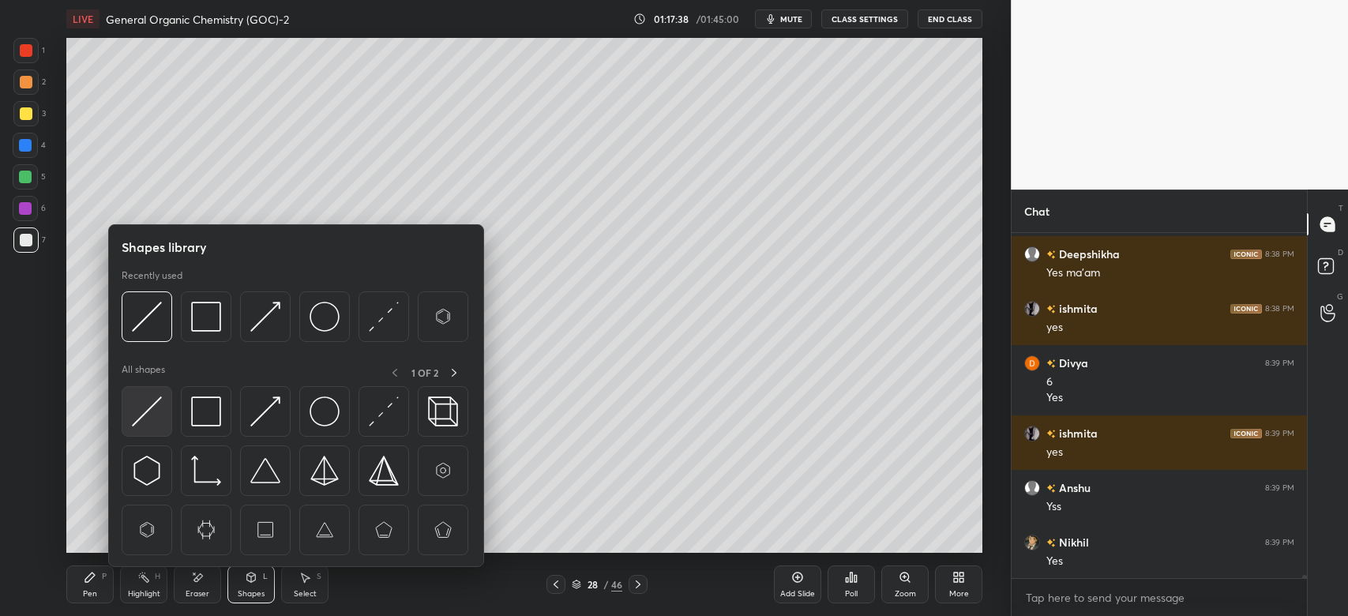
click at [159, 410] on img at bounding box center [147, 411] width 30 height 30
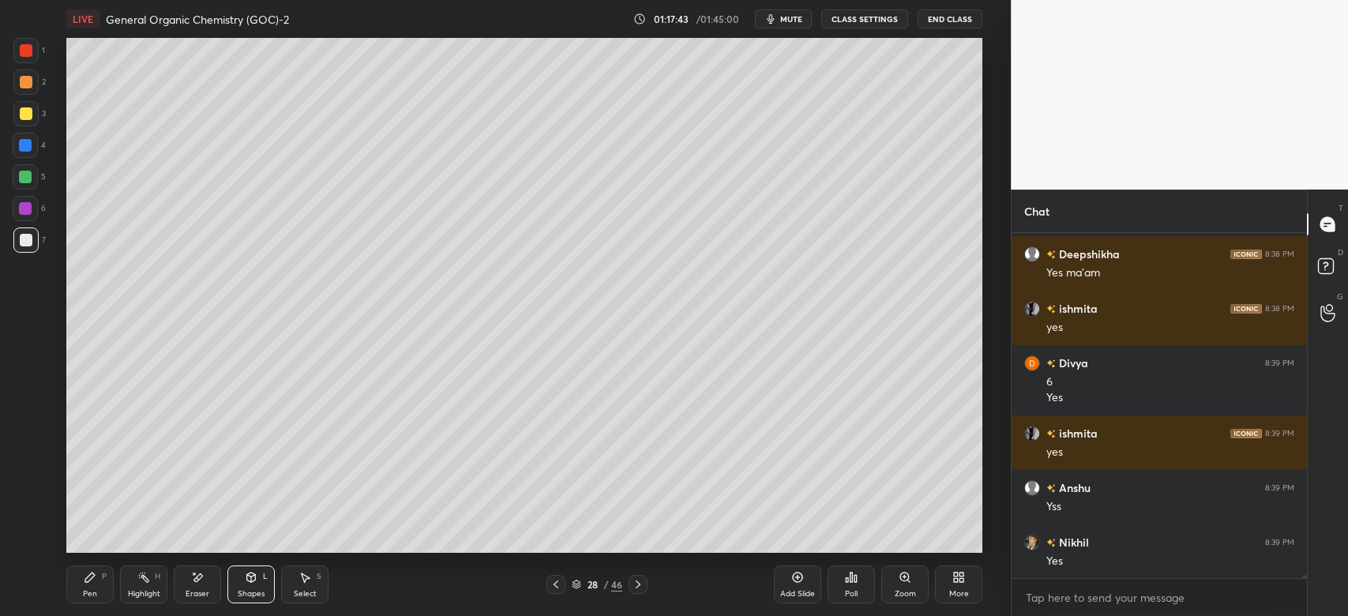
click at [92, 584] on div "Pen P" at bounding box center [89, 584] width 47 height 38
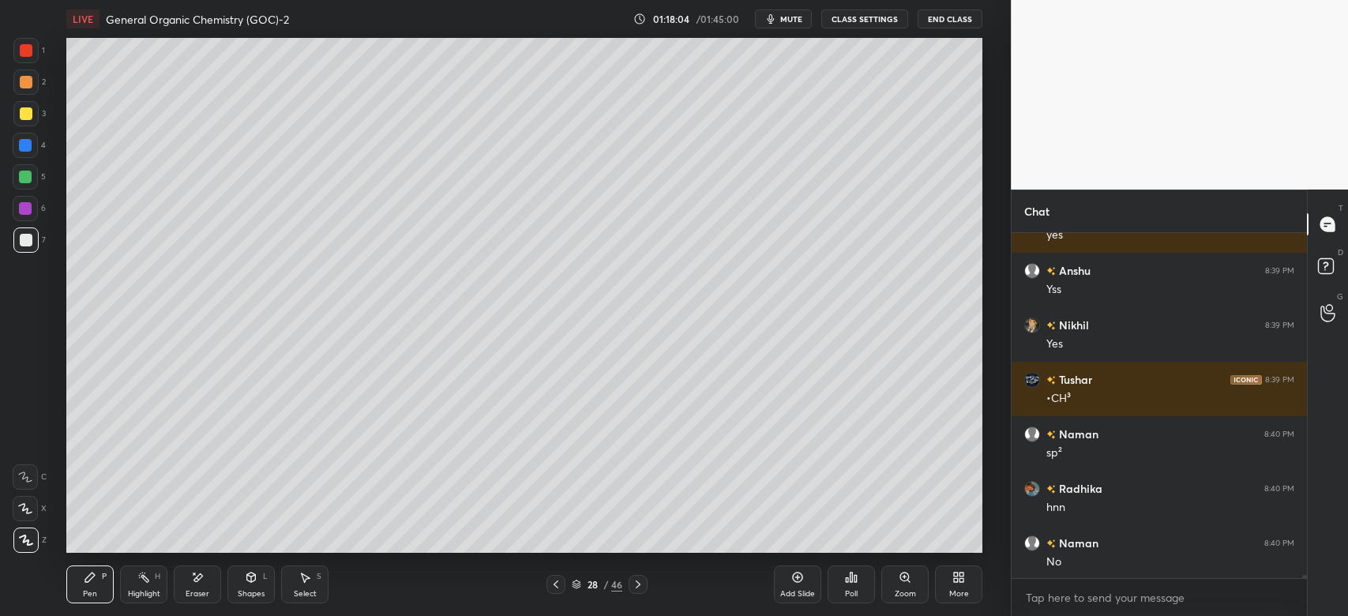
scroll to position [38397, 0]
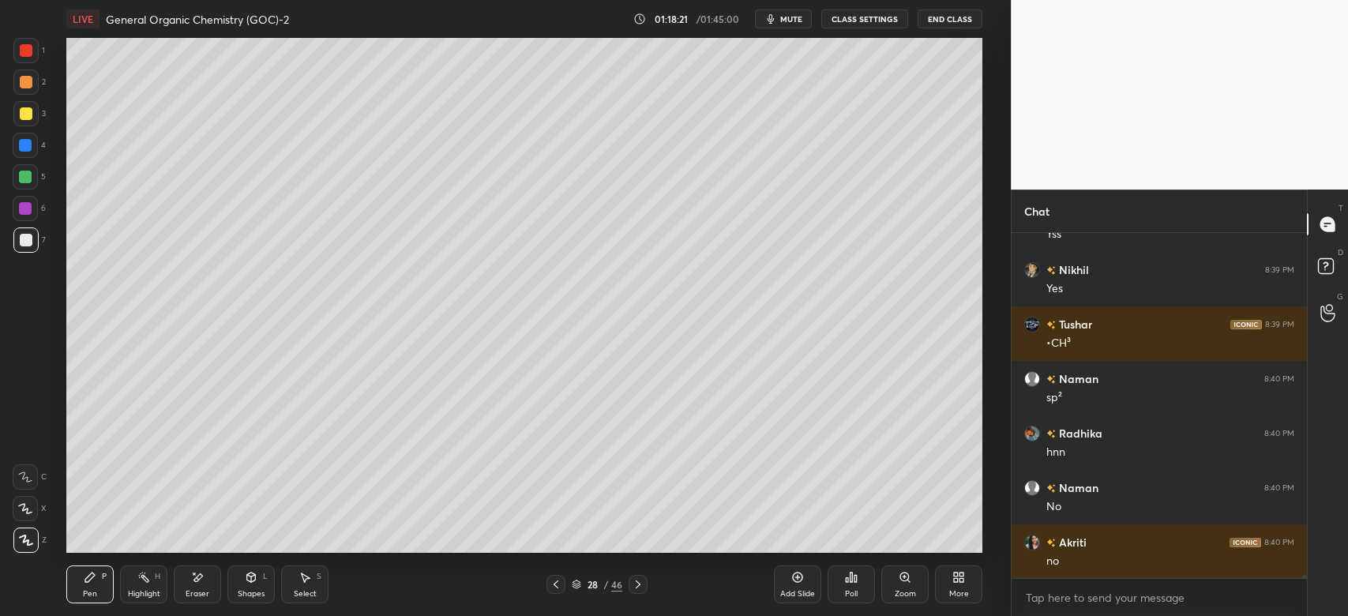
click at [28, 181] on div at bounding box center [25, 177] width 13 height 13
click at [28, 240] on div at bounding box center [26, 240] width 13 height 13
click at [29, 204] on div at bounding box center [25, 208] width 13 height 13
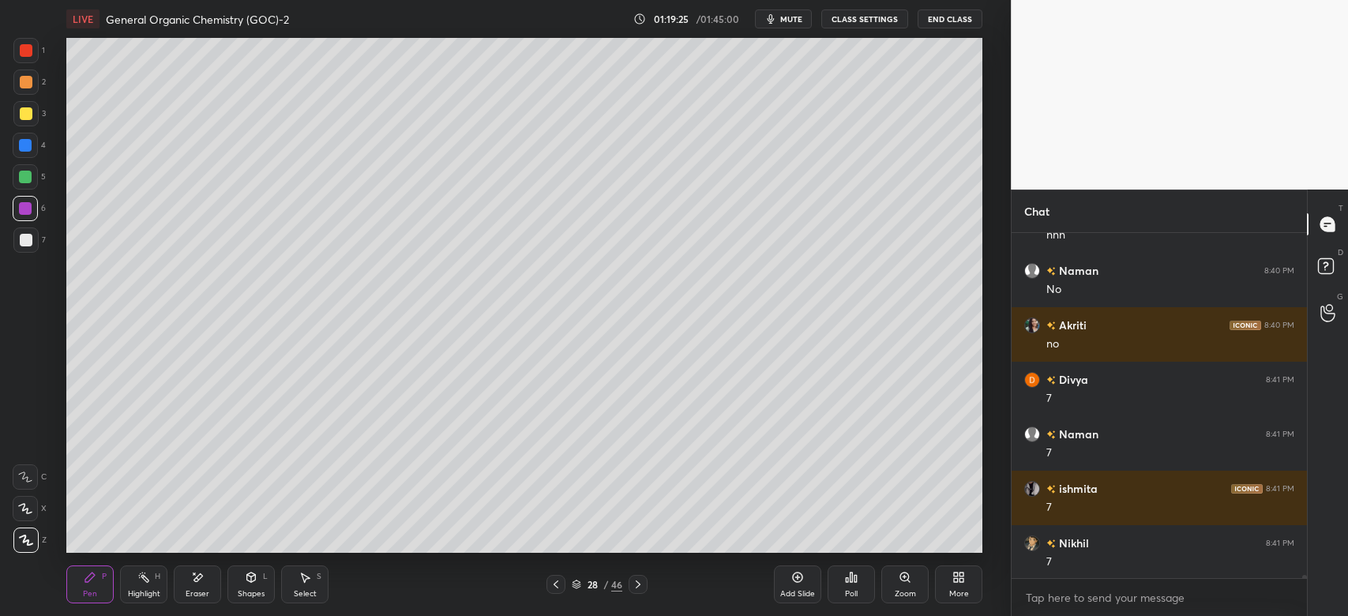
scroll to position [38670, 0]
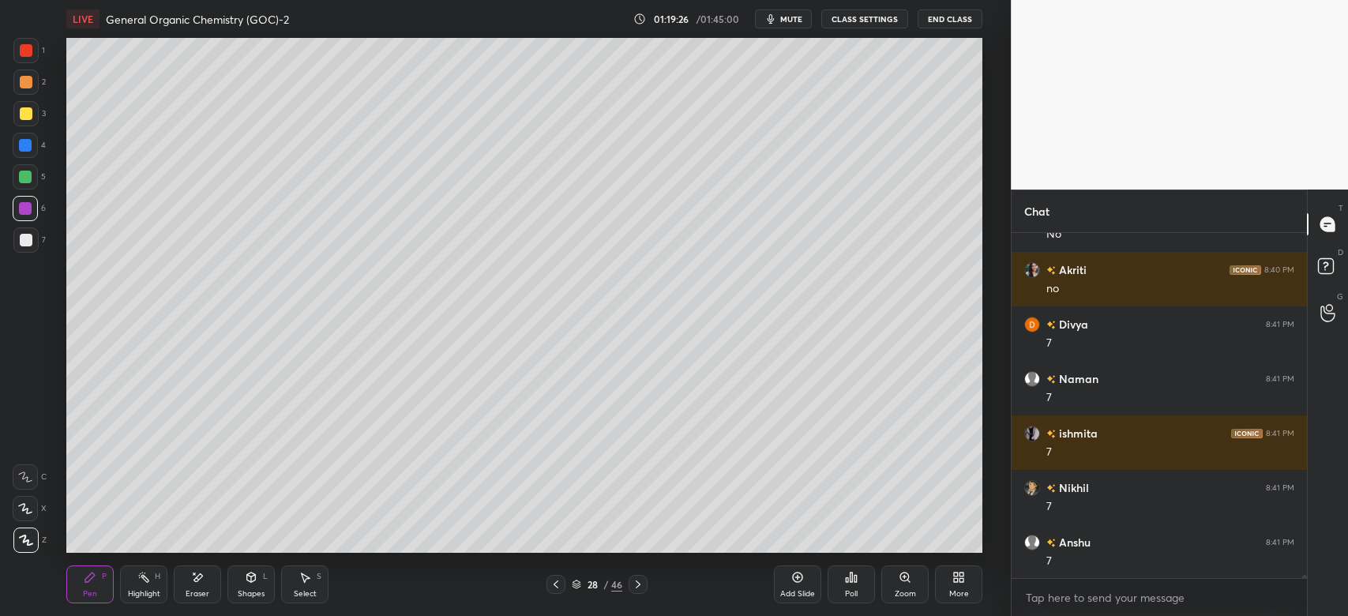
click at [30, 111] on div at bounding box center [26, 113] width 13 height 13
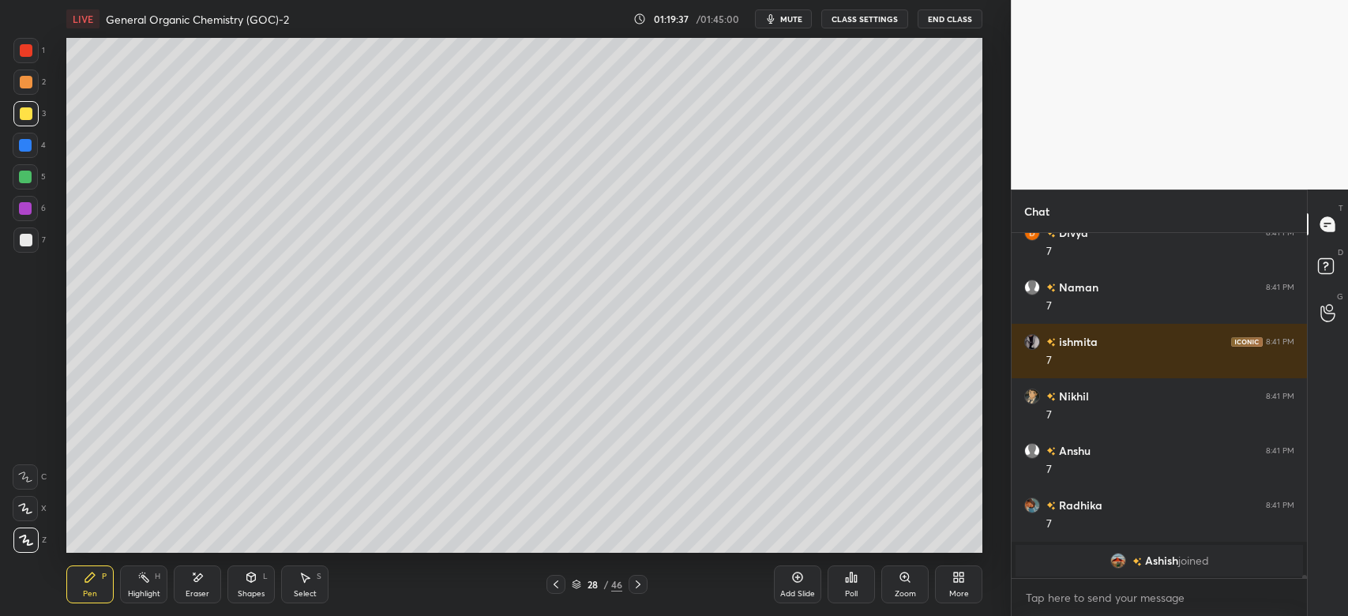
scroll to position [38816, 0]
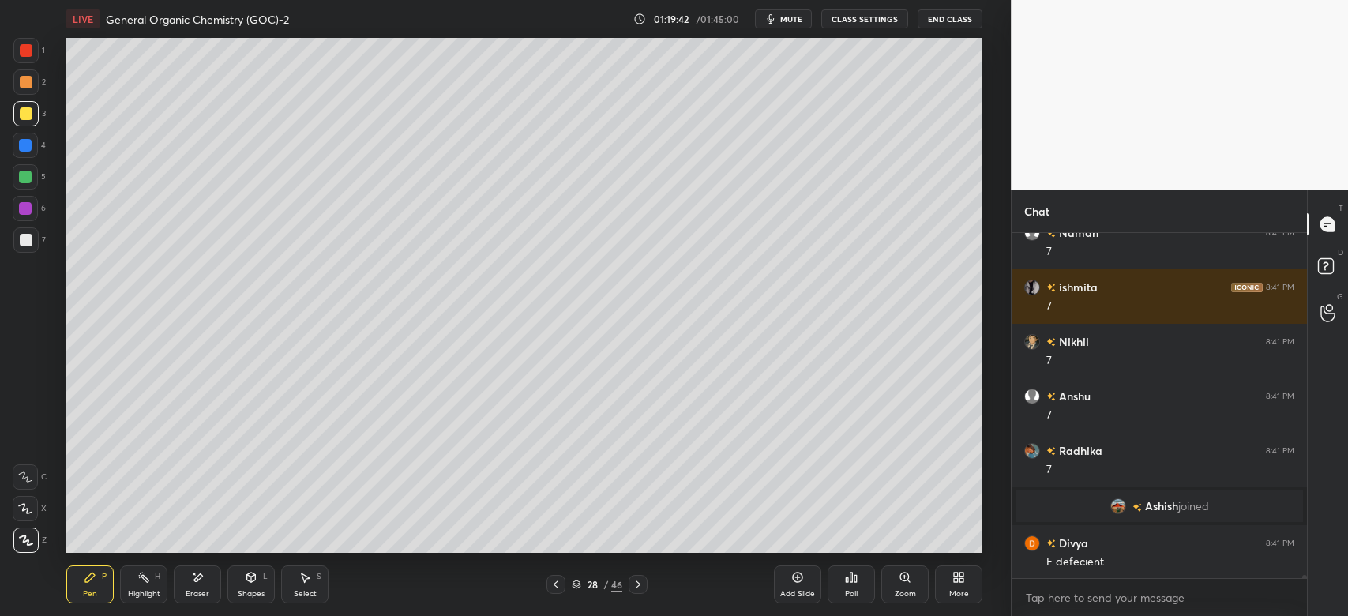
click at [29, 236] on div at bounding box center [26, 240] width 13 height 13
click at [257, 581] on icon at bounding box center [251, 577] width 13 height 13
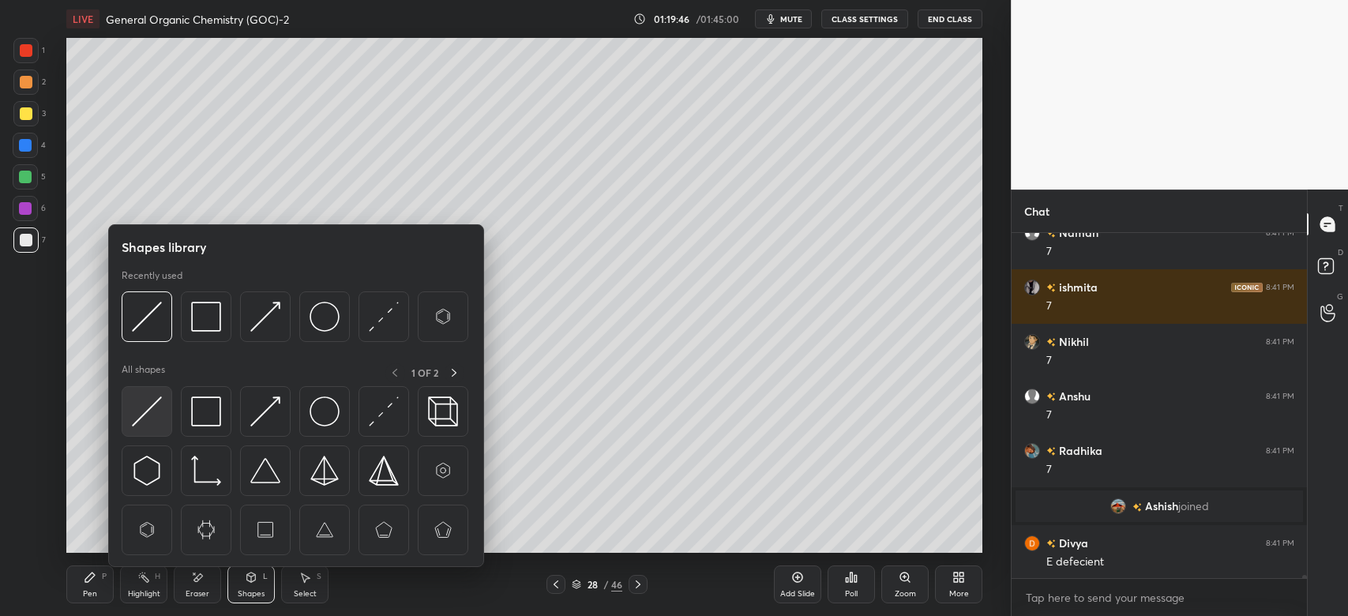
click at [154, 411] on img at bounding box center [147, 411] width 30 height 30
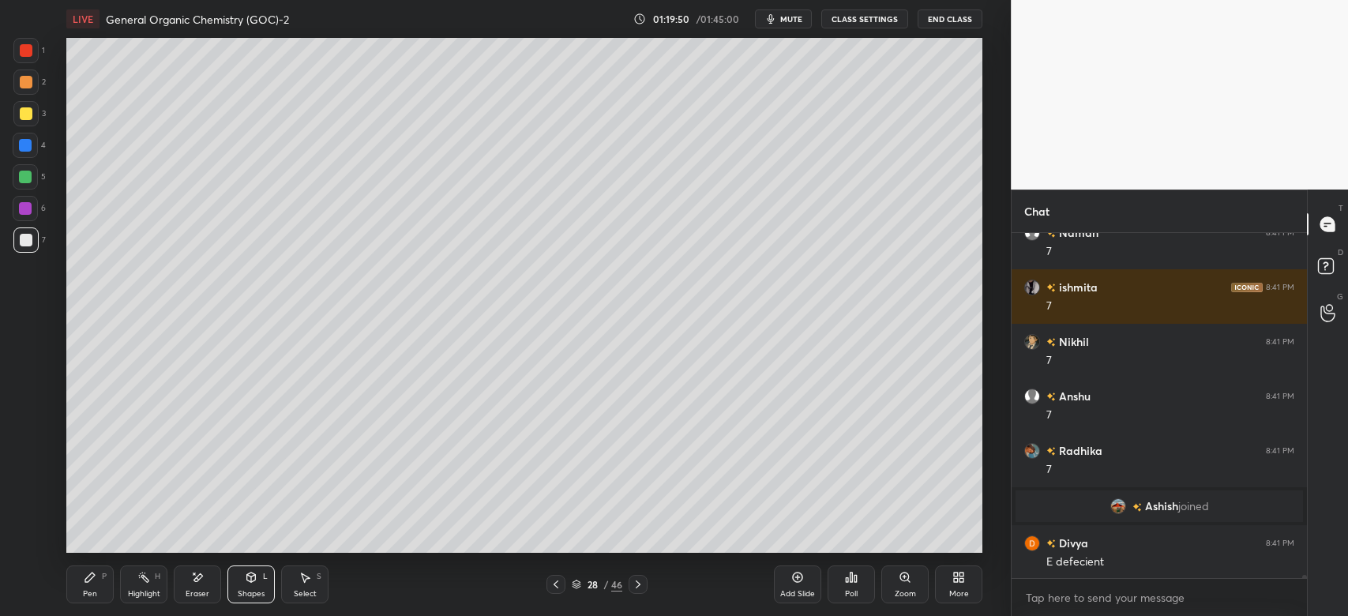
click at [38, 169] on div "5" at bounding box center [29, 176] width 33 height 25
click at [93, 583] on icon at bounding box center [90, 577] width 13 height 13
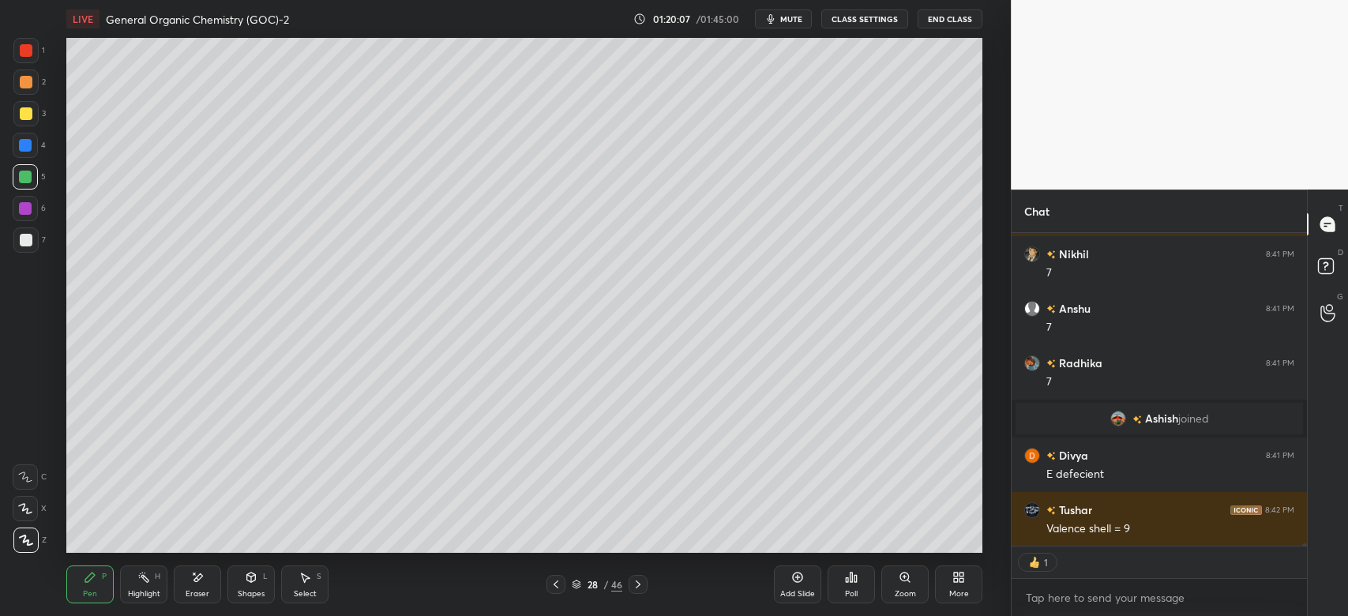
scroll to position [38957, 0]
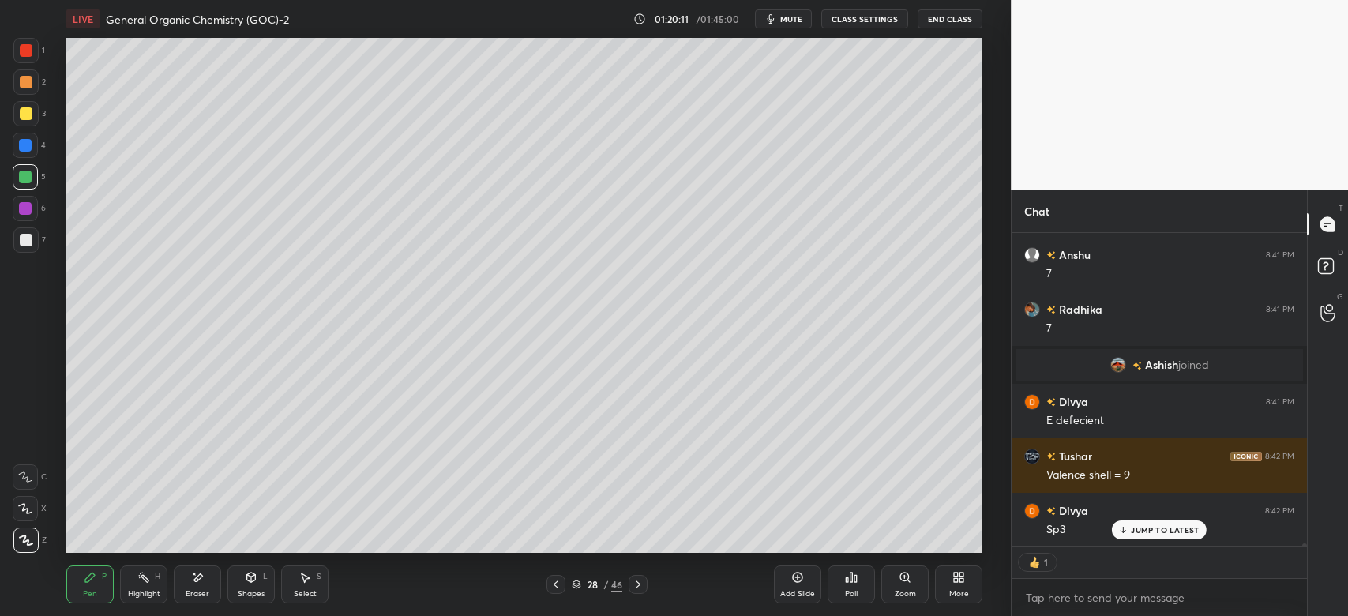
type textarea "x"
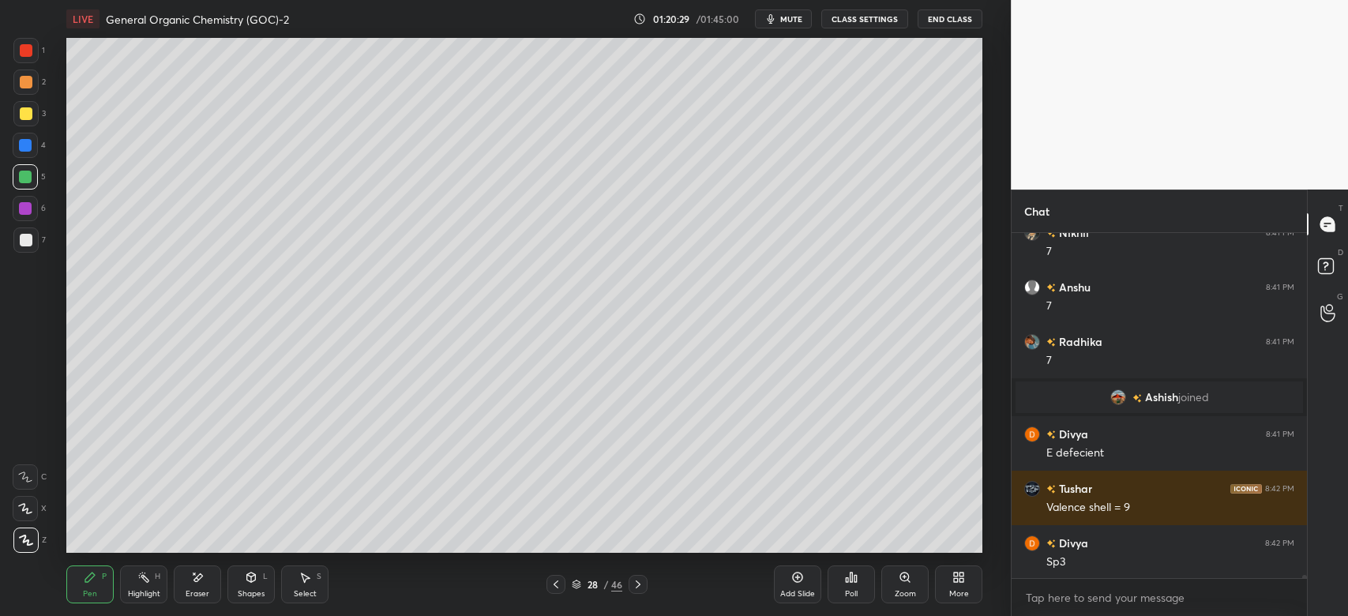
scroll to position [38979, 0]
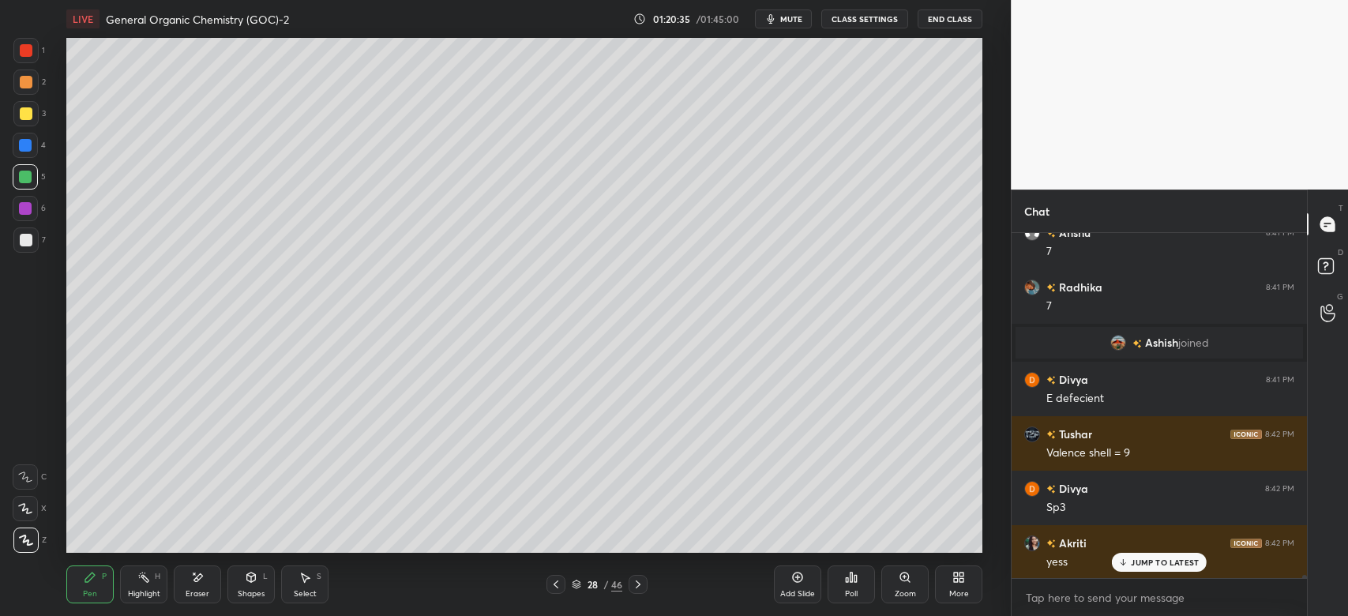
click at [24, 237] on div at bounding box center [26, 240] width 13 height 13
click at [31, 249] on div at bounding box center [25, 239] width 25 height 25
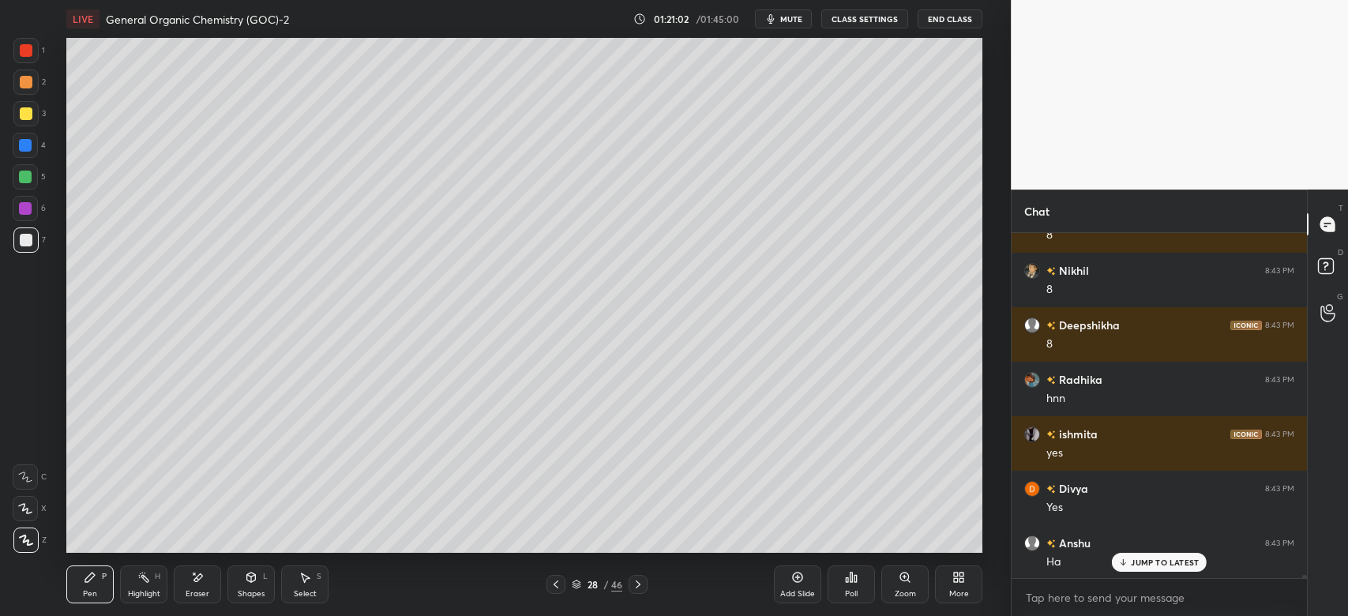
scroll to position [39633, 0]
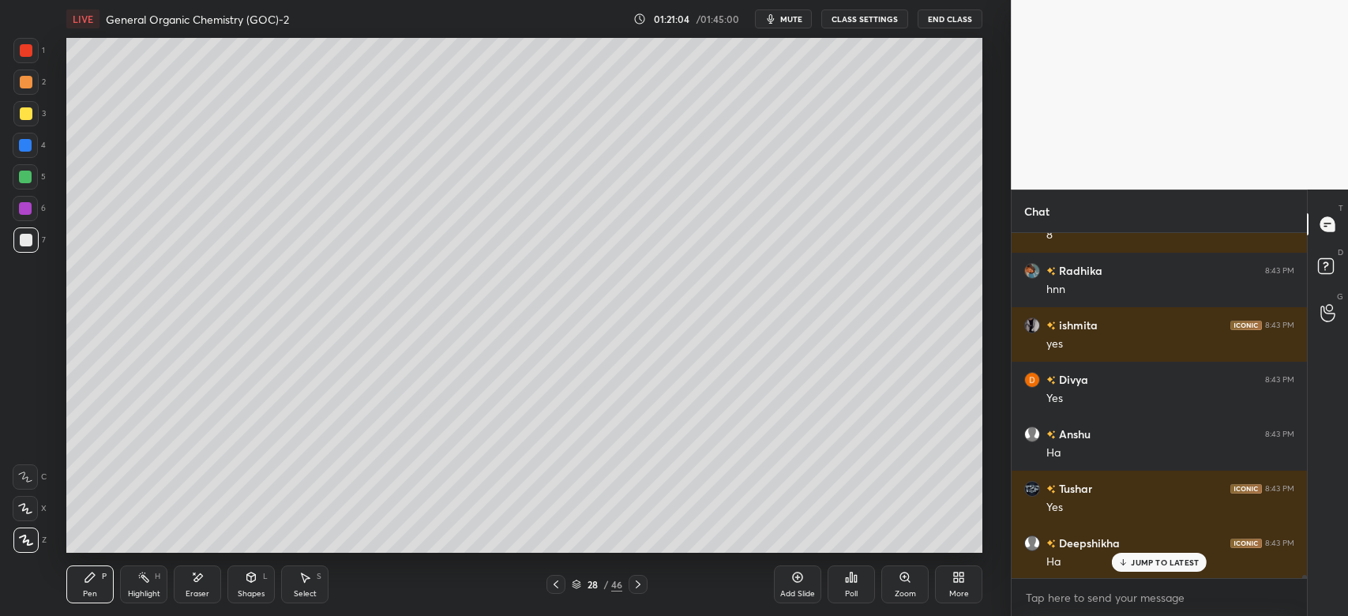
click at [983, 325] on div "Setting up your live class Poll for secs No correct answer Start poll" at bounding box center [524, 295] width 947 height 515
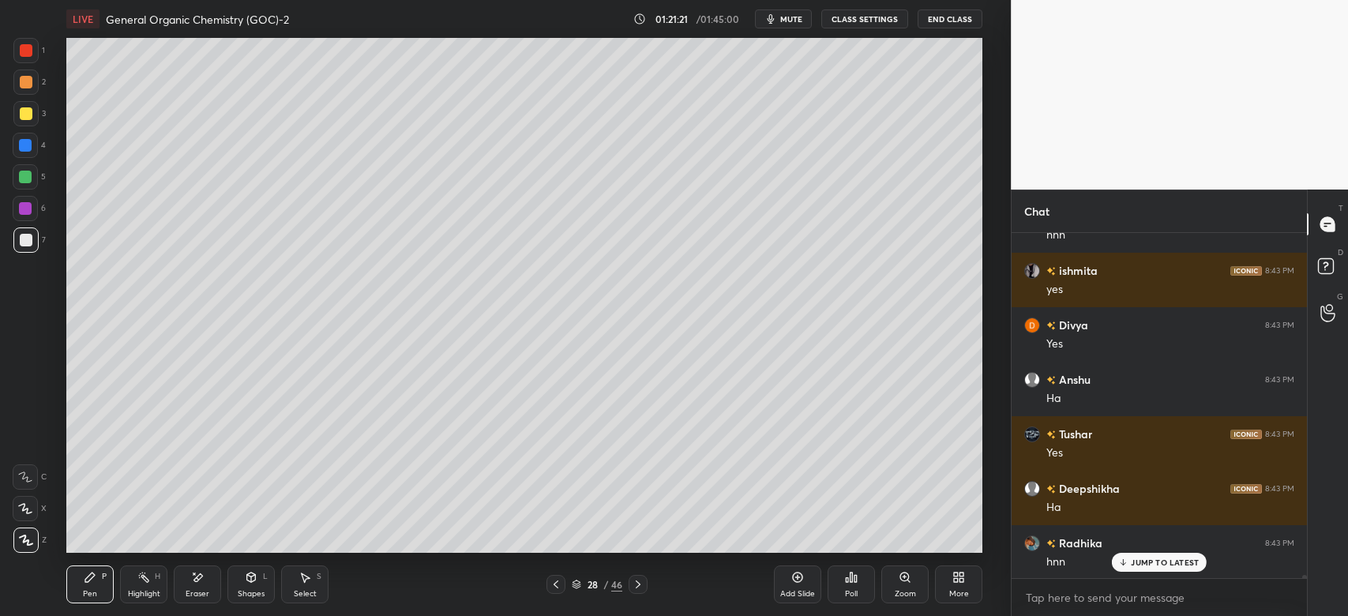
click at [635, 587] on icon at bounding box center [638, 584] width 13 height 13
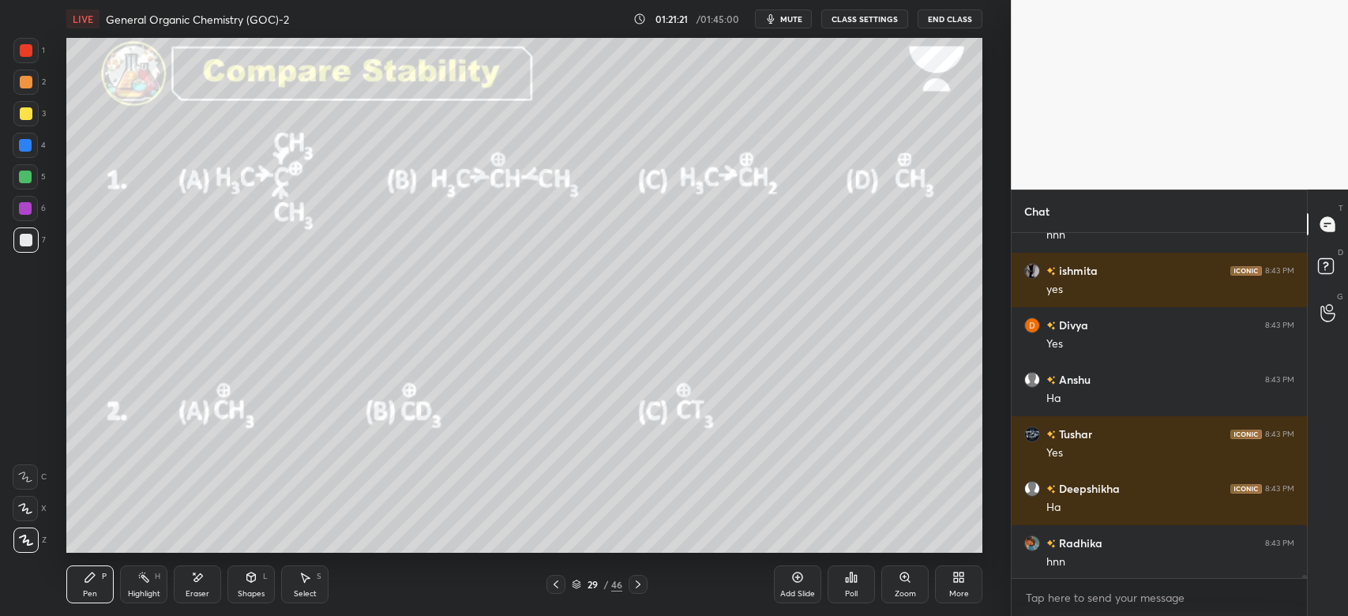
scroll to position [39742, 0]
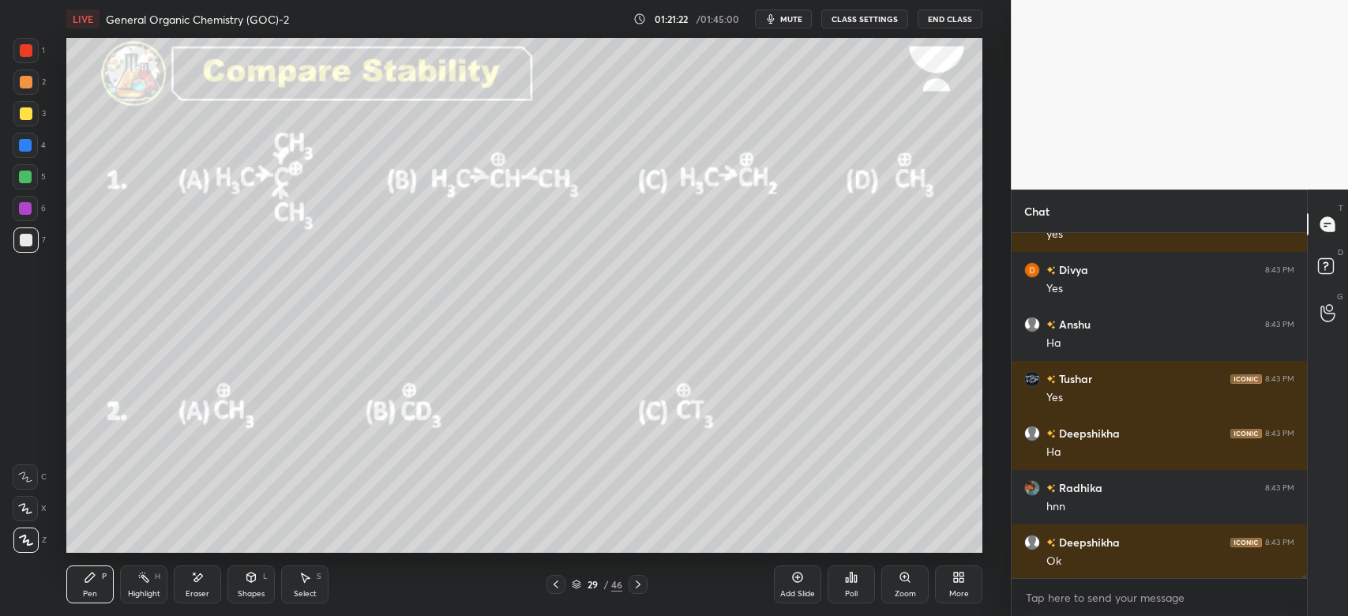
click at [555, 590] on icon at bounding box center [555, 584] width 13 height 13
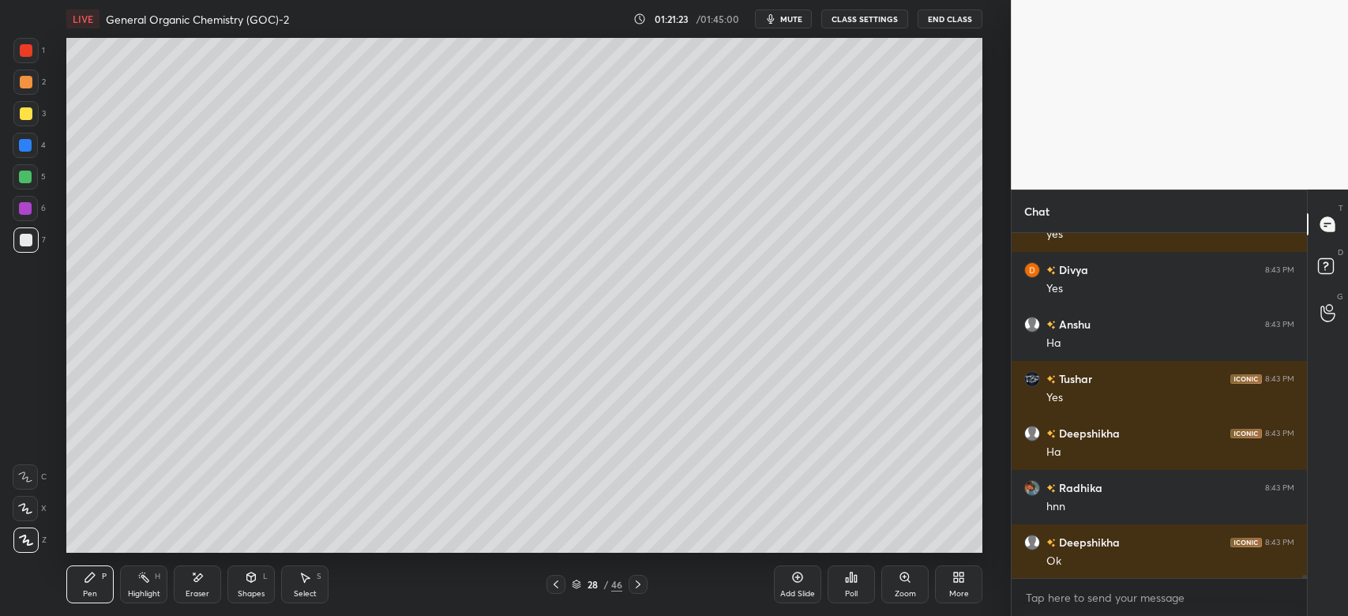
click at [794, 584] on div "Add Slide" at bounding box center [797, 584] width 47 height 38
click at [28, 82] on div at bounding box center [26, 82] width 13 height 13
